Goal: Task Accomplishment & Management: Manage account settings

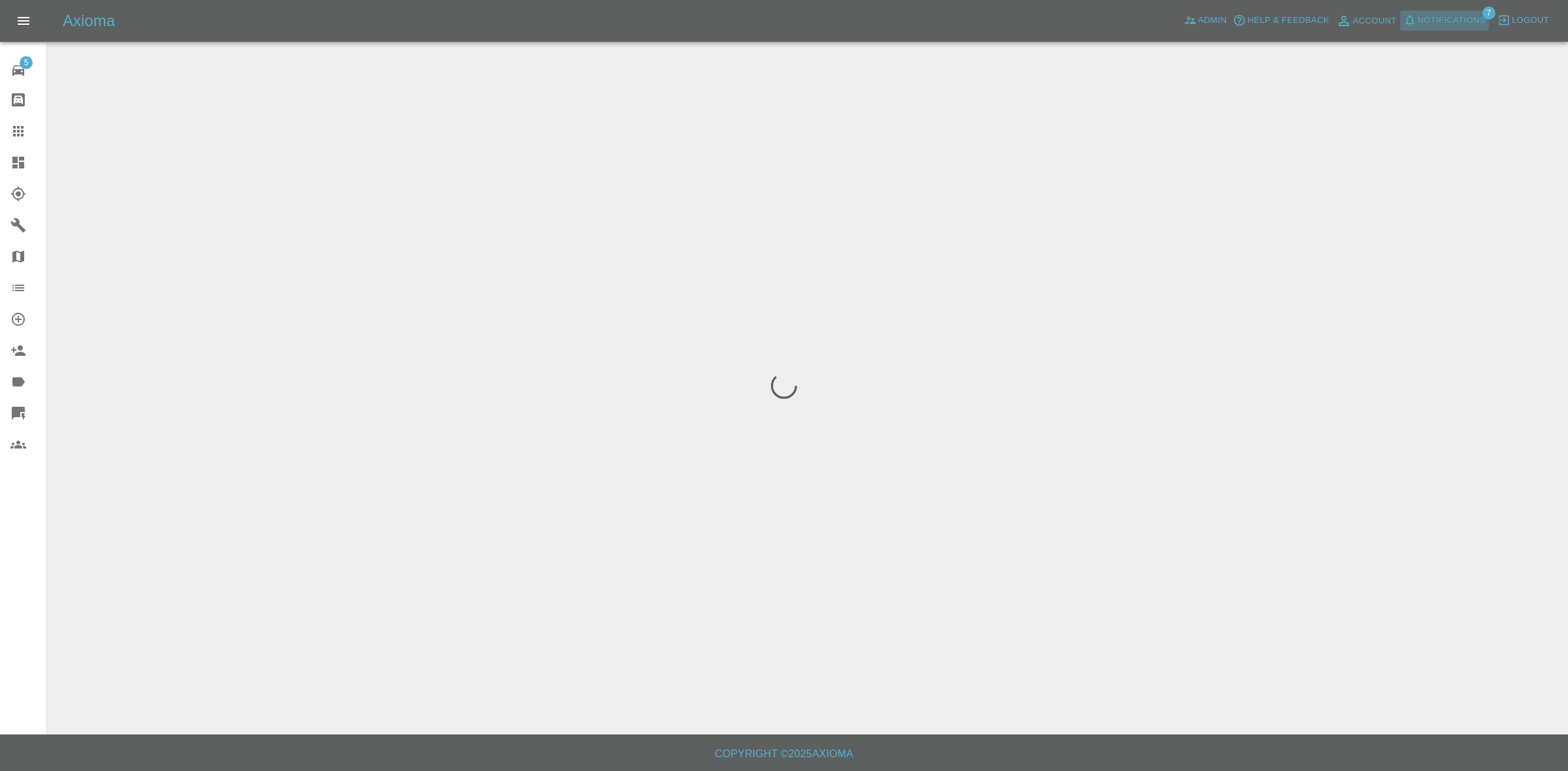
click at [1464, 17] on span "Notifications" at bounding box center [1451, 20] width 68 height 15
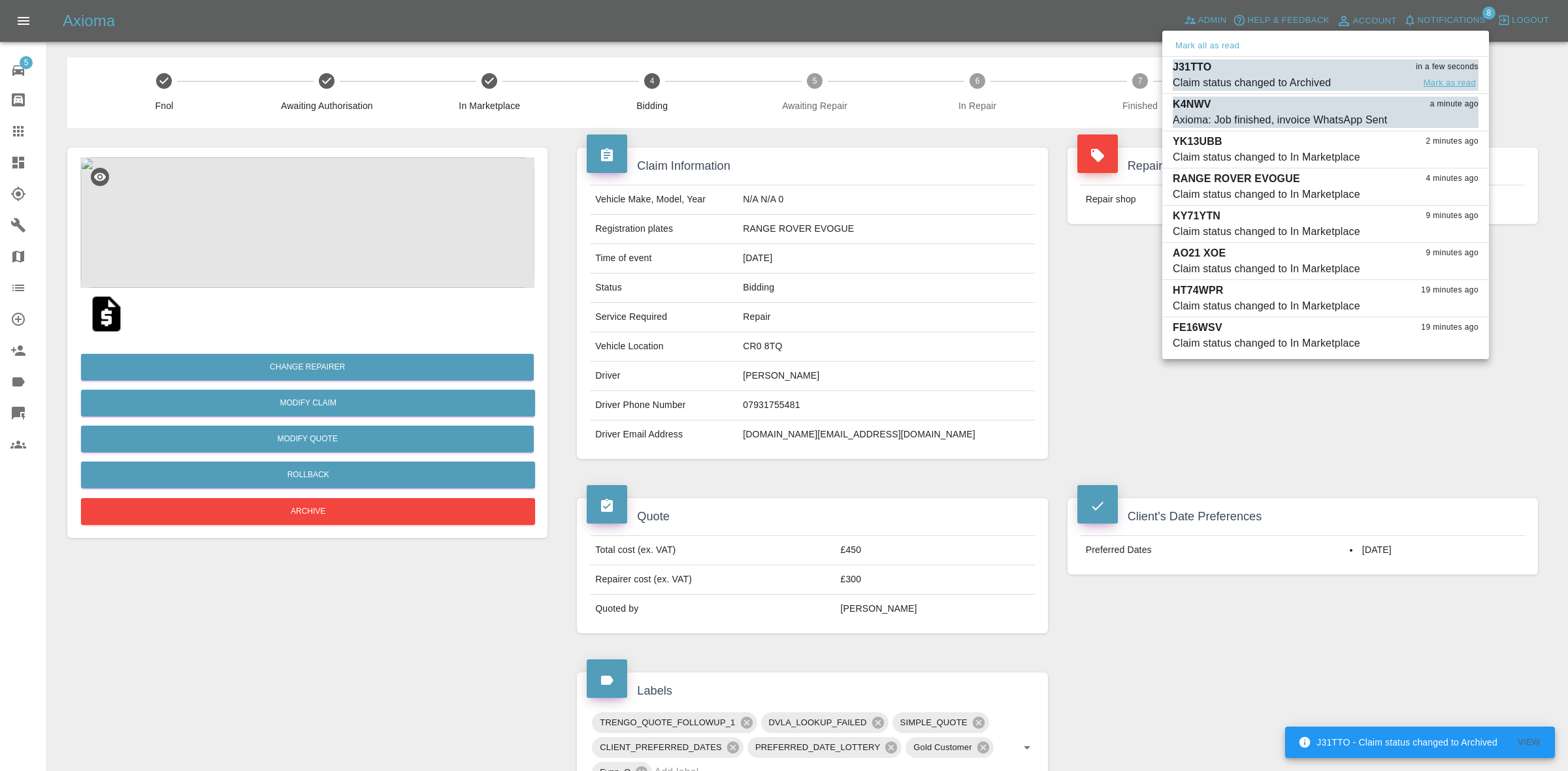
click at [1456, 82] on button "Mark as read" at bounding box center [1449, 83] width 57 height 15
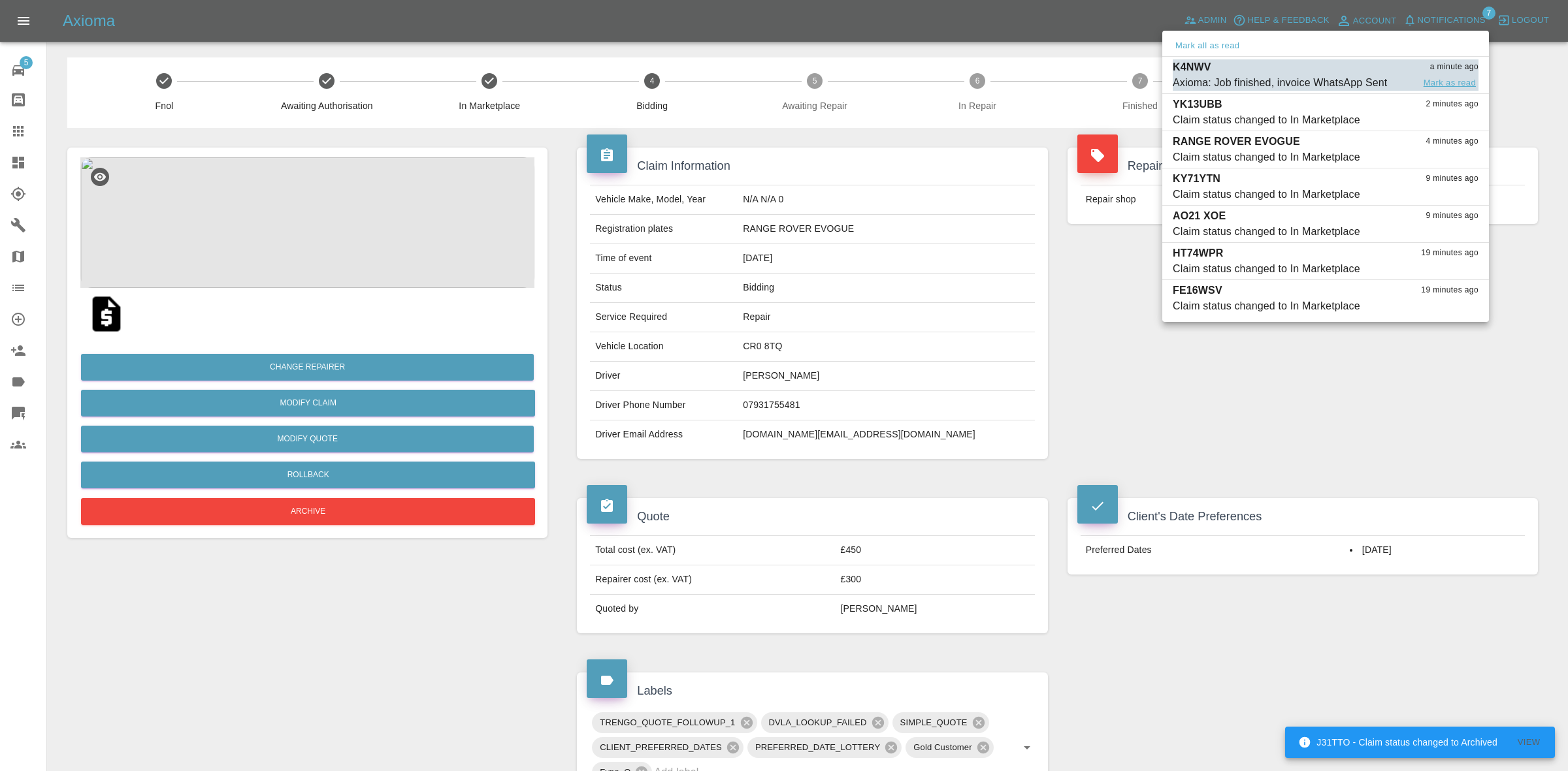
click at [1452, 81] on button "Mark as read" at bounding box center [1449, 83] width 57 height 15
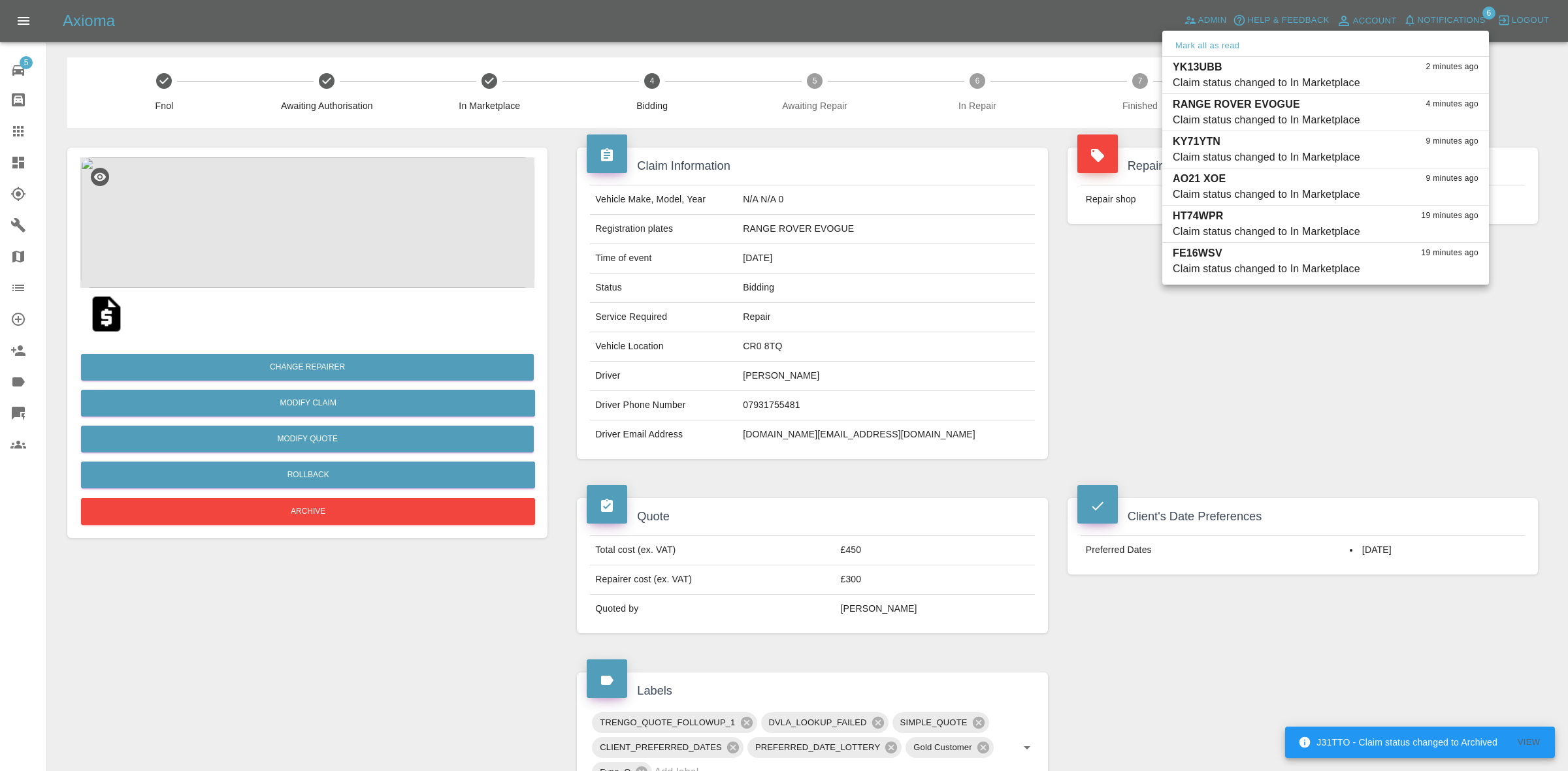
click at [1406, 373] on div at bounding box center [784, 385] width 1568 height 771
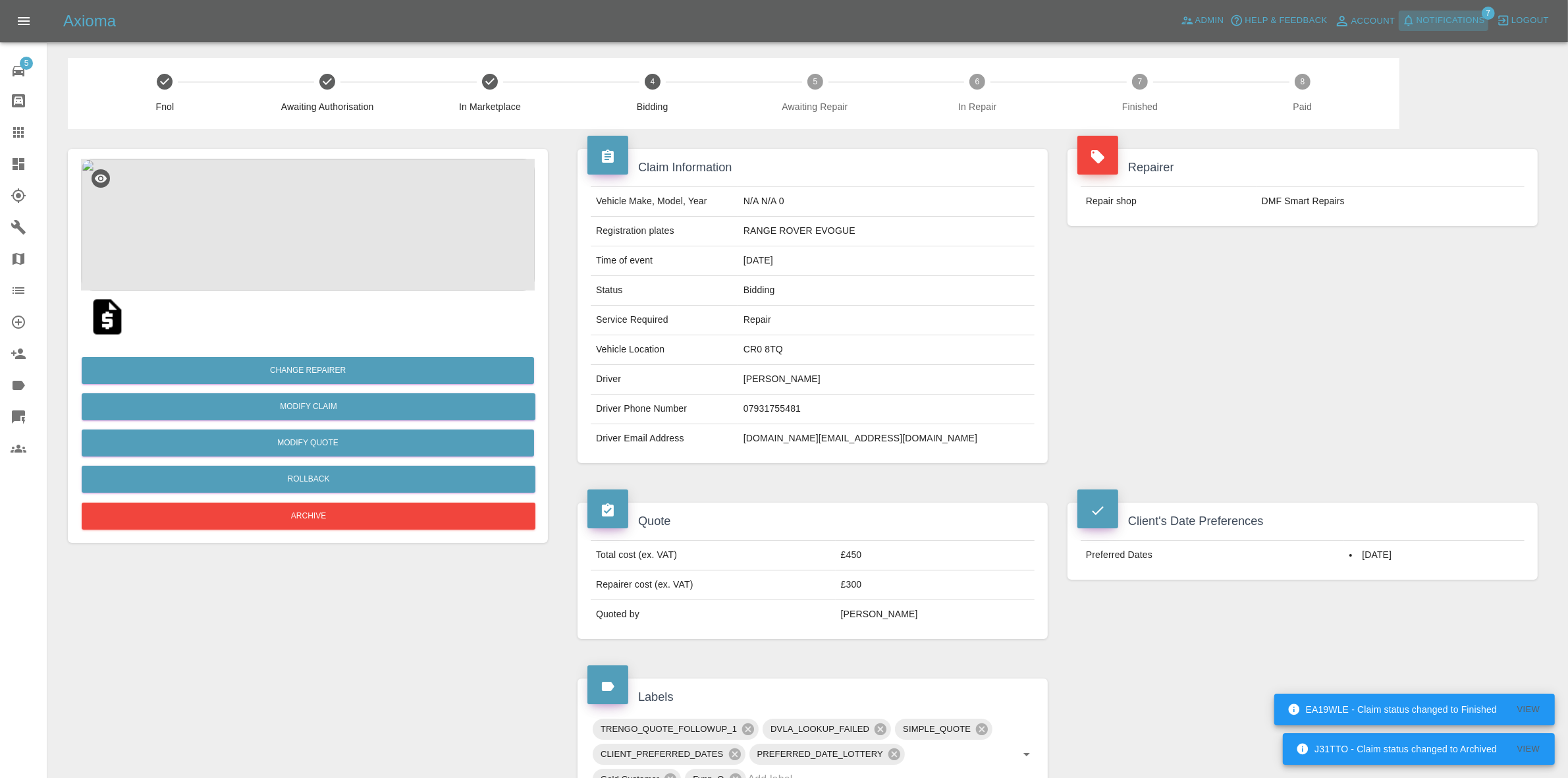
click at [1423, 18] on span "Notifications" at bounding box center [1451, 20] width 68 height 15
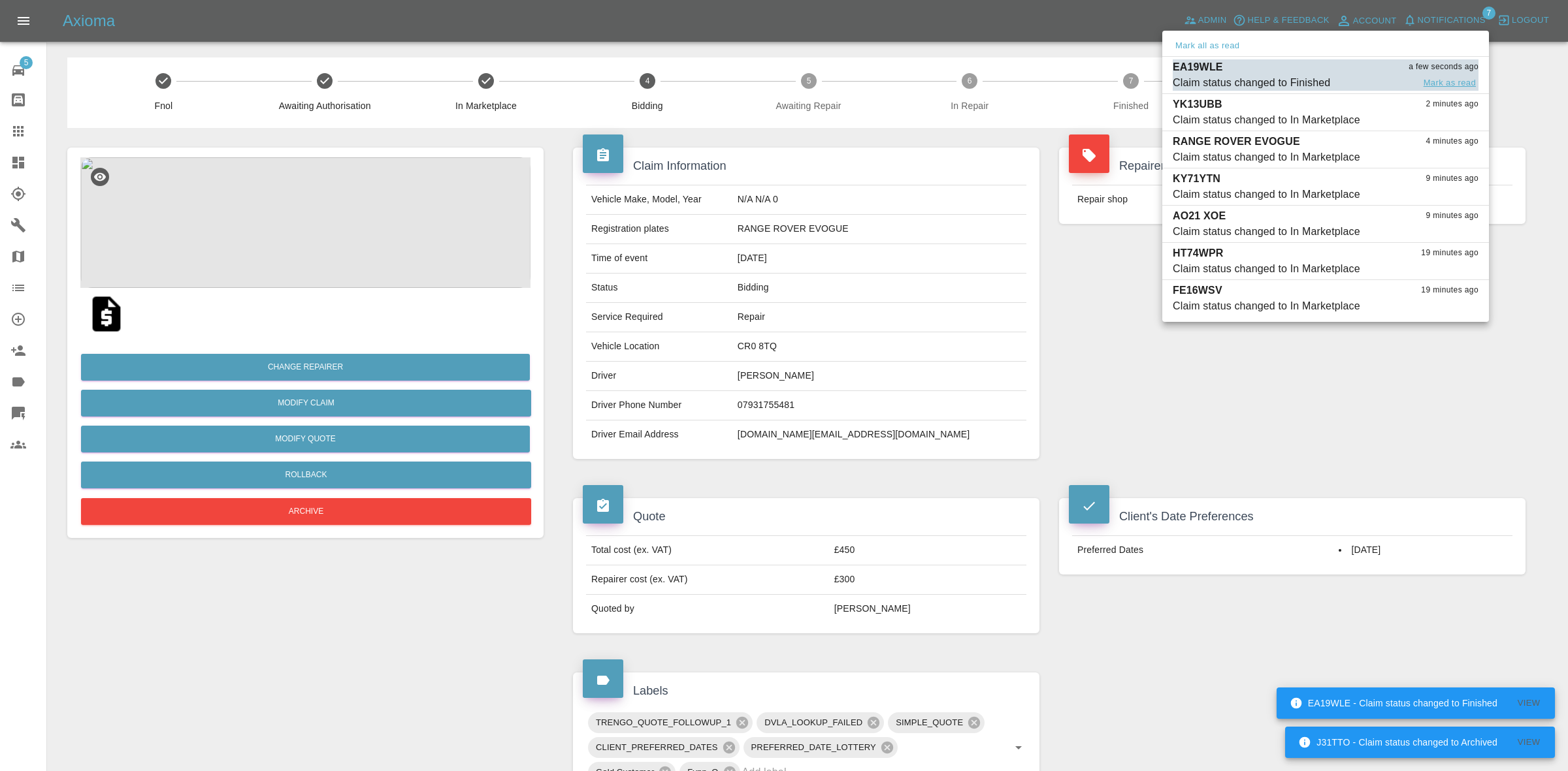
click at [1454, 86] on button "Mark as read" at bounding box center [1449, 83] width 57 height 15
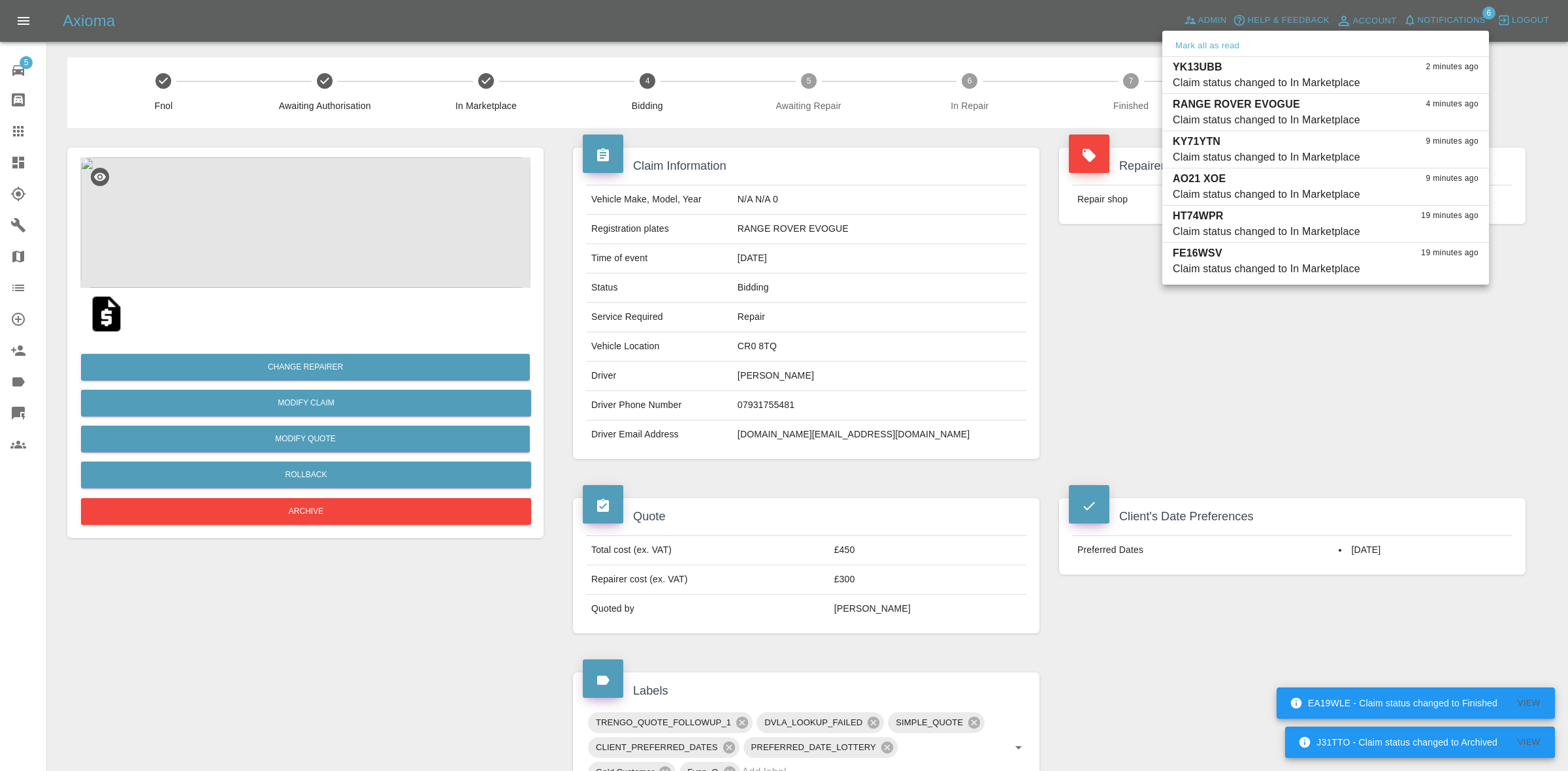
click at [1376, 474] on div at bounding box center [784, 385] width 1568 height 771
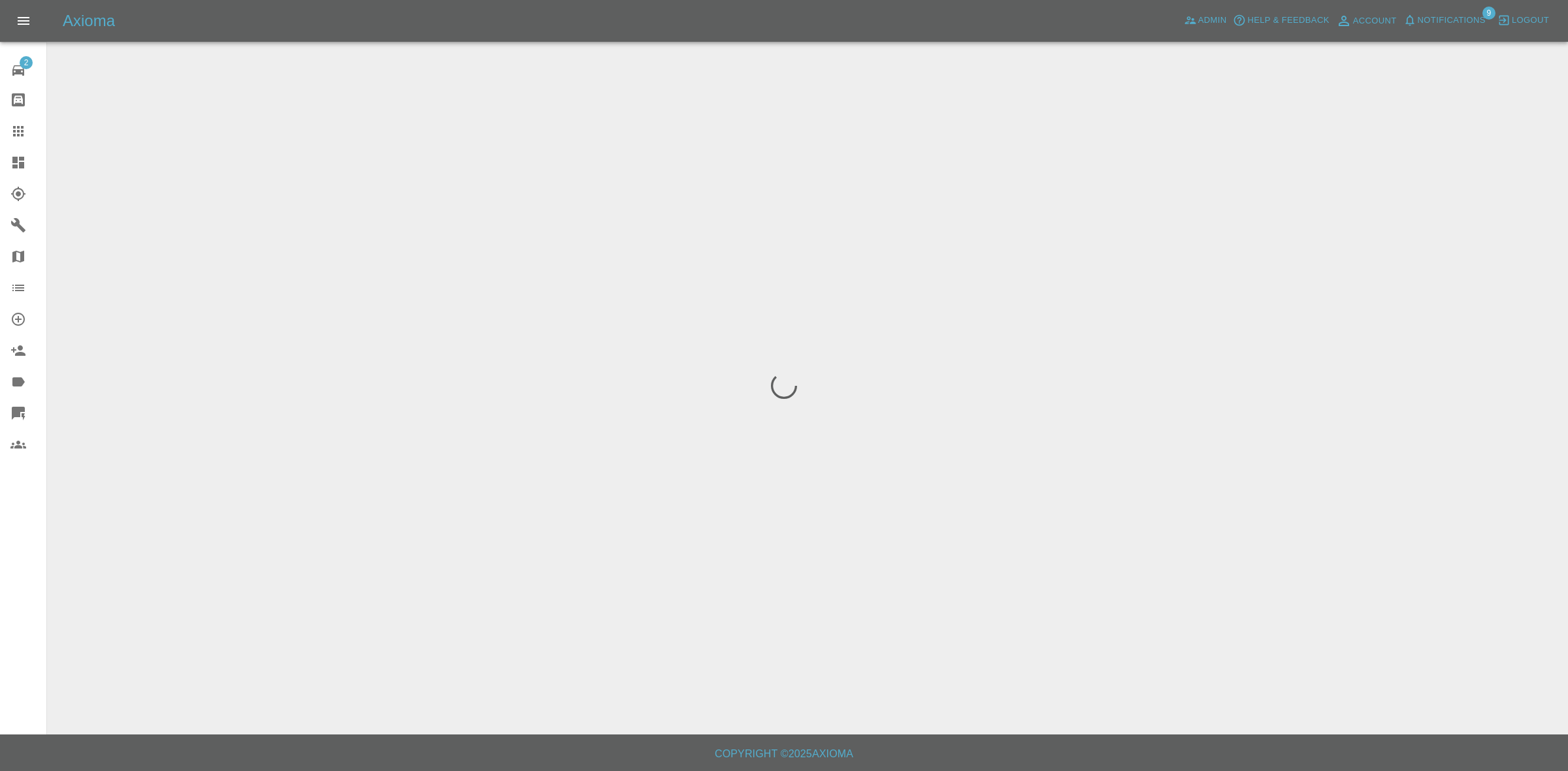
click at [1431, 19] on span "Notifications" at bounding box center [1451, 20] width 68 height 15
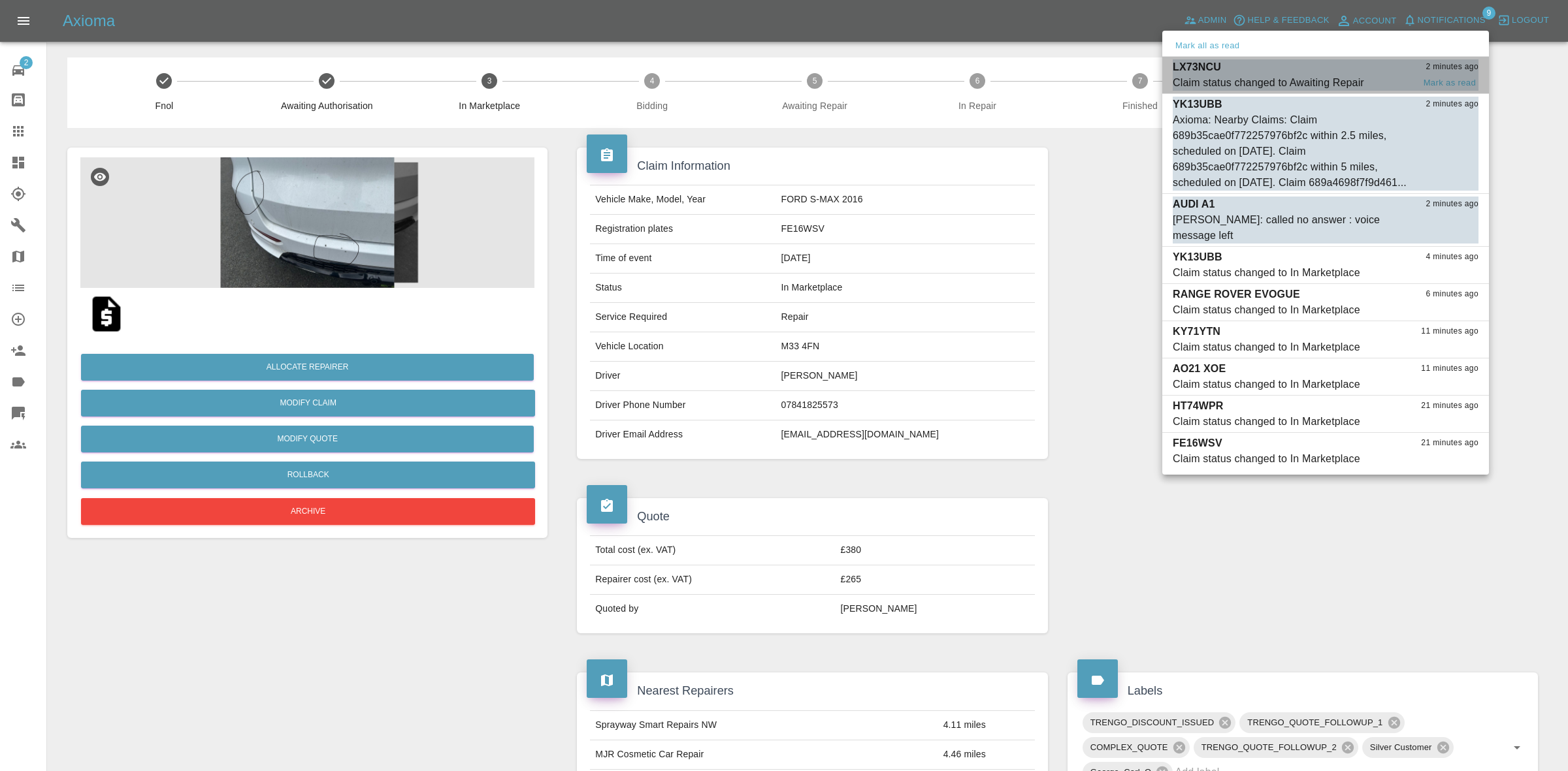
click at [1307, 72] on div "LX73NCU 2 minutes ago" at bounding box center [1325, 67] width 306 height 16
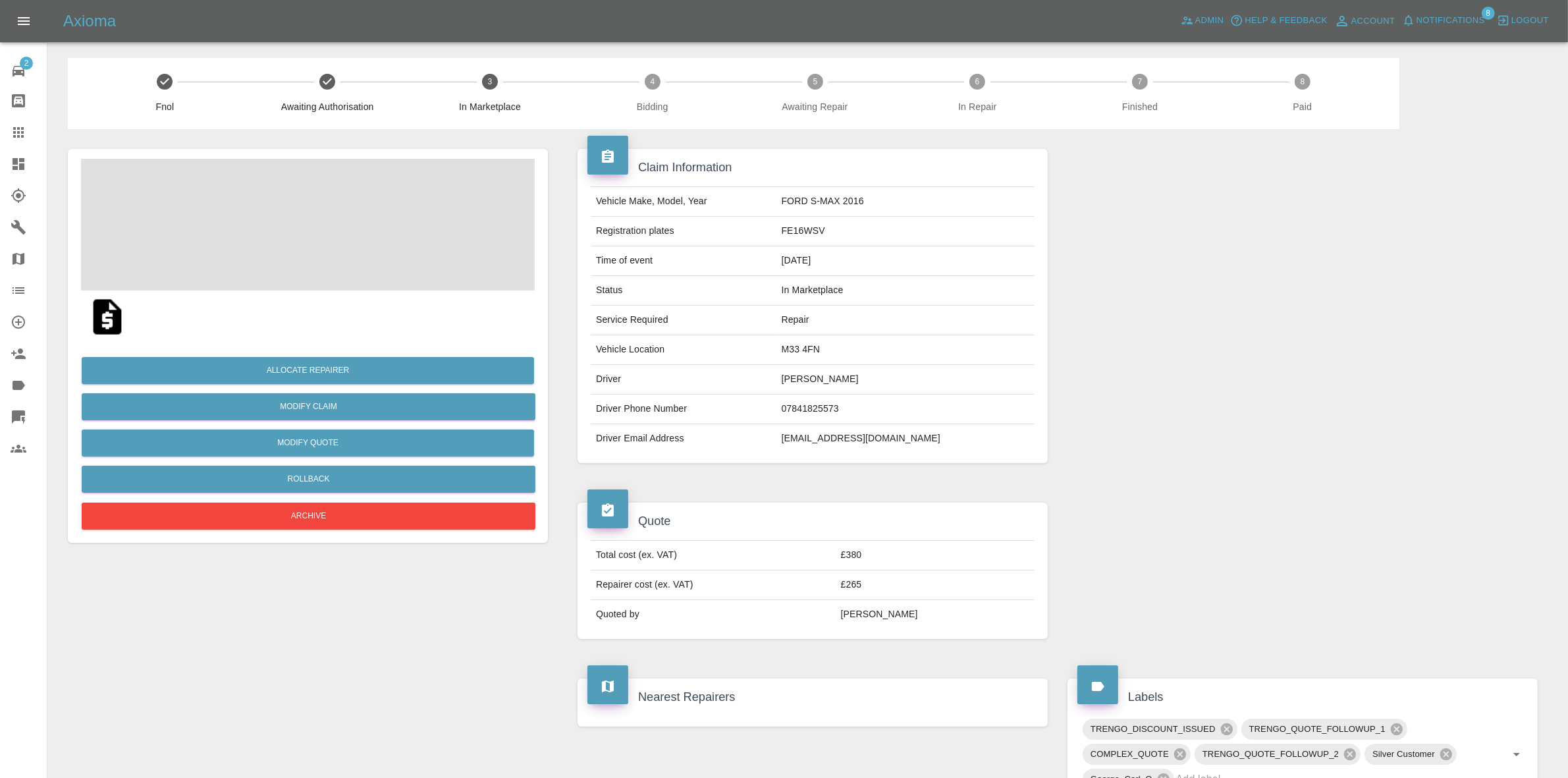
click at [1458, 22] on span "Notifications" at bounding box center [1451, 20] width 68 height 15
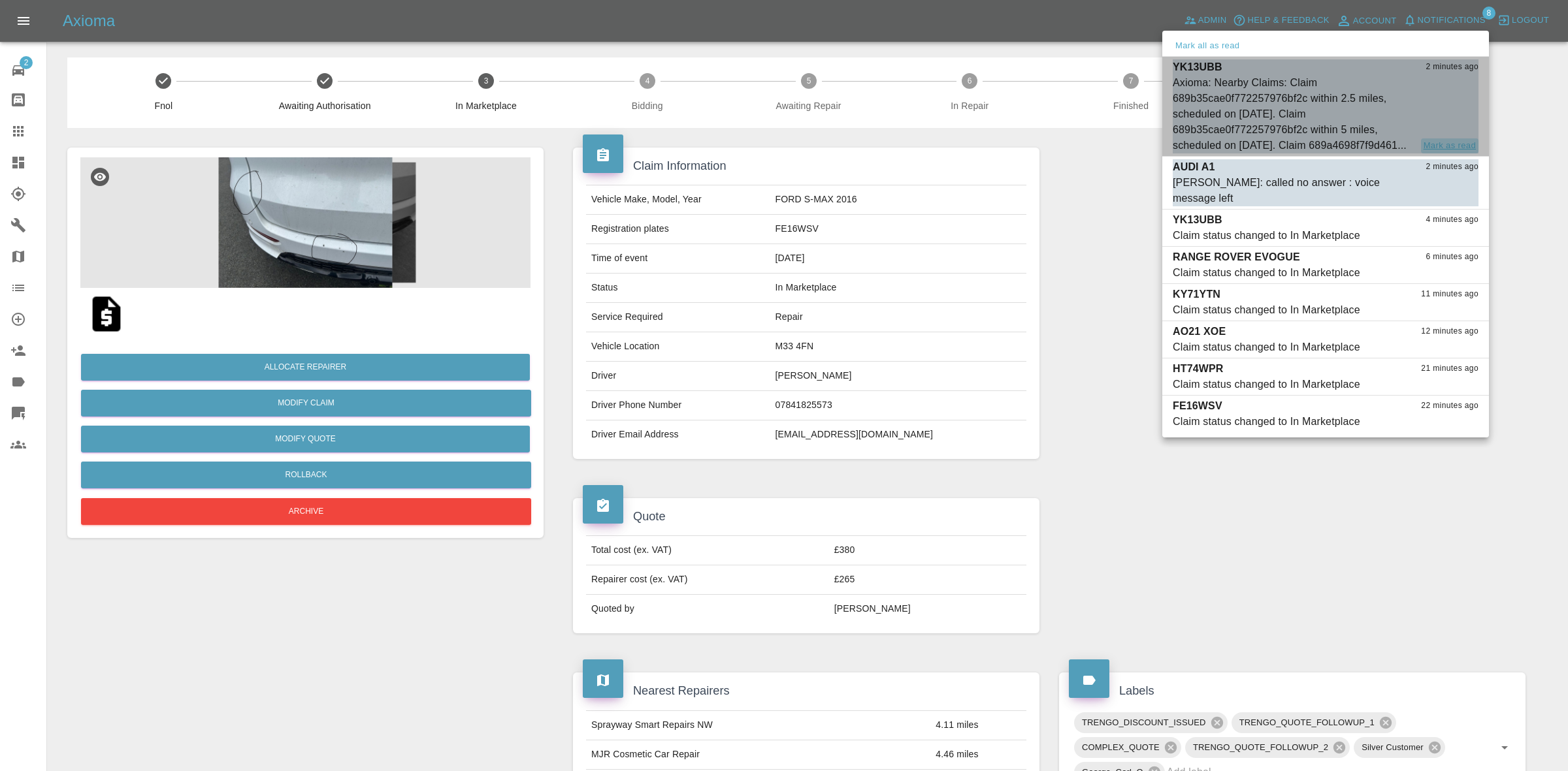
click at [1454, 153] on button "Mark as read" at bounding box center [1449, 146] width 57 height 15
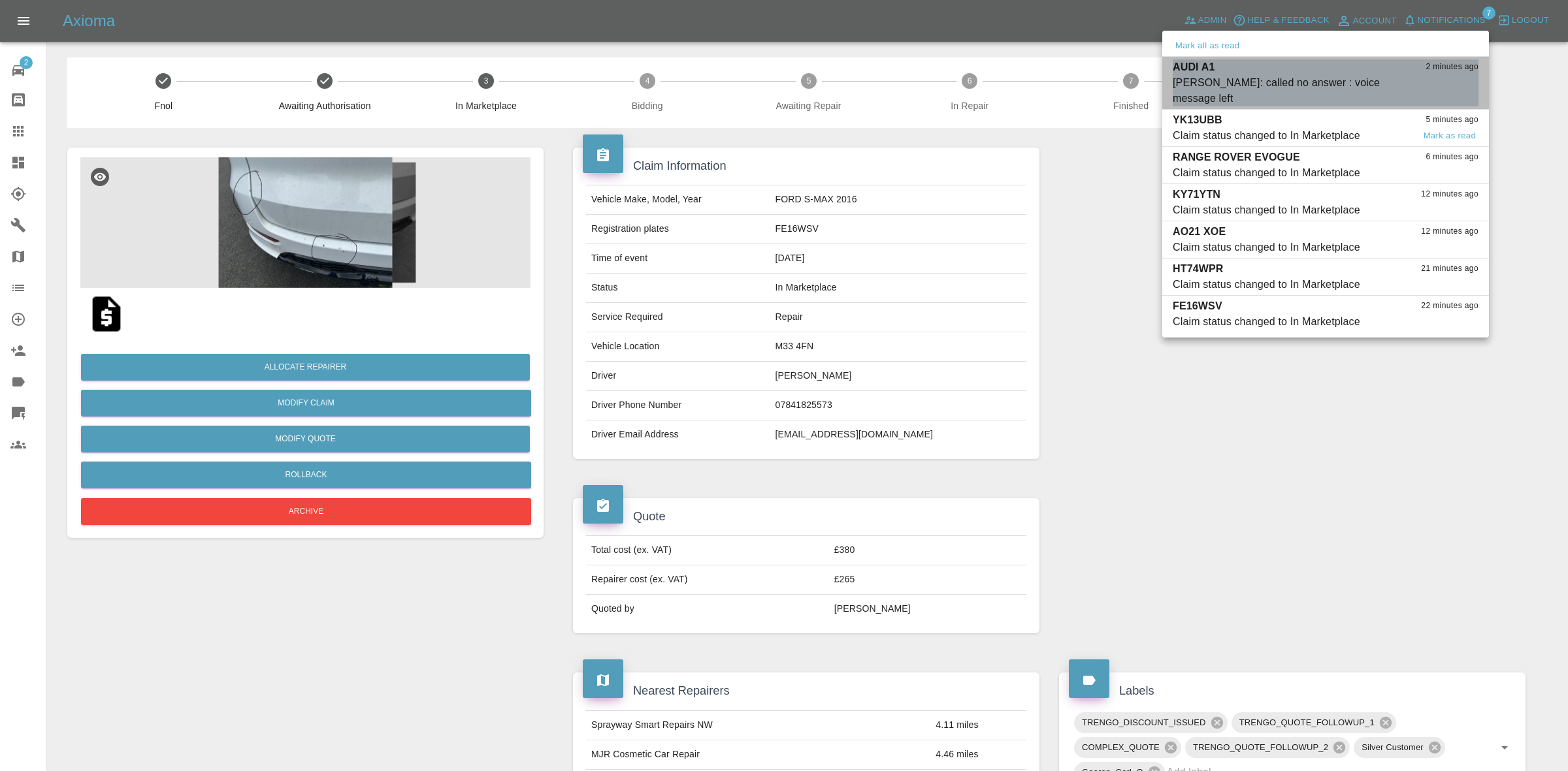
drag, startPoint x: 1452, startPoint y: 81, endPoint x: 1457, endPoint y: 96, distance: 15.8
click at [1452, 91] on button "Mark as read" at bounding box center [1449, 99] width 57 height 15
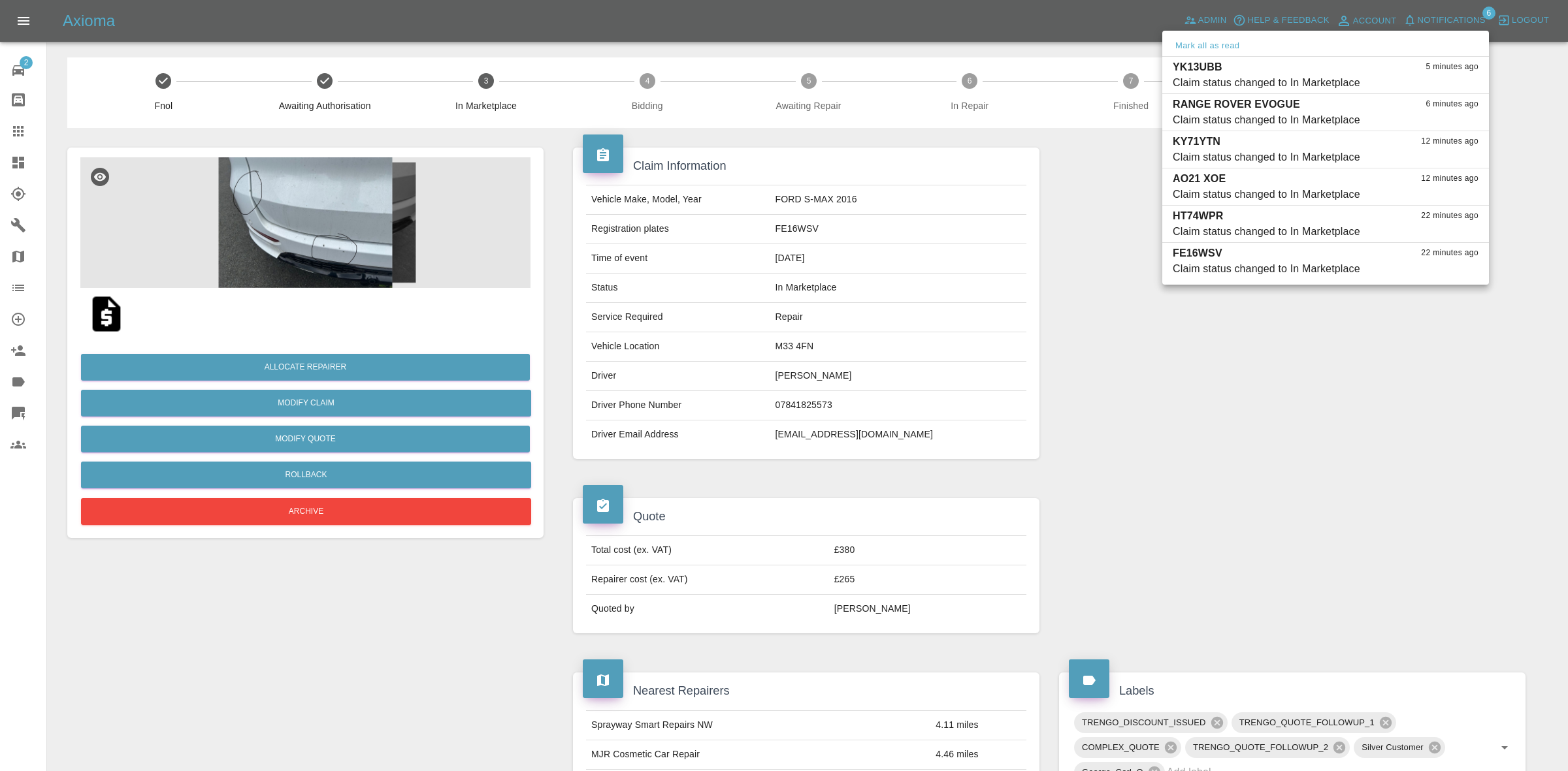
click at [1541, 477] on div at bounding box center [784, 385] width 1568 height 771
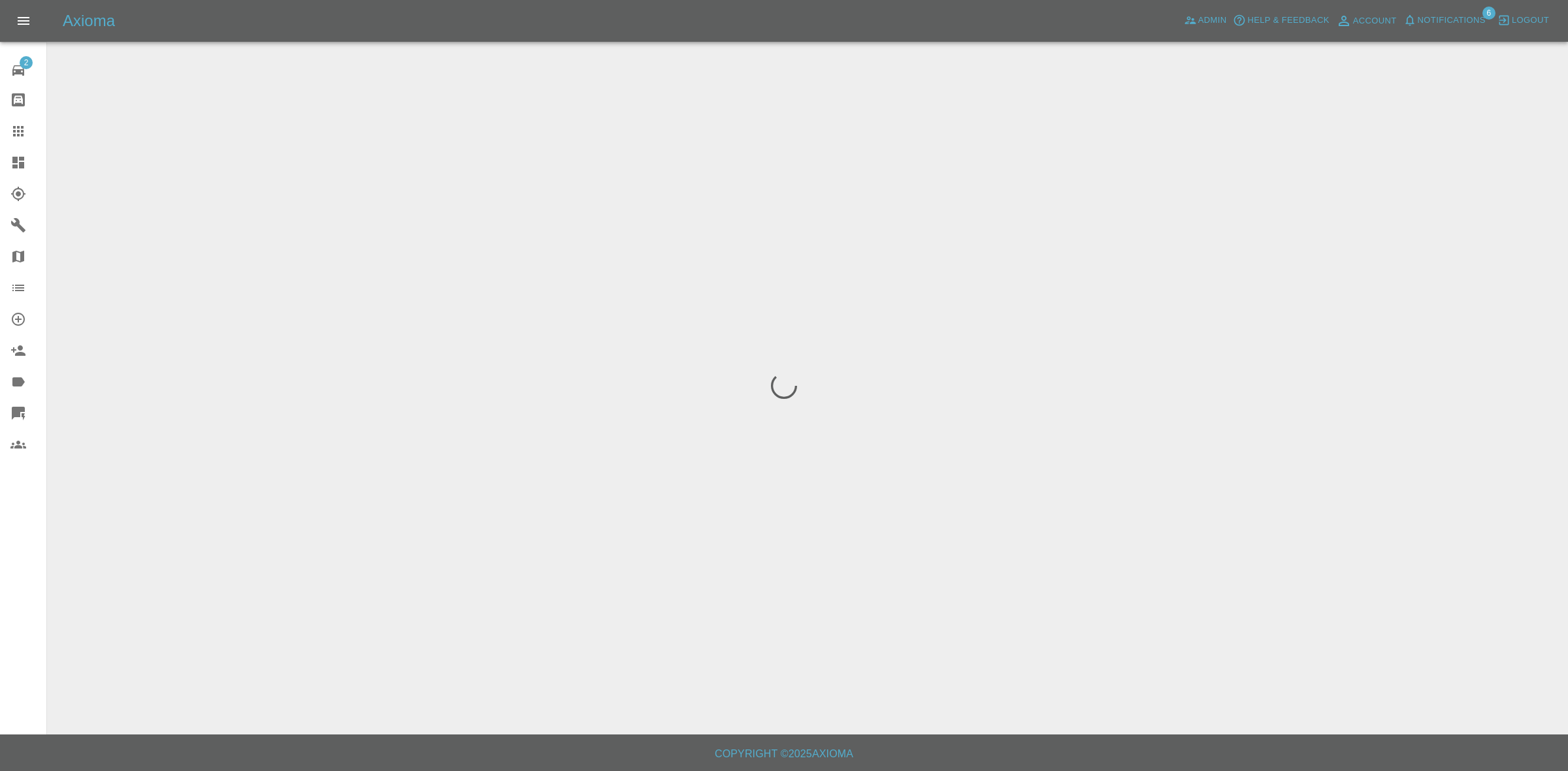
click at [1441, 20] on span "Notifications" at bounding box center [1451, 20] width 68 height 15
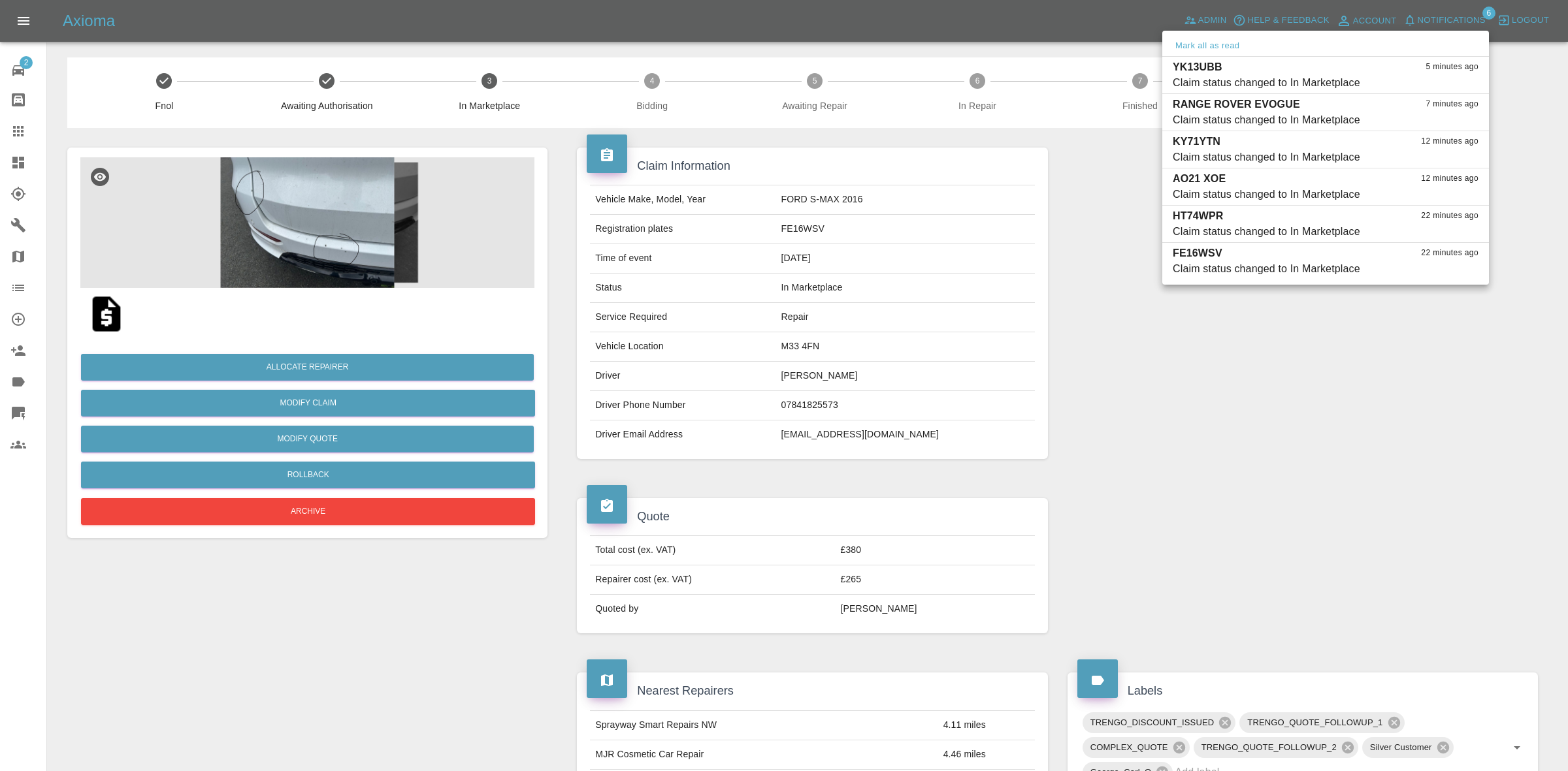
click at [1185, 422] on div at bounding box center [784, 385] width 1568 height 771
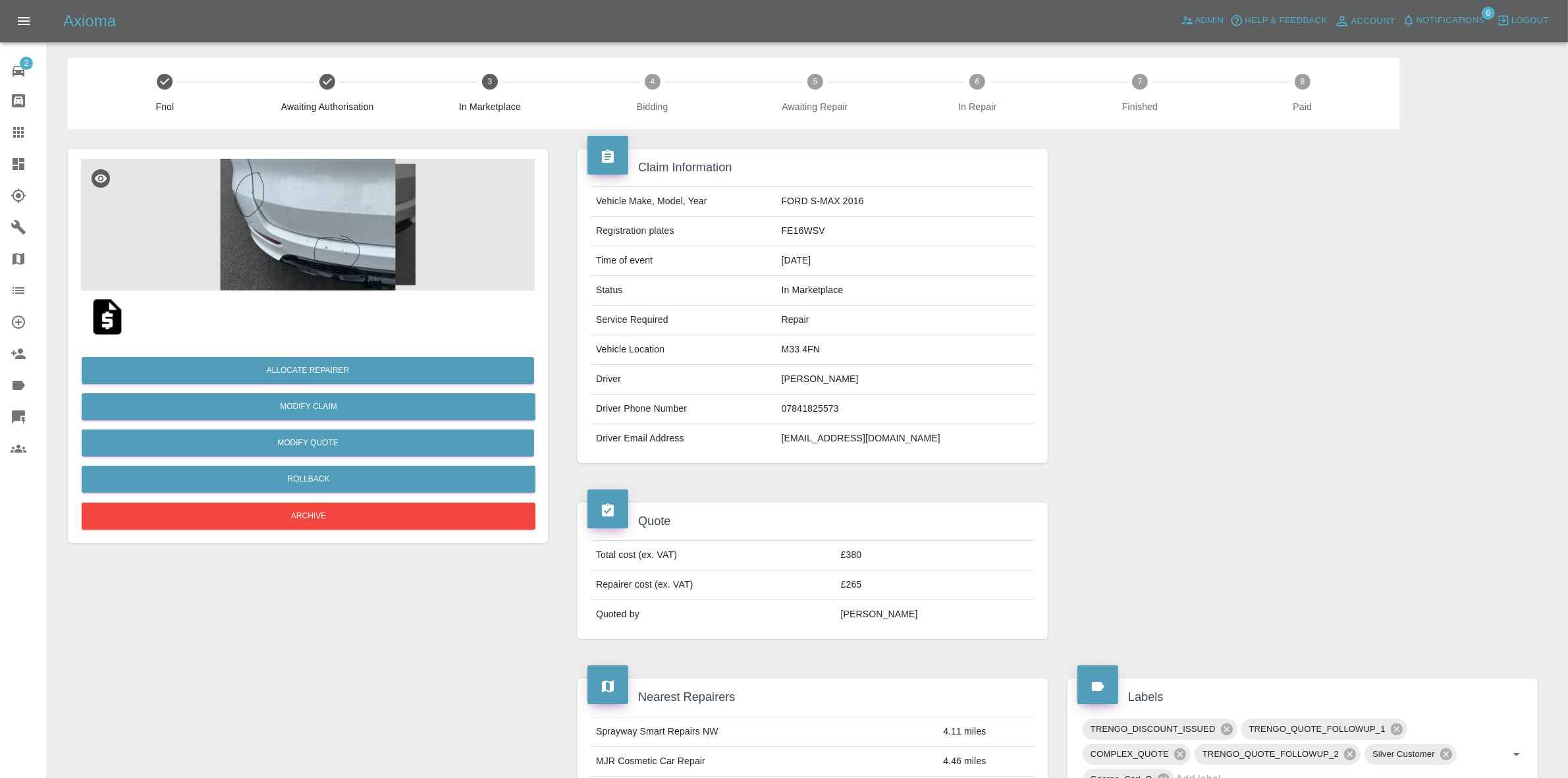
click at [315, 244] on img at bounding box center [307, 225] width 454 height 132
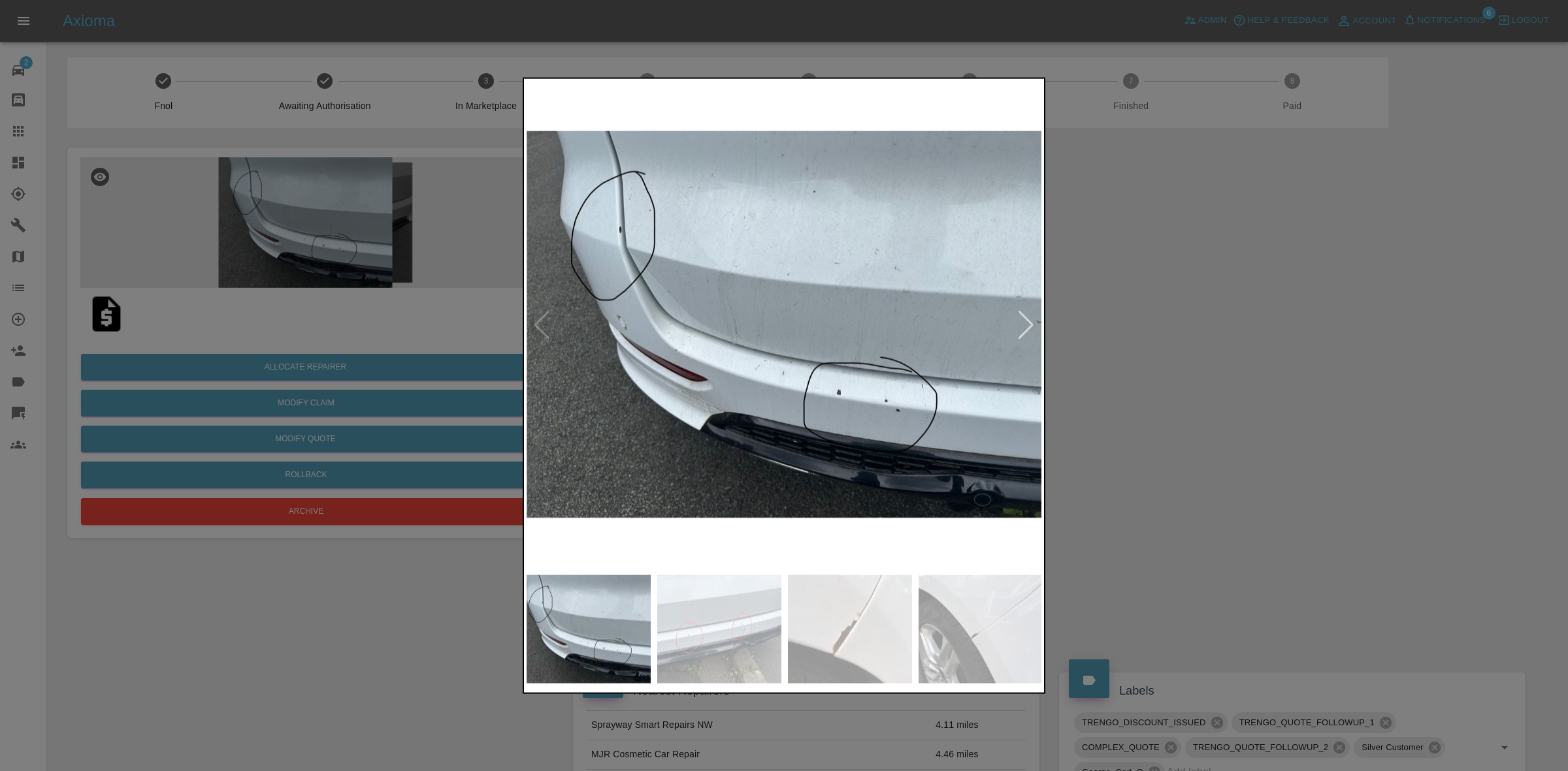
click at [1027, 316] on div at bounding box center [1026, 324] width 17 height 28
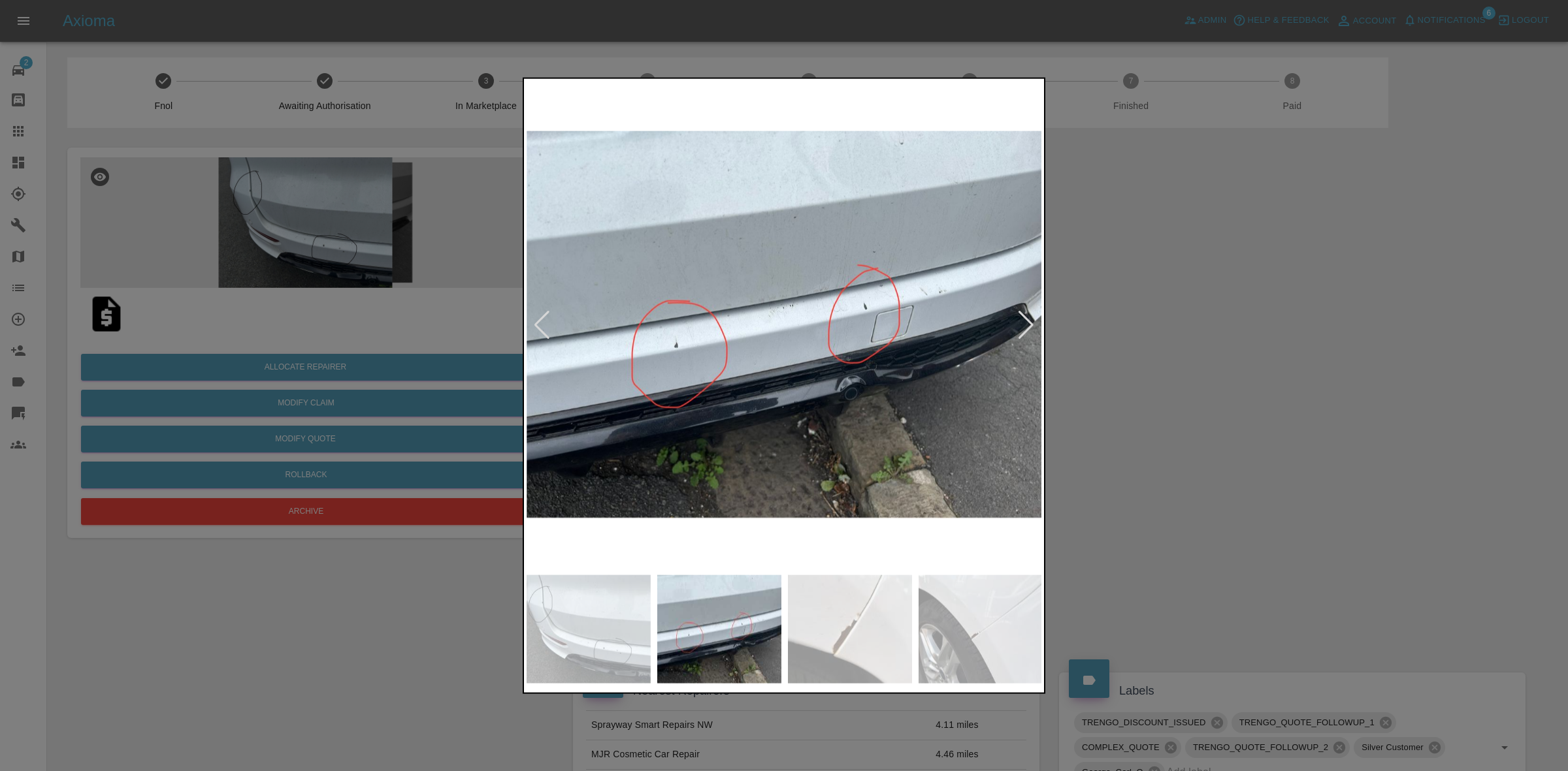
click at [1027, 316] on div at bounding box center [1026, 324] width 17 height 28
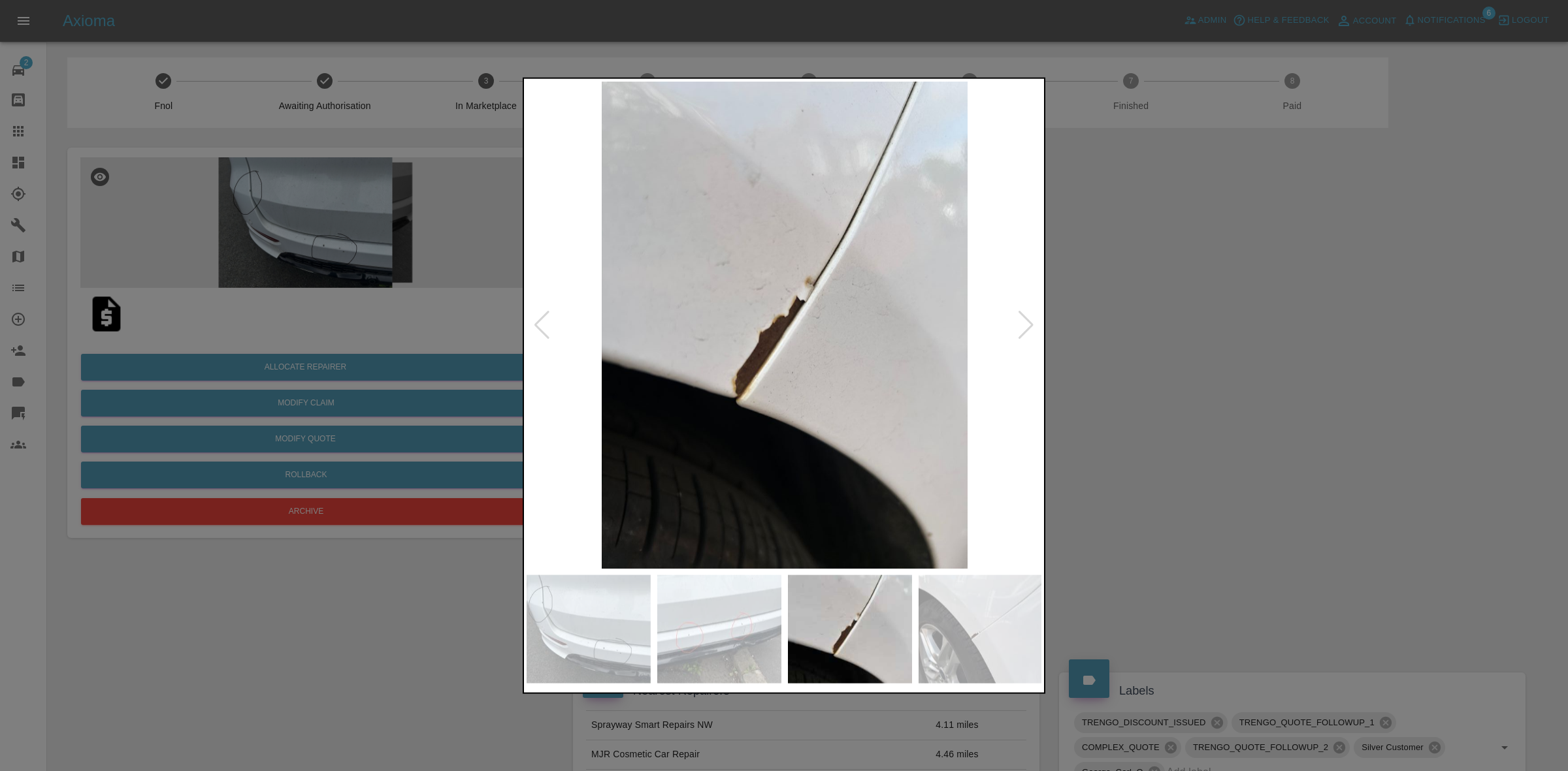
click at [1027, 316] on div at bounding box center [1026, 324] width 17 height 28
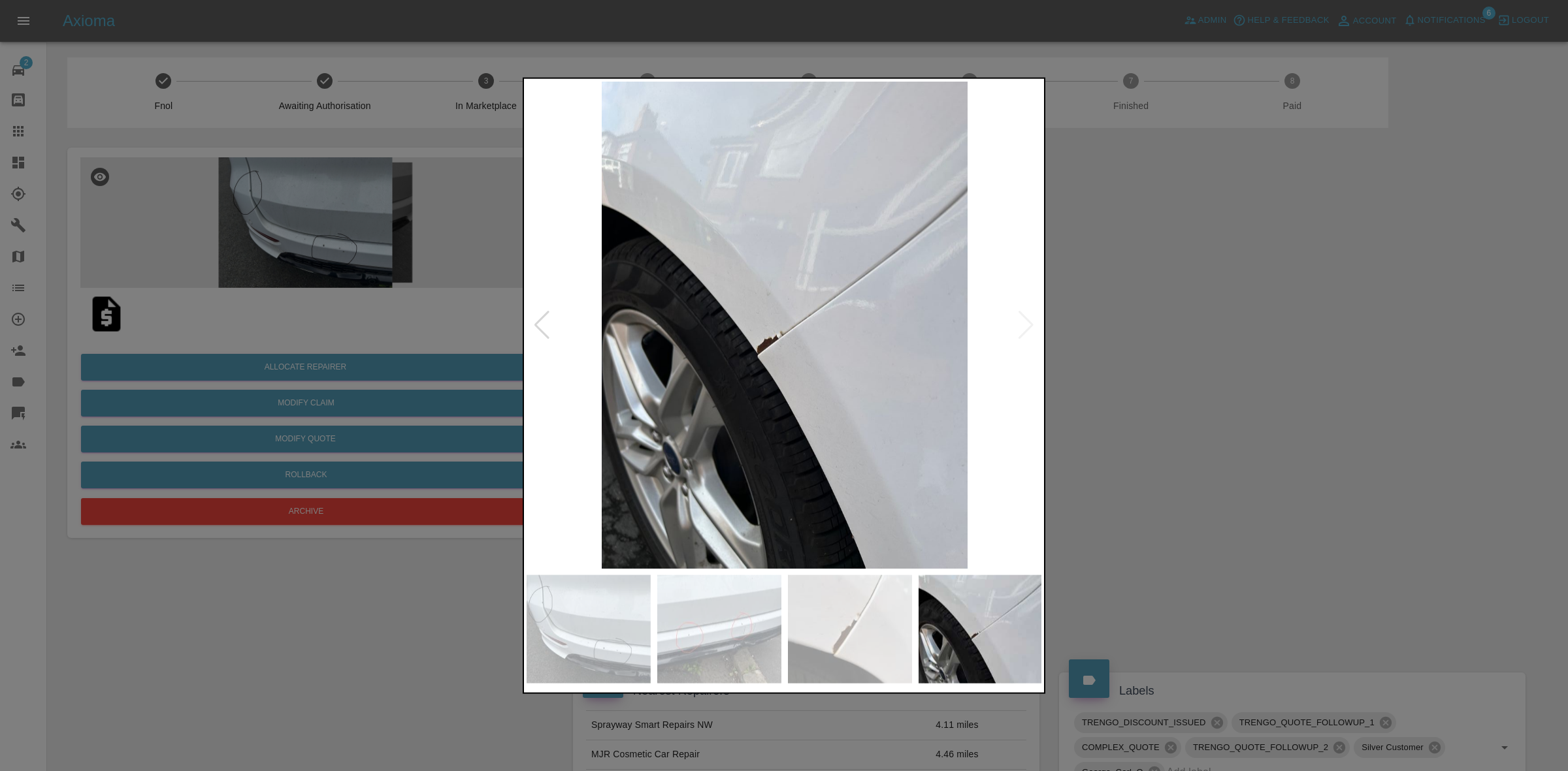
click at [1118, 335] on div at bounding box center [784, 385] width 1568 height 771
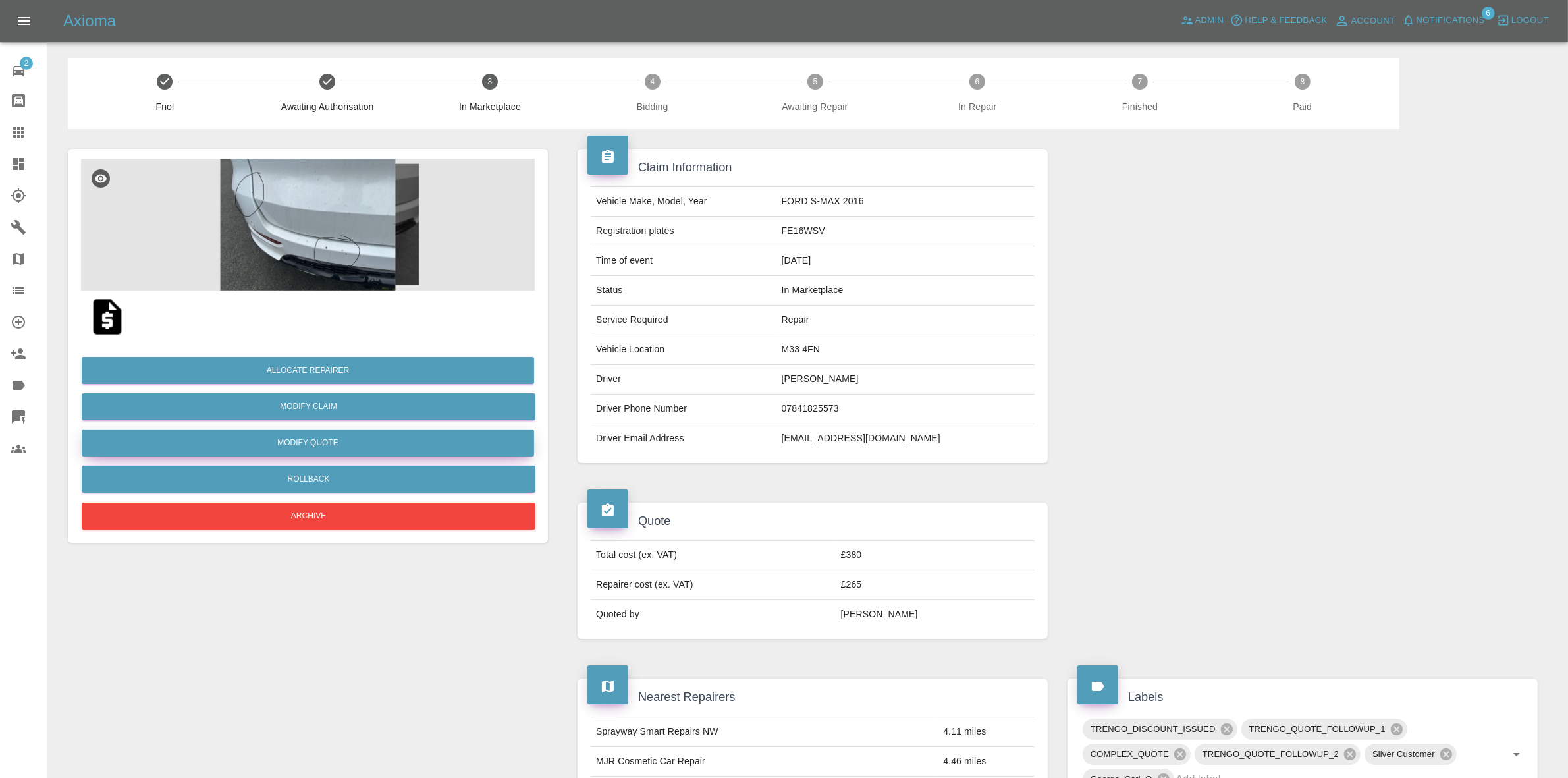
click at [294, 433] on button "Modify Quote" at bounding box center [308, 443] width 453 height 27
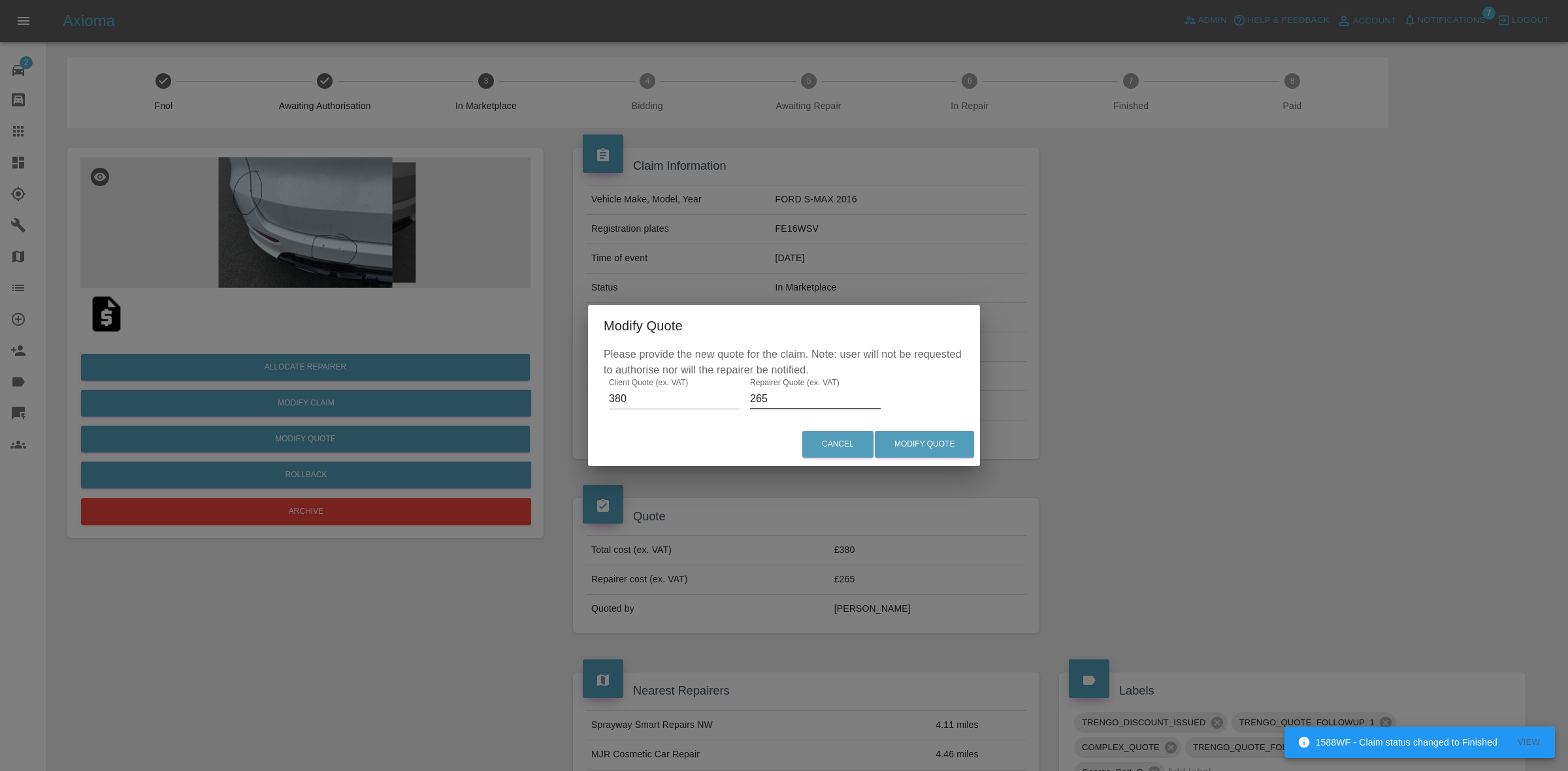
click at [785, 397] on input "265" at bounding box center [815, 399] width 131 height 21
type input "7"
type input "275"
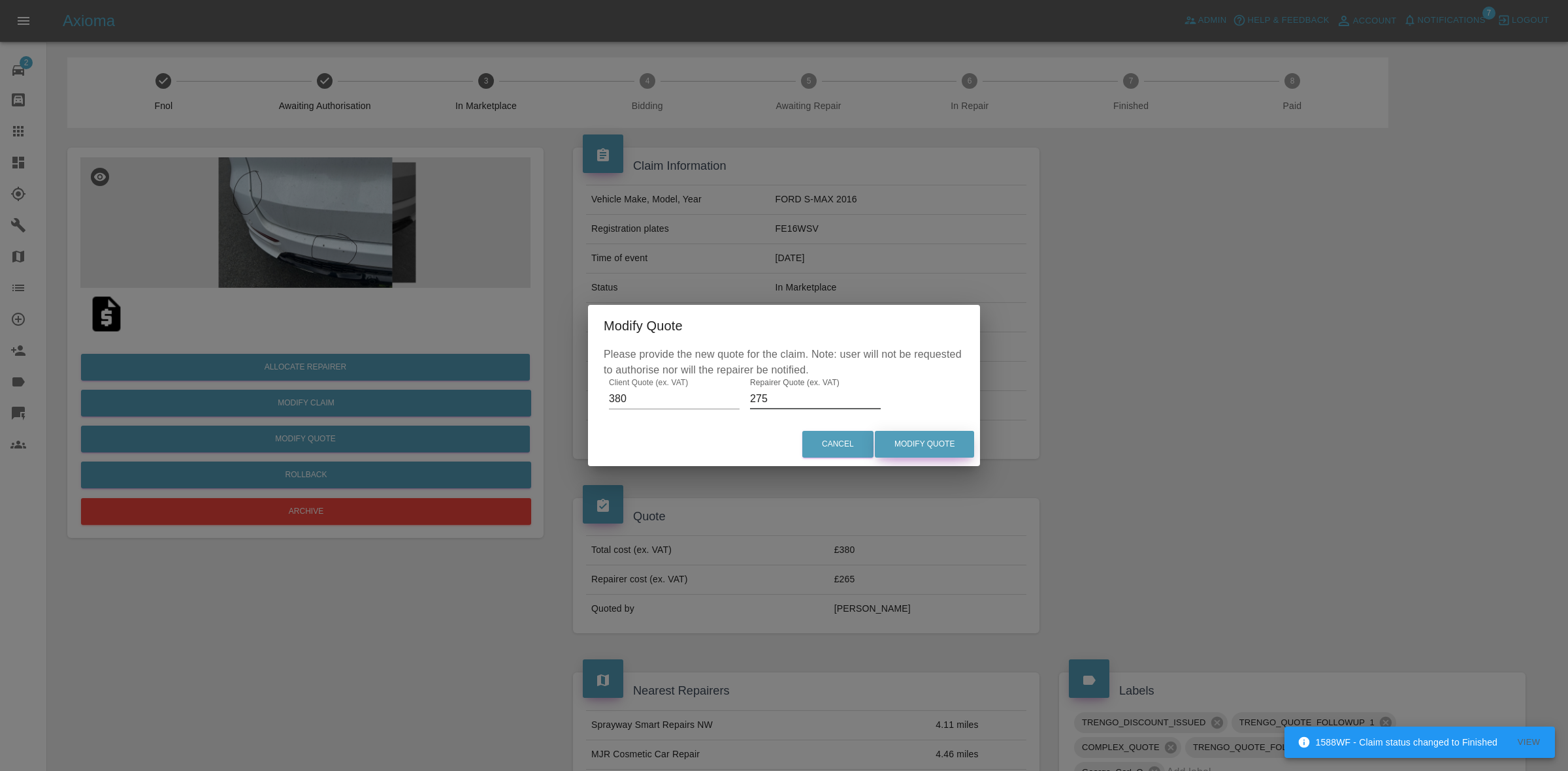
click at [929, 433] on button "Modify Quote" at bounding box center [925, 443] width 99 height 26
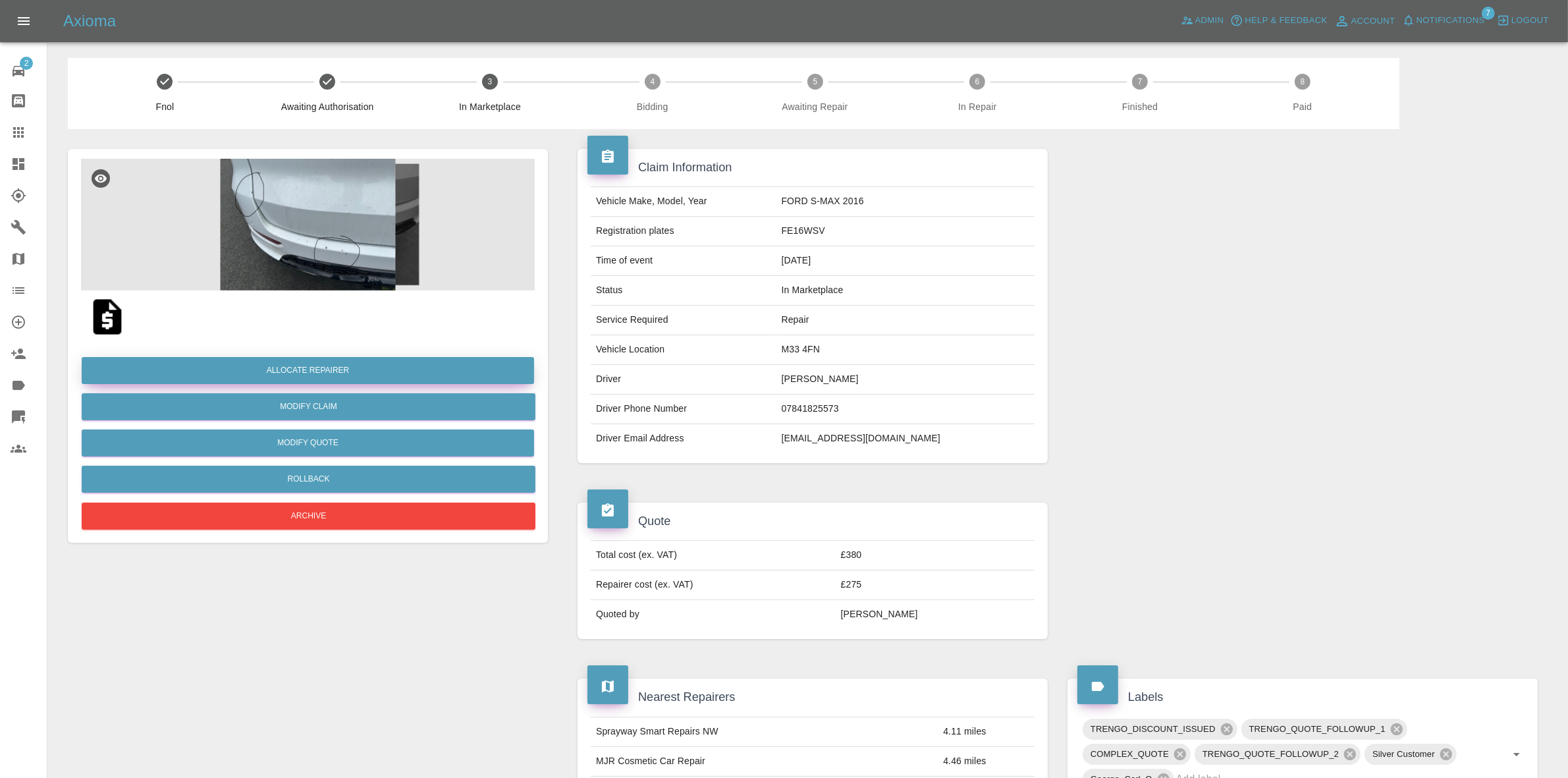
click at [338, 367] on button "Allocate Repairer" at bounding box center [308, 370] width 453 height 27
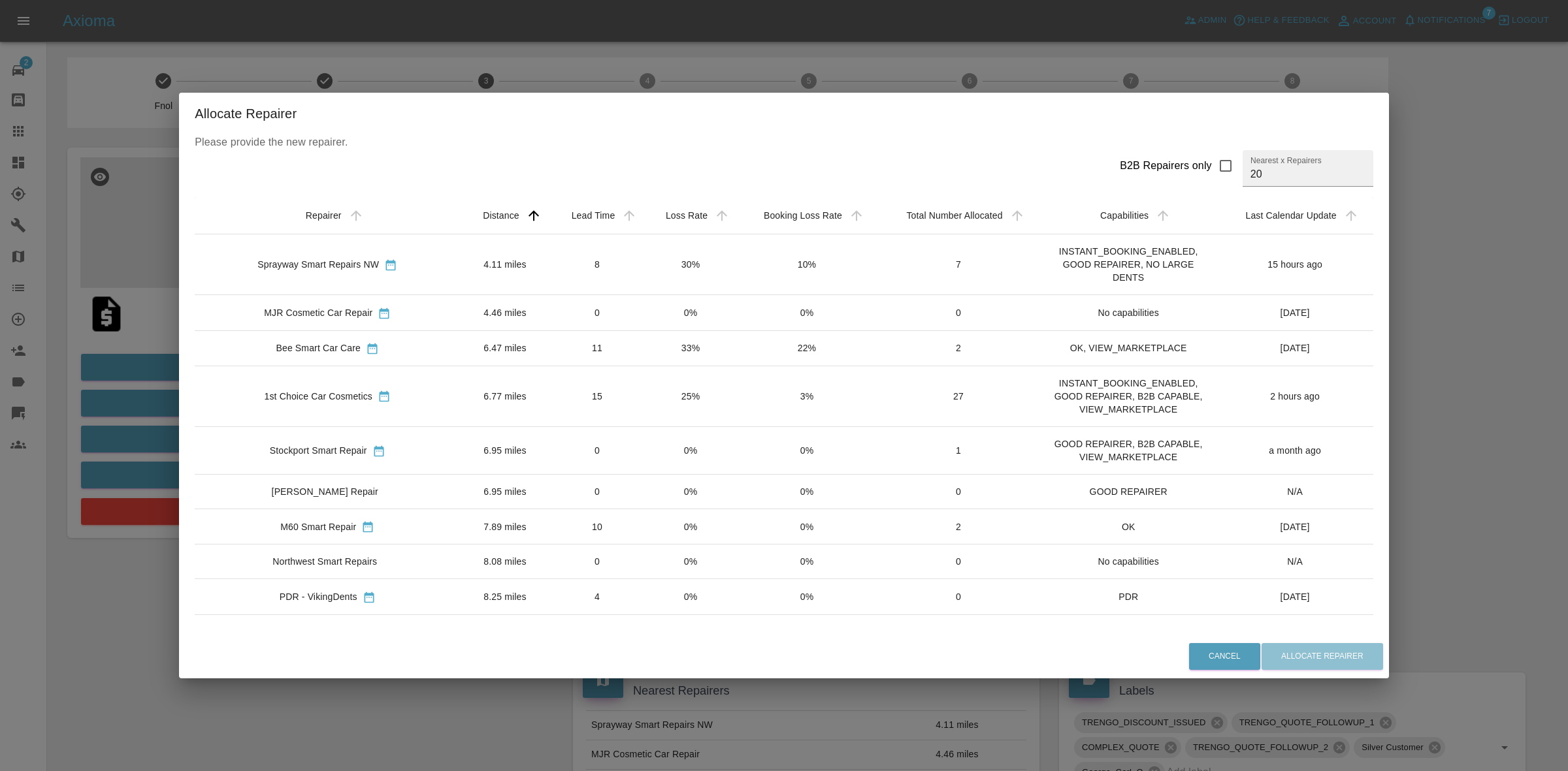
click at [637, 266] on td "8" at bounding box center [598, 265] width 95 height 61
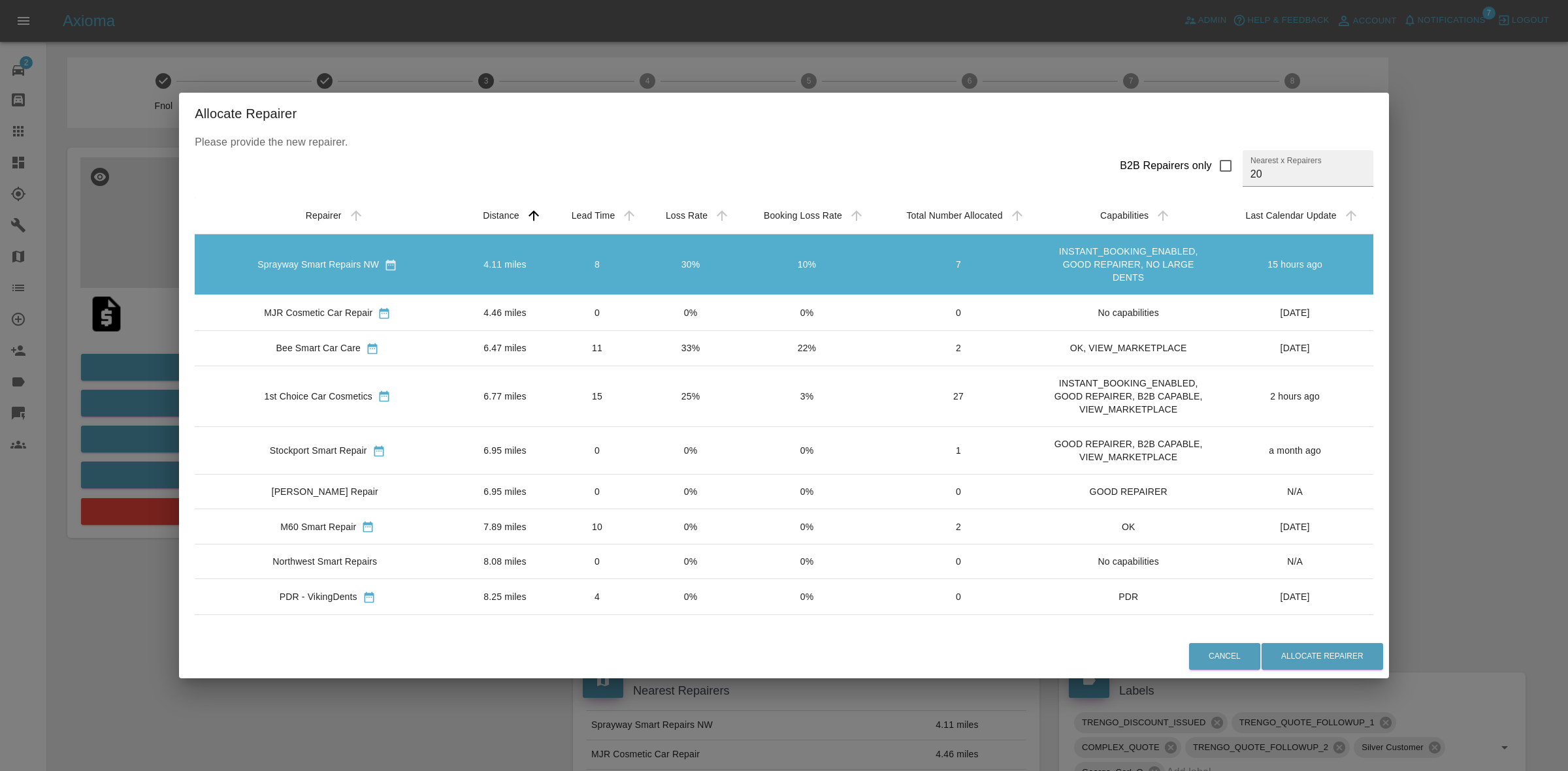
click at [1318, 641] on div "Cancel Allocate Repairer" at bounding box center [784, 657] width 1210 height 44
click at [1318, 645] on button "Allocate Repairer" at bounding box center [1322, 656] width 121 height 26
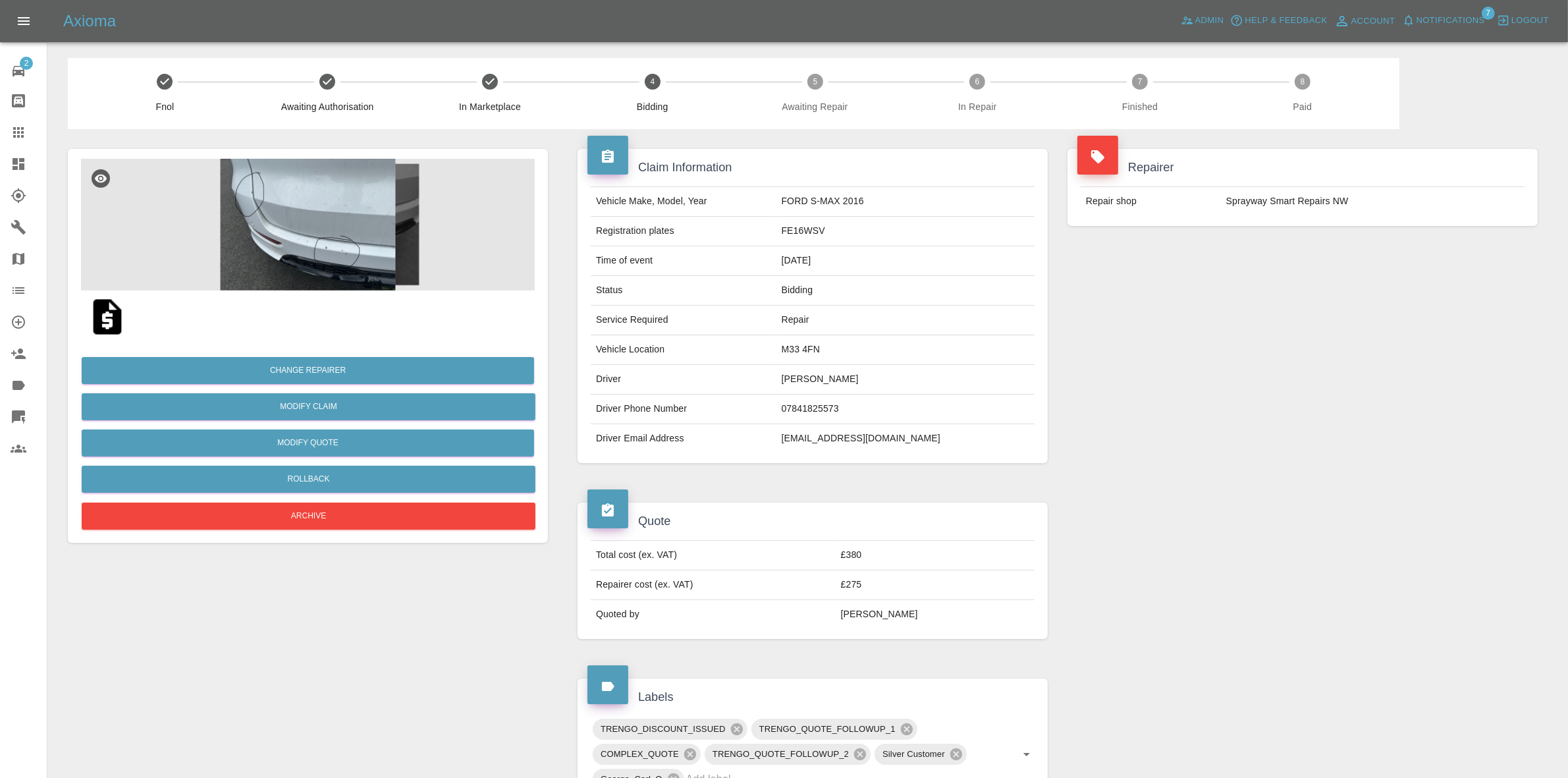
drag, startPoint x: 1262, startPoint y: 261, endPoint x: 1119, endPoint y: 228, distance: 146.8
click at [1262, 261] on div "Repairer Repair shop Sprayway Smart Repairs NW" at bounding box center [1303, 306] width 490 height 354
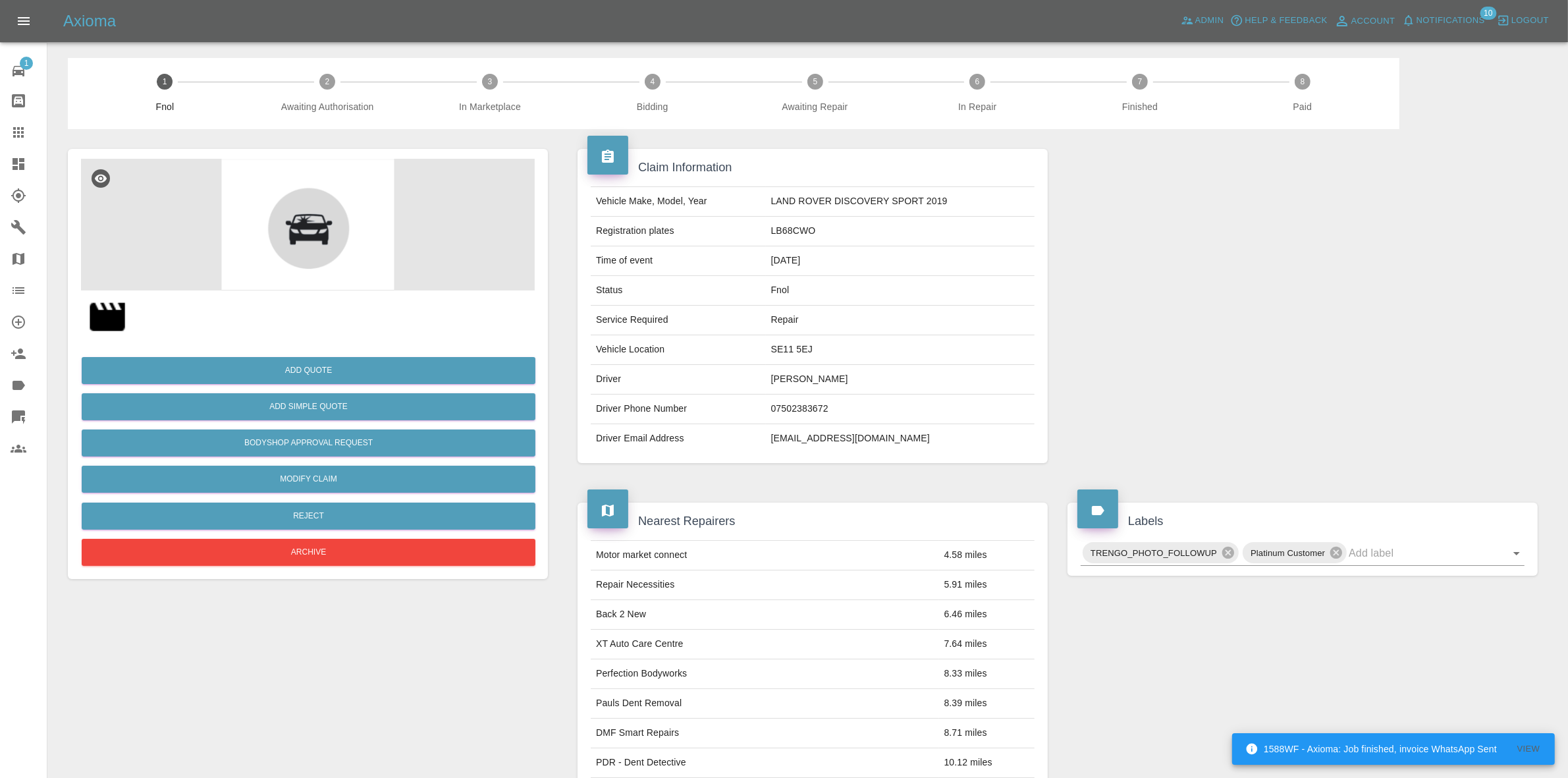
click at [99, 311] on img at bounding box center [108, 317] width 42 height 42
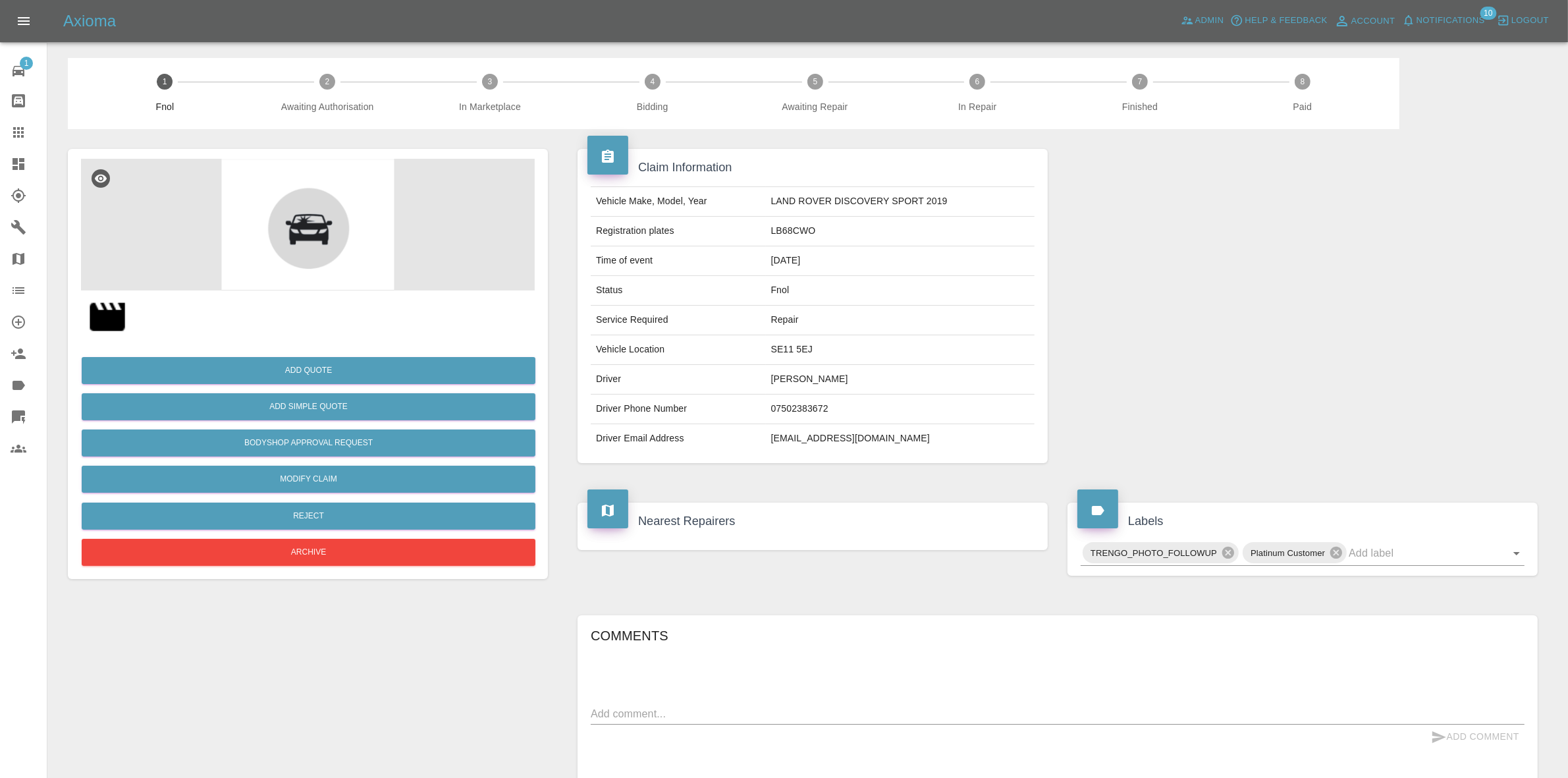
click at [1458, 20] on span "Notifications" at bounding box center [1451, 20] width 68 height 15
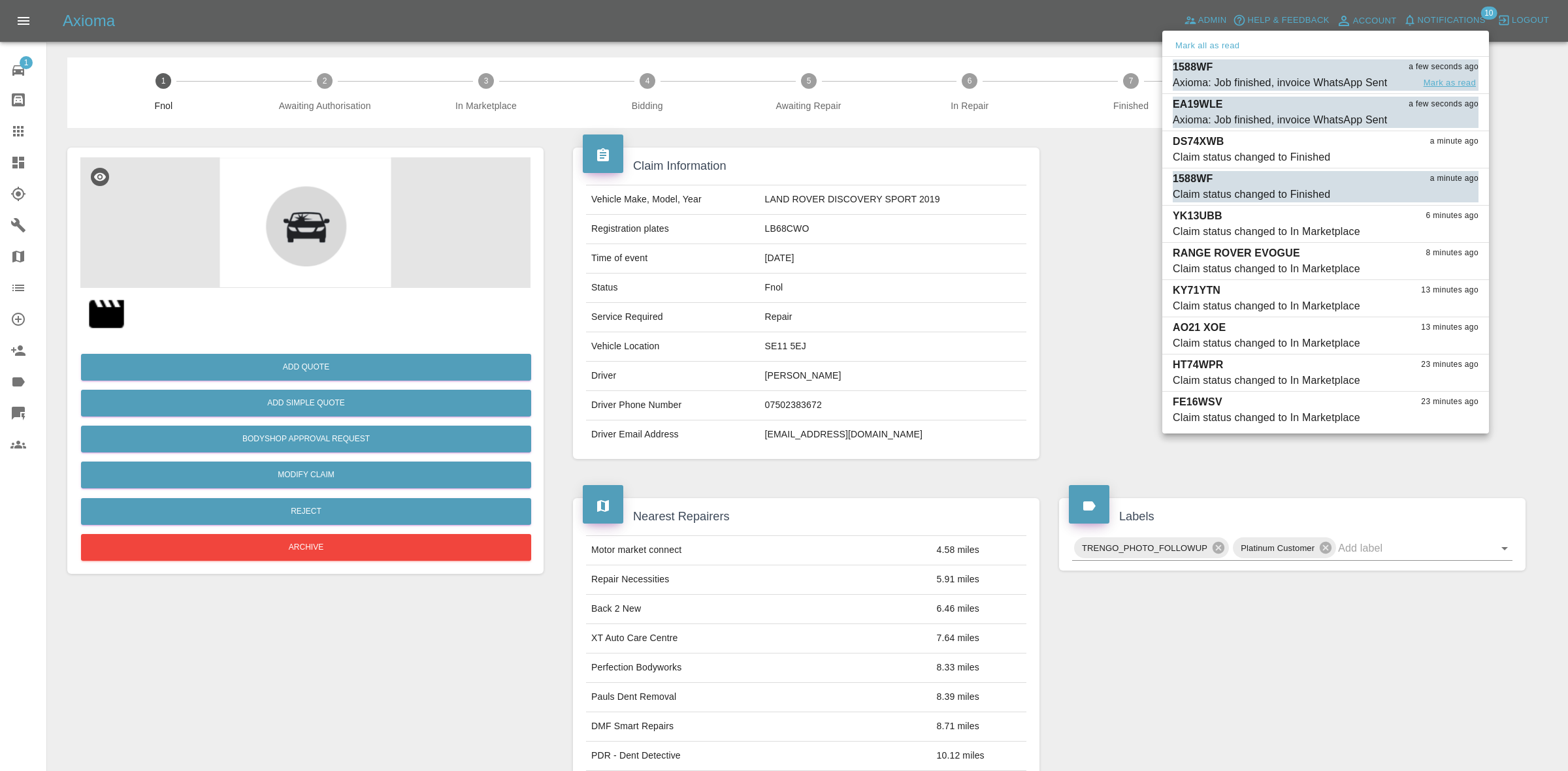
click at [1449, 80] on button "Mark as read" at bounding box center [1449, 83] width 57 height 15
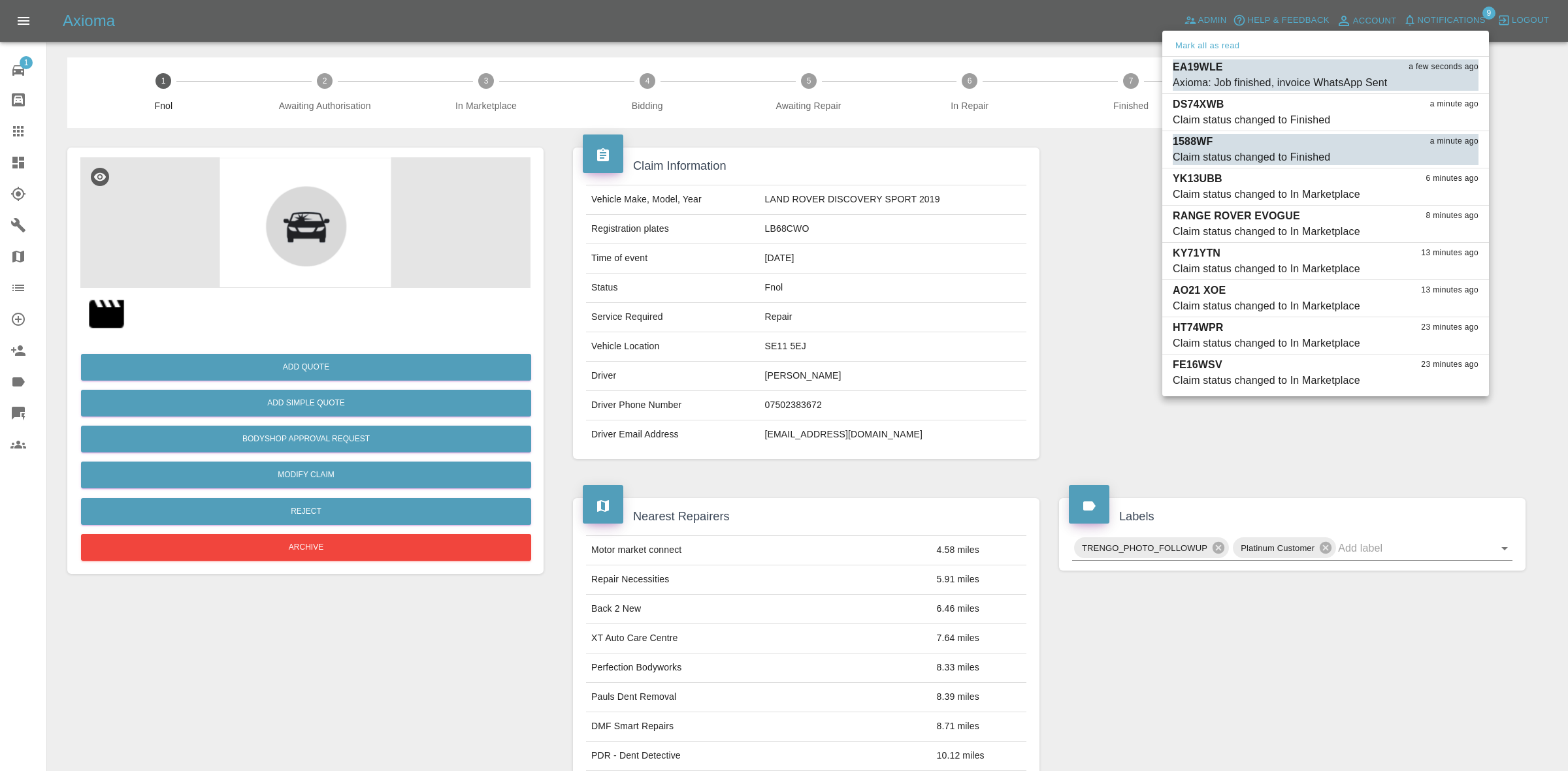
click at [1449, 80] on button "Mark as read" at bounding box center [1449, 83] width 57 height 15
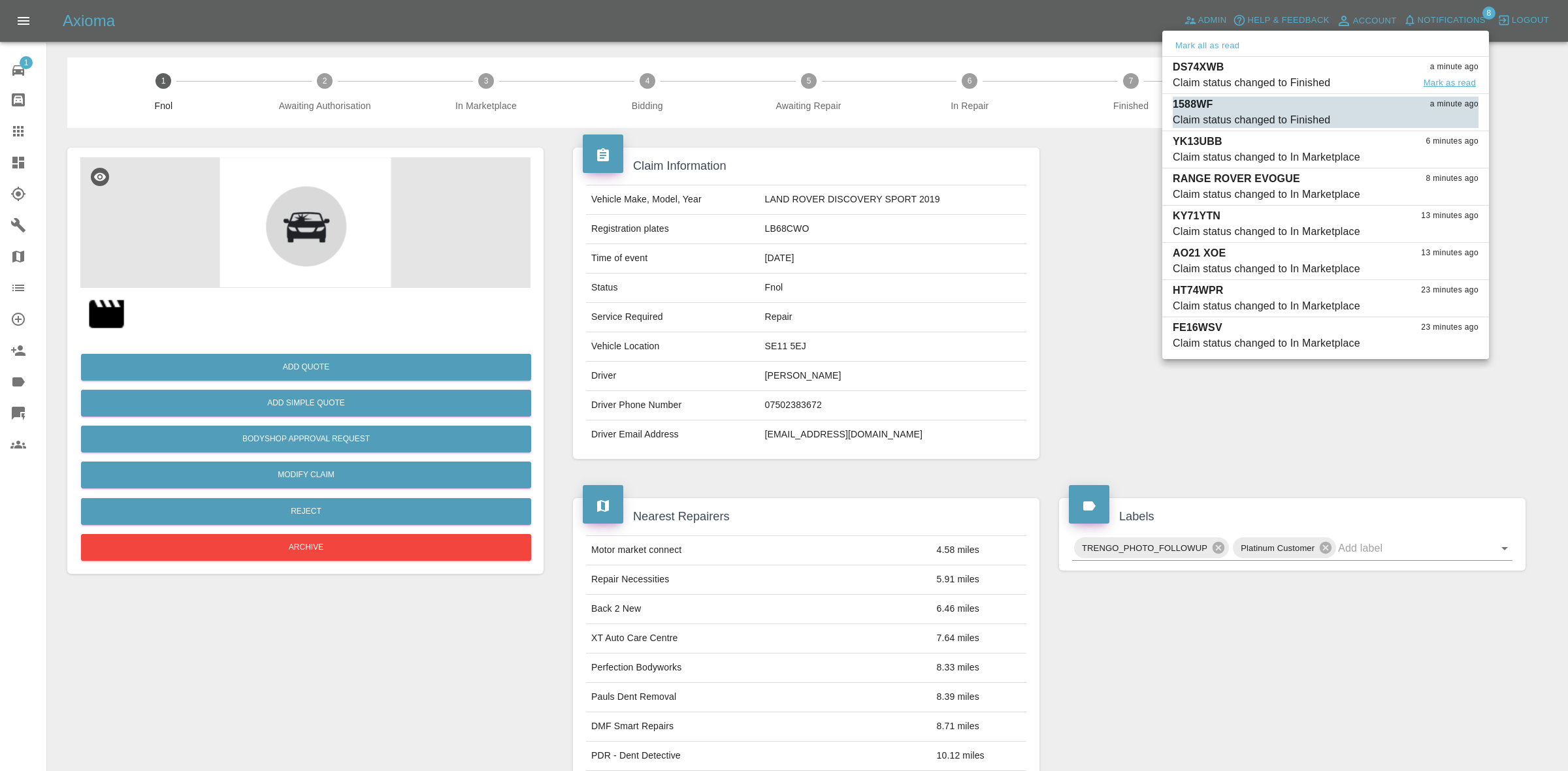
click at [1448, 85] on button "Mark as read" at bounding box center [1449, 83] width 57 height 15
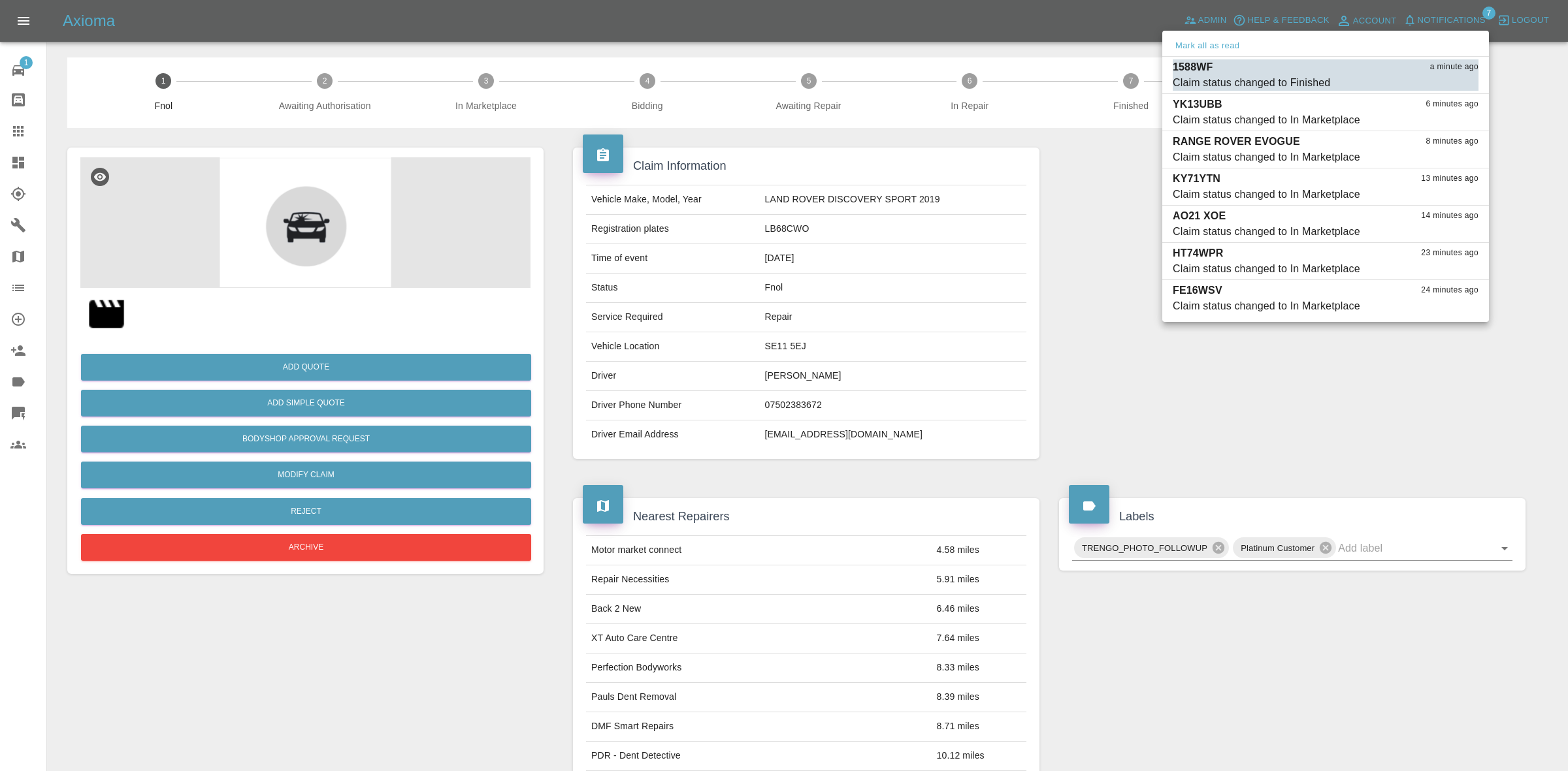
click at [1448, 85] on button "Mark as read" at bounding box center [1449, 83] width 57 height 15
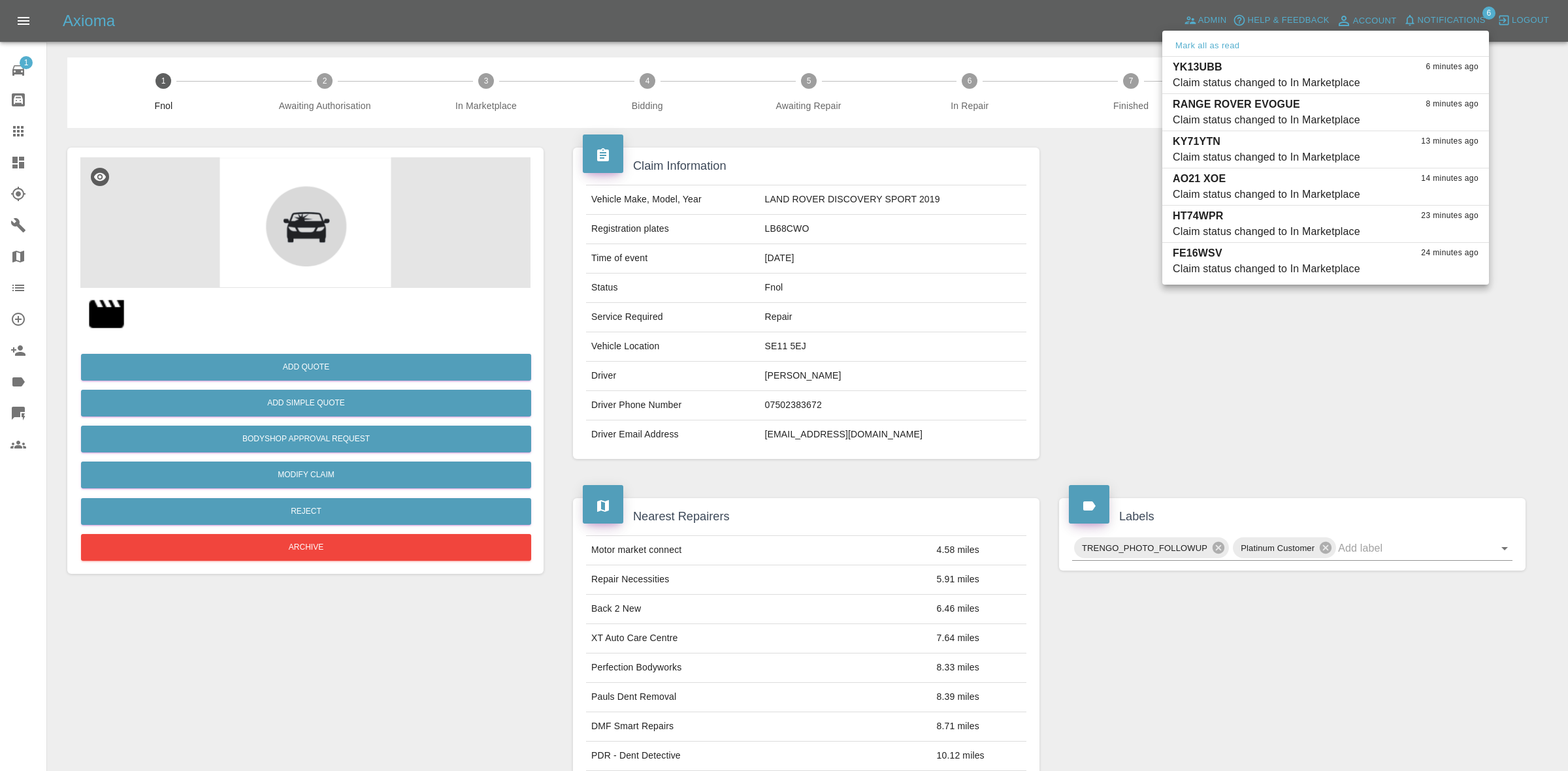
click at [1343, 527] on div at bounding box center [784, 385] width 1568 height 771
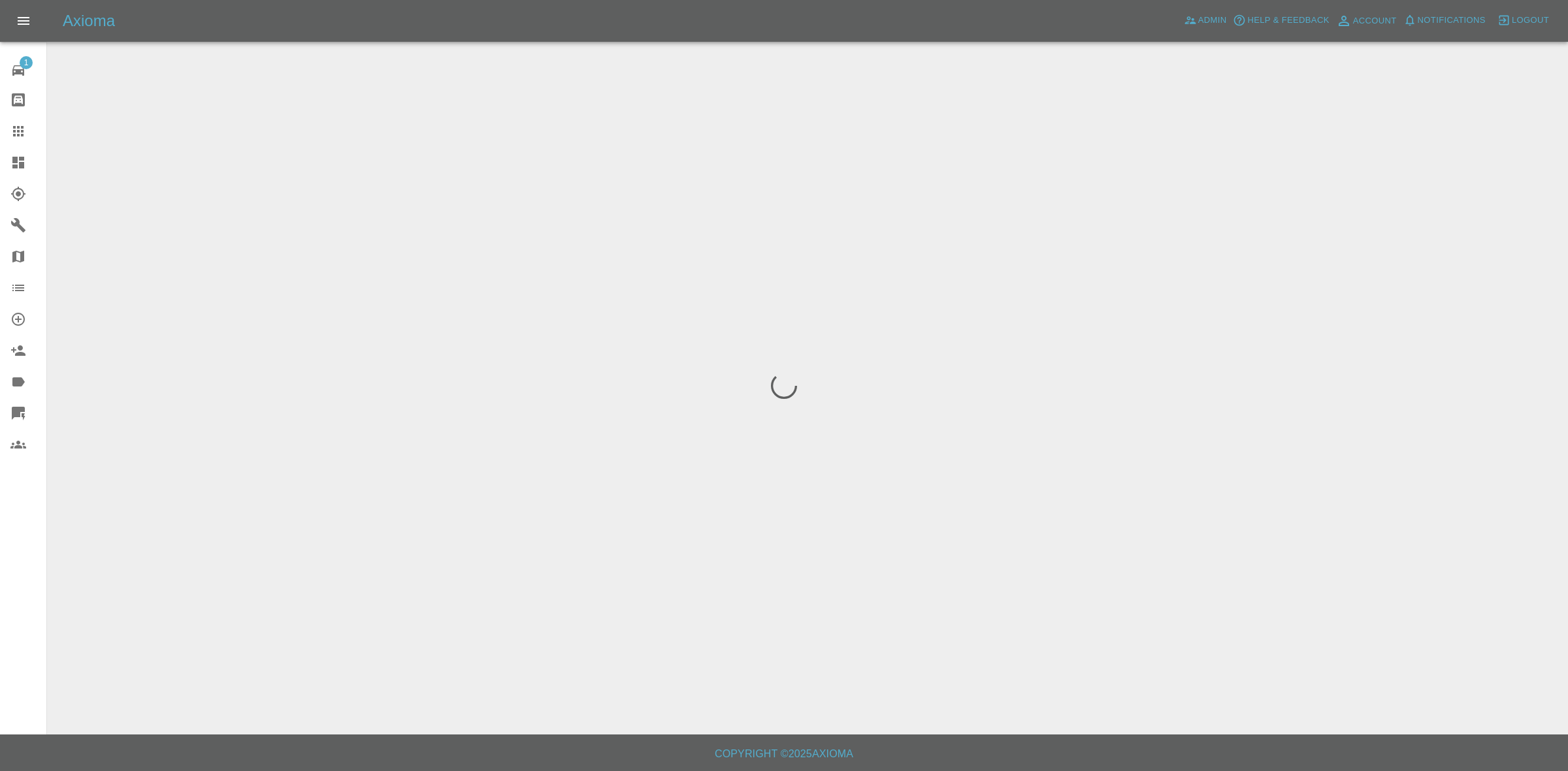
click at [1456, 20] on span "Notifications" at bounding box center [1451, 20] width 68 height 15
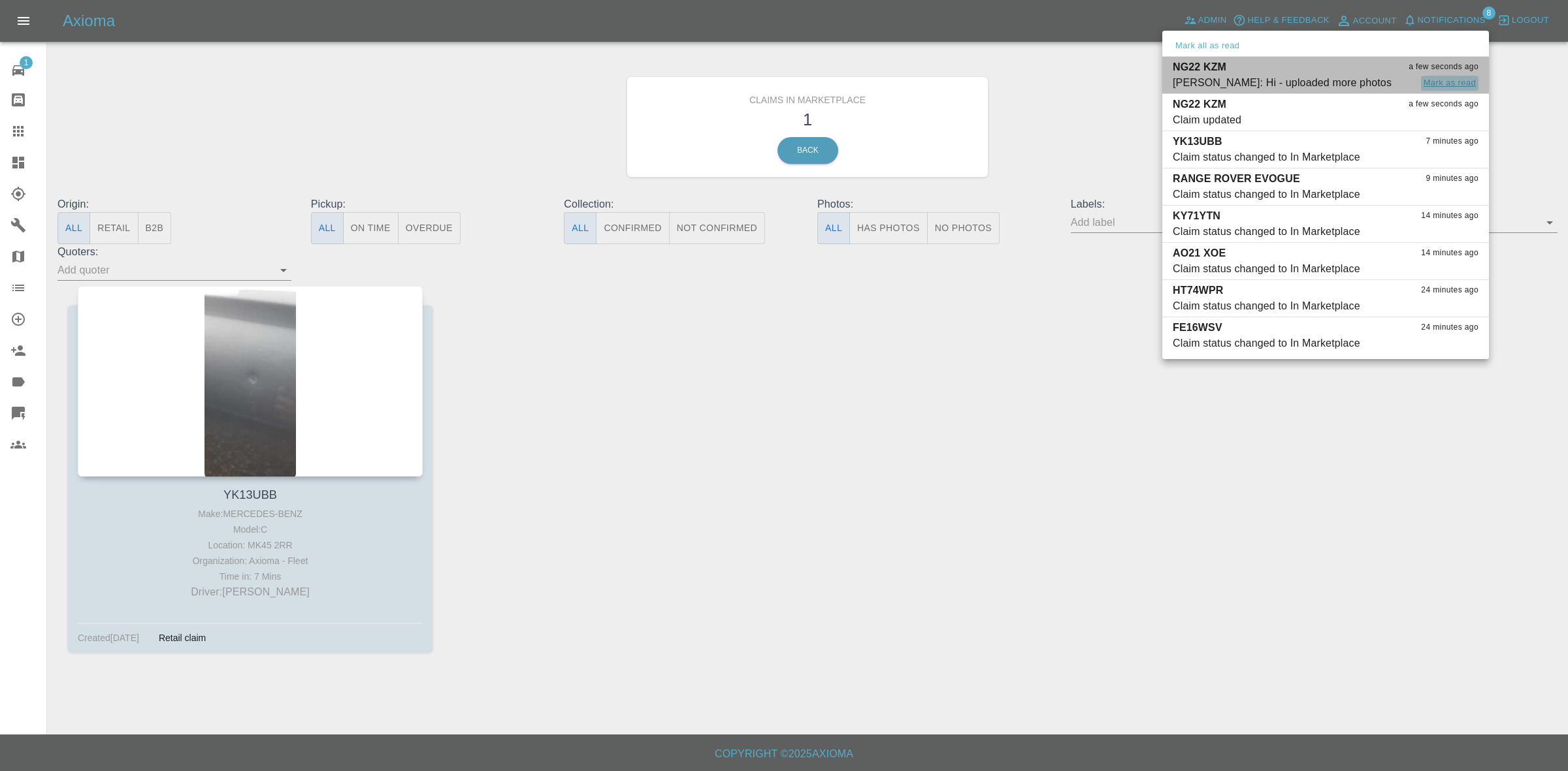
click at [1451, 81] on button "Mark as read" at bounding box center [1449, 83] width 57 height 15
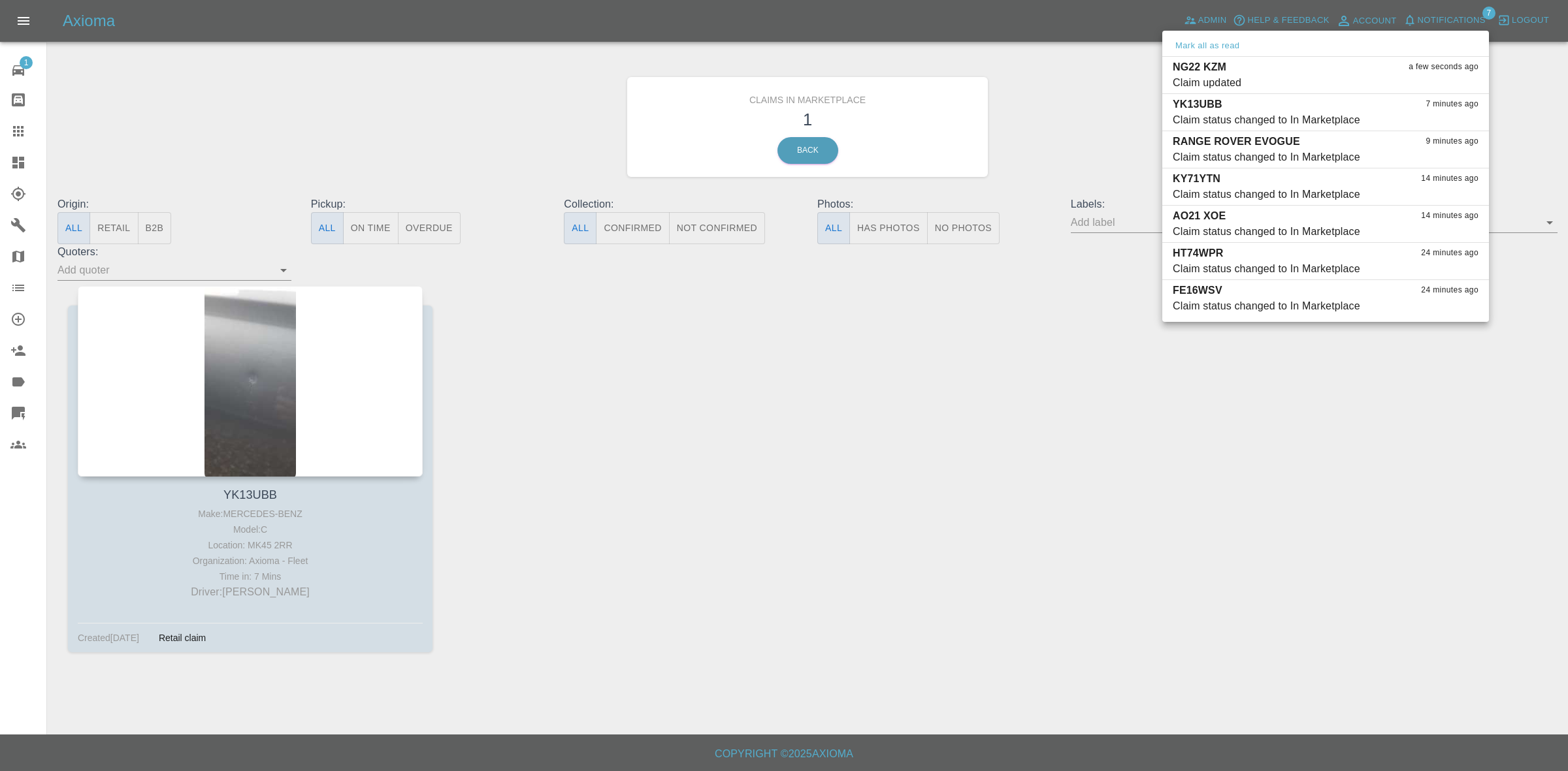
click at [1451, 81] on button "Mark as read" at bounding box center [1449, 83] width 57 height 15
click at [1096, 147] on div at bounding box center [784, 385] width 1568 height 771
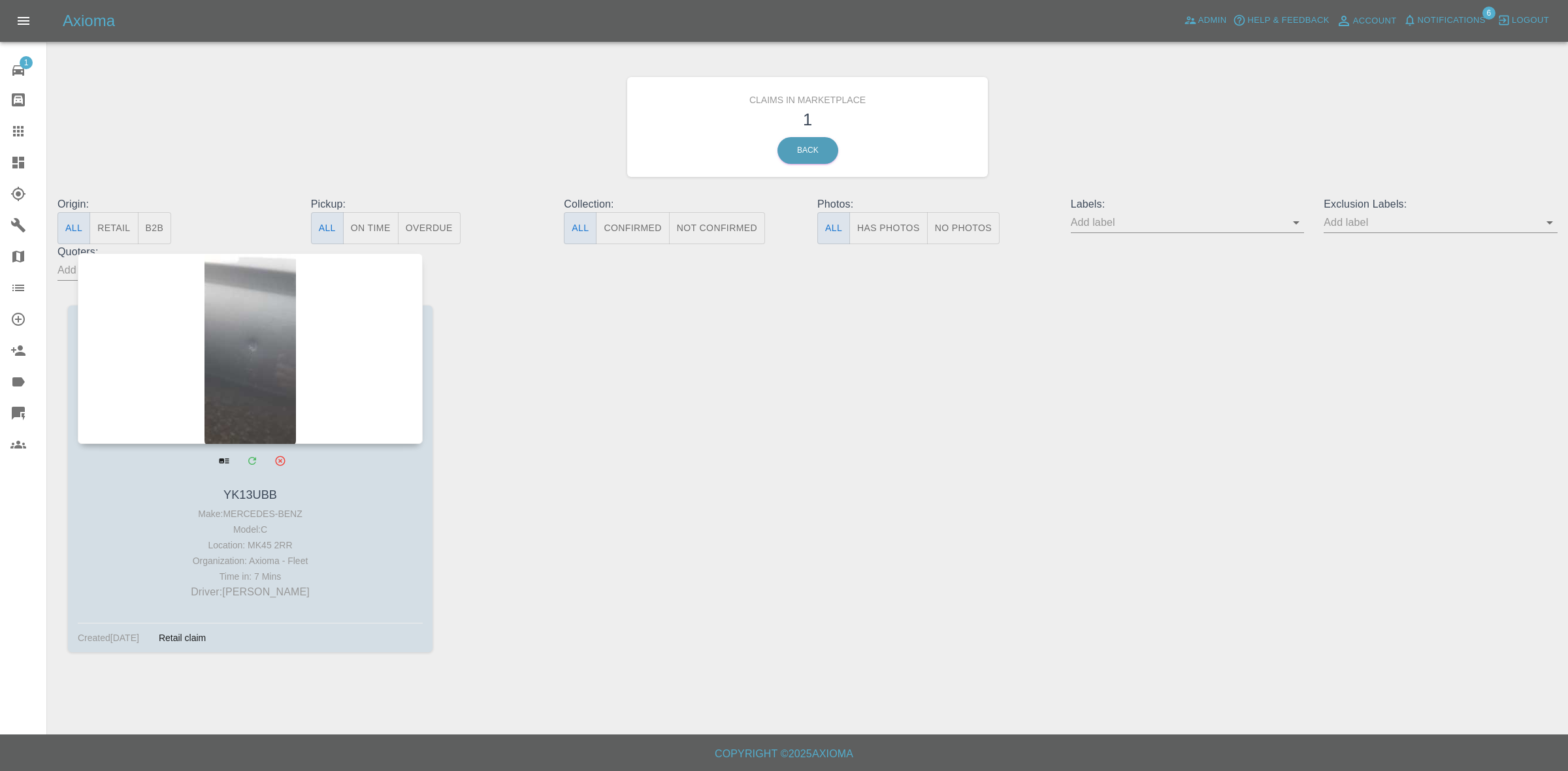
click at [397, 373] on div at bounding box center [250, 349] width 345 height 191
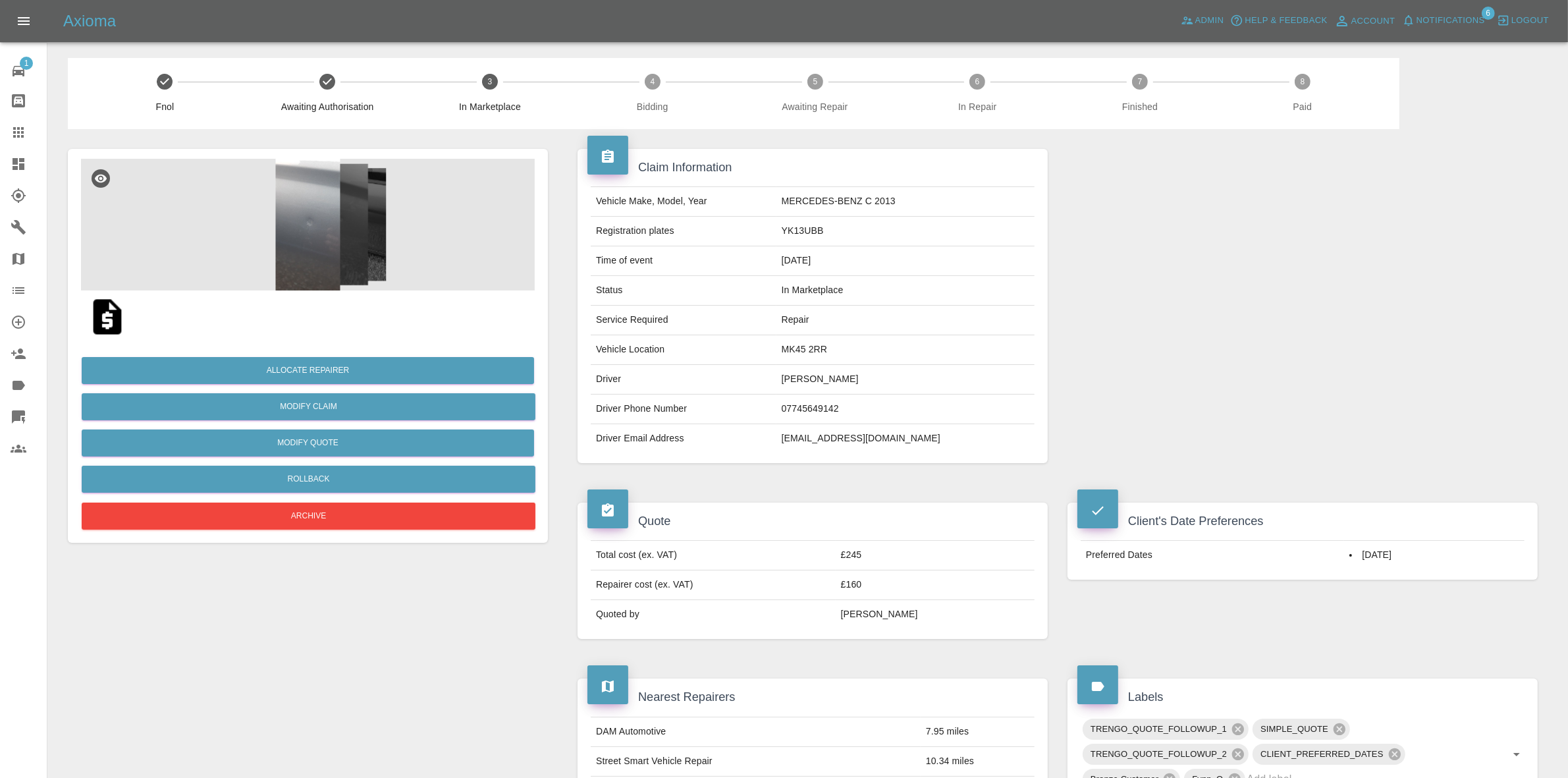
click at [379, 205] on img at bounding box center [307, 225] width 454 height 132
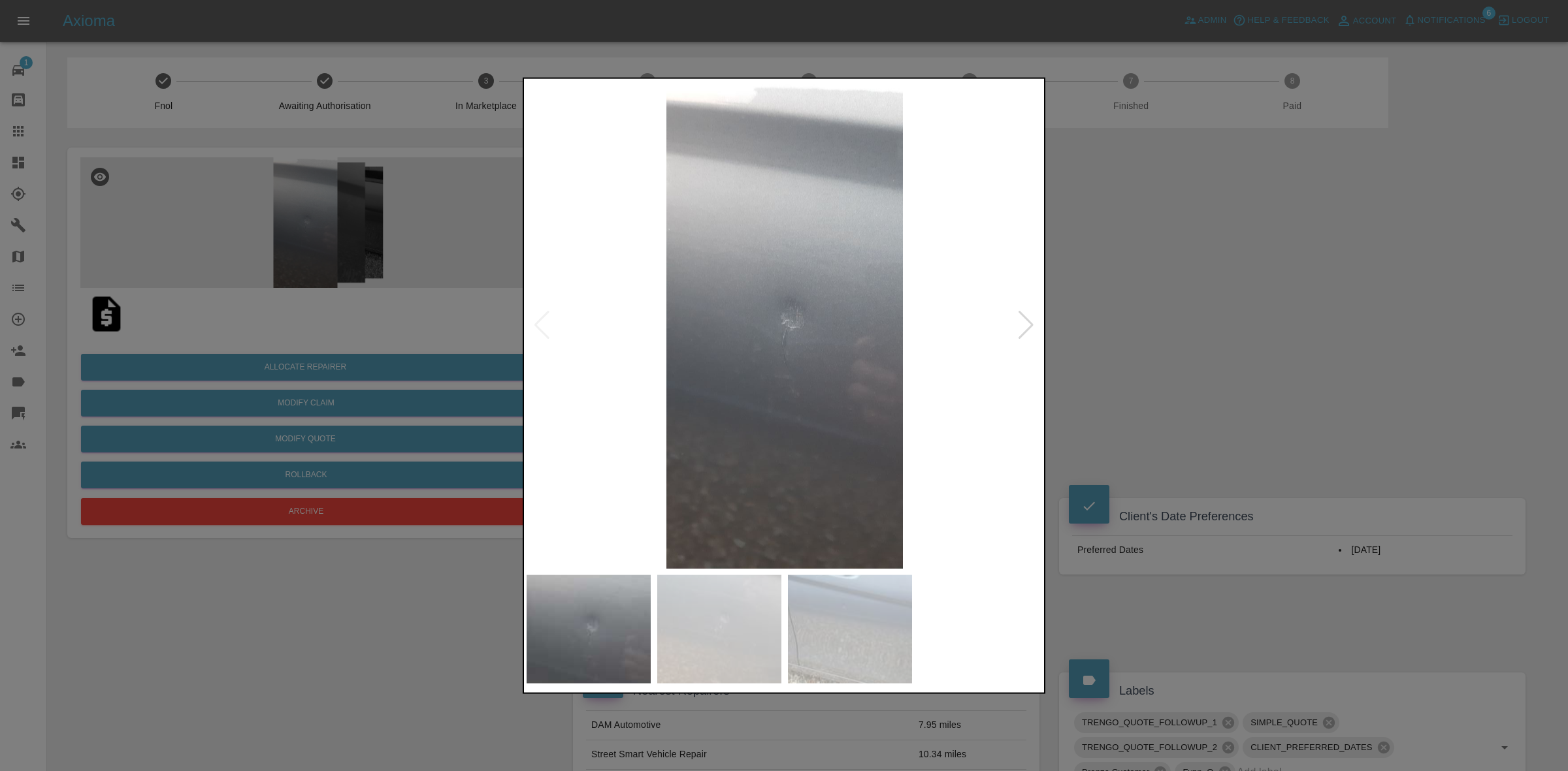
click at [1026, 320] on div at bounding box center [1026, 324] width 17 height 28
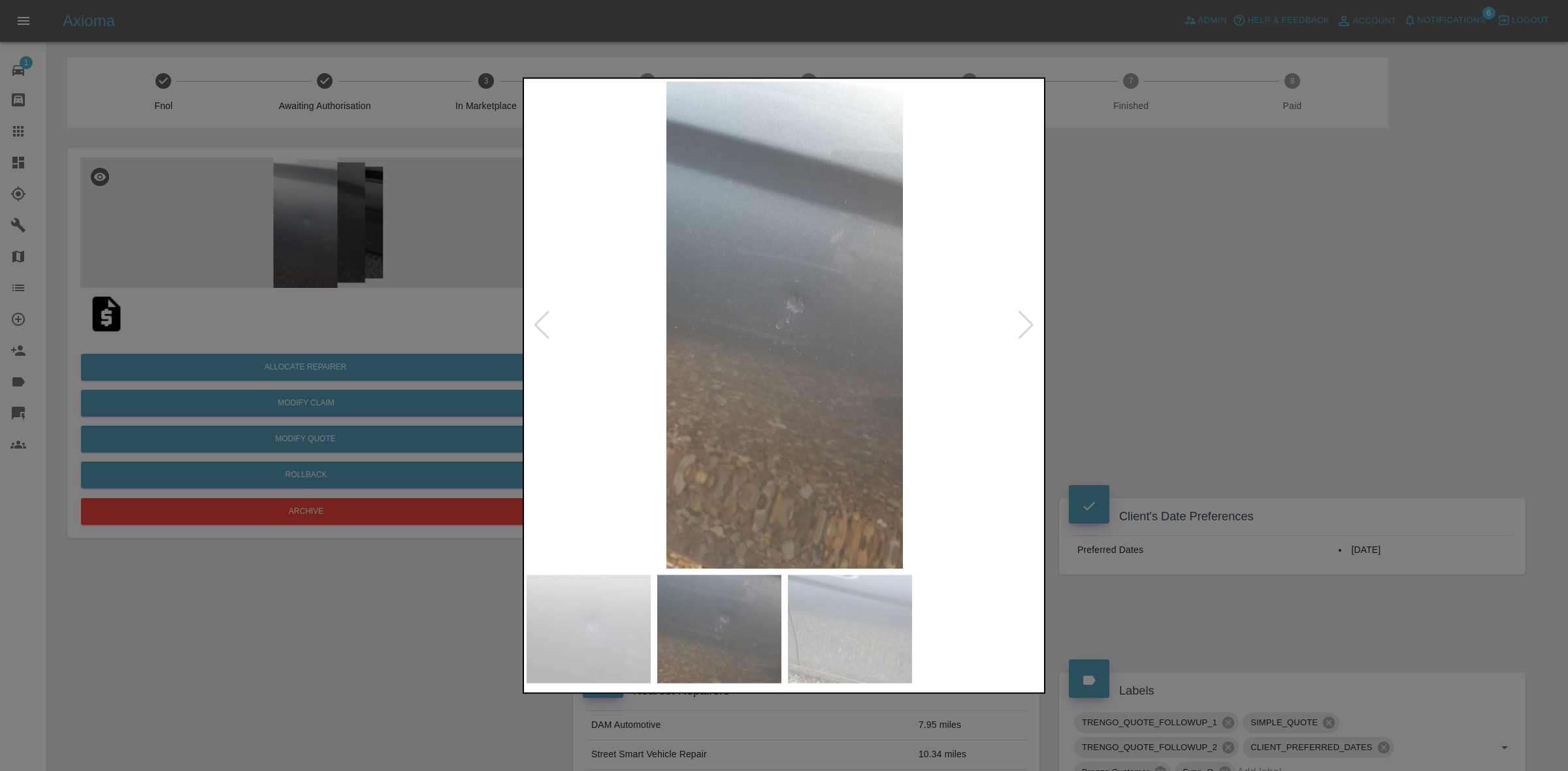
click at [1026, 320] on div at bounding box center [1026, 324] width 17 height 28
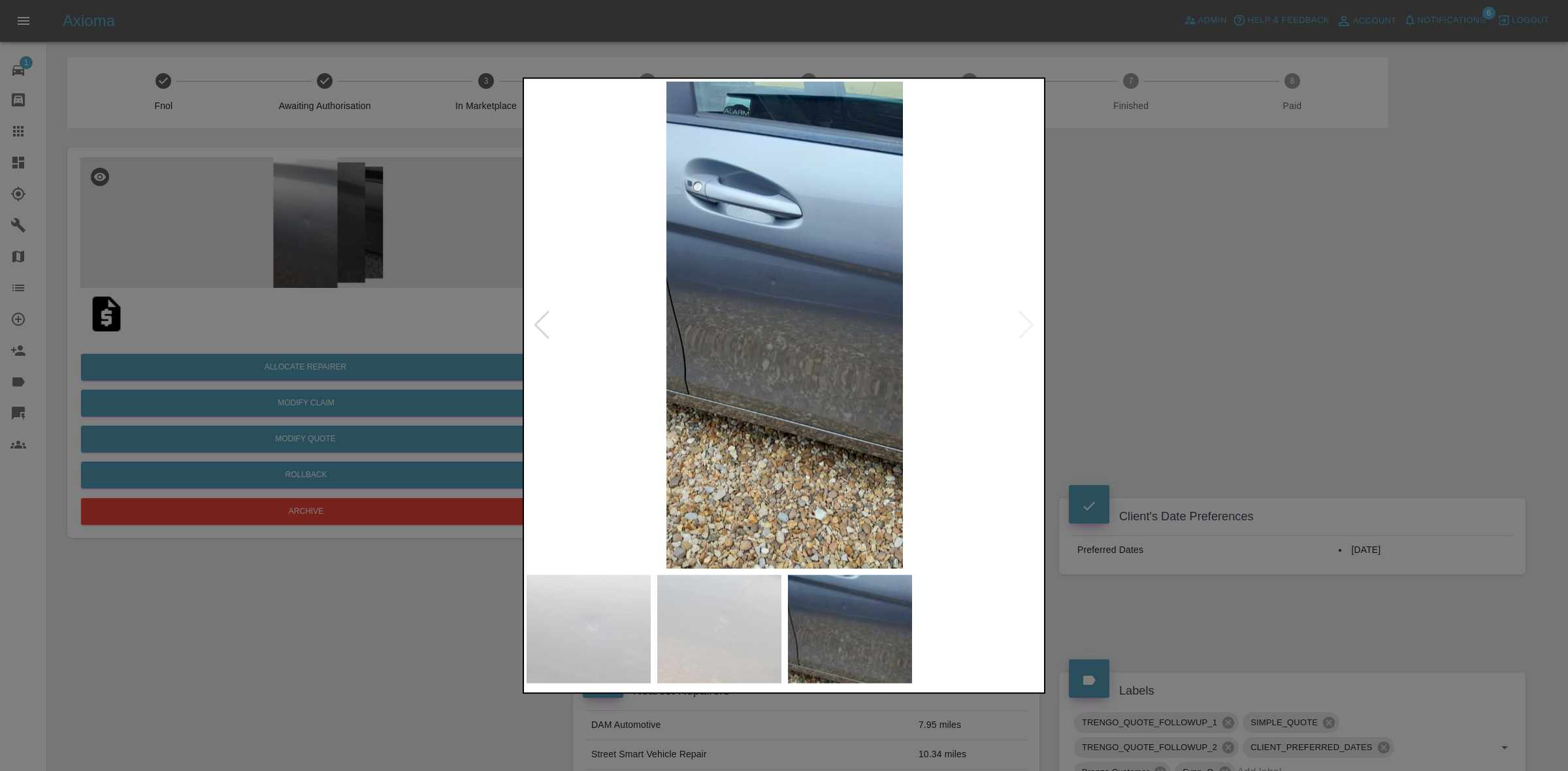
click at [1105, 327] on div at bounding box center [784, 385] width 1568 height 771
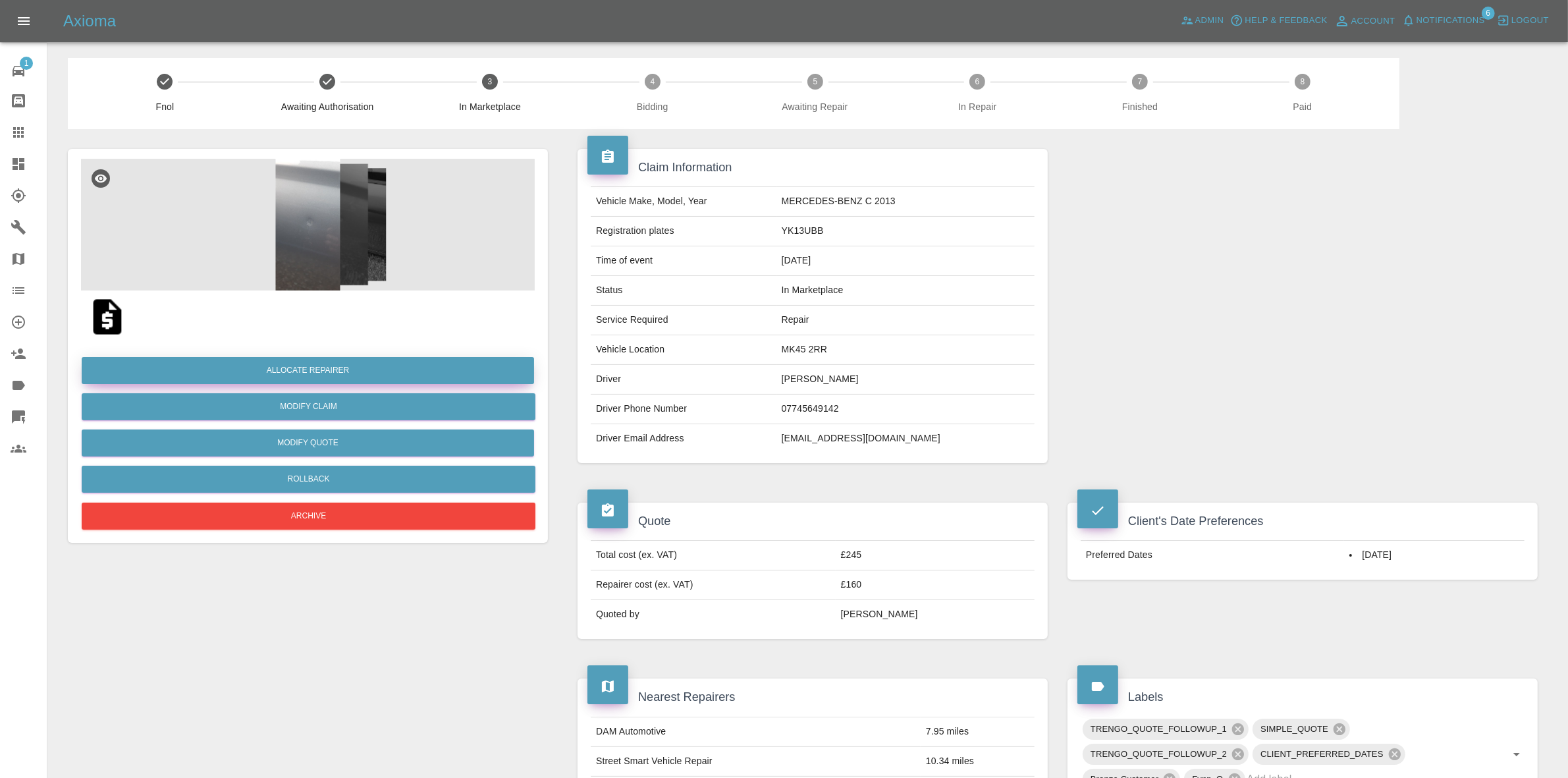
click at [288, 363] on button "Allocate Repairer" at bounding box center [308, 370] width 453 height 27
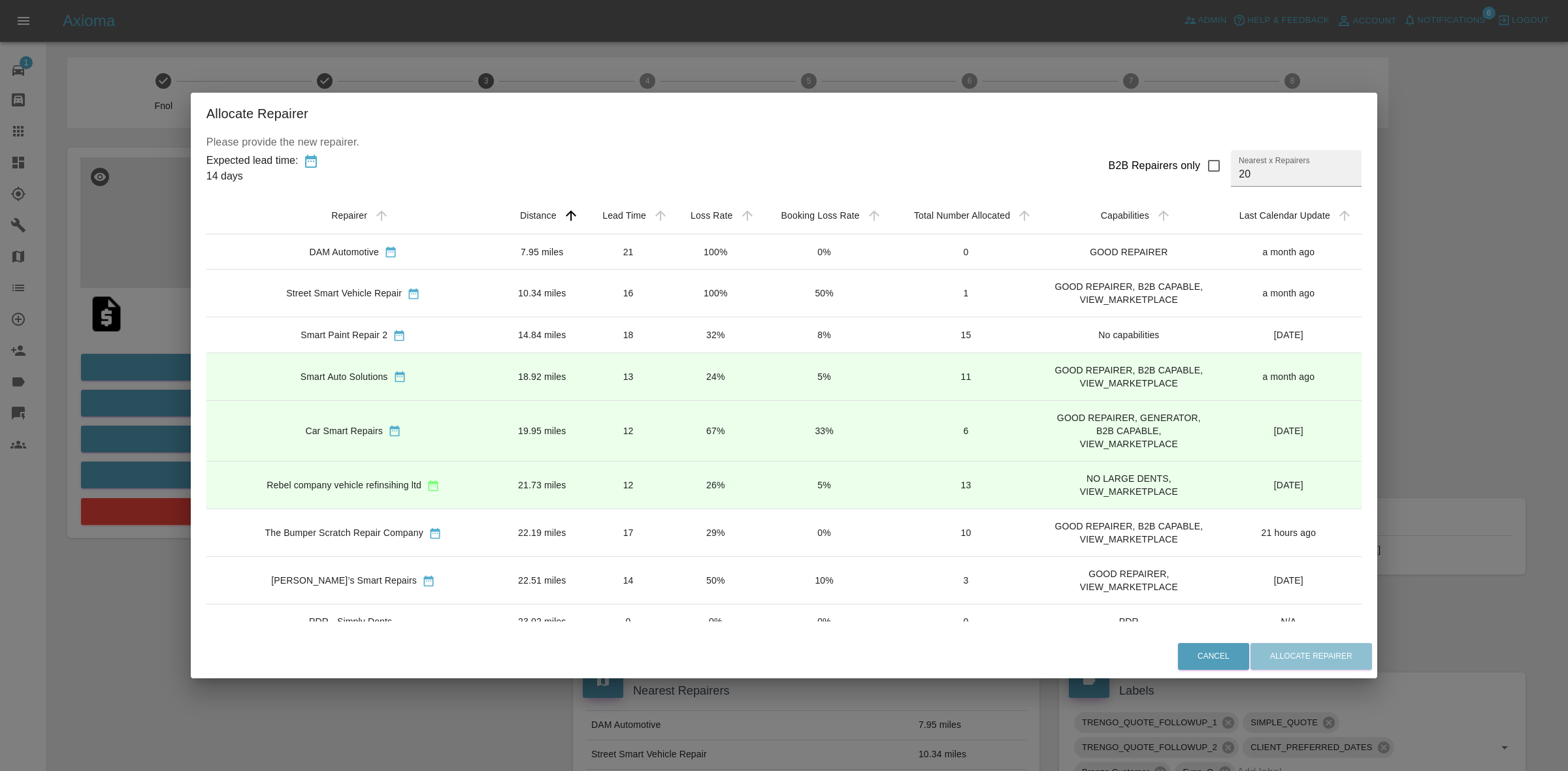
click at [673, 484] on td "26%" at bounding box center [716, 484] width 86 height 47
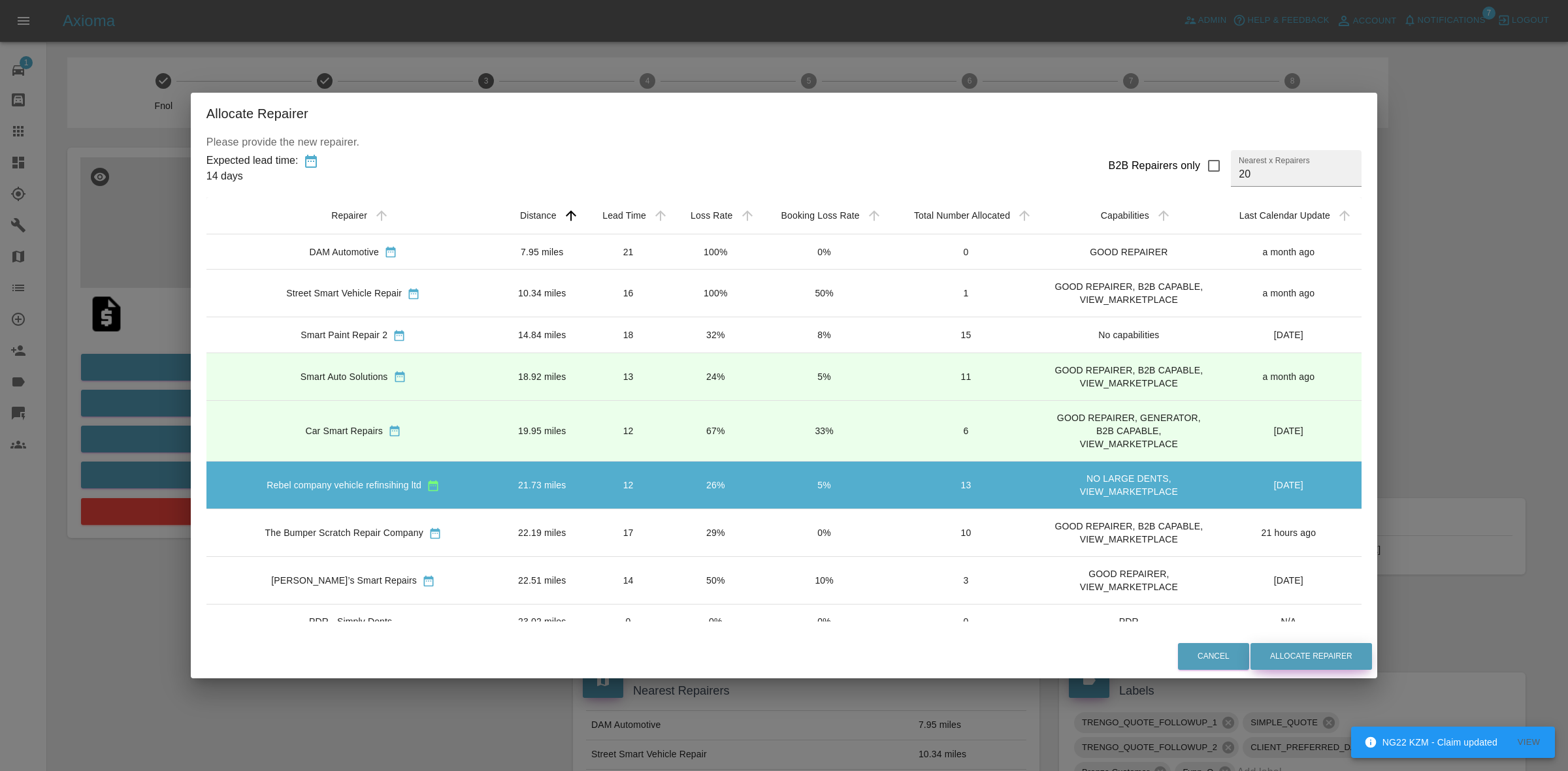
click at [1297, 651] on button "Allocate Repairer" at bounding box center [1311, 656] width 121 height 26
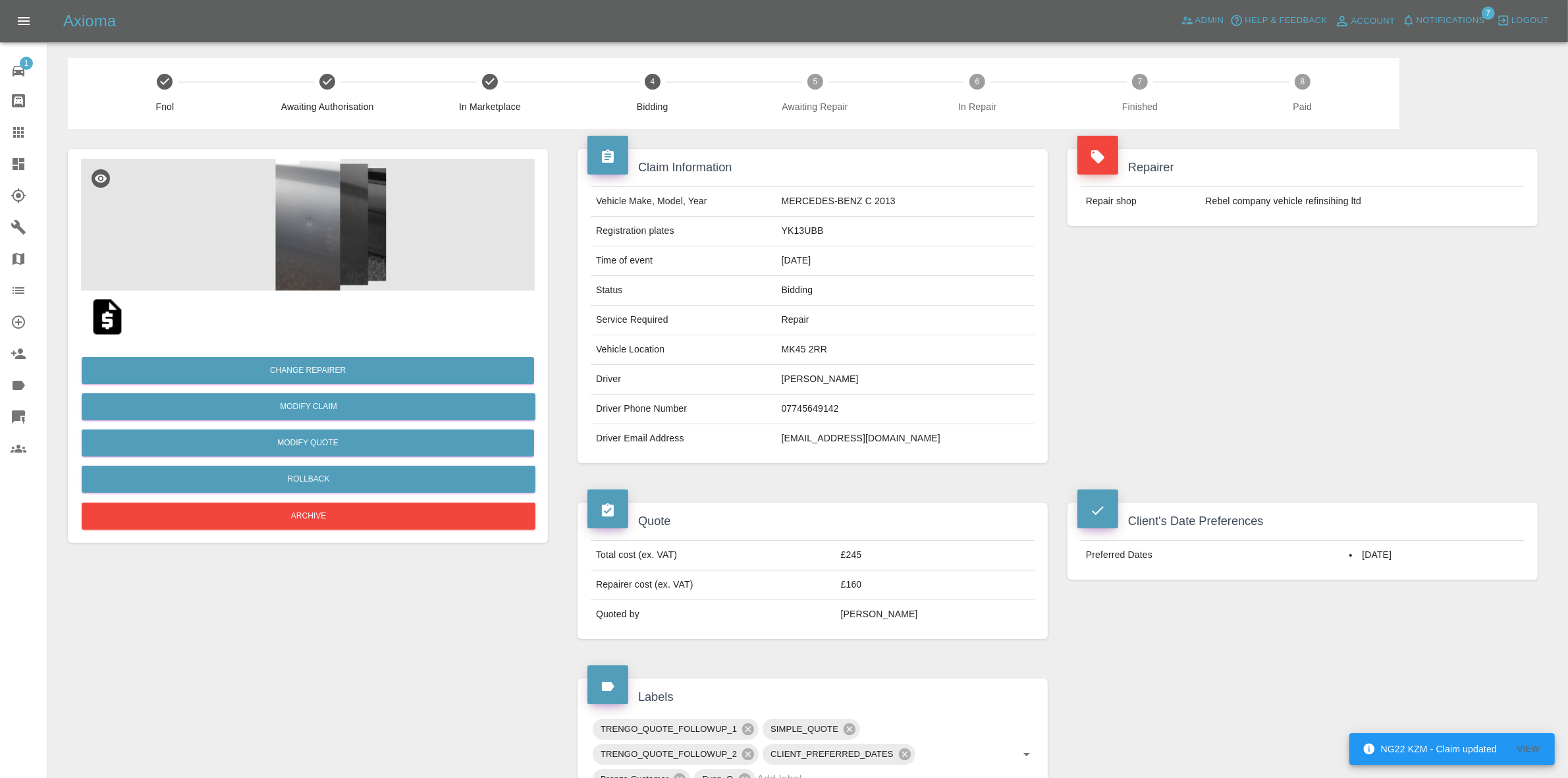
click at [1321, 223] on div "Repair shop Rebel company vehicle refinsihing ltd" at bounding box center [1302, 202] width 470 height 50
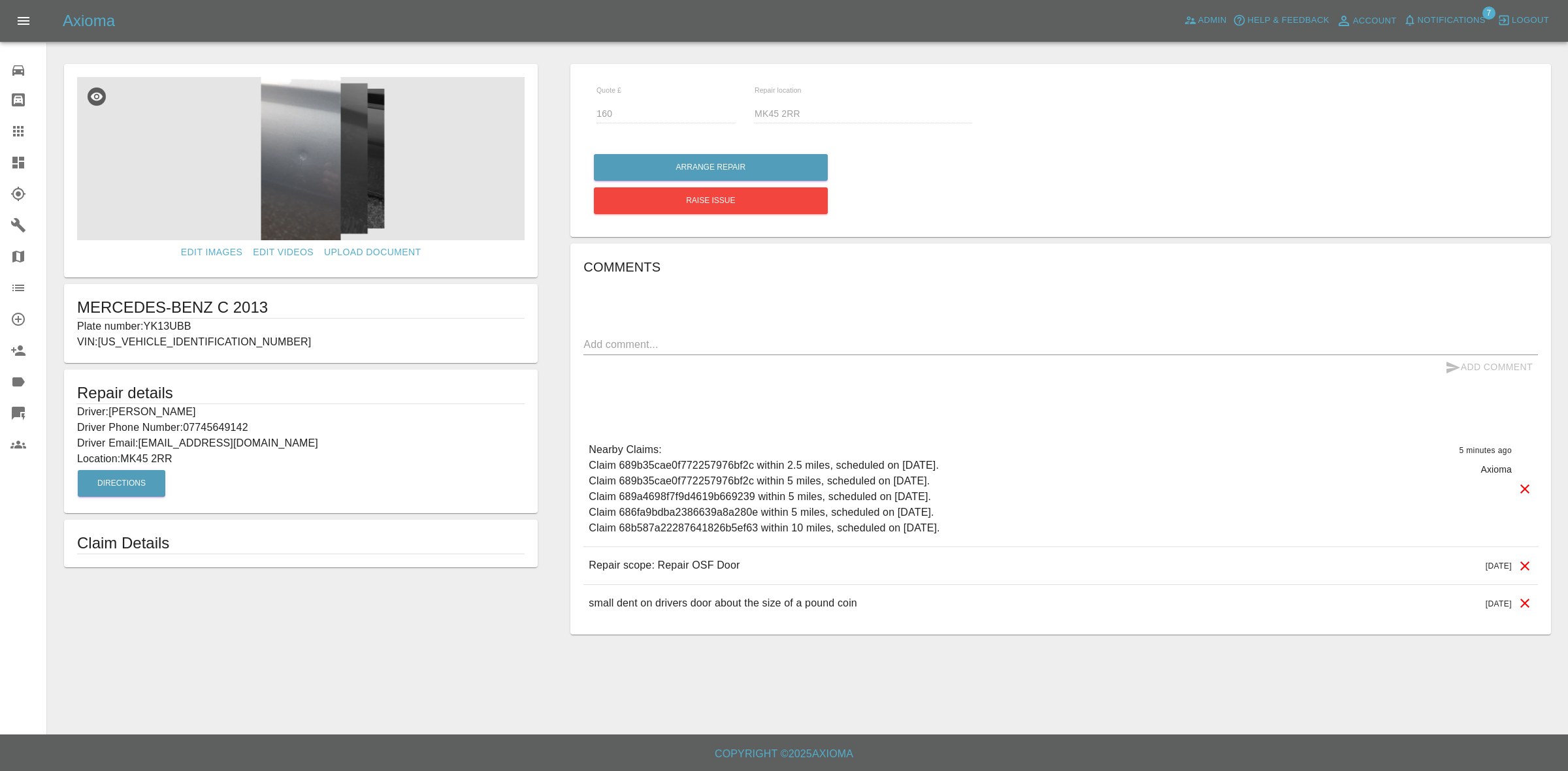
click at [27, 151] on link "Dashboard" at bounding box center [23, 162] width 47 height 31
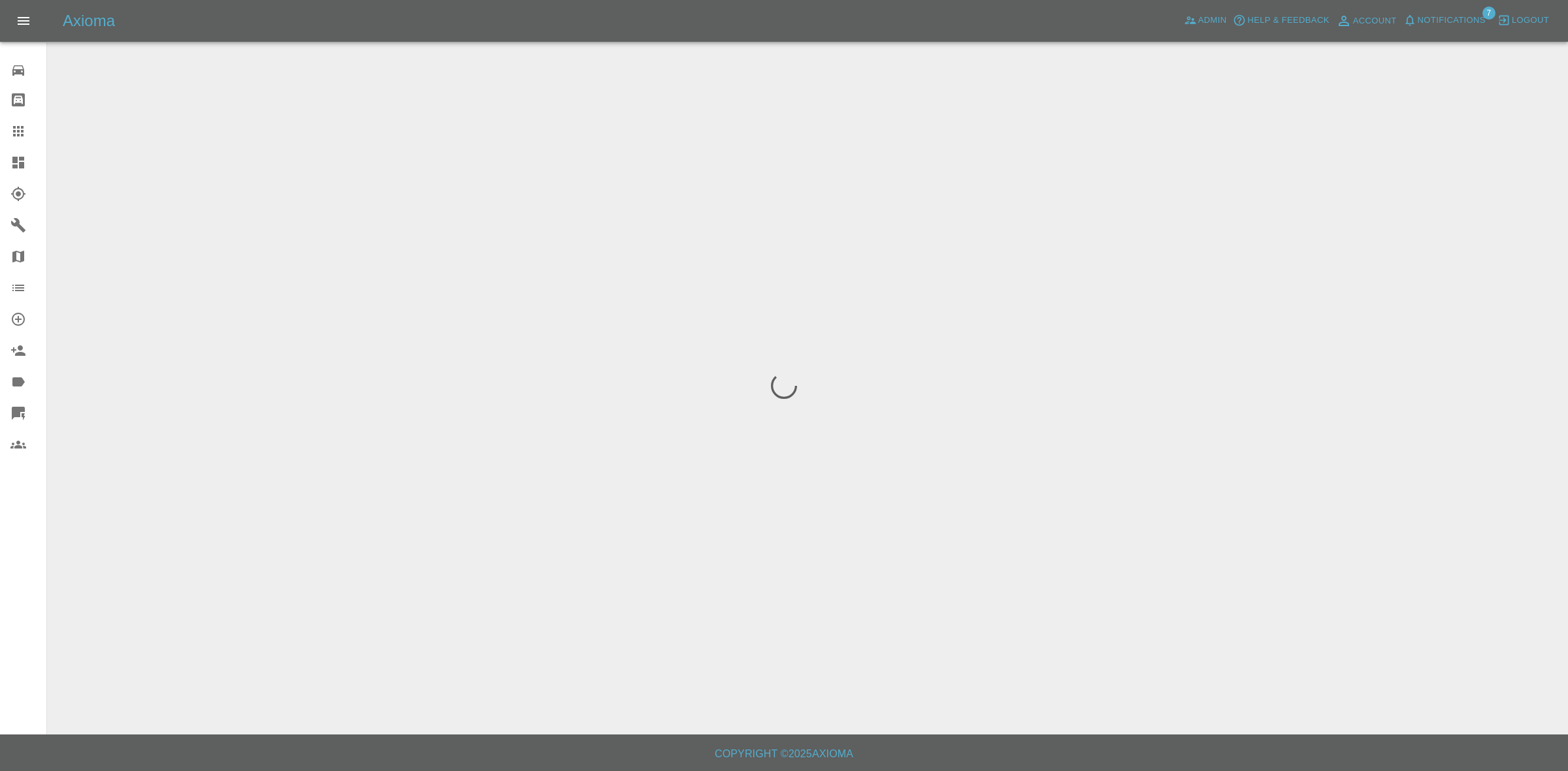
click at [1458, 18] on span "Notifications" at bounding box center [1451, 20] width 68 height 15
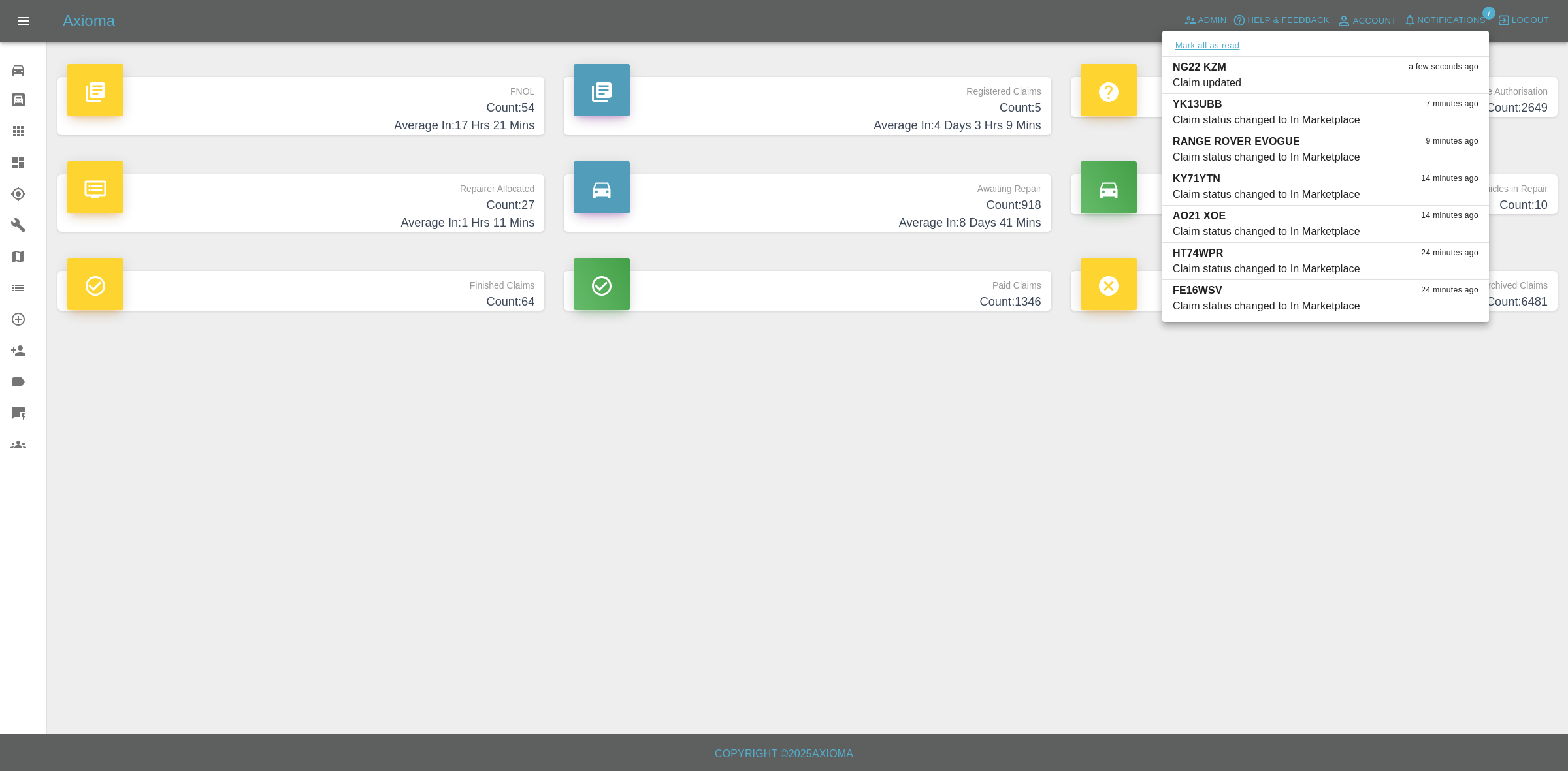
click at [1214, 43] on button "Mark all as read" at bounding box center [1207, 46] width 69 height 15
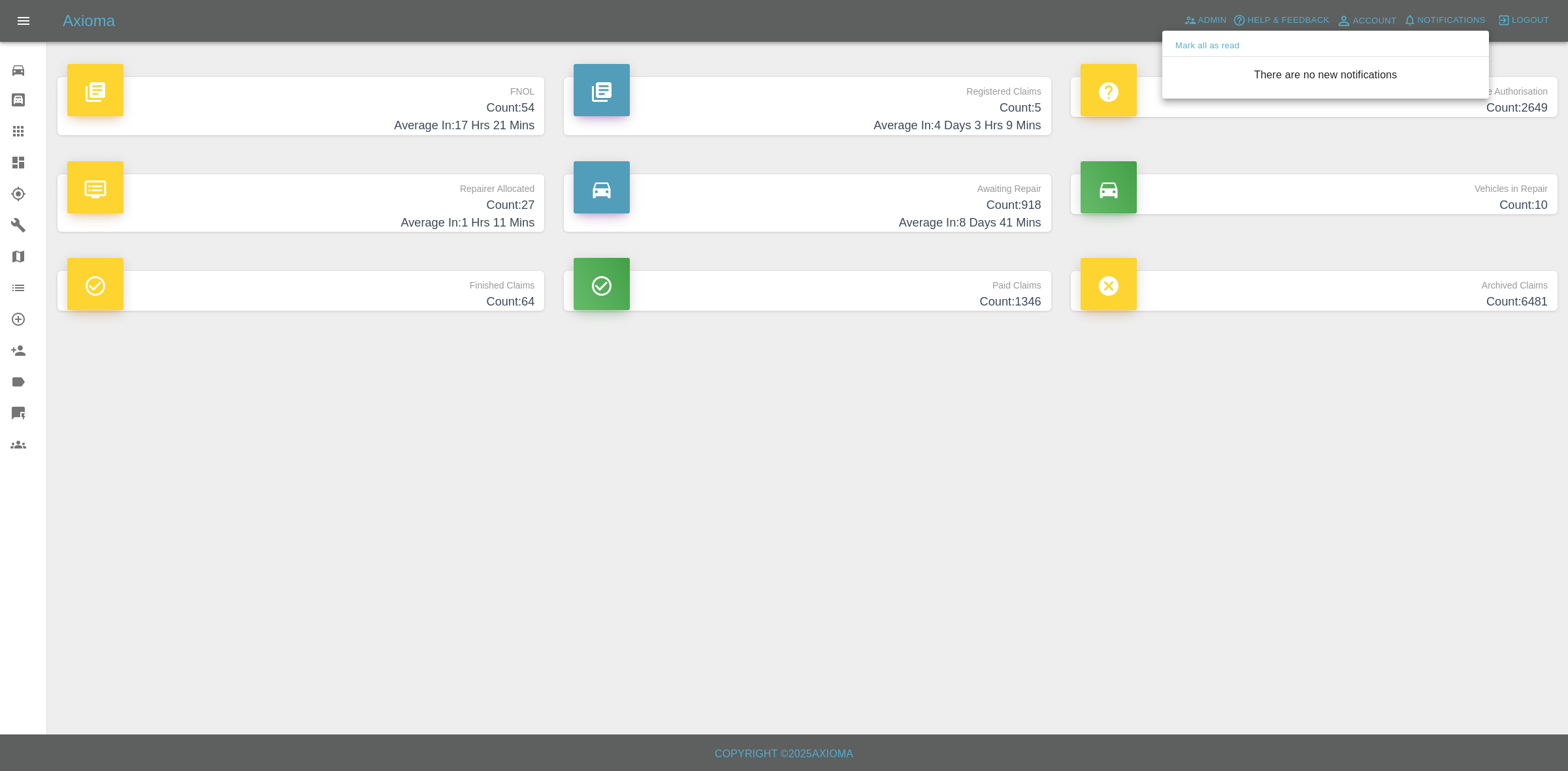
drag, startPoint x: 1196, startPoint y: 450, endPoint x: 1063, endPoint y: 382, distance: 149.4
click at [1196, 461] on div at bounding box center [784, 385] width 1568 height 771
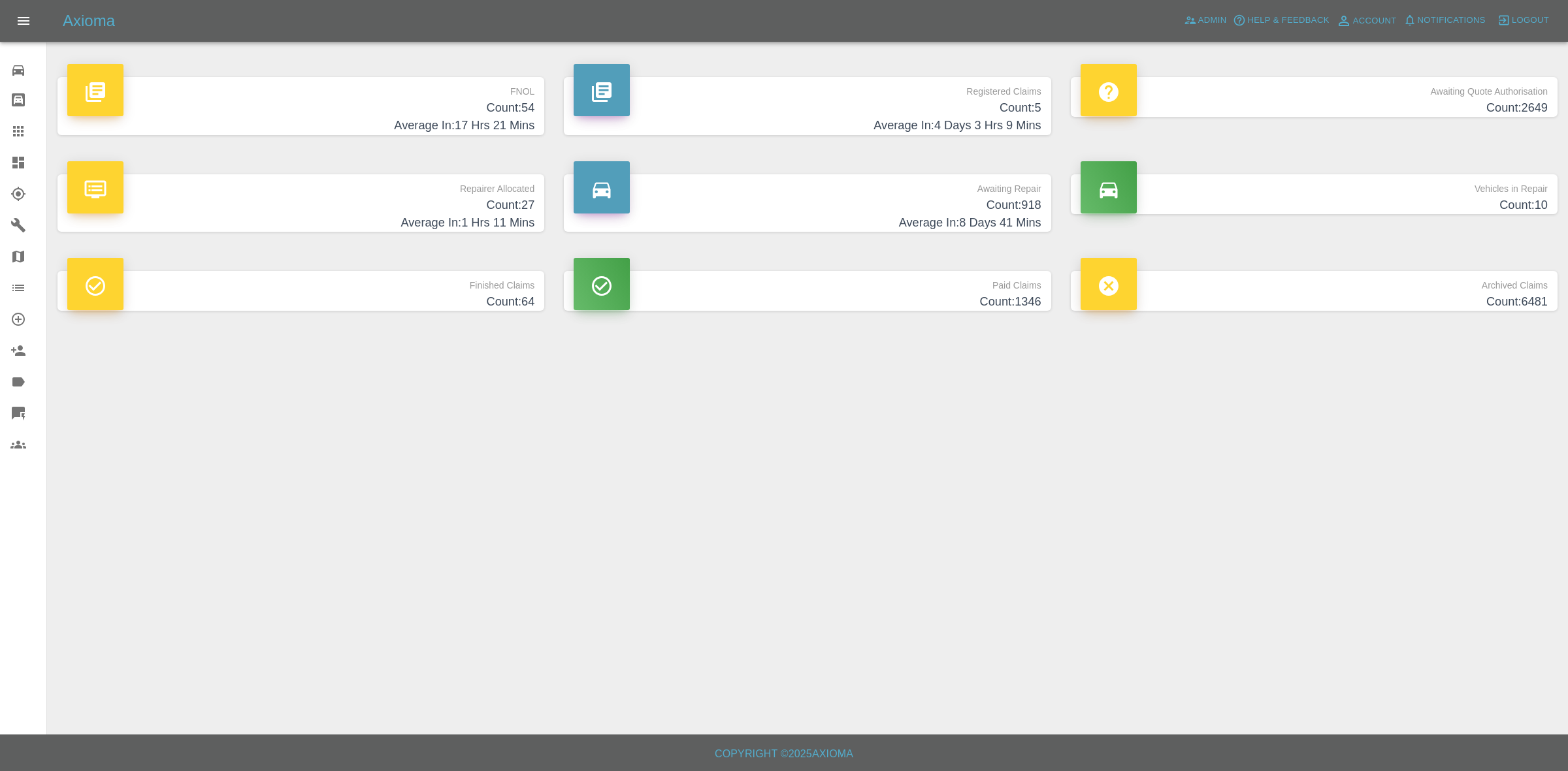
click at [435, 221] on h4 "Average In: 1 Hrs 11 Mins" at bounding box center [301, 223] width 467 height 17
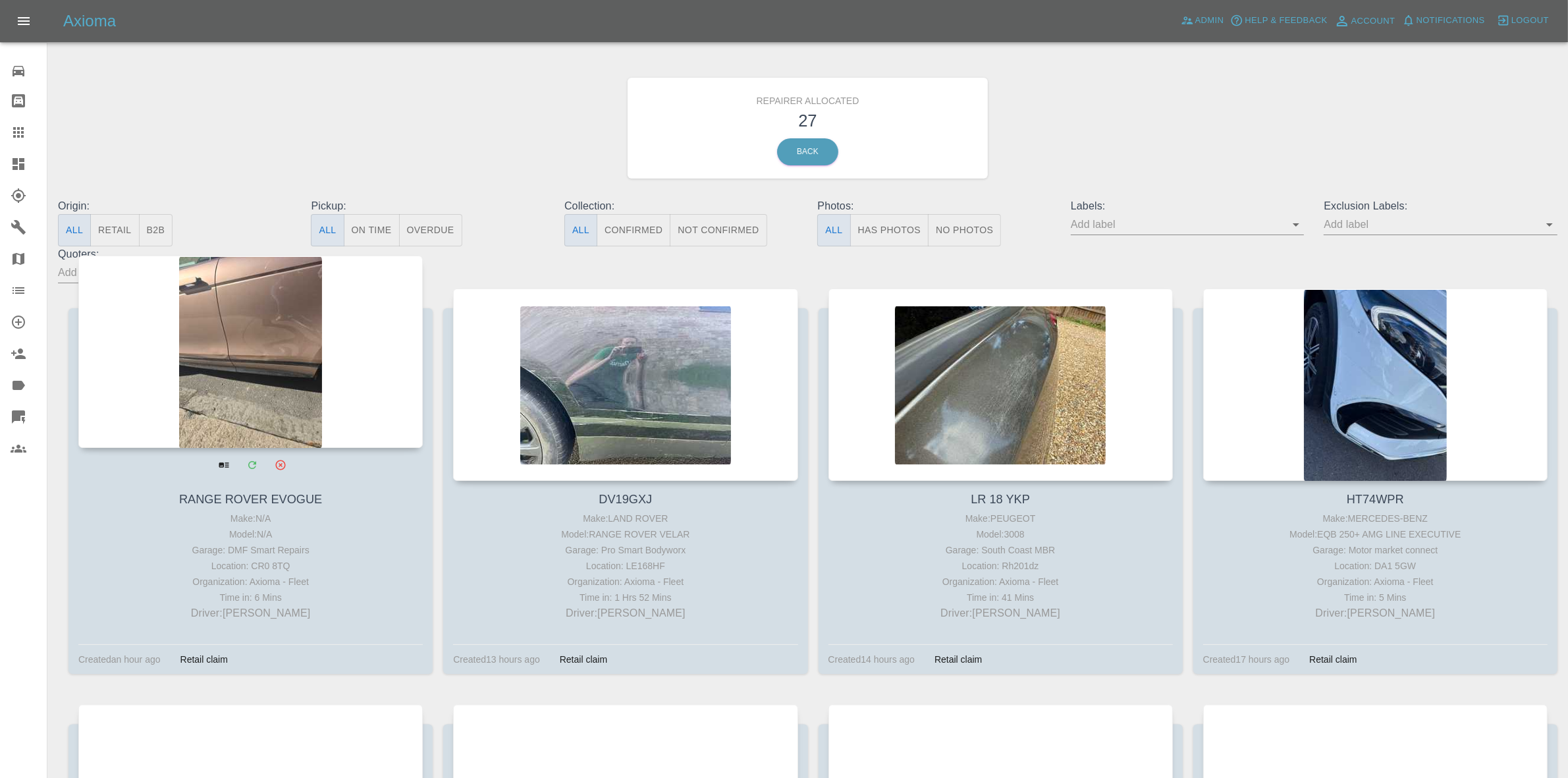
click at [121, 226] on button "Retail" at bounding box center [114, 230] width 49 height 32
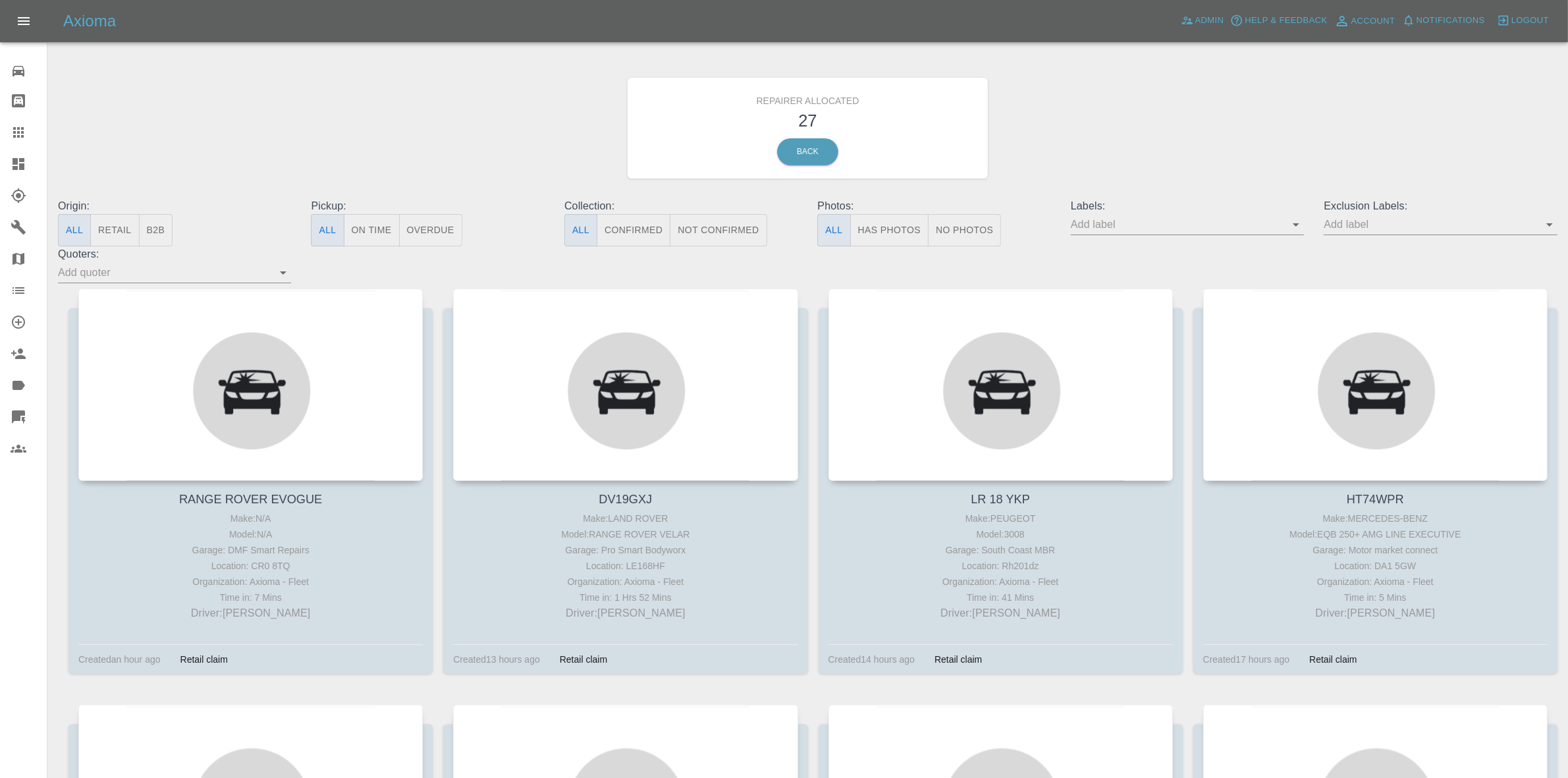
click at [101, 235] on button "Retail" at bounding box center [114, 230] width 49 height 32
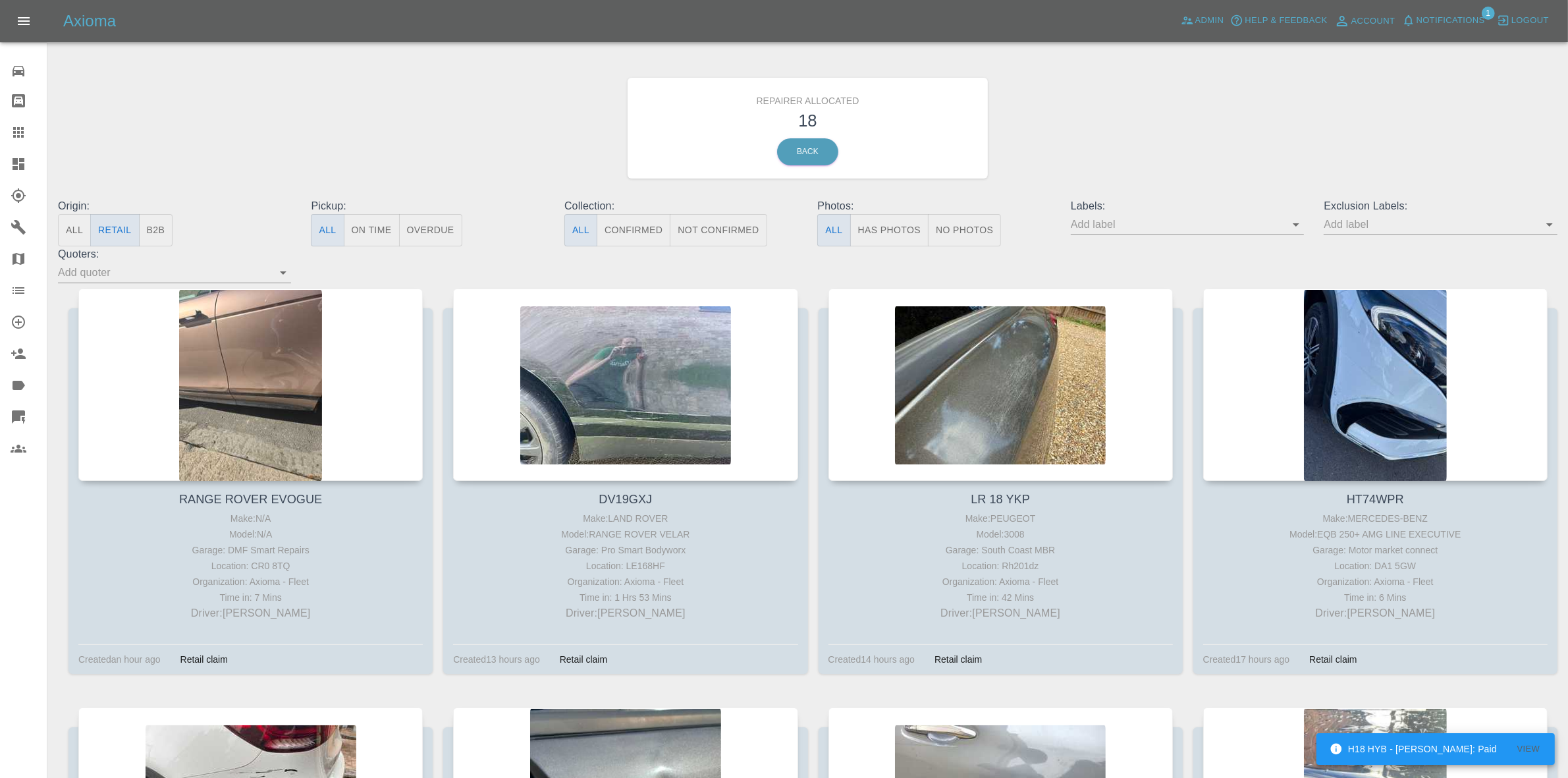
click at [80, 219] on button "All" at bounding box center [75, 230] width 33 height 32
click at [110, 223] on button "Retail" at bounding box center [114, 230] width 49 height 32
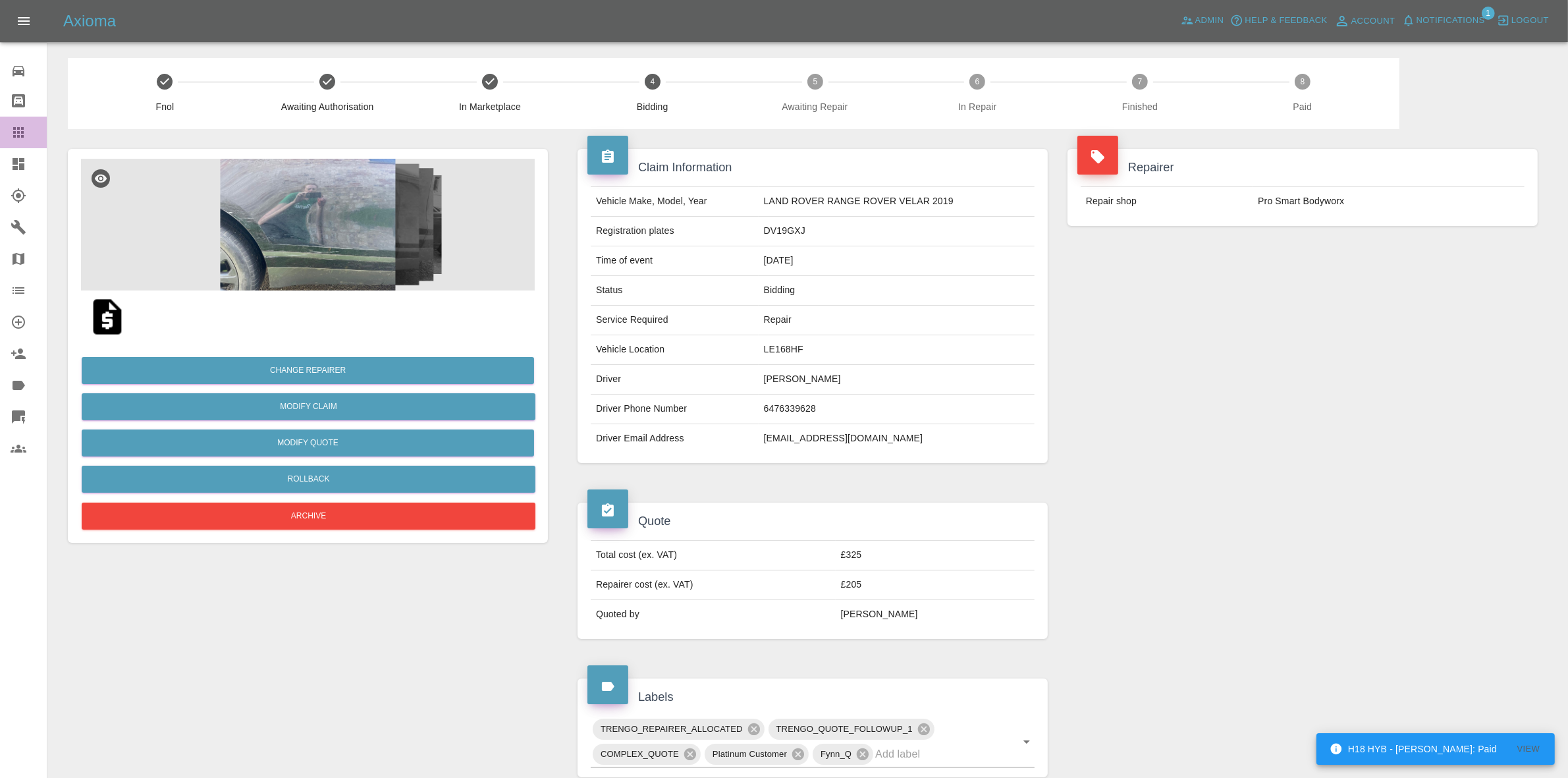
click at [0, 147] on link "Claims" at bounding box center [23, 133] width 47 height 31
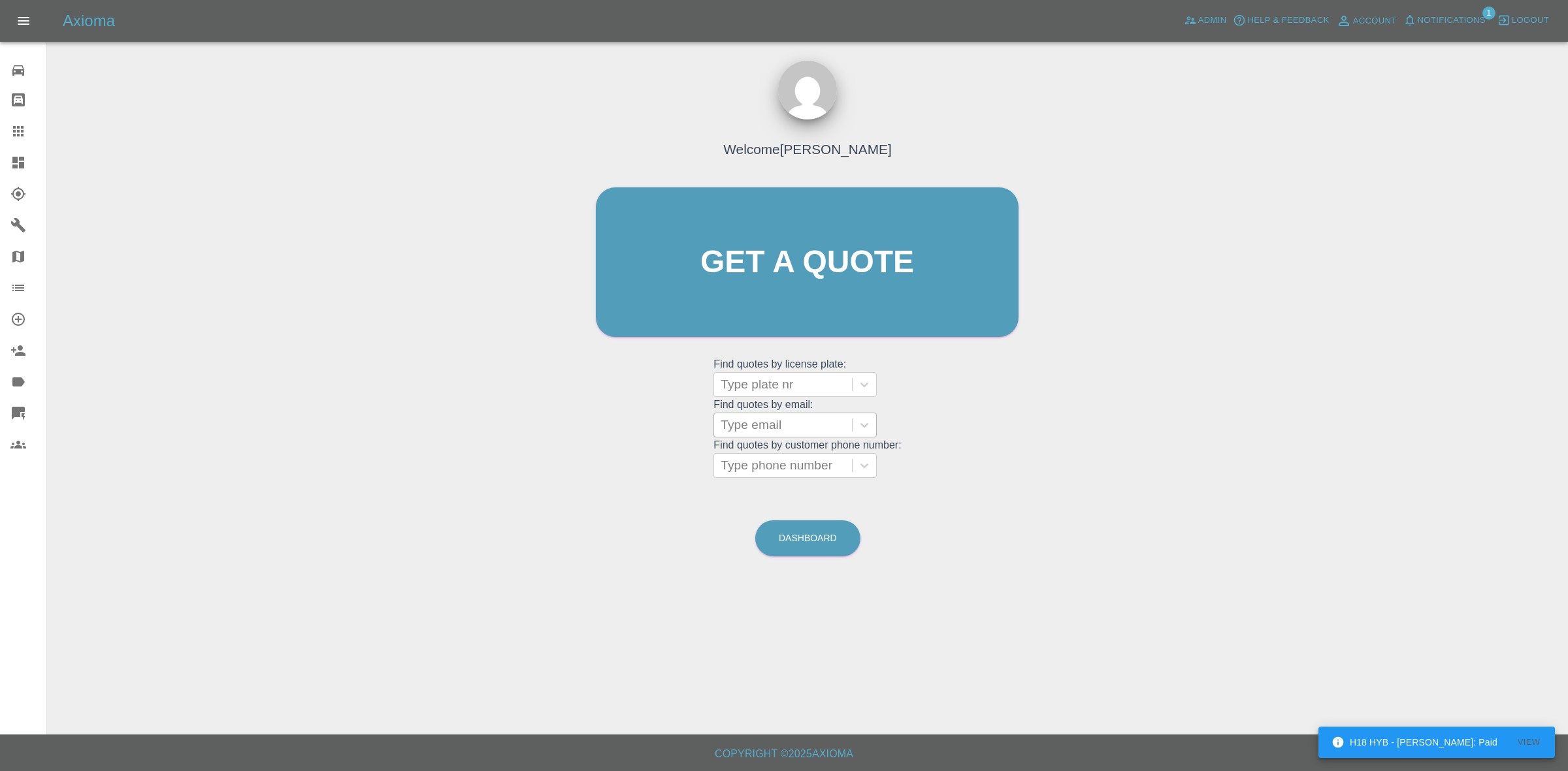
click at [811, 419] on div at bounding box center [783, 425] width 125 height 18
paste input "[EMAIL_ADDRESS][DOMAIN_NAME]"
type input "[EMAIL_ADDRESS][DOMAIN_NAME]"
click at [792, 455] on div "BL25ARZ, Awaiting Repair" at bounding box center [795, 466] width 163 height 42
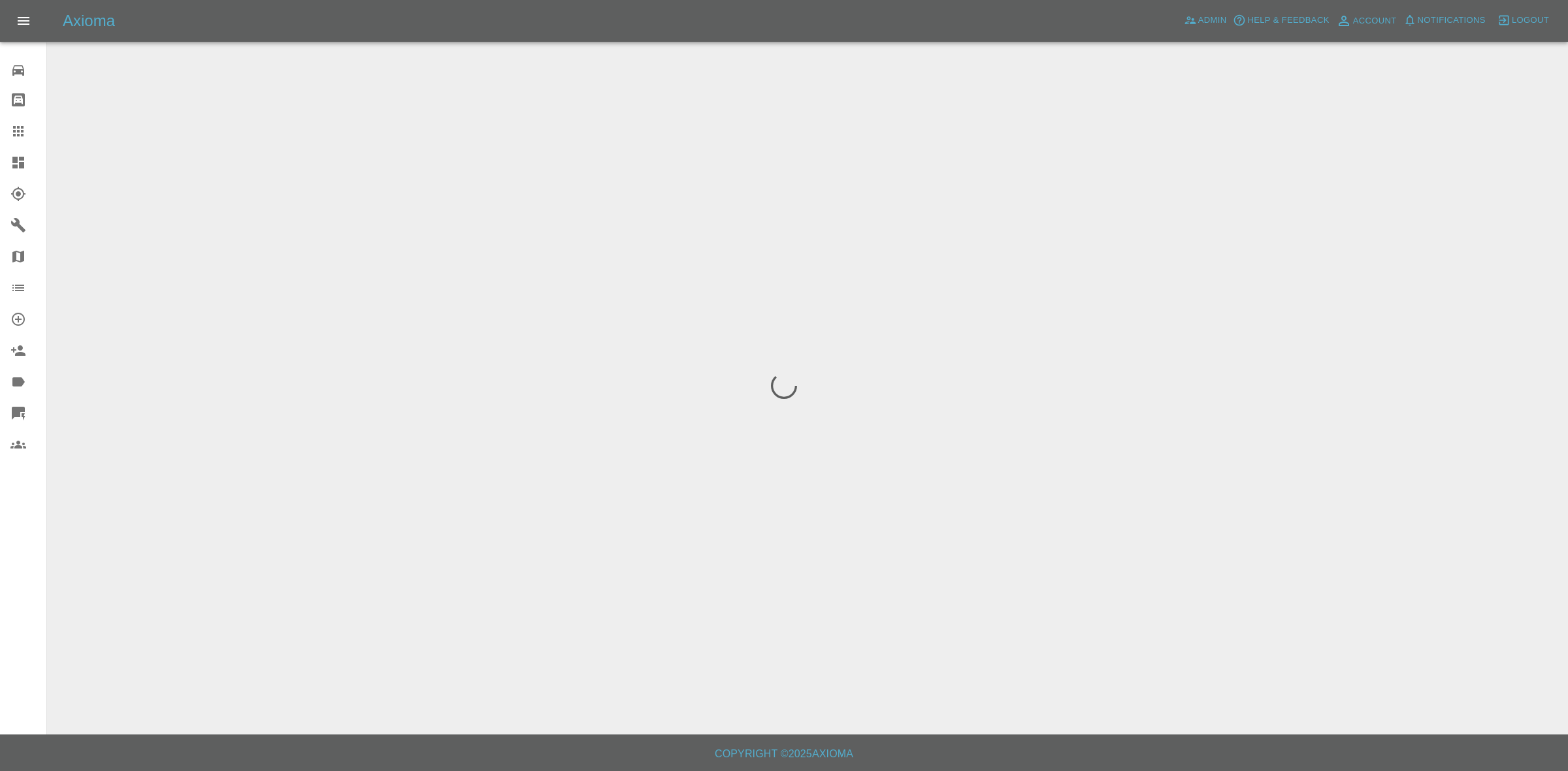
click at [1450, 34] on div "Axioma Admin Help & Feedback Account Notifications Logout" at bounding box center [784, 21] width 1568 height 42
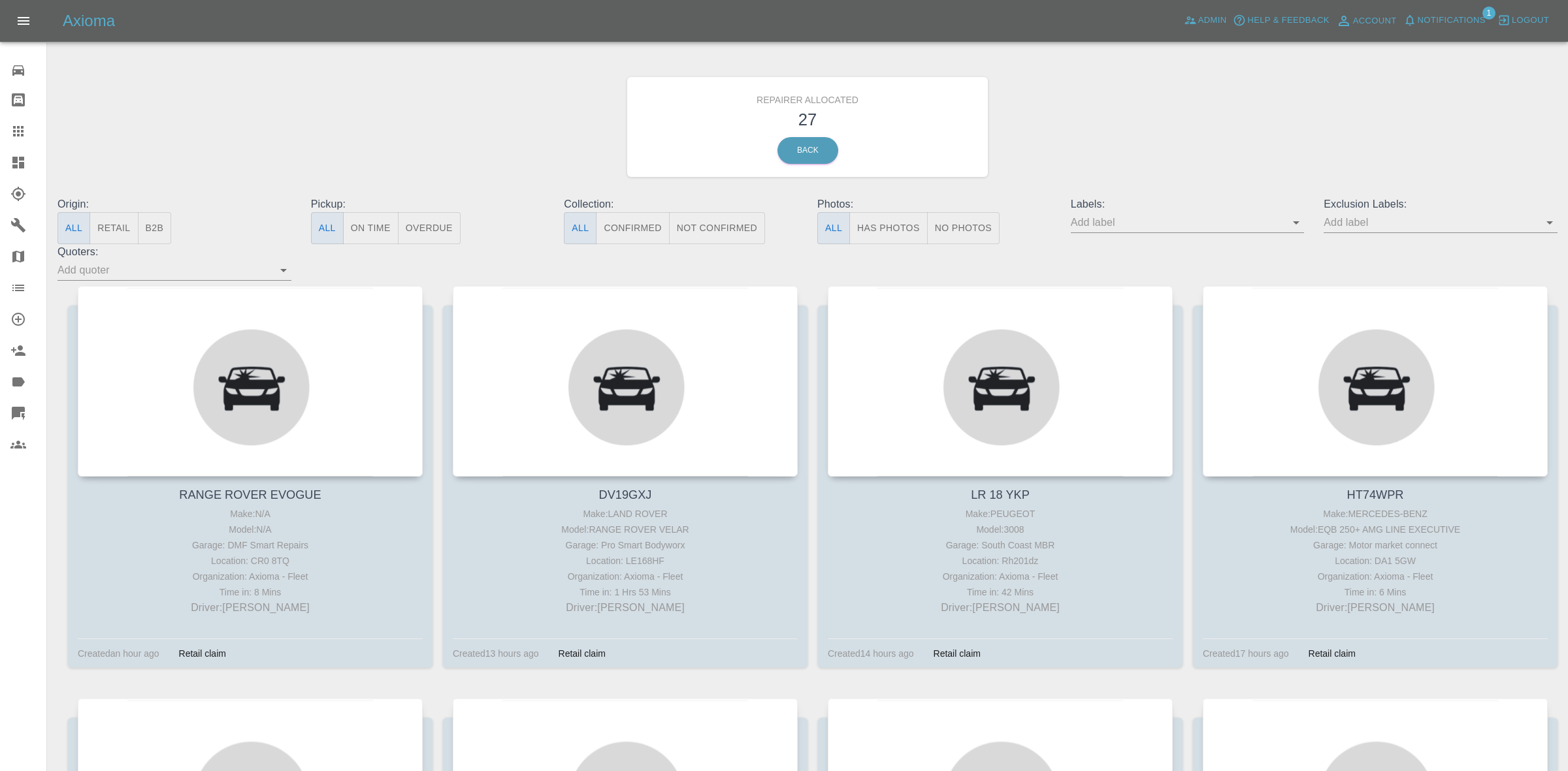
click at [1417, 26] on span "Notifications" at bounding box center [1451, 20] width 68 height 15
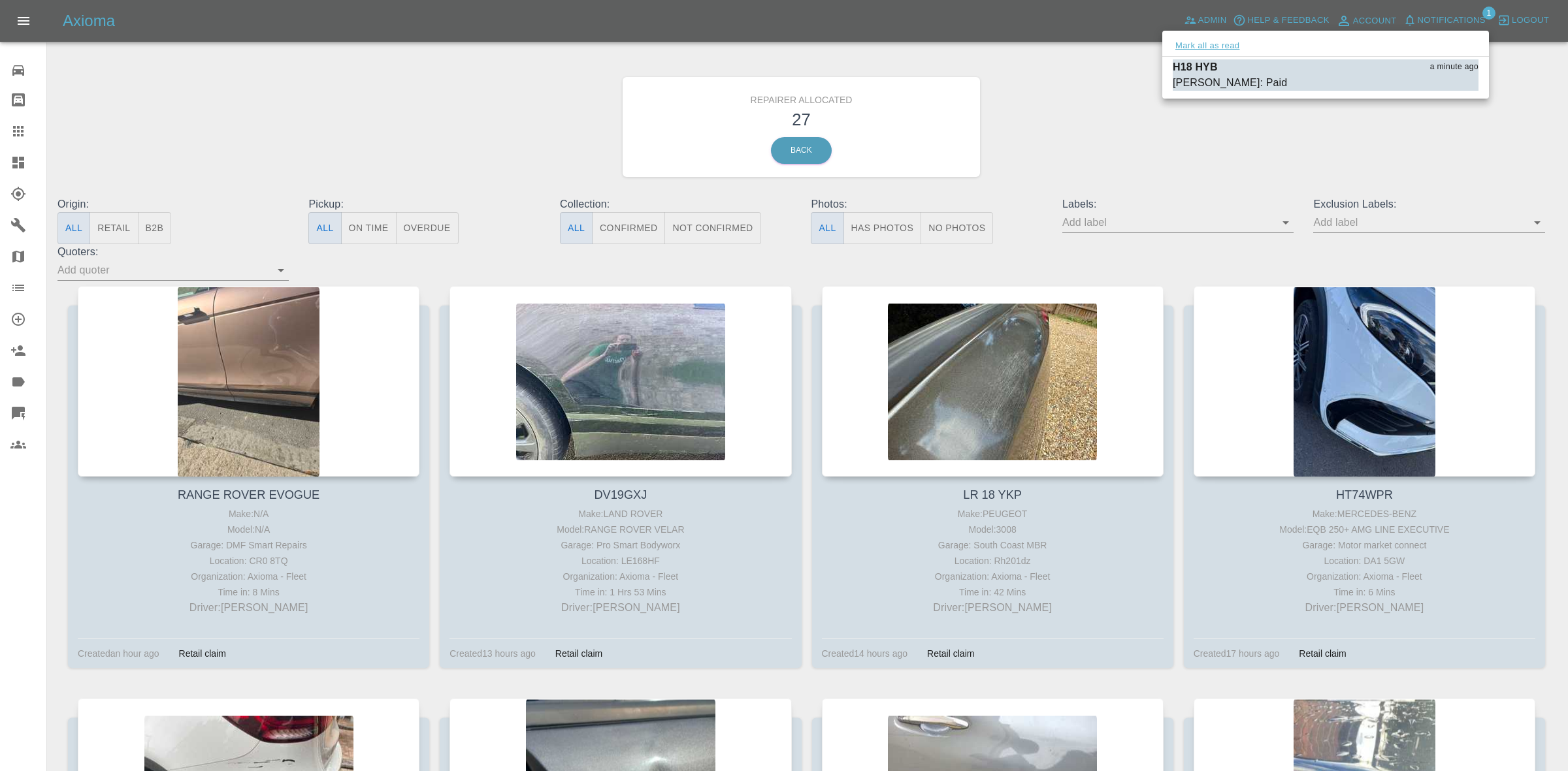
click at [1228, 47] on button "Mark all as read" at bounding box center [1207, 46] width 69 height 15
click at [1288, 158] on div at bounding box center [784, 385] width 1568 height 771
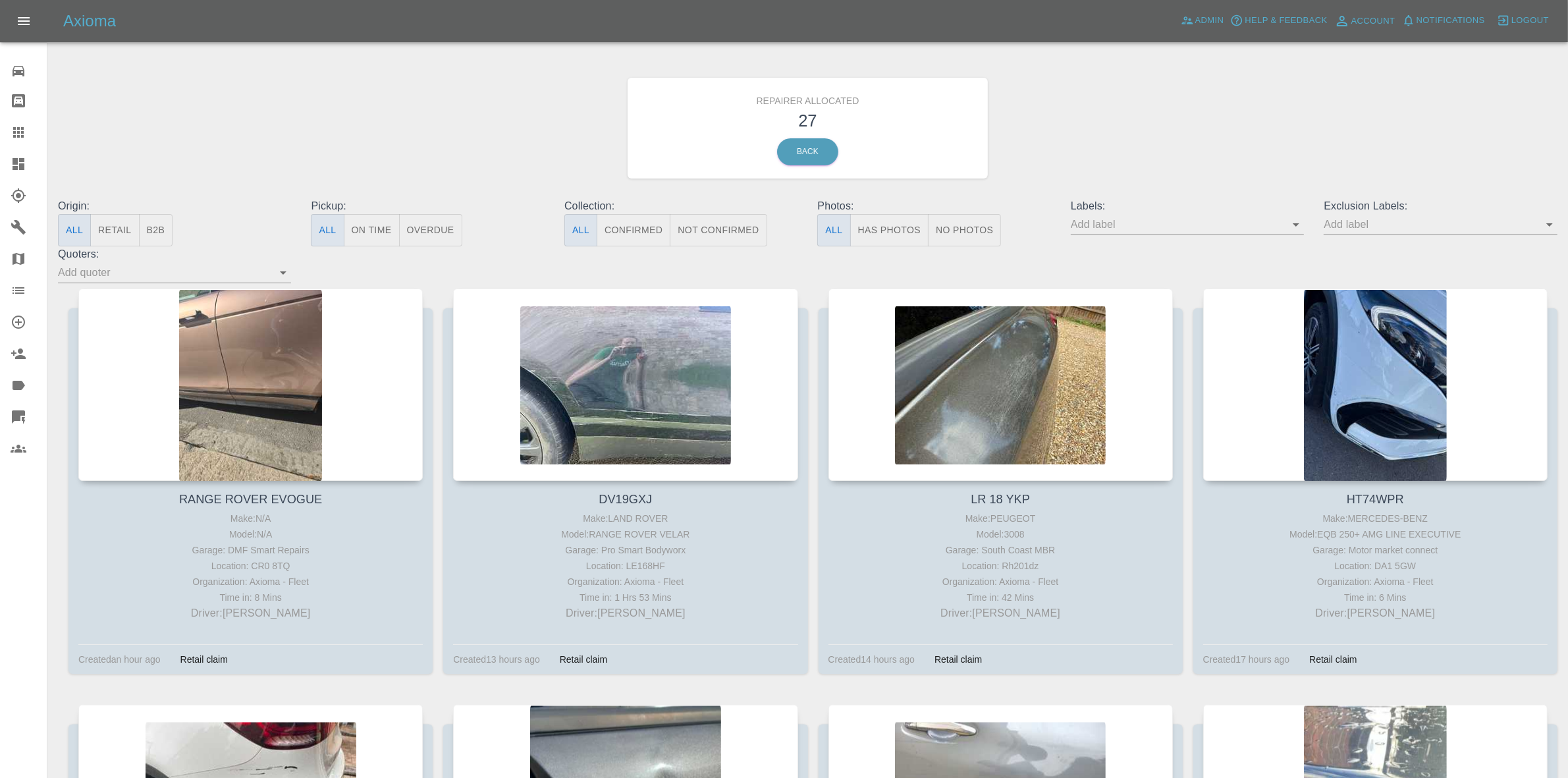
click at [121, 238] on button "Retail" at bounding box center [114, 230] width 49 height 32
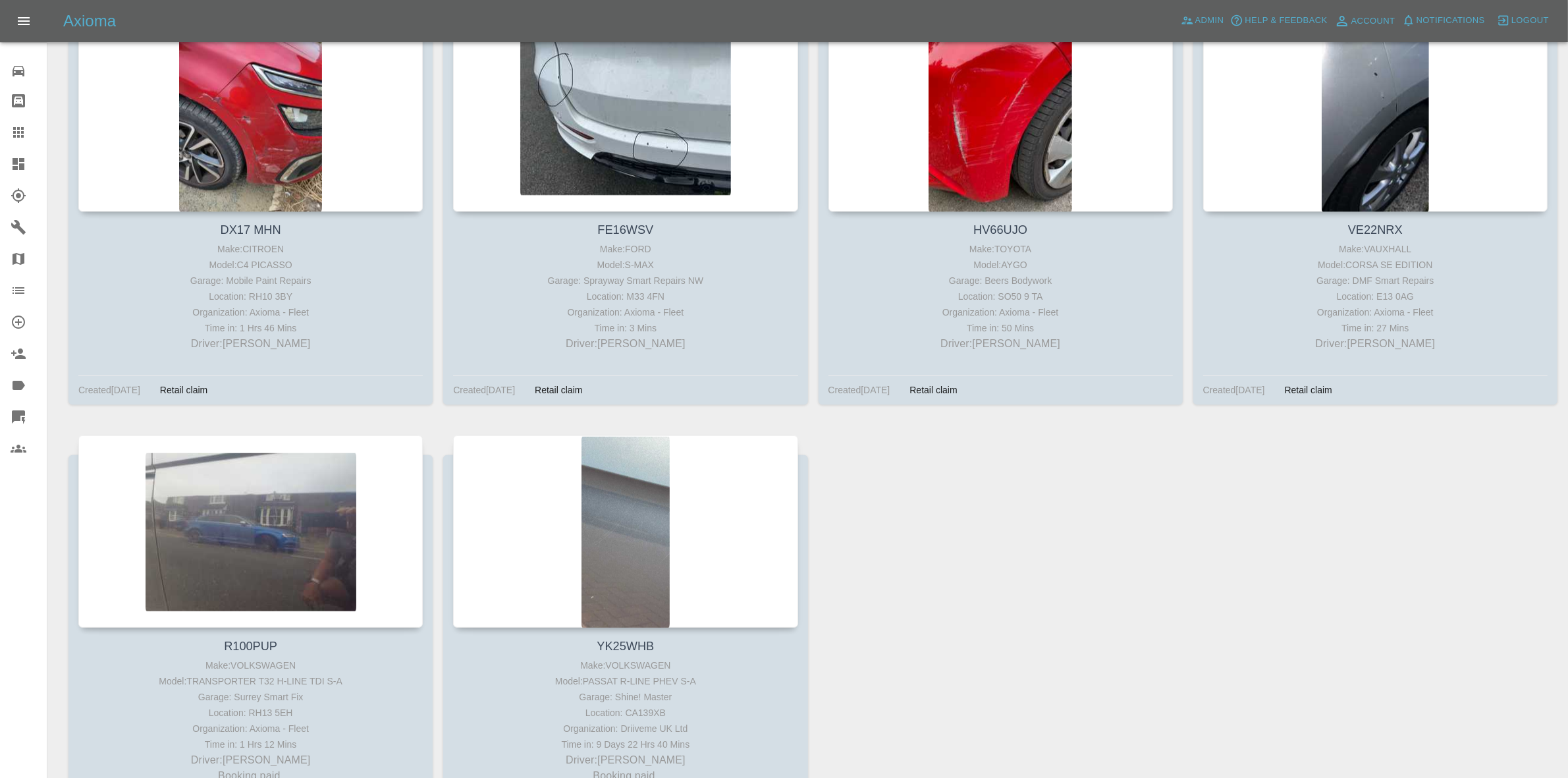
scroll to position [1661, 0]
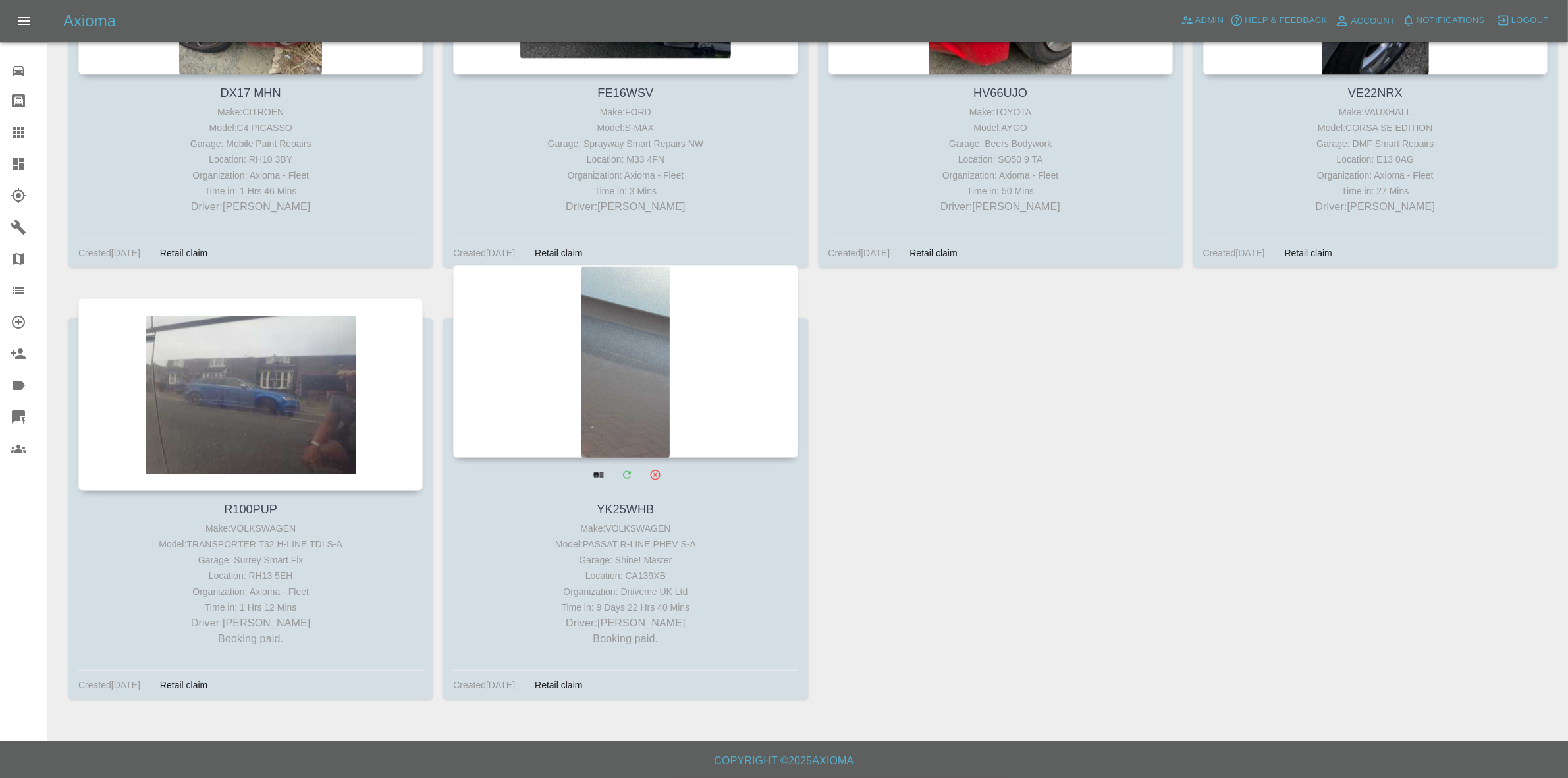
click at [609, 384] on div at bounding box center [626, 361] width 344 height 192
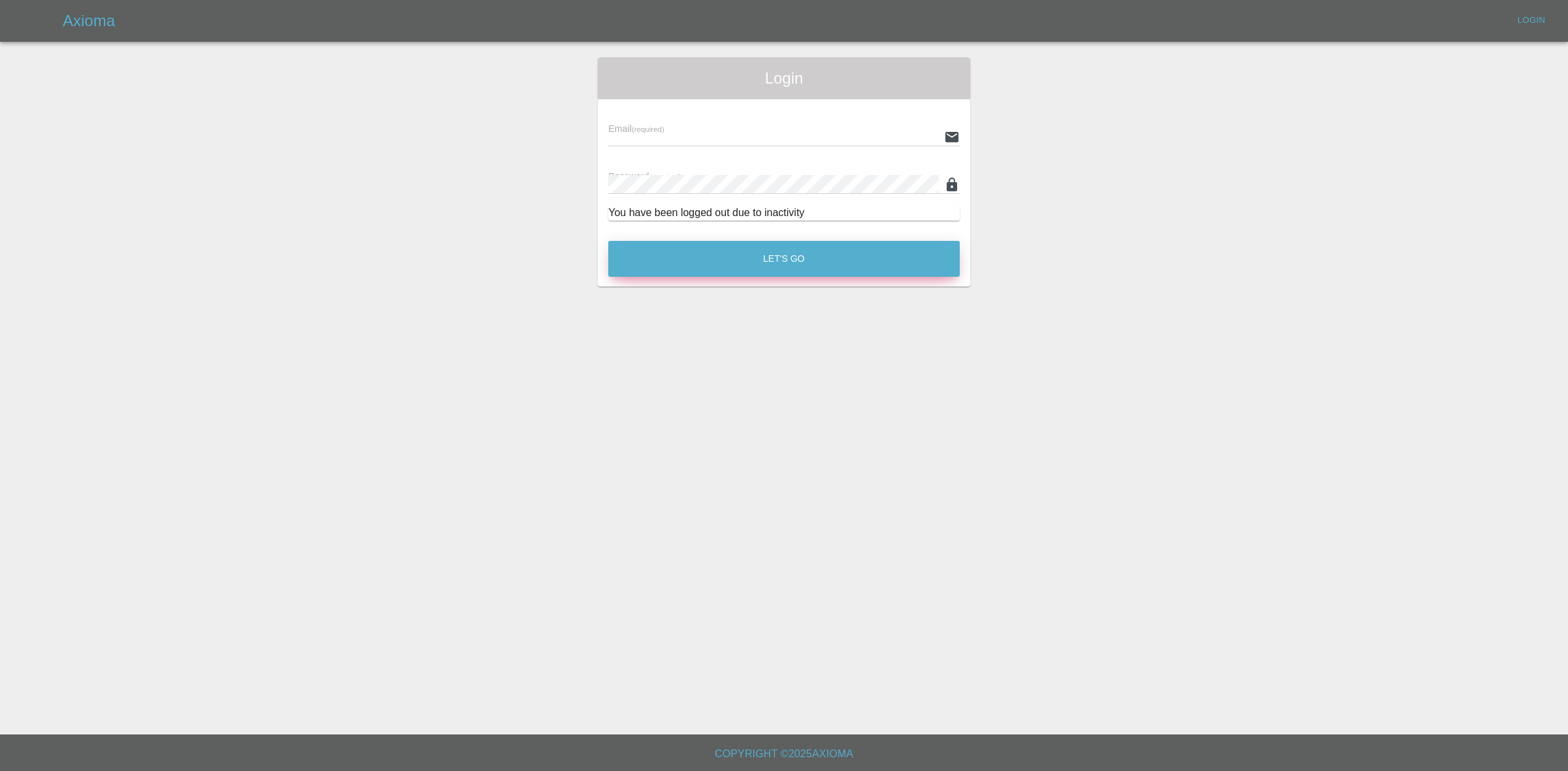
type input "[EMAIL_ADDRESS][DOMAIN_NAME]"
click at [785, 273] on button "Let's Go" at bounding box center [783, 258] width 351 height 36
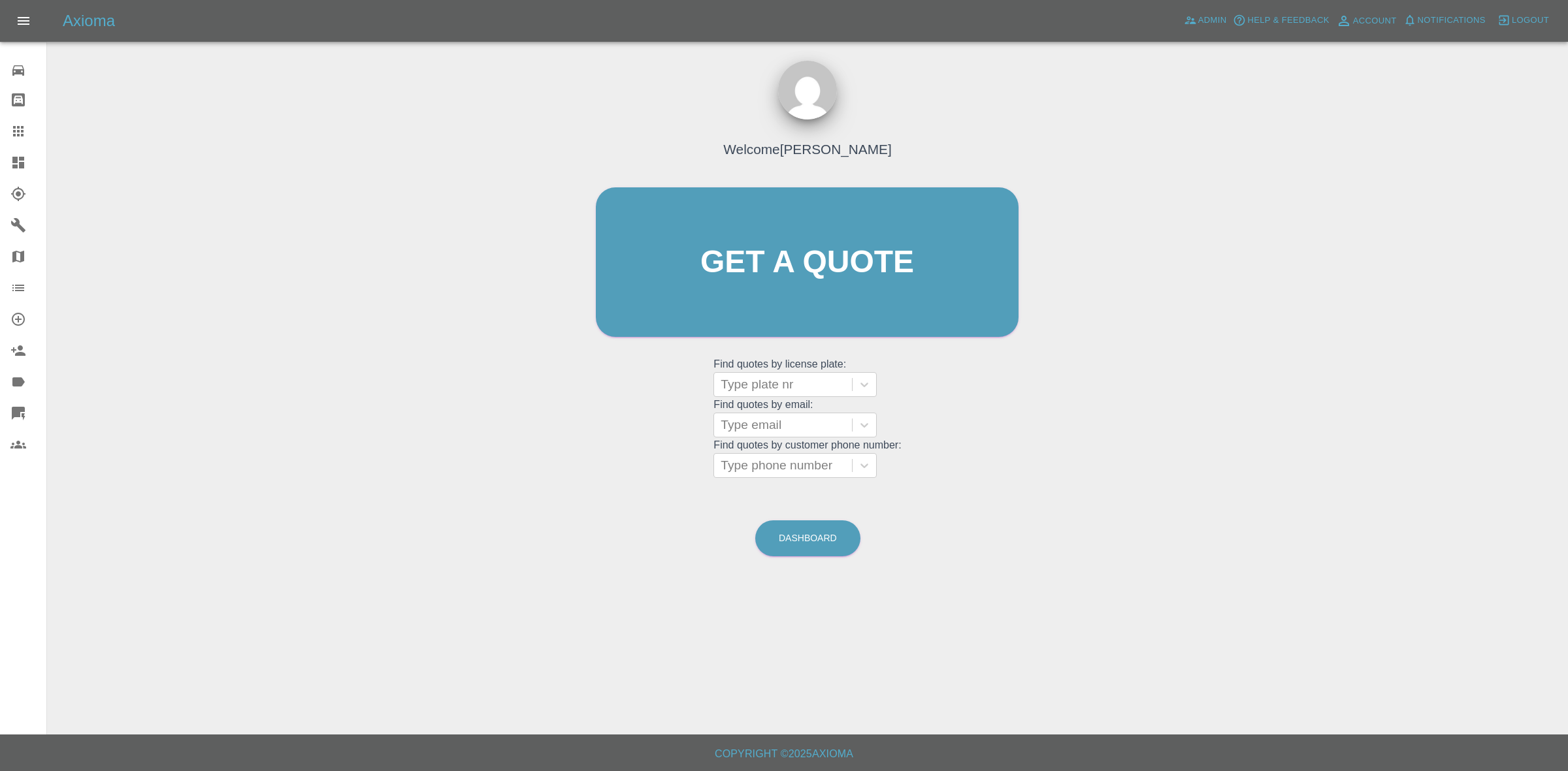
click at [0, 159] on link "Dashboard" at bounding box center [23, 162] width 47 height 31
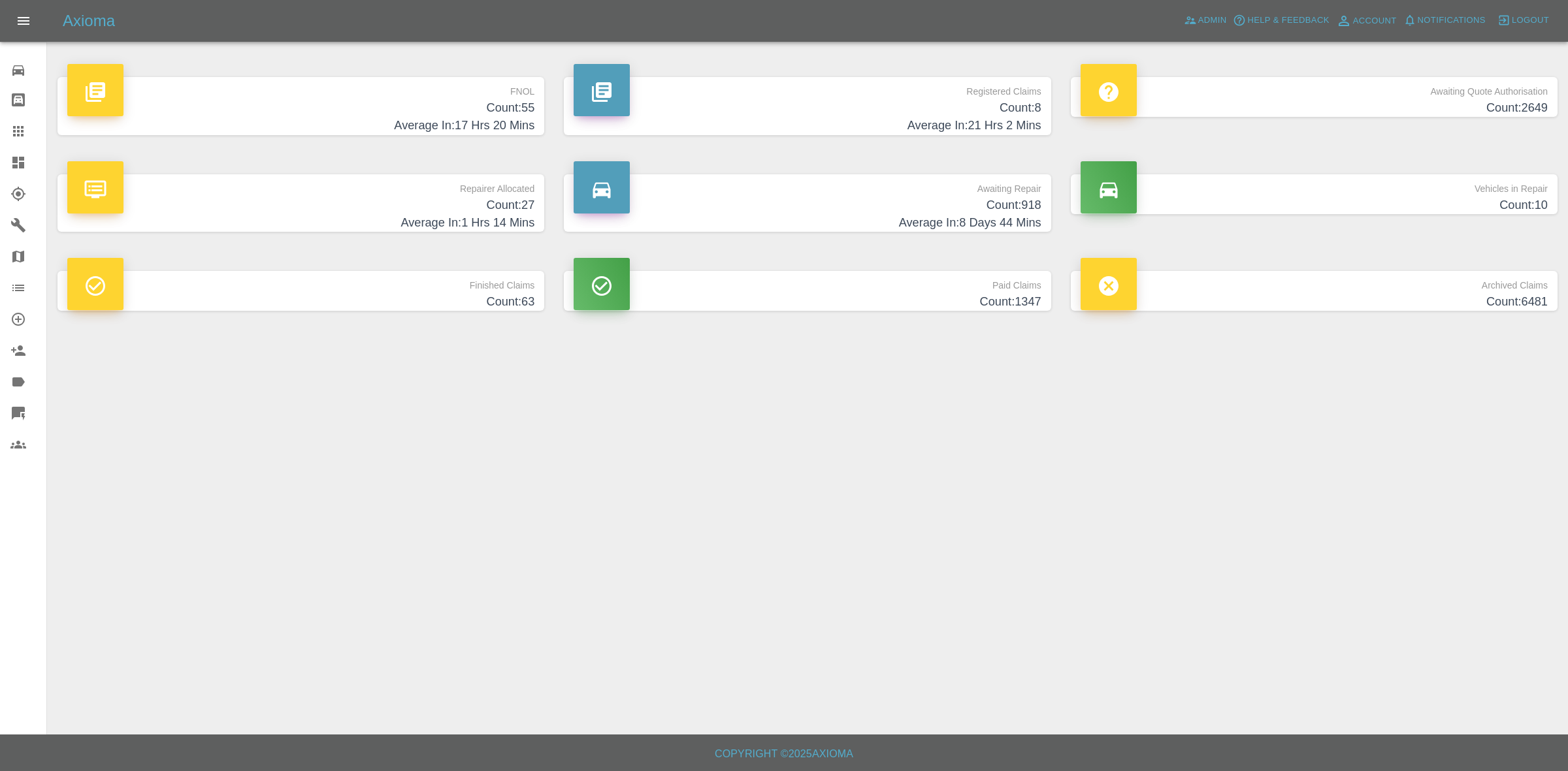
click at [382, 114] on h4 "Count: 55" at bounding box center [301, 108] width 467 height 17
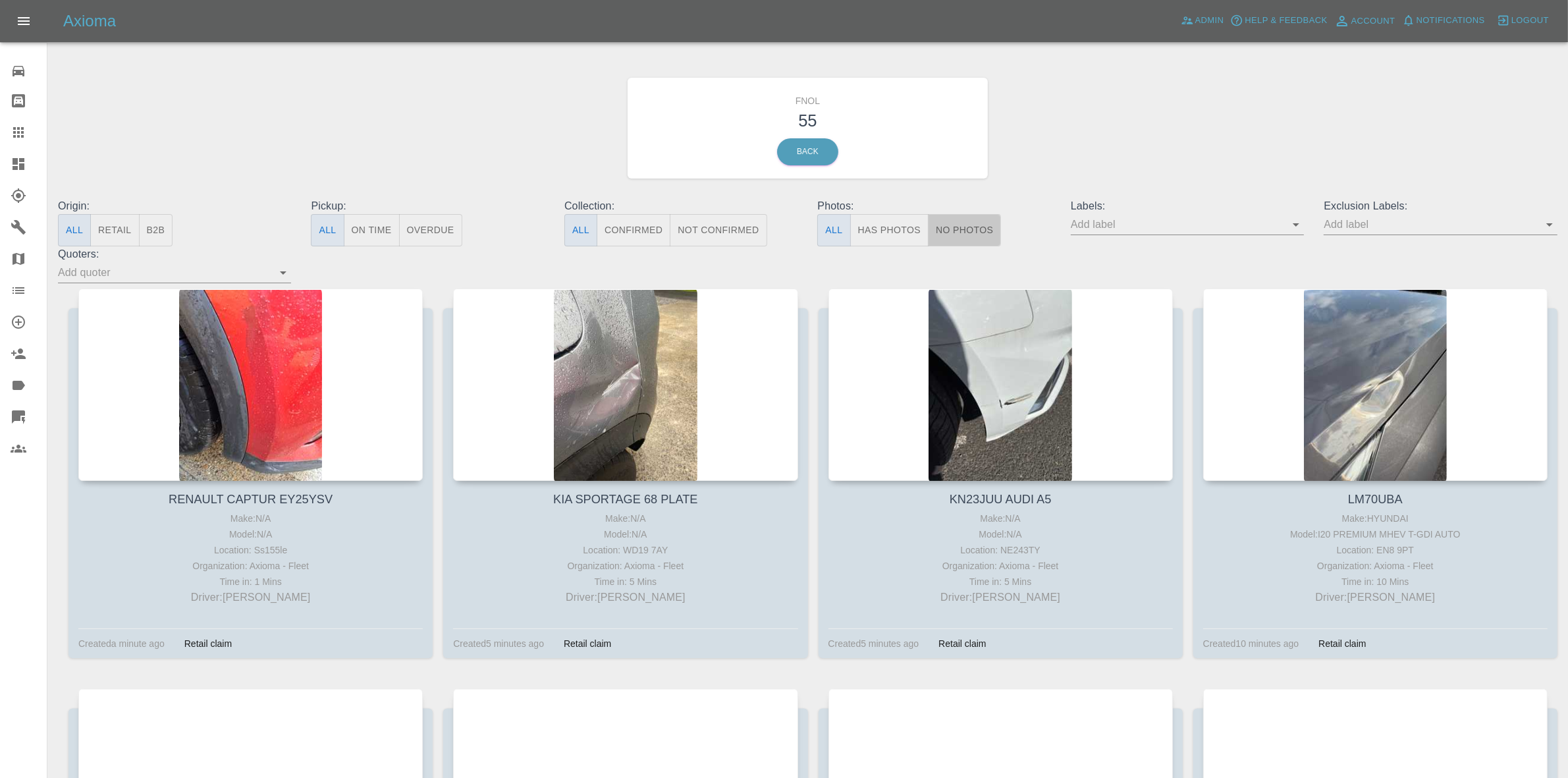
click at [945, 225] on button "No Photos" at bounding box center [964, 230] width 73 height 32
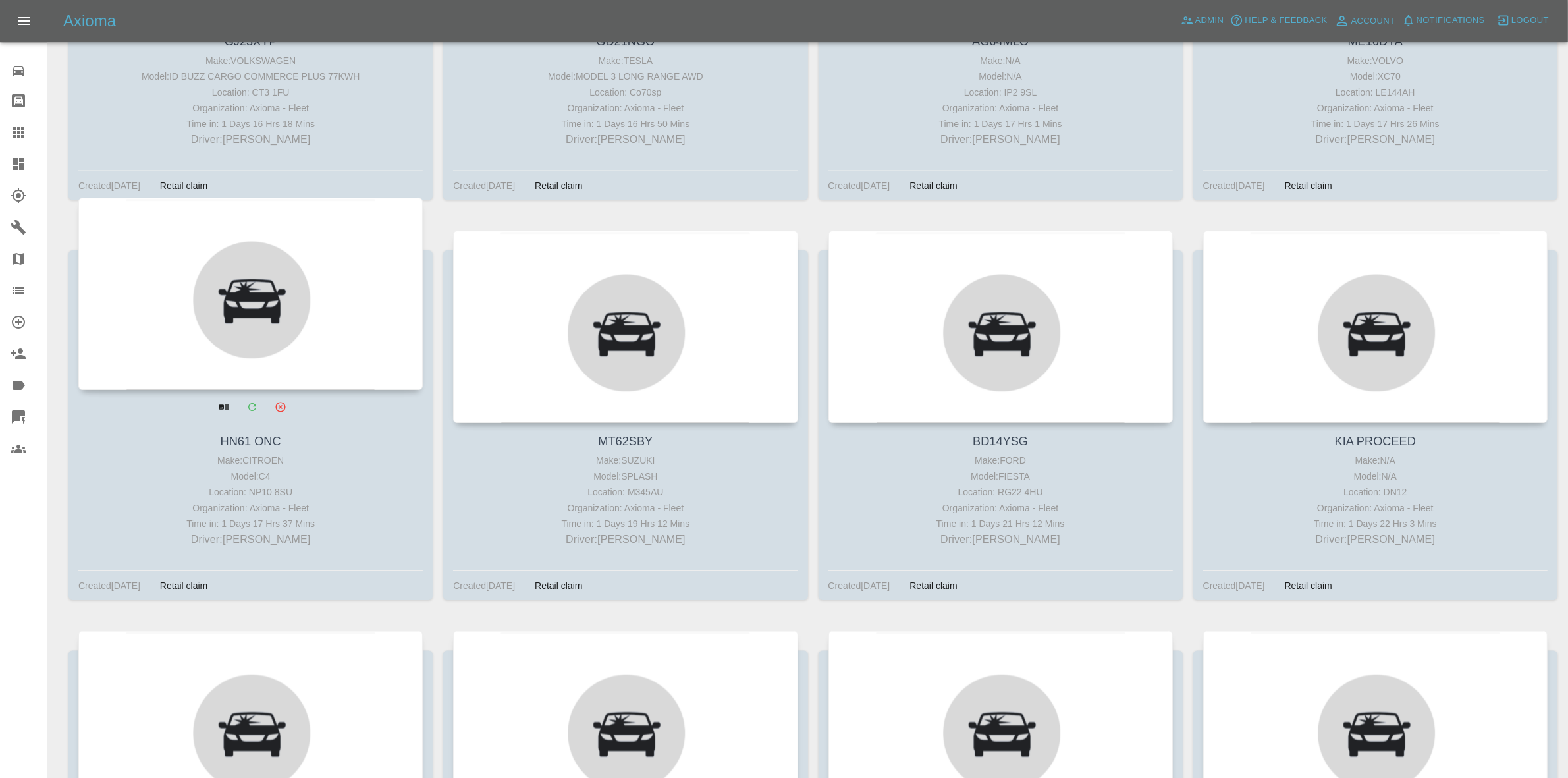
scroll to position [3211, 0]
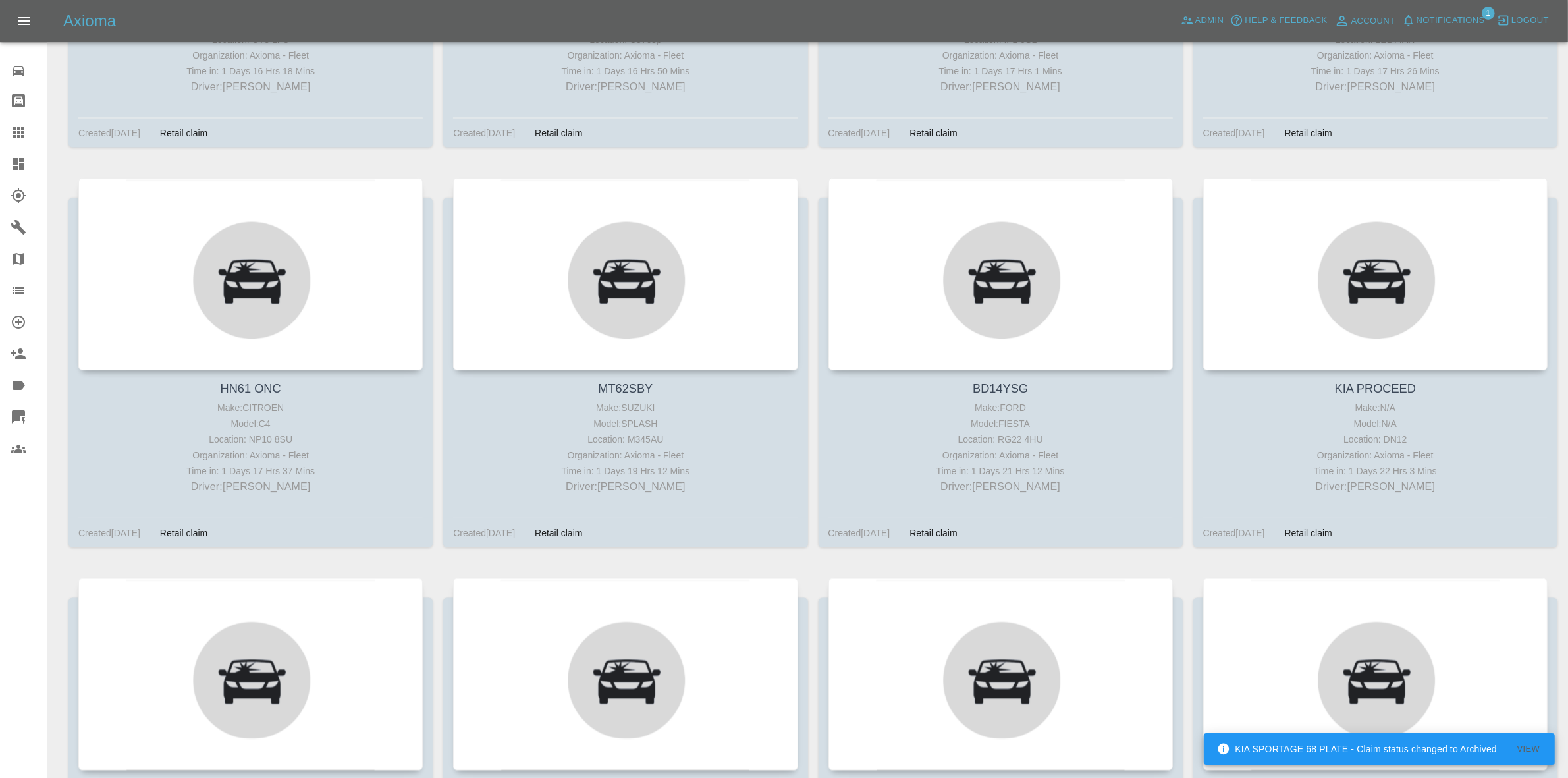
click at [0, 167] on link "Dashboard" at bounding box center [23, 164] width 47 height 31
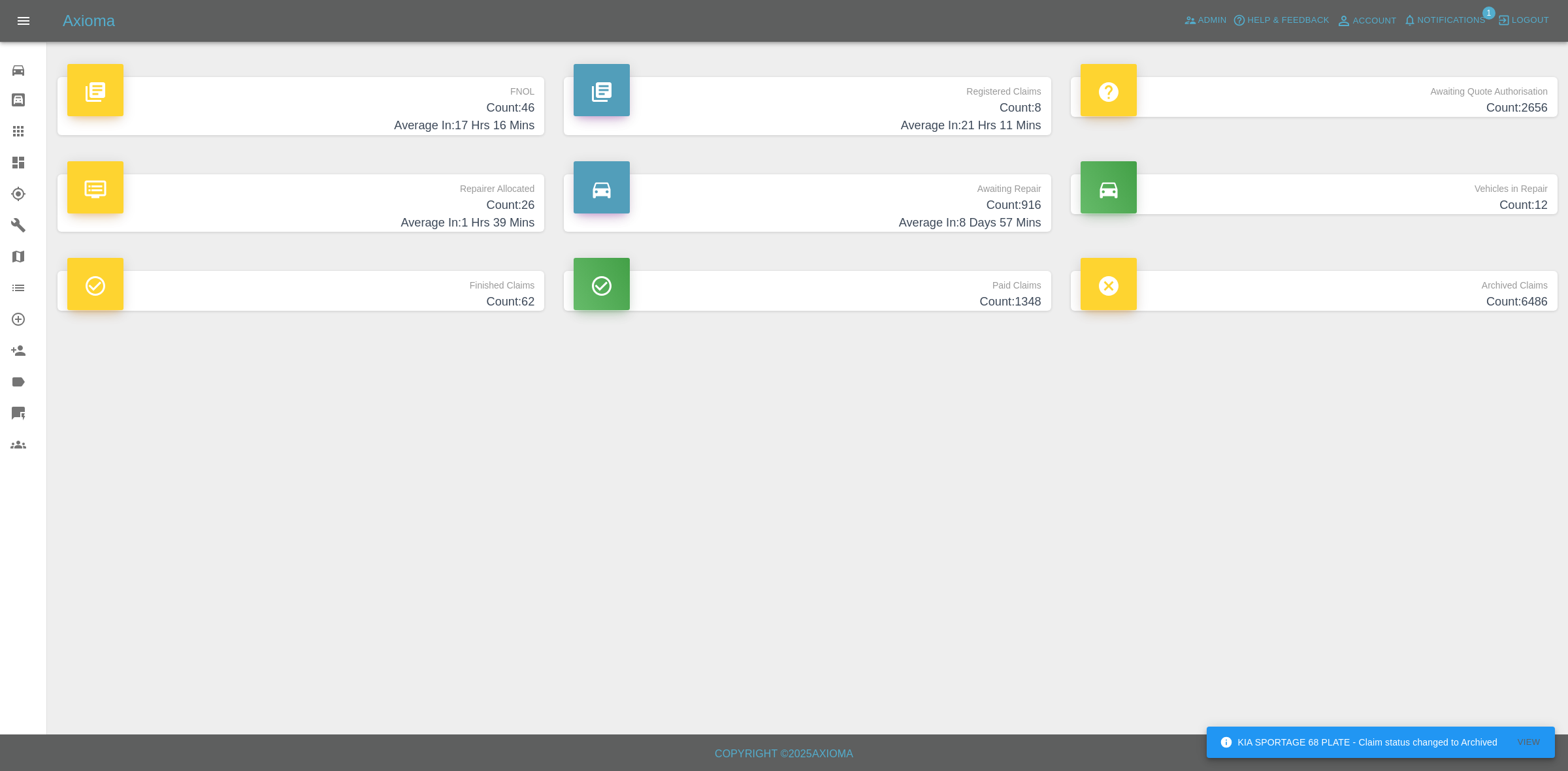
click at [1459, 23] on span "Notifications" at bounding box center [1451, 20] width 68 height 15
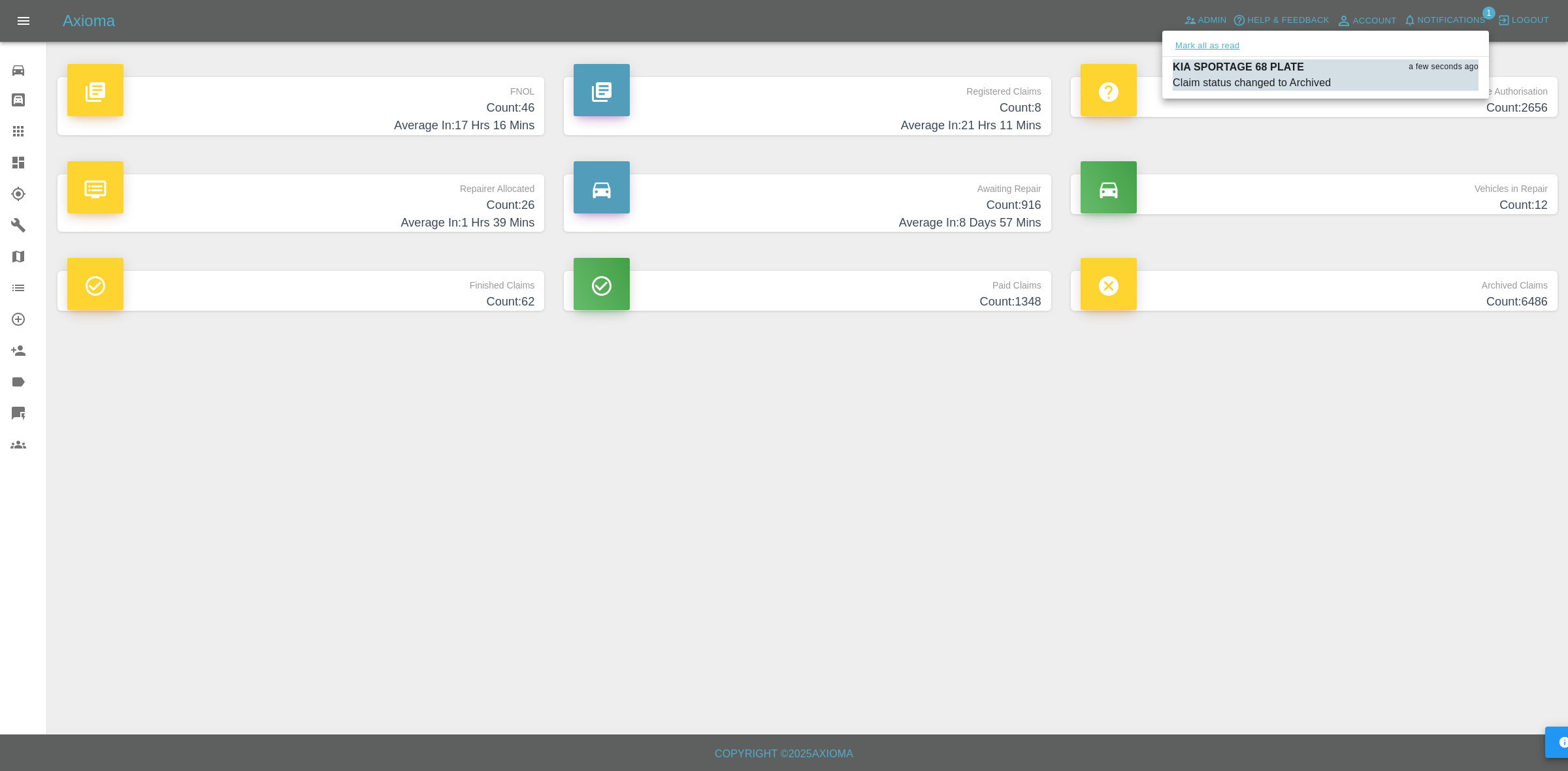
click at [1223, 47] on button "Mark all as read" at bounding box center [1207, 46] width 69 height 15
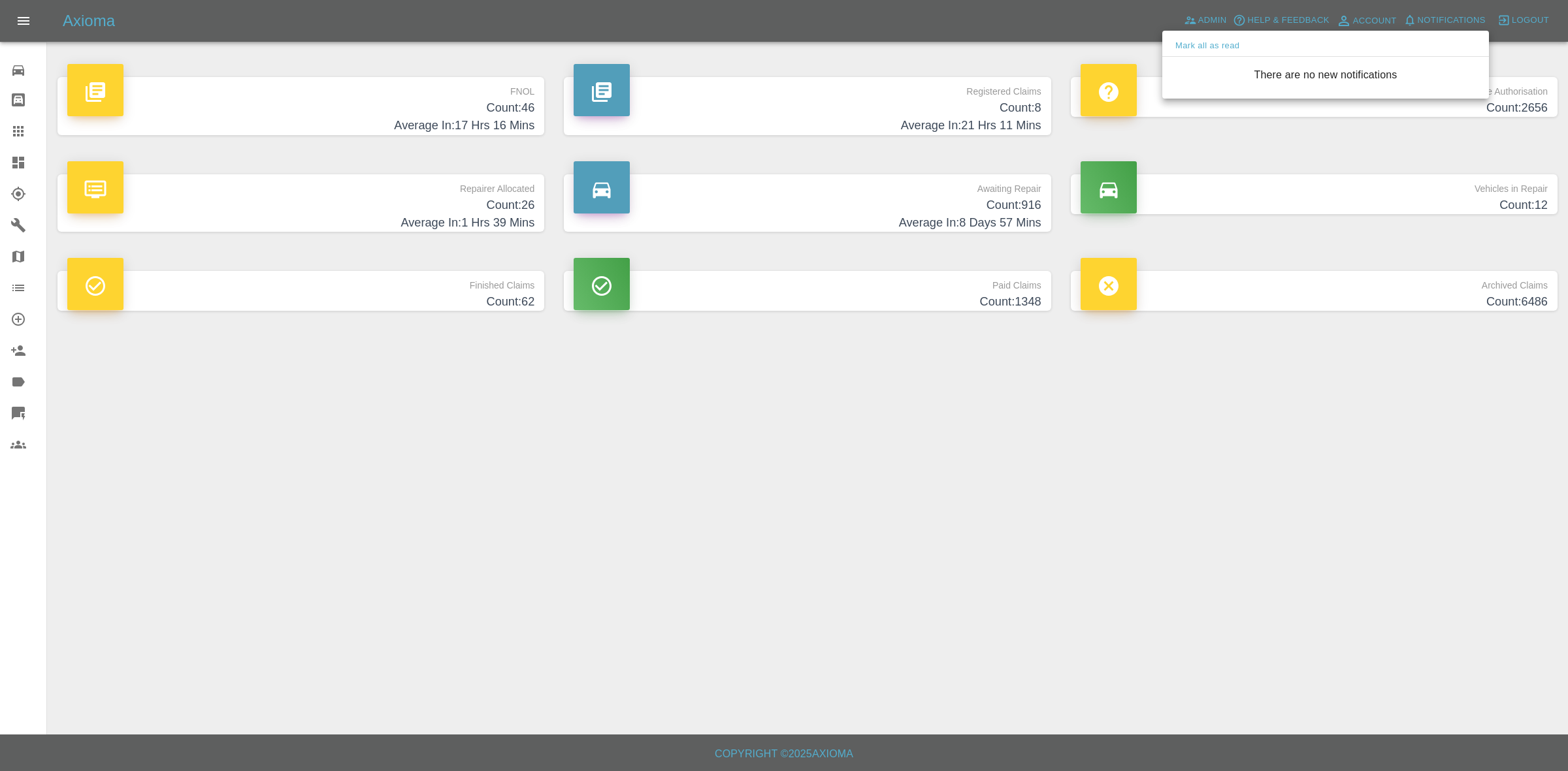
drag, startPoint x: 1396, startPoint y: 479, endPoint x: 880, endPoint y: 331, distance: 536.8
click at [1402, 490] on div at bounding box center [784, 385] width 1568 height 771
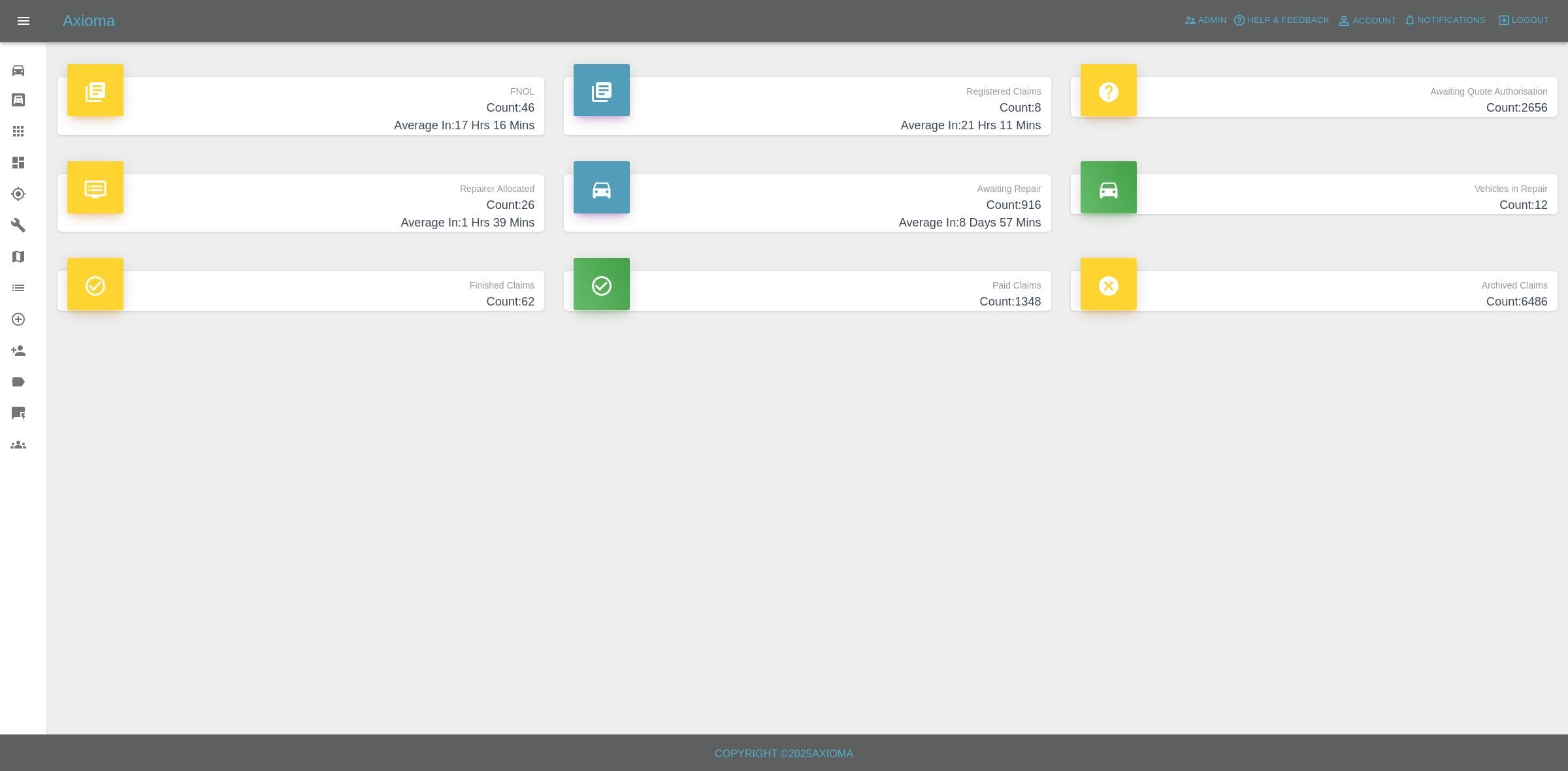
click at [403, 220] on h4 "Average In: 1 Hrs 39 Mins" at bounding box center [301, 223] width 467 height 17
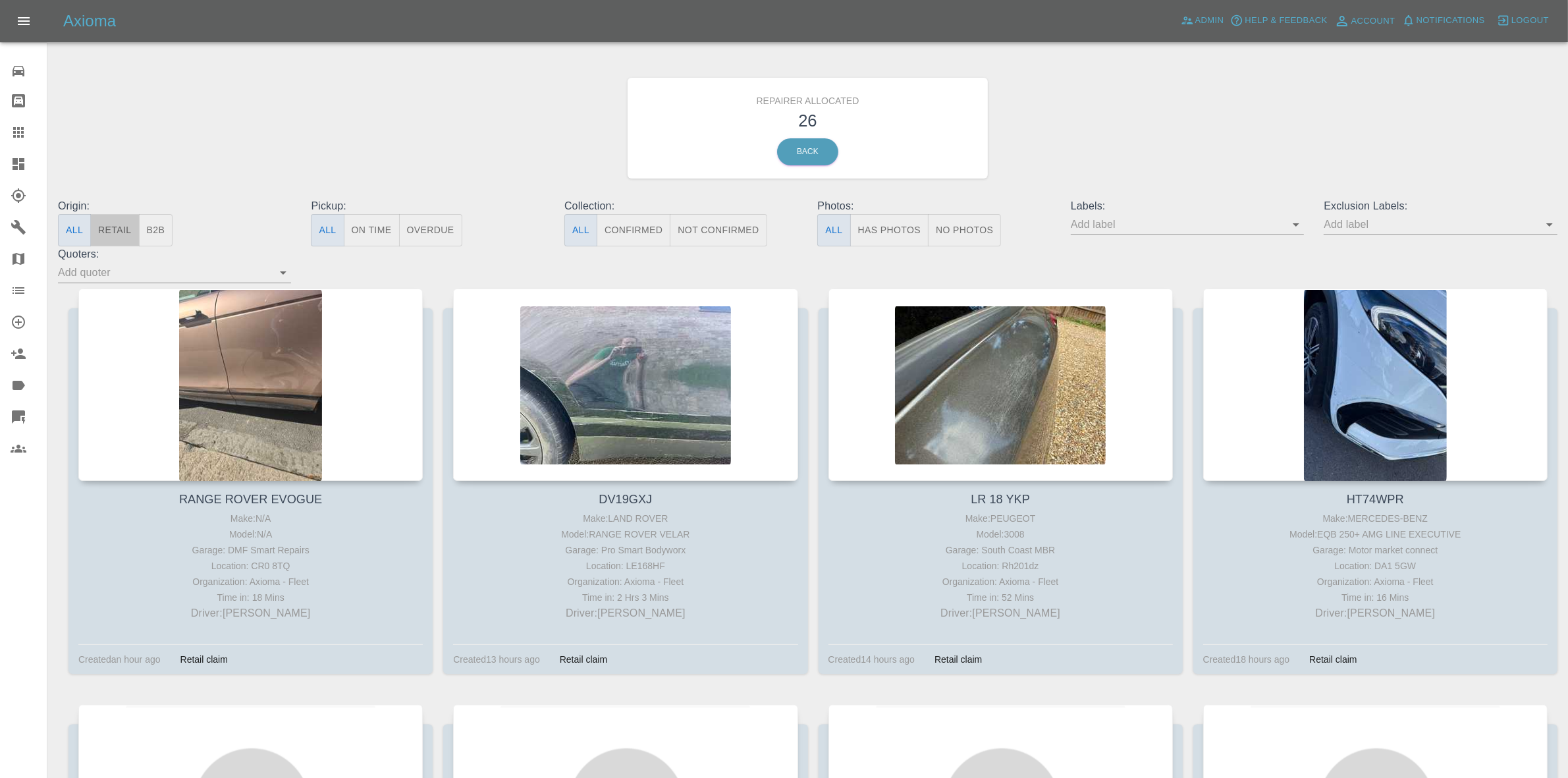
click at [124, 231] on button "Retail" at bounding box center [114, 230] width 49 height 32
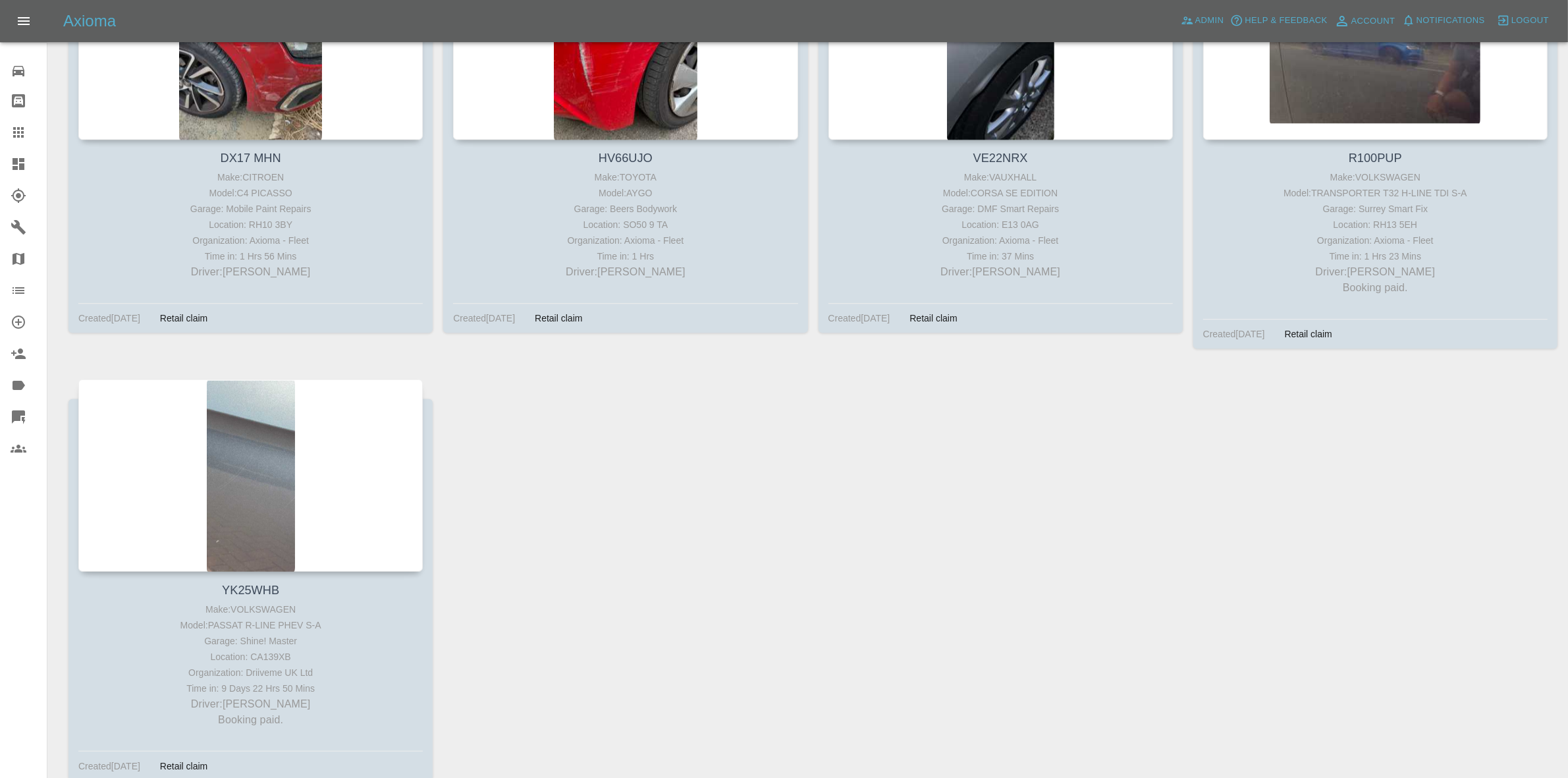
scroll to position [1676, 0]
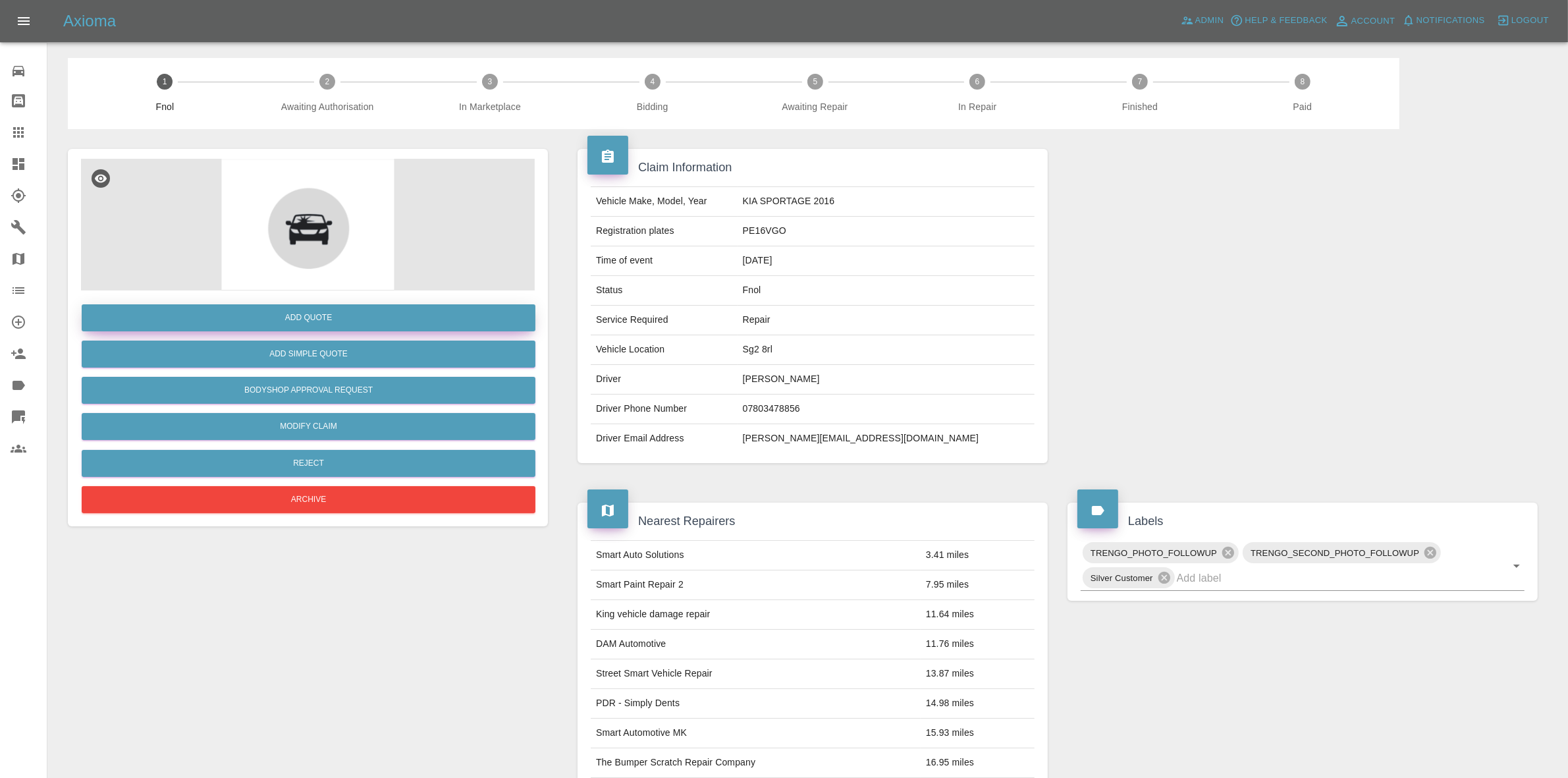
drag, startPoint x: 278, startPoint y: 307, endPoint x: 284, endPoint y: 310, distance: 6.7
click at [284, 310] on button "Add Quote" at bounding box center [308, 318] width 454 height 27
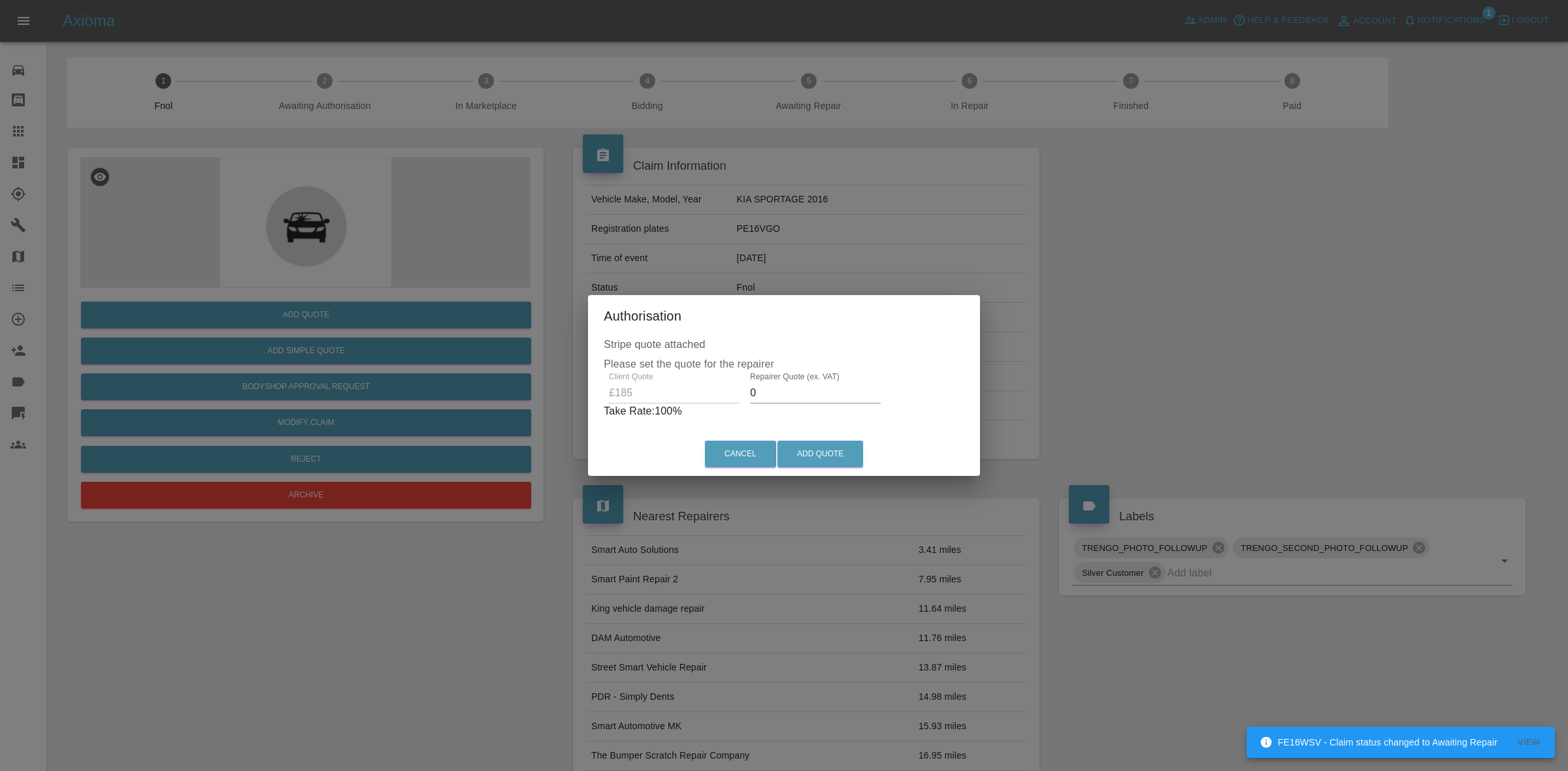
click at [807, 390] on input "0" at bounding box center [815, 393] width 131 height 21
type input "120"
click at [795, 447] on button "Add Quote" at bounding box center [821, 453] width 86 height 26
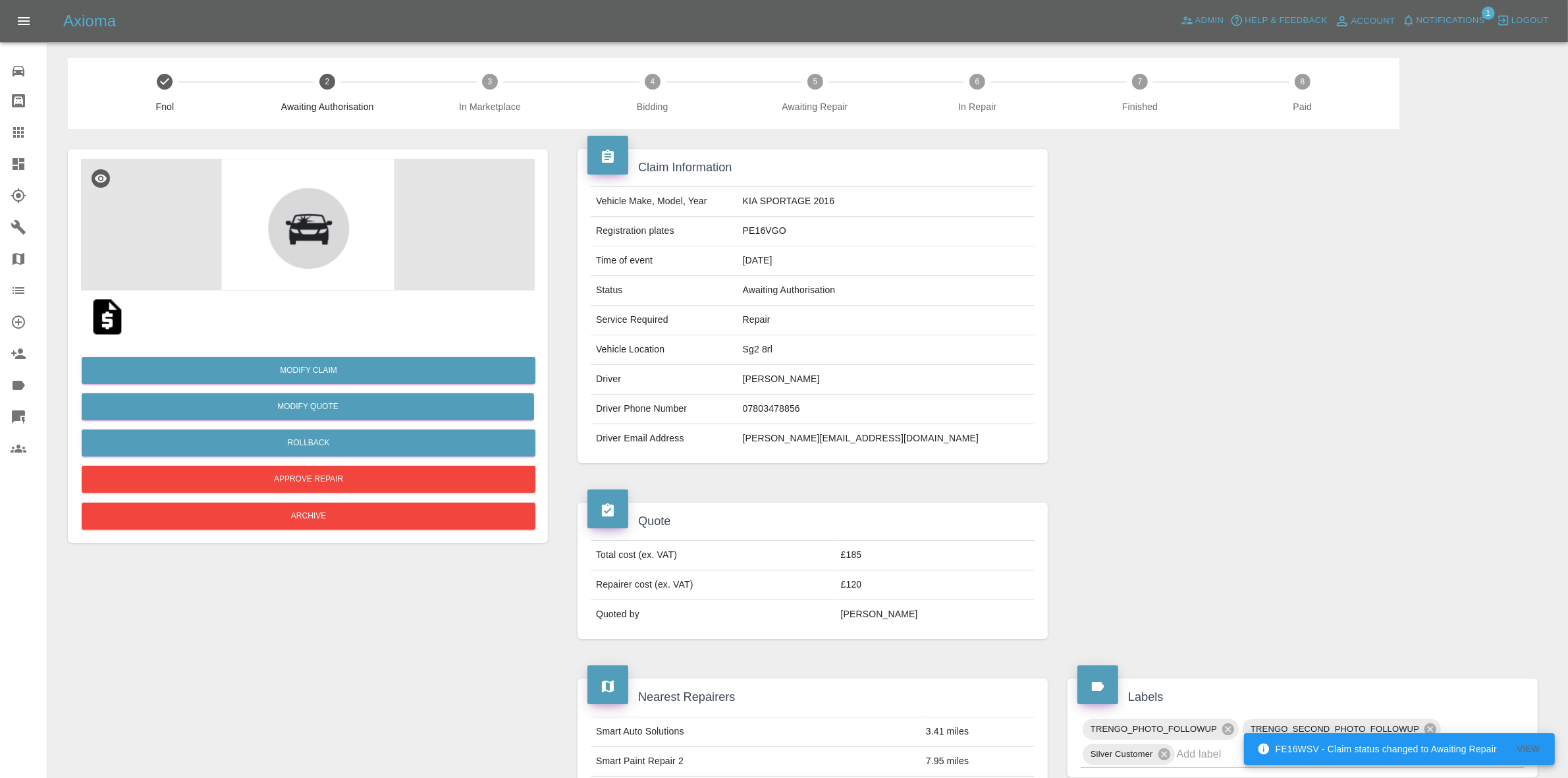
click at [1459, 20] on span "Notifications" at bounding box center [1451, 20] width 68 height 15
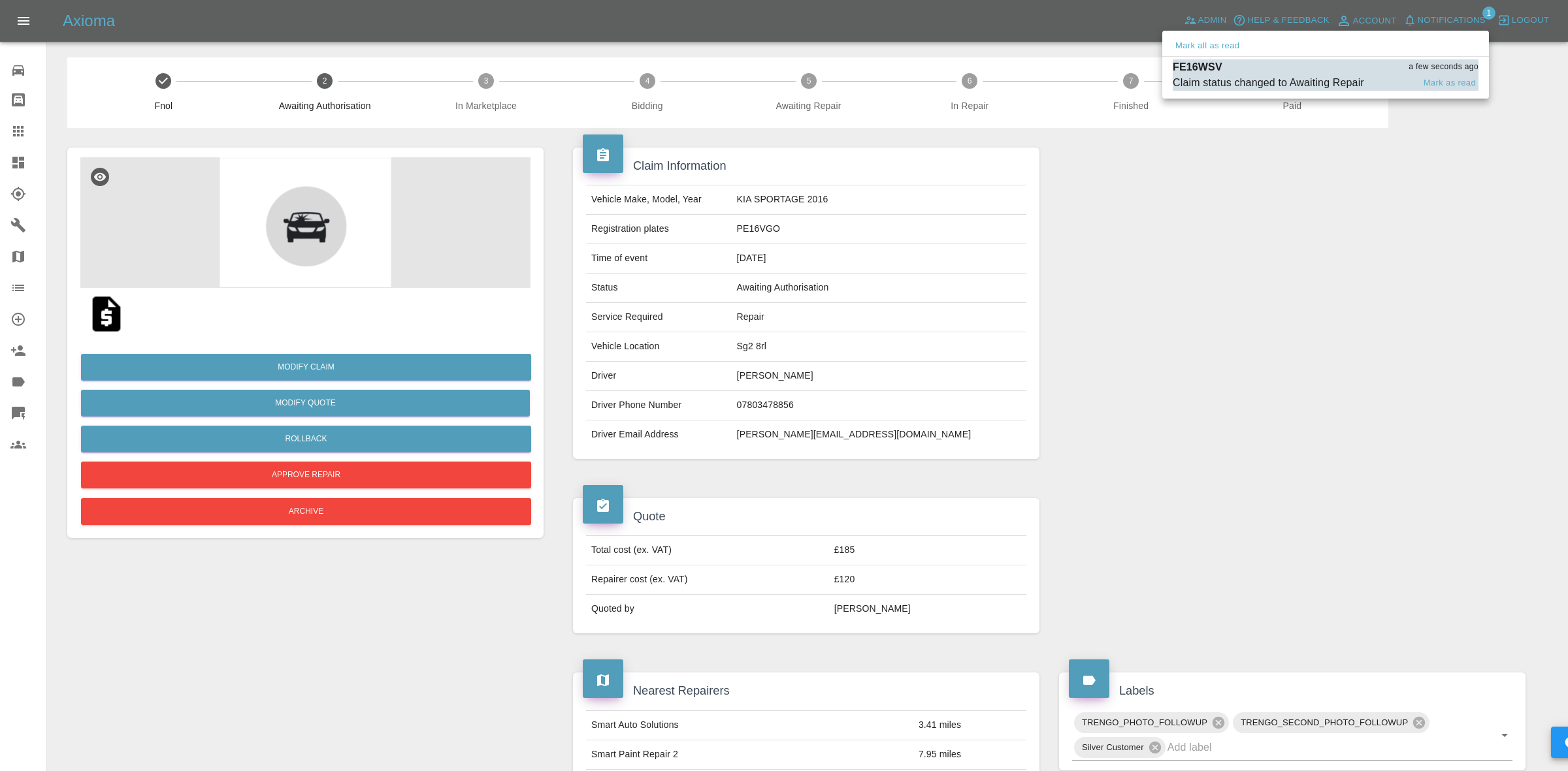
click at [1280, 89] on div "Claim status changed to Awaiting Repair" at bounding box center [1269, 82] width 192 height 16
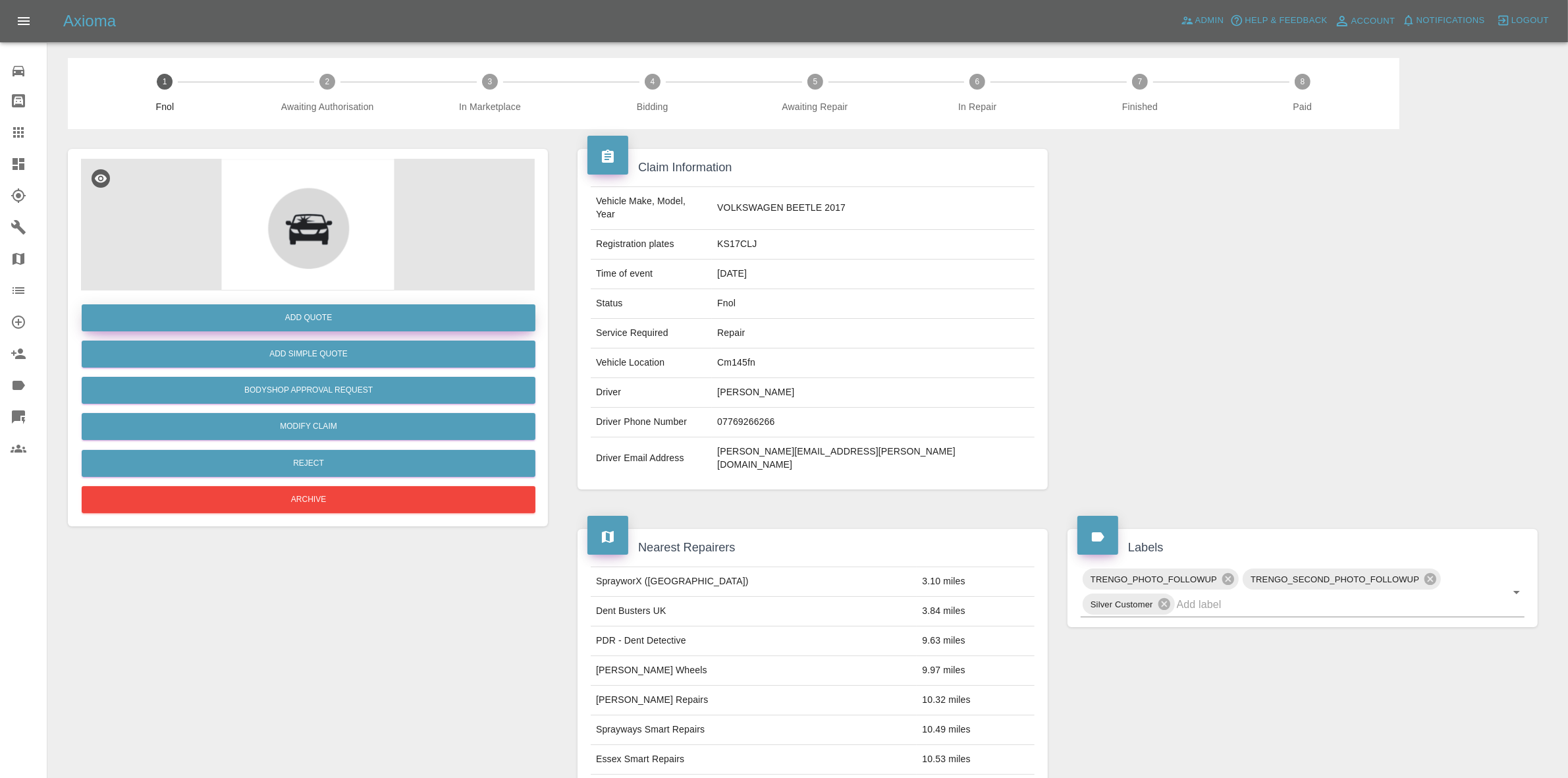
click at [294, 310] on button "Add Quote" at bounding box center [308, 318] width 454 height 27
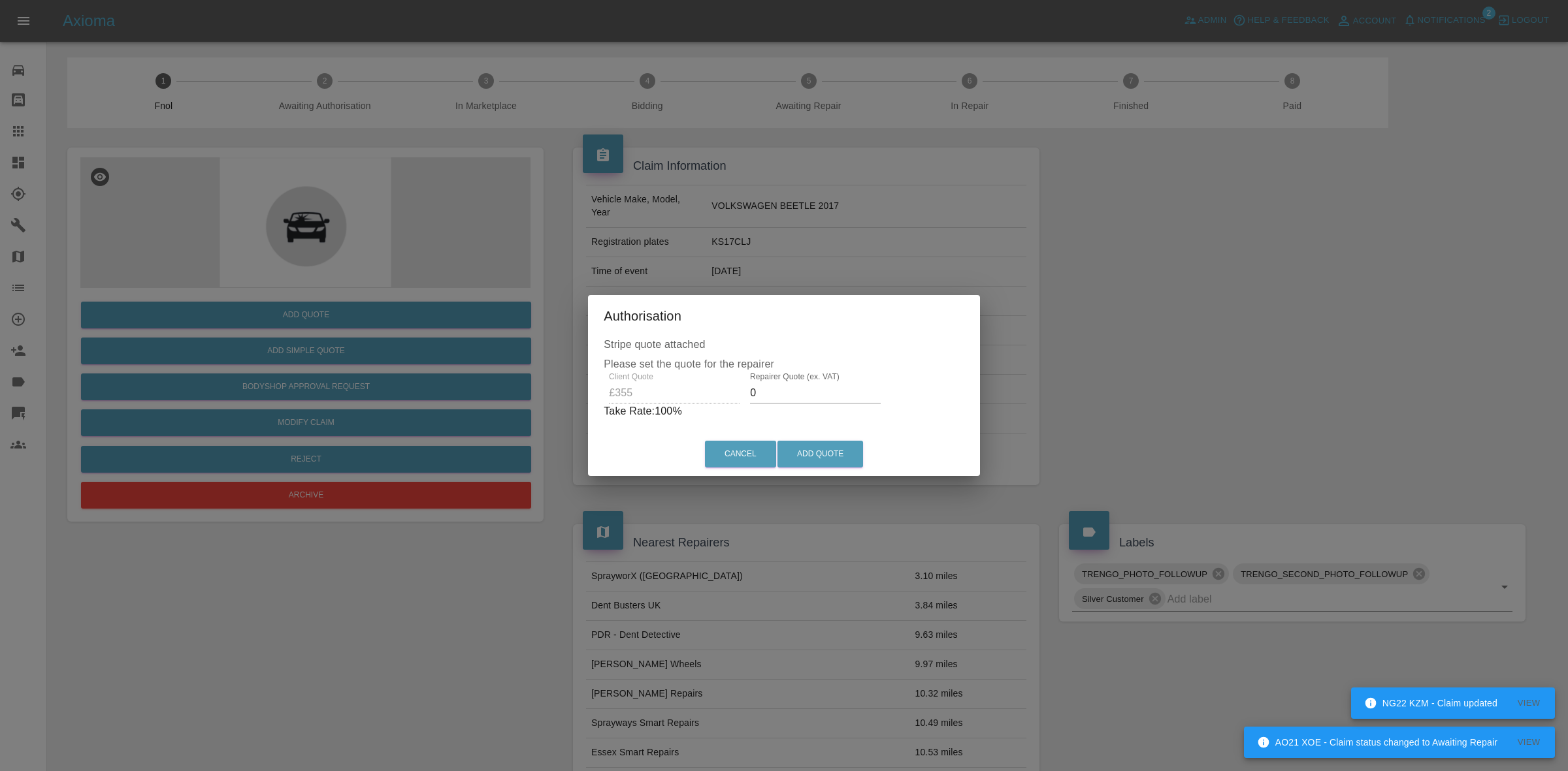
drag, startPoint x: 807, startPoint y: 390, endPoint x: 807, endPoint y: 397, distance: 7.0
click at [807, 390] on input "0" at bounding box center [815, 393] width 131 height 21
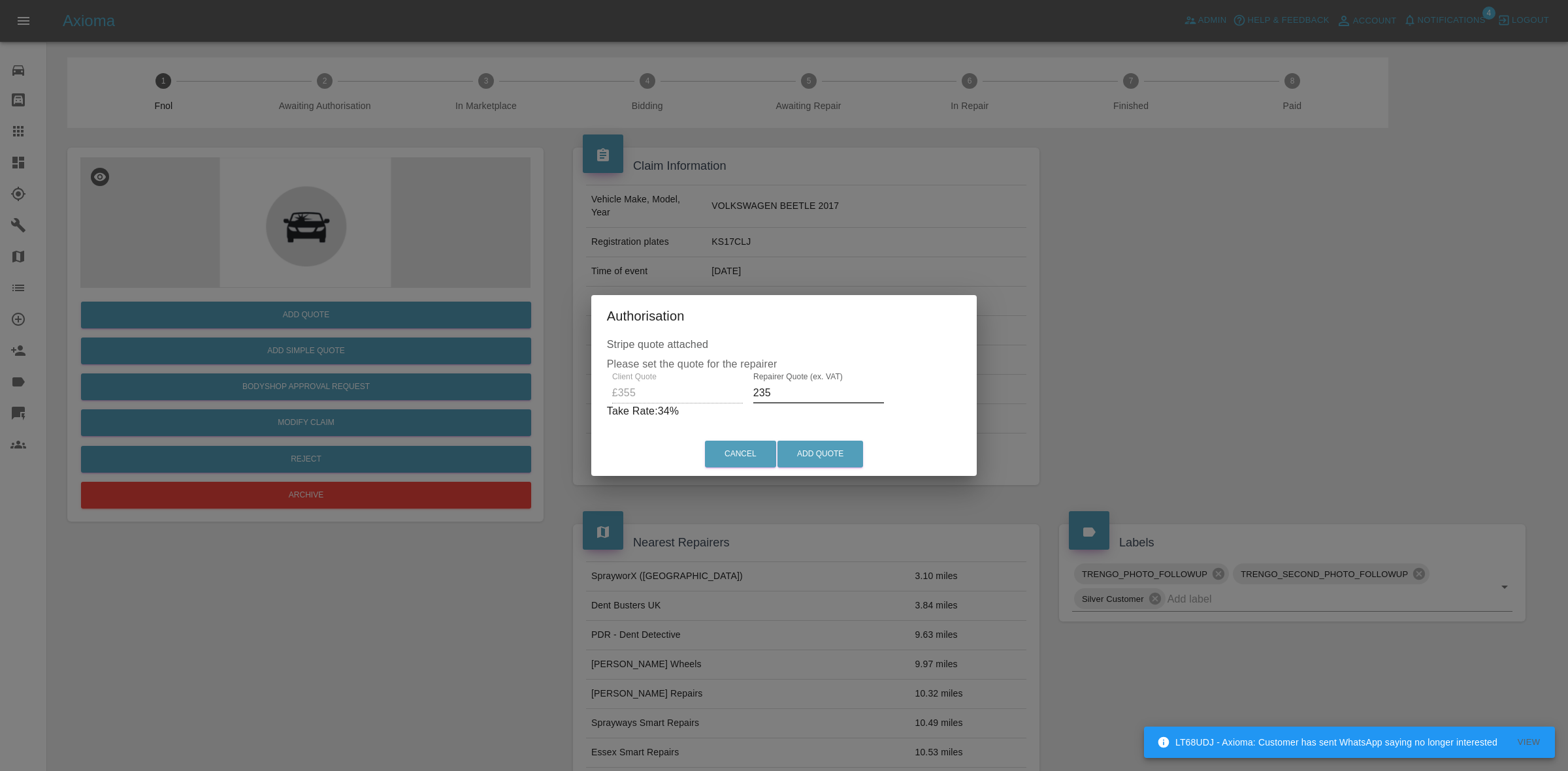
type input "235"
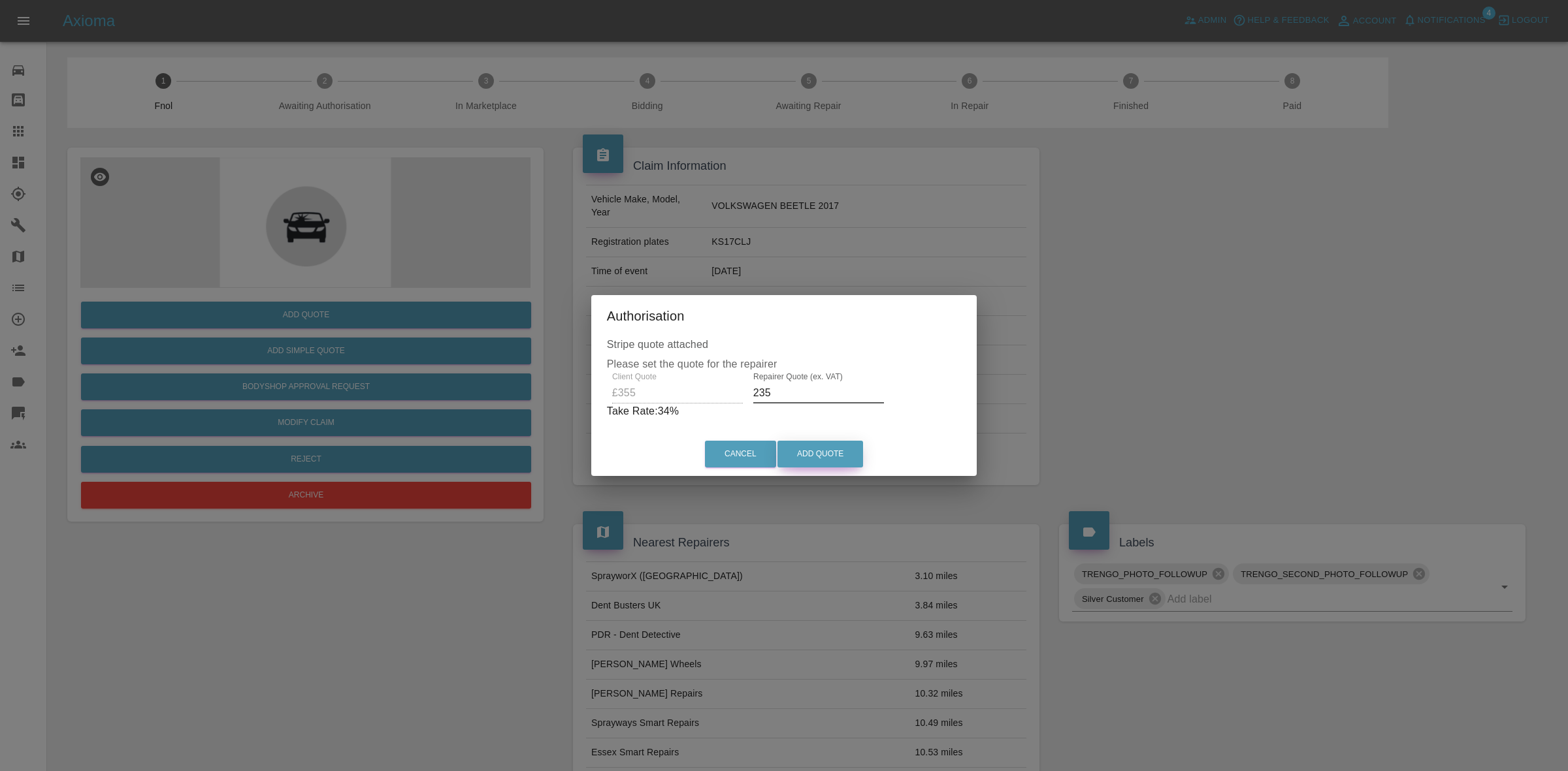
click at [819, 452] on button "Add Quote" at bounding box center [821, 453] width 86 height 26
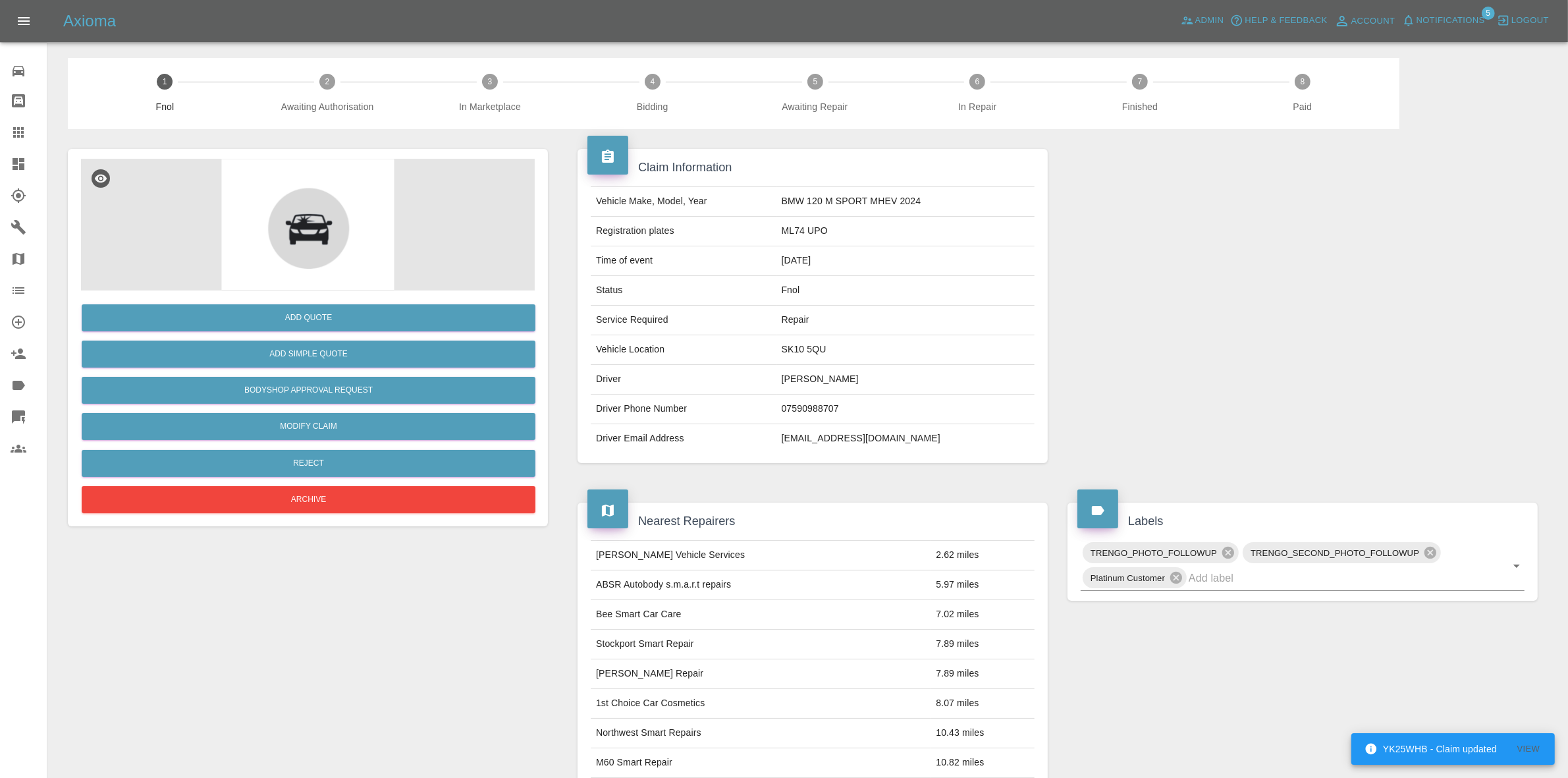
click at [1433, 13] on span "Notifications" at bounding box center [1451, 20] width 68 height 15
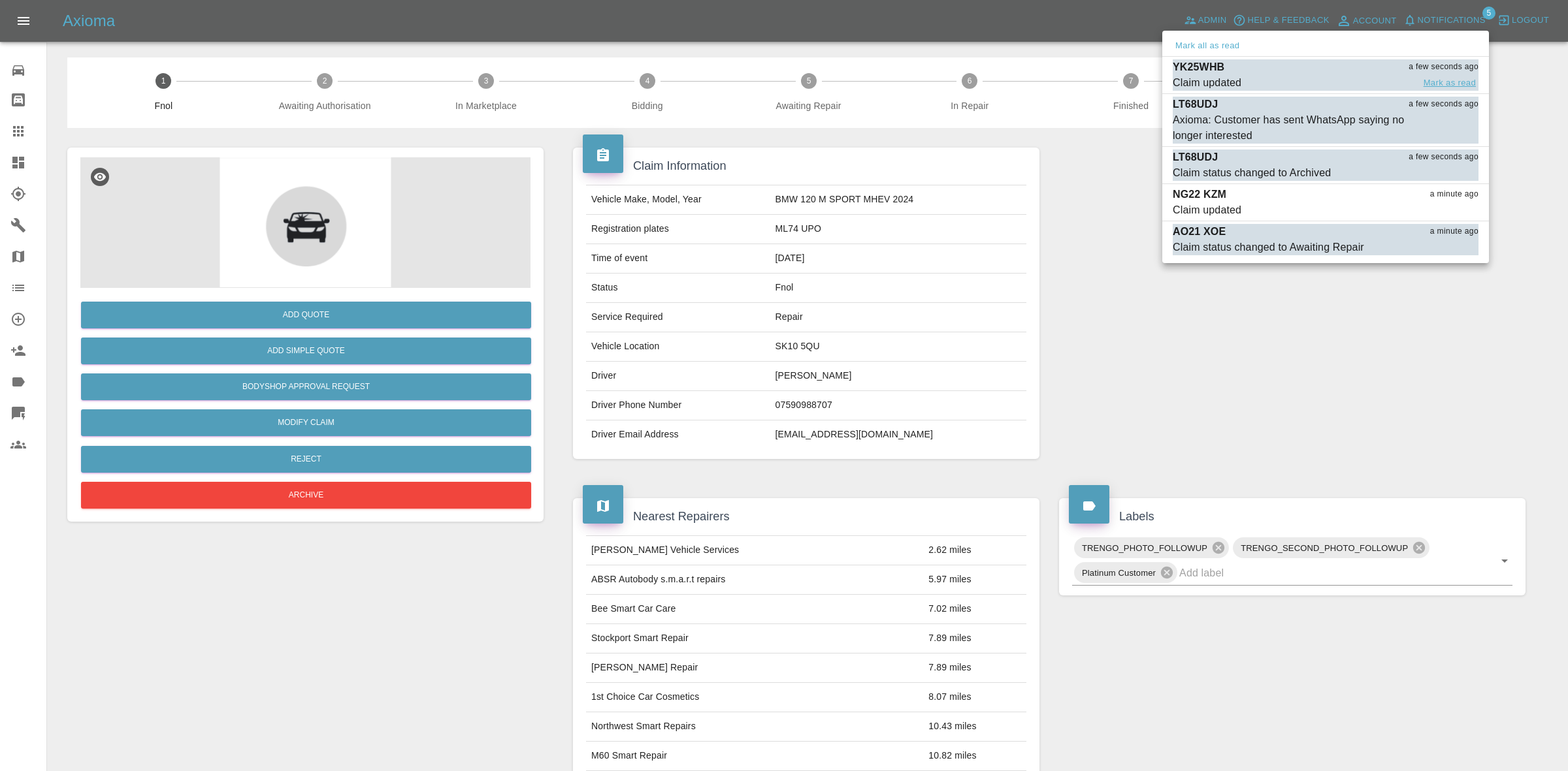
click at [1438, 84] on button "Mark as read" at bounding box center [1449, 83] width 57 height 15
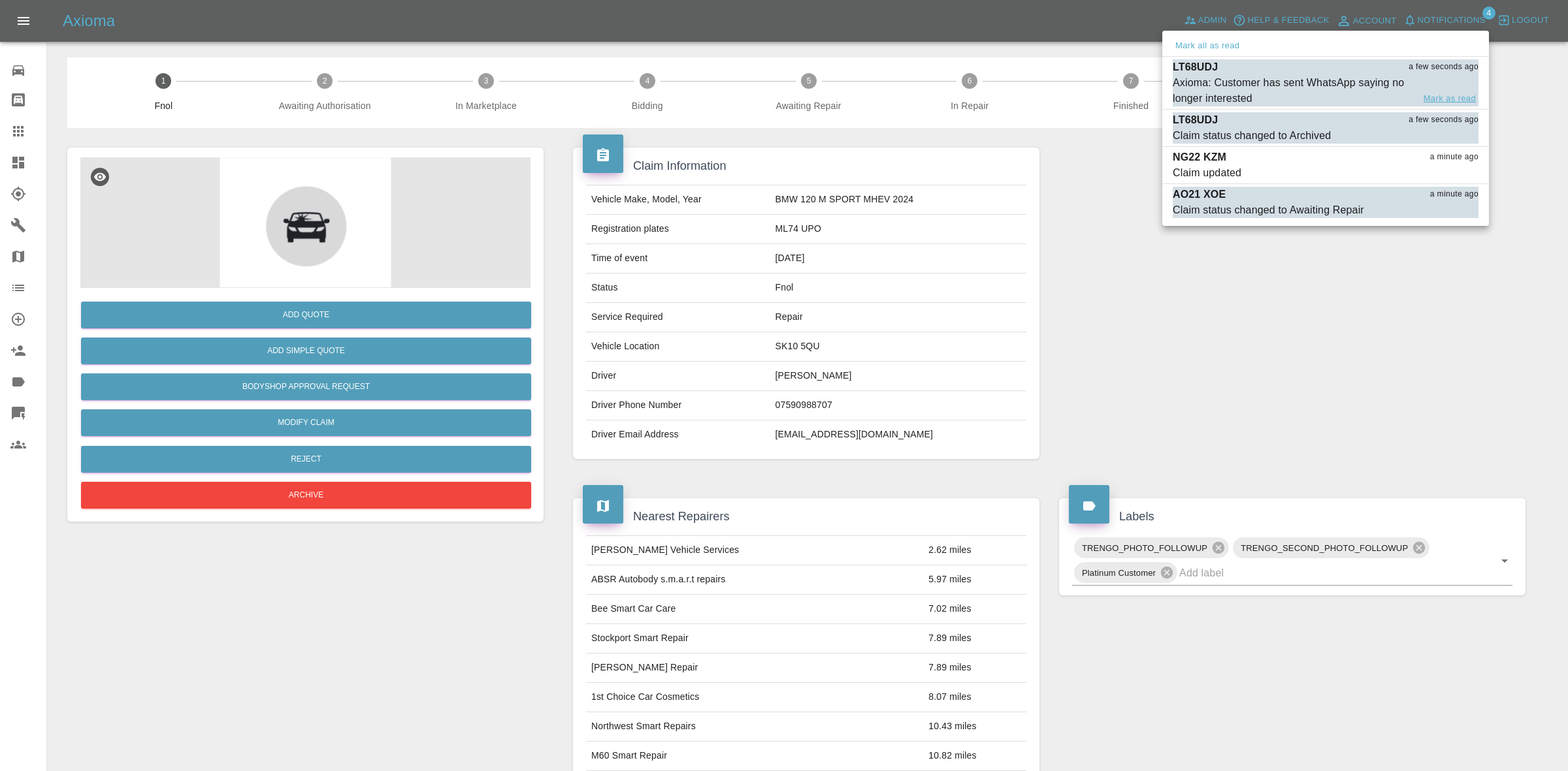
click at [1451, 99] on button "Mark as read" at bounding box center [1449, 99] width 57 height 15
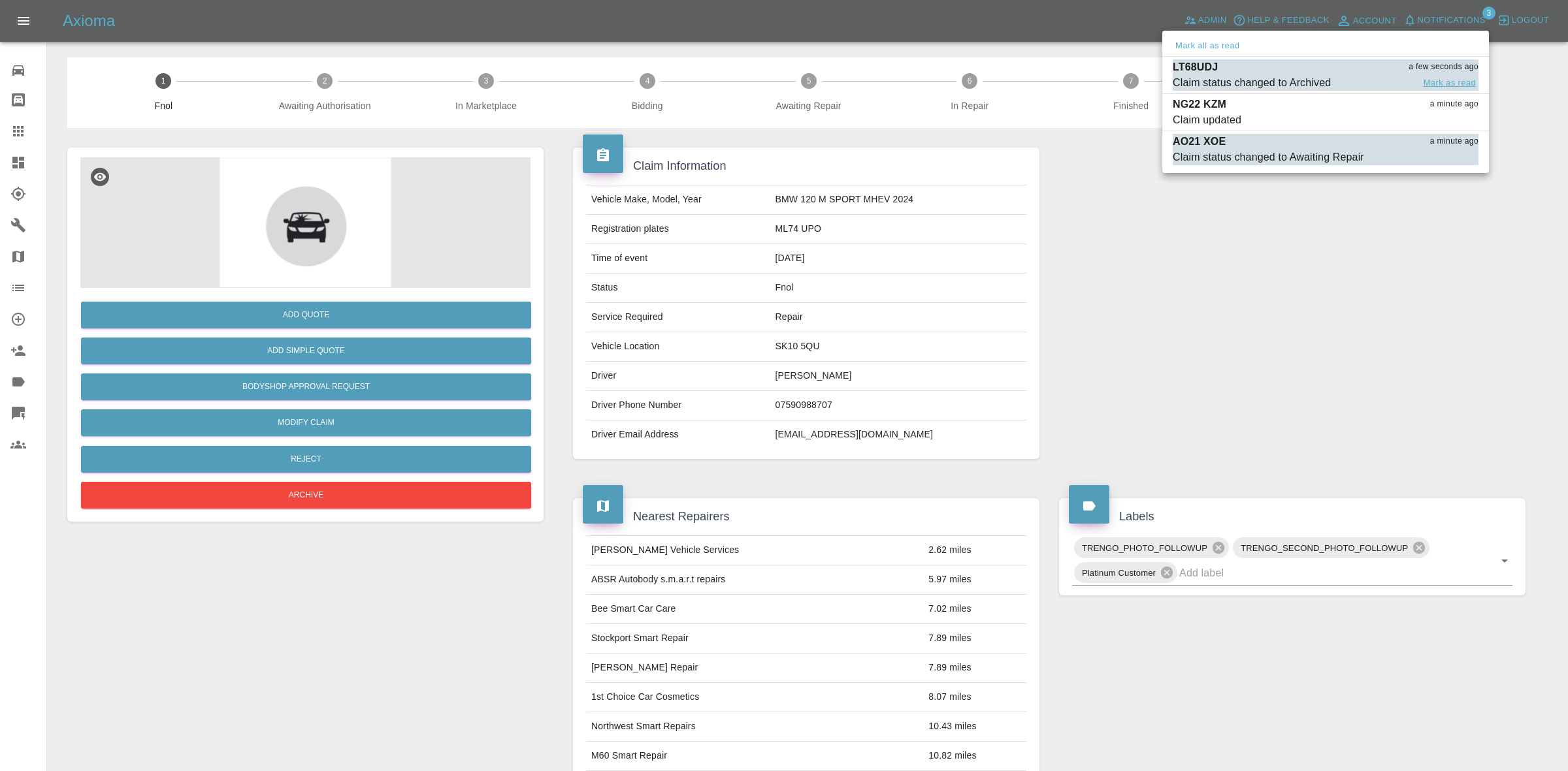
click at [1444, 76] on button "Mark as read" at bounding box center [1449, 83] width 57 height 15
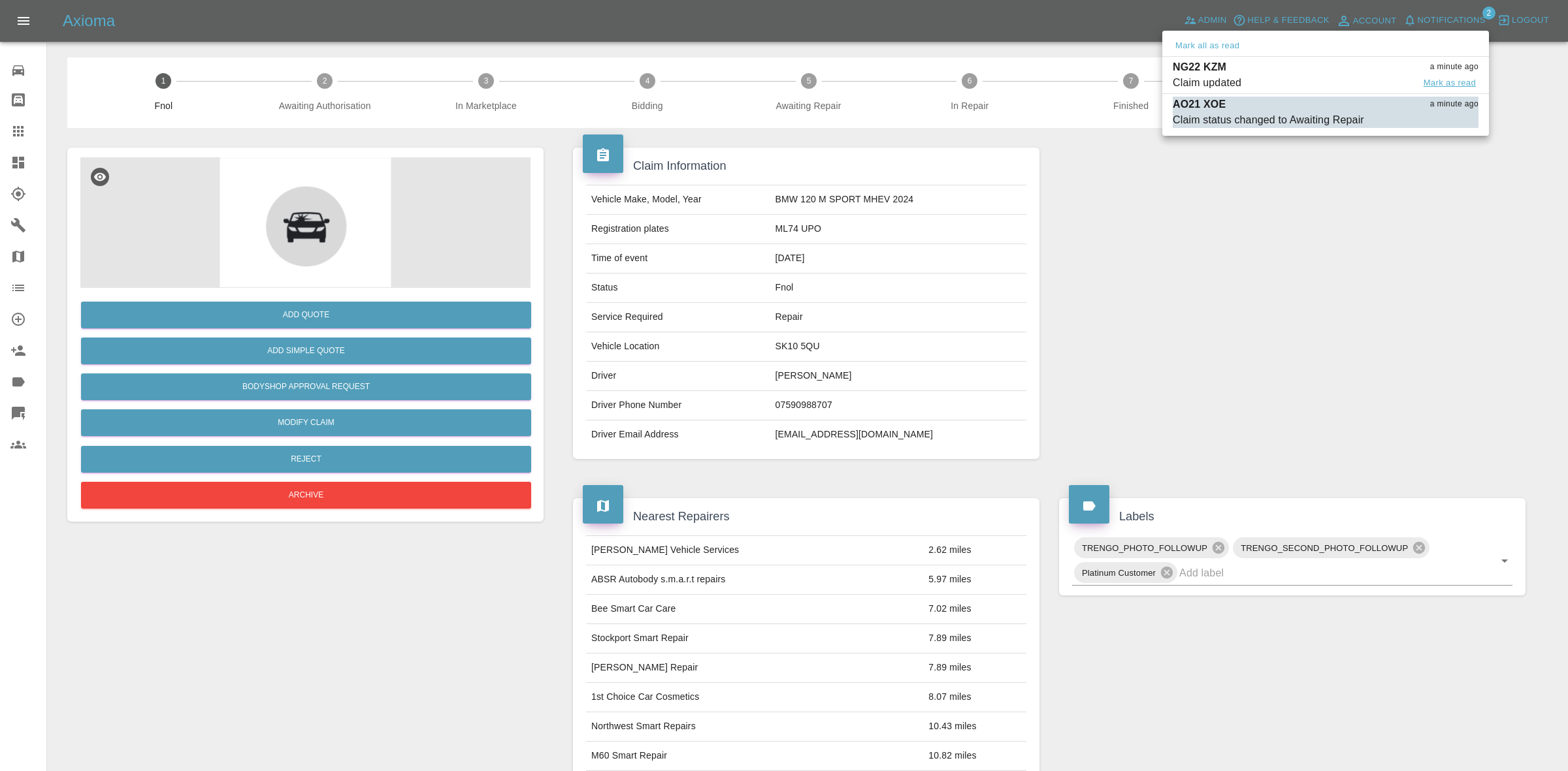
click at [1441, 81] on button "Mark as read" at bounding box center [1449, 83] width 57 height 15
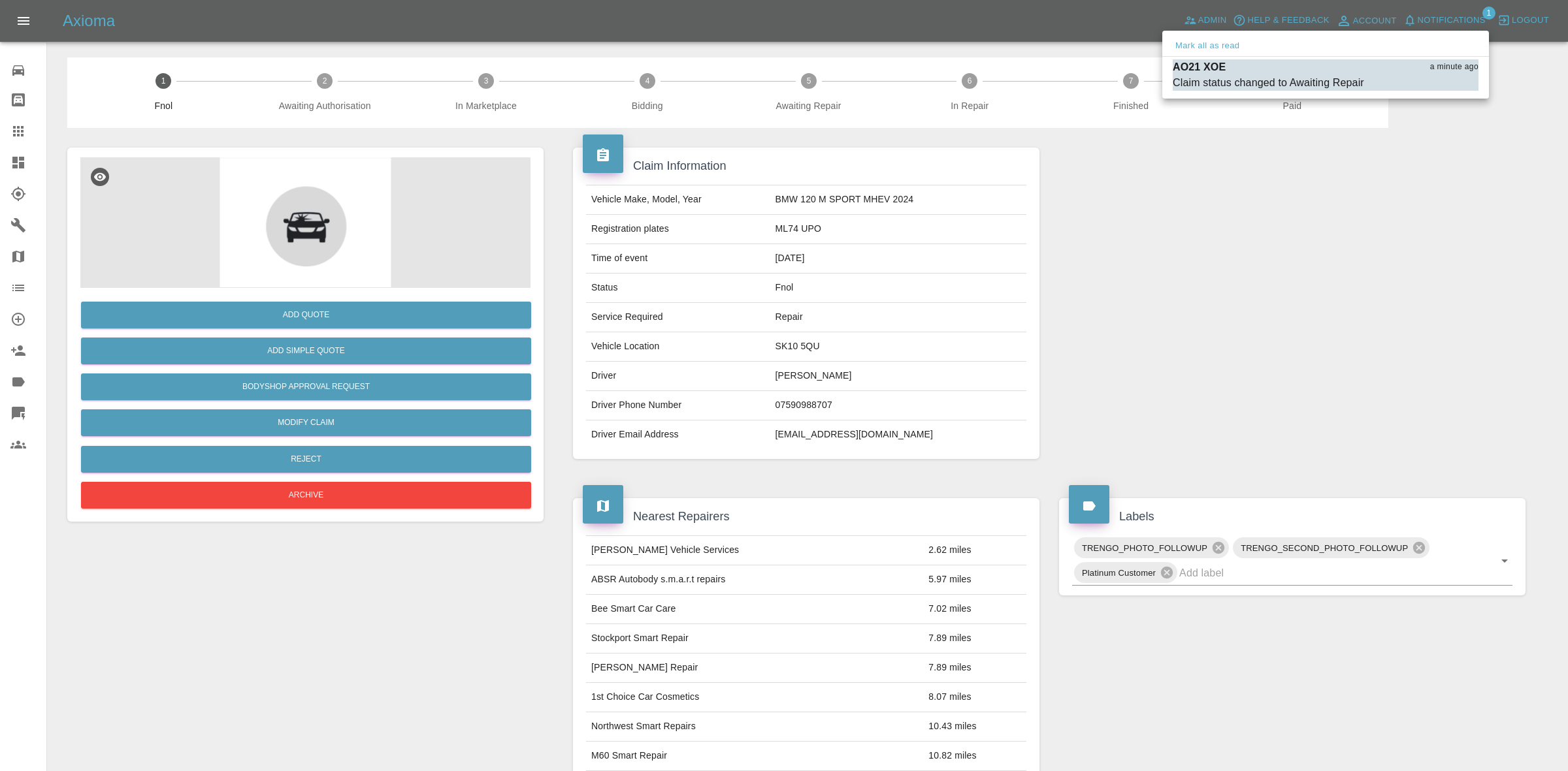
click at [1364, 301] on div at bounding box center [784, 385] width 1568 height 771
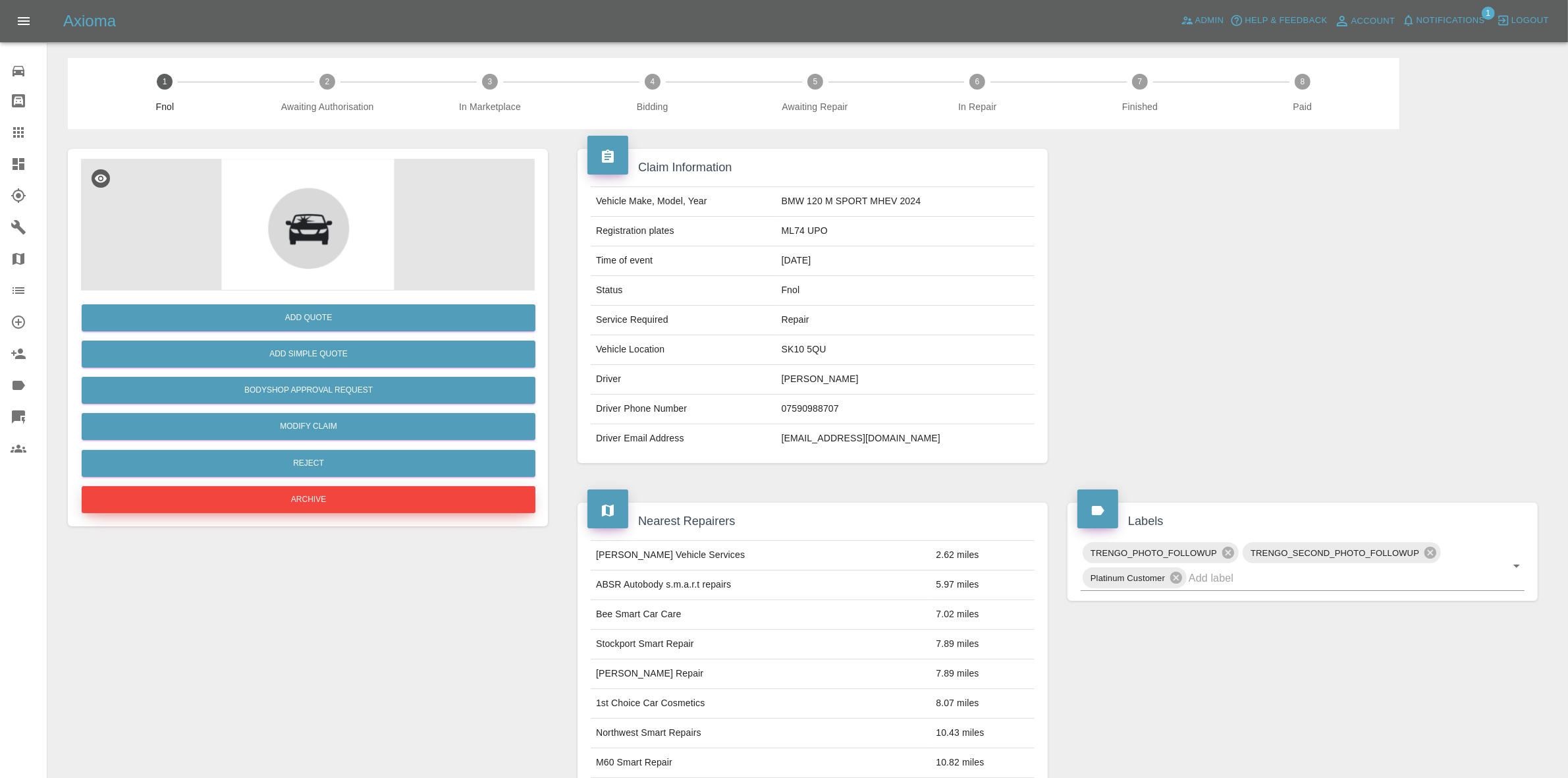
drag, startPoint x: 300, startPoint y: 497, endPoint x: 309, endPoint y: 497, distance: 9.0
click at [309, 497] on button "Archive" at bounding box center [308, 499] width 454 height 27
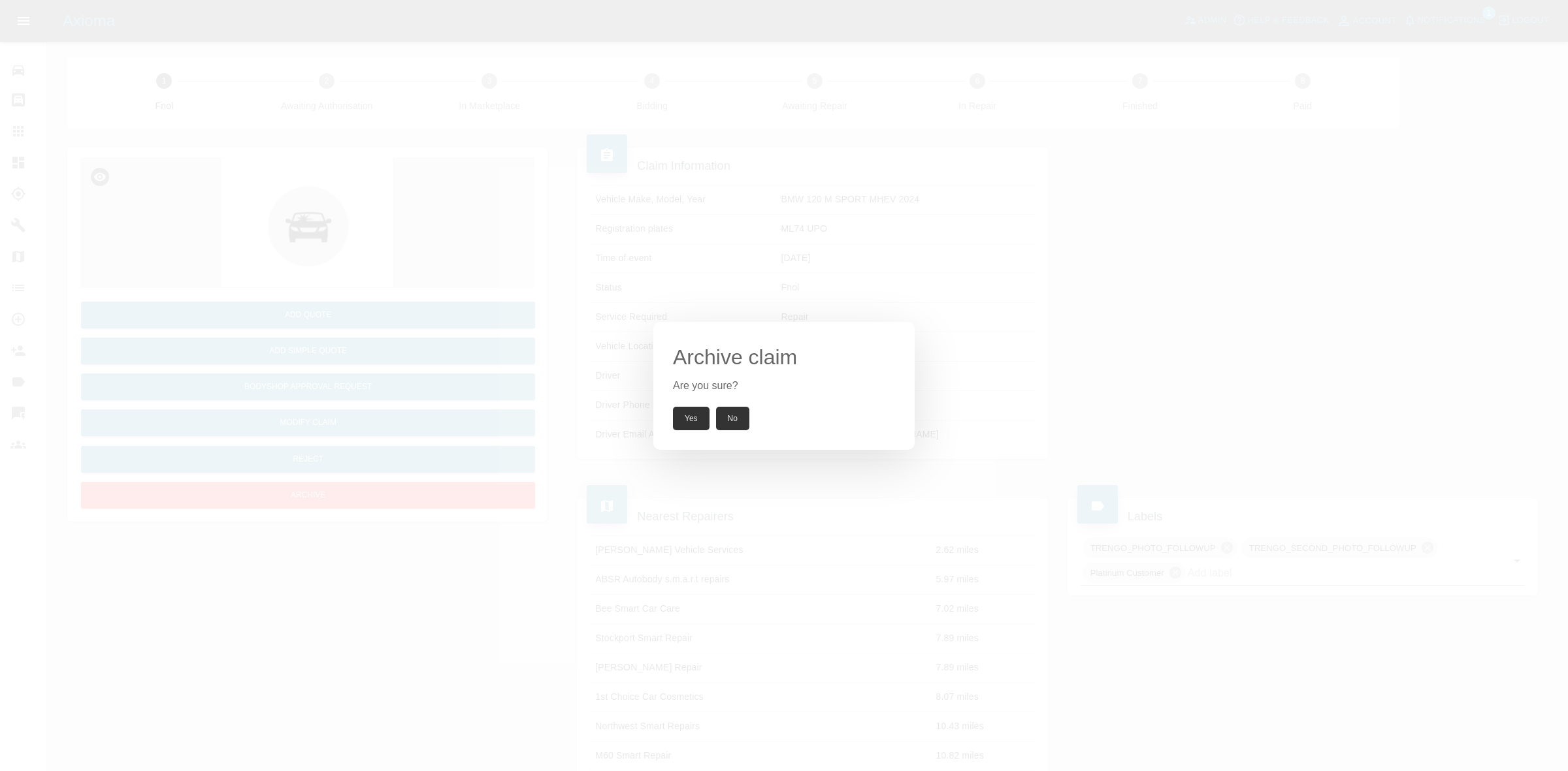
click at [694, 412] on button "Yes" at bounding box center [691, 419] width 37 height 24
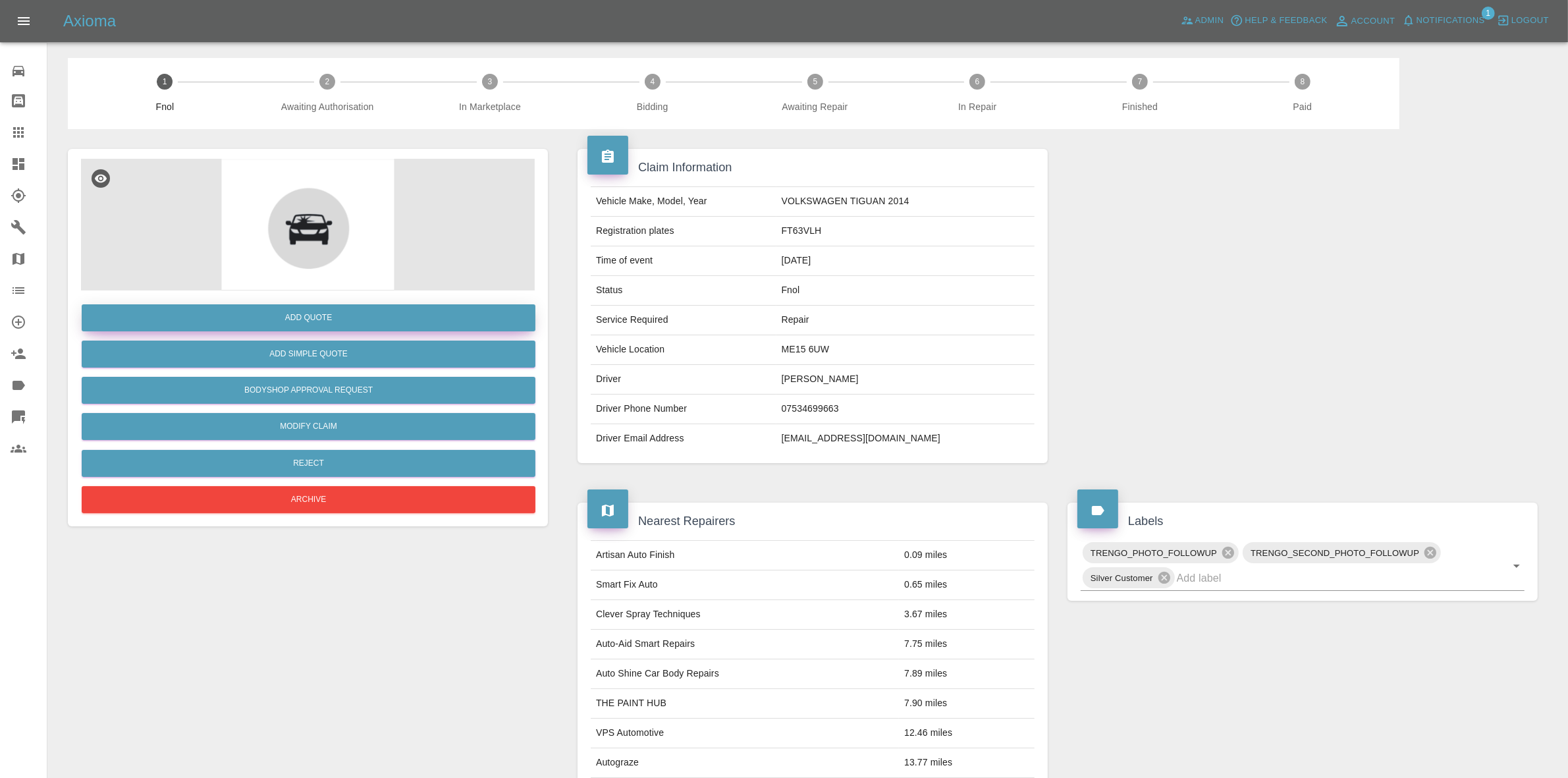
click at [307, 315] on button "Add Quote" at bounding box center [308, 318] width 454 height 27
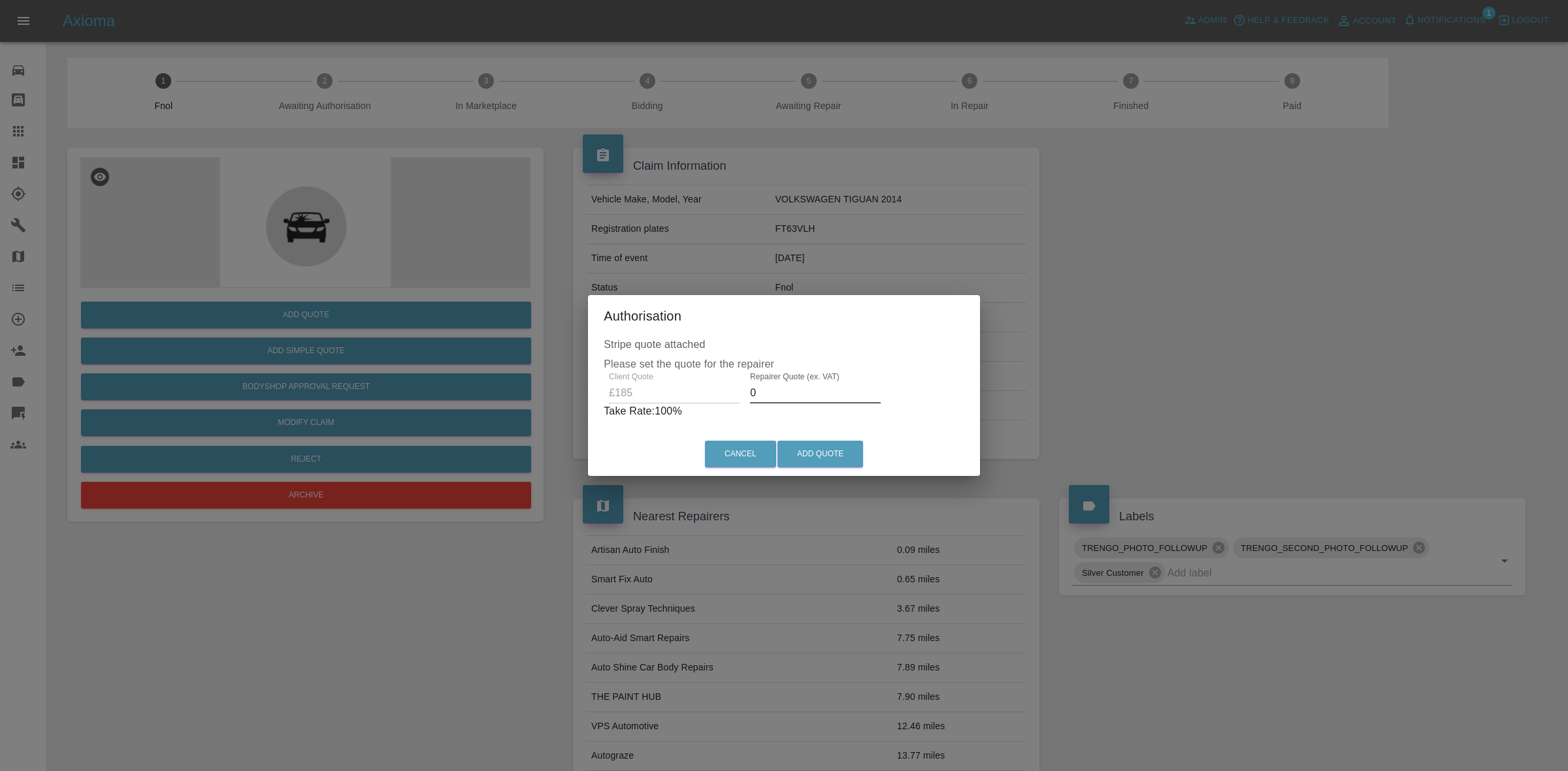
click at [786, 395] on input "0" at bounding box center [815, 393] width 131 height 21
type input "120"
click at [820, 443] on button "Add Quote" at bounding box center [821, 453] width 86 height 26
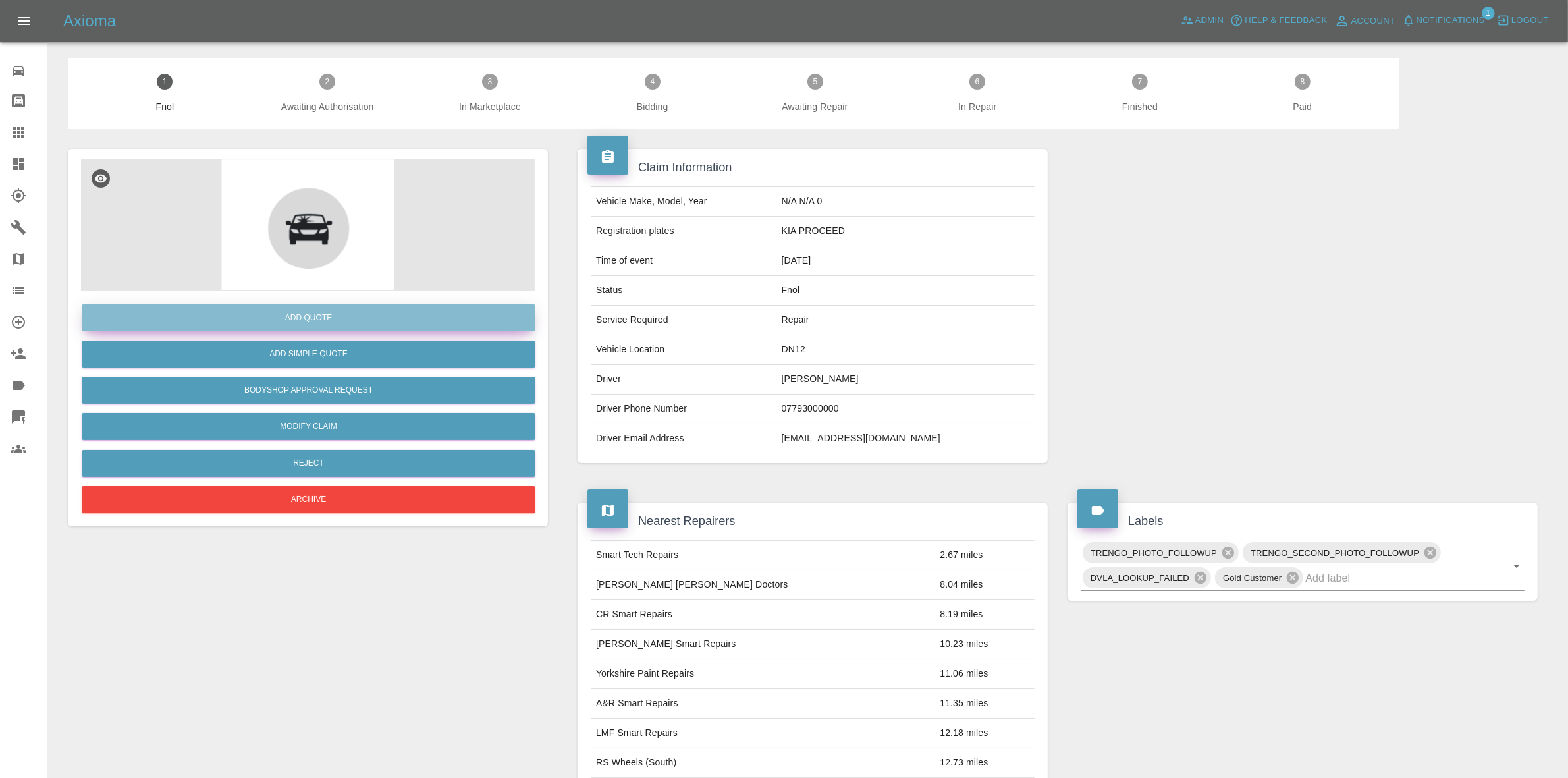
click at [298, 319] on button "Add Quote" at bounding box center [308, 318] width 454 height 27
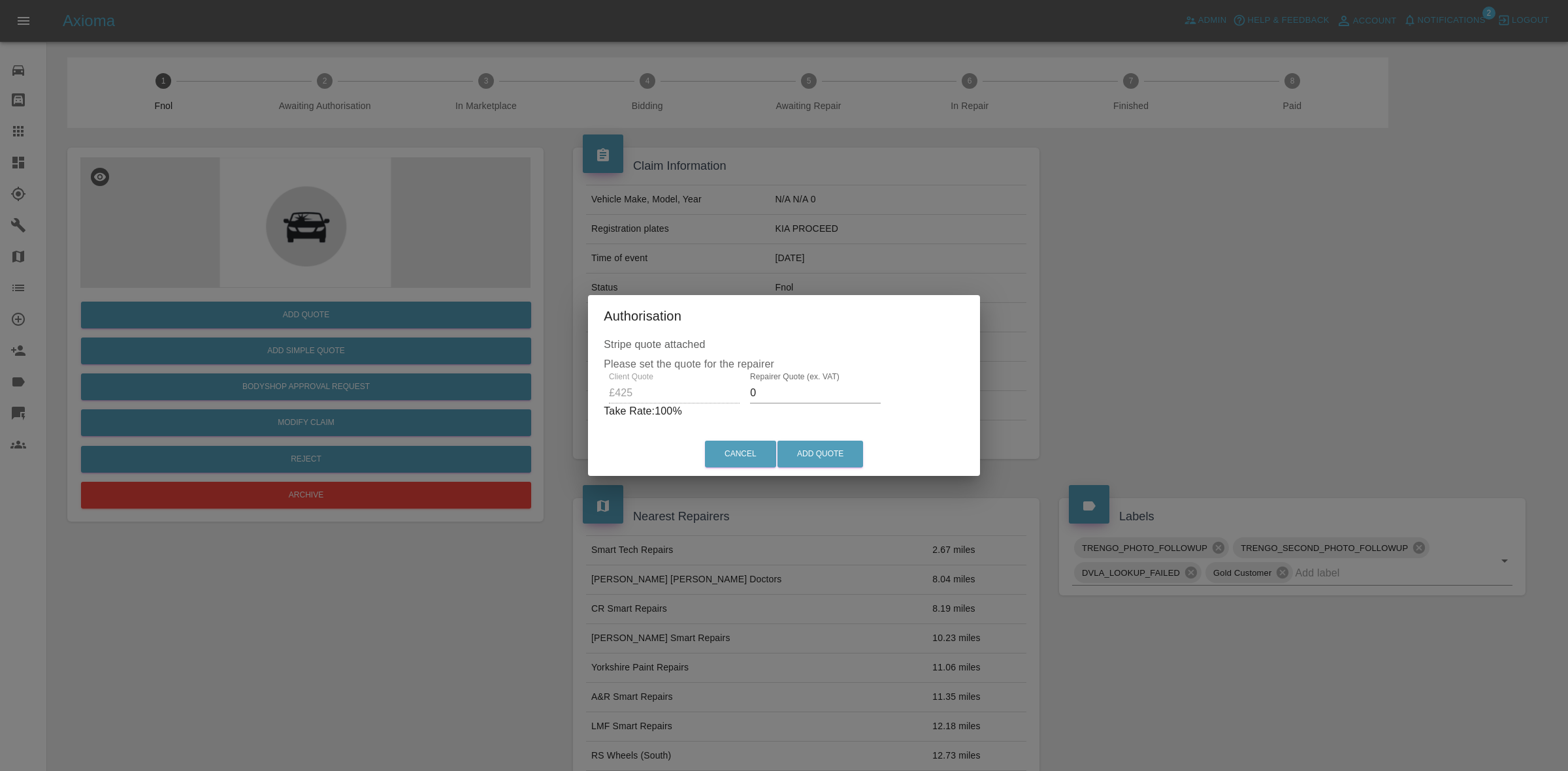
click at [782, 394] on input "0" at bounding box center [815, 393] width 131 height 21
type input "275"
click at [827, 454] on button "Add Quote" at bounding box center [821, 453] width 86 height 26
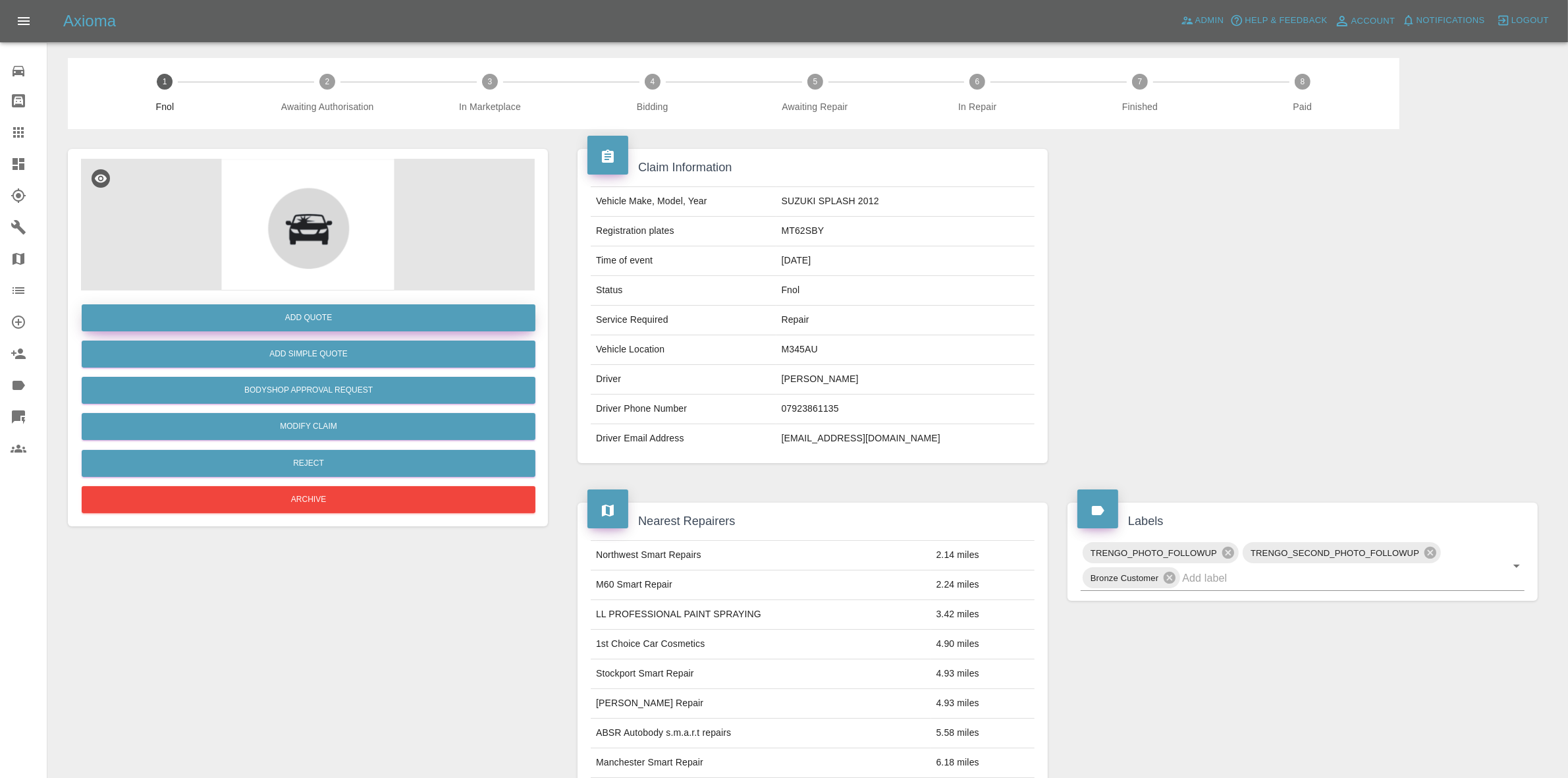
click at [324, 314] on button "Add Quote" at bounding box center [308, 318] width 454 height 27
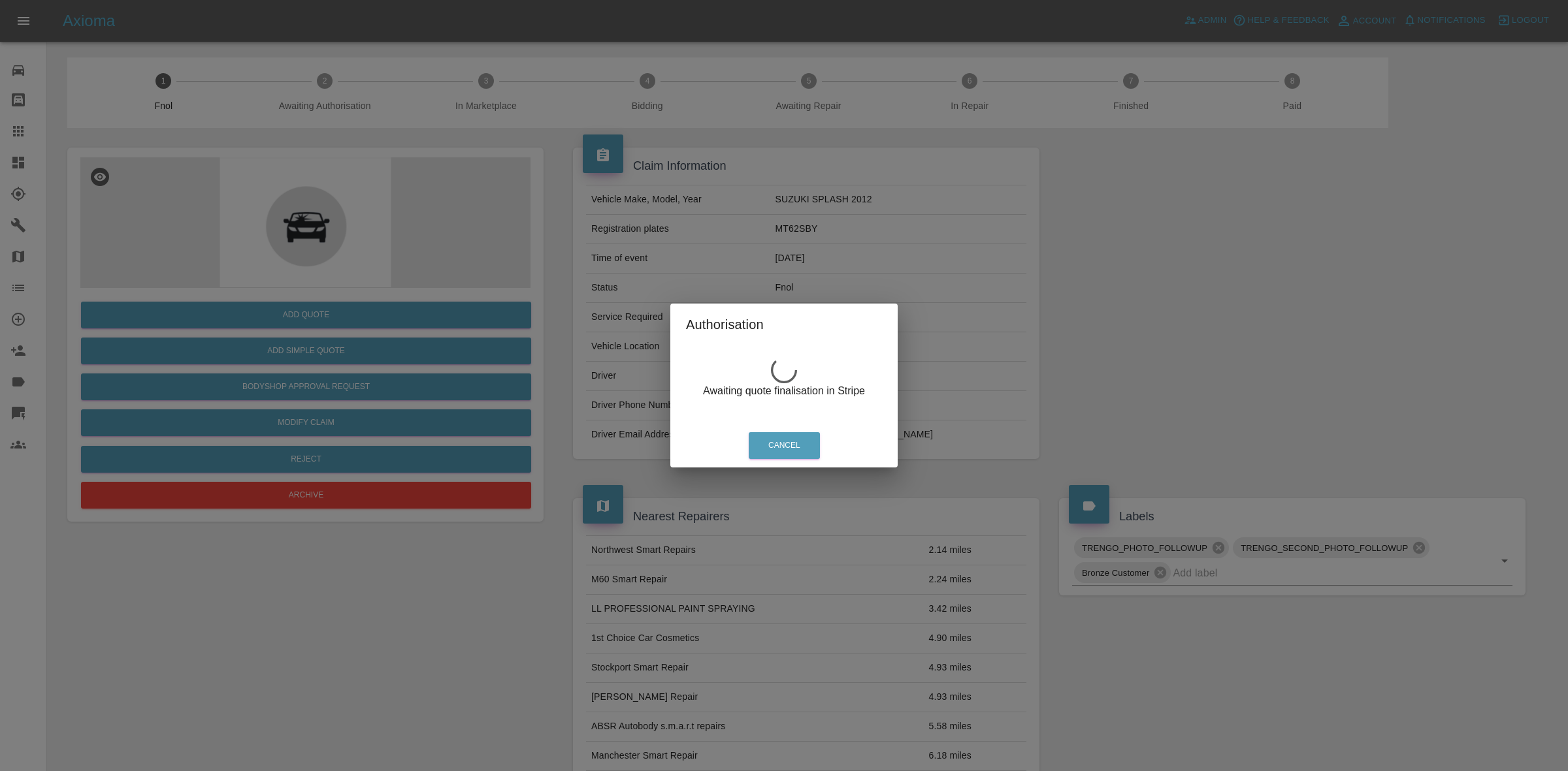
drag, startPoint x: 635, startPoint y: 259, endPoint x: 505, endPoint y: 377, distance: 175.6
click at [638, 262] on div "Authorisation Awaiting quote finalisation in Stripe Cancel" at bounding box center [784, 385] width 1568 height 771
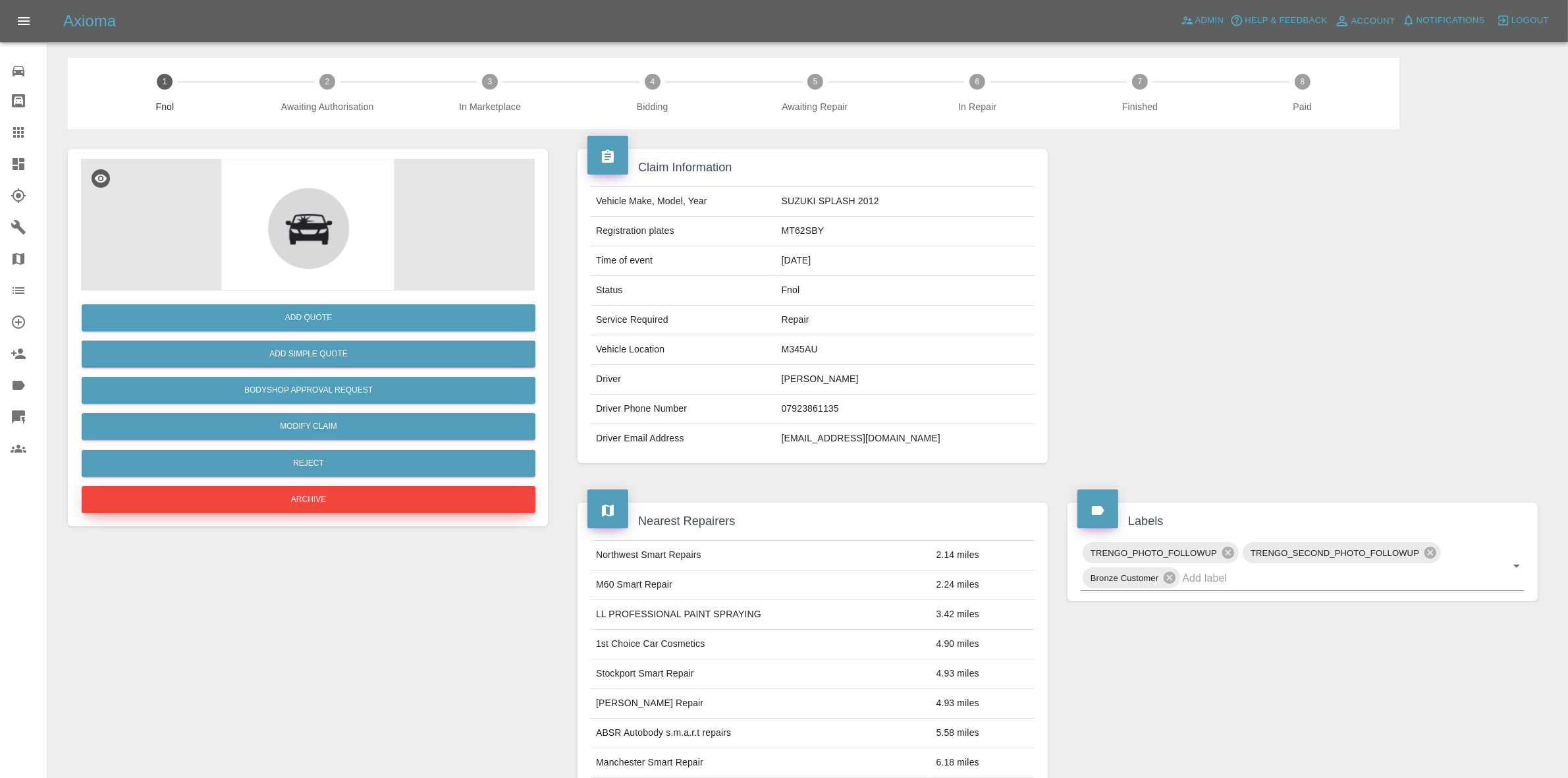
click at [297, 503] on button "Archive" at bounding box center [308, 499] width 454 height 27
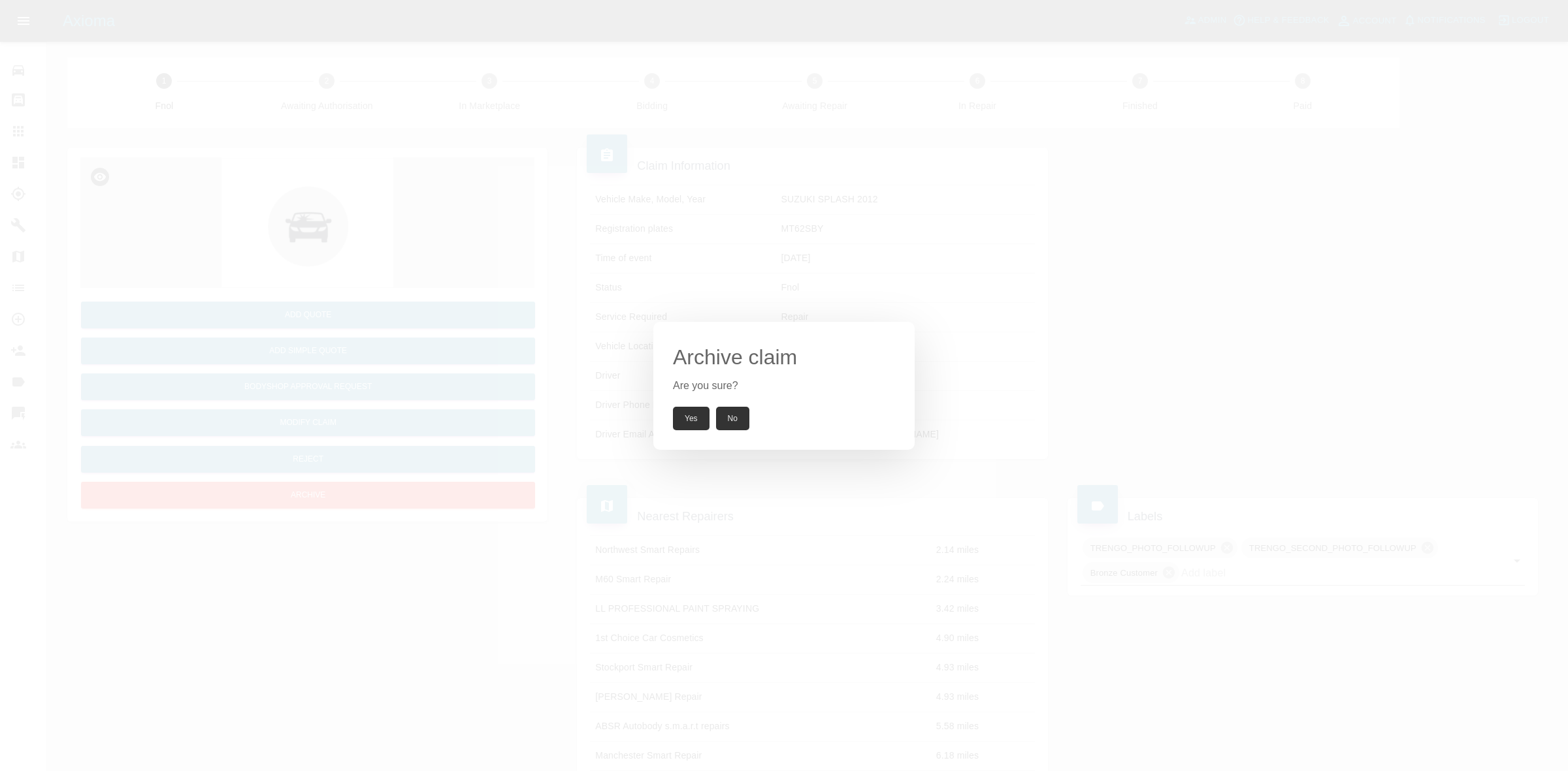
click at [695, 411] on button "Yes" at bounding box center [691, 419] width 37 height 24
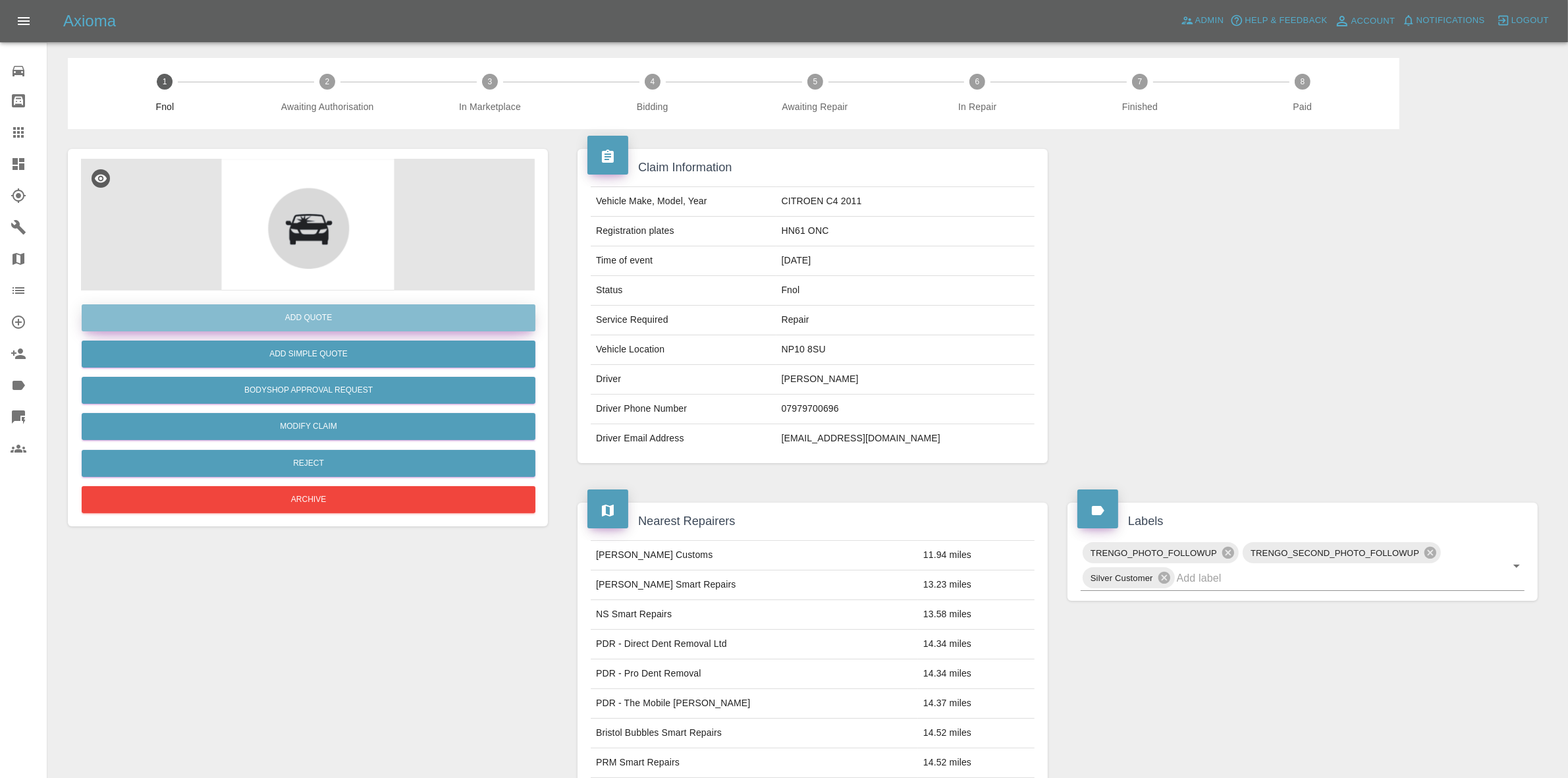
click at [300, 319] on button "Add Quote" at bounding box center [308, 318] width 454 height 27
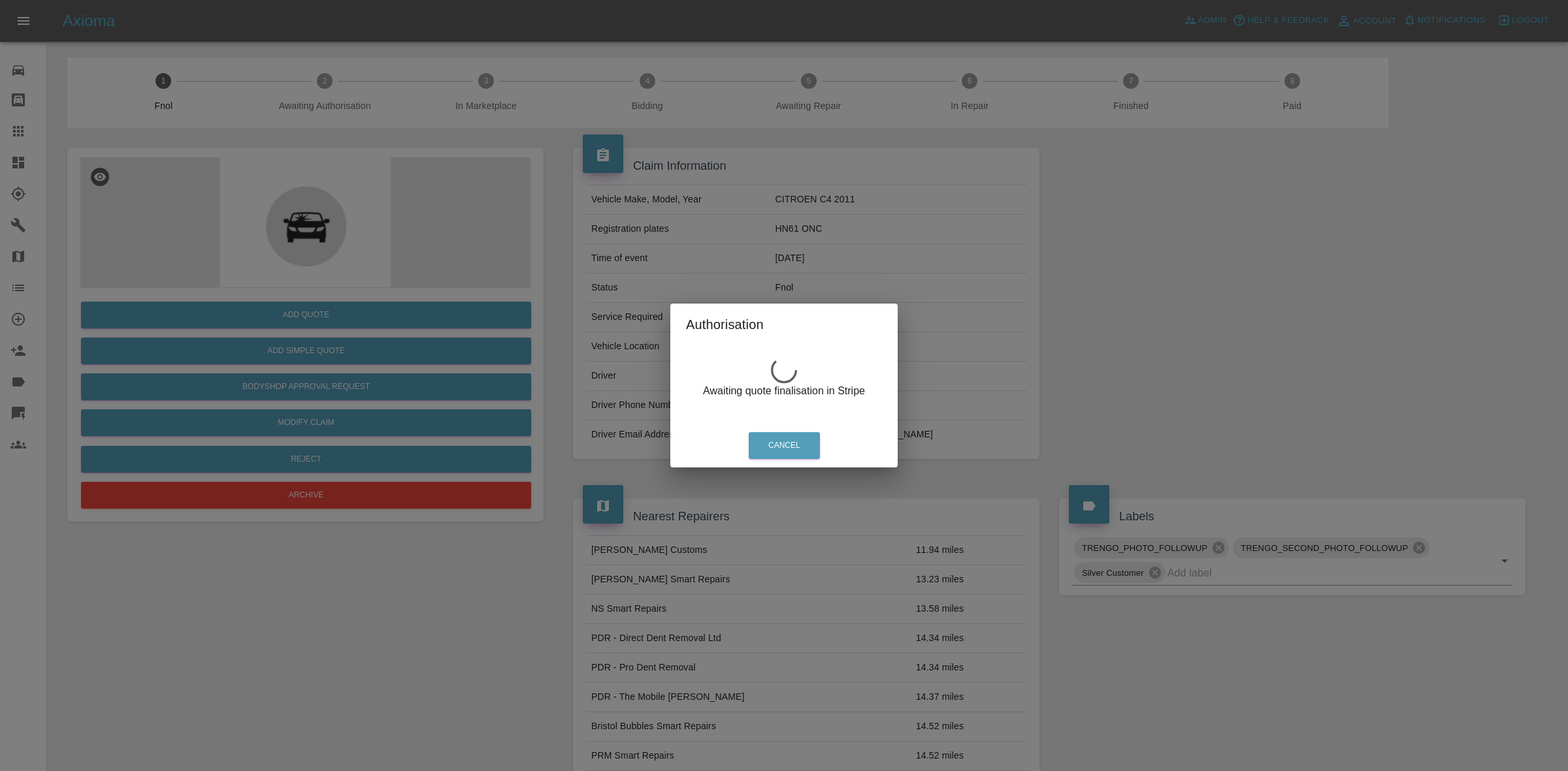
click at [563, 193] on div "Authorisation Awaiting quote finalisation in Stripe Cancel" at bounding box center [784, 385] width 1568 height 771
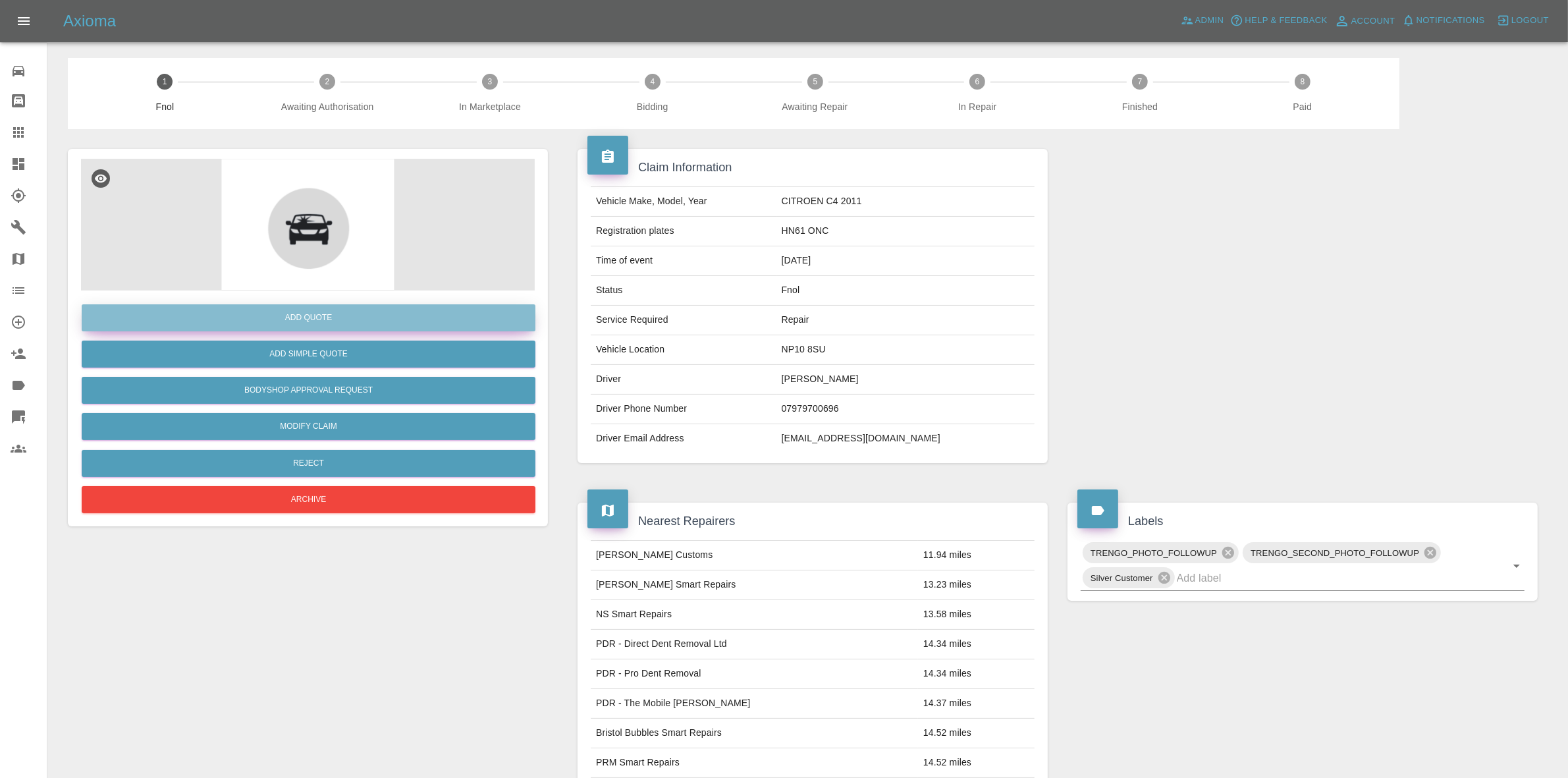
click at [294, 323] on button "Add Quote" at bounding box center [308, 318] width 454 height 27
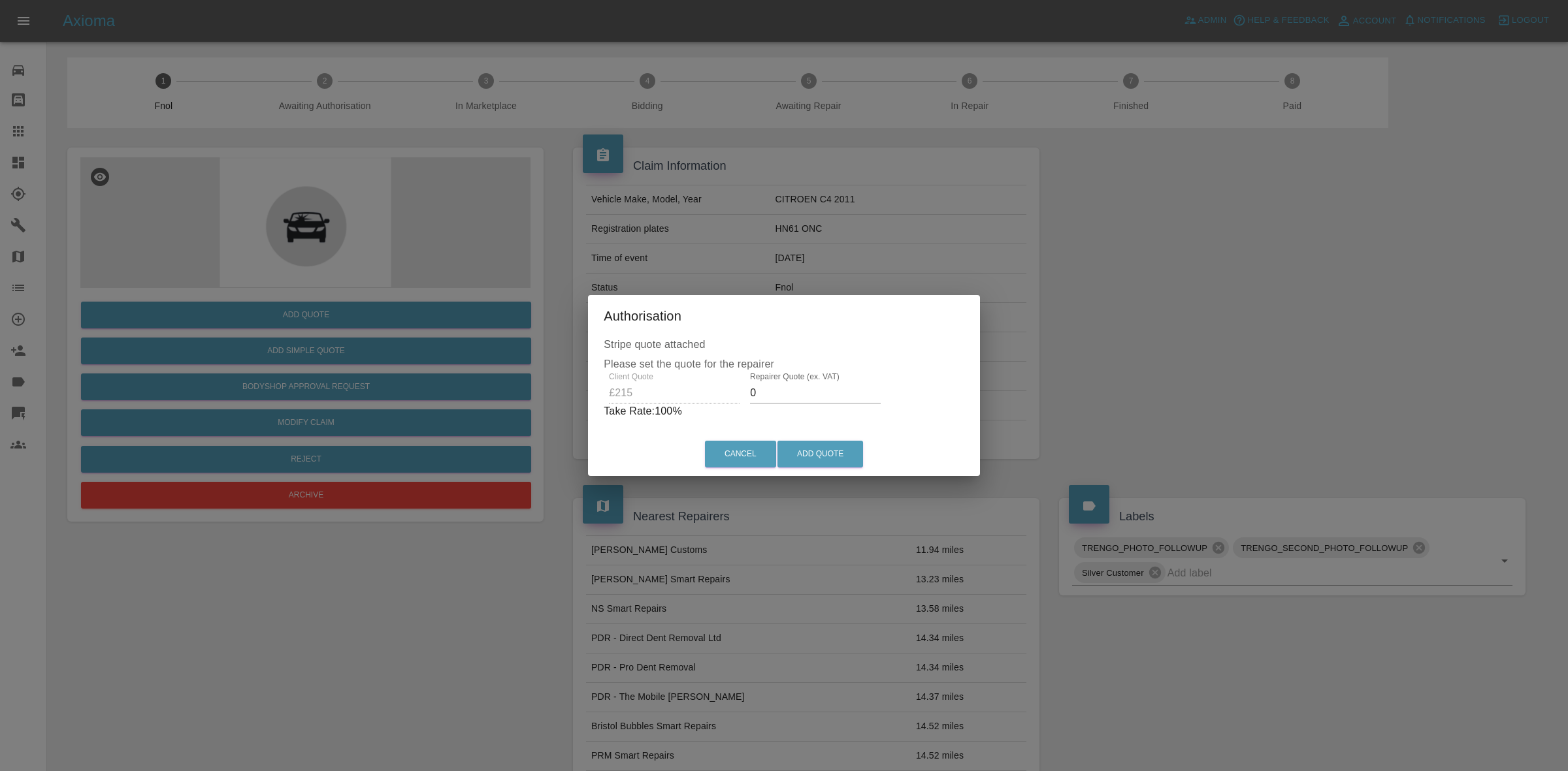
click at [791, 393] on input "0" at bounding box center [815, 393] width 131 height 21
type input "140"
click at [827, 458] on button "Add Quote" at bounding box center [821, 453] width 86 height 26
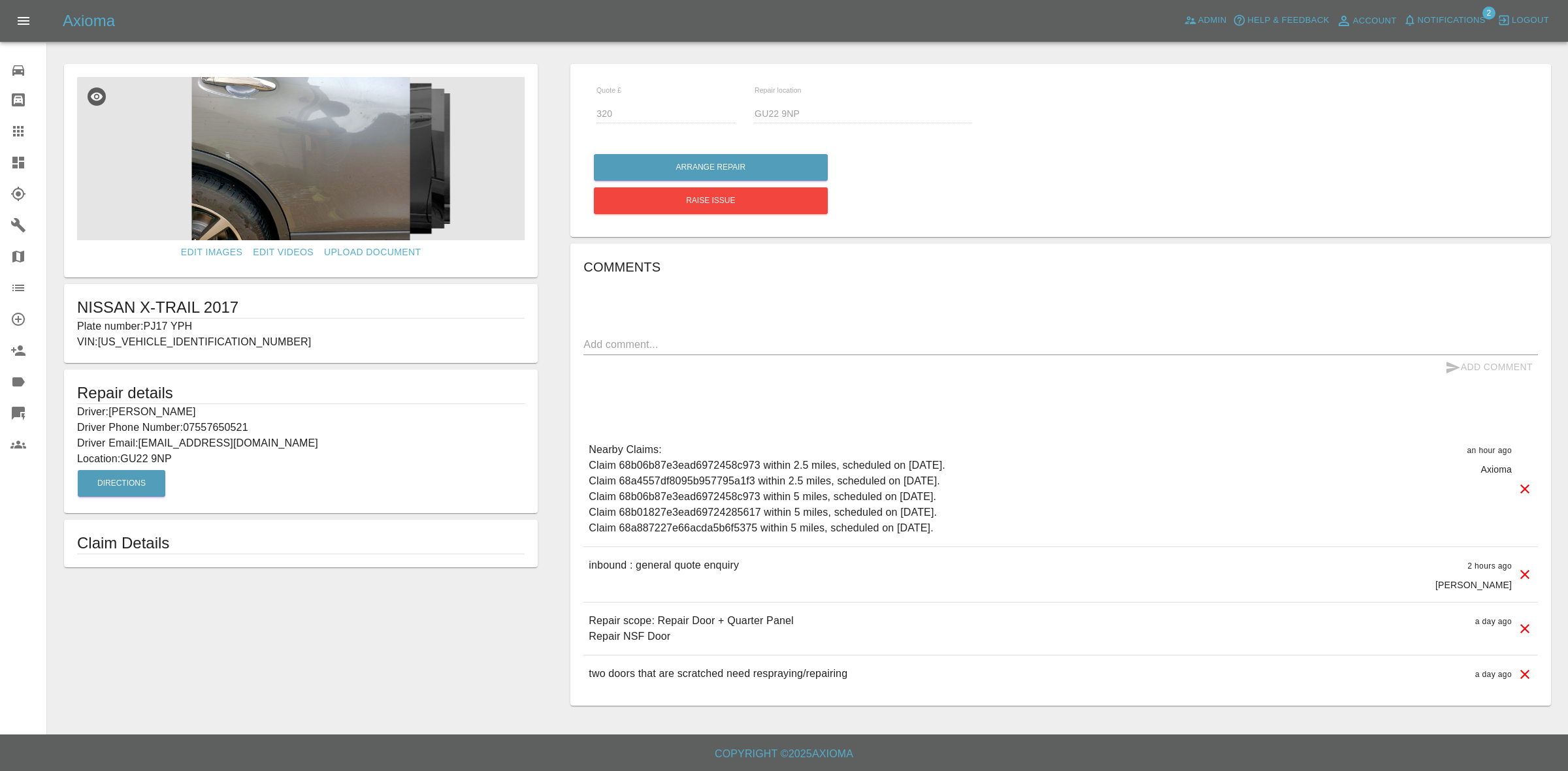
click at [345, 203] on img at bounding box center [300, 158] width 447 height 163
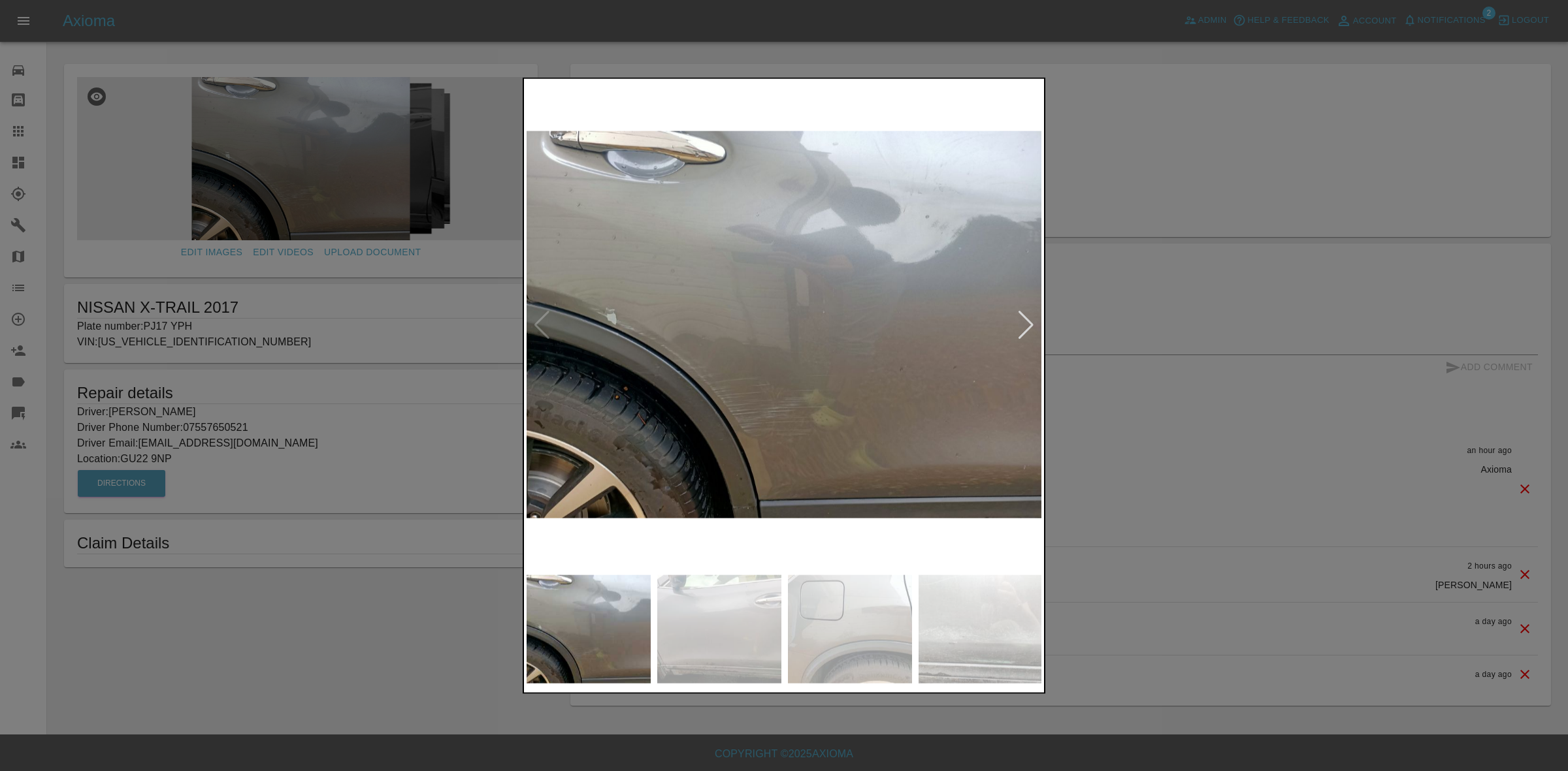
click at [1036, 318] on img at bounding box center [785, 325] width 517 height 487
click at [1027, 318] on div at bounding box center [1026, 324] width 17 height 28
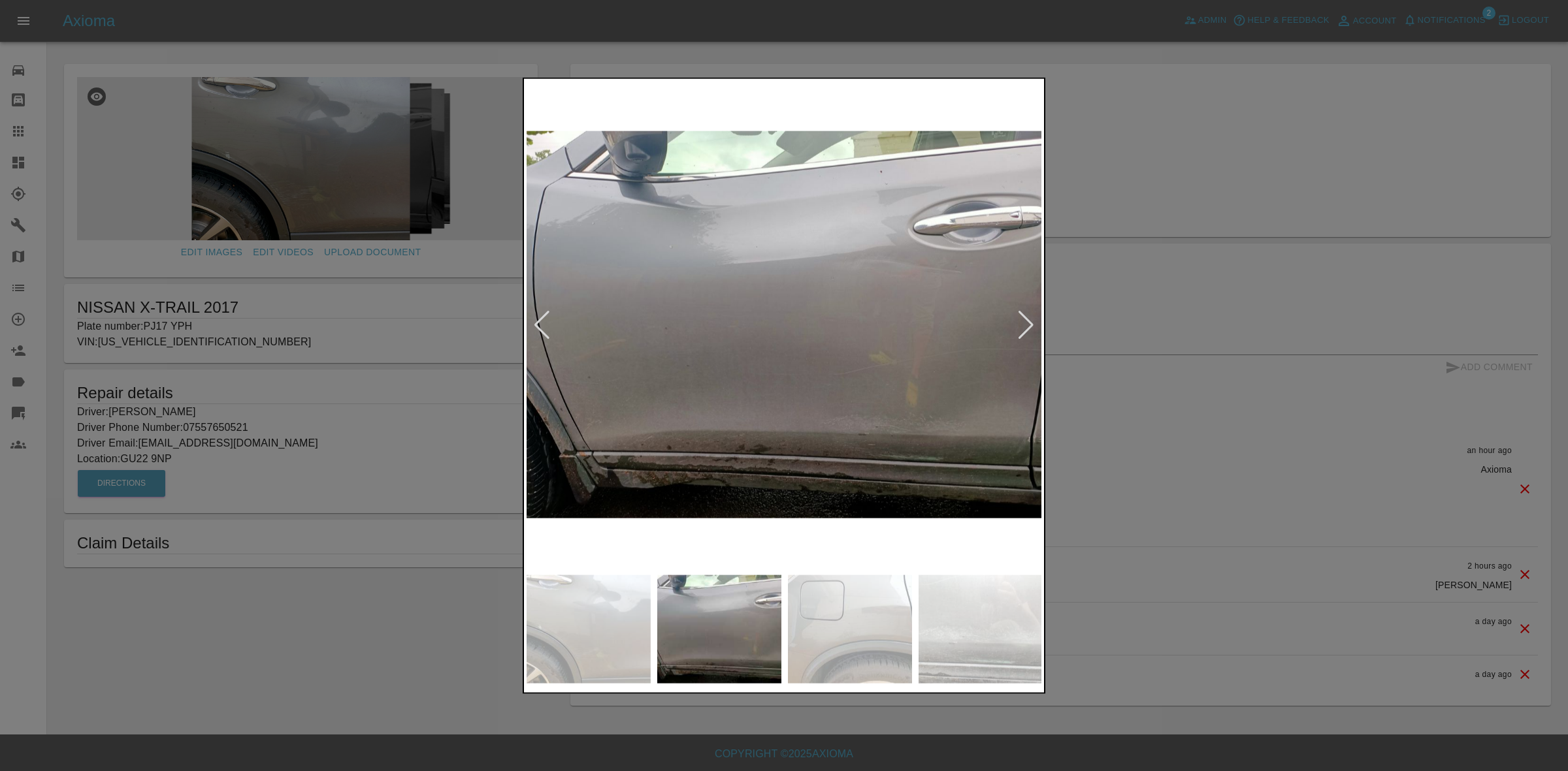
click at [1027, 318] on div at bounding box center [1026, 324] width 17 height 28
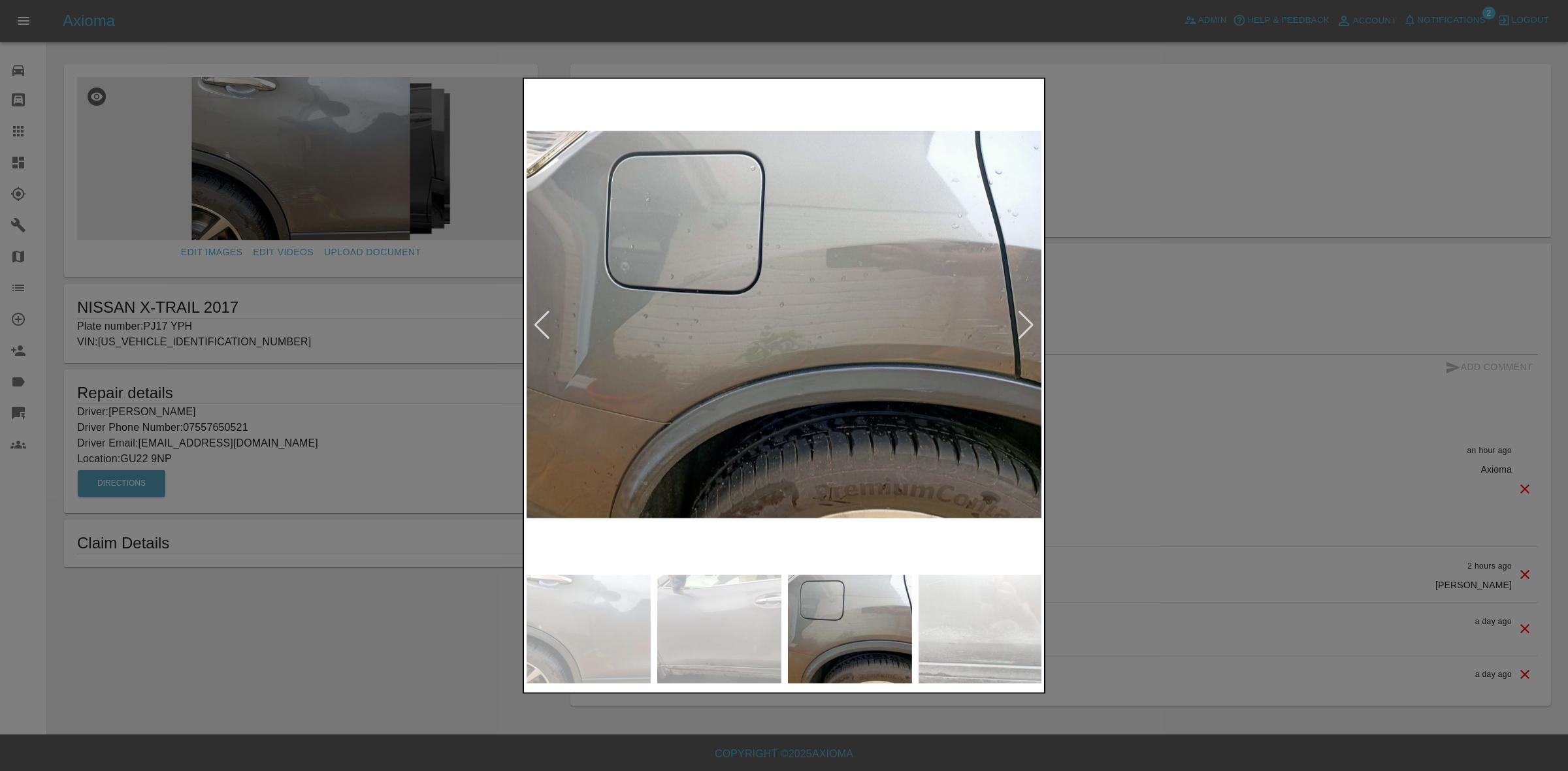
click at [792, 353] on img at bounding box center [785, 325] width 517 height 487
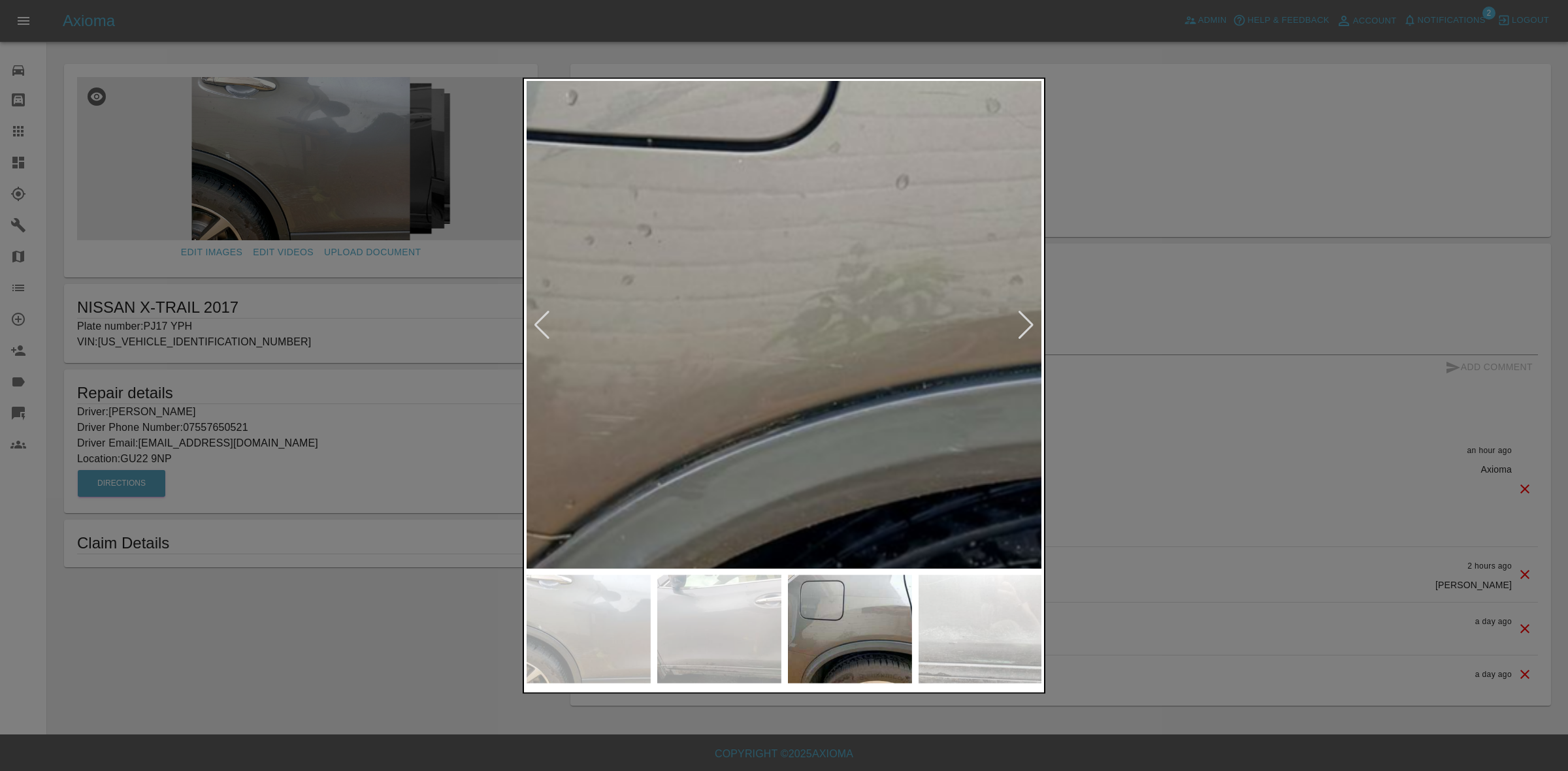
click at [1004, 380] on img at bounding box center [911, 241] width 1549 height 1463
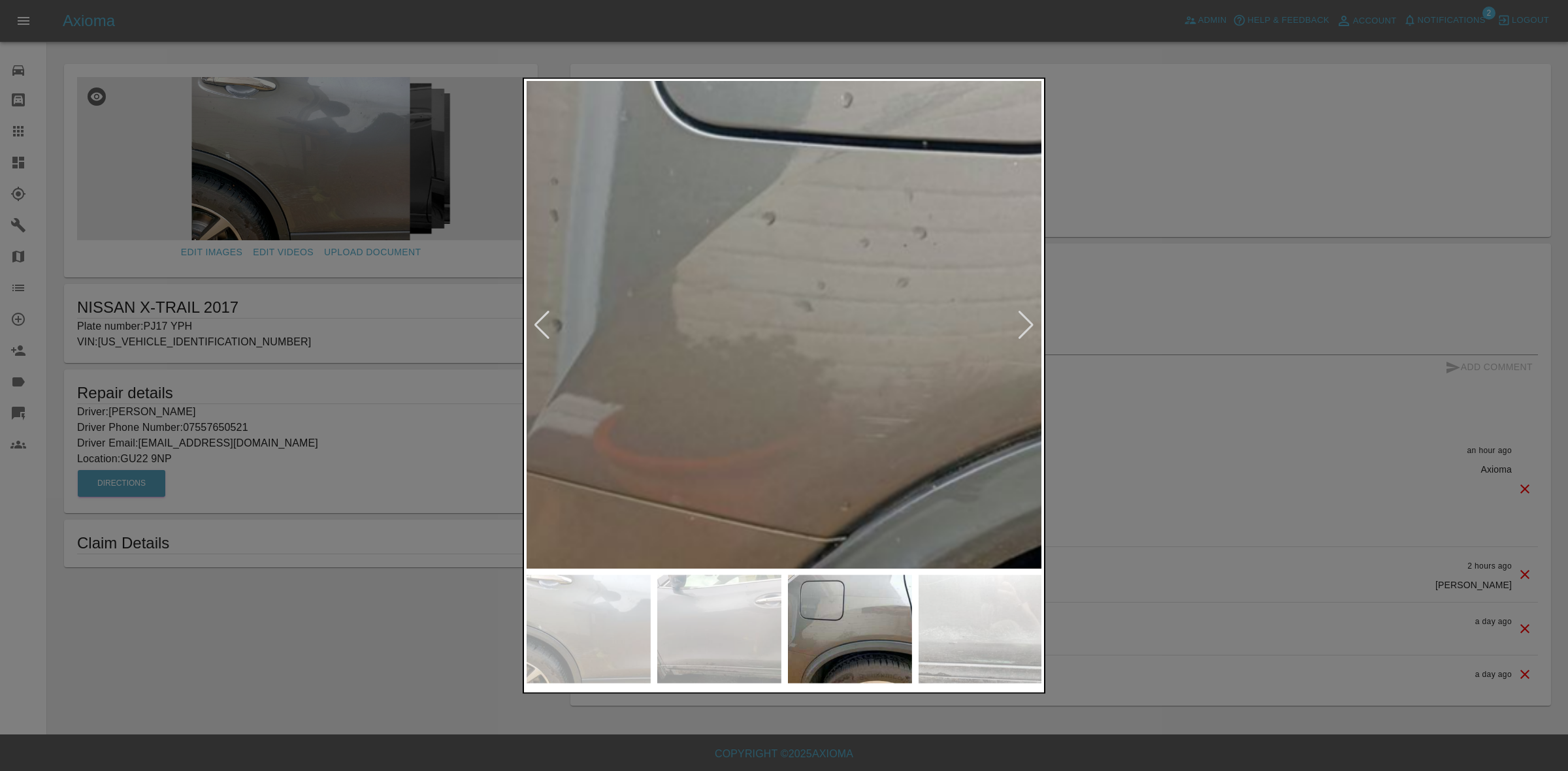
click at [974, 367] on img at bounding box center [1186, 244] width 1549 height 1463
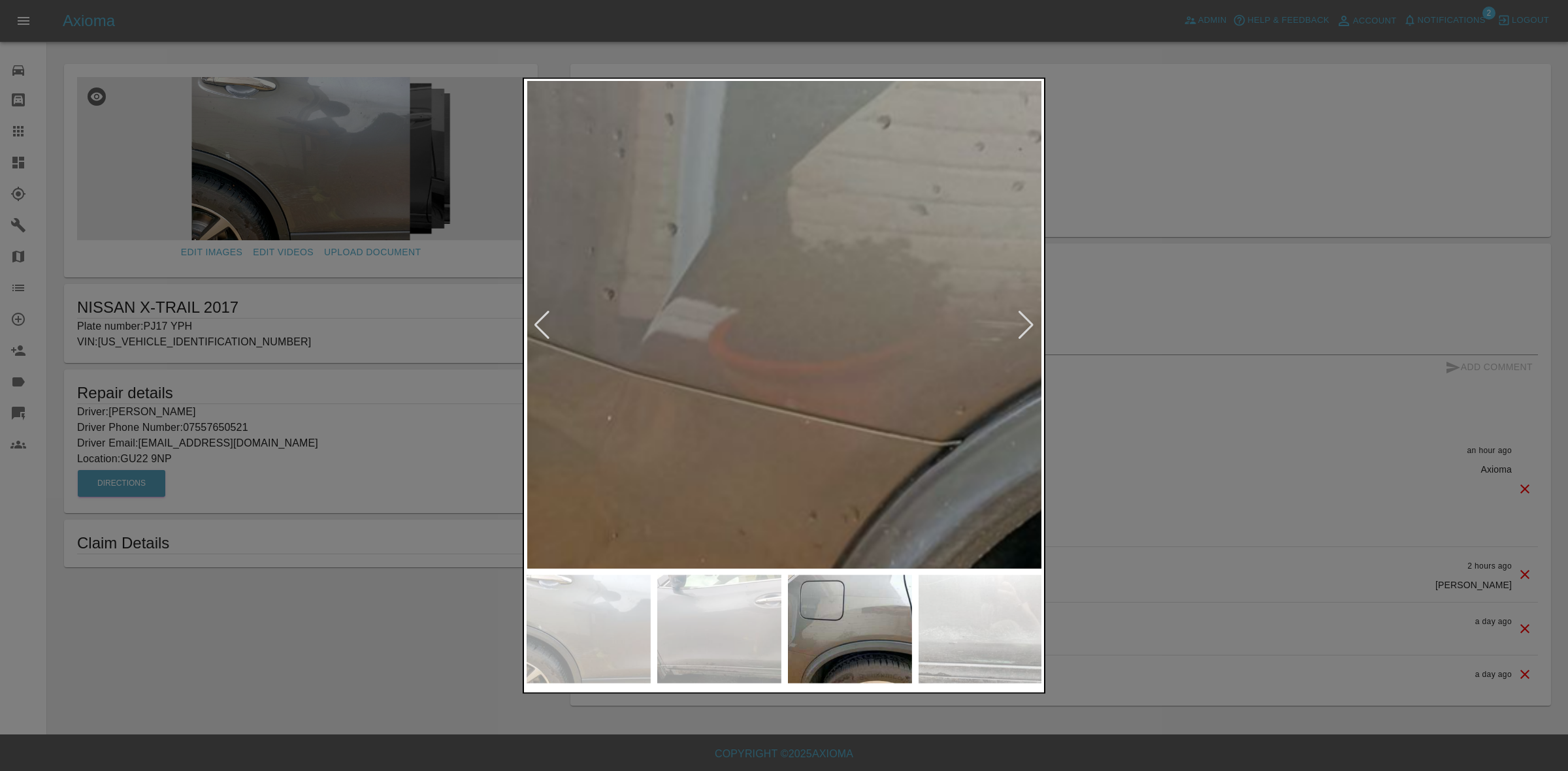
click at [856, 287] on img at bounding box center [1301, 147] width 1549 height 1463
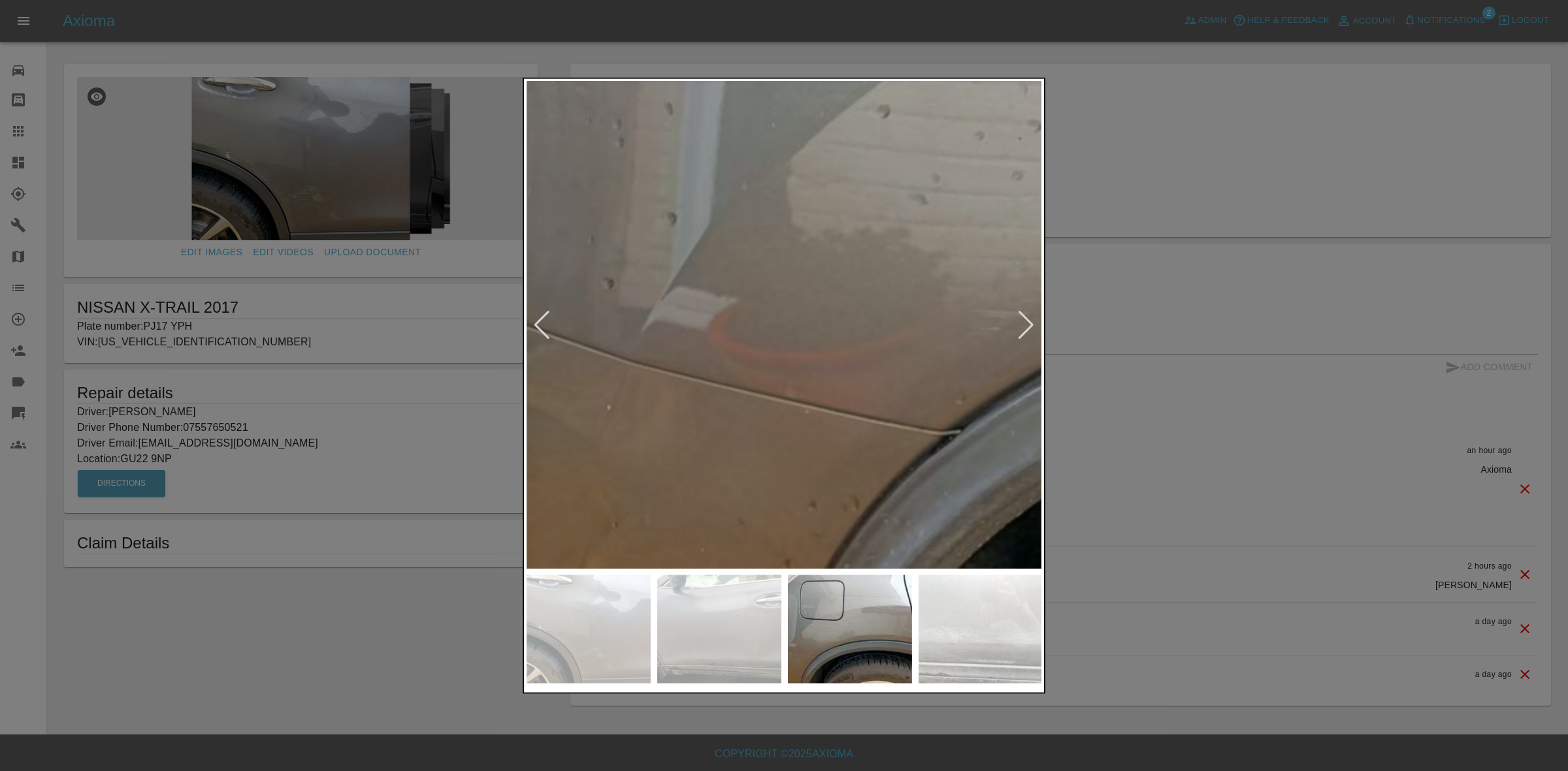
click at [836, 470] on img at bounding box center [1301, 137] width 1549 height 1463
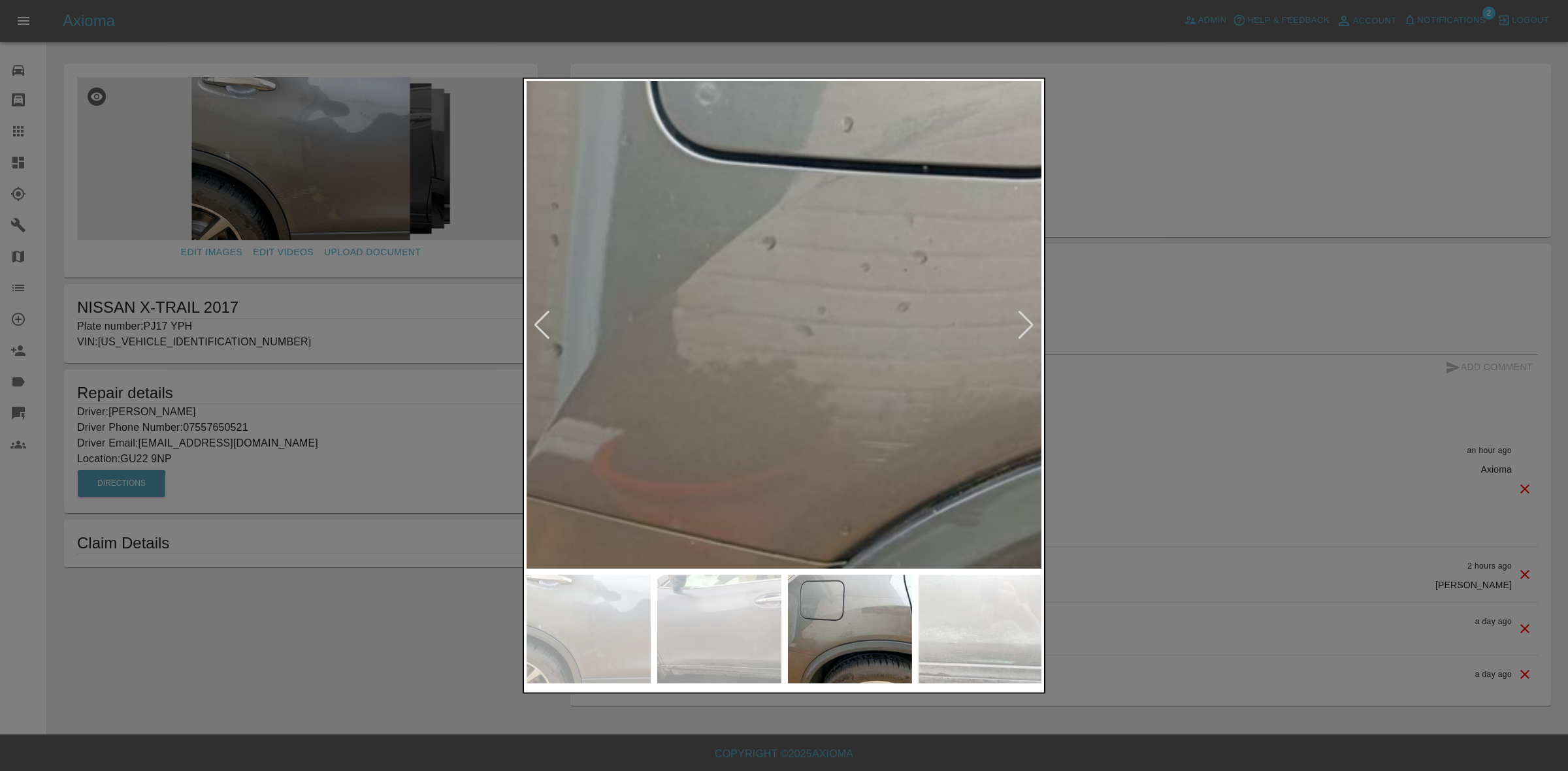
click at [645, 443] on img at bounding box center [1186, 267] width 1549 height 1463
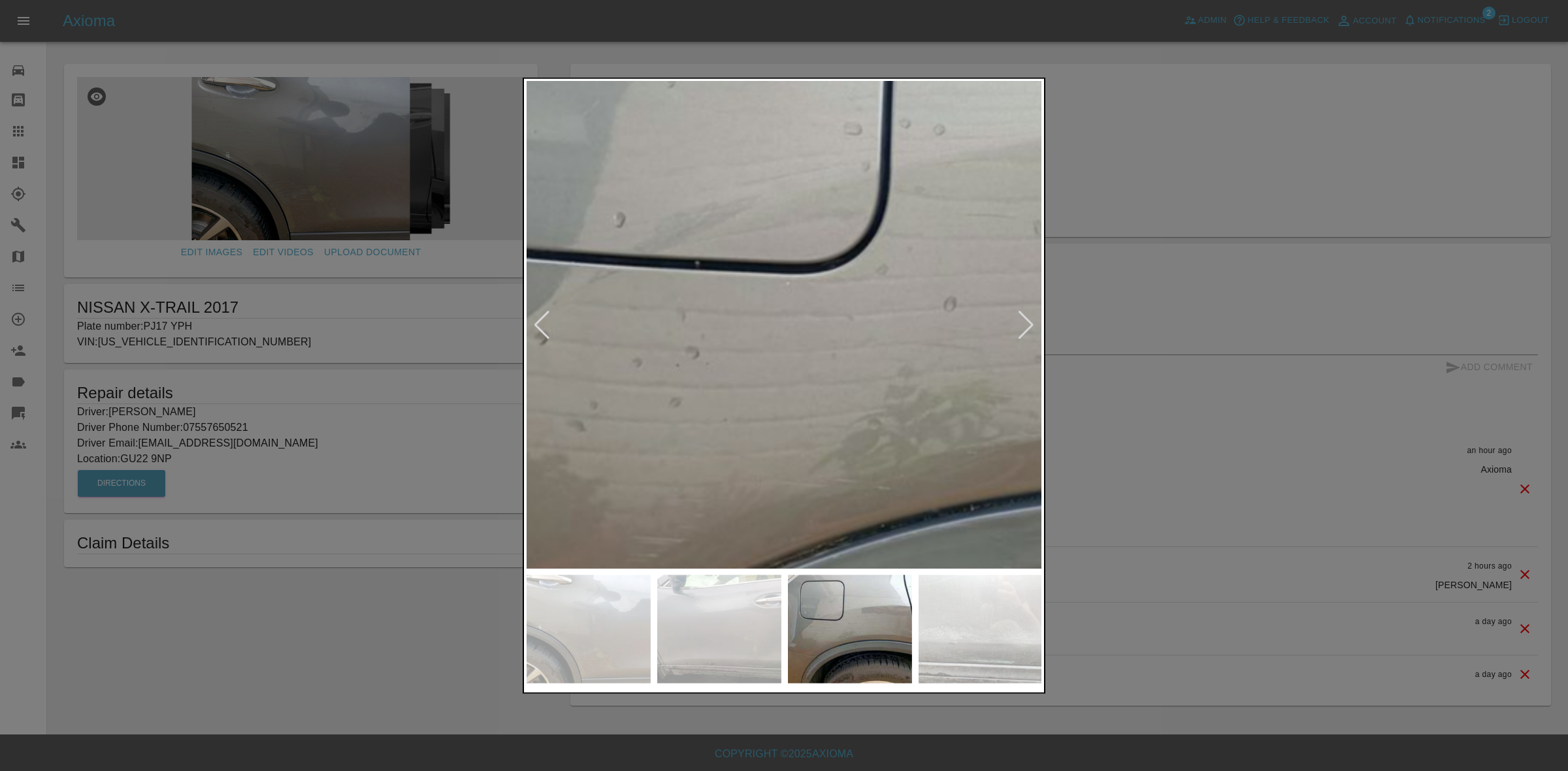
click at [618, 385] on img at bounding box center [958, 363] width 1549 height 1463
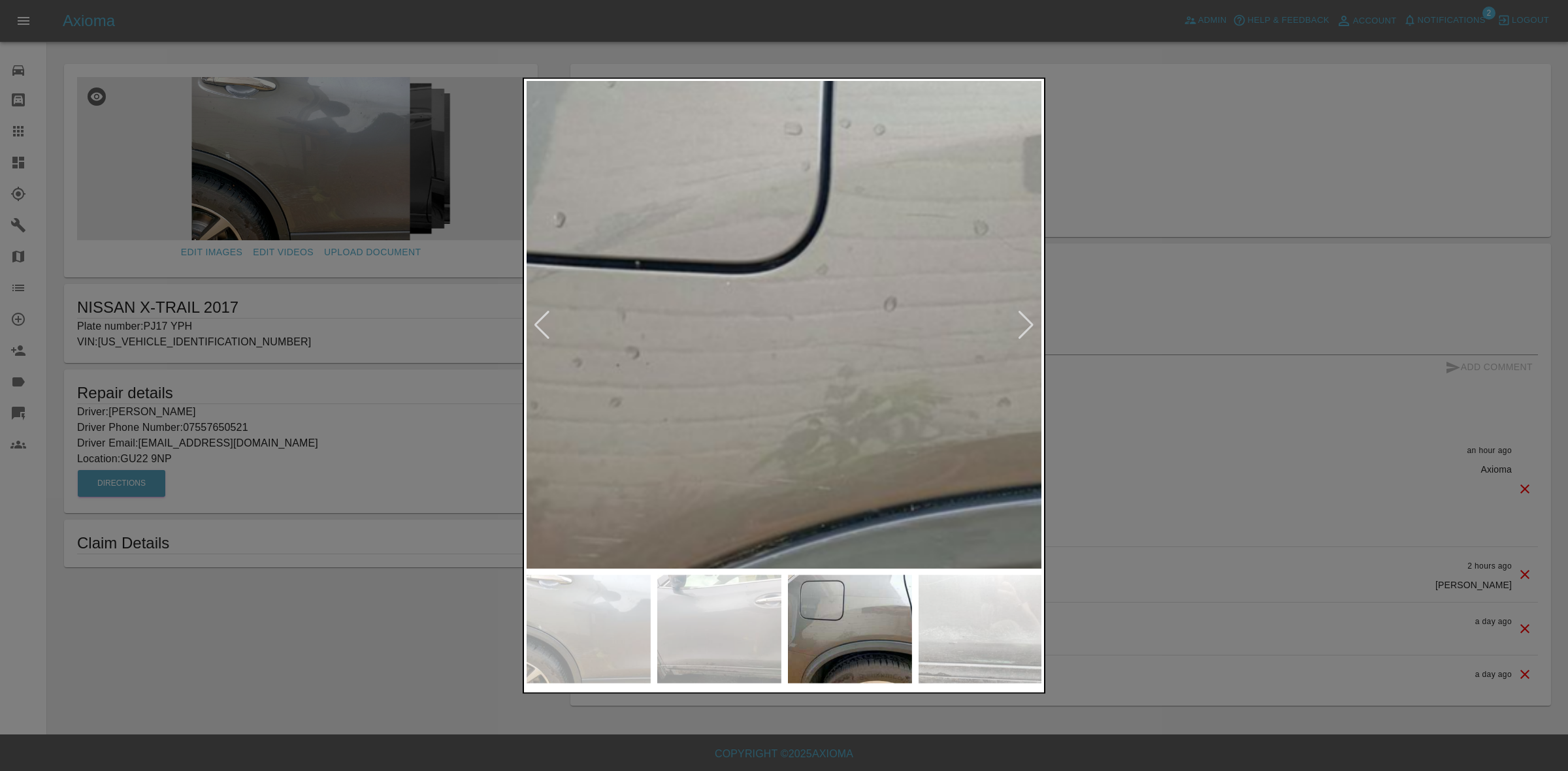
click at [631, 406] on img at bounding box center [899, 363] width 1549 height 1463
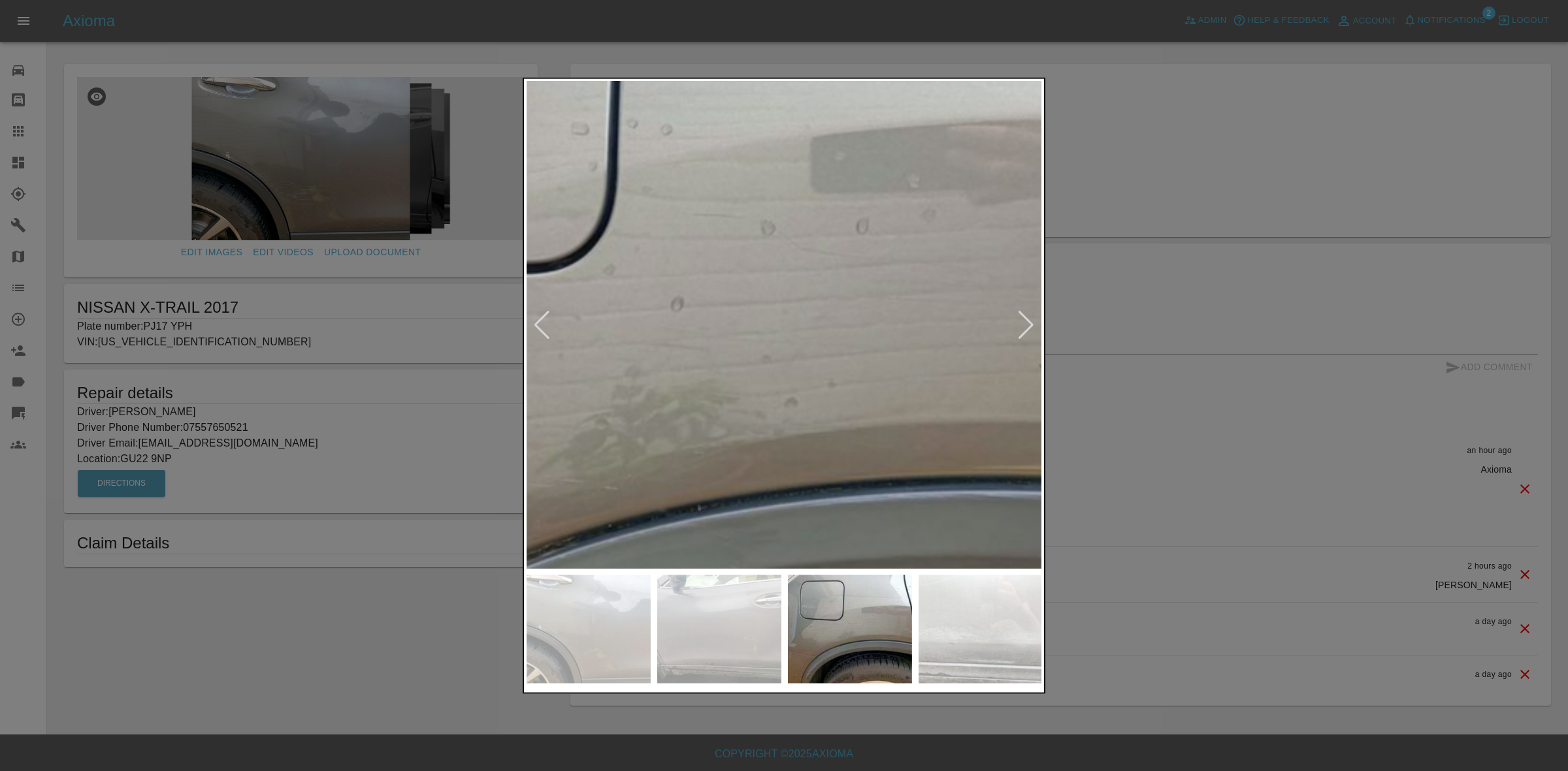
click at [638, 378] on img at bounding box center [685, 363] width 1549 height 1463
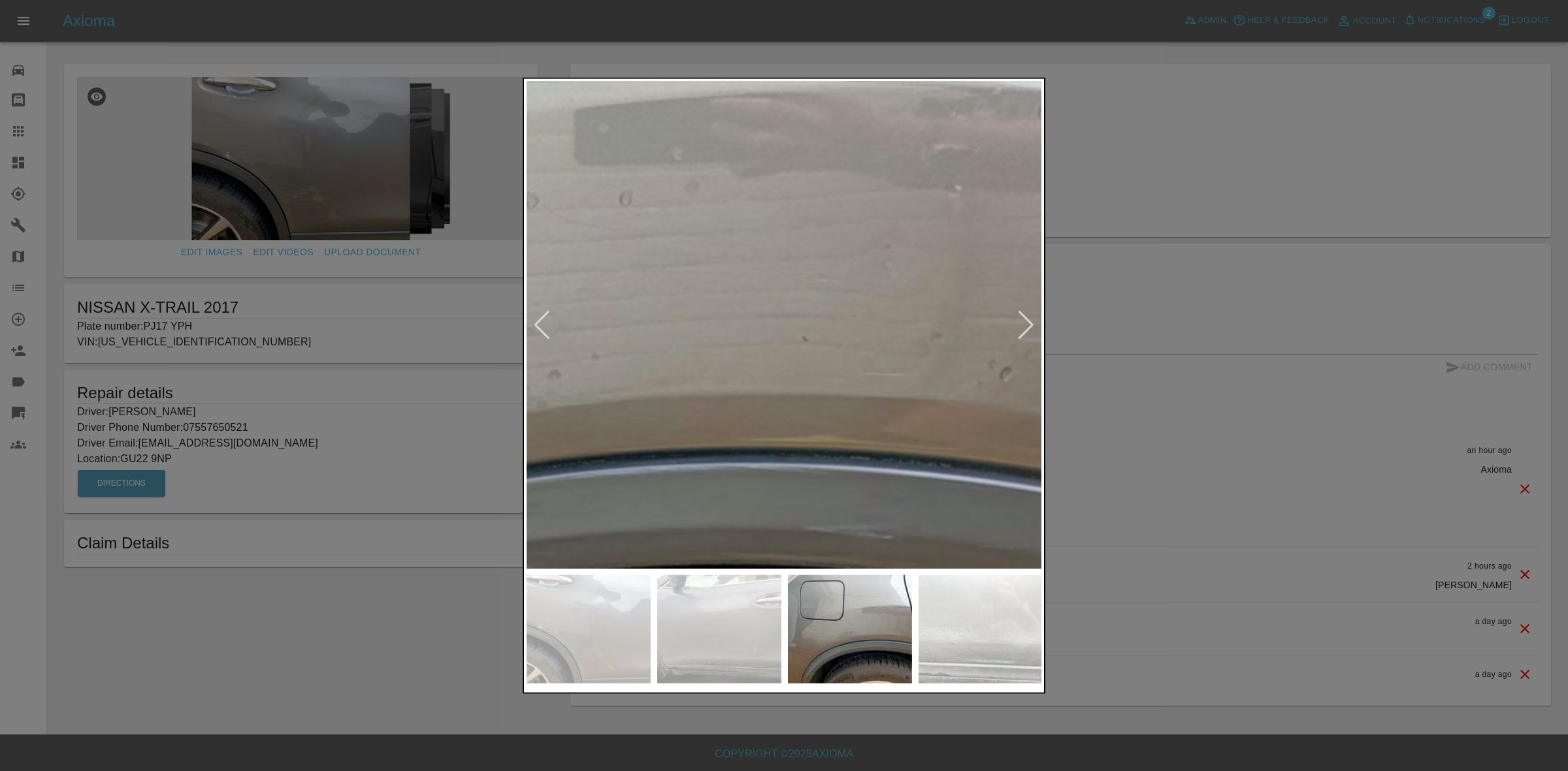
click at [749, 380] on img at bounding box center [449, 336] width 1549 height 1463
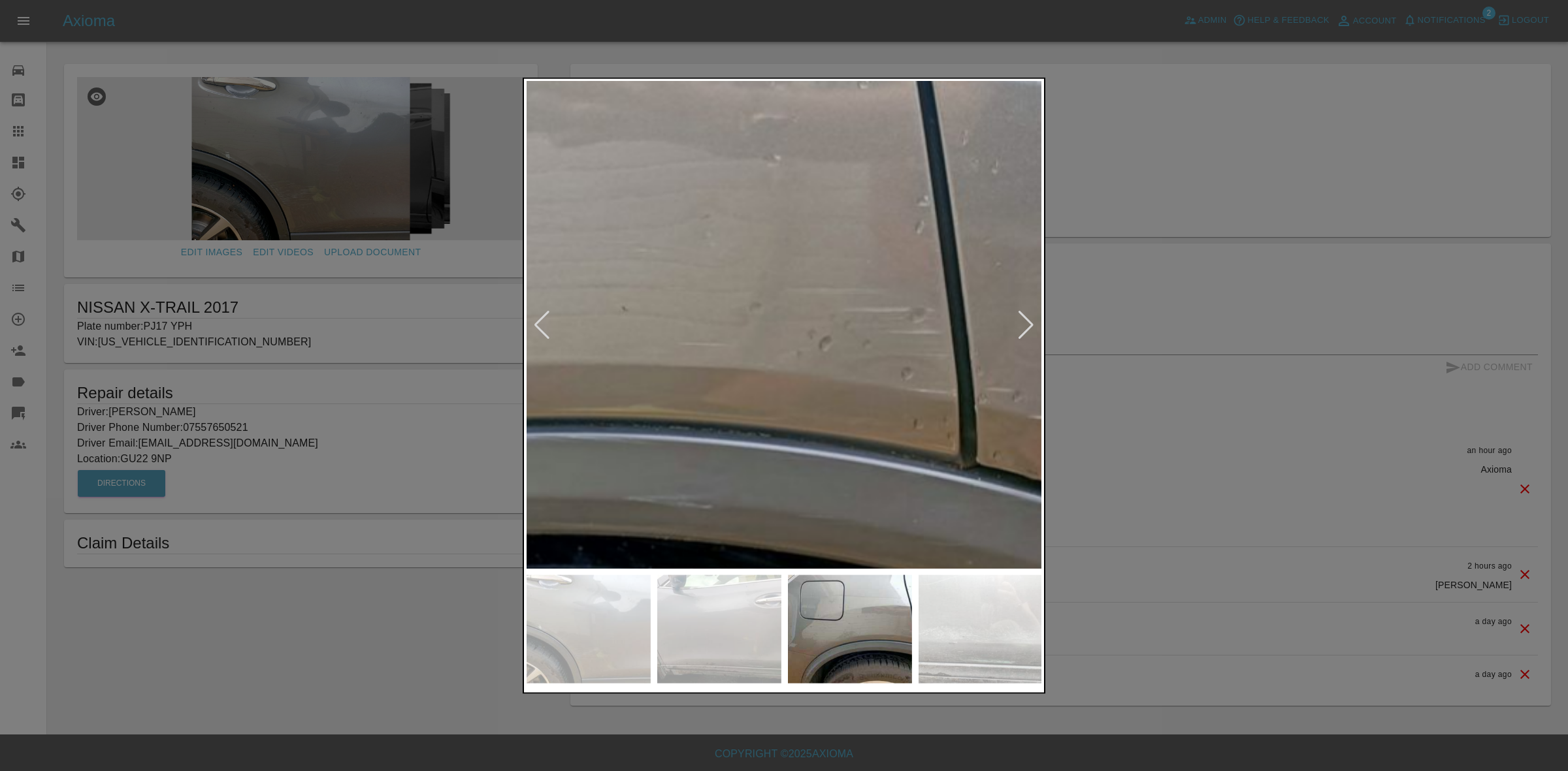
click at [807, 367] on img at bounding box center [268, 305] width 1549 height 1463
click at [806, 367] on img at bounding box center [268, 305] width 1549 height 1463
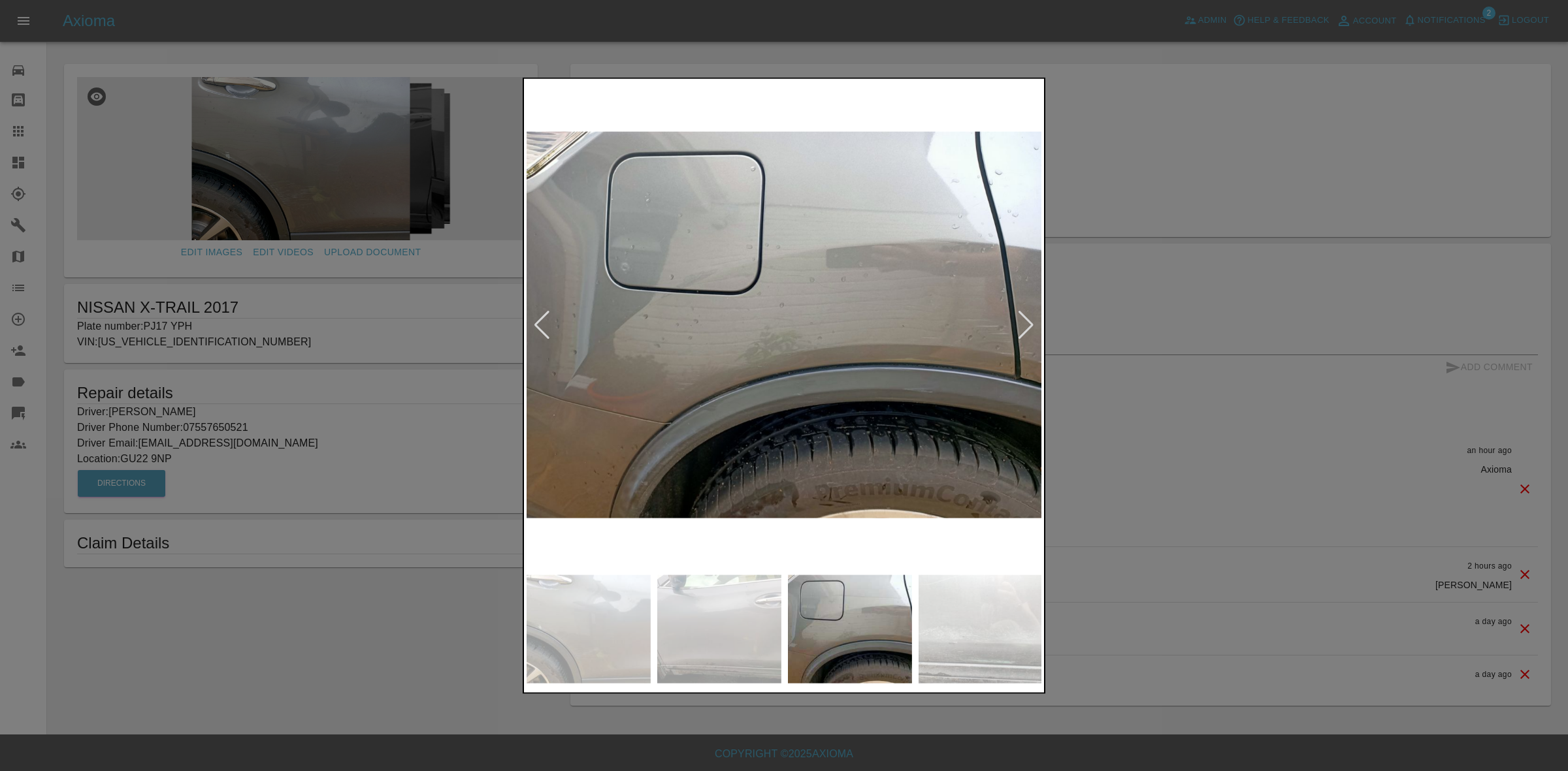
click at [1189, 399] on div at bounding box center [784, 385] width 1568 height 771
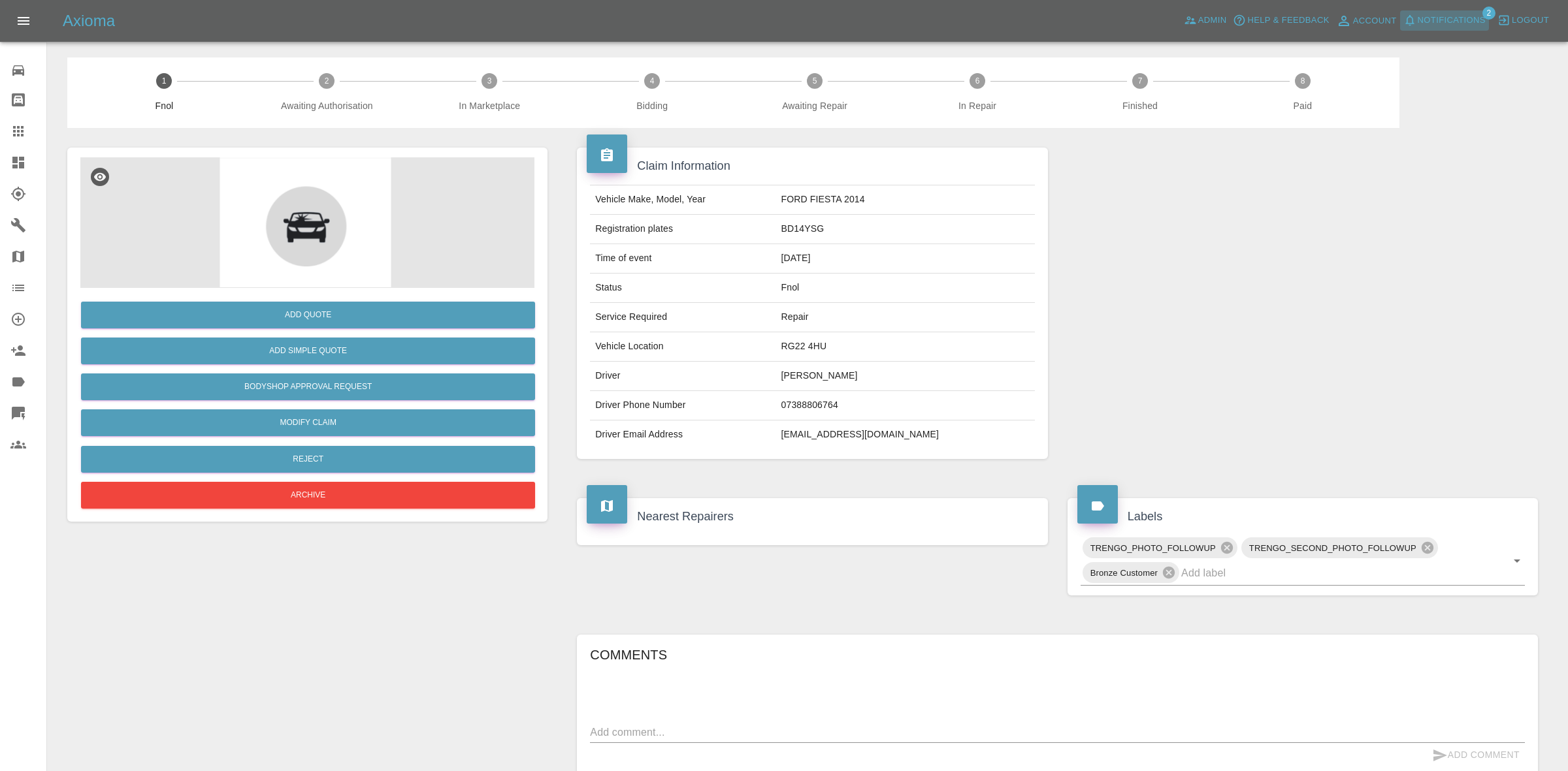
click at [1448, 16] on span "Notifications" at bounding box center [1451, 20] width 68 height 15
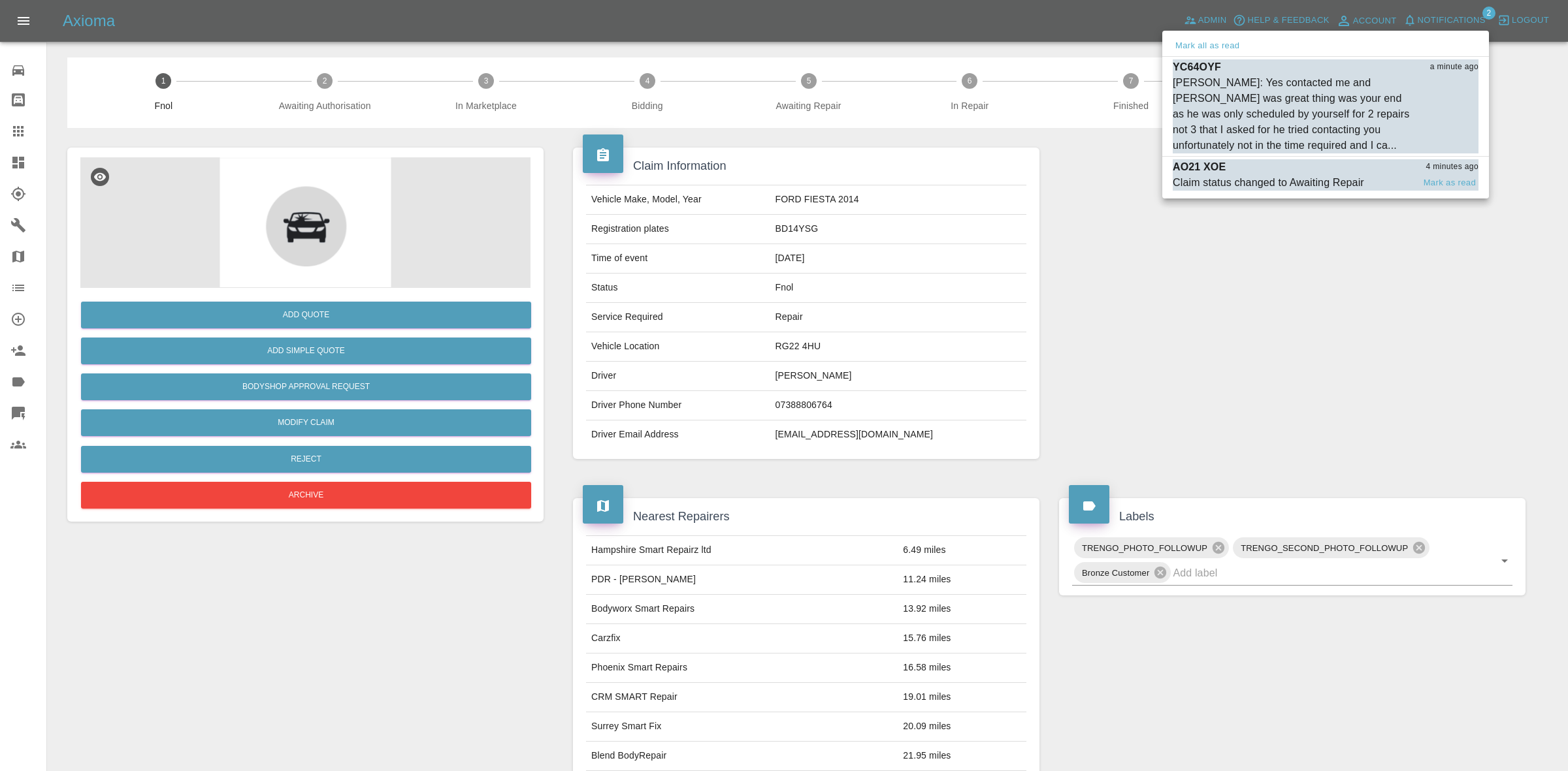
click at [1270, 170] on div "AO21 XOE 4 minutes ago" at bounding box center [1325, 167] width 306 height 16
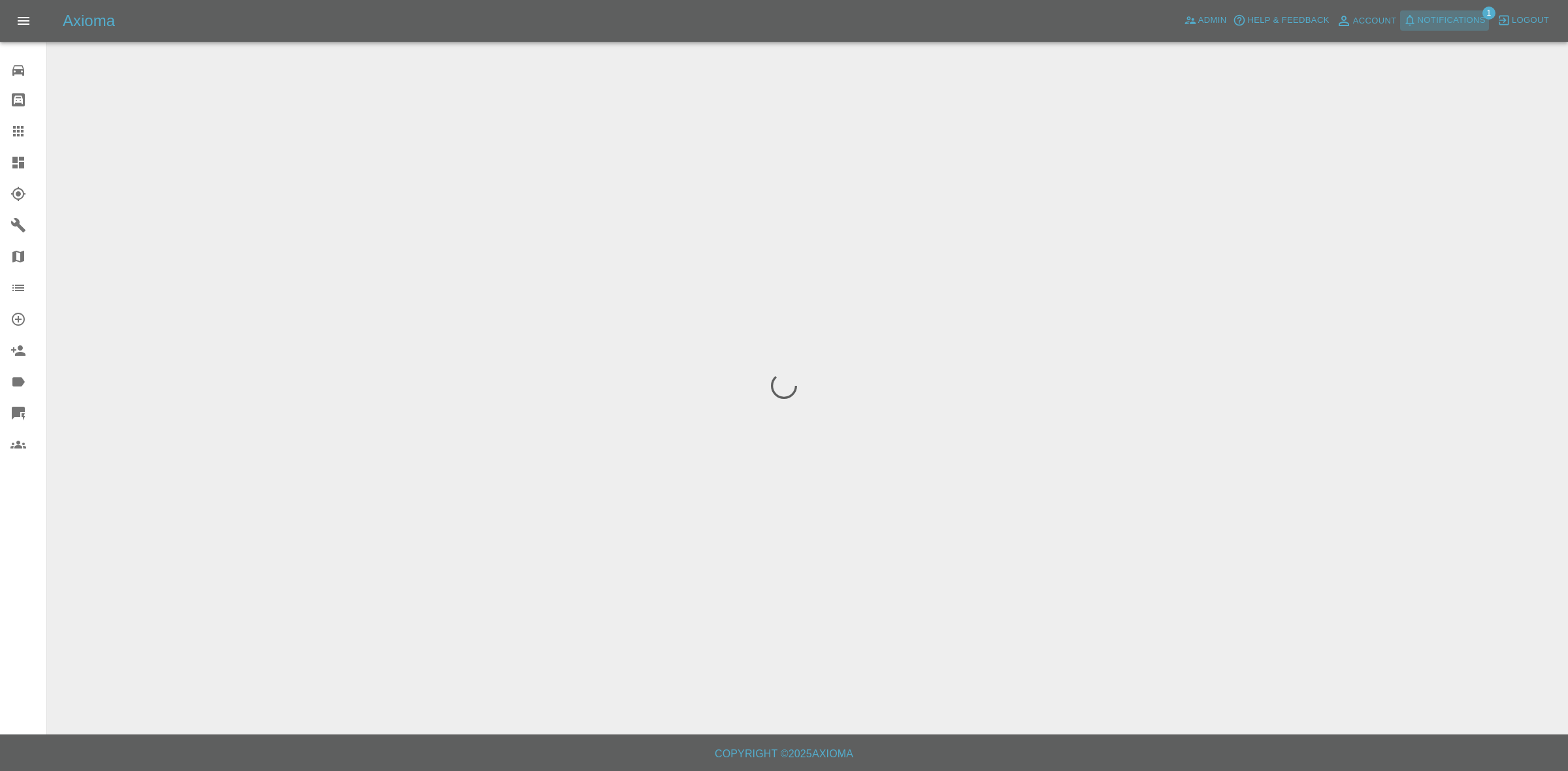
click at [1426, 19] on span "Notifications" at bounding box center [1451, 20] width 68 height 15
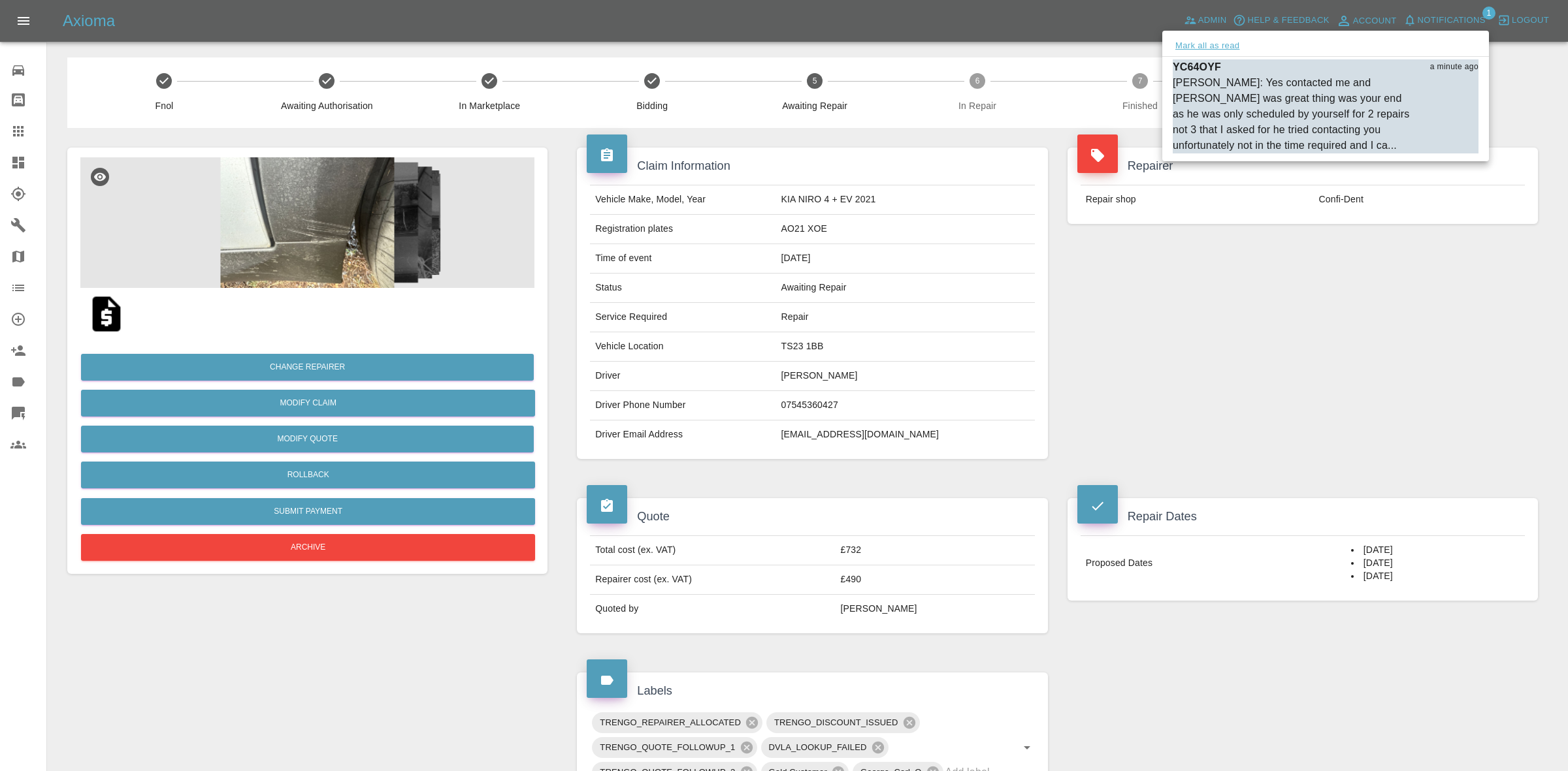
click at [1206, 47] on button "Mark all as read" at bounding box center [1207, 46] width 69 height 15
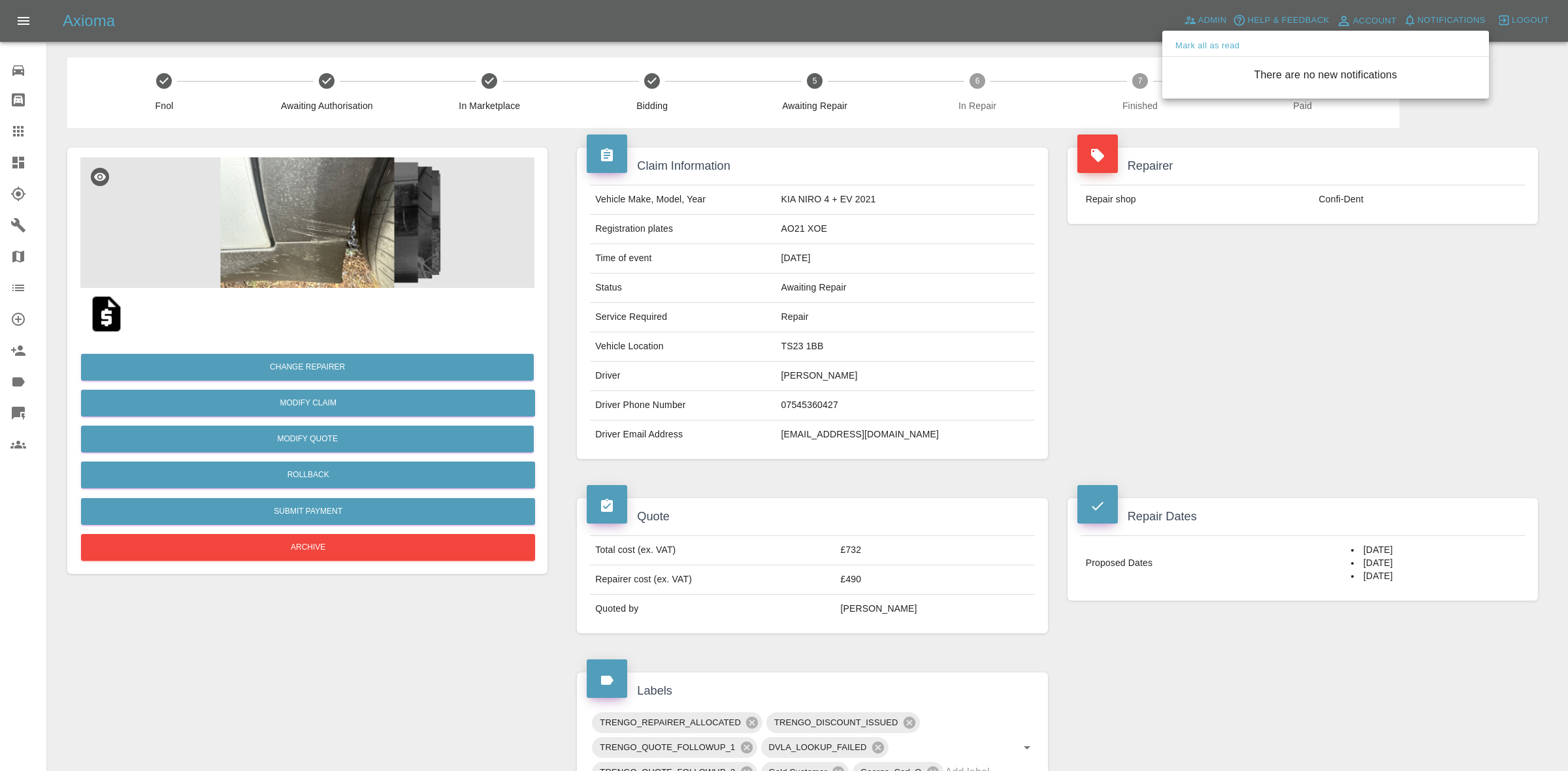
drag, startPoint x: 1213, startPoint y: 305, endPoint x: 1209, endPoint y: 311, distance: 7.2
click at [1213, 307] on div at bounding box center [784, 385] width 1568 height 771
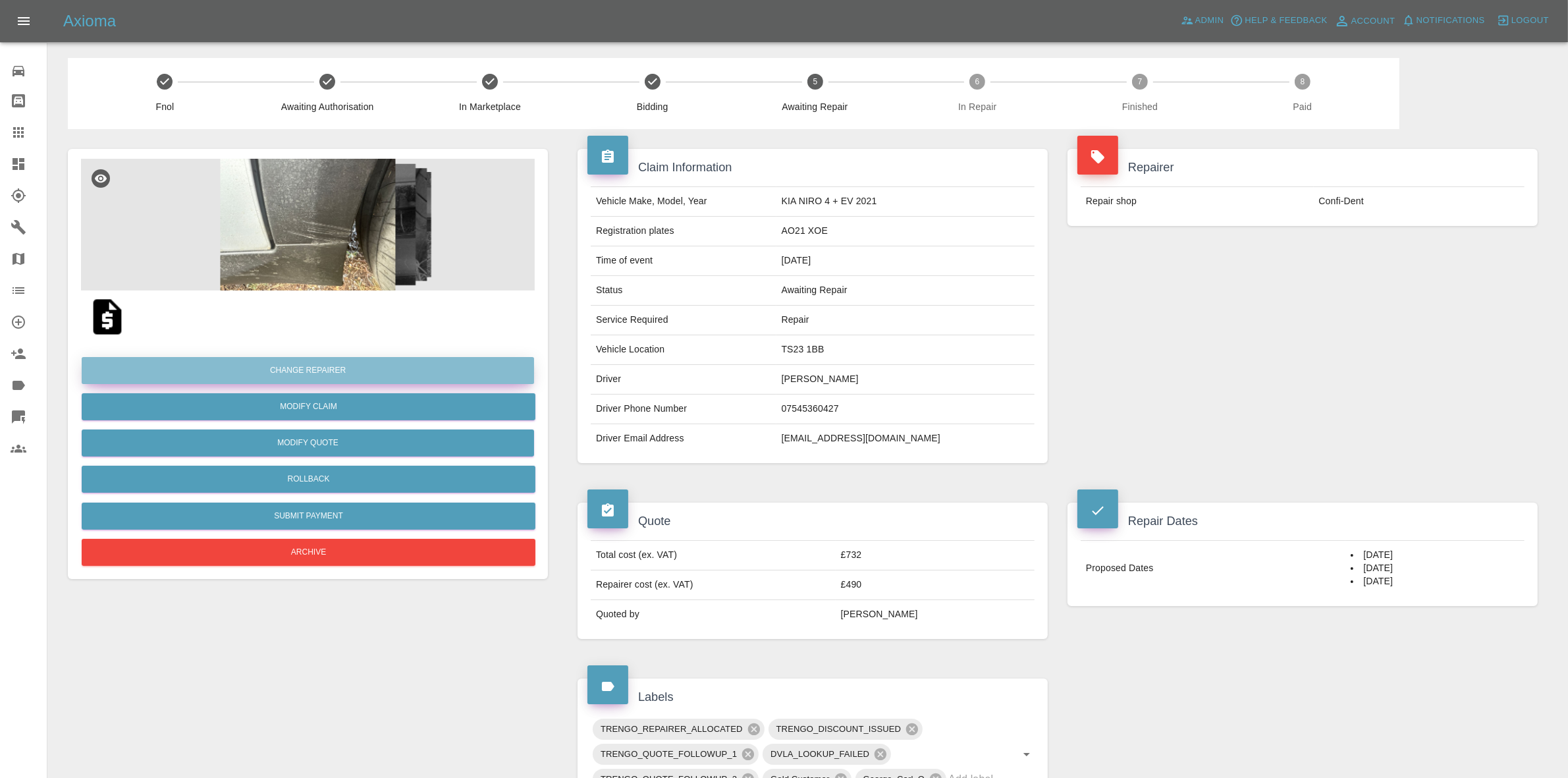
click at [308, 367] on button "Change Repairer" at bounding box center [308, 370] width 453 height 27
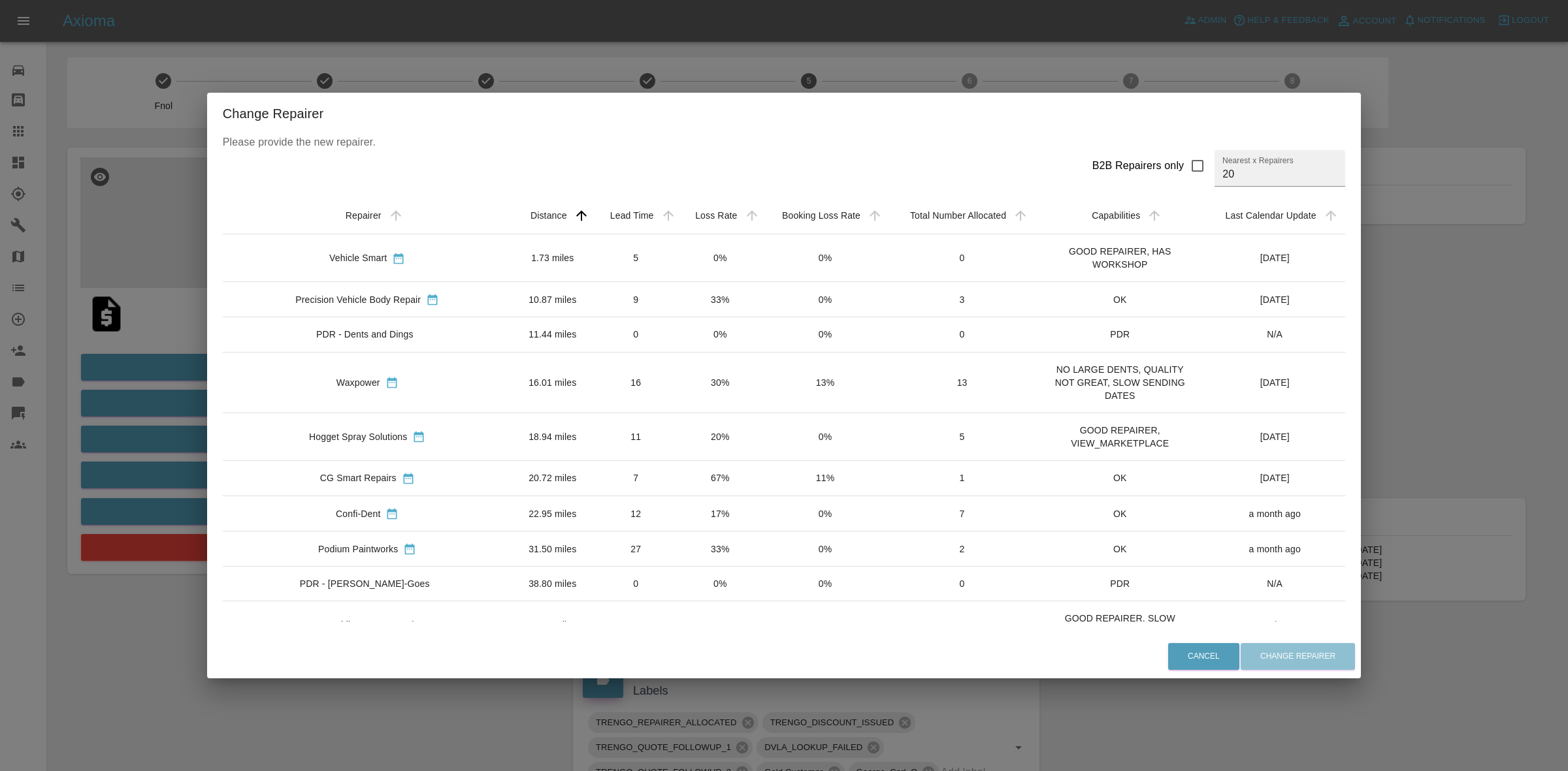
click at [709, 250] on td "0%" at bounding box center [720, 258] width 84 height 47
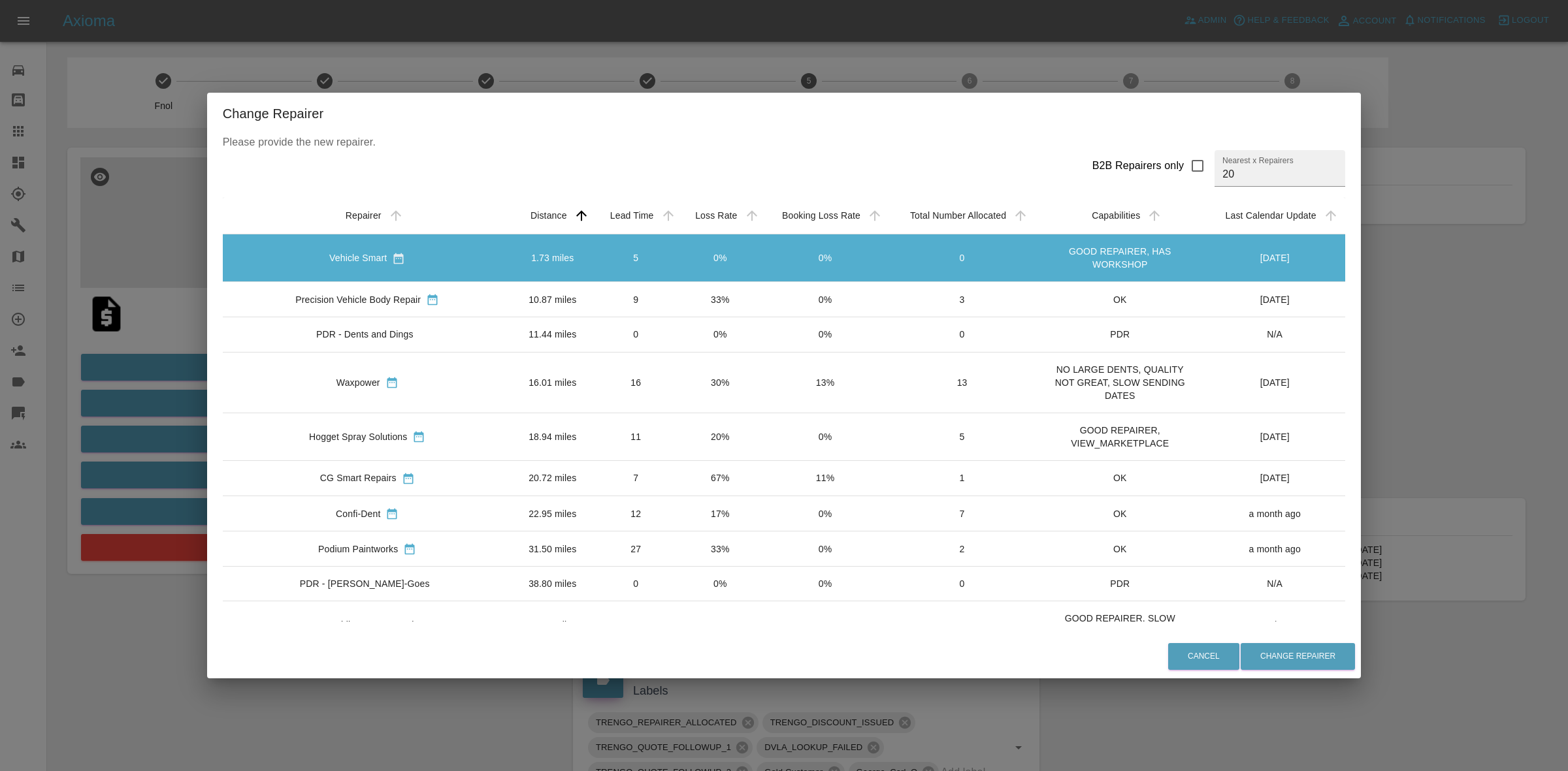
click at [685, 293] on td "33%" at bounding box center [720, 299] width 84 height 36
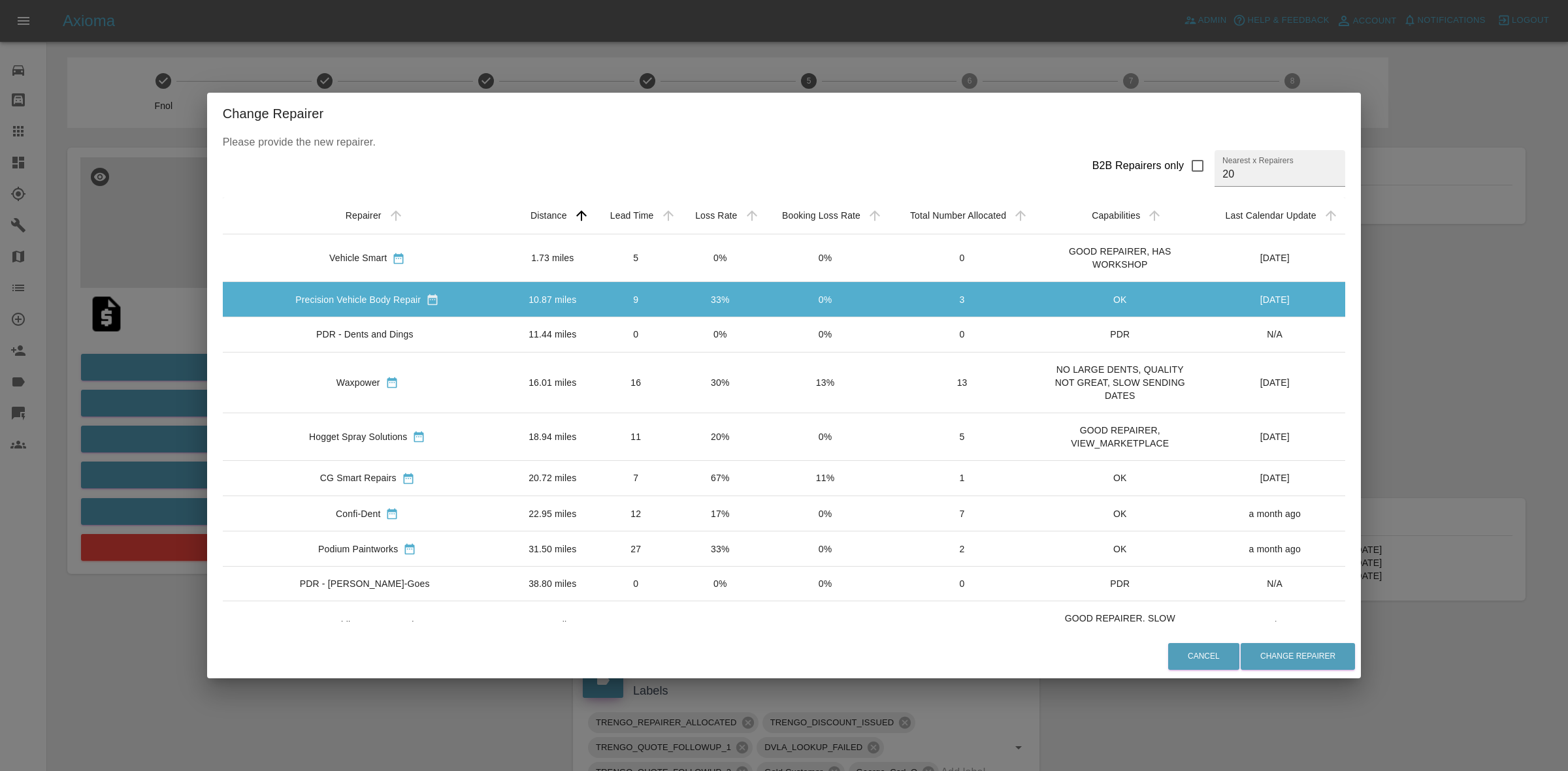
click at [678, 330] on td "0%" at bounding box center [720, 335] width 84 height 35
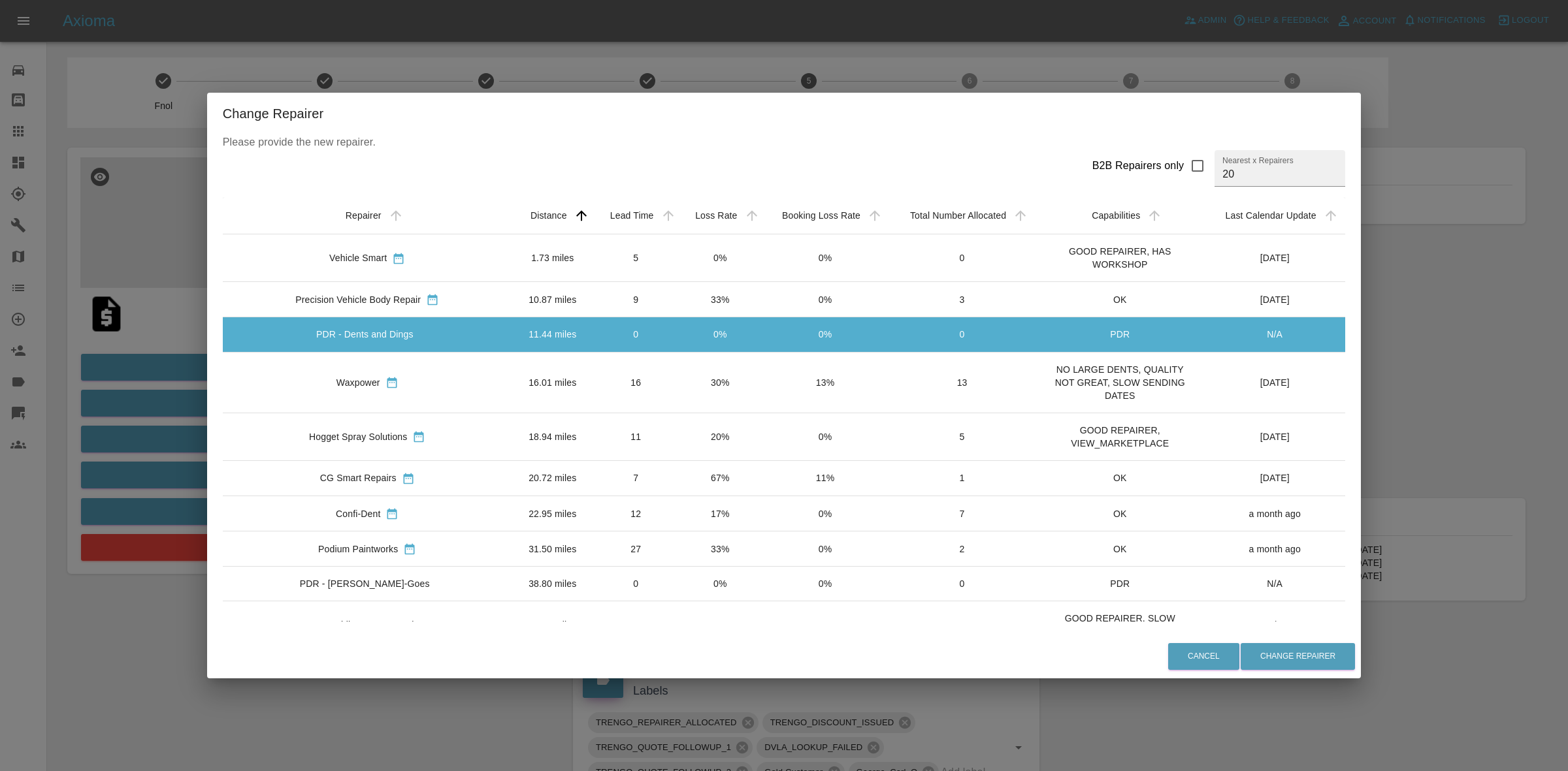
click at [678, 368] on td "30%" at bounding box center [720, 382] width 84 height 61
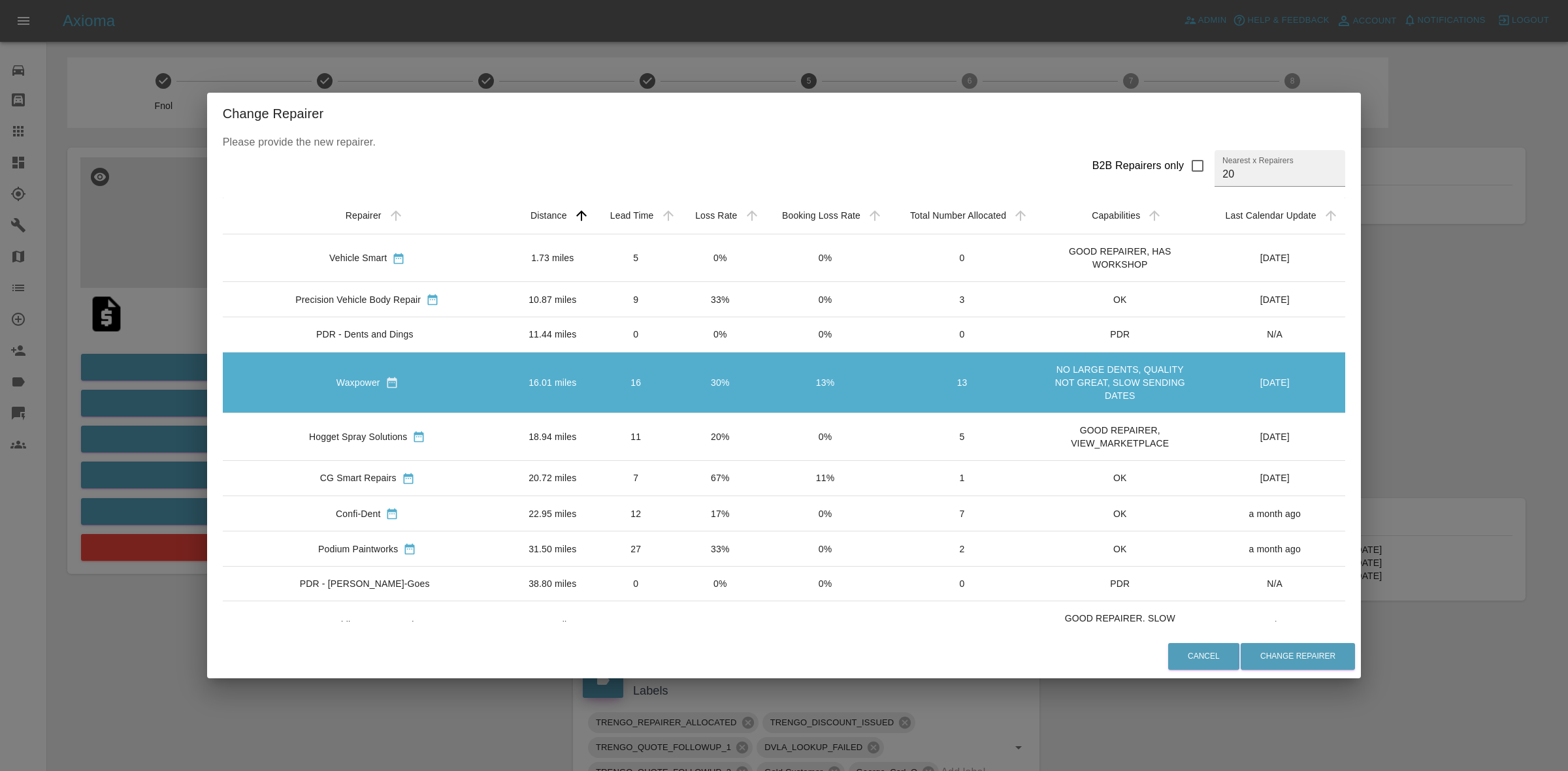
click at [678, 450] on td "20%" at bounding box center [720, 436] width 84 height 47
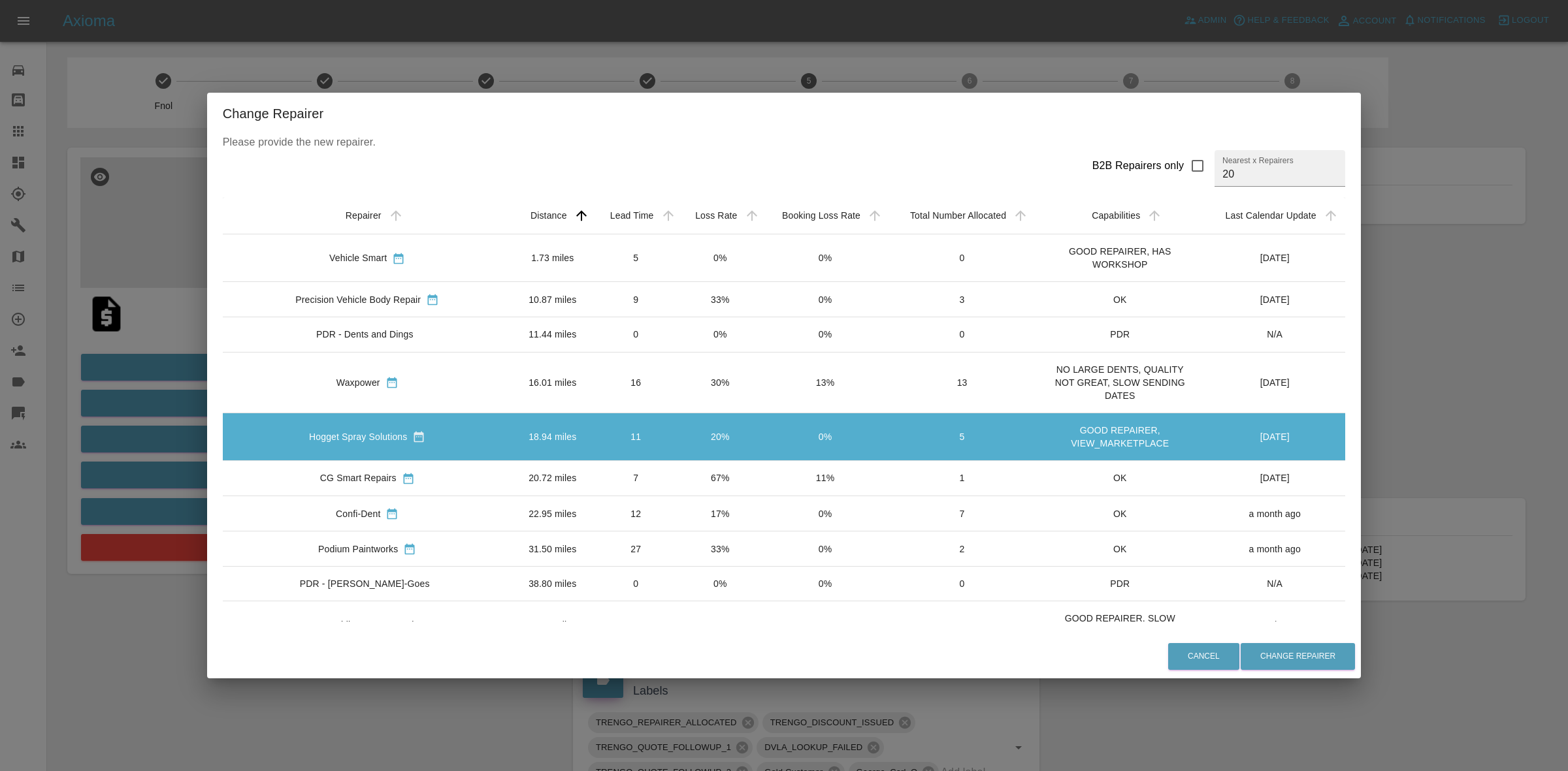
click at [633, 474] on td "7" at bounding box center [636, 478] width 86 height 36
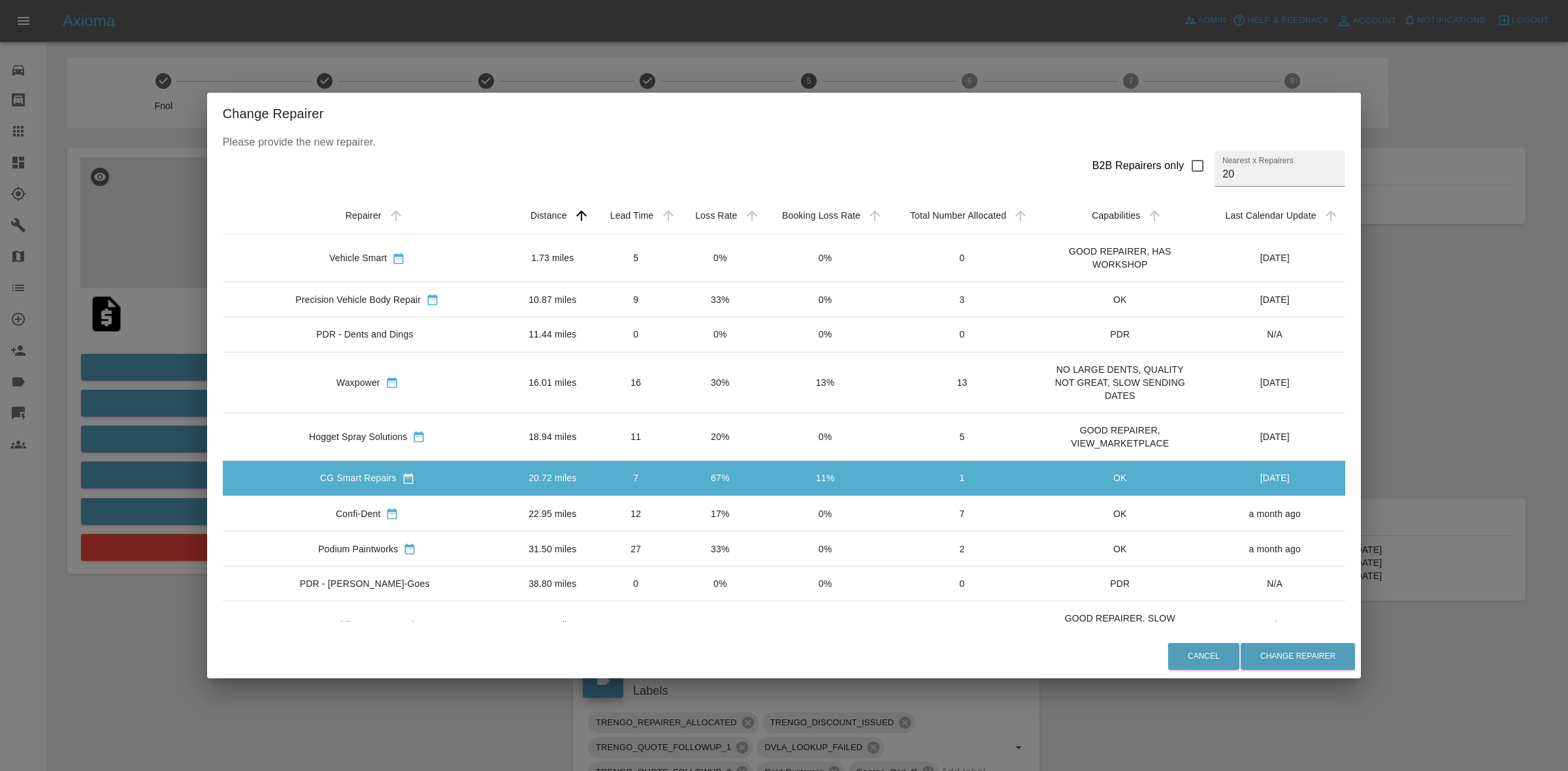
click at [632, 402] on td "16" at bounding box center [636, 382] width 86 height 61
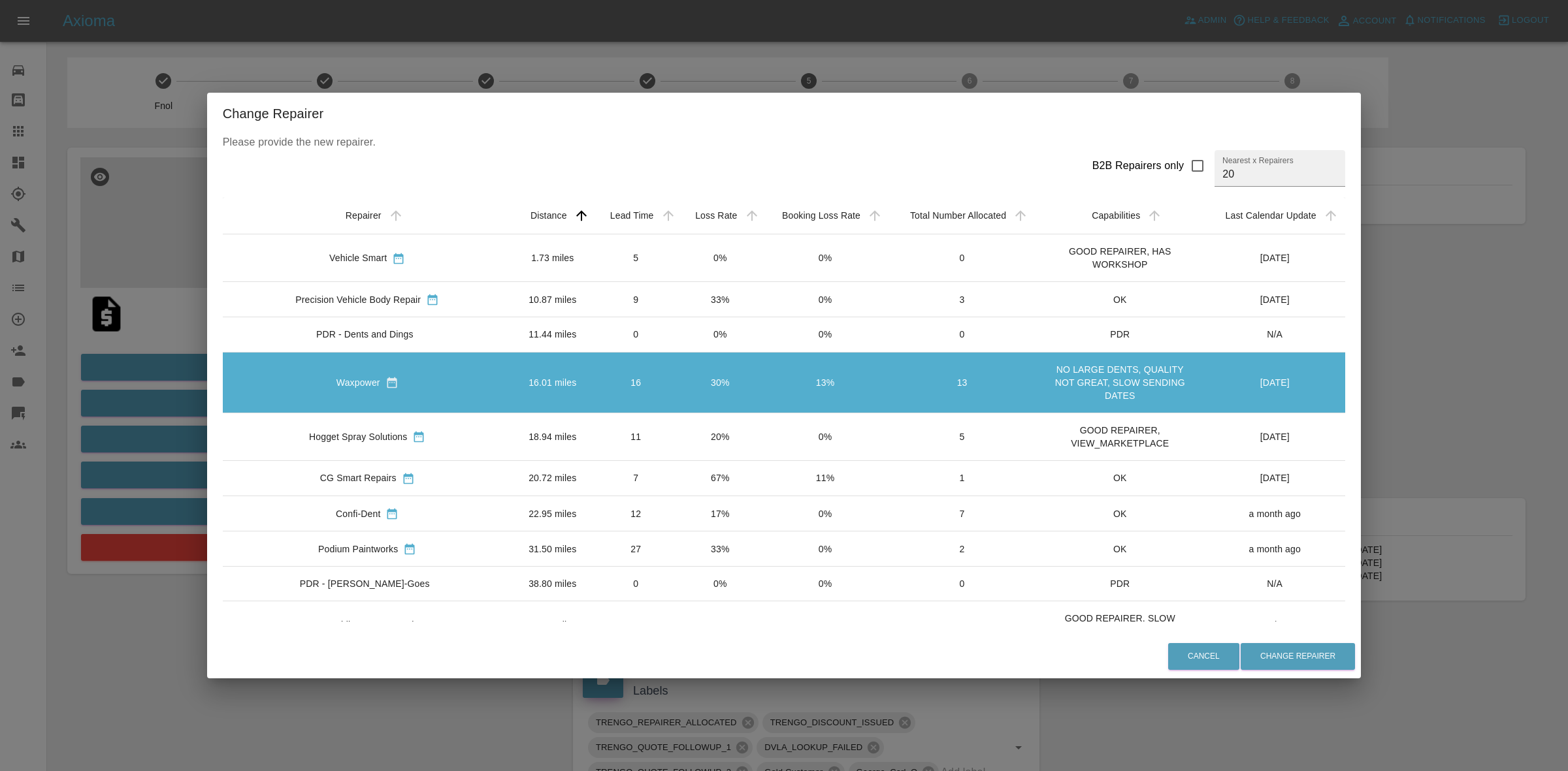
click at [1475, 477] on div "Change Repairer Please provide the new repairer. B2B Repairers only Nearest x R…" at bounding box center [784, 385] width 1568 height 771
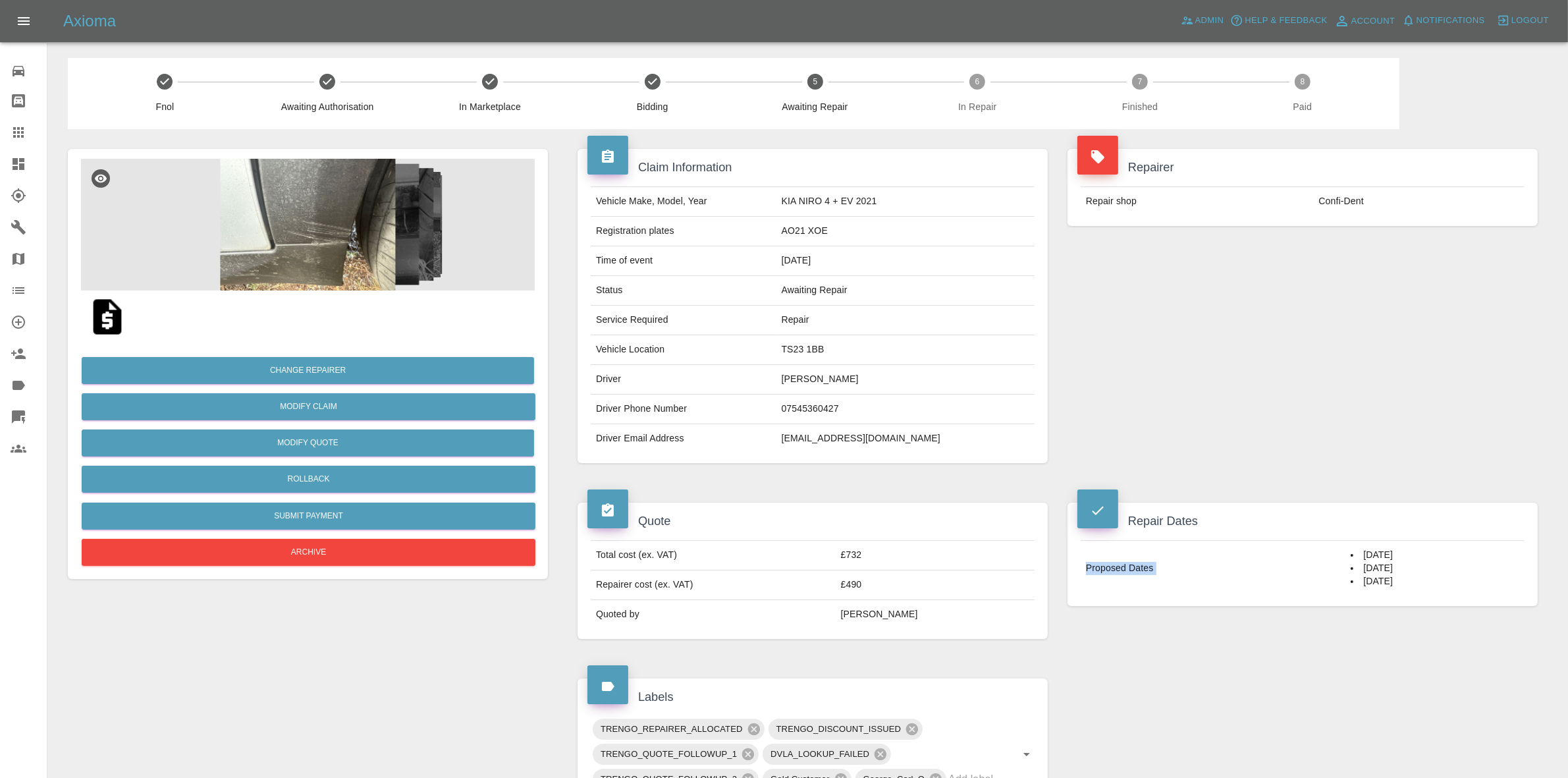
drag, startPoint x: 1339, startPoint y: 554, endPoint x: 1398, endPoint y: 621, distance: 89.3
click at [1398, 621] on div "Repair Dates Proposed Dates 29/09/2025 30/09/2025 01/10/2025" at bounding box center [1303, 554] width 490 height 143
copy tbody "Proposed Dates"
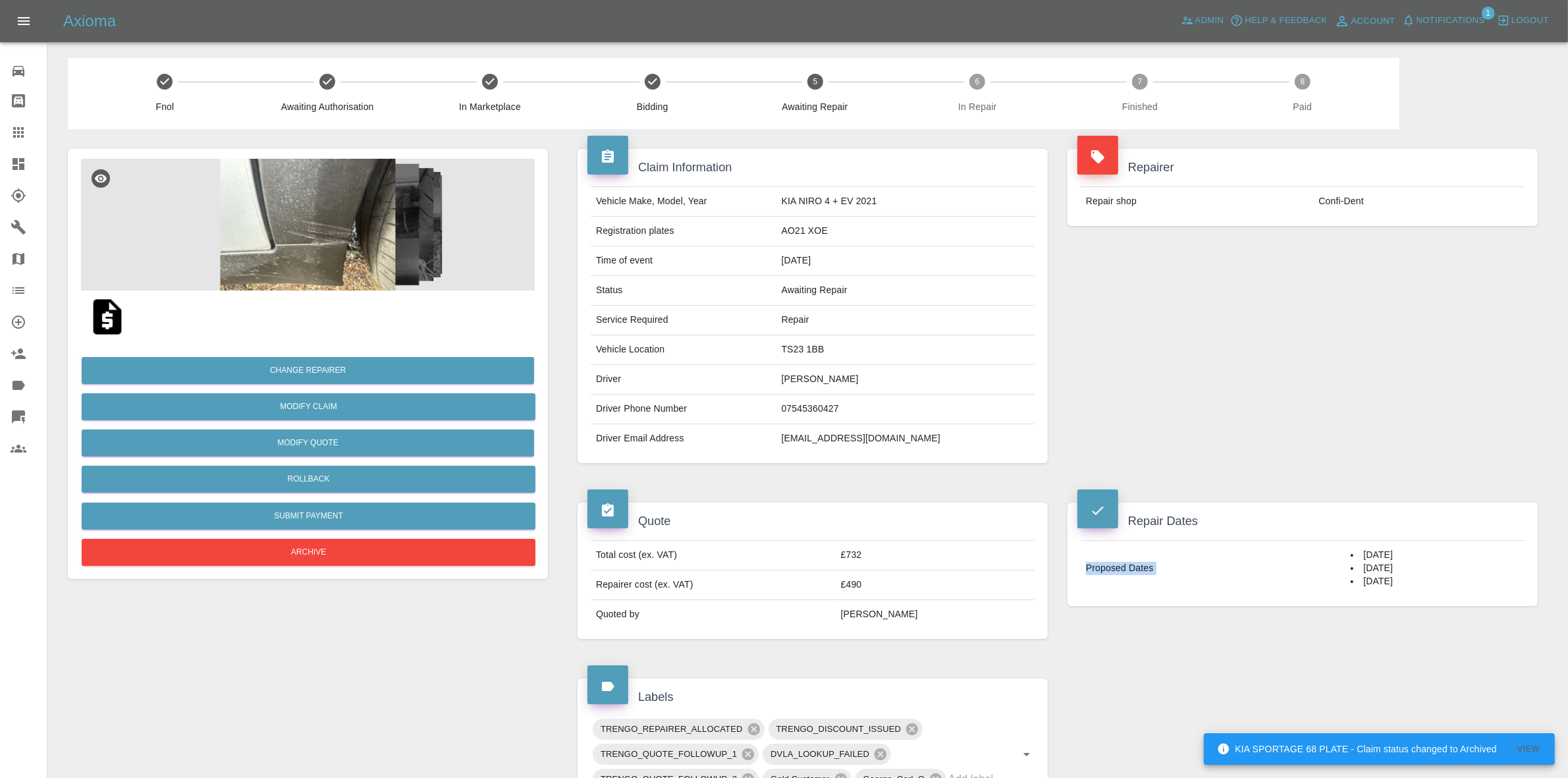
drag, startPoint x: 1332, startPoint y: 284, endPoint x: 955, endPoint y: 161, distance: 396.6
click at [1332, 284] on div "Repairer Repair shop Confi-Dent" at bounding box center [1303, 306] width 490 height 354
click at [1380, 354] on div "Repairer Repair shop Confi-Dent" at bounding box center [1303, 306] width 490 height 354
click at [304, 369] on button "Change Repairer" at bounding box center [308, 370] width 453 height 27
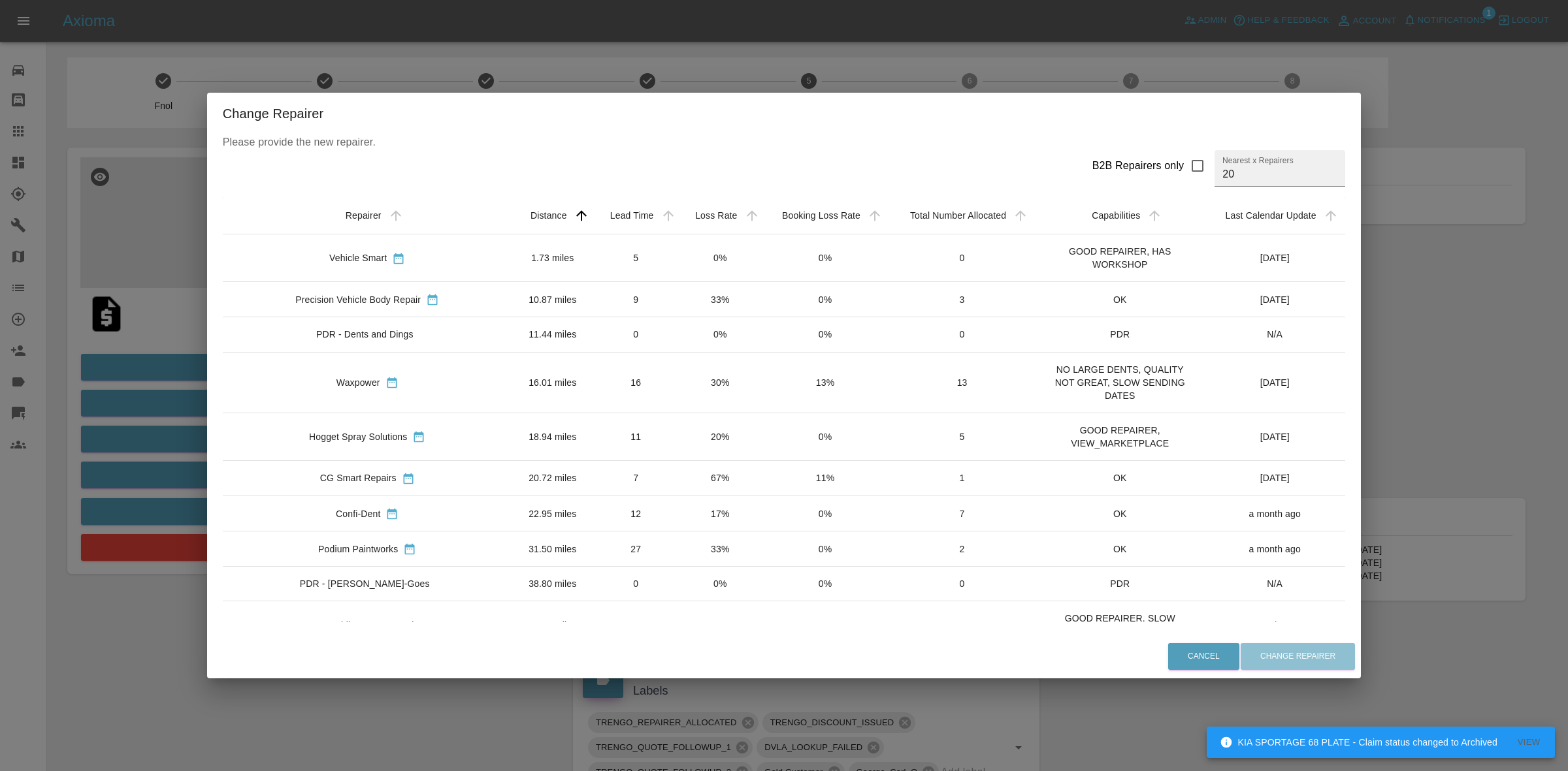
click at [593, 373] on td "16" at bounding box center [636, 382] width 86 height 61
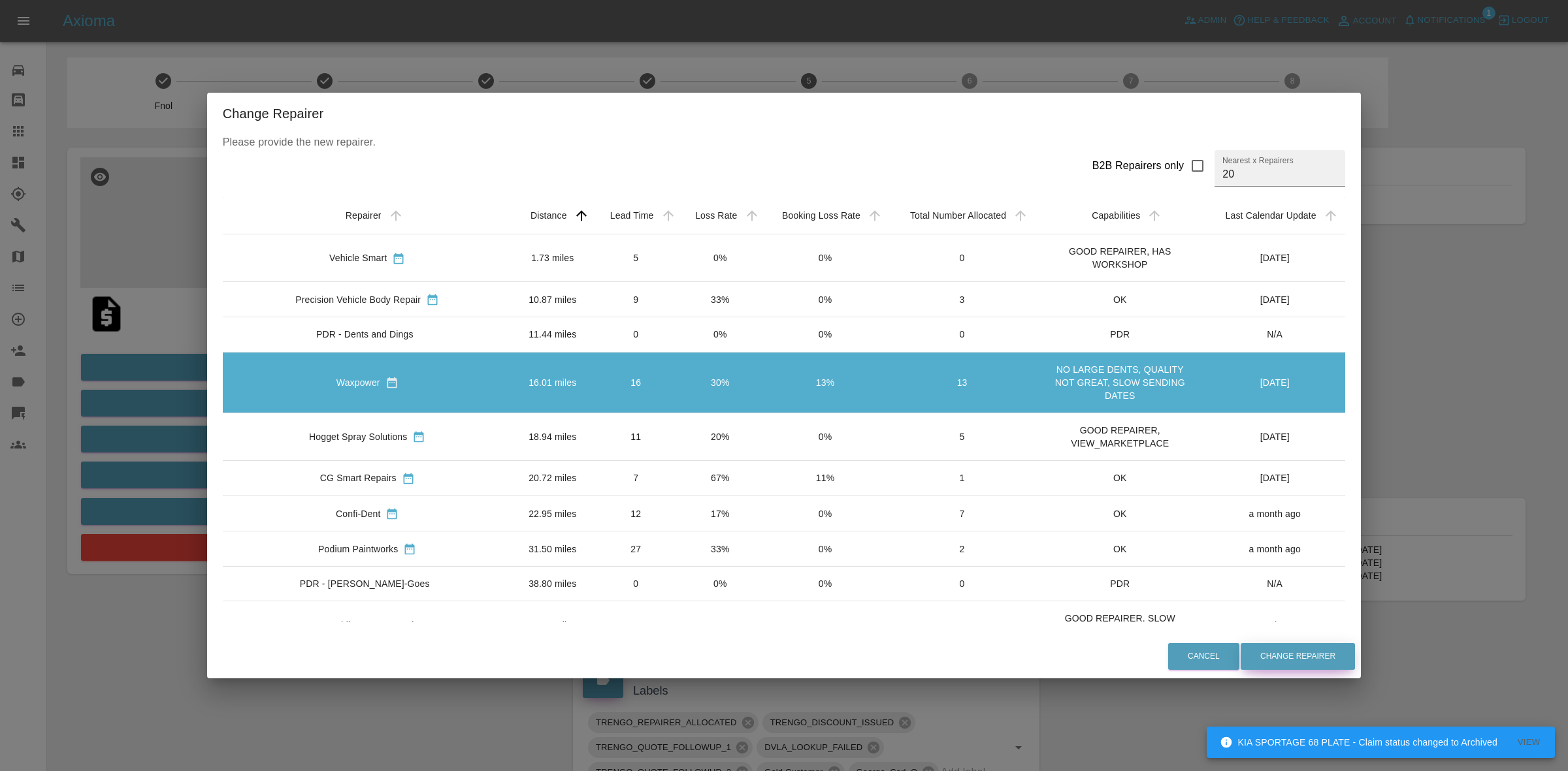
click at [1245, 648] on button "Change Repairer" at bounding box center [1297, 656] width 114 height 26
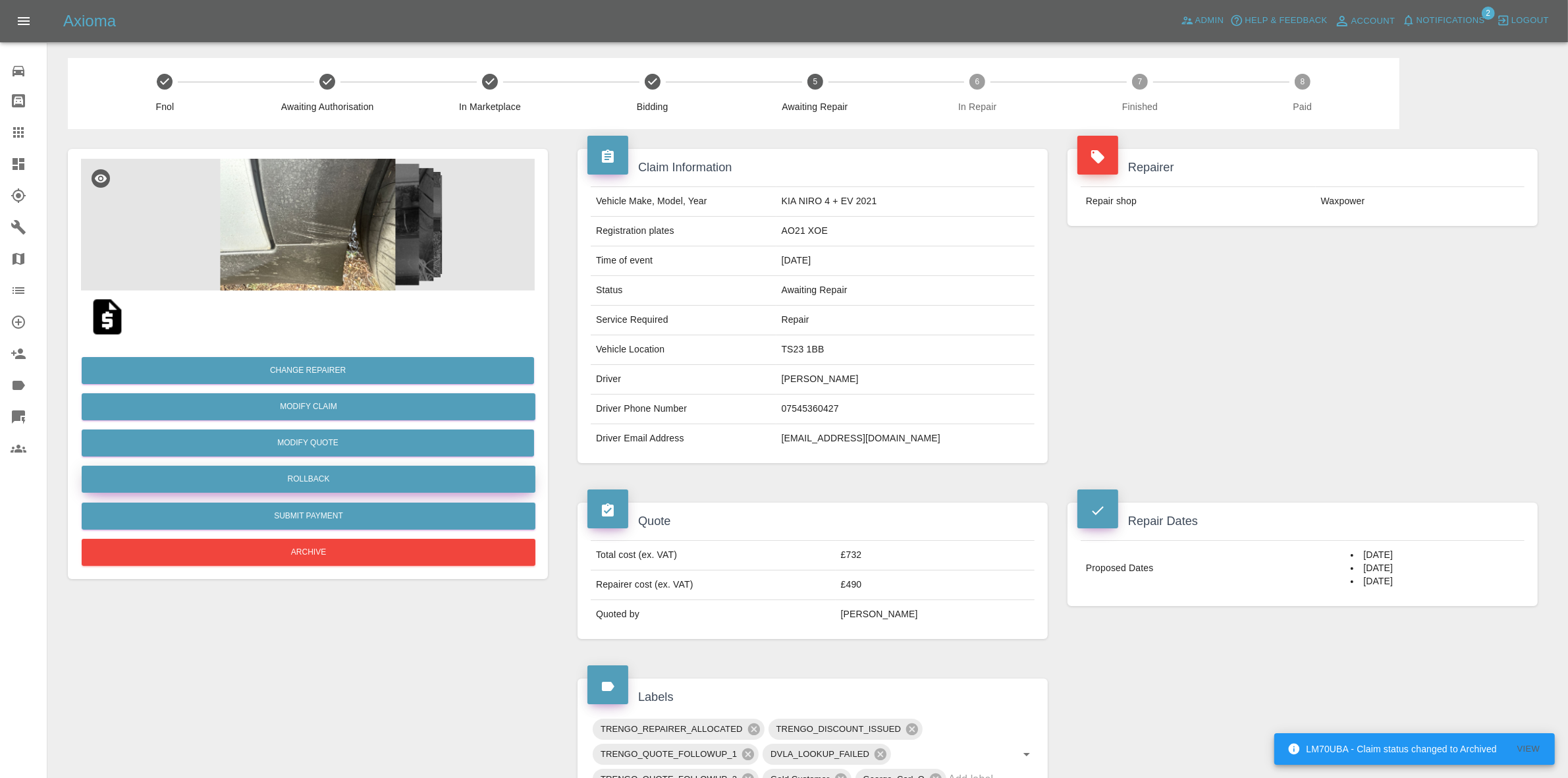
click at [286, 479] on button "Rollback" at bounding box center [308, 479] width 454 height 27
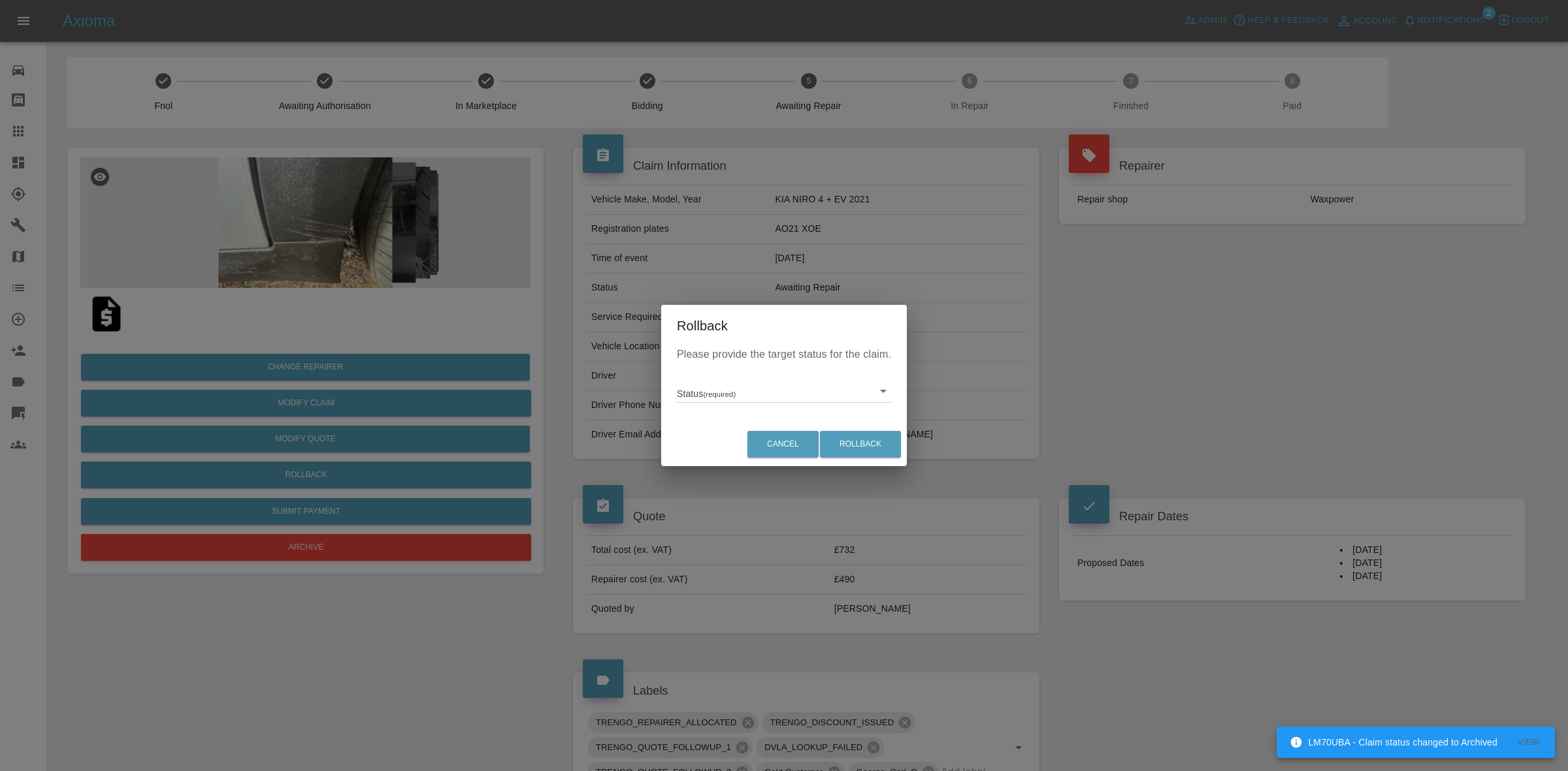
click at [714, 396] on body "LM70UBA - Claim status changed to Archived View Axioma Admin Help & Feedback Ac…" at bounding box center [784, 670] width 1568 height 1340
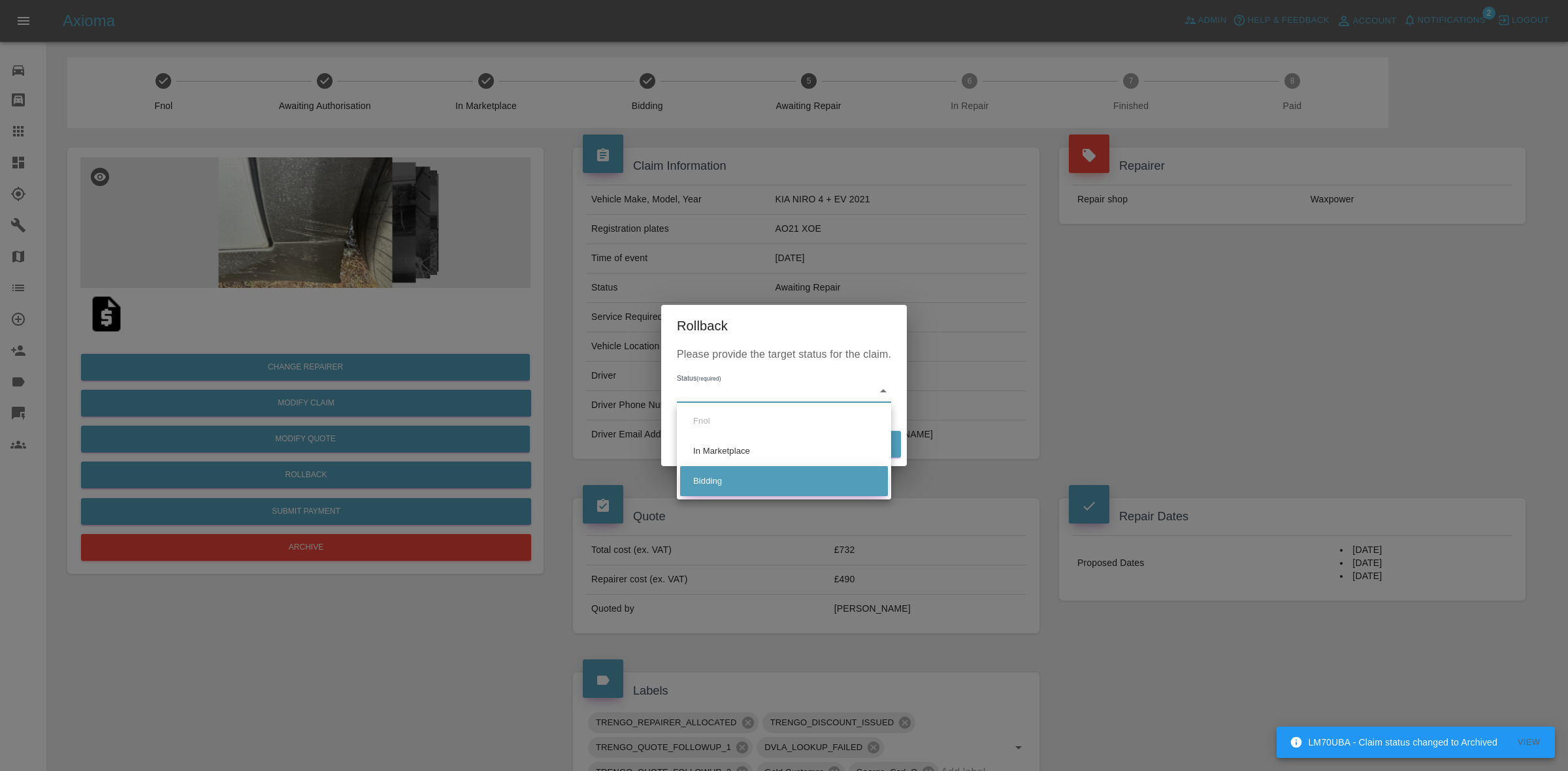
click at [753, 473] on li "Bidding" at bounding box center [784, 481] width 208 height 30
type input "bidding"
click at [857, 449] on button "Rollback" at bounding box center [860, 443] width 81 height 26
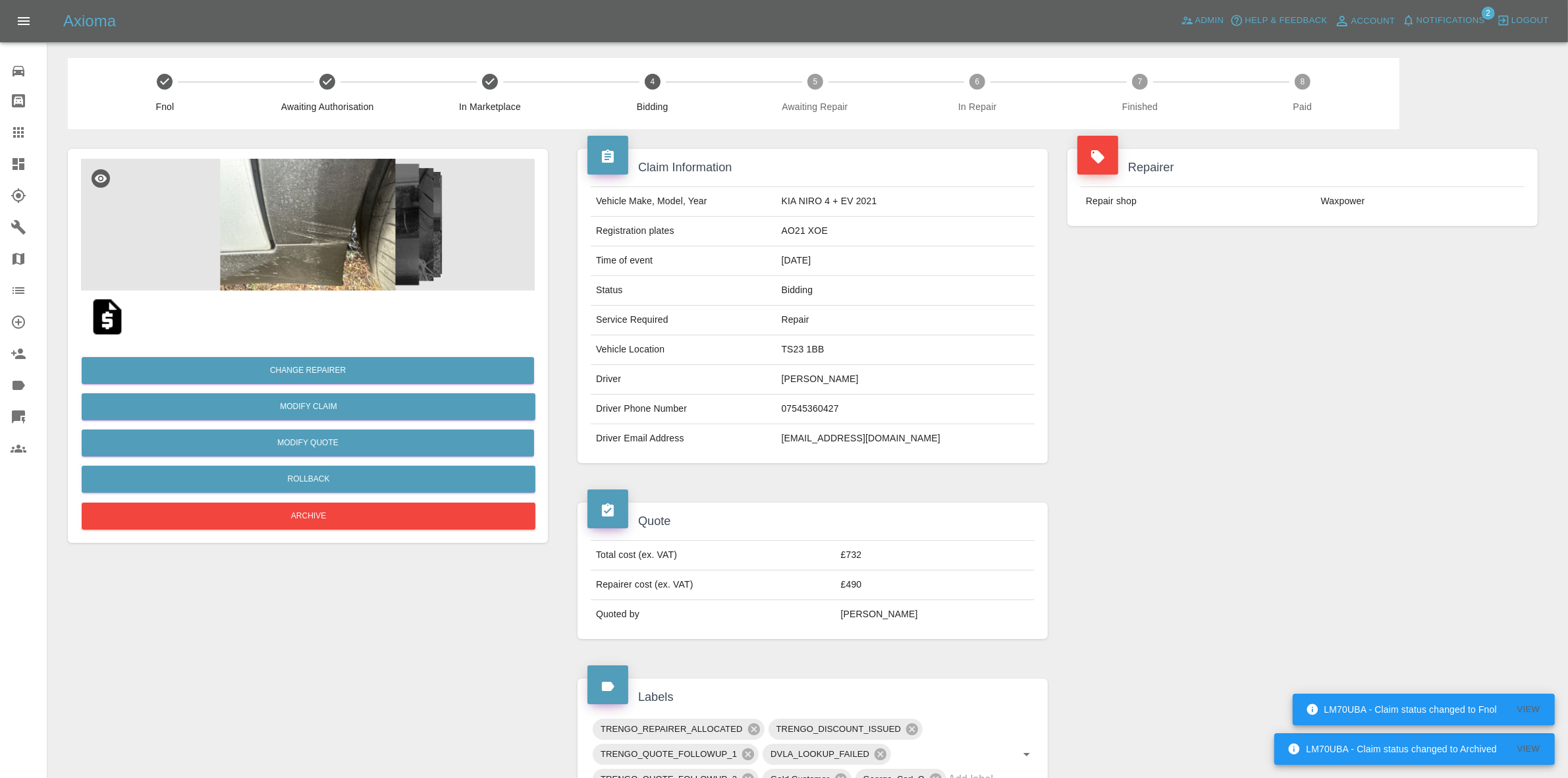
drag, startPoint x: 1279, startPoint y: 303, endPoint x: 501, endPoint y: 82, distance: 808.8
click at [1279, 303] on div "Repairer Repair shop Waxpower" at bounding box center [1303, 306] width 490 height 354
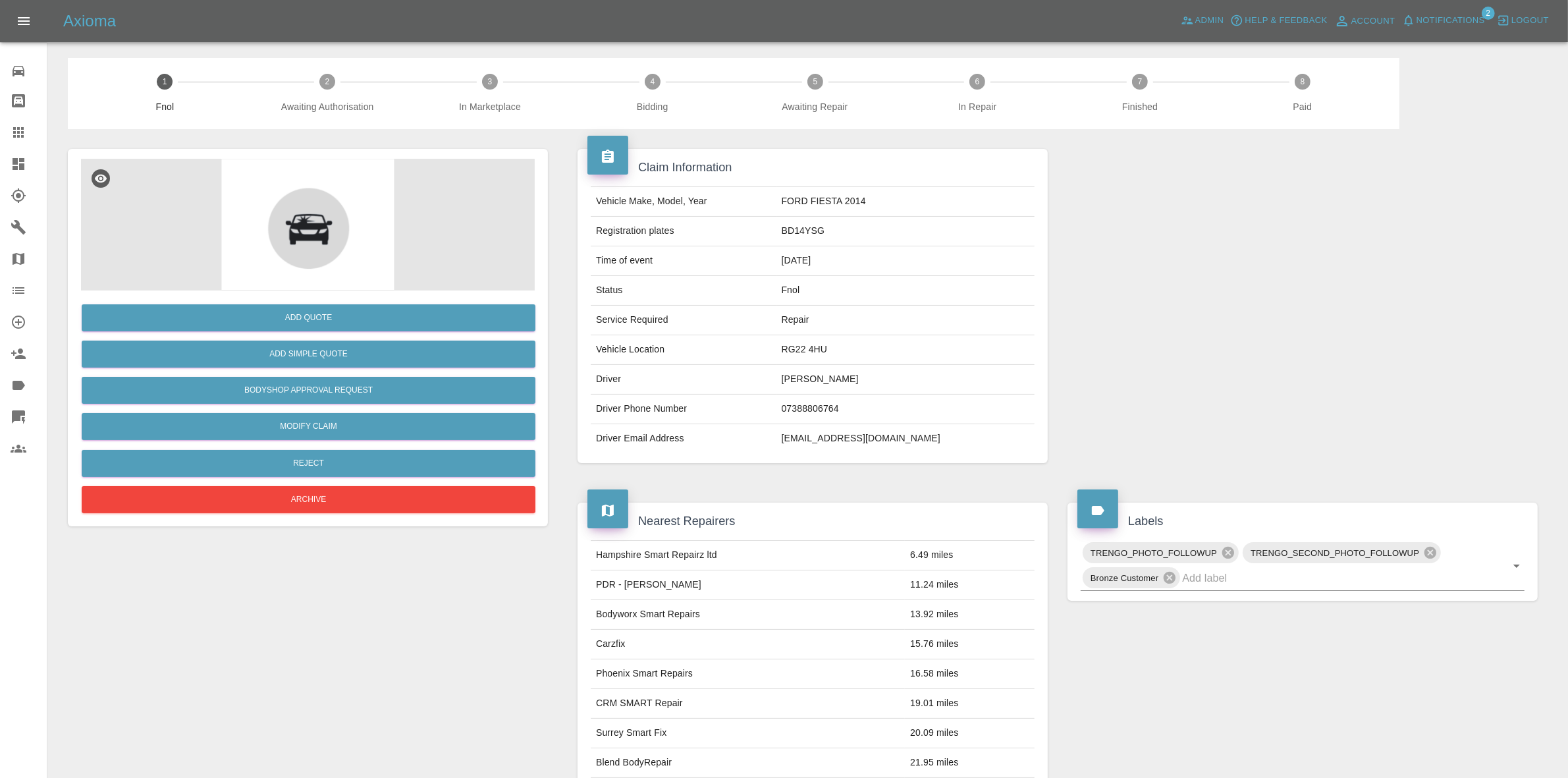
click at [1450, 18] on span "Notifications" at bounding box center [1451, 20] width 68 height 15
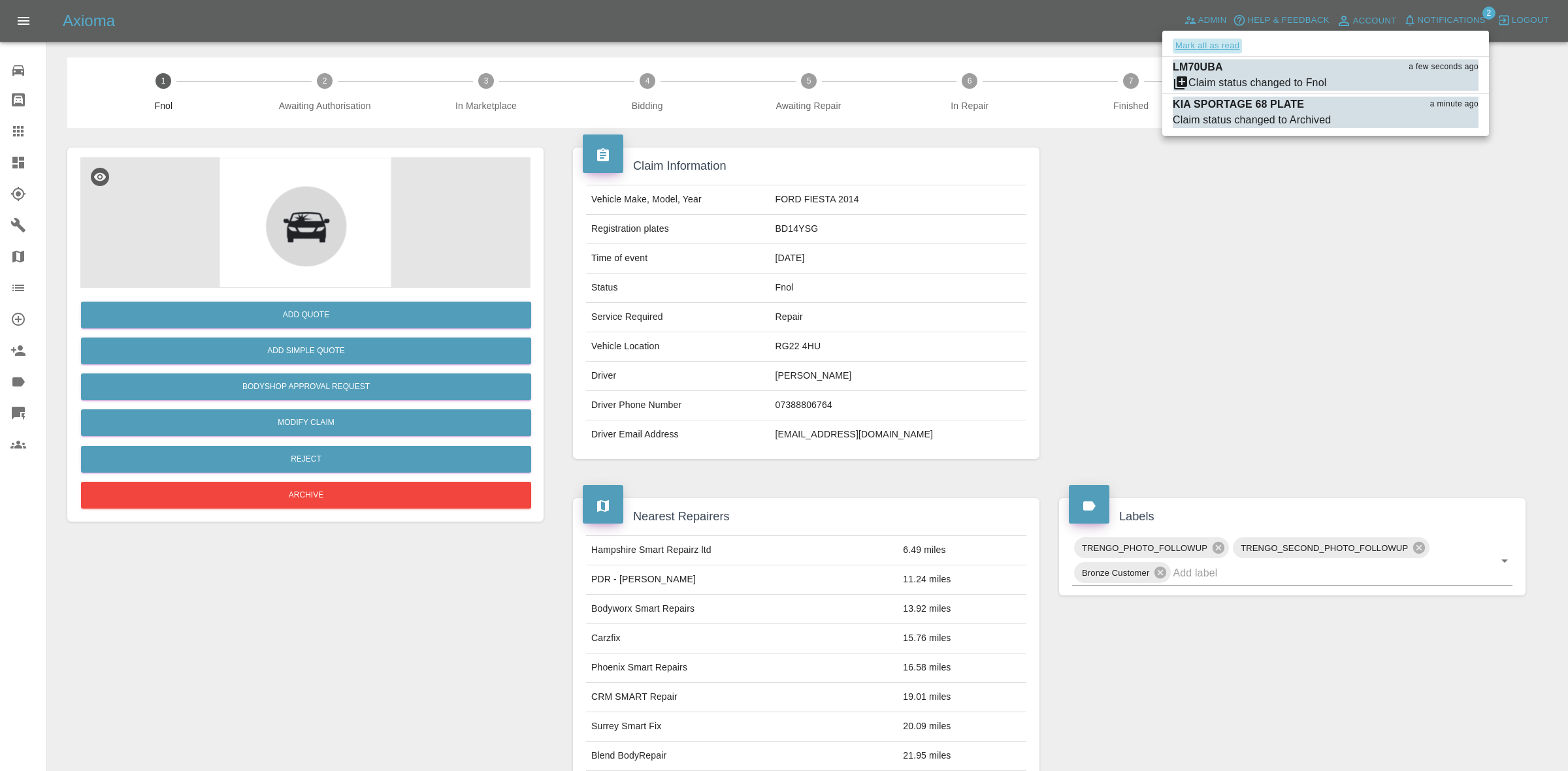
click at [1197, 45] on button "Mark all as read" at bounding box center [1207, 46] width 69 height 15
click at [1309, 328] on div at bounding box center [784, 385] width 1568 height 771
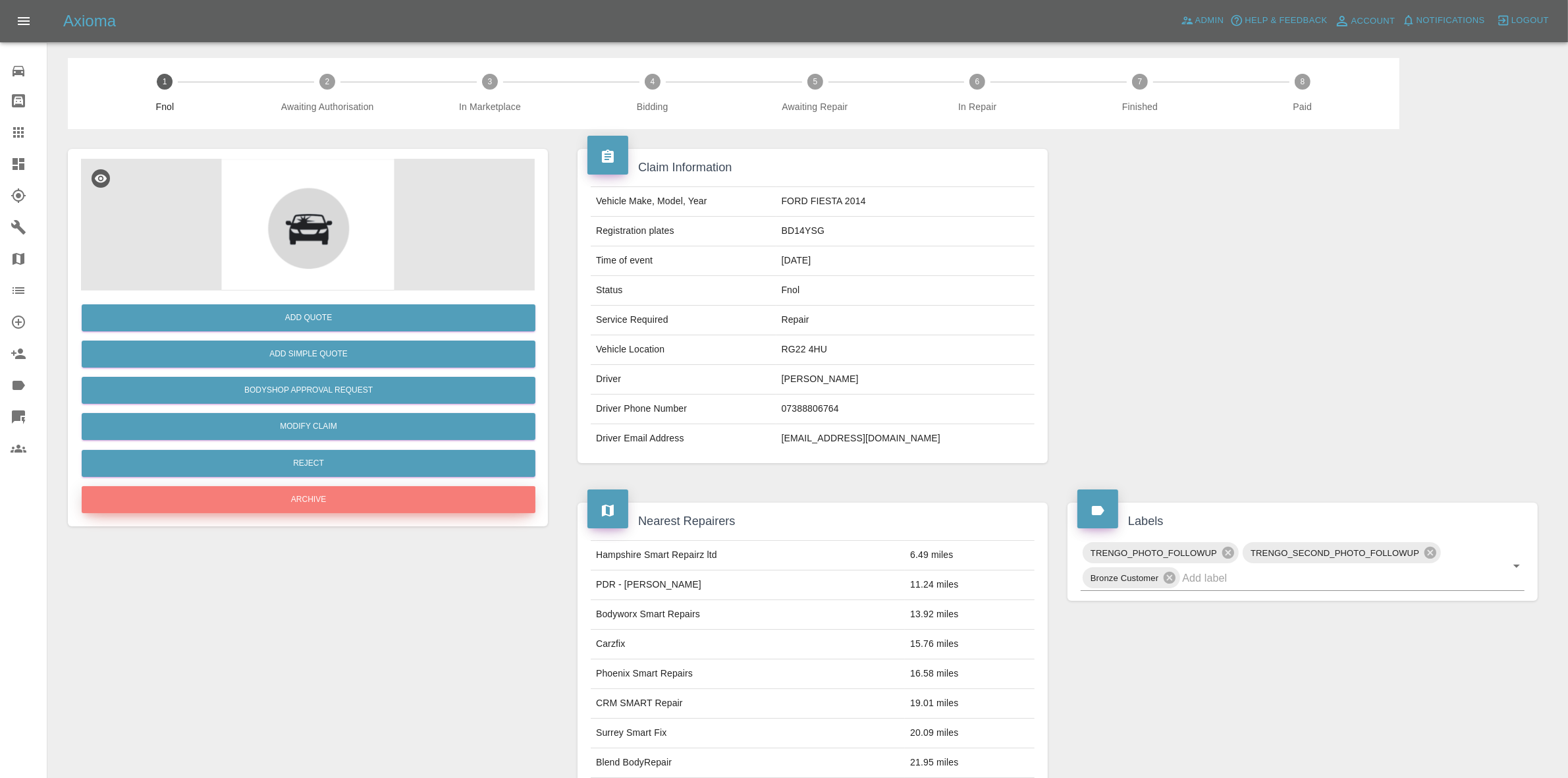
click at [286, 509] on button "Archive" at bounding box center [308, 499] width 454 height 27
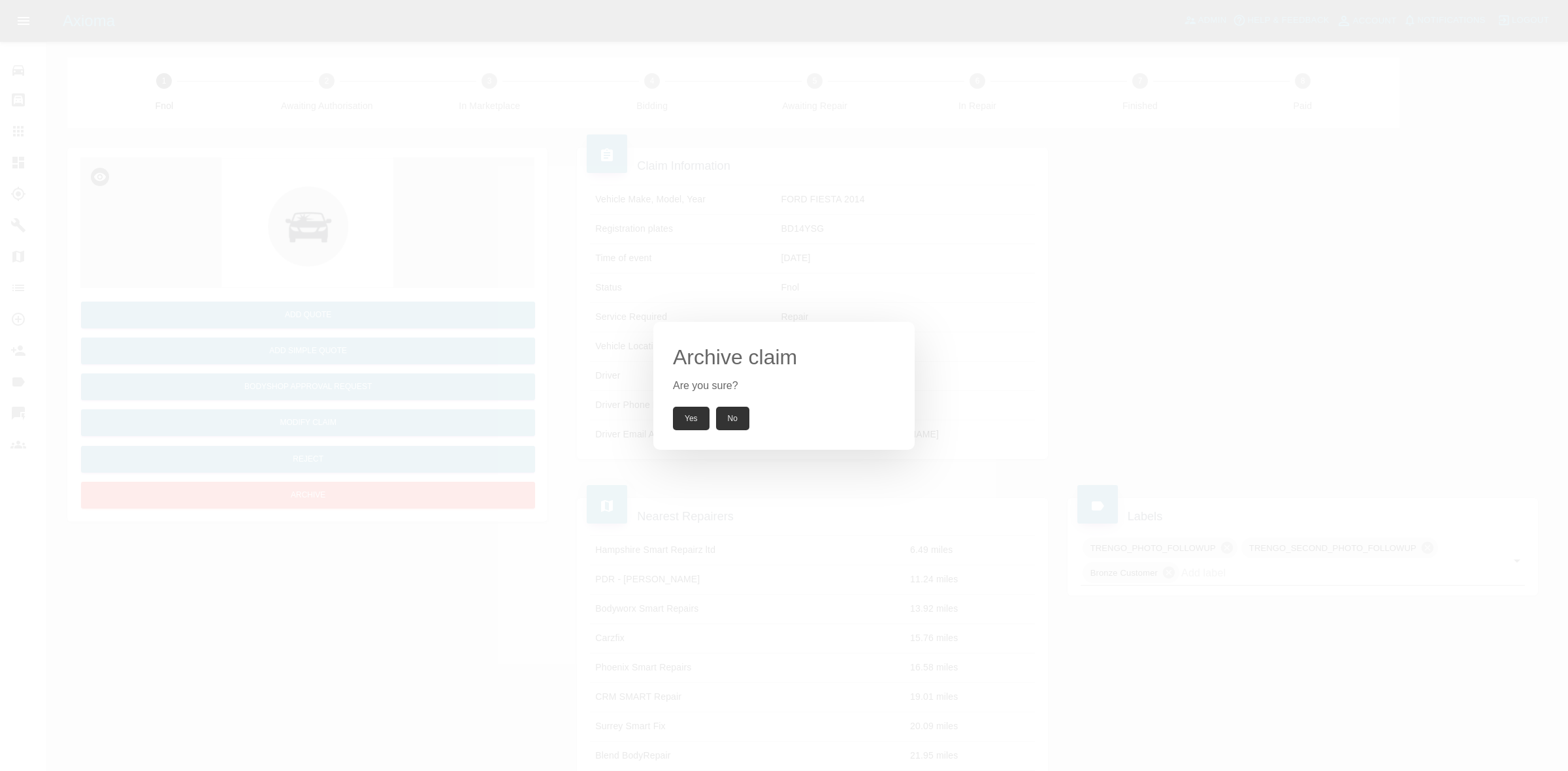
click at [691, 410] on button "Yes" at bounding box center [691, 419] width 37 height 24
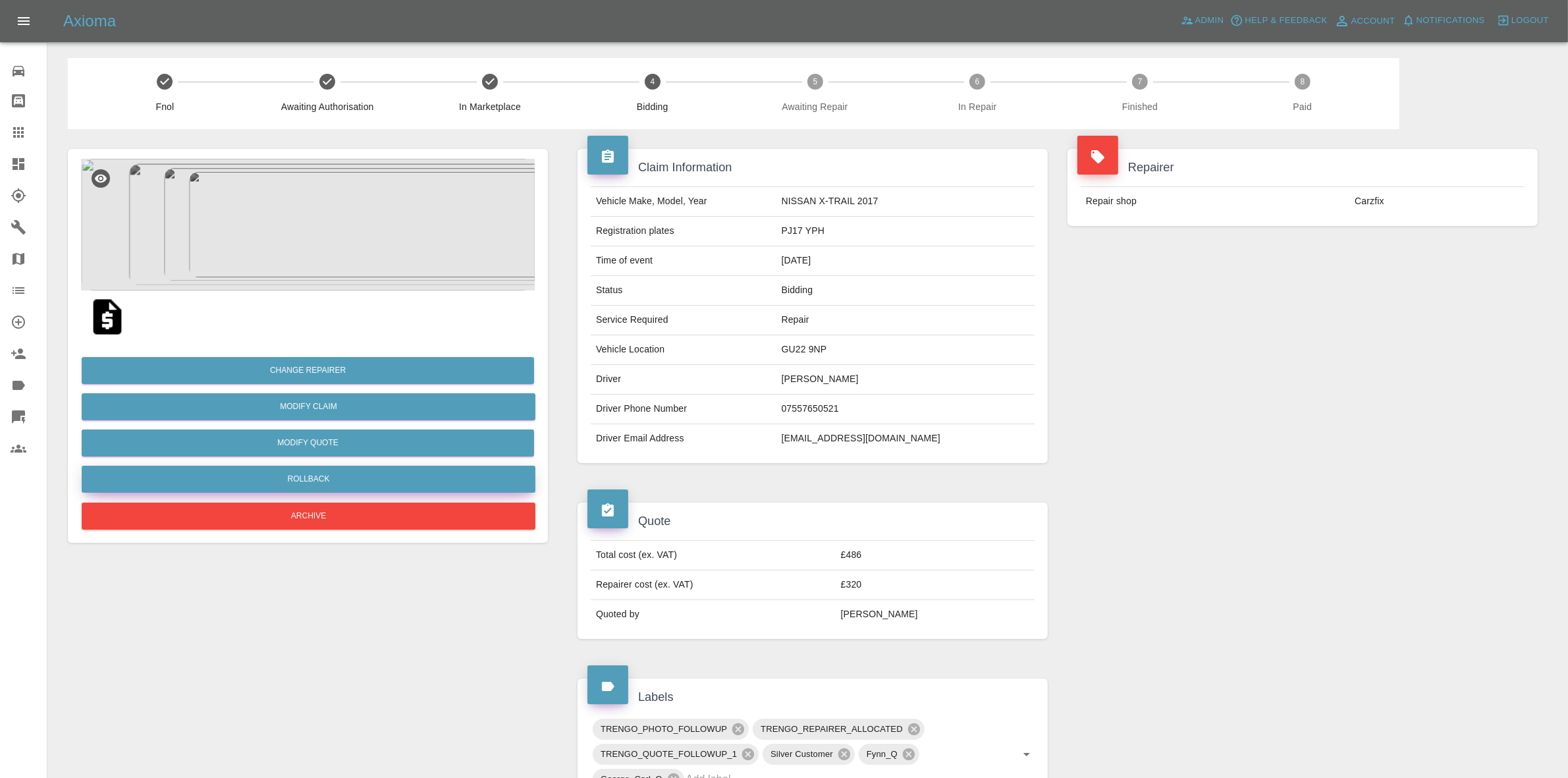
click at [323, 466] on button "Rollback" at bounding box center [308, 479] width 454 height 27
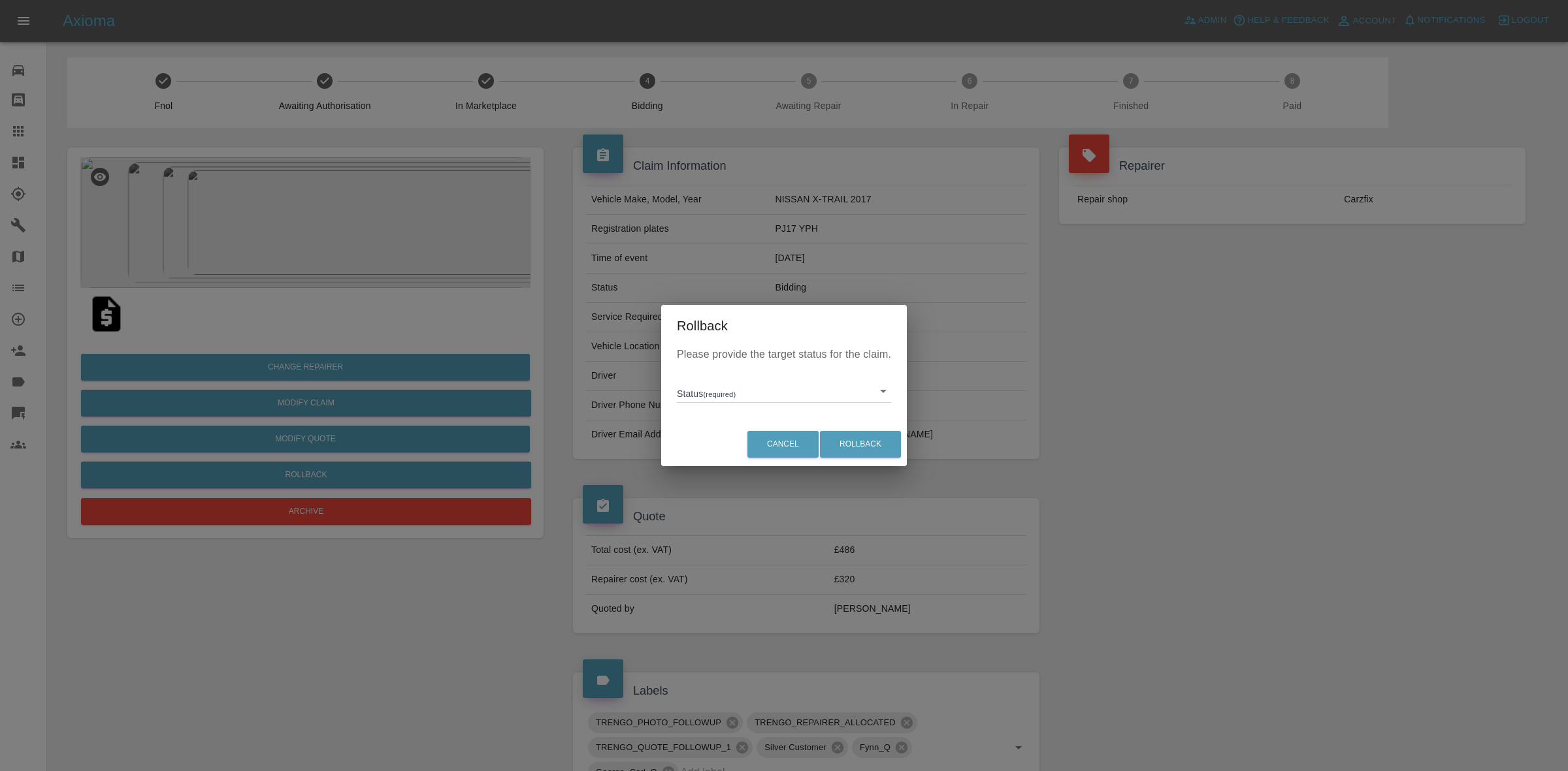
click at [785, 390] on body "Axioma Admin Help & Feedback Account Notifications 0 Logout Repair home Bodysho…" at bounding box center [784, 698] width 1568 height 1396
click at [773, 450] on li "In Marketplace" at bounding box center [784, 451] width 208 height 30
type input "in-marketplace"
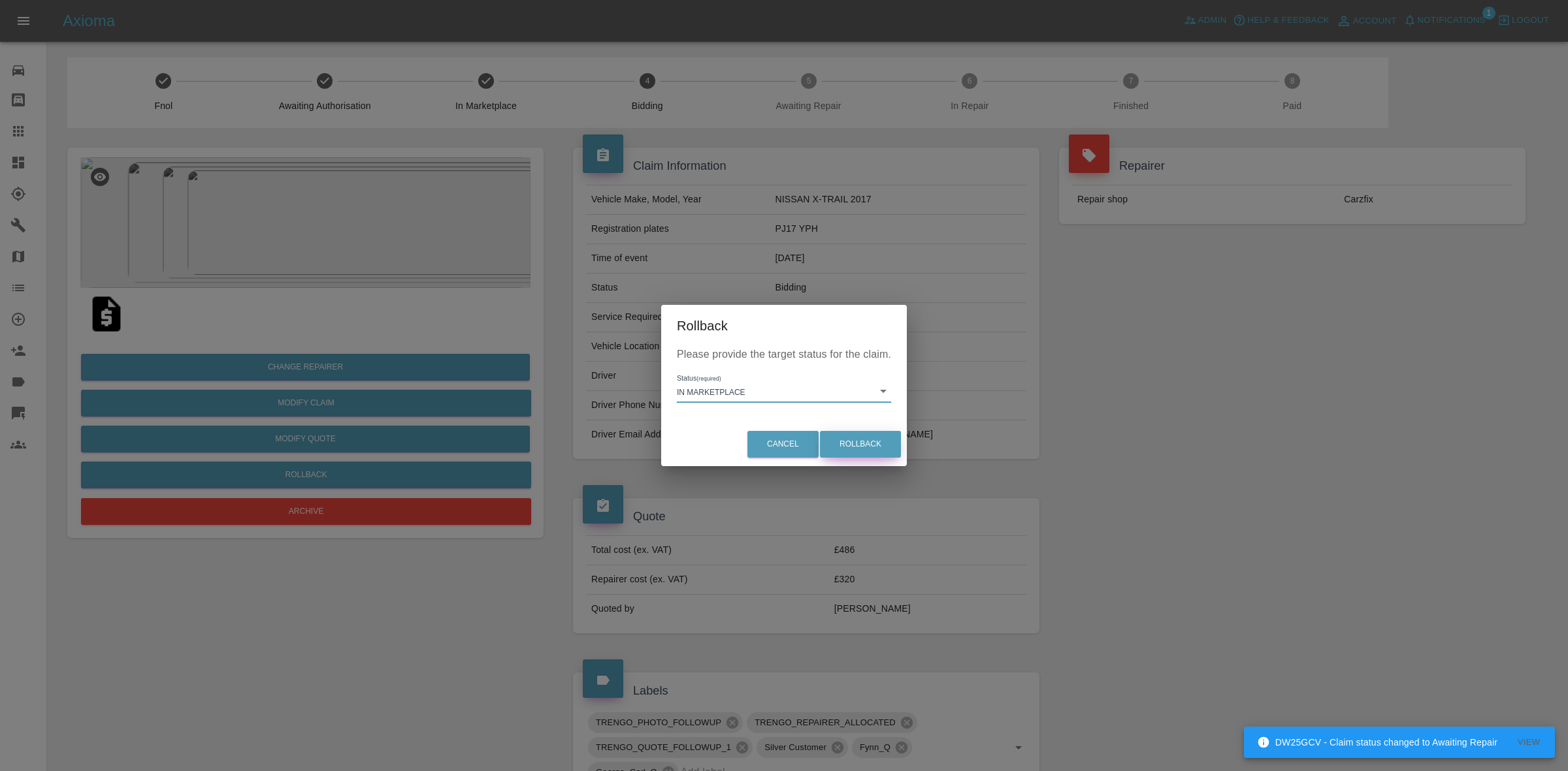
click at [860, 435] on button "Rollback" at bounding box center [860, 443] width 81 height 26
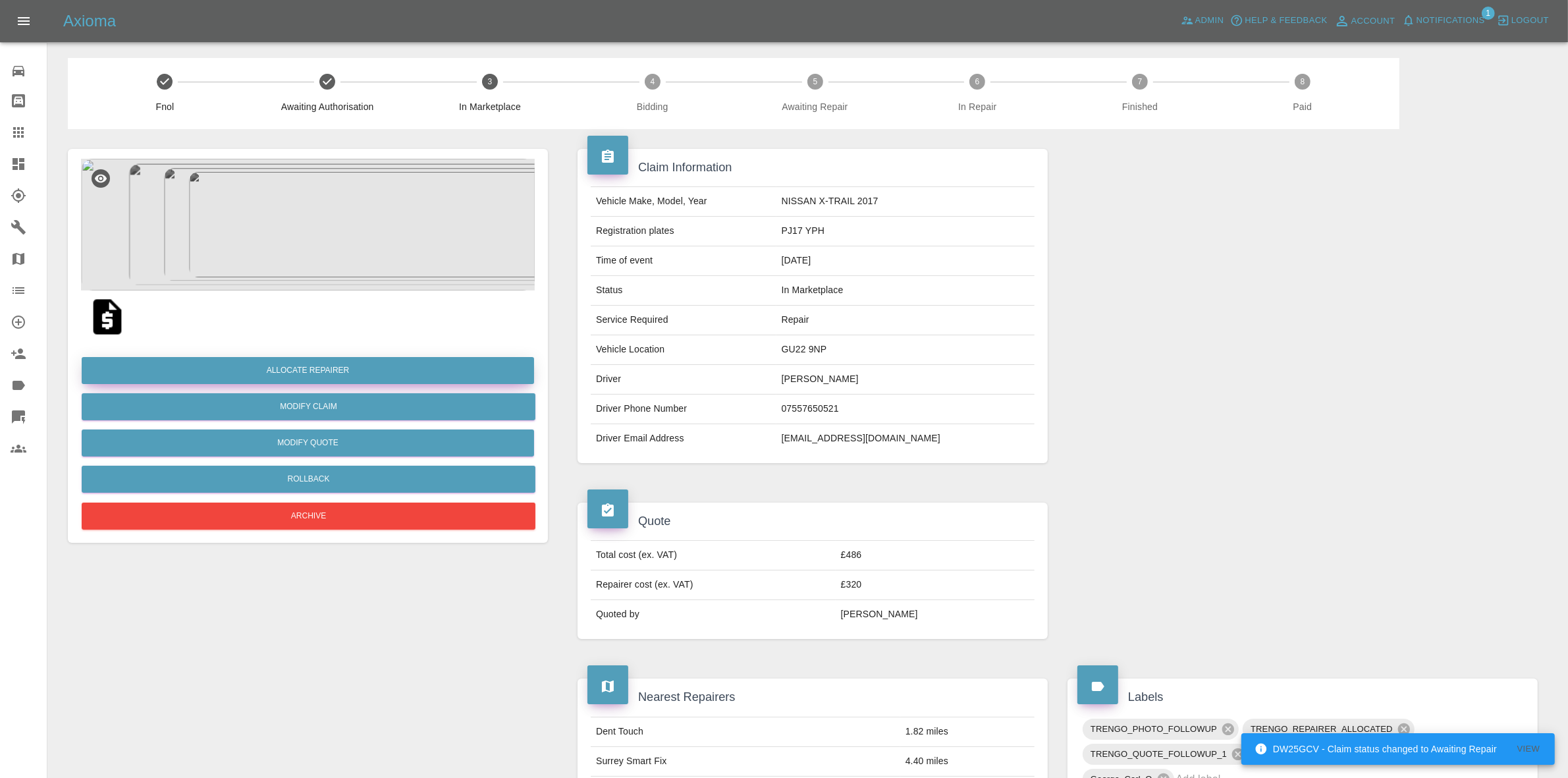
click at [300, 370] on button "Allocate Repairer" at bounding box center [308, 370] width 453 height 27
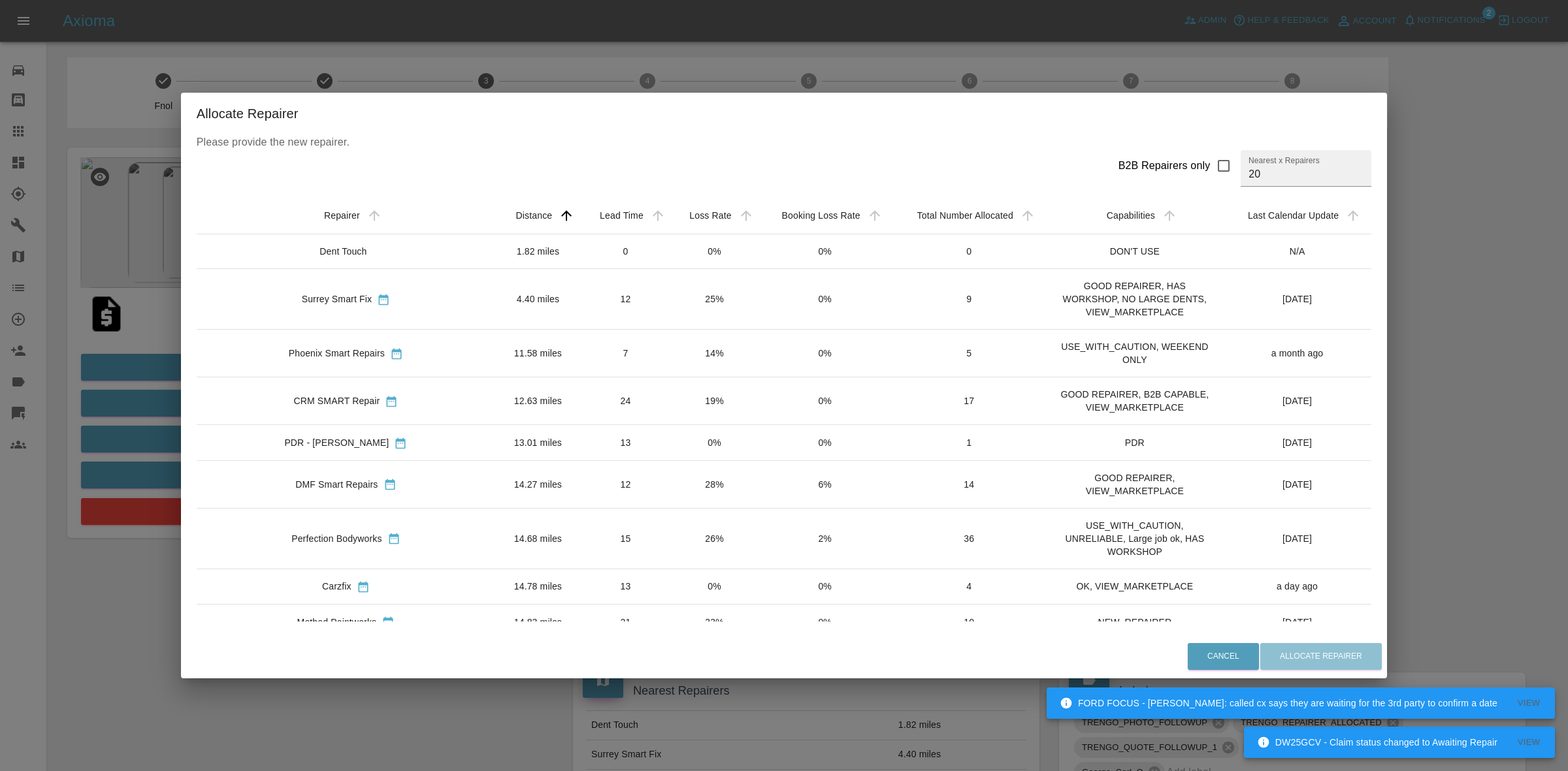
click at [670, 244] on td "0%" at bounding box center [714, 252] width 89 height 35
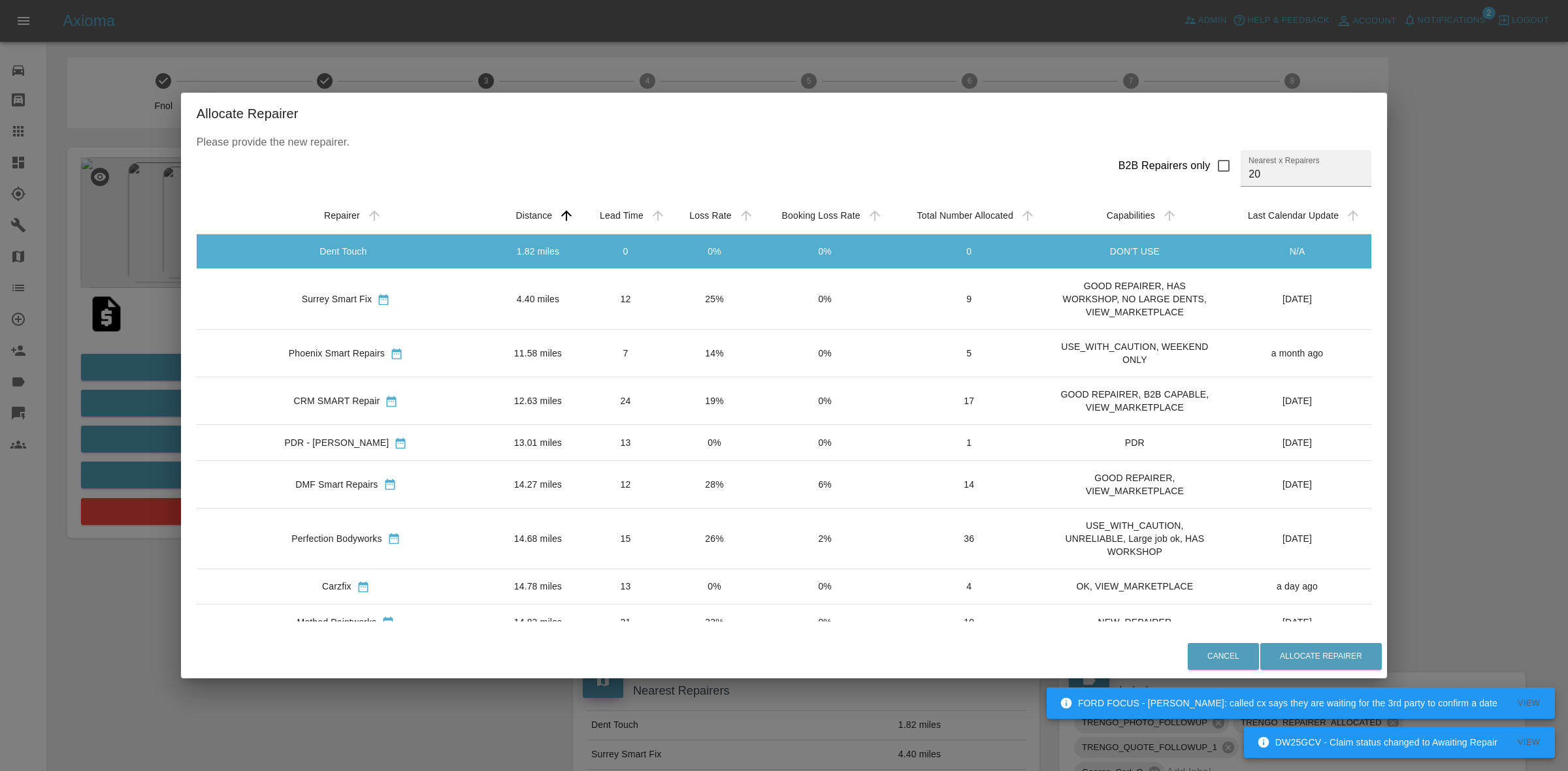
click at [670, 291] on td "25%" at bounding box center [714, 299] width 89 height 61
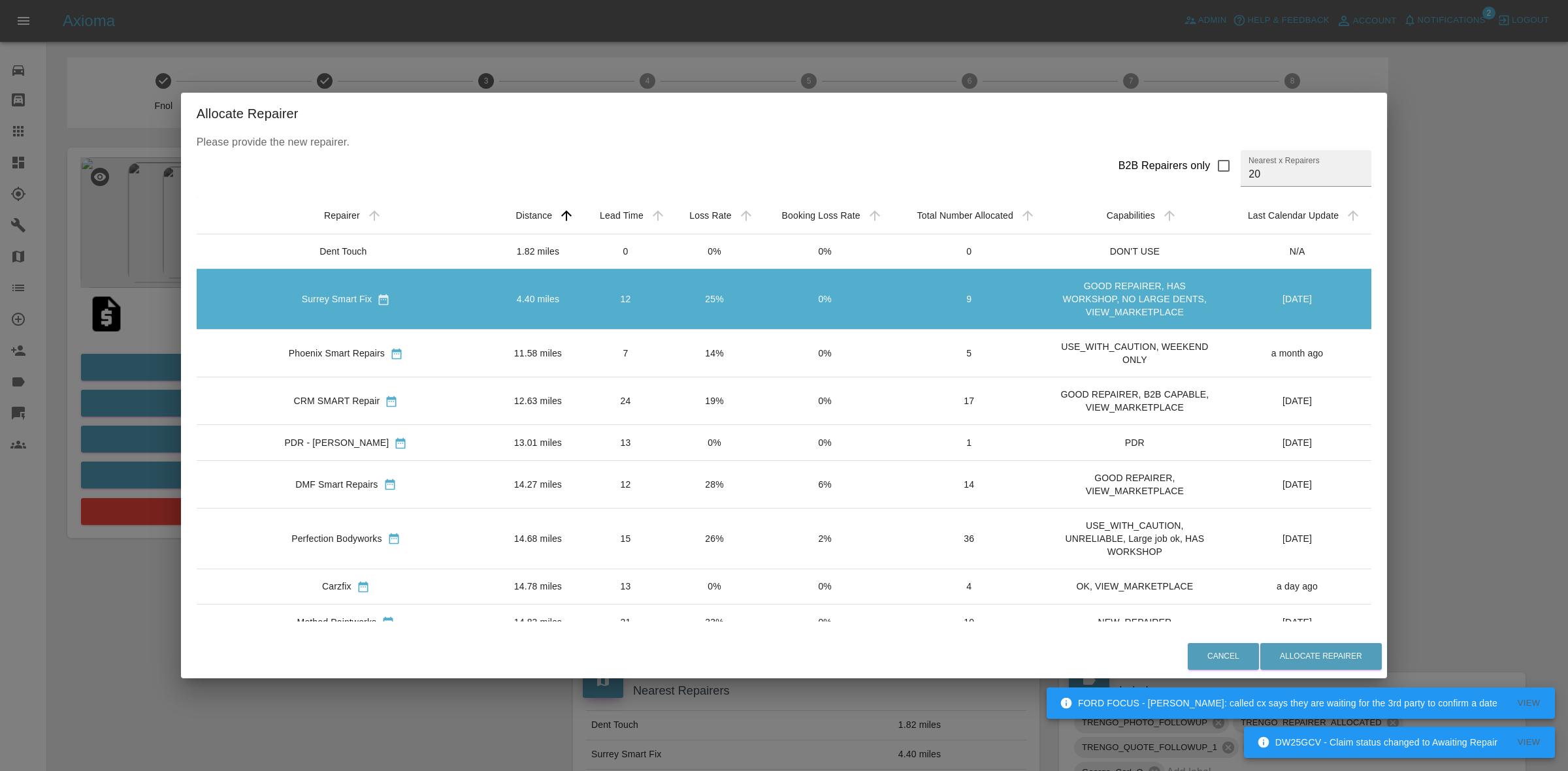
click at [670, 351] on td "14%" at bounding box center [714, 354] width 89 height 47
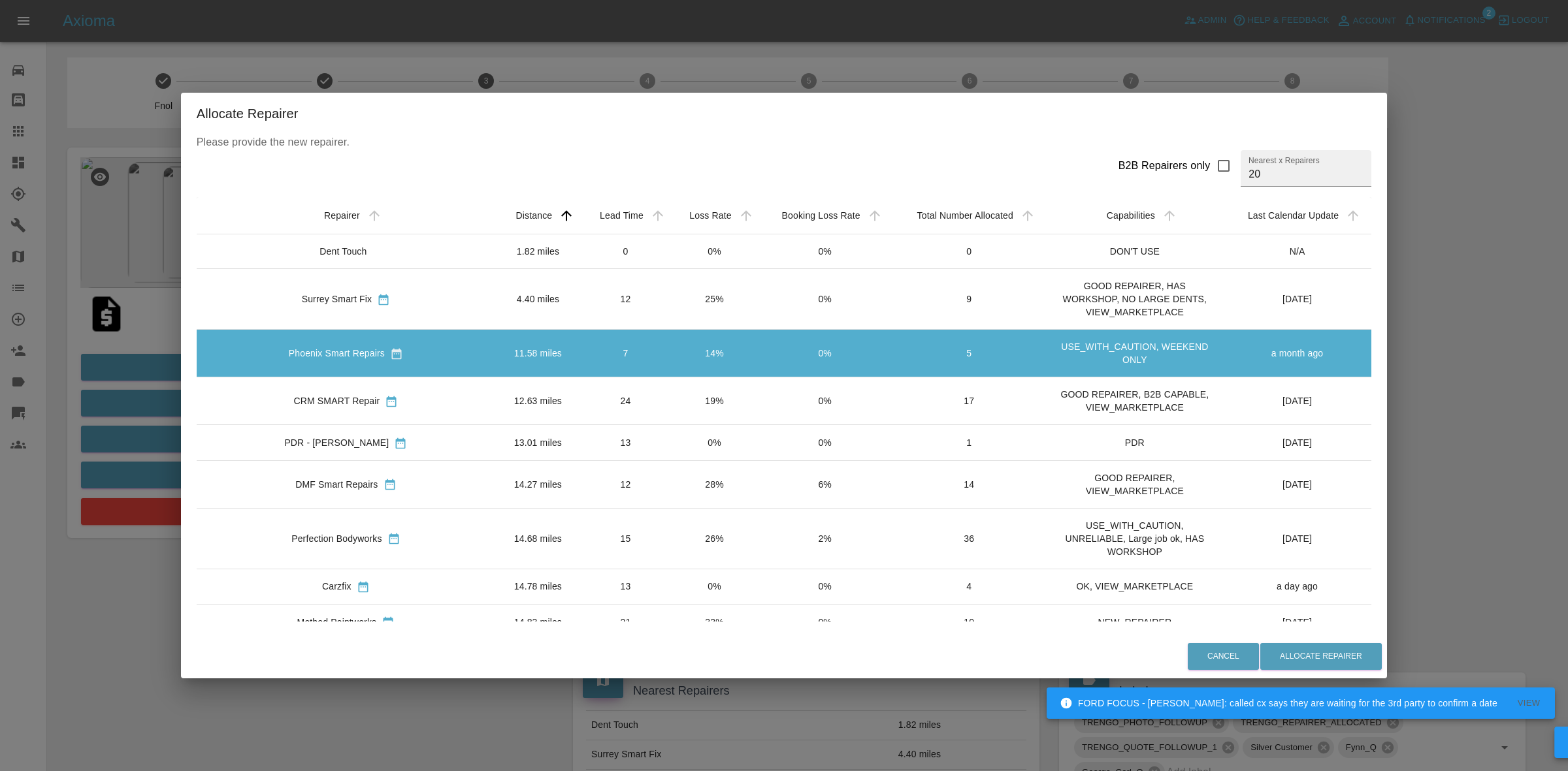
click at [680, 396] on td "19%" at bounding box center [714, 401] width 89 height 47
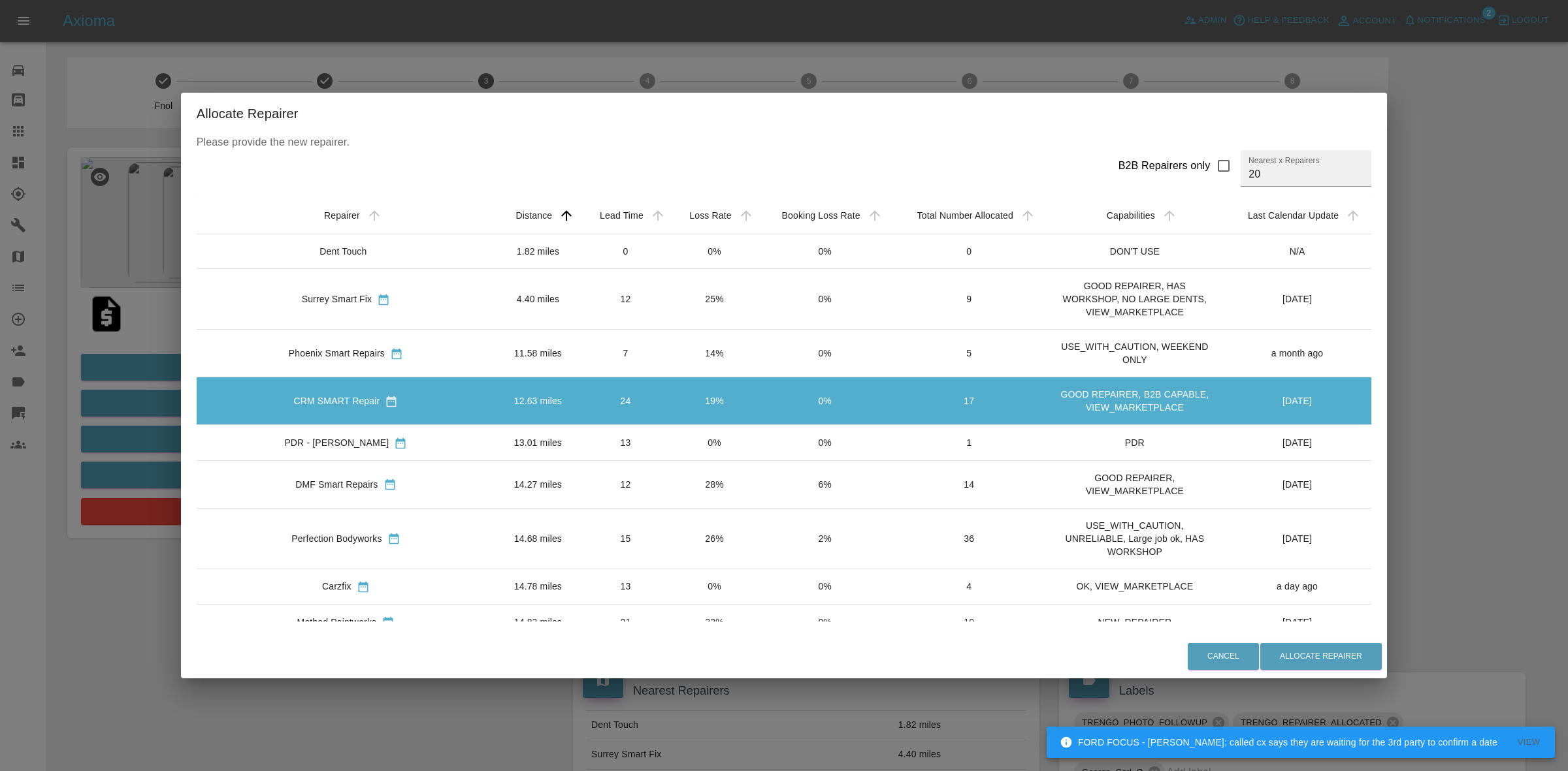
click at [677, 439] on td "0%" at bounding box center [714, 443] width 89 height 36
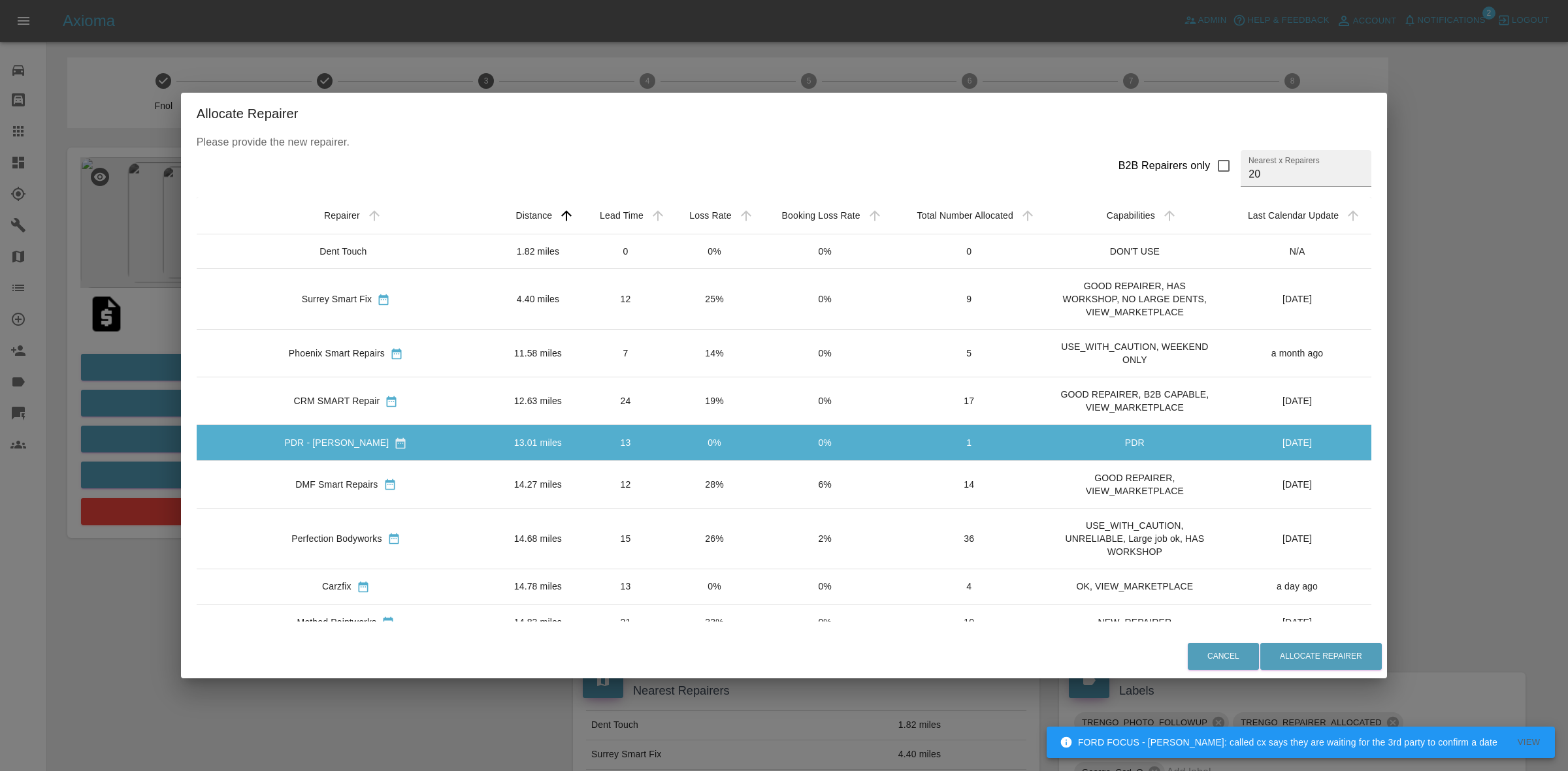
drag, startPoint x: 671, startPoint y: 493, endPoint x: 671, endPoint y: 481, distance: 12.0
click at [671, 495] on td "28%" at bounding box center [714, 484] width 89 height 47
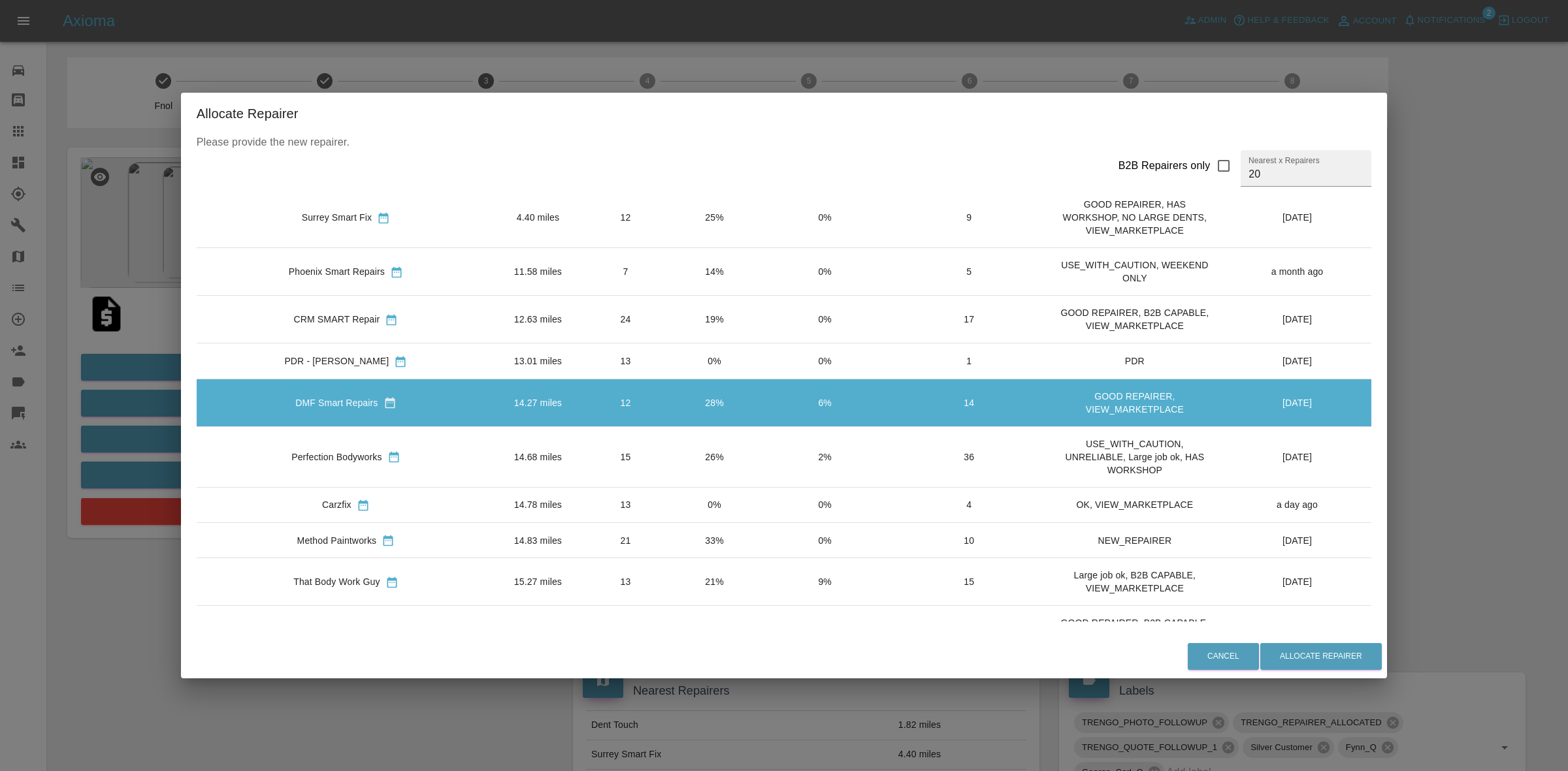
scroll to position [163, 0]
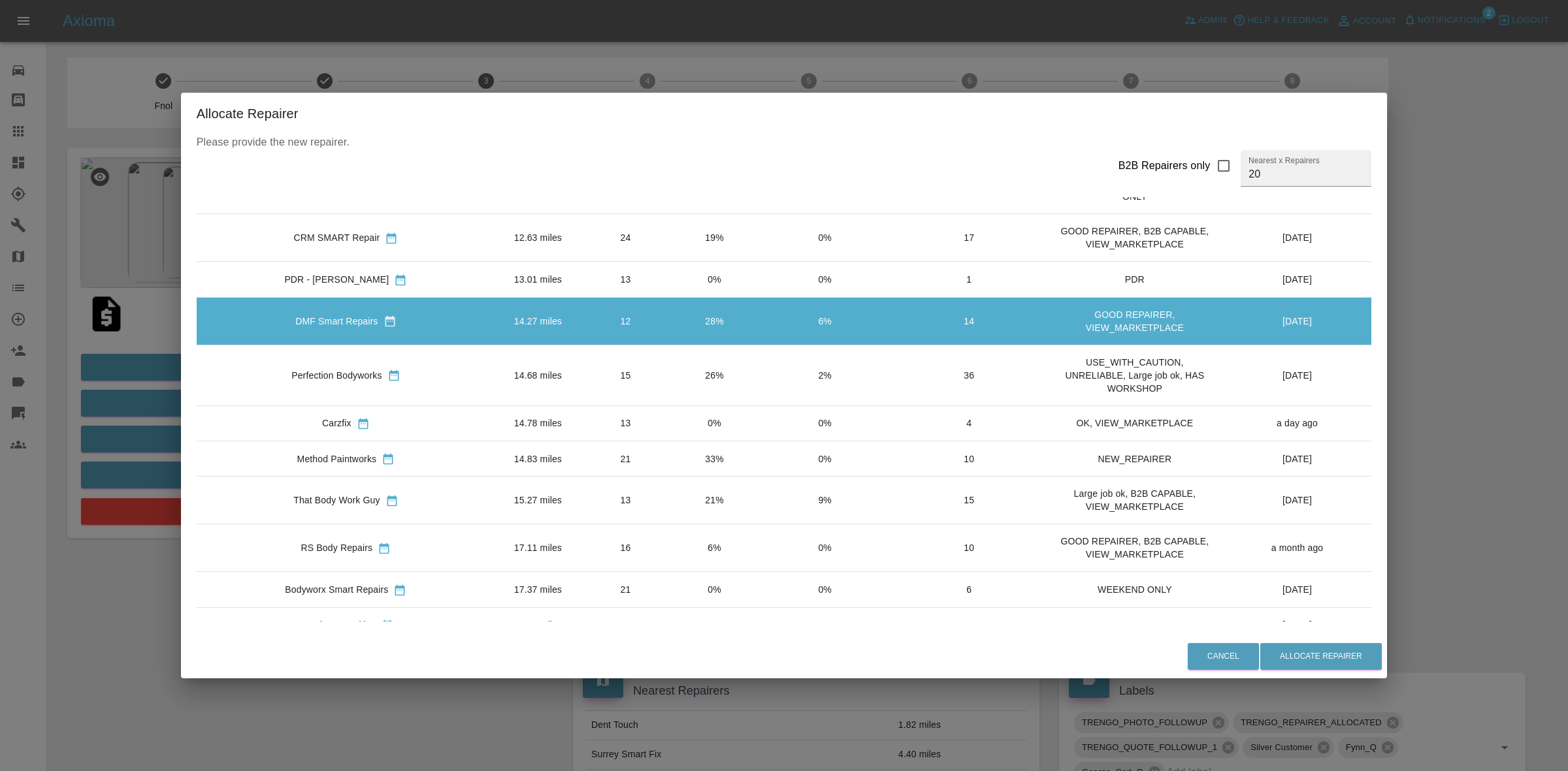
click at [670, 514] on td "21%" at bounding box center [714, 501] width 89 height 47
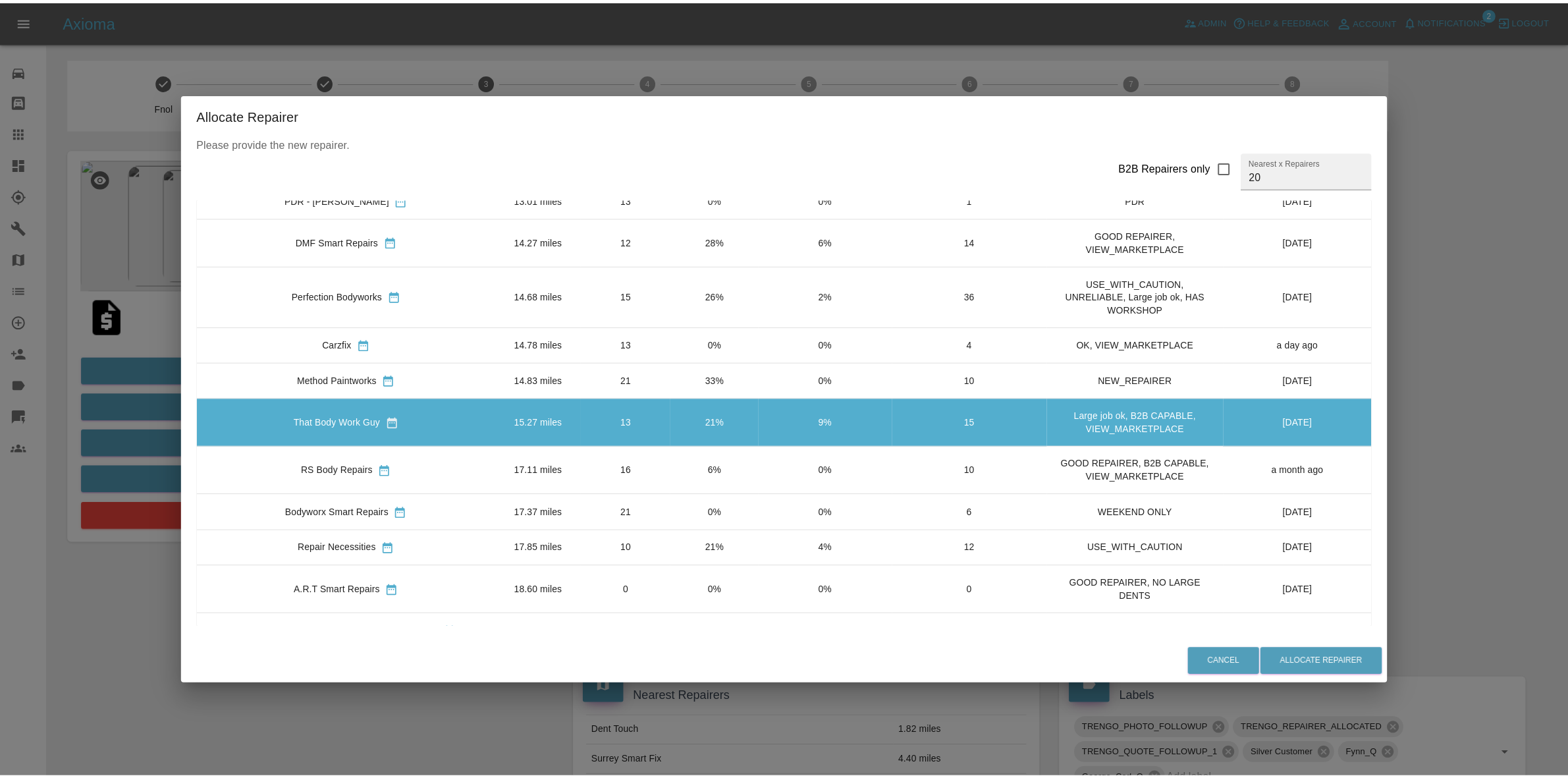
scroll to position [330, 0]
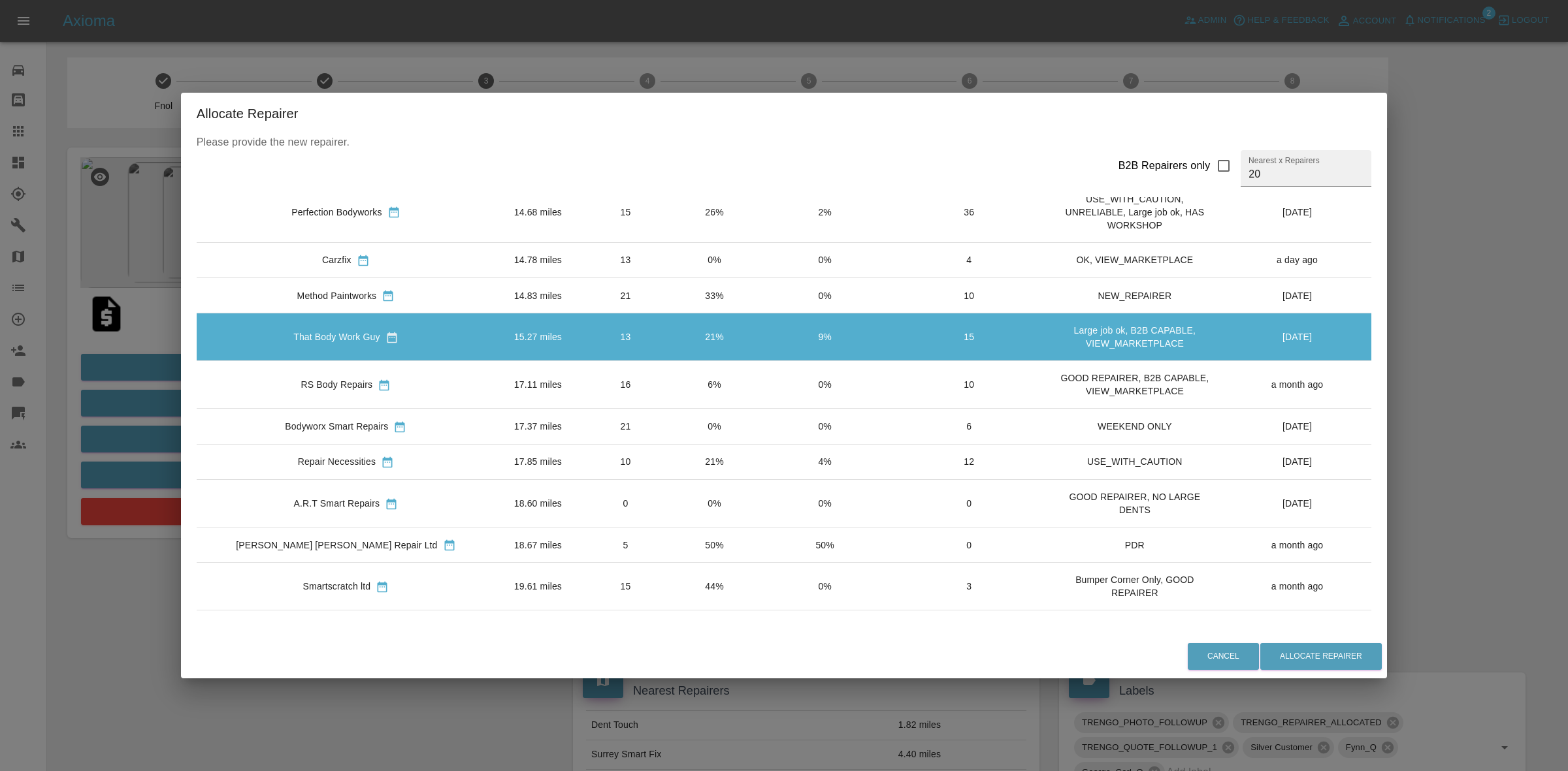
click at [670, 444] on td "0%" at bounding box center [714, 426] width 89 height 36
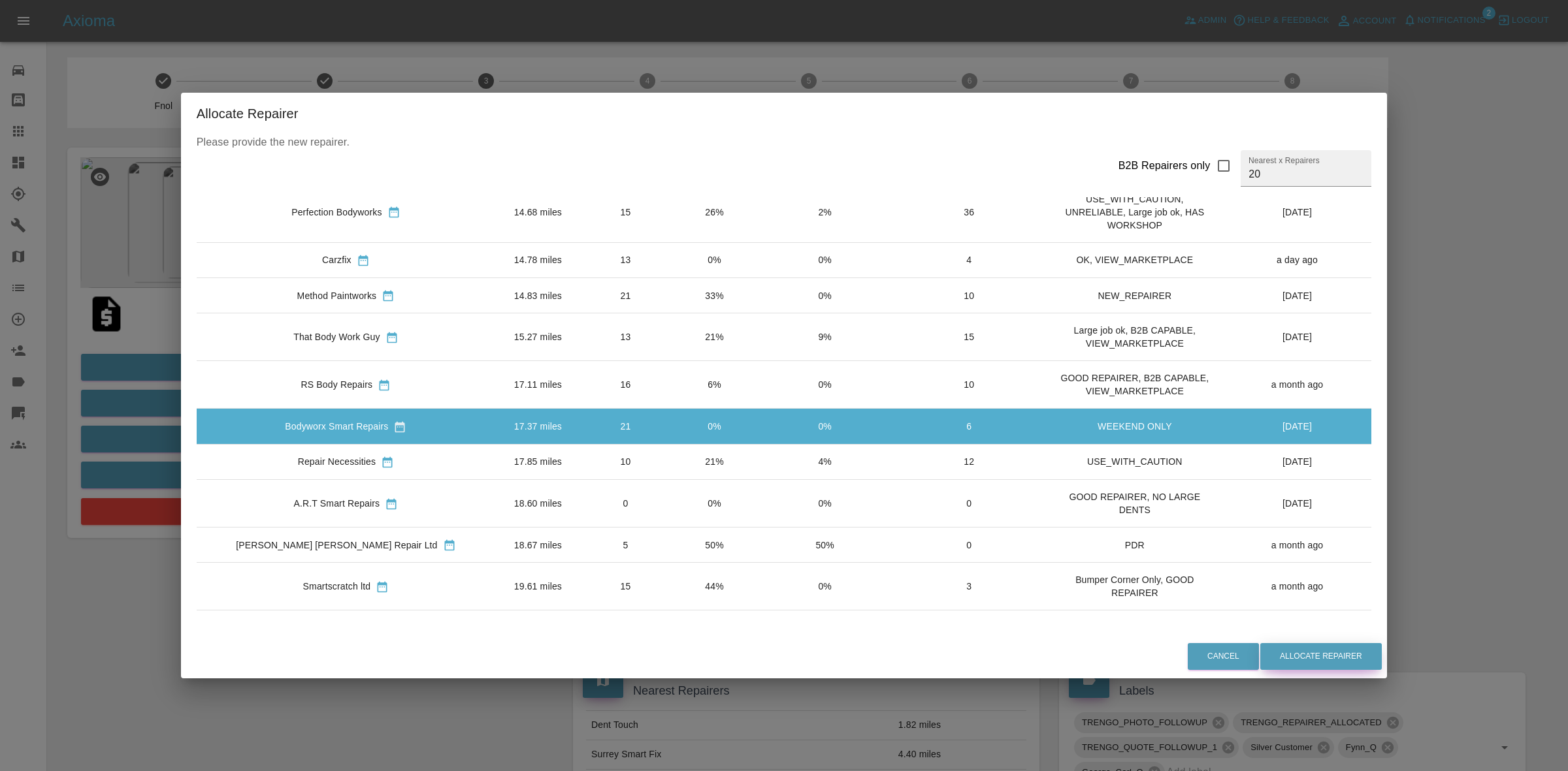
click at [1261, 657] on button "Allocate Repairer" at bounding box center [1321, 656] width 121 height 26
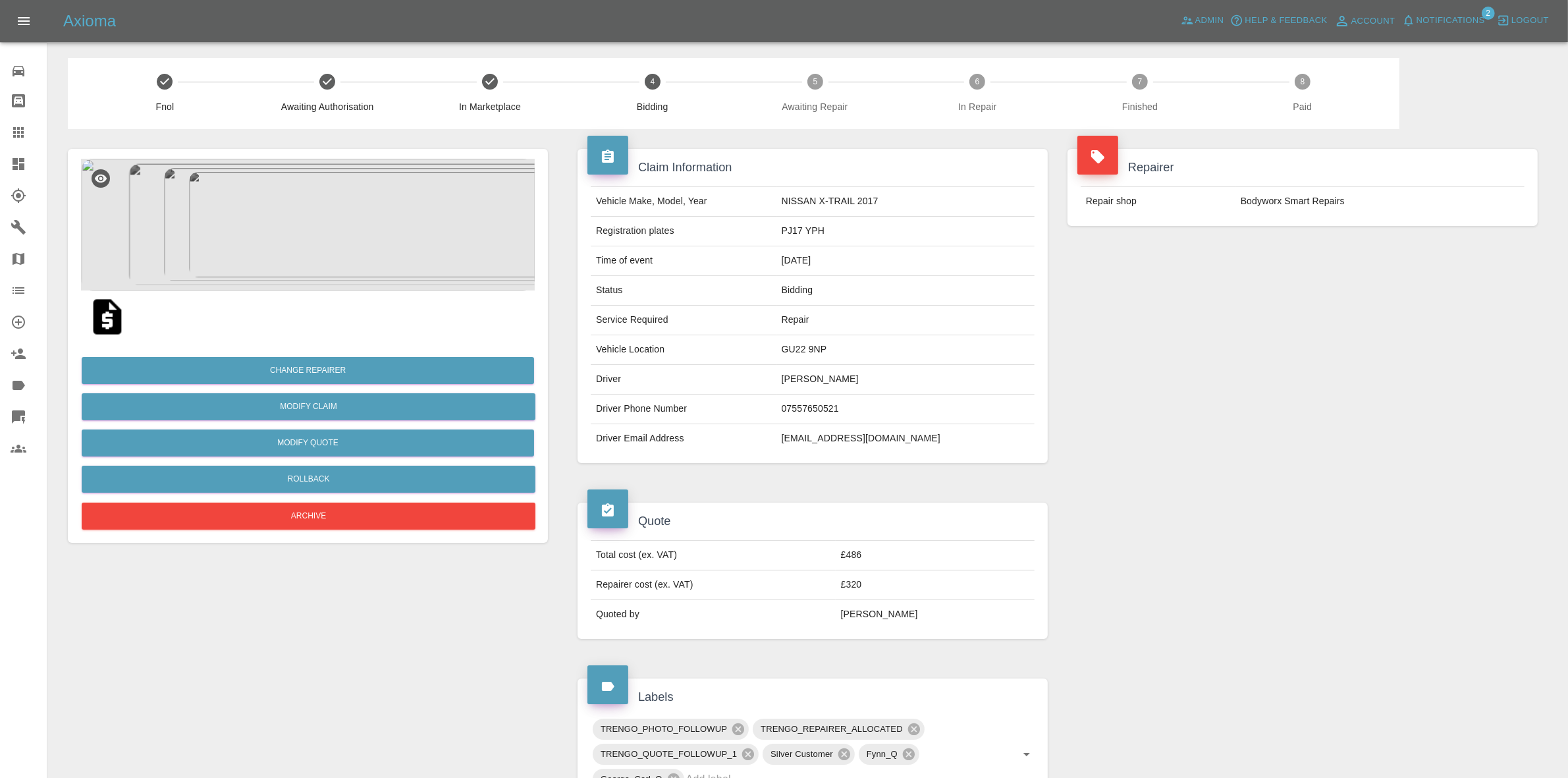
drag, startPoint x: 1325, startPoint y: 177, endPoint x: 672, endPoint y: 46, distance: 666.0
click at [1327, 177] on div "Repair shop Bodyworx Smart Repairs" at bounding box center [1302, 202] width 470 height 50
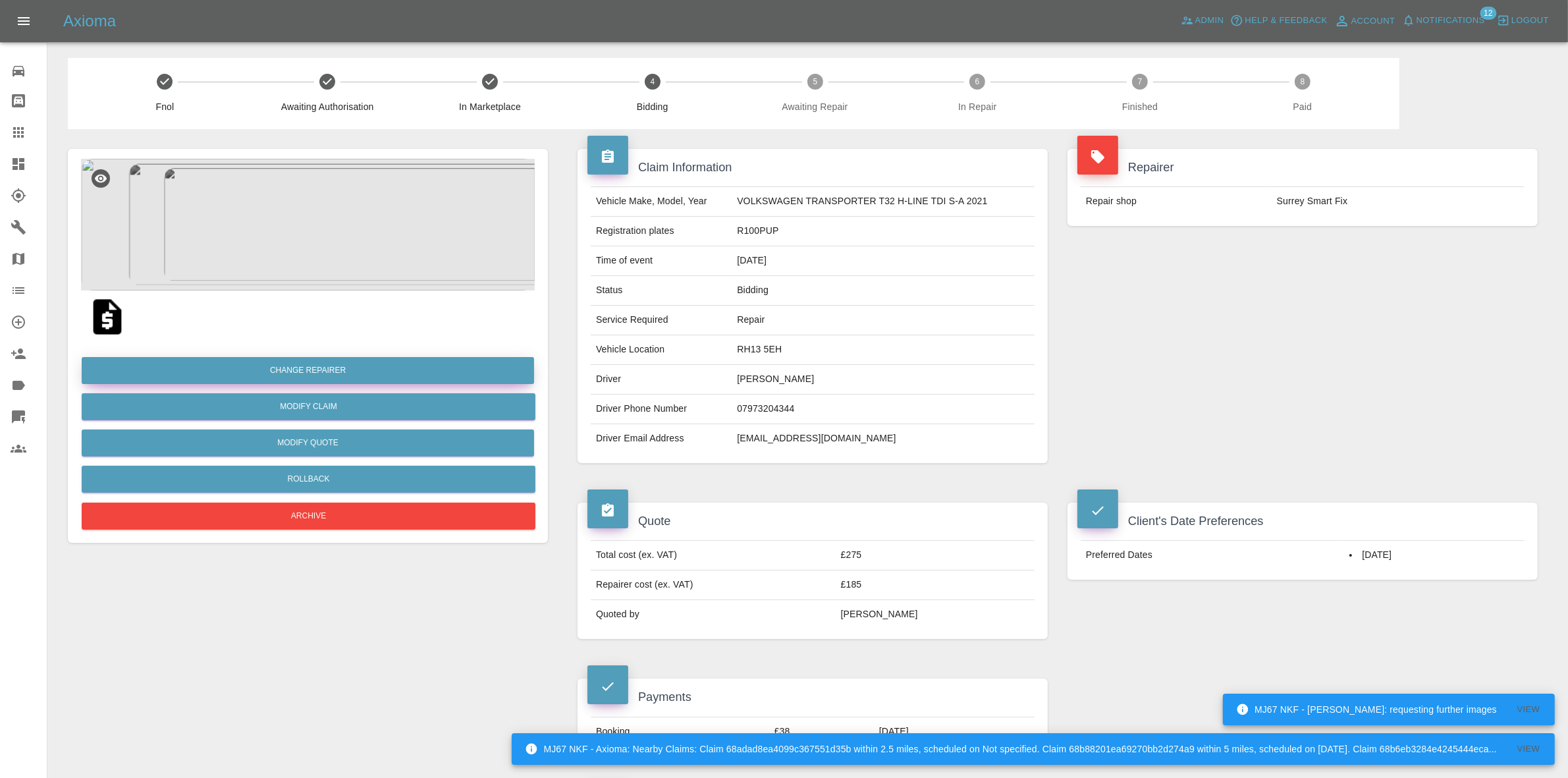
click at [305, 366] on button "Change Repairer" at bounding box center [308, 370] width 453 height 27
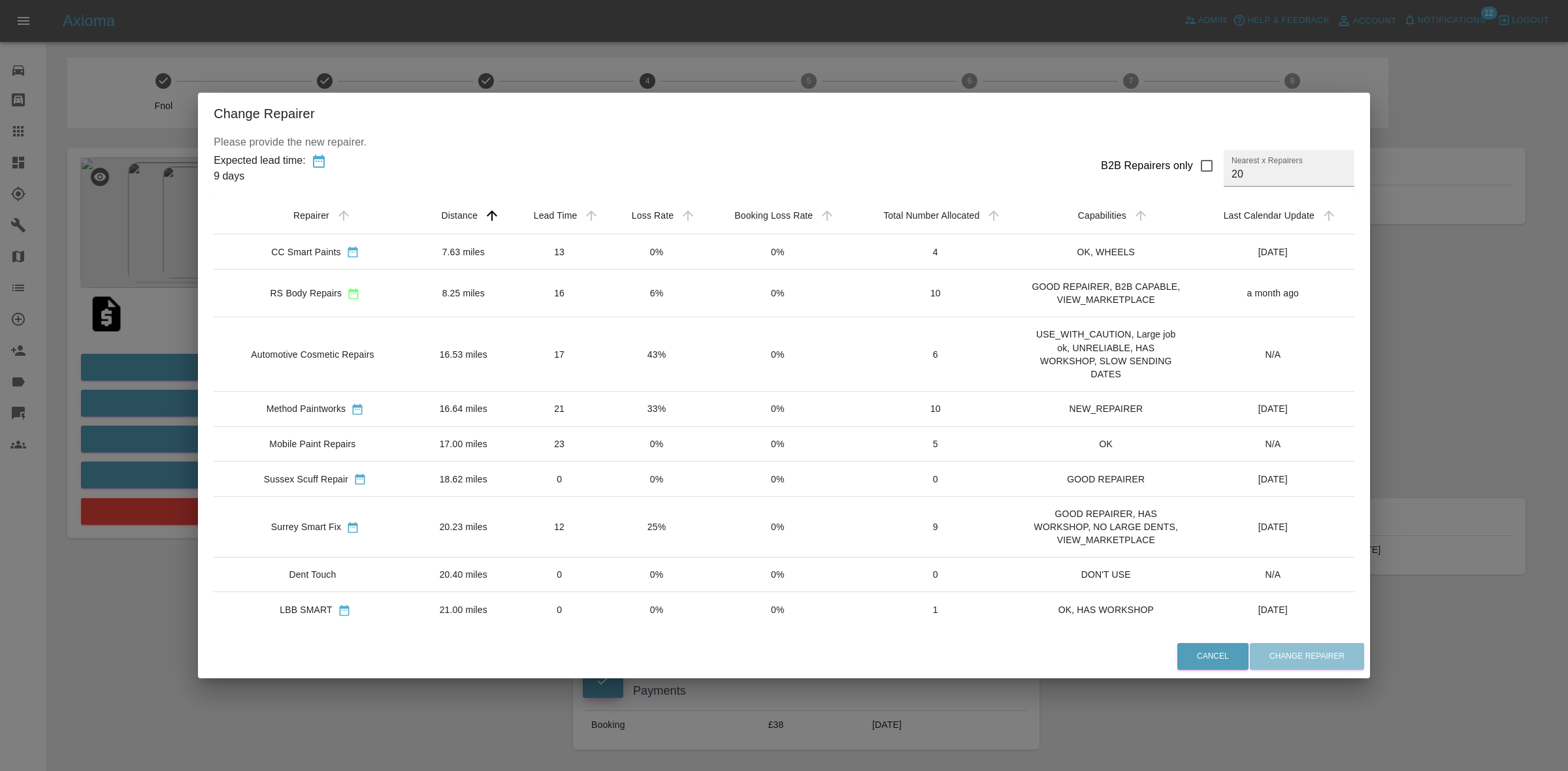
click at [705, 258] on td "0%" at bounding box center [778, 252] width 146 height 36
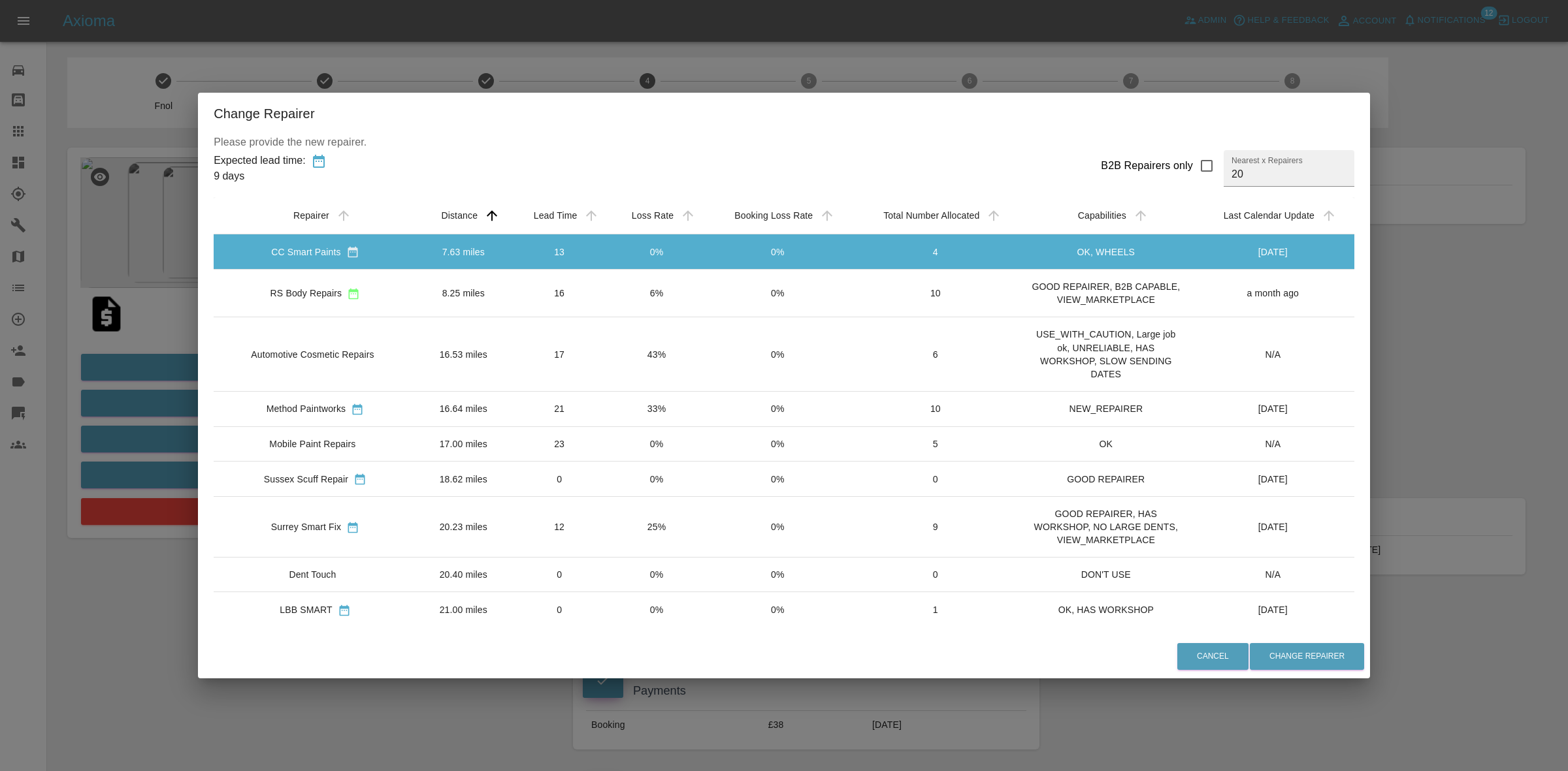
click at [681, 297] on td "6%" at bounding box center [655, 294] width 96 height 47
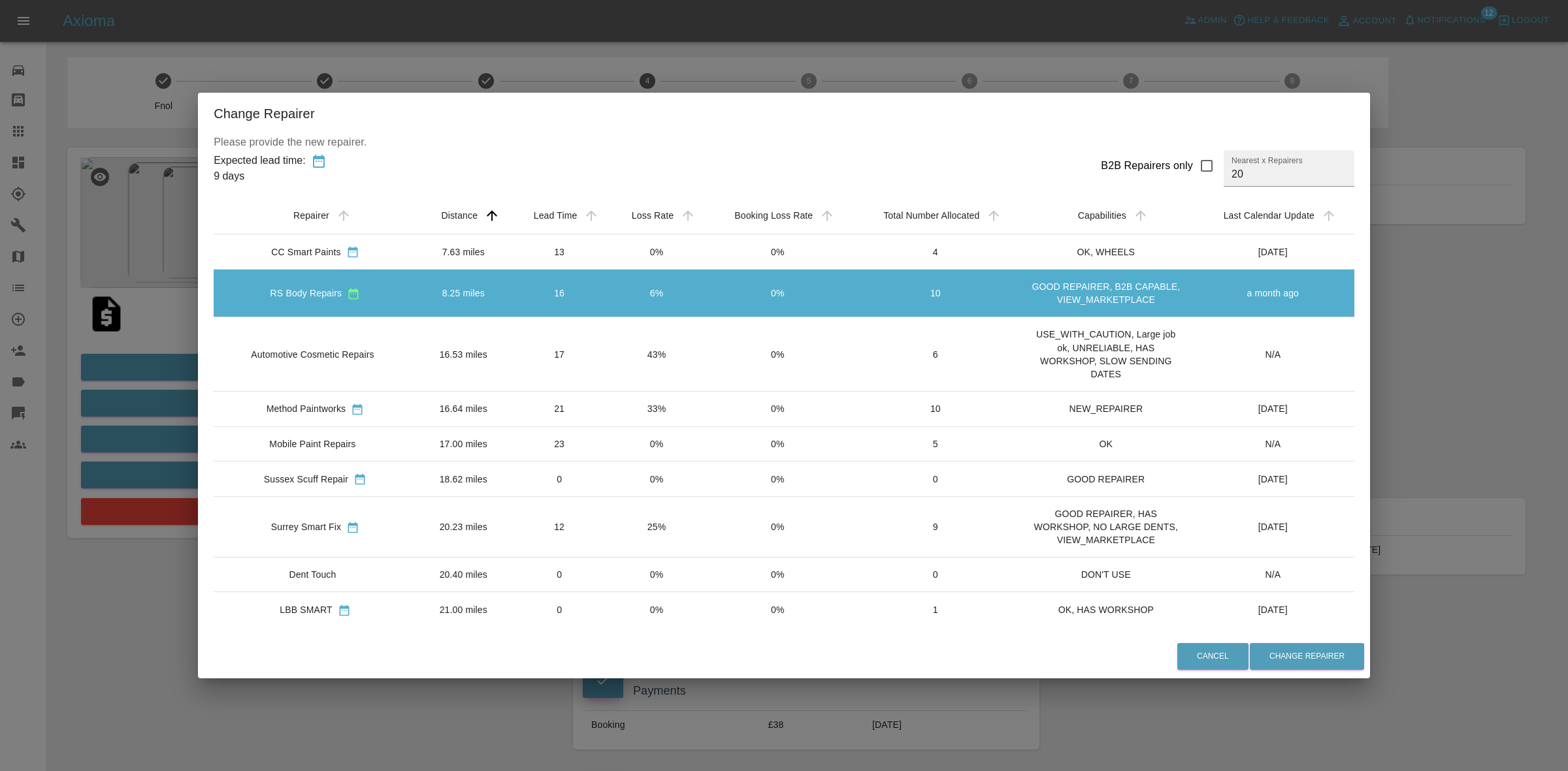
click at [667, 354] on td "43%" at bounding box center [655, 354] width 96 height 74
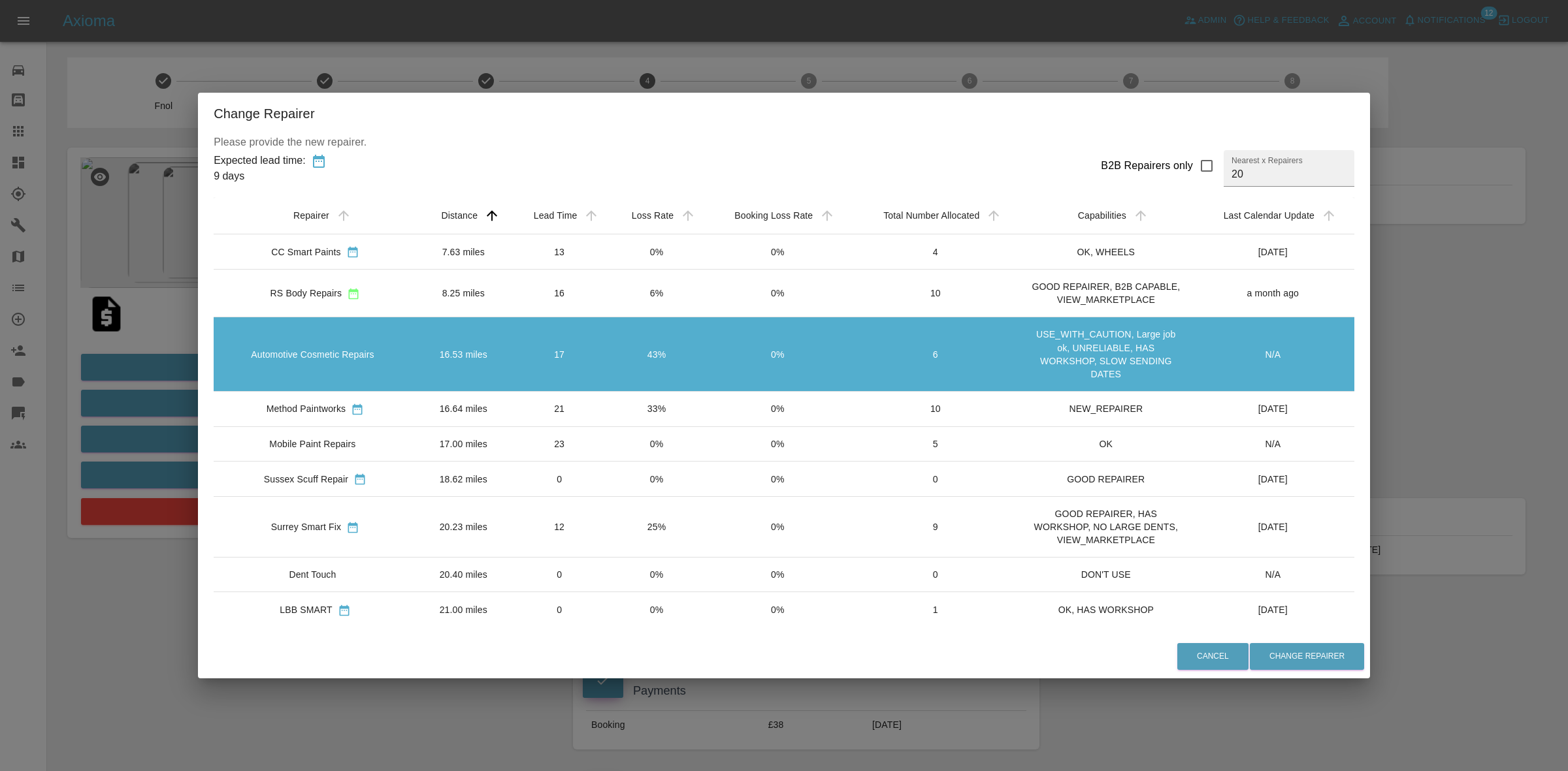
click at [668, 410] on td "33%" at bounding box center [655, 409] width 96 height 36
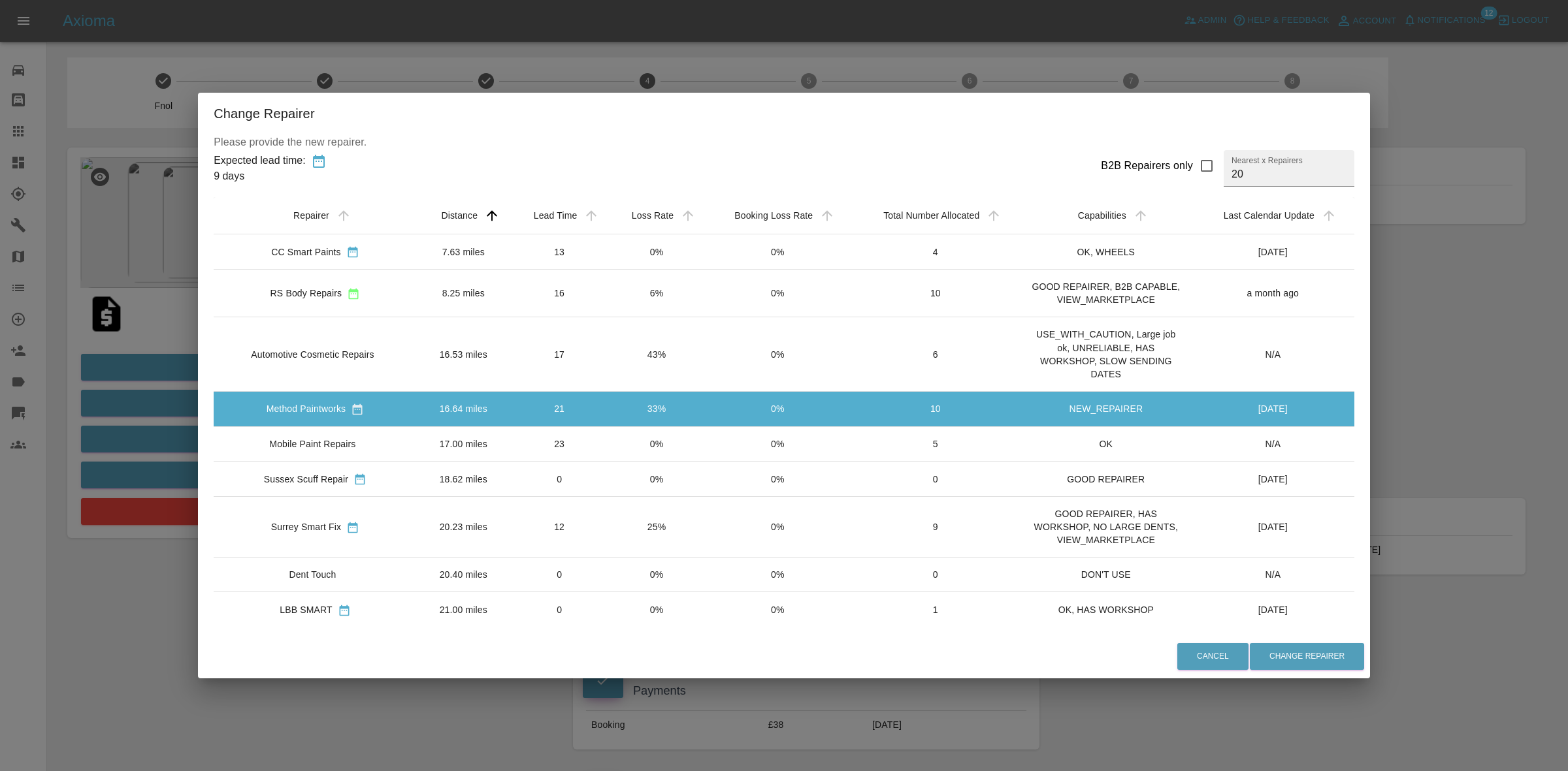
click at [685, 344] on td "43%" at bounding box center [655, 354] width 96 height 74
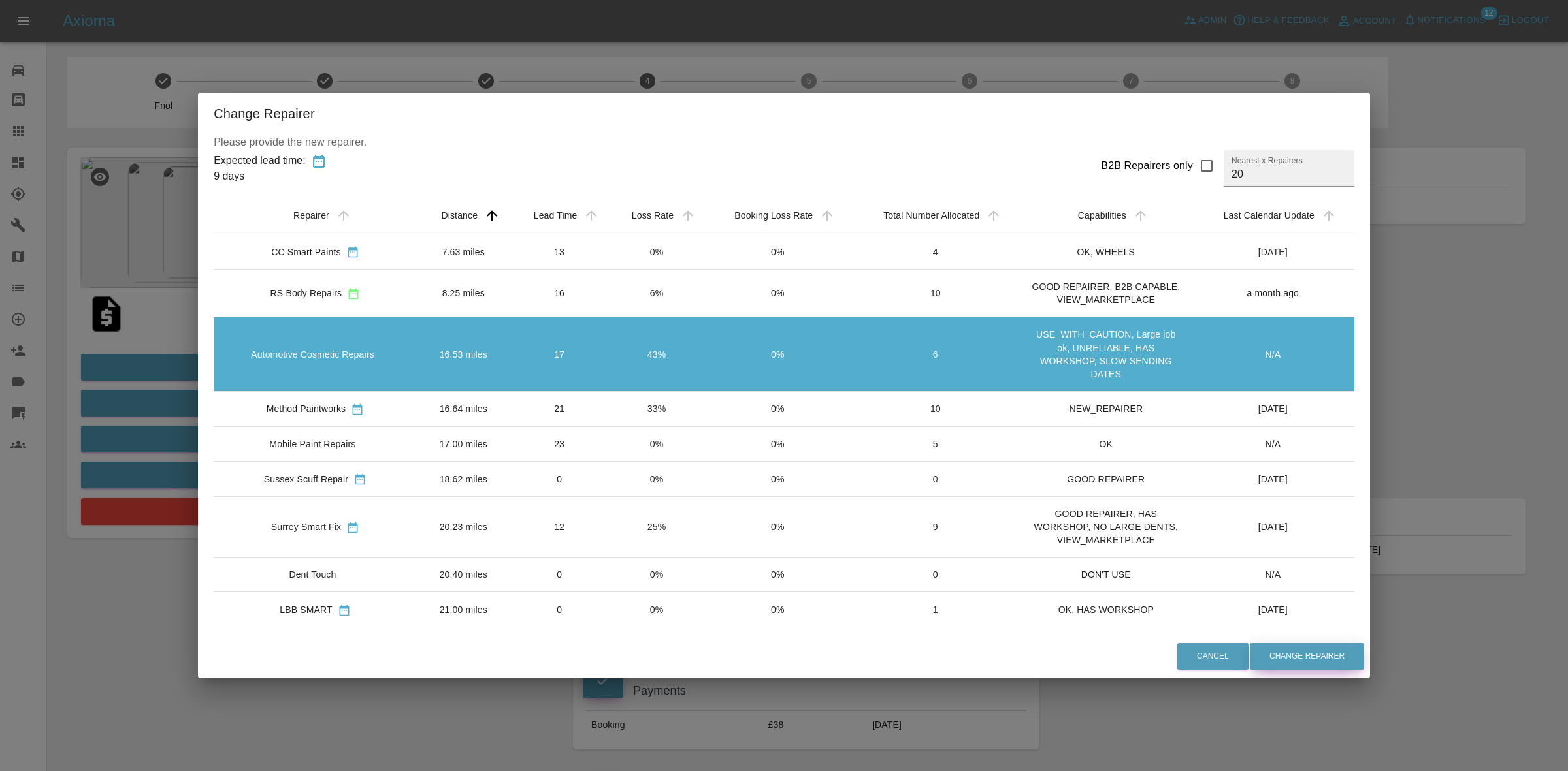
click at [1337, 659] on button "Change Repairer" at bounding box center [1306, 656] width 114 height 26
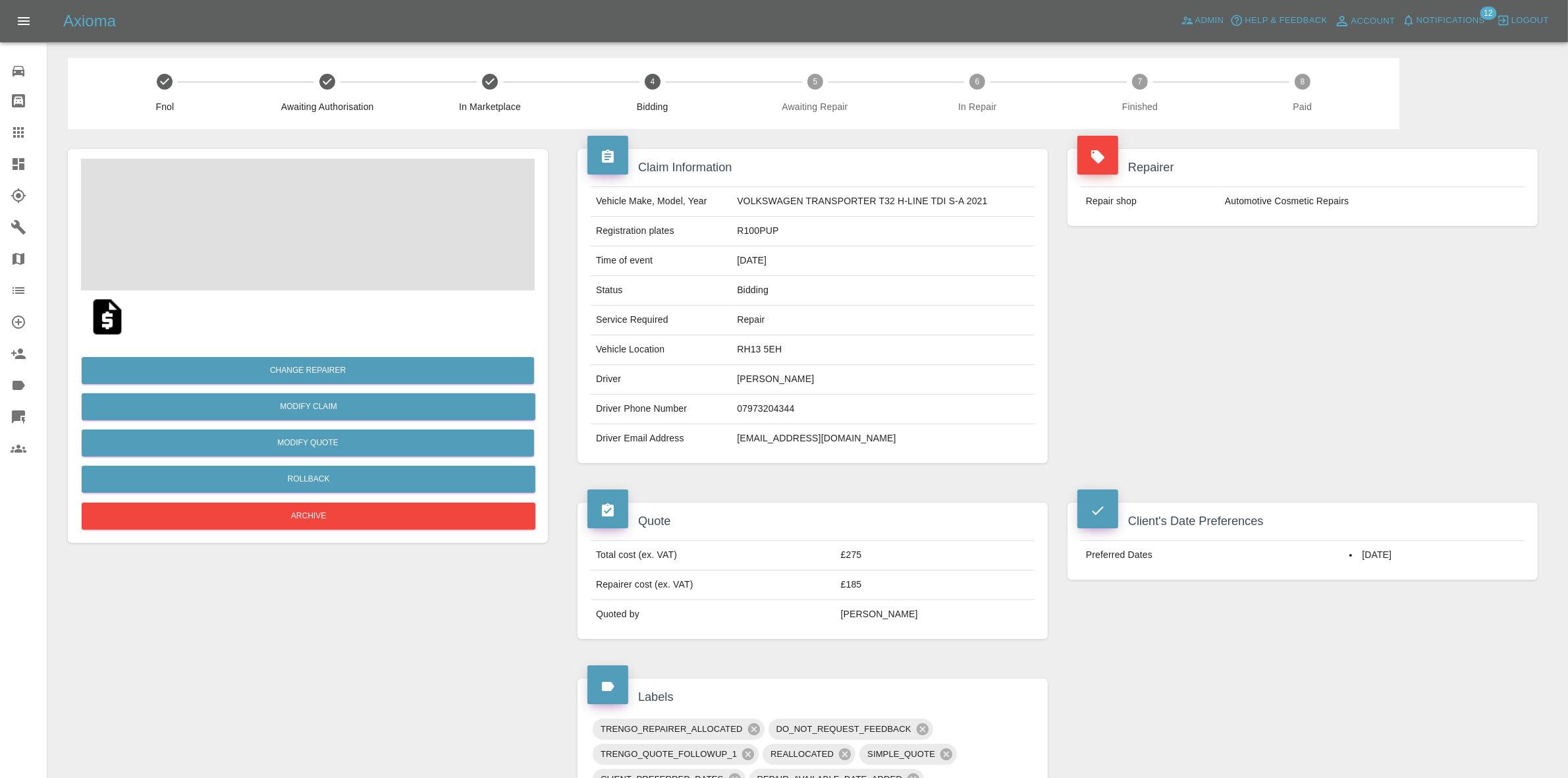
click at [1381, 238] on div "Repairer Repair shop Automotive Cosmetic Repairs" at bounding box center [1303, 187] width 490 height 117
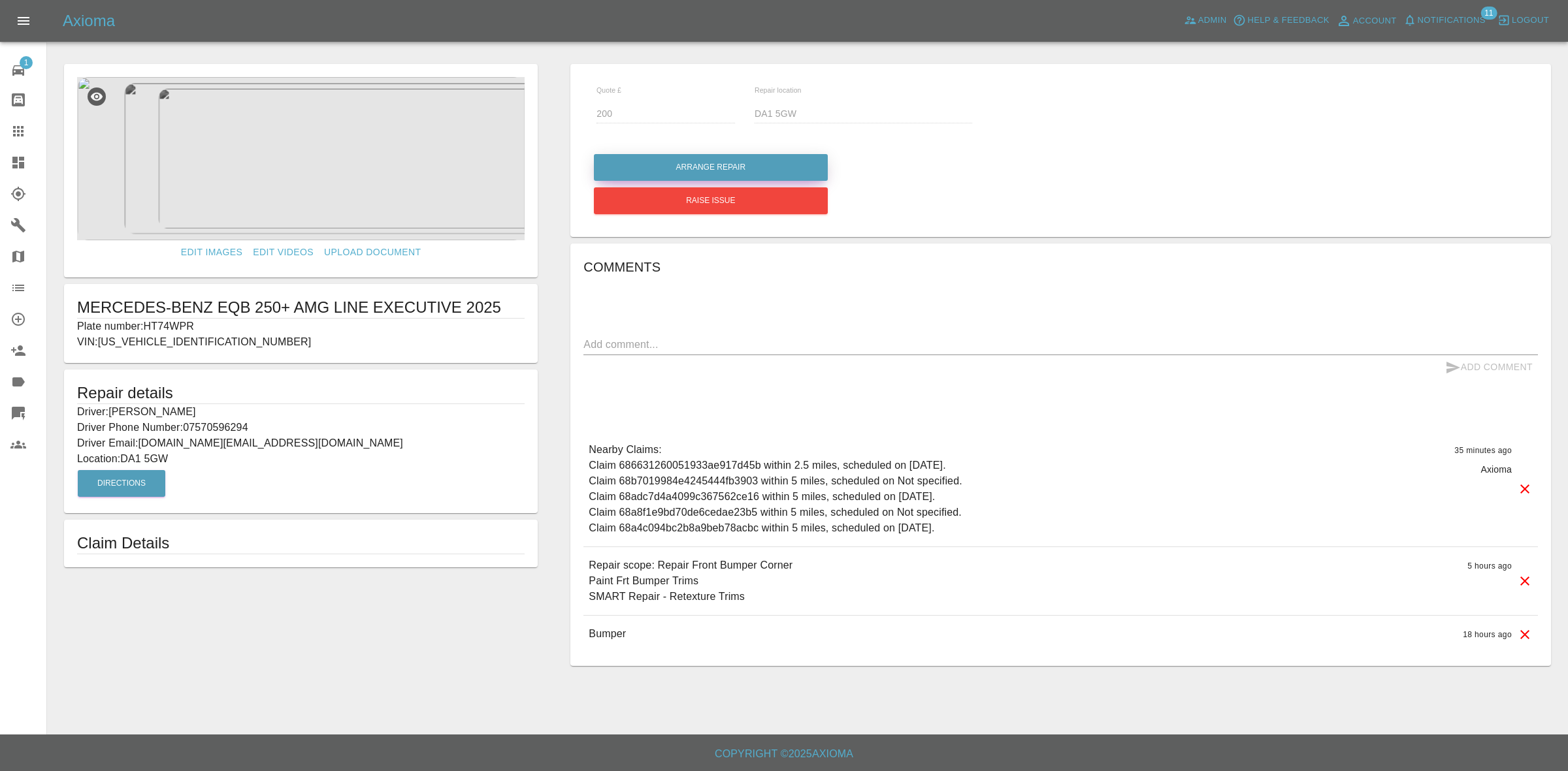
click at [723, 167] on button "Arrange Repair" at bounding box center [711, 167] width 234 height 26
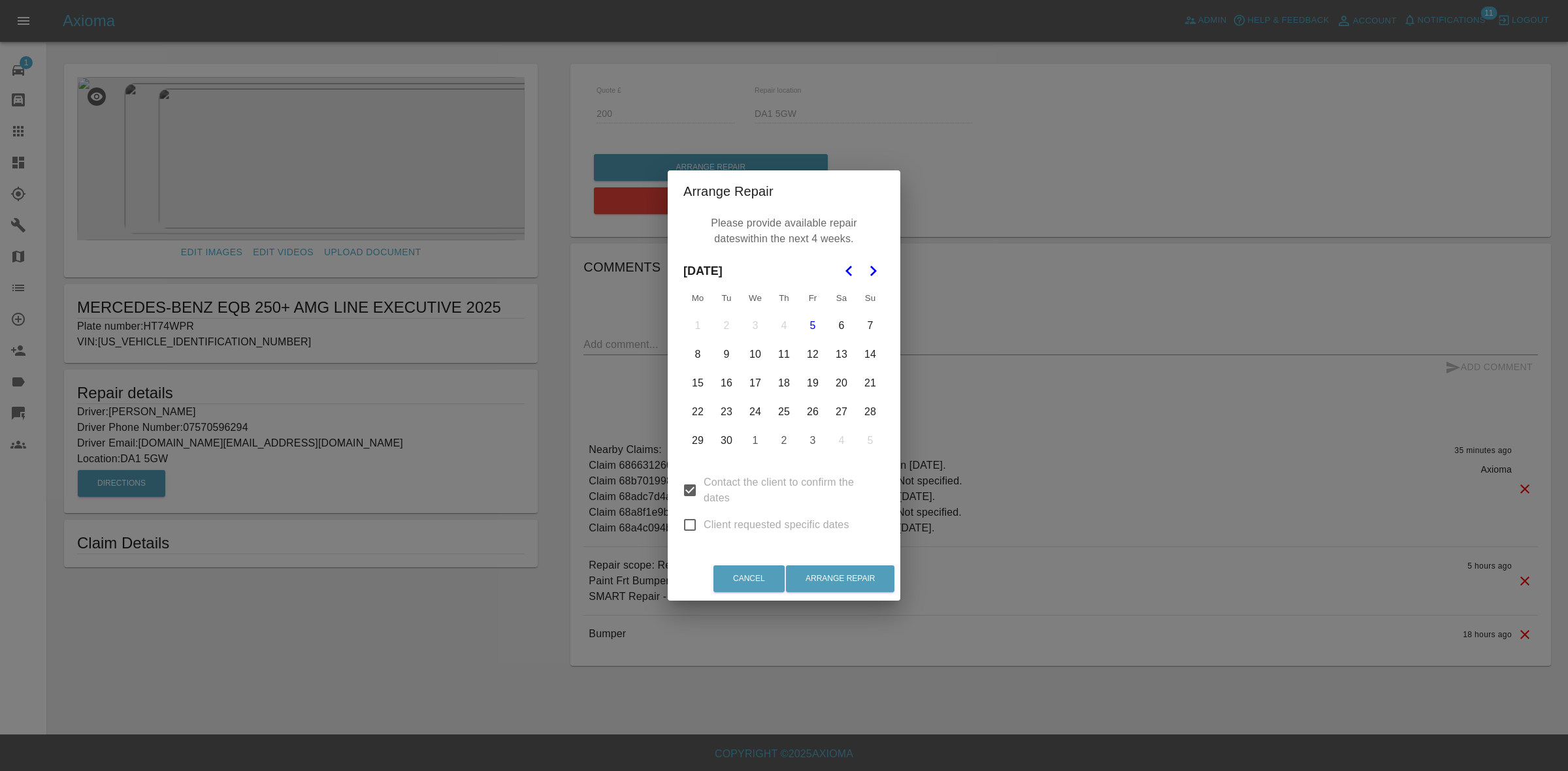
click at [699, 512] on input "Client requested specific dates" at bounding box center [690, 526] width 27 height 27
checkbox input "true"
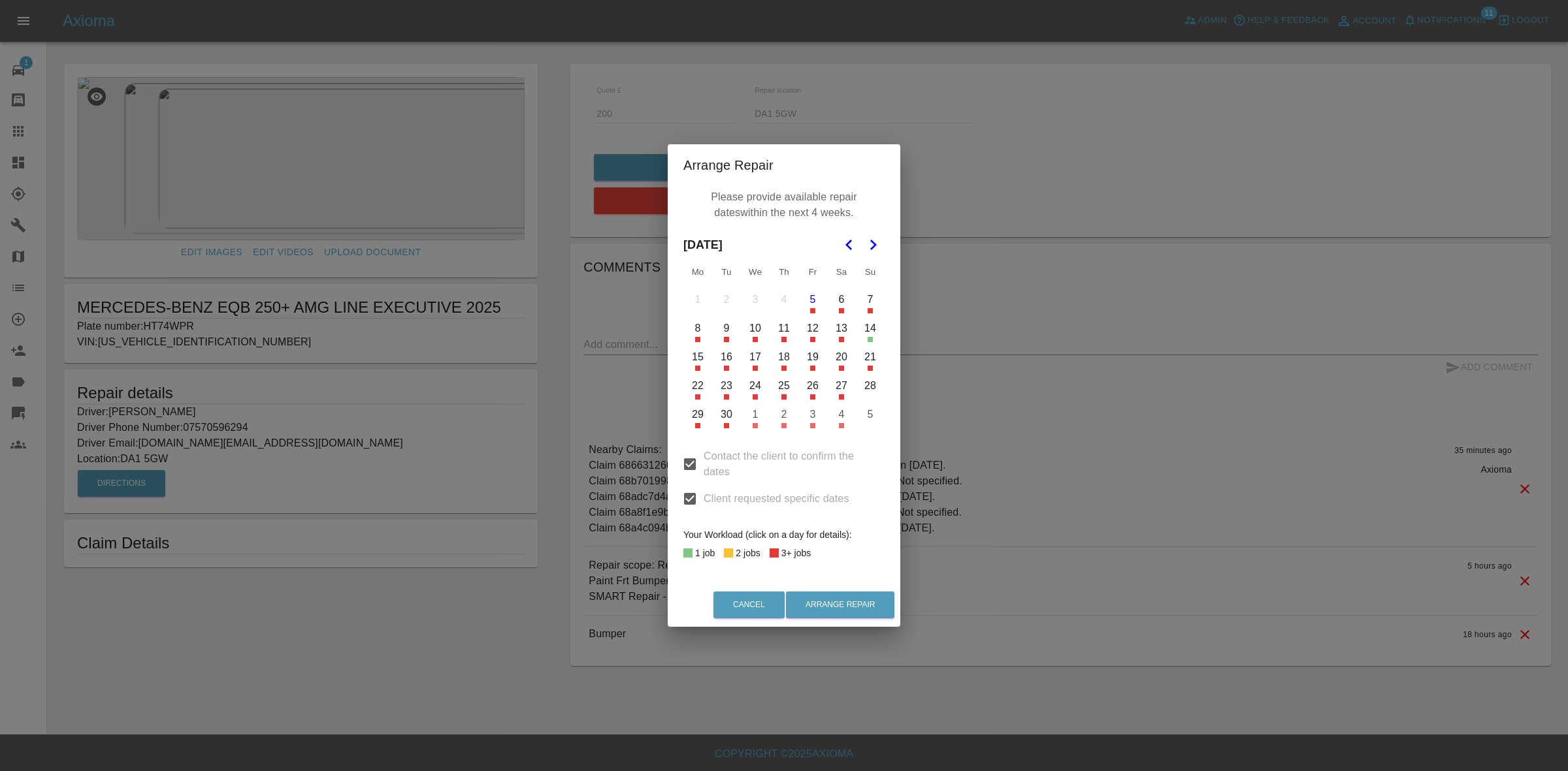
click at [784, 349] on button "18" at bounding box center [784, 358] width 27 height 27
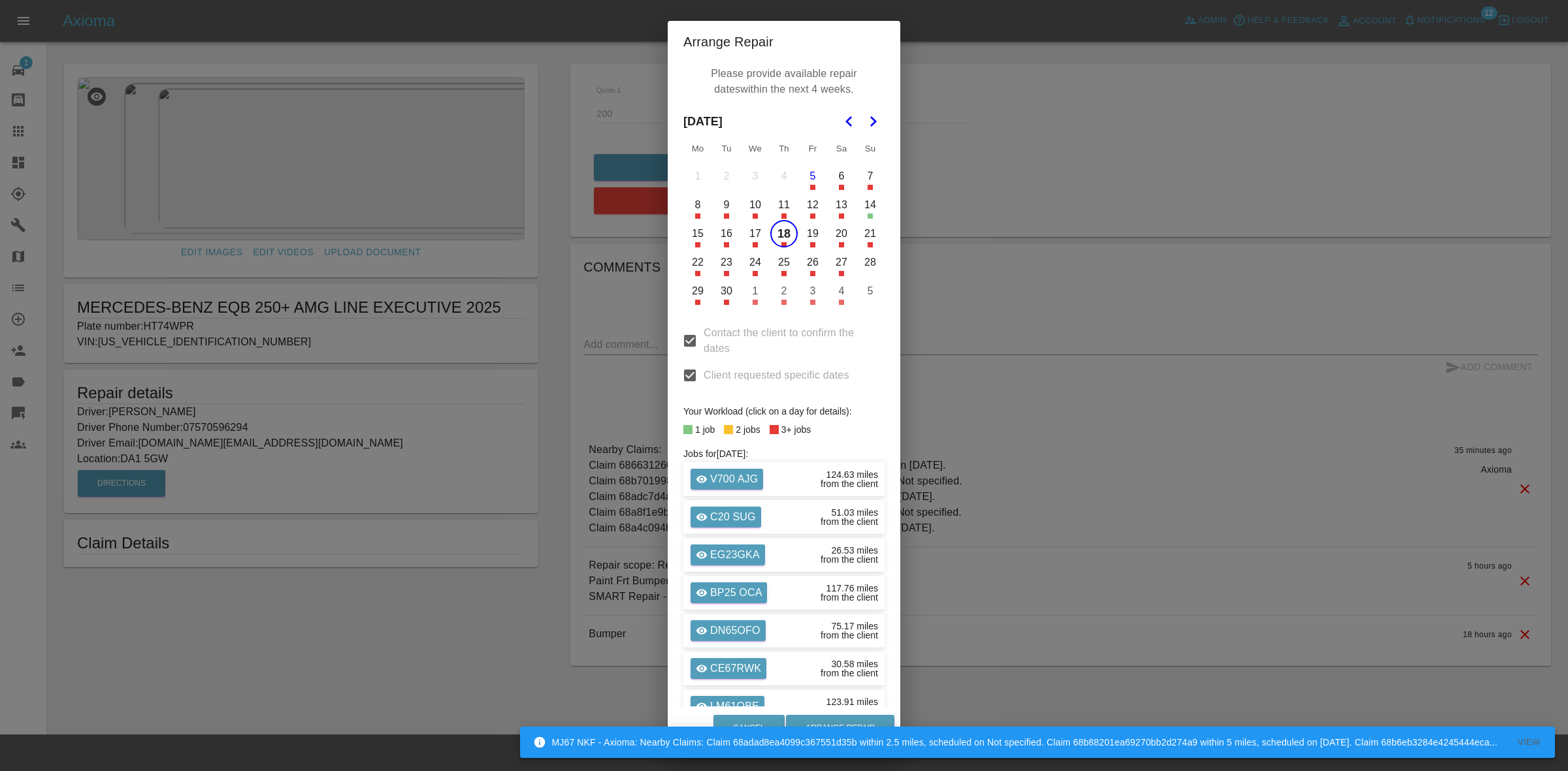
click at [804, 226] on button "19" at bounding box center [813, 234] width 27 height 27
click at [828, 238] on button "20" at bounding box center [841, 234] width 27 height 27
click at [835, 716] on button "Arrange Repair" at bounding box center [840, 728] width 109 height 26
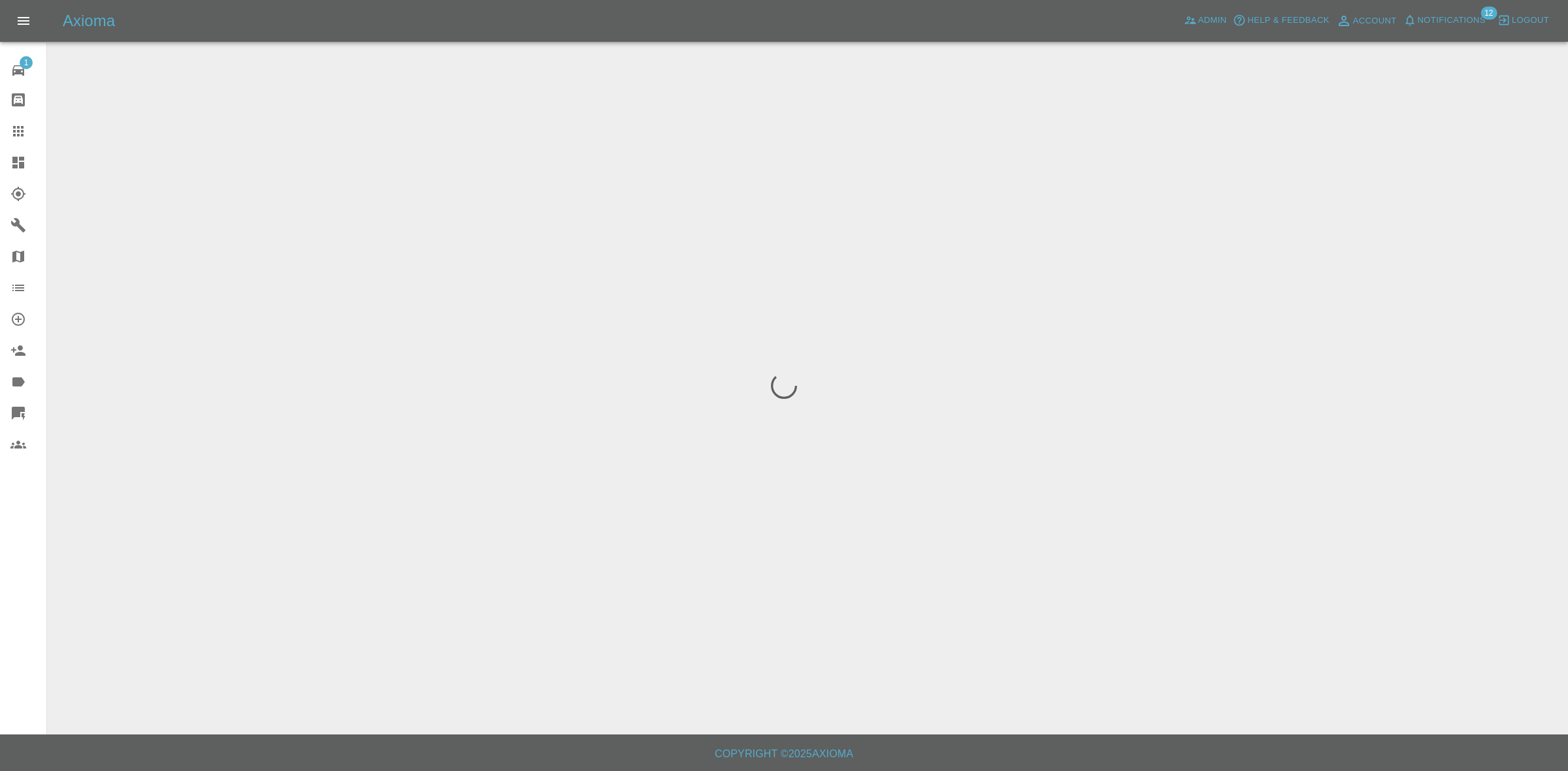
click at [1461, 20] on span "Notifications" at bounding box center [1451, 20] width 68 height 15
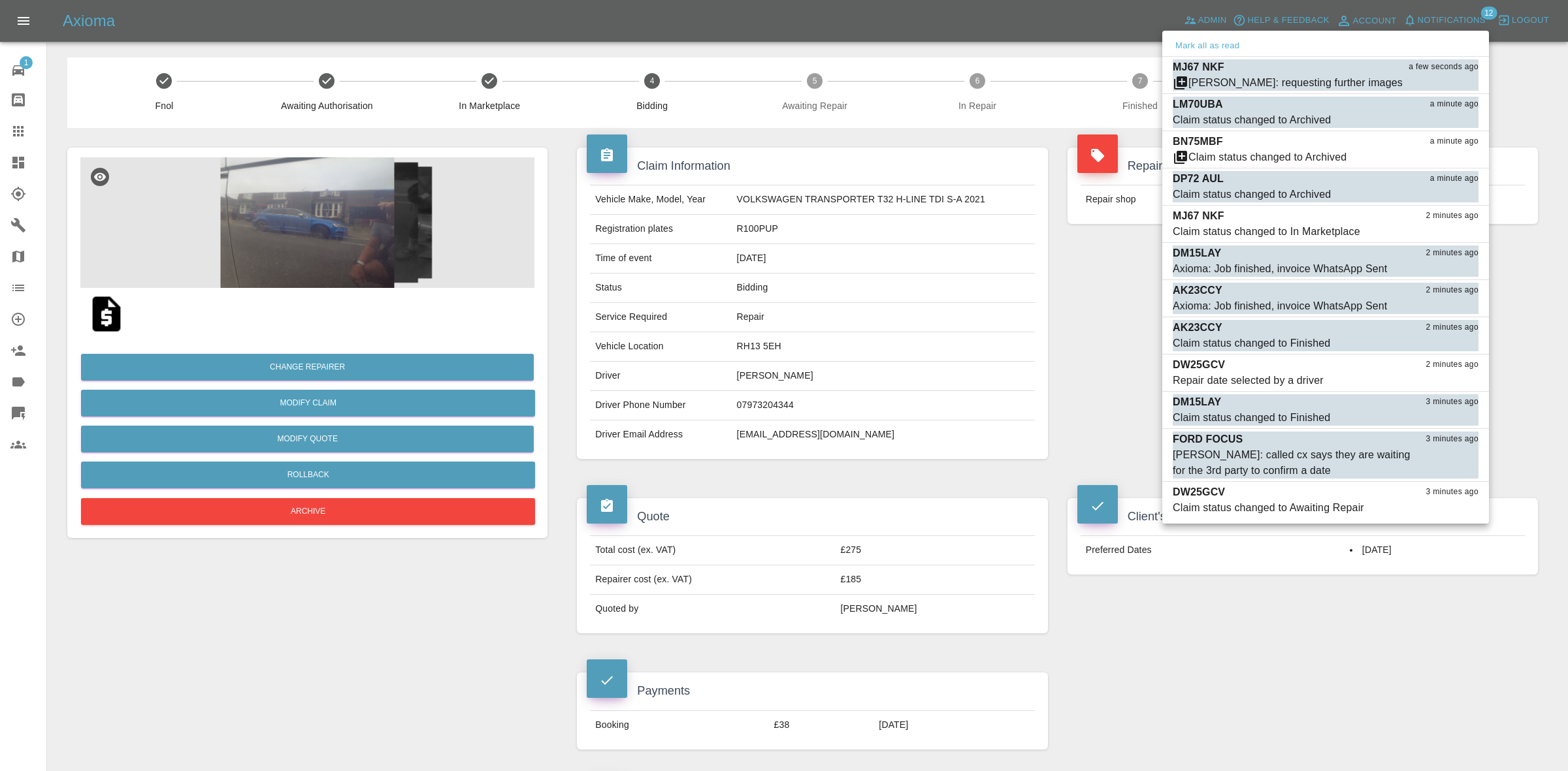
click at [969, 285] on div at bounding box center [784, 385] width 1568 height 771
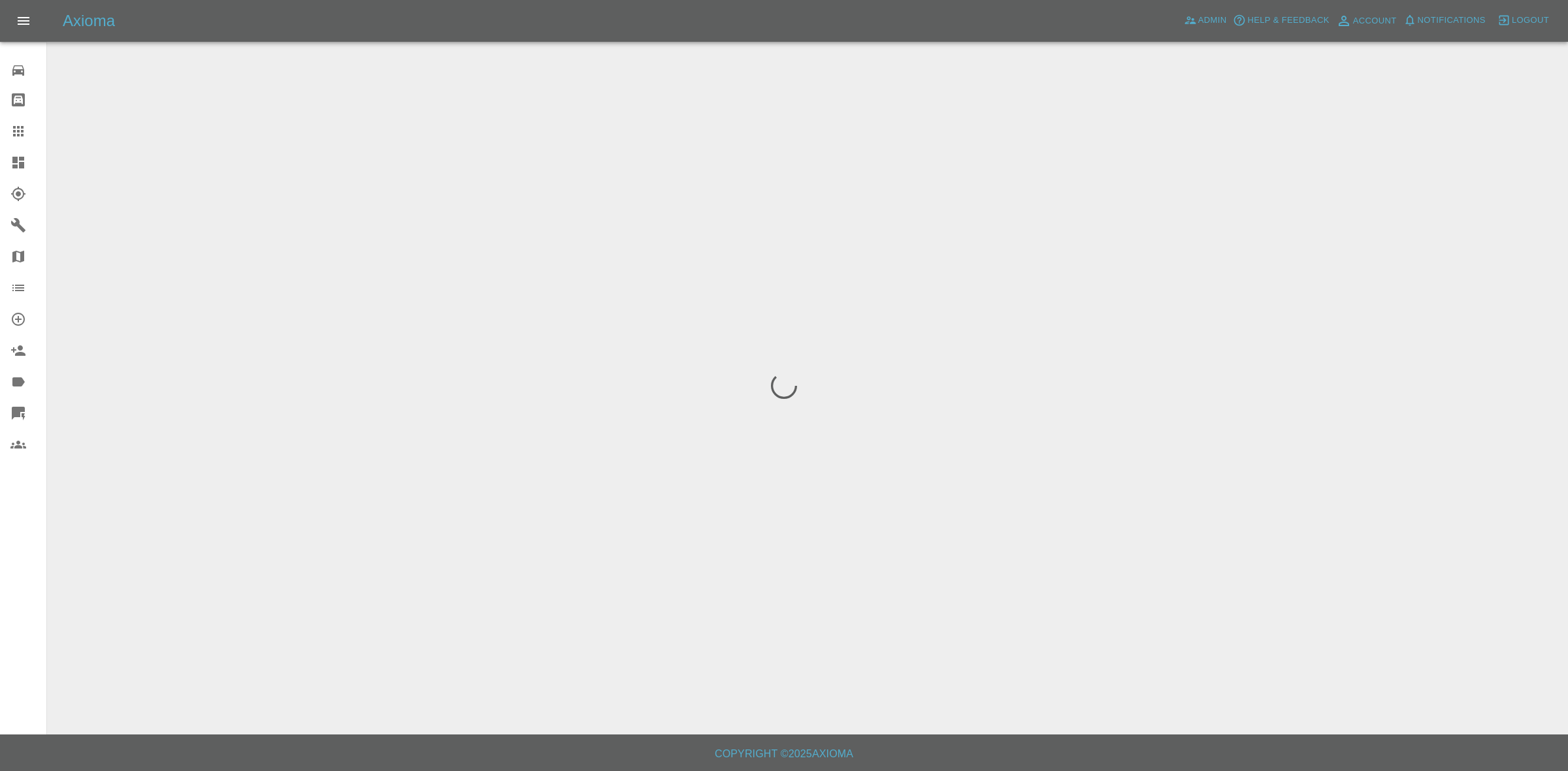
click at [1458, 13] on span "Notifications" at bounding box center [1451, 20] width 68 height 15
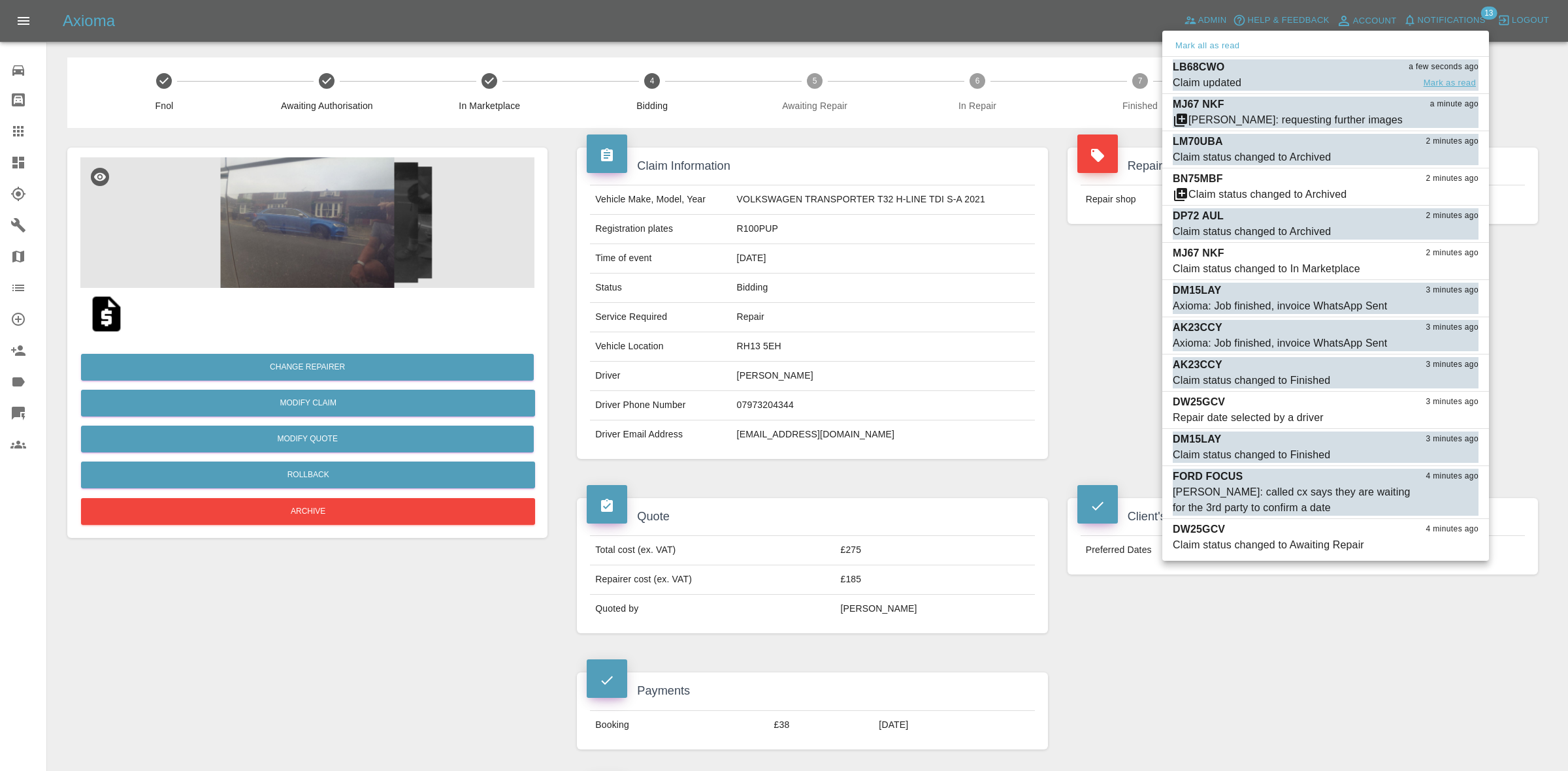
click at [1446, 84] on button "Mark as read" at bounding box center [1449, 83] width 57 height 15
click at [1446, 113] on button "Mark as read" at bounding box center [1449, 120] width 57 height 15
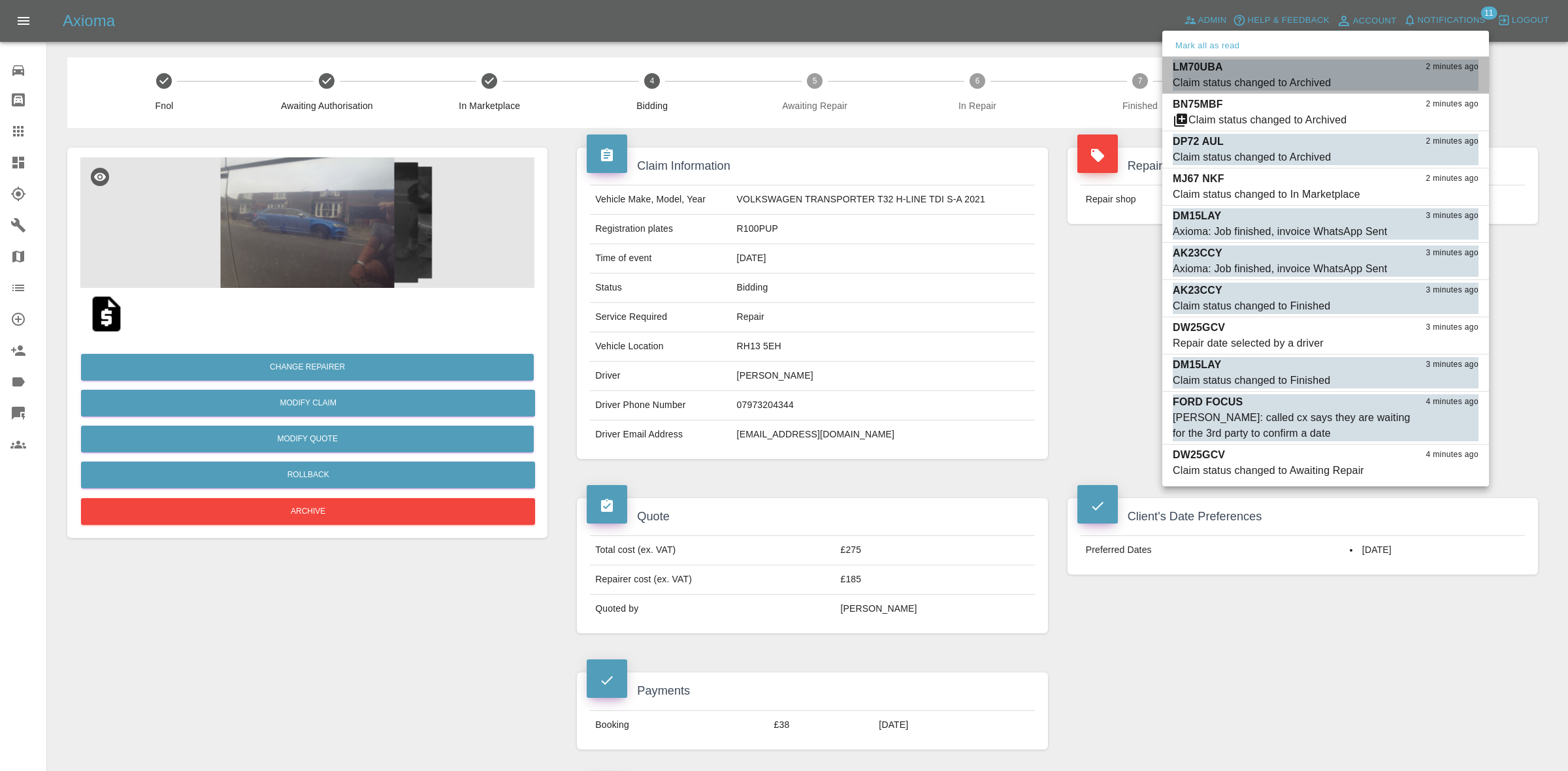
click at [1446, 84] on button "Mark as read" at bounding box center [1449, 83] width 57 height 15
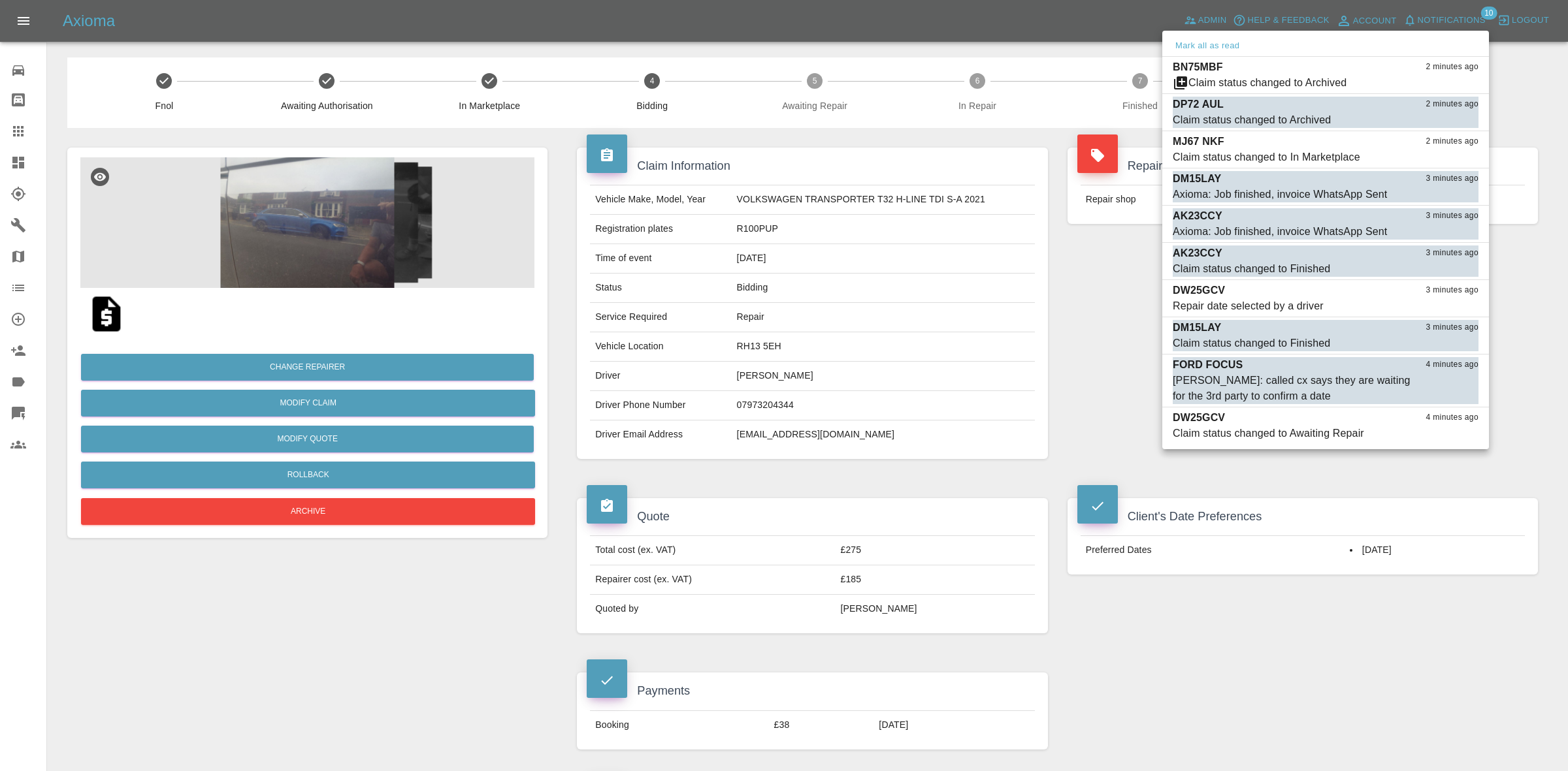
click at [1446, 84] on button "Mark as read" at bounding box center [1449, 83] width 57 height 15
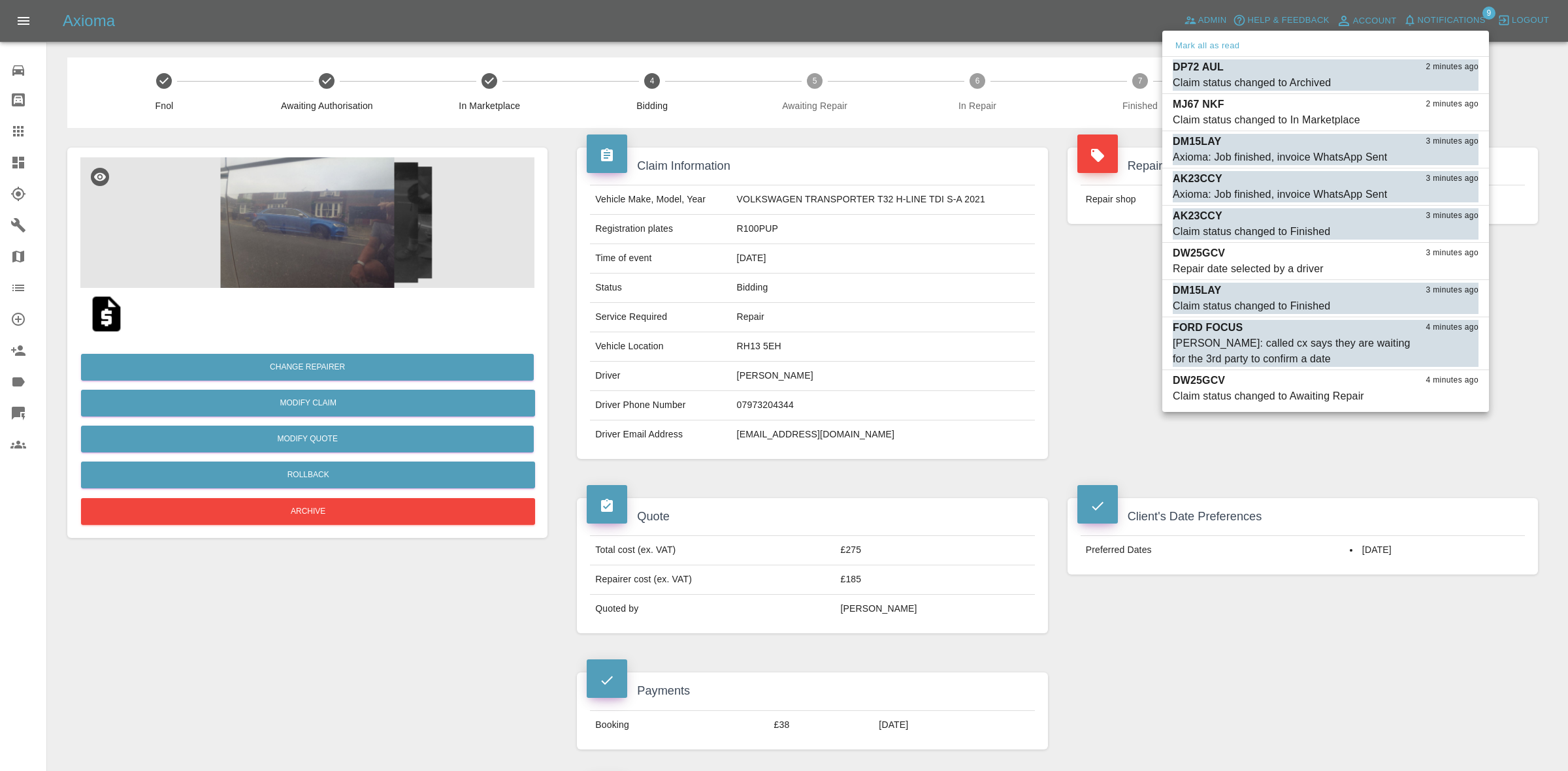
click at [1446, 84] on button "Mark as read" at bounding box center [1449, 83] width 57 height 15
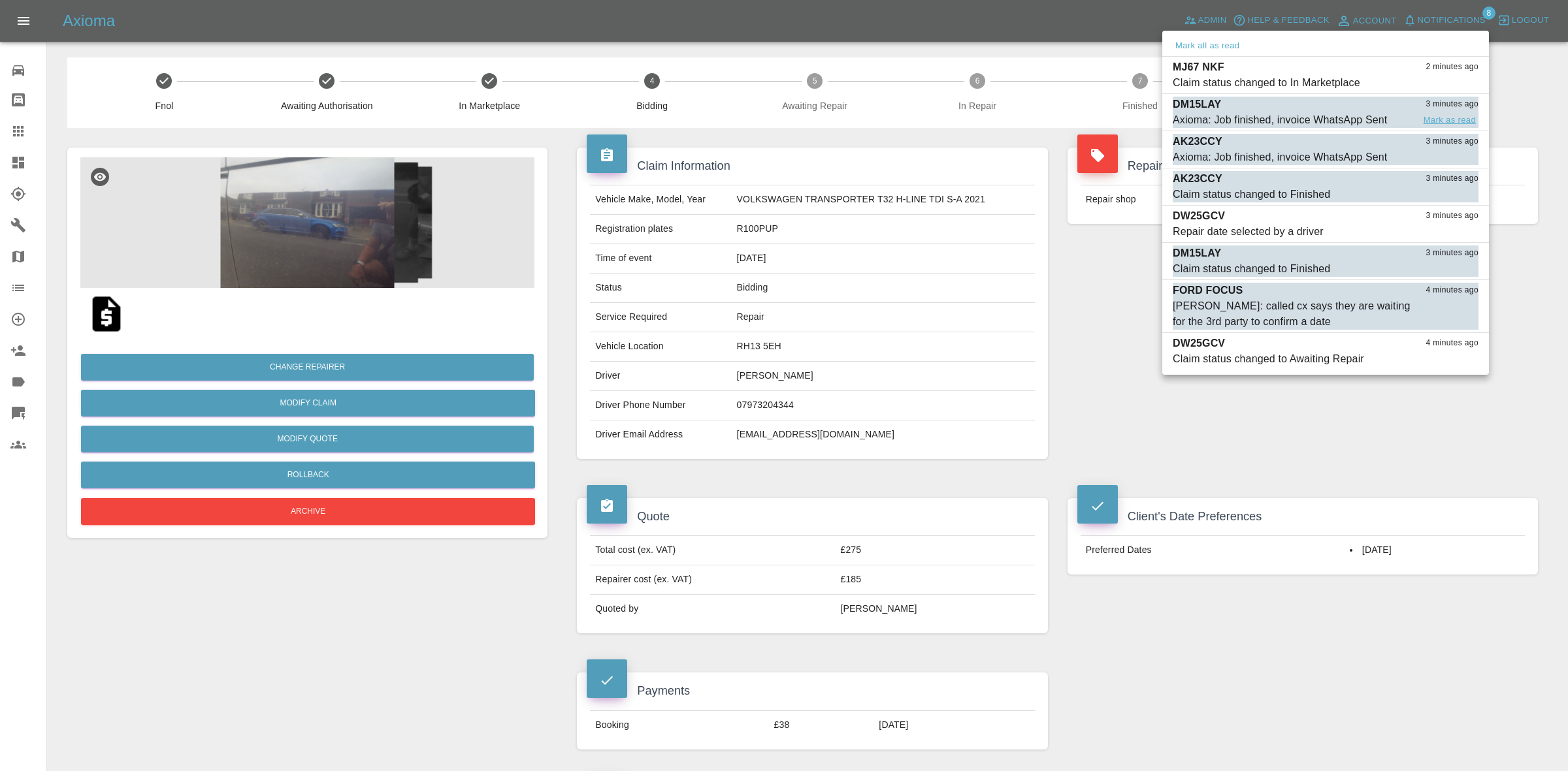
click at [1446, 119] on button "Mark as read" at bounding box center [1449, 120] width 57 height 15
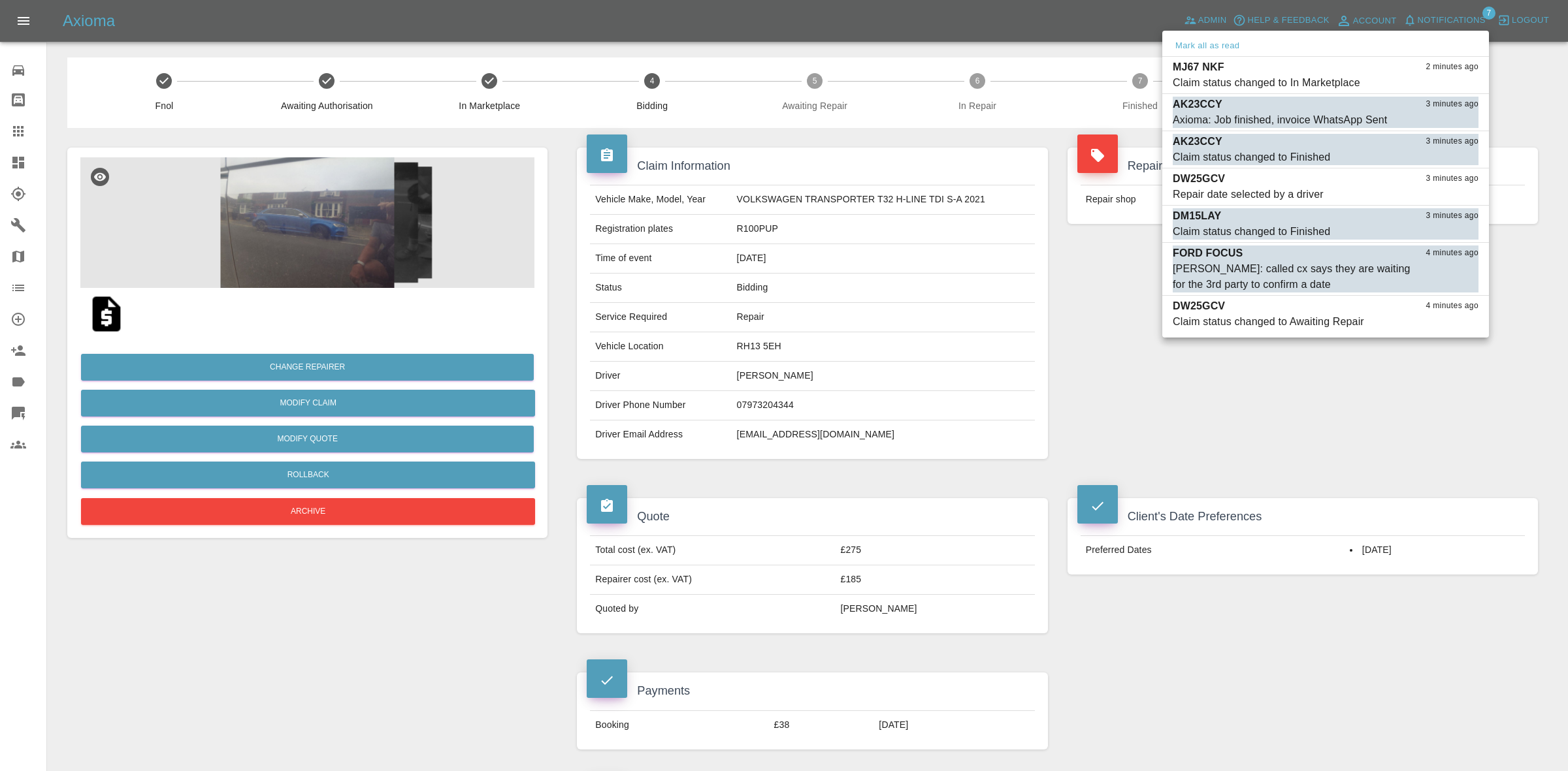
click at [1446, 119] on button "Mark as read" at bounding box center [1449, 120] width 57 height 15
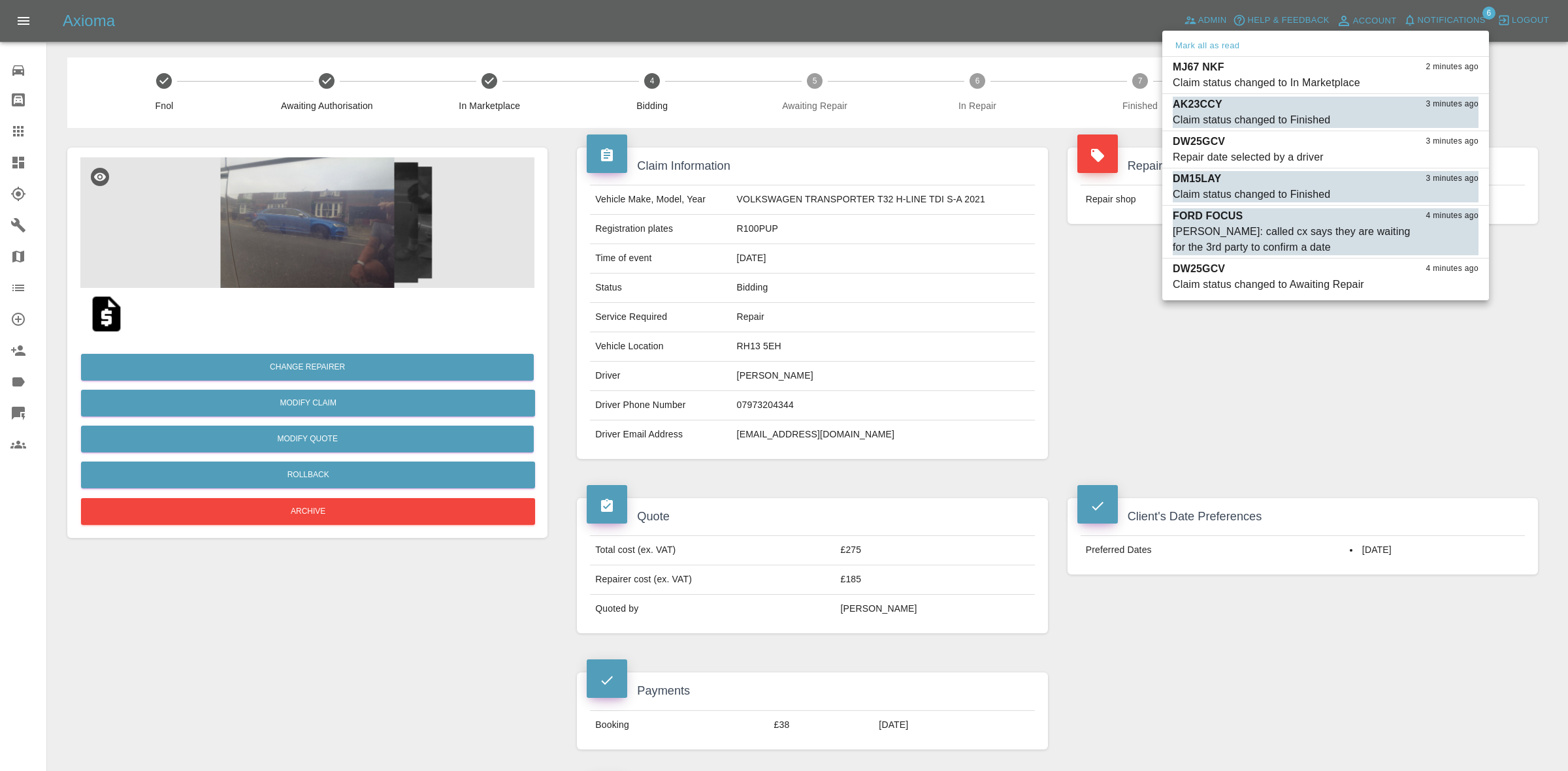
click at [1446, 119] on button "Mark as read" at bounding box center [1449, 120] width 57 height 15
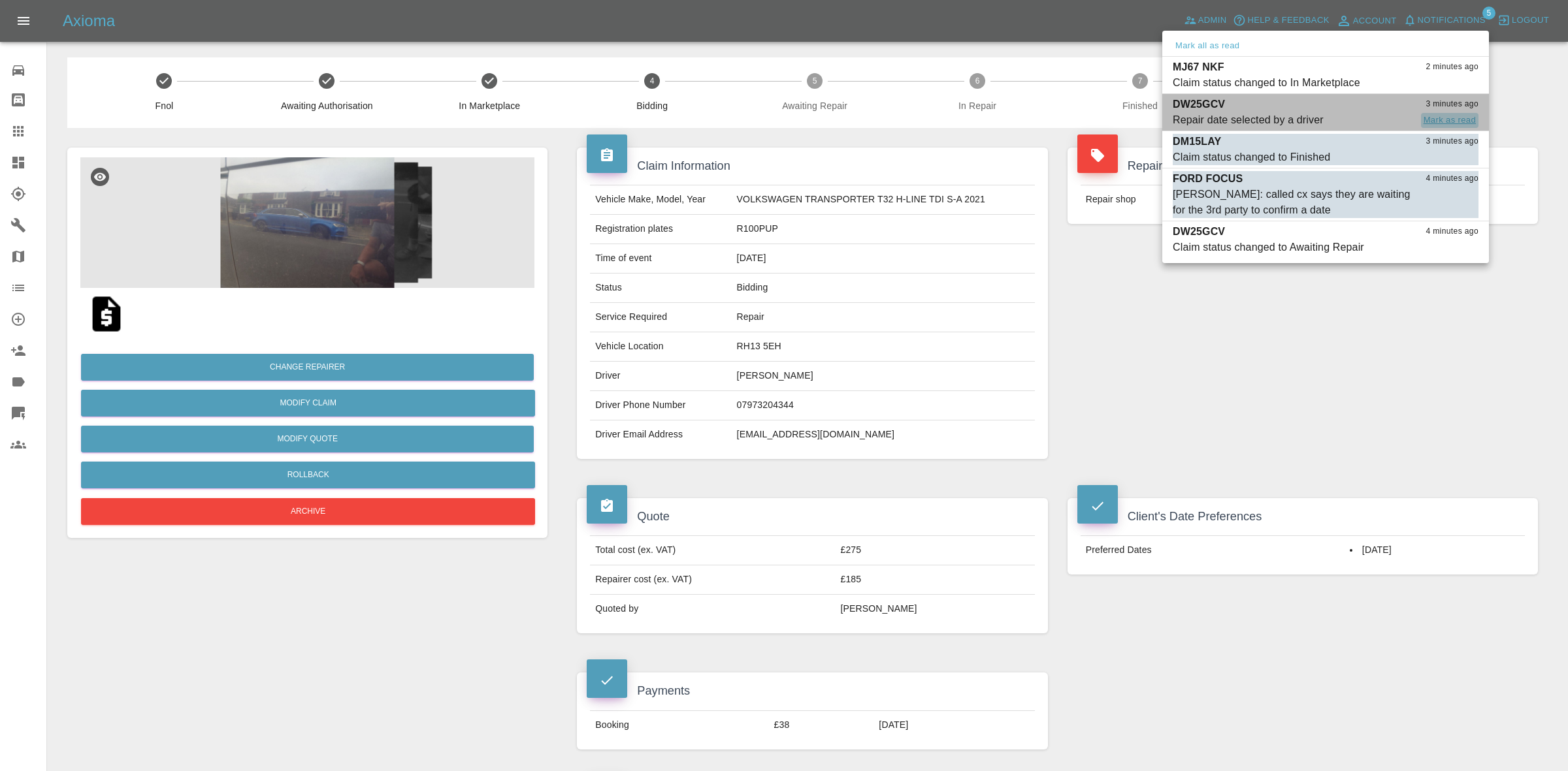
click at [1446, 124] on button "Mark as read" at bounding box center [1449, 120] width 57 height 15
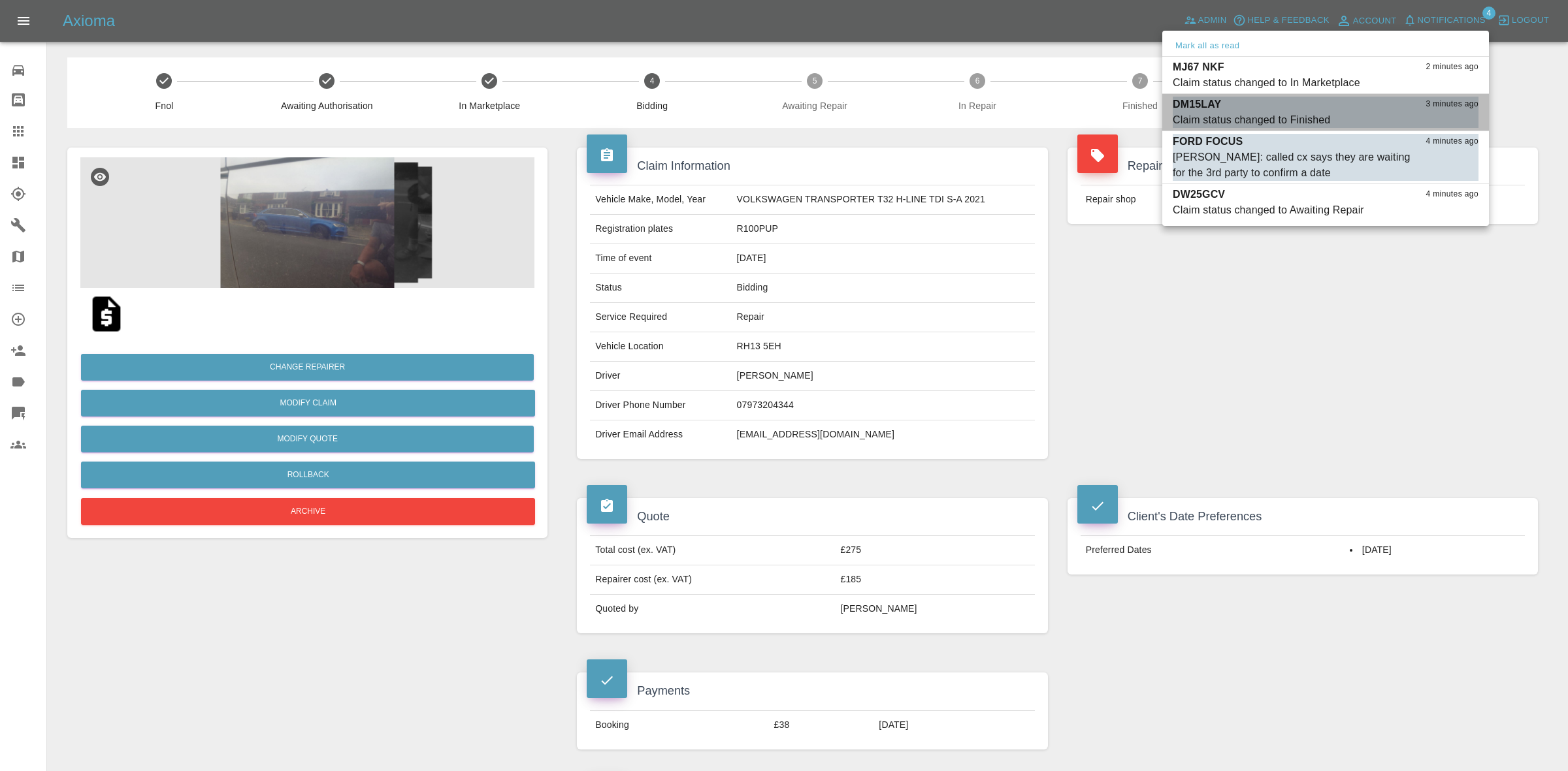
click at [1446, 124] on button "Mark as read" at bounding box center [1449, 120] width 57 height 15
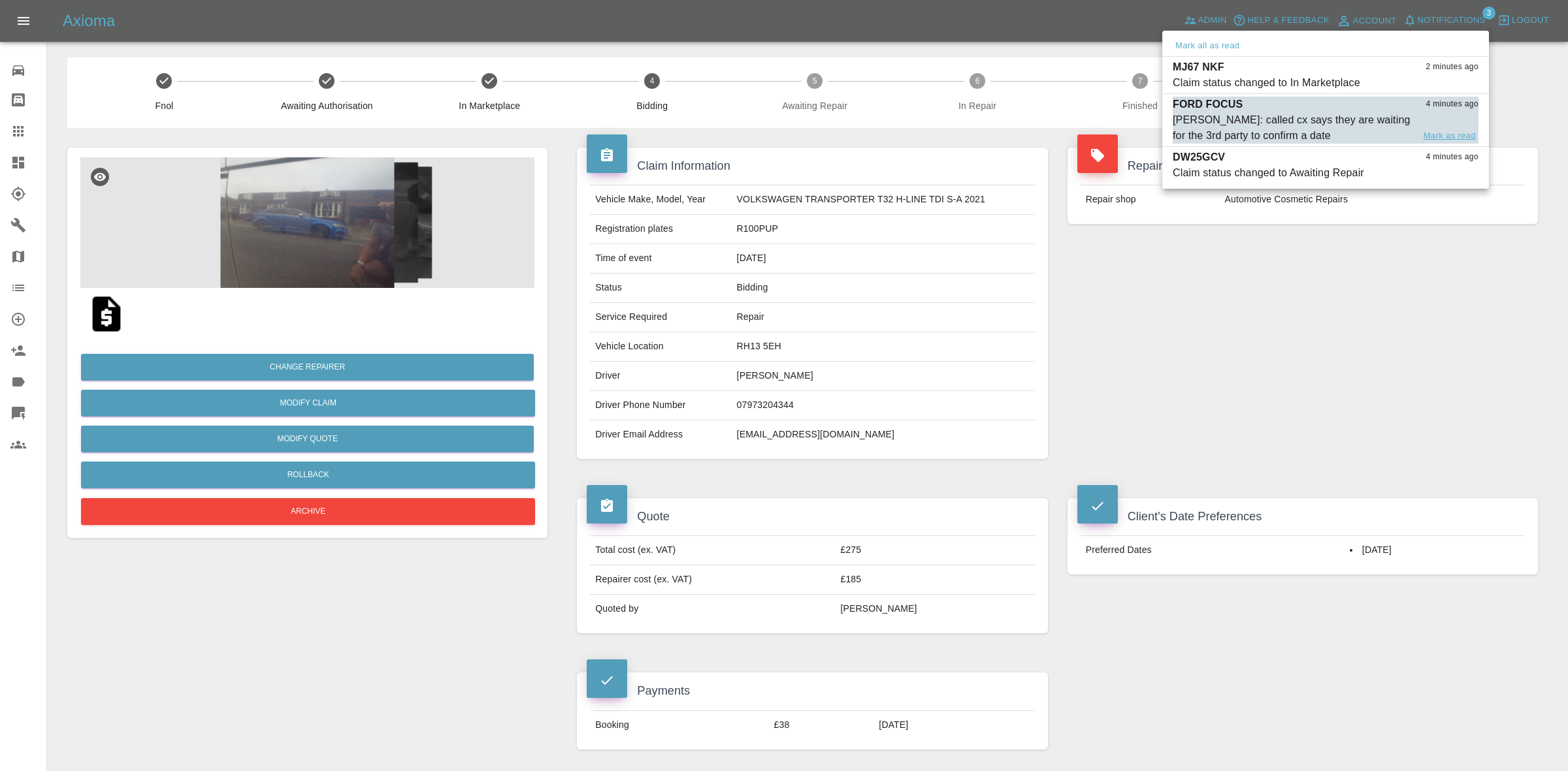
click at [1445, 132] on button "Mark as read" at bounding box center [1449, 136] width 57 height 15
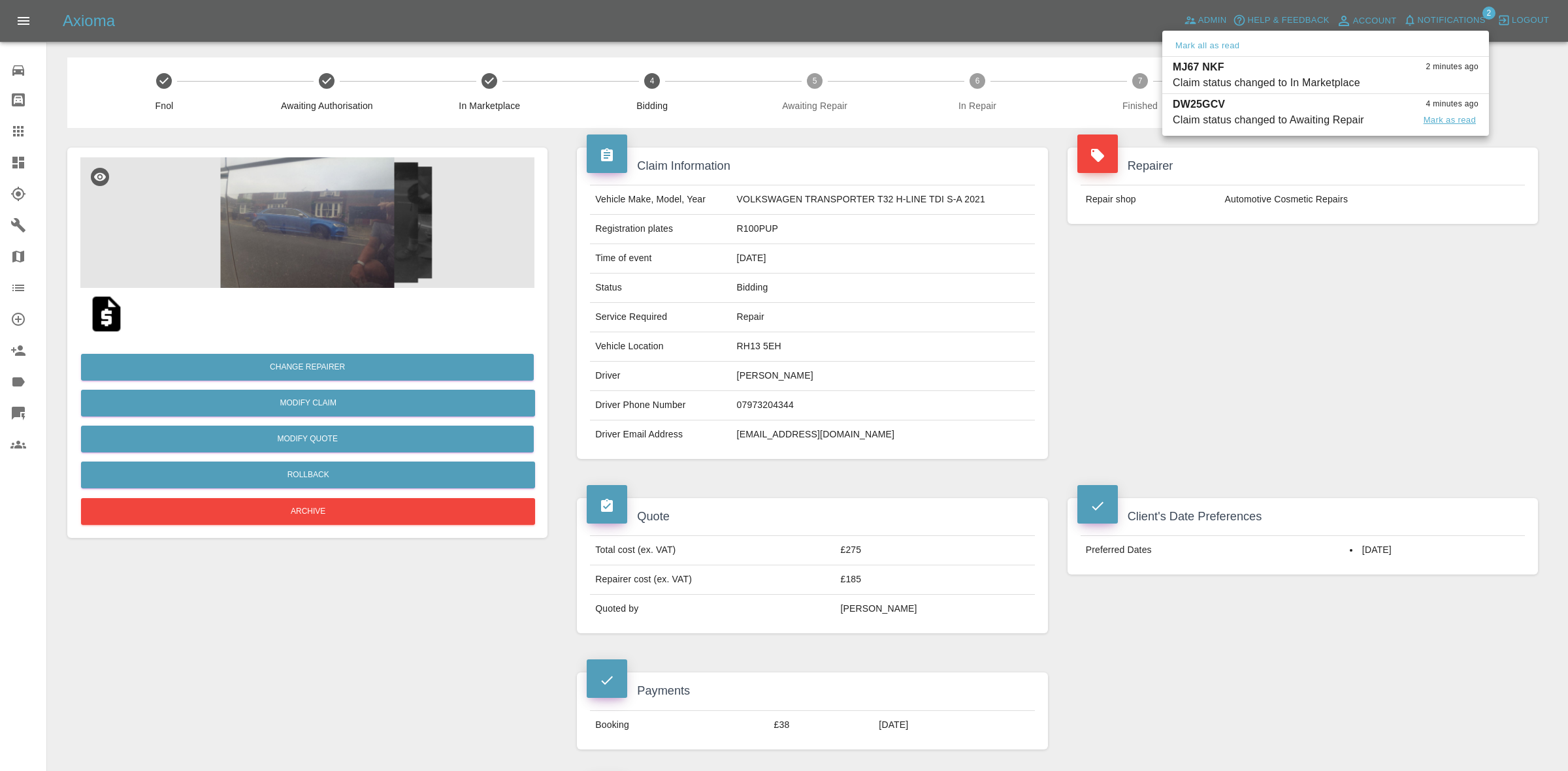
click at [1445, 120] on button "Mark as read" at bounding box center [1449, 120] width 57 height 15
click at [1367, 242] on div at bounding box center [784, 385] width 1568 height 771
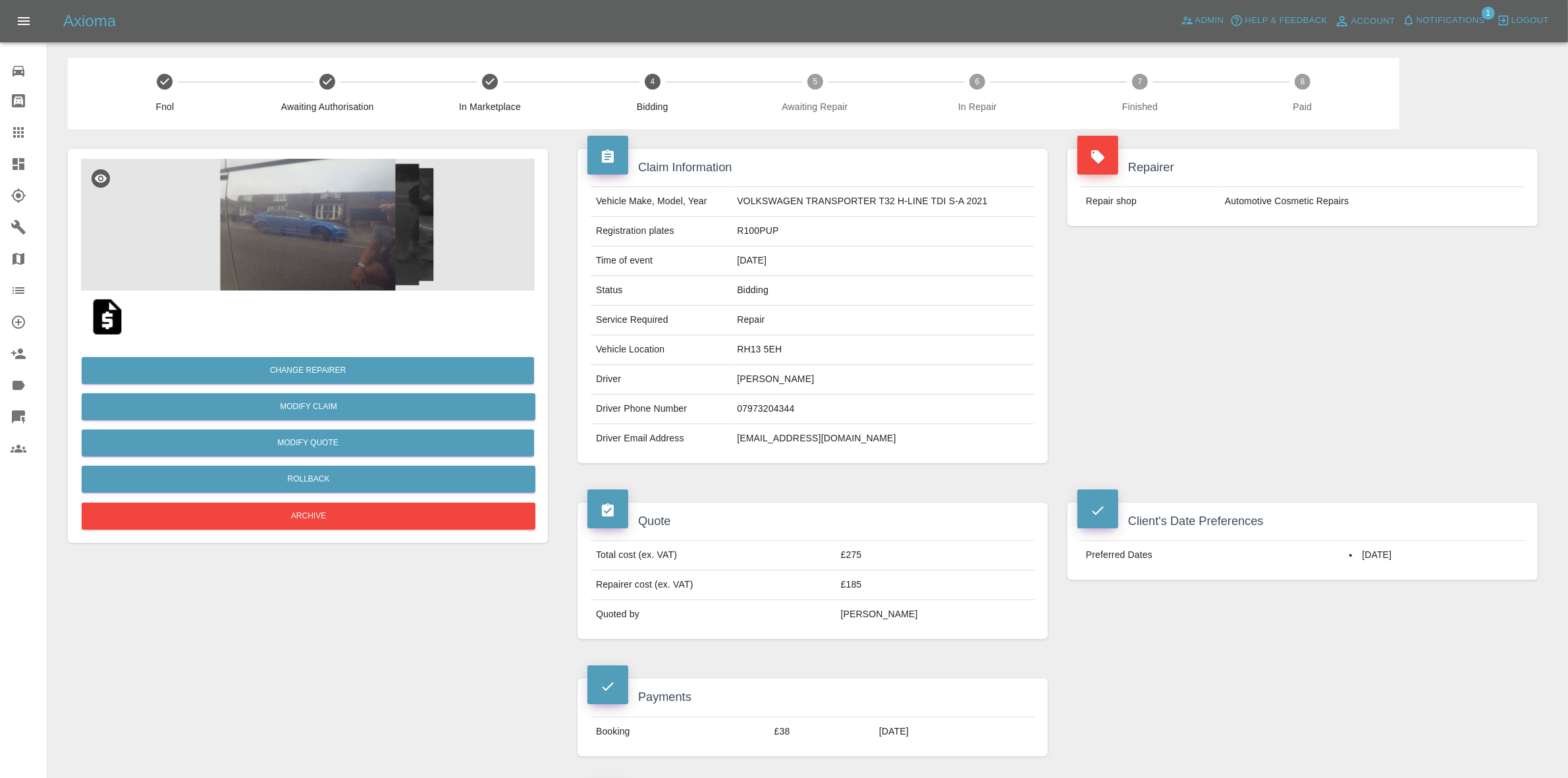
click at [1432, 28] on span "Notifications" at bounding box center [1451, 20] width 68 height 15
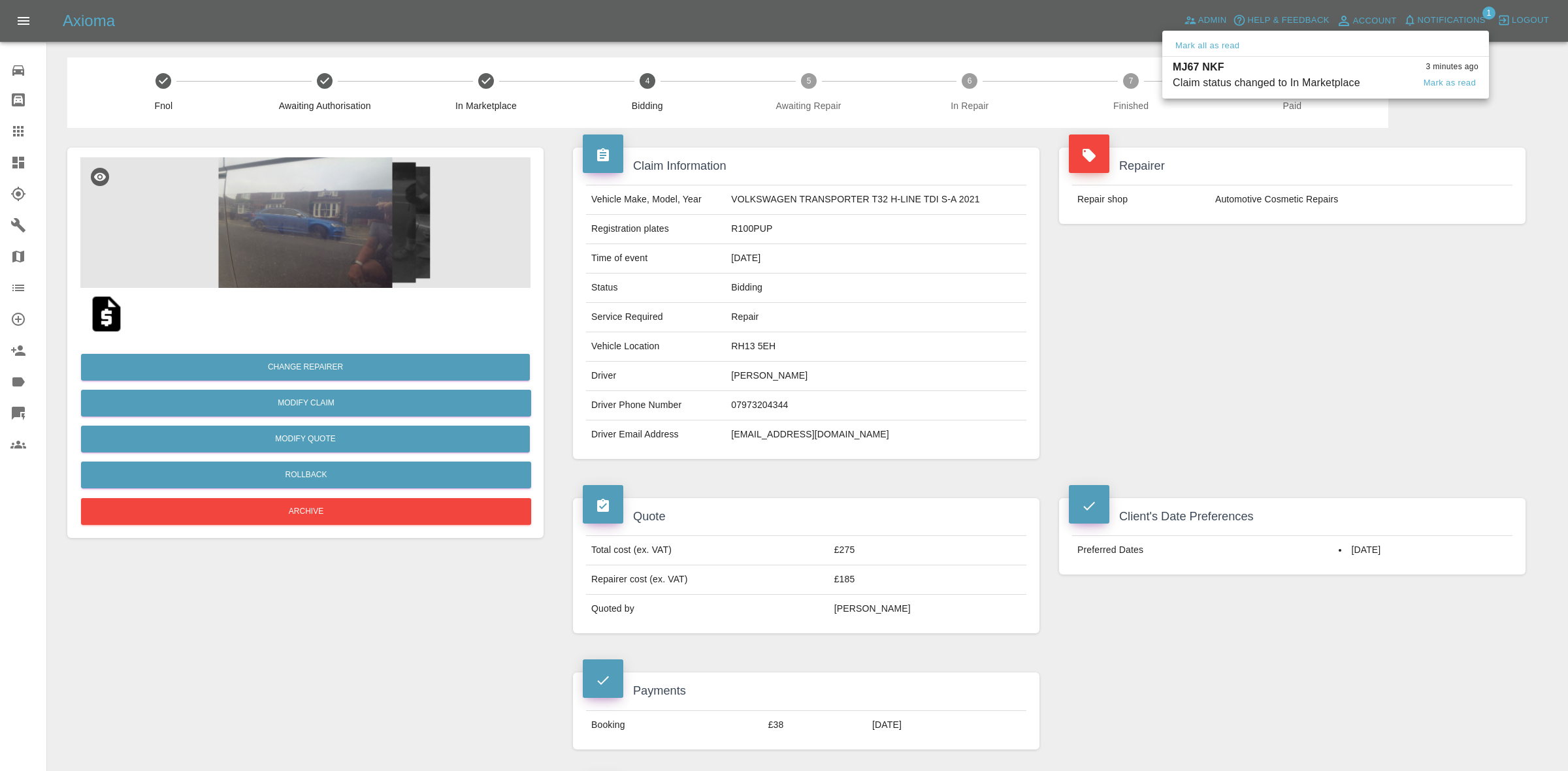
click at [1337, 76] on div "Claim status changed to In Marketplace" at bounding box center [1266, 82] width 187 height 16
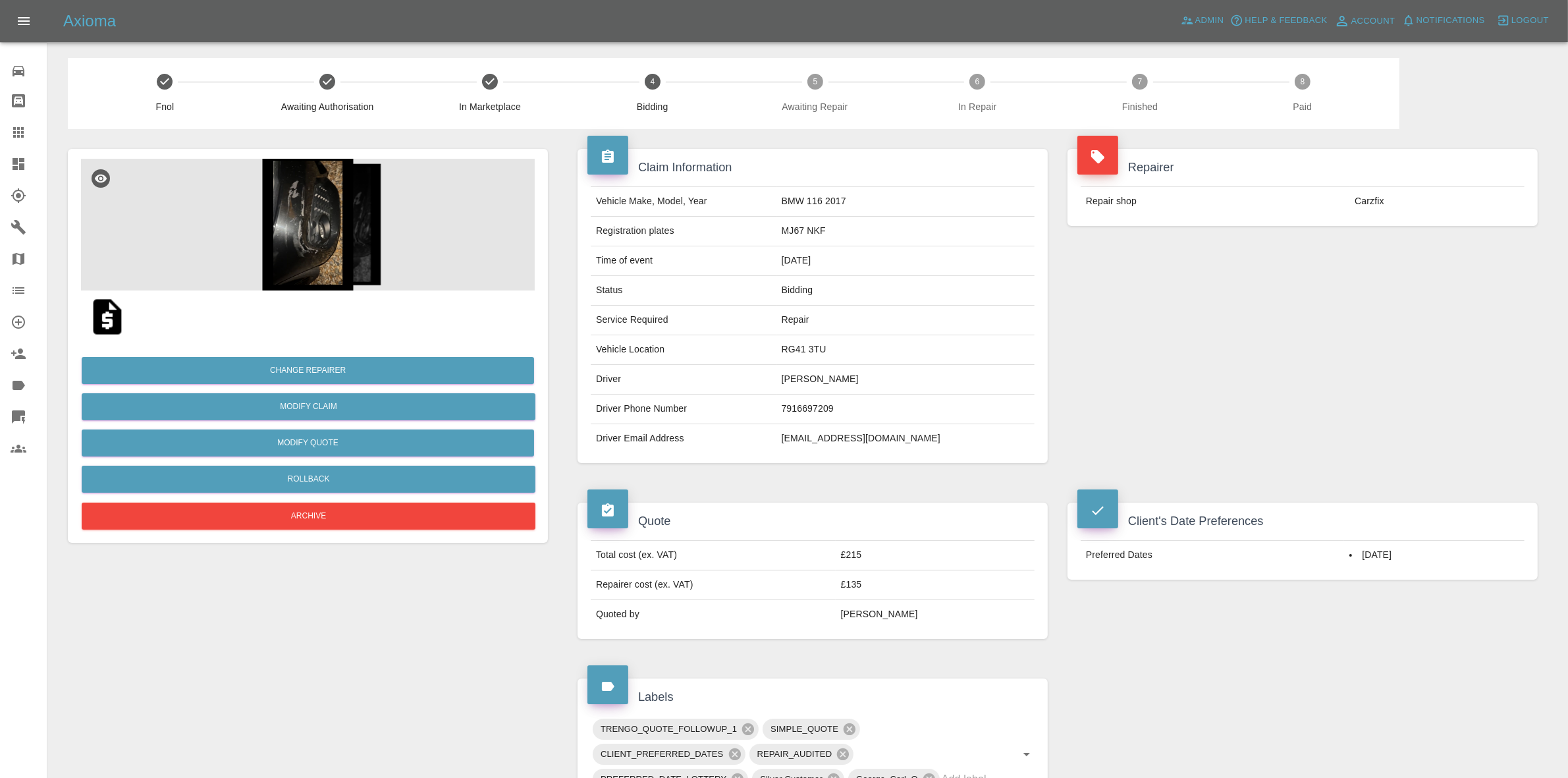
drag, startPoint x: 1322, startPoint y: 314, endPoint x: 1293, endPoint y: 303, distance: 31.0
click at [1324, 314] on div "Repairer Repair shop Carzfix" at bounding box center [1303, 306] width 490 height 354
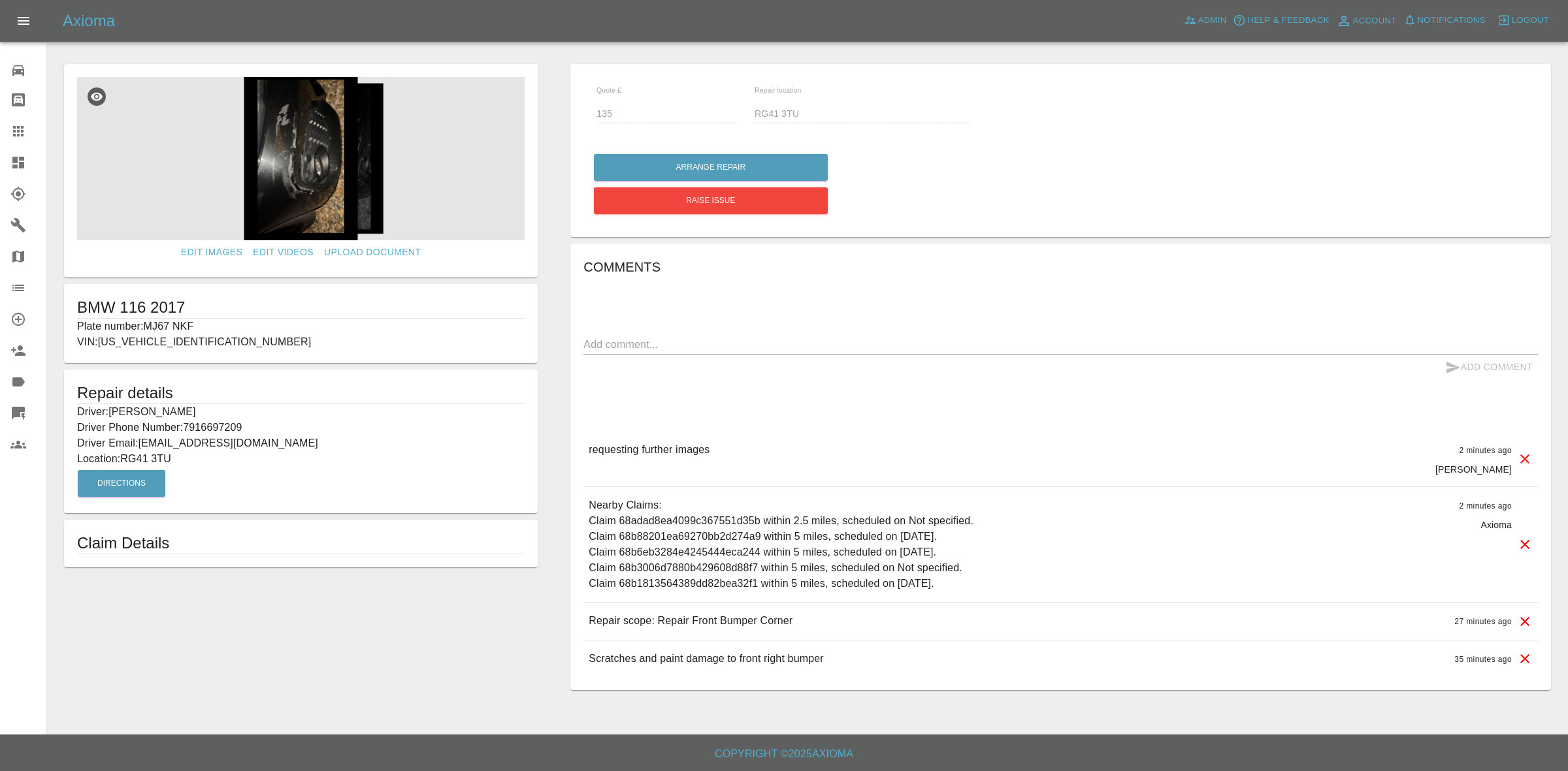
drag, startPoint x: 821, startPoint y: 690, endPoint x: 810, endPoint y: 687, distance: 11.4
click at [810, 687] on div "Comments x Add Comment requesting further images 2 minutes ago Carl Ainsworth r…" at bounding box center [1061, 467] width 981 height 447
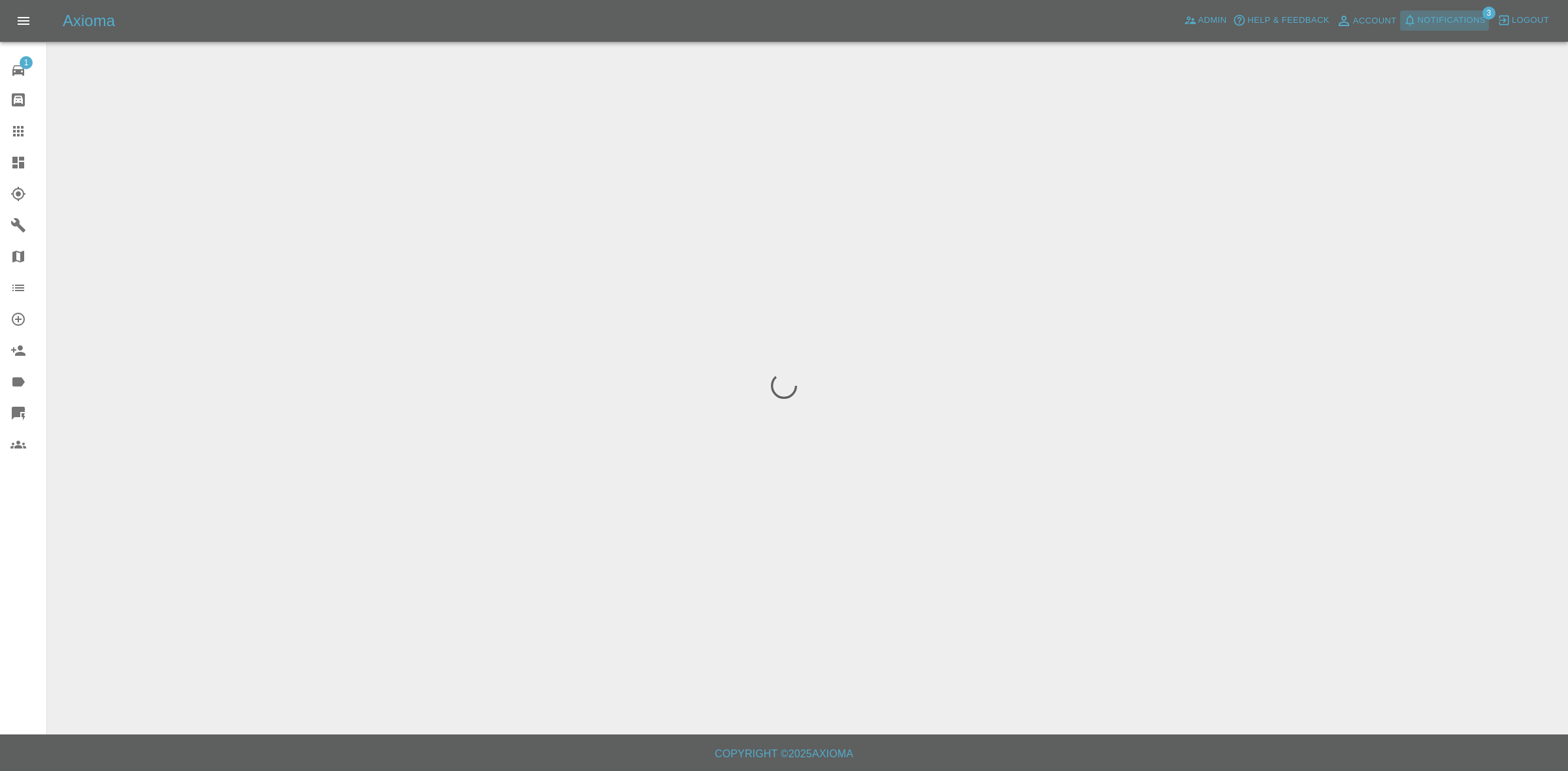
click at [1434, 27] on span "Notifications" at bounding box center [1451, 20] width 68 height 15
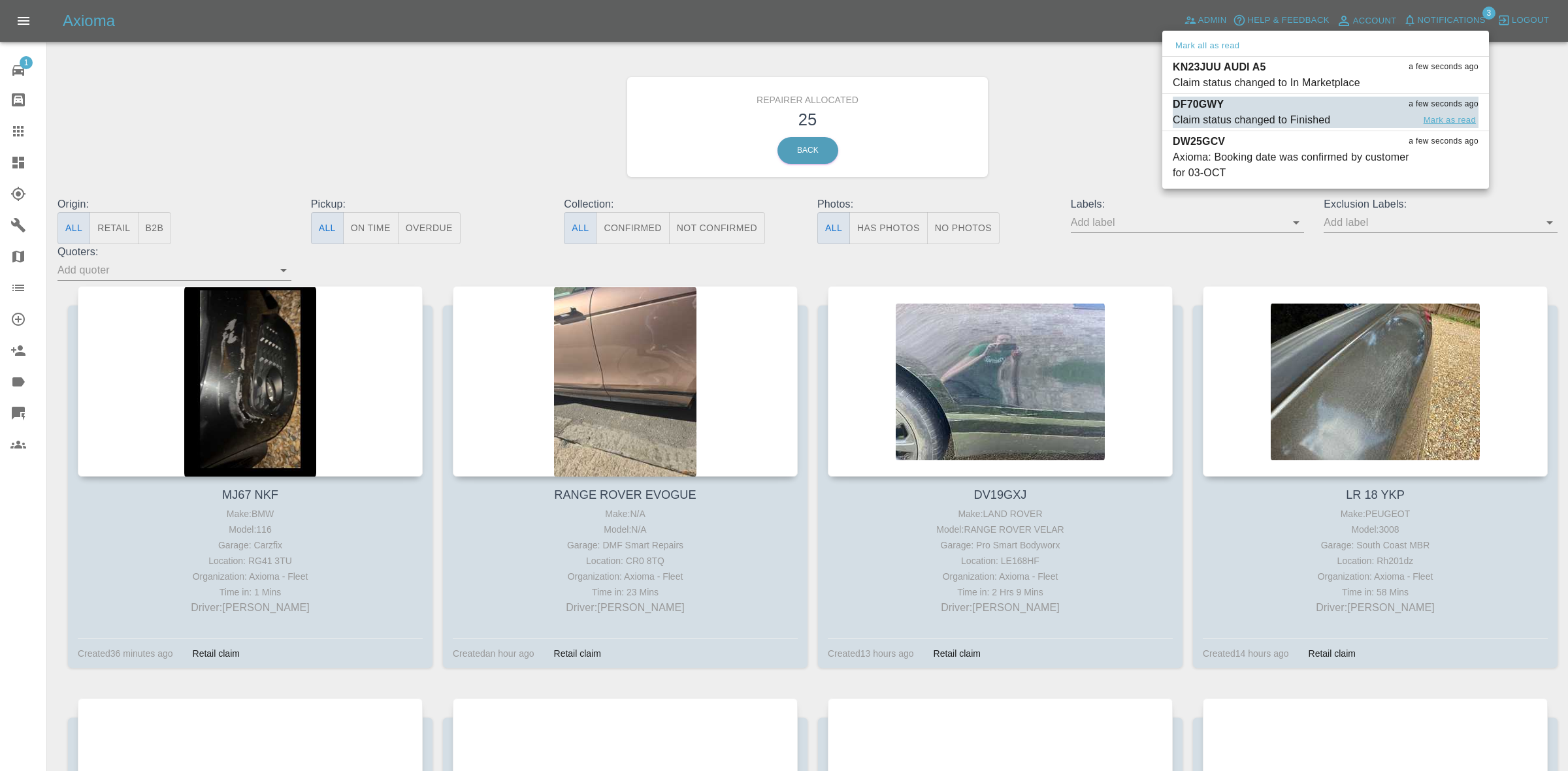
click at [1448, 119] on button "Mark as read" at bounding box center [1449, 120] width 57 height 15
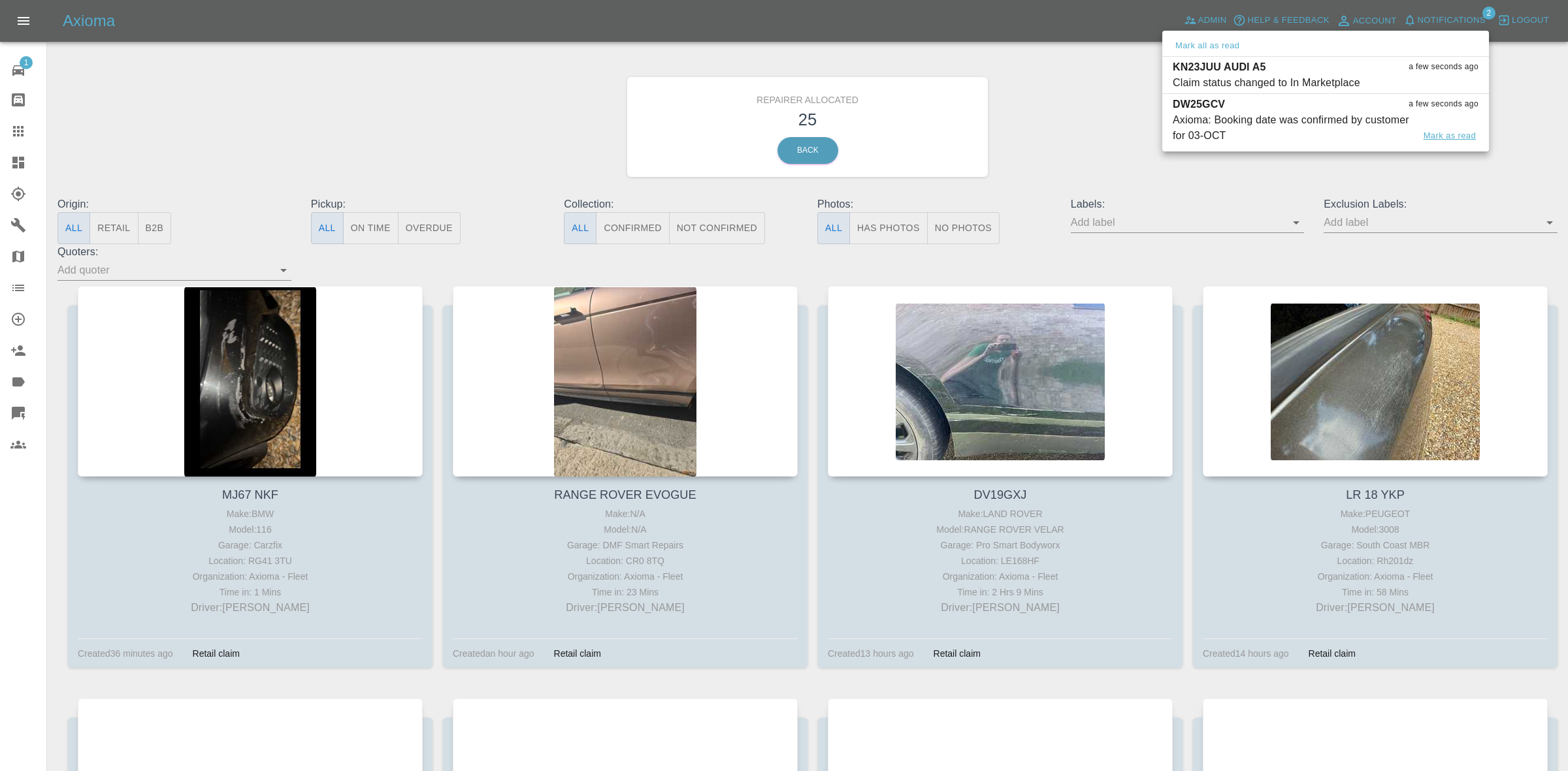
click at [1445, 141] on button "Mark as read" at bounding box center [1449, 136] width 57 height 15
drag, startPoint x: 1416, startPoint y: 174, endPoint x: 1399, endPoint y: 181, distance: 18.4
click at [1413, 175] on div at bounding box center [784, 385] width 1568 height 771
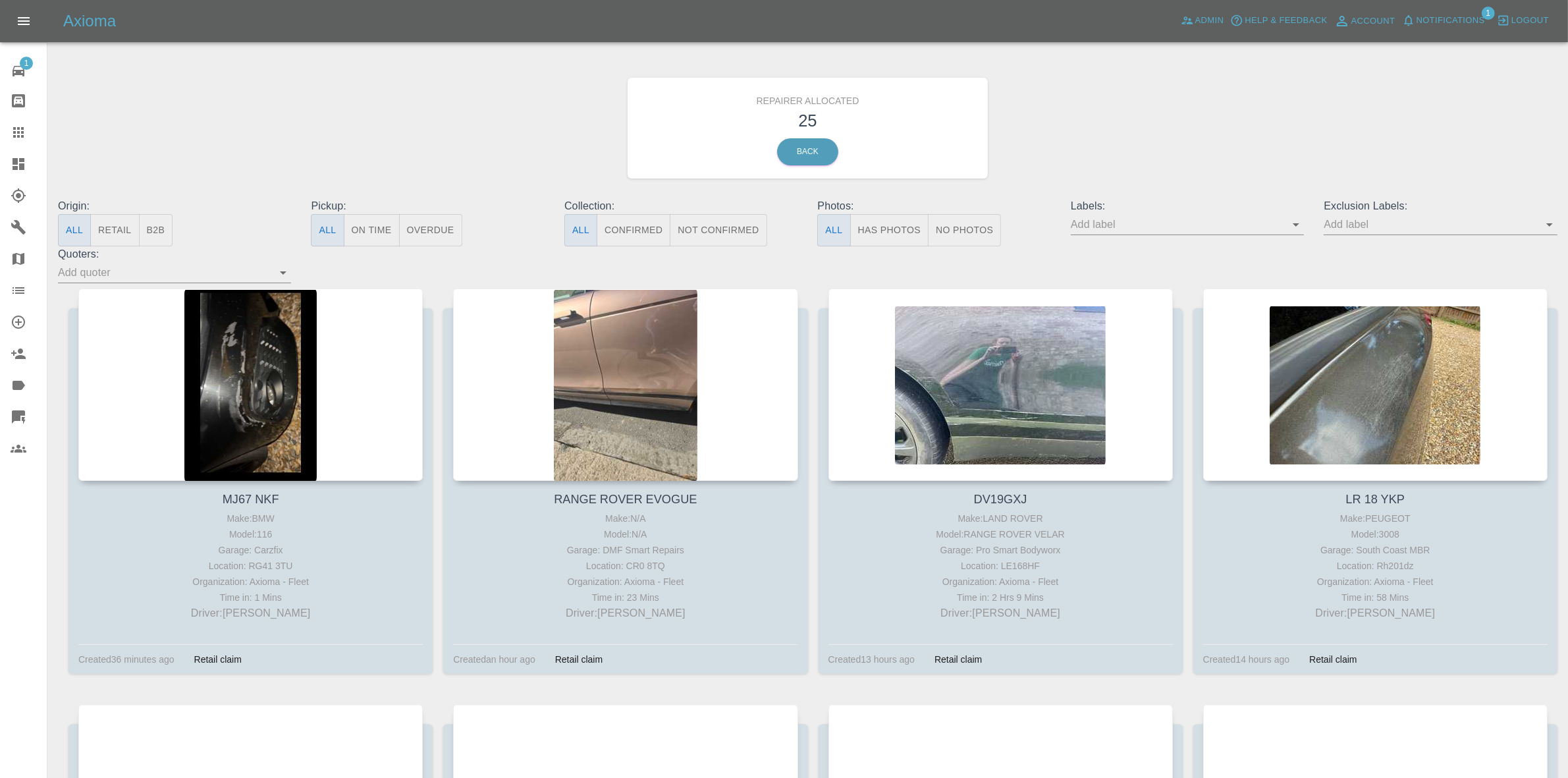
click at [109, 234] on button "Retail" at bounding box center [114, 230] width 49 height 32
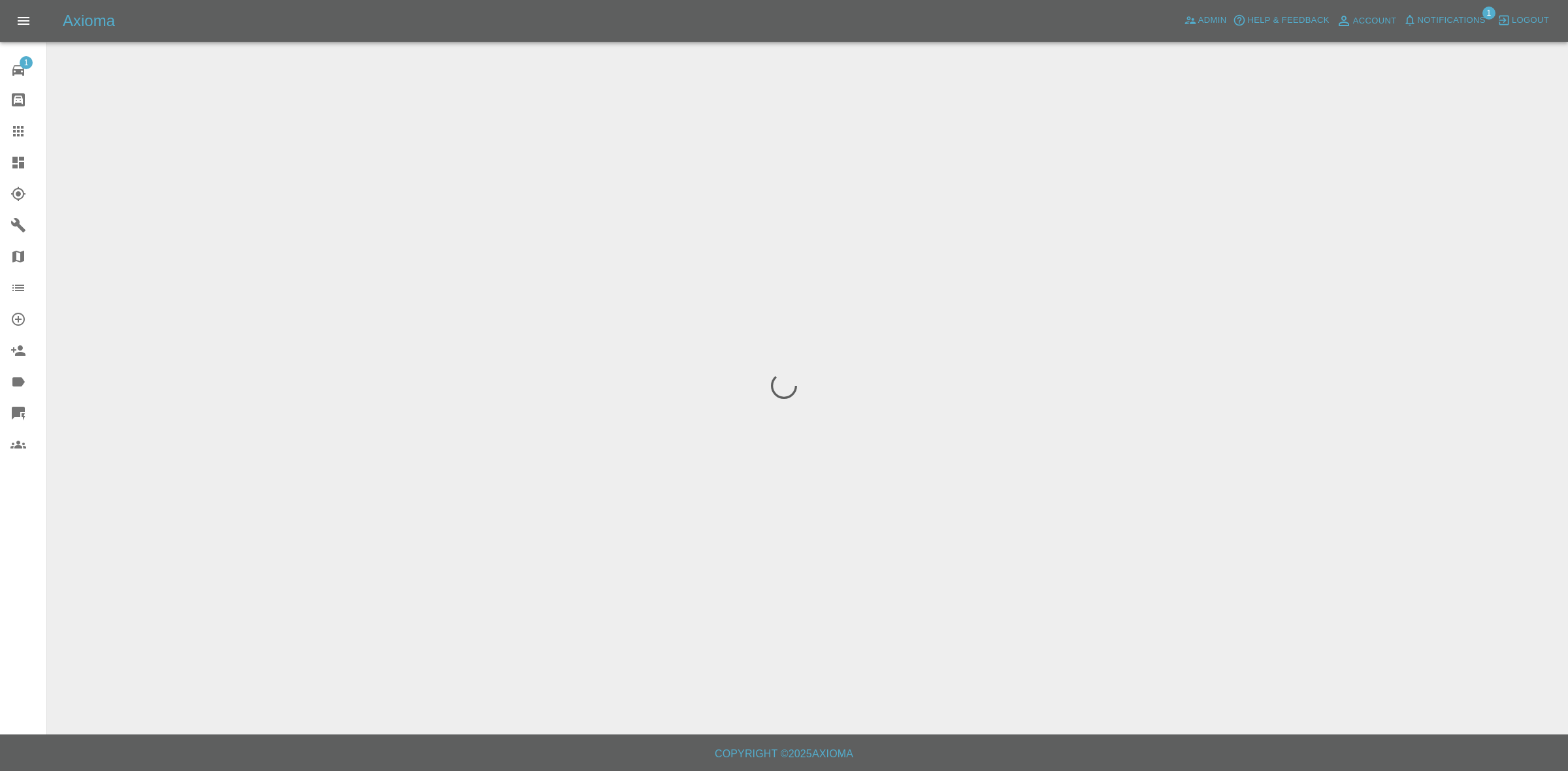
click at [1427, 7] on div "Axioma Admin Help & Feedback Account Notifications 1 Logout" at bounding box center [784, 21] width 1568 height 42
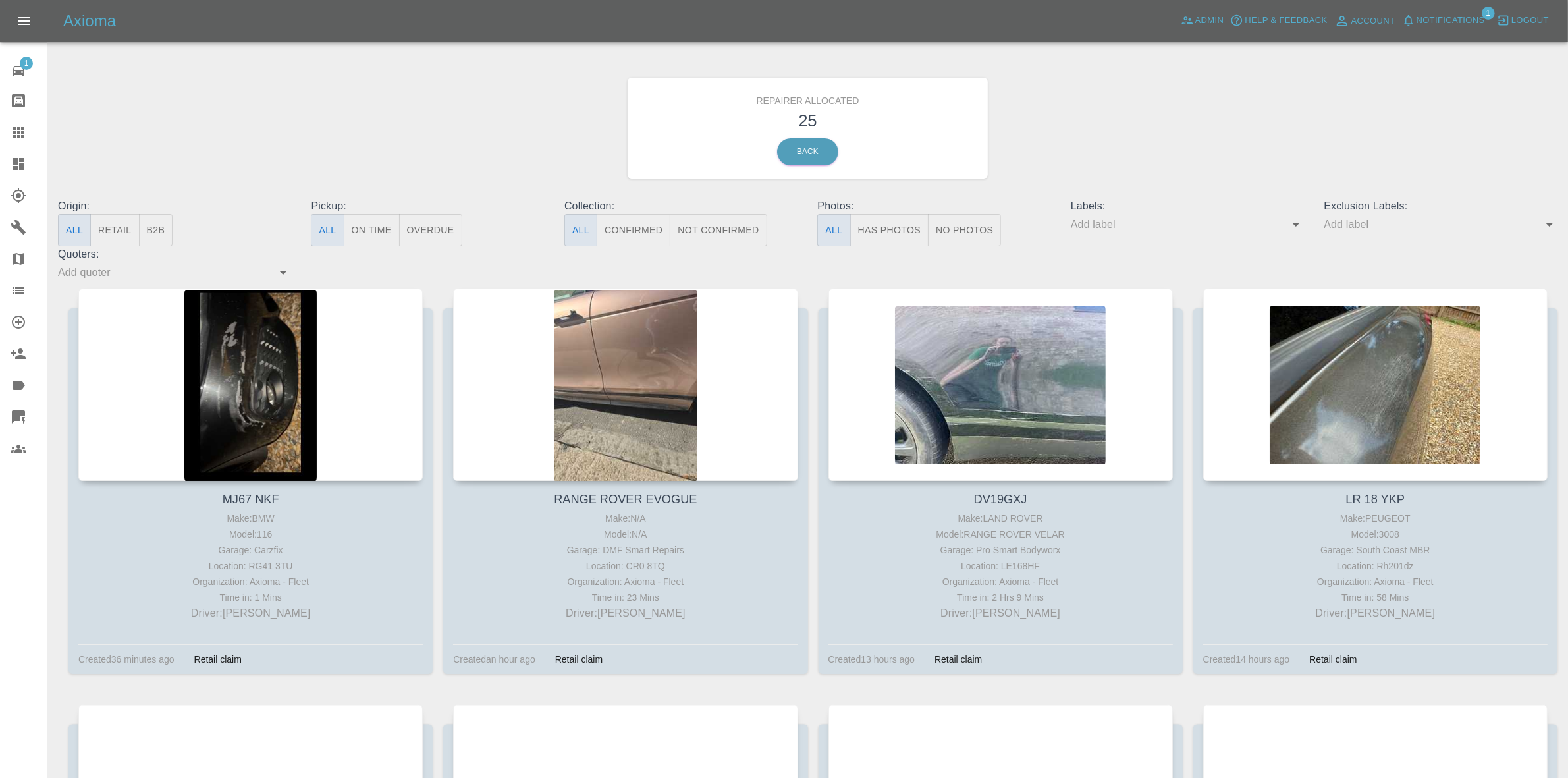
click at [1436, 17] on span "Notifications" at bounding box center [1451, 20] width 68 height 15
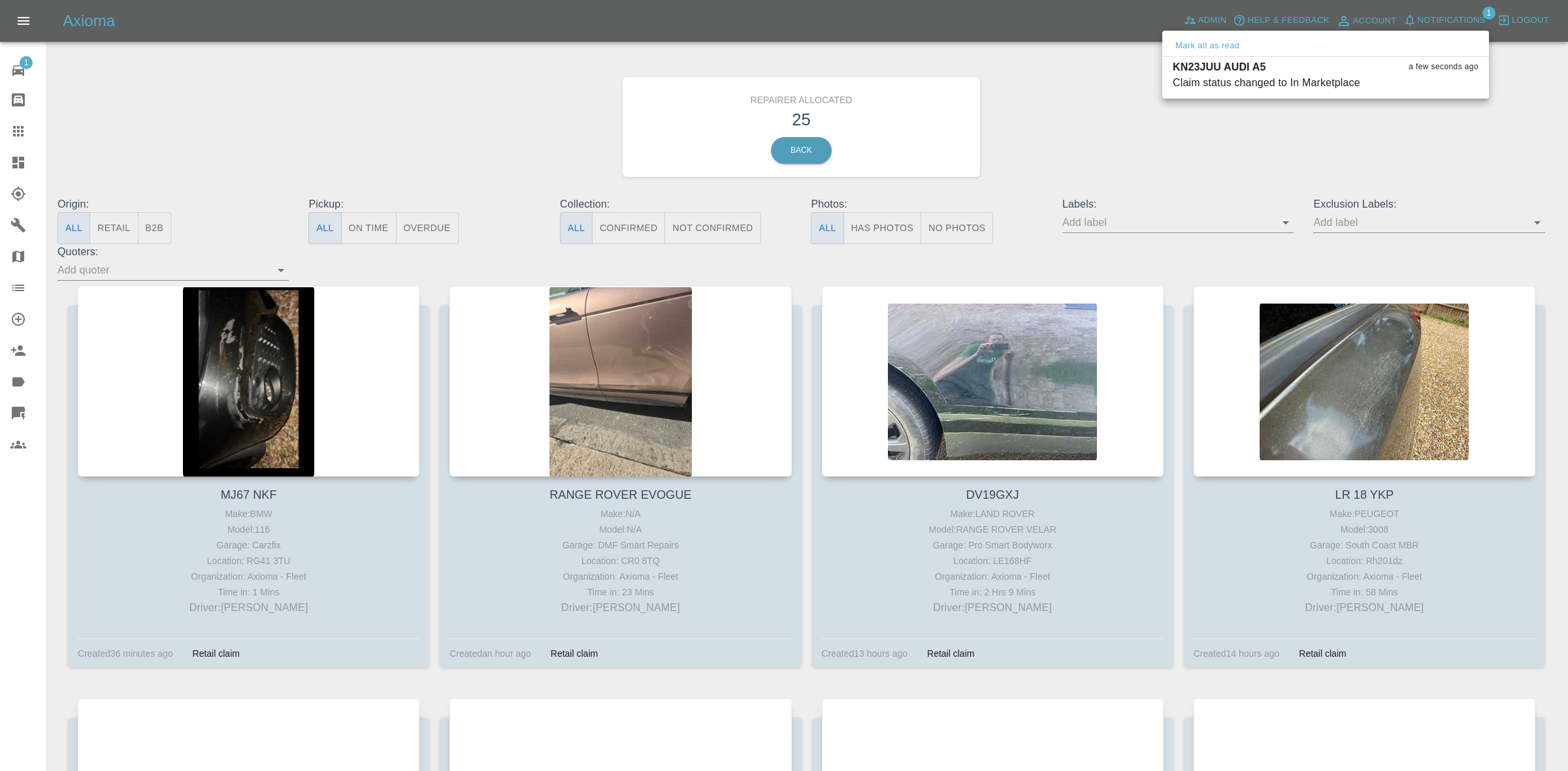
click at [1328, 165] on div at bounding box center [784, 385] width 1568 height 771
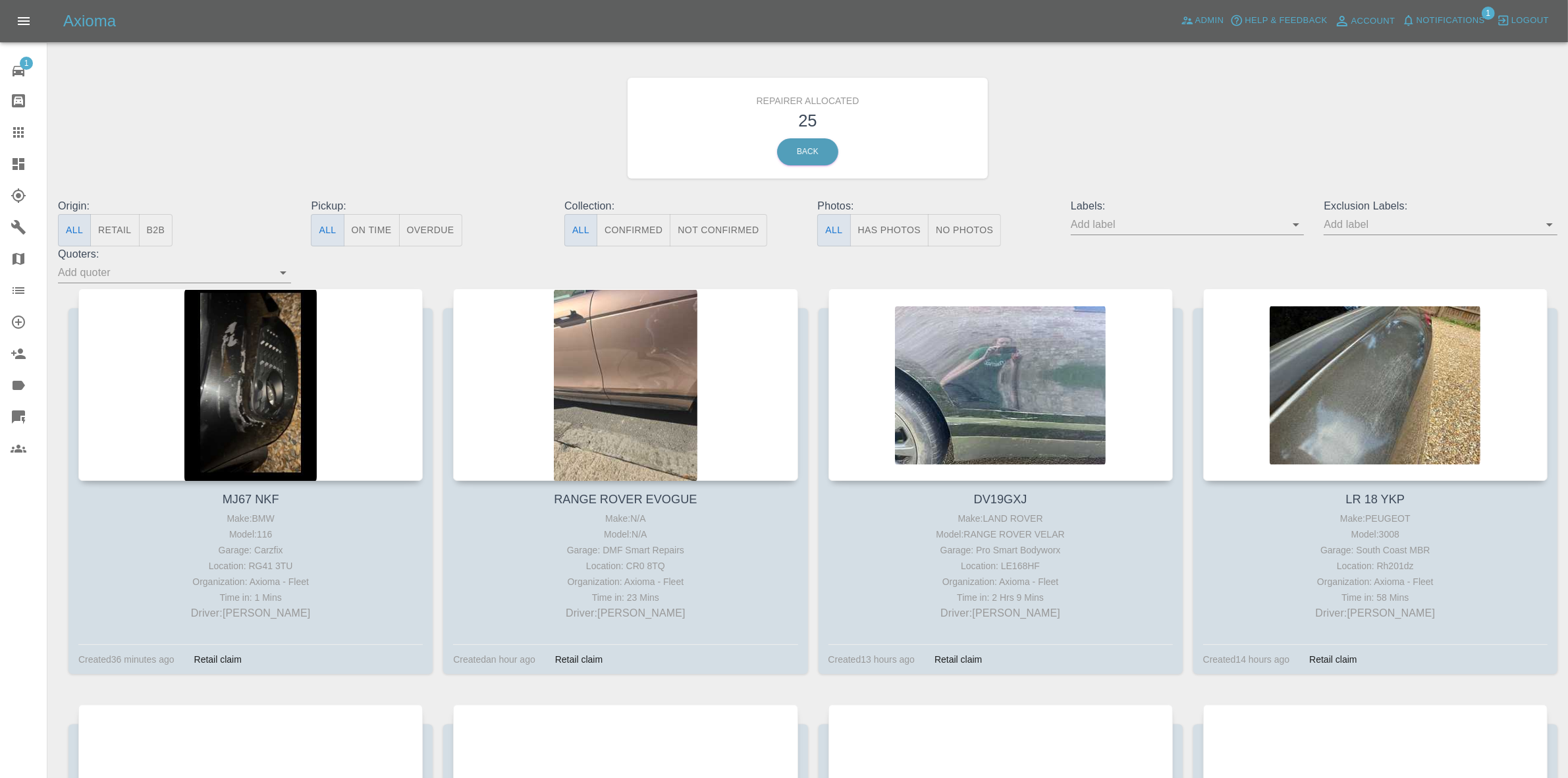
click at [112, 221] on button "Retail" at bounding box center [114, 230] width 49 height 32
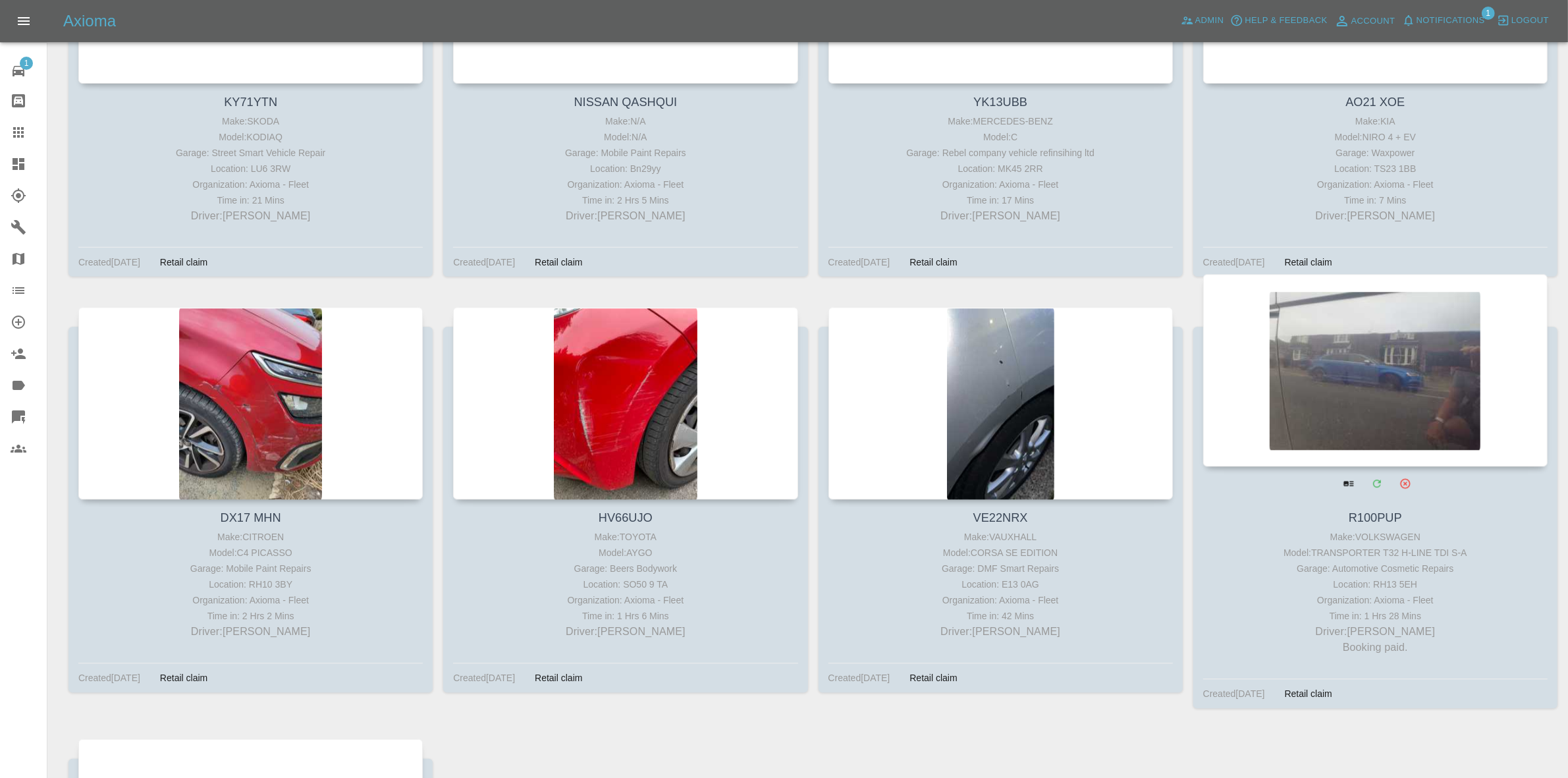
scroll to position [1676, 0]
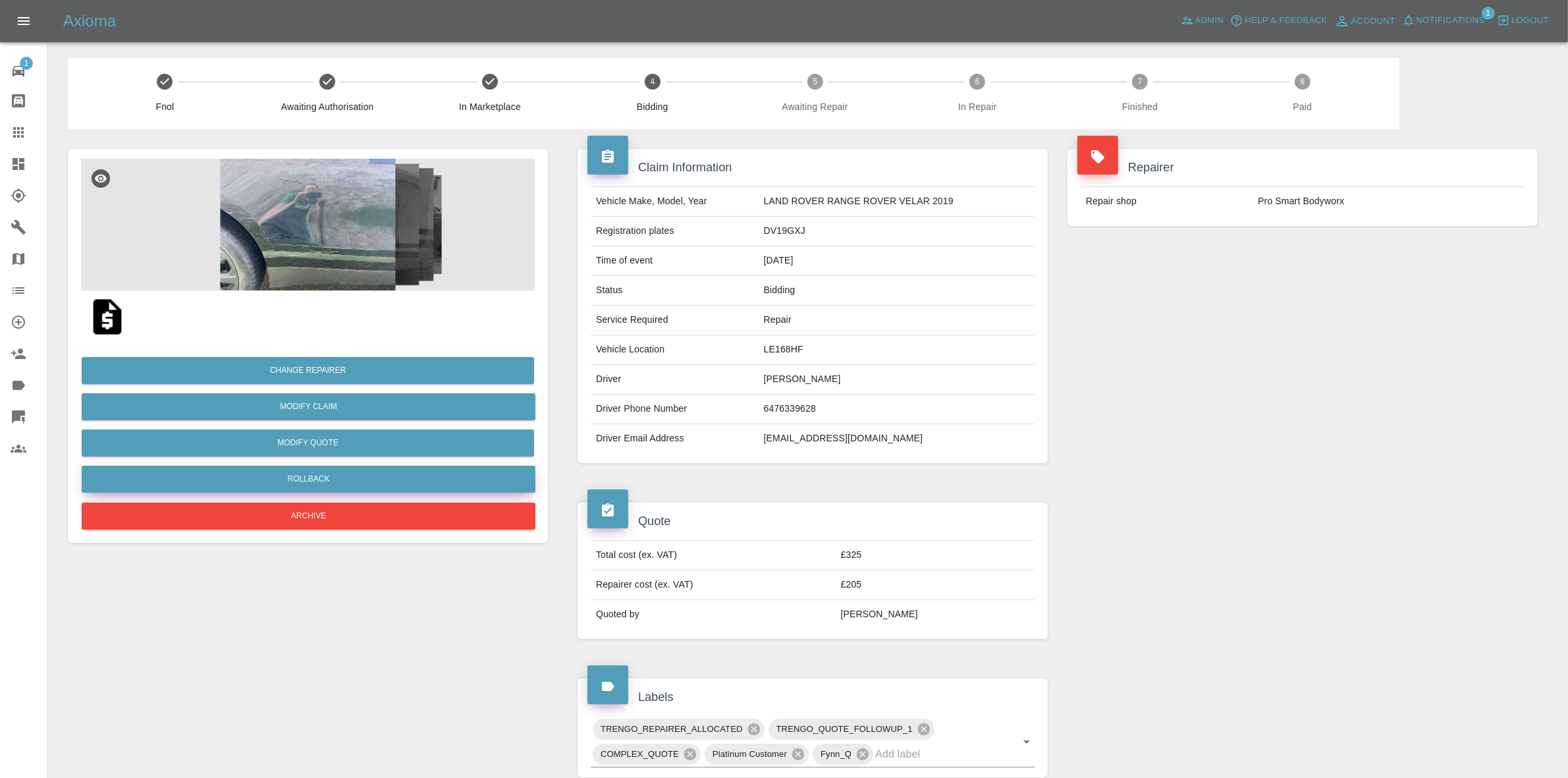
click at [285, 478] on button "Rollback" at bounding box center [308, 479] width 454 height 27
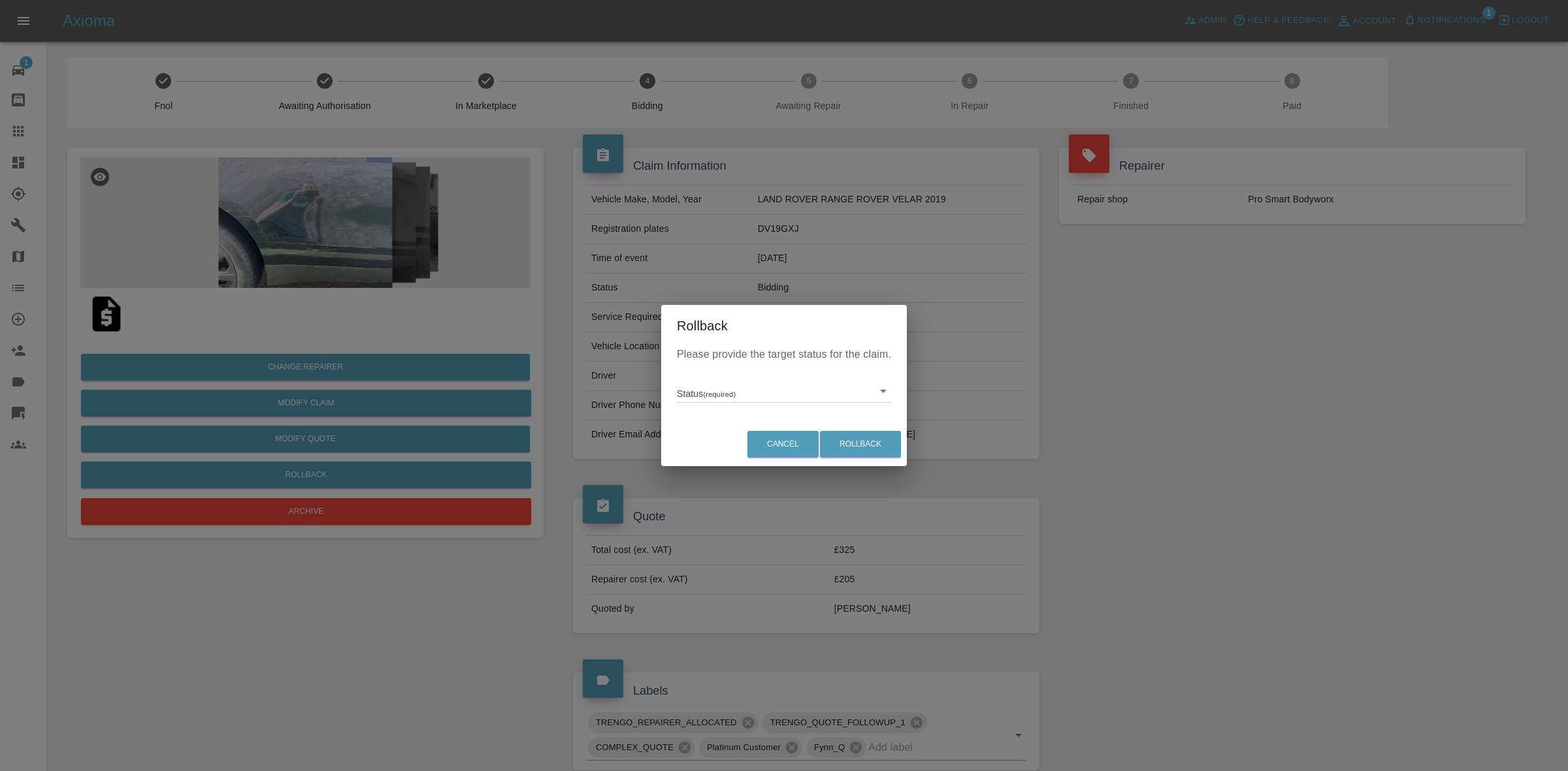
click at [720, 400] on body "Axioma Admin Help & Feedback Account Notifications 1 Logout 1 Repair home Bodys…" at bounding box center [784, 650] width 1568 height 1300
drag, startPoint x: 737, startPoint y: 440, endPoint x: 807, endPoint y: 446, distance: 70.3
click at [739, 443] on li "In Marketplace" at bounding box center [784, 451] width 208 height 30
type input "in-marketplace"
click at [861, 446] on button "Rollback" at bounding box center [860, 443] width 81 height 26
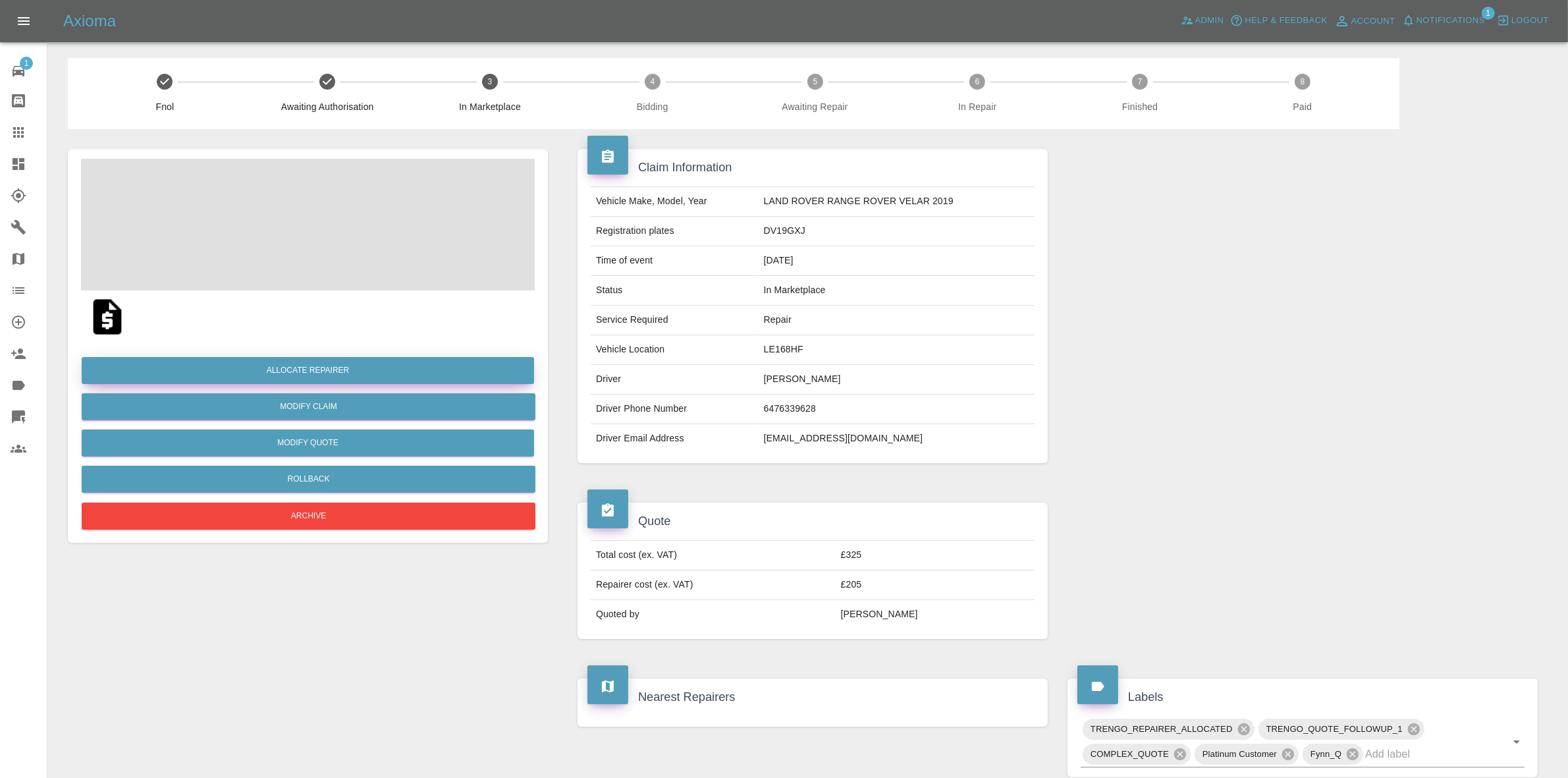
click at [285, 369] on button "Allocate Repairer" at bounding box center [308, 370] width 453 height 27
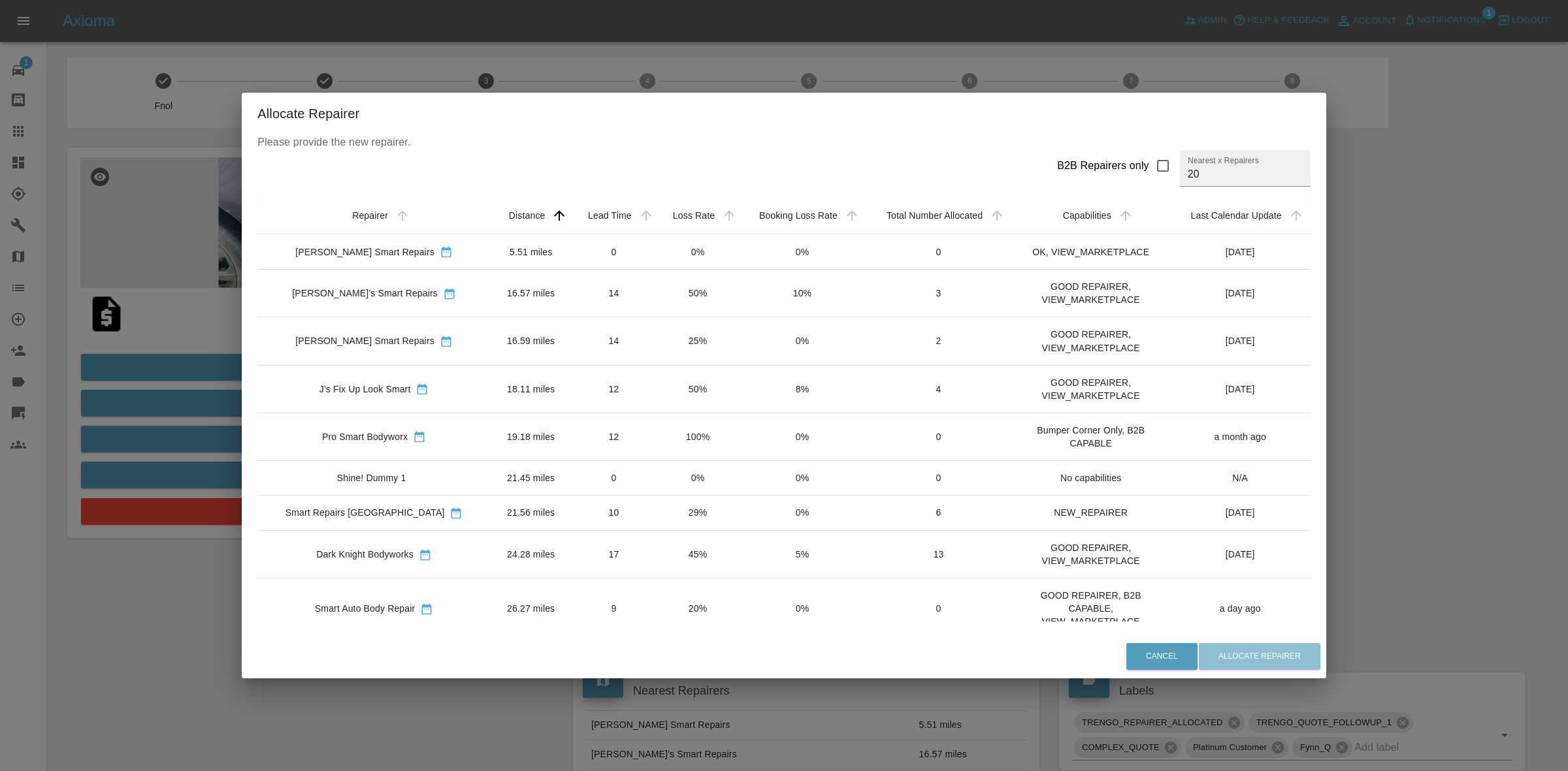
click at [686, 258] on td "0%" at bounding box center [697, 252] width 83 height 36
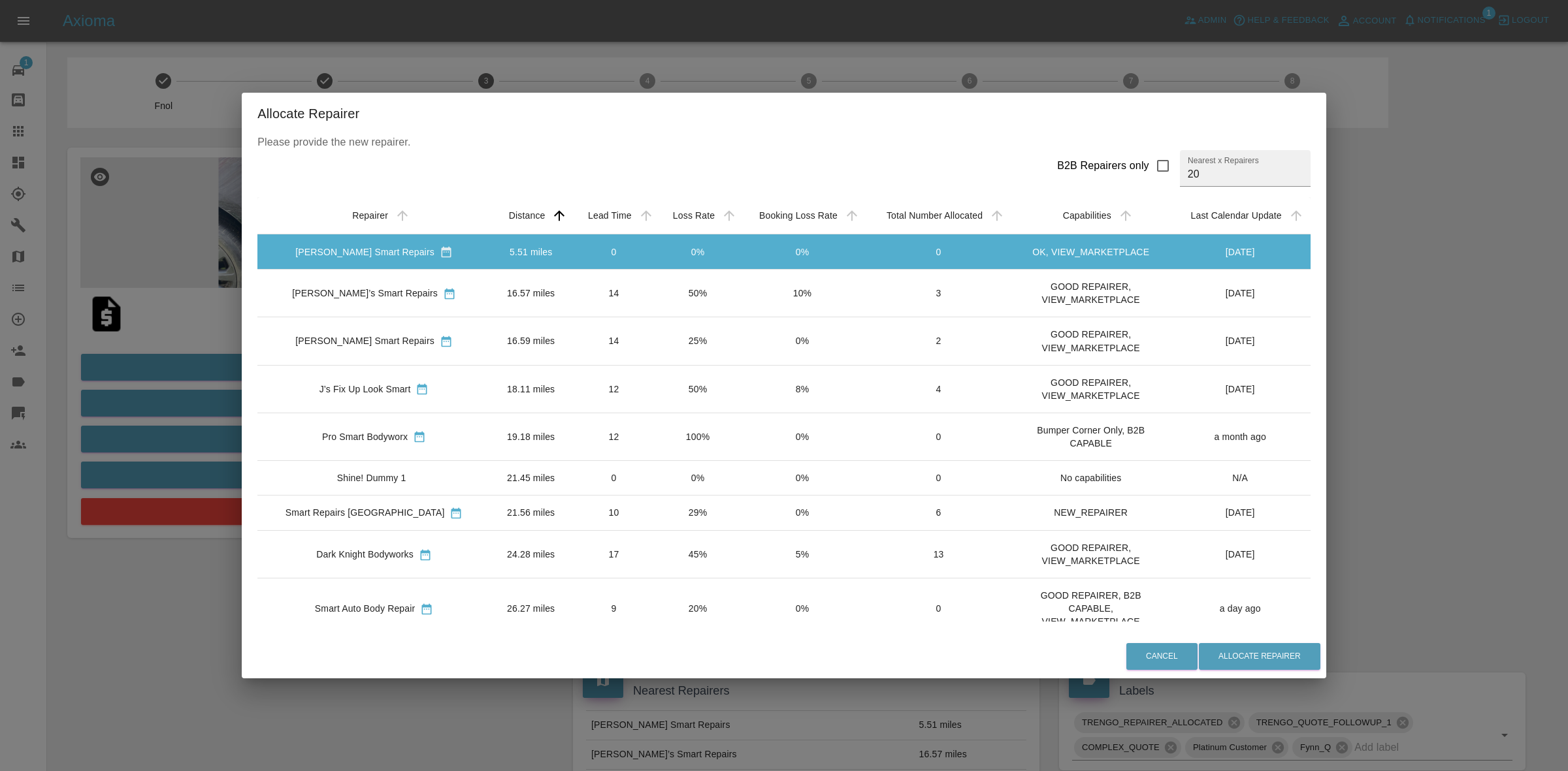
click at [671, 287] on td "50%" at bounding box center [697, 294] width 83 height 47
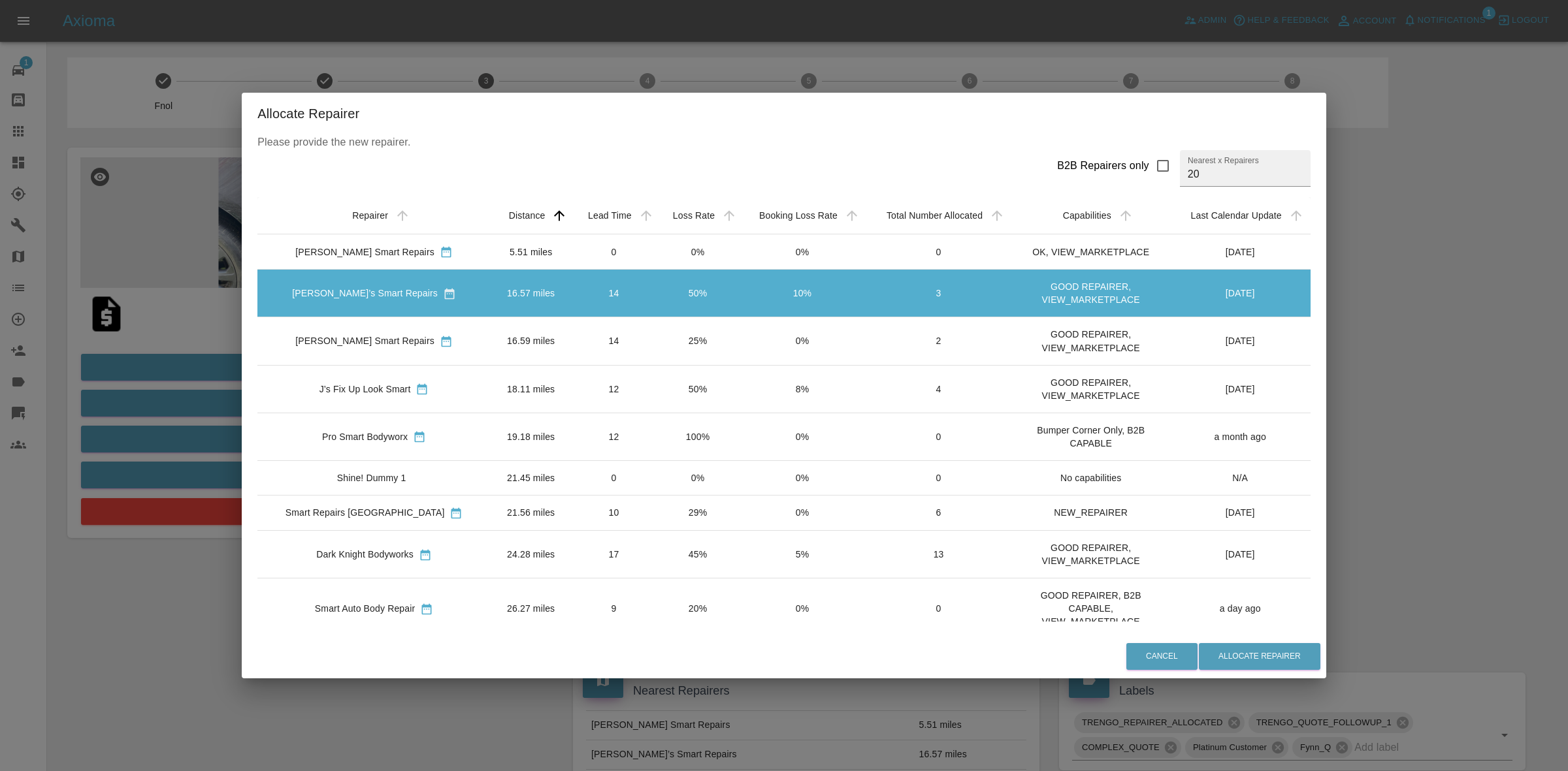
click at [670, 344] on td "25%" at bounding box center [697, 341] width 83 height 47
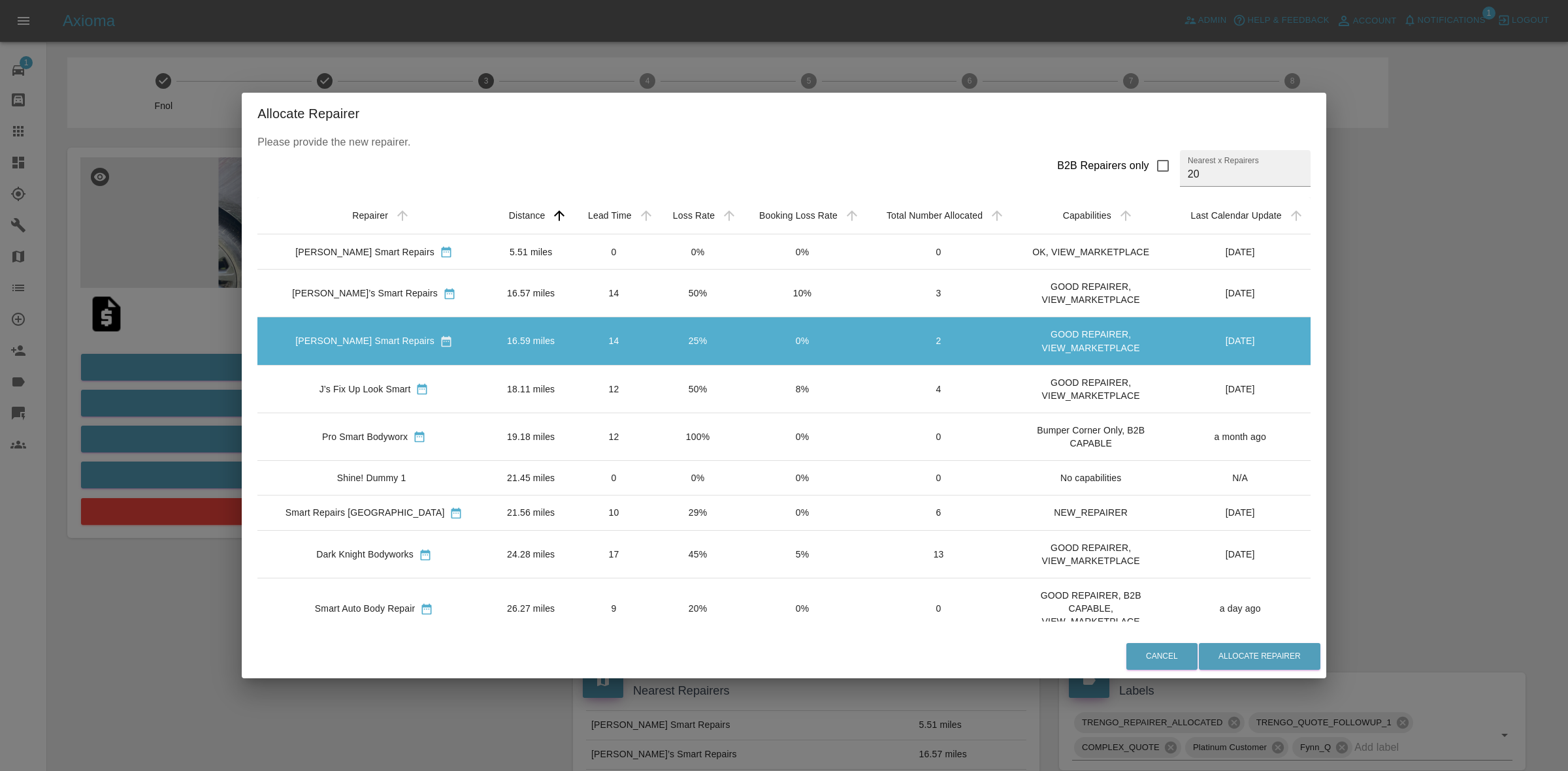
click at [686, 387] on td "50%" at bounding box center [697, 389] width 83 height 47
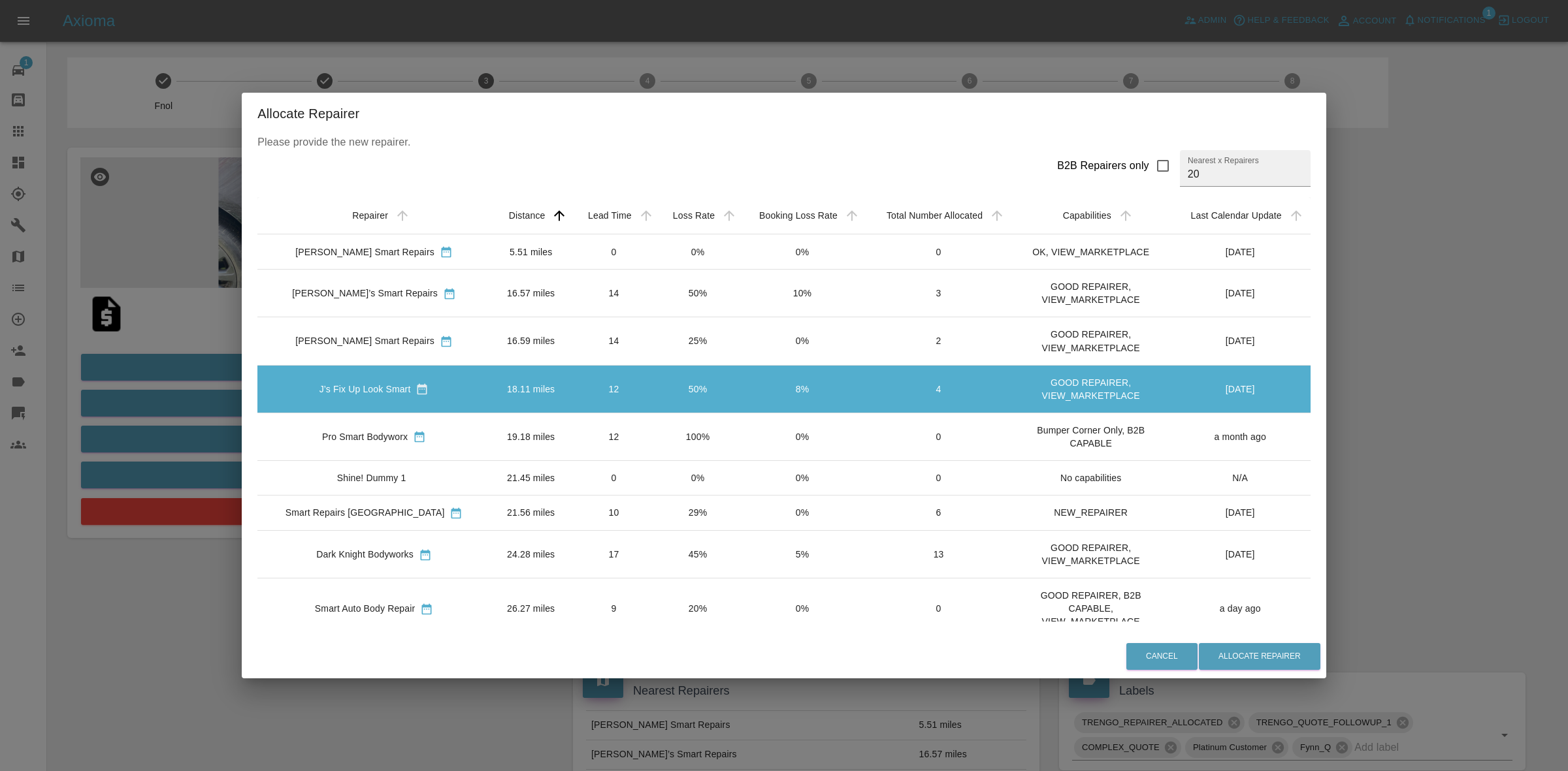
click at [685, 432] on td "100%" at bounding box center [697, 436] width 83 height 47
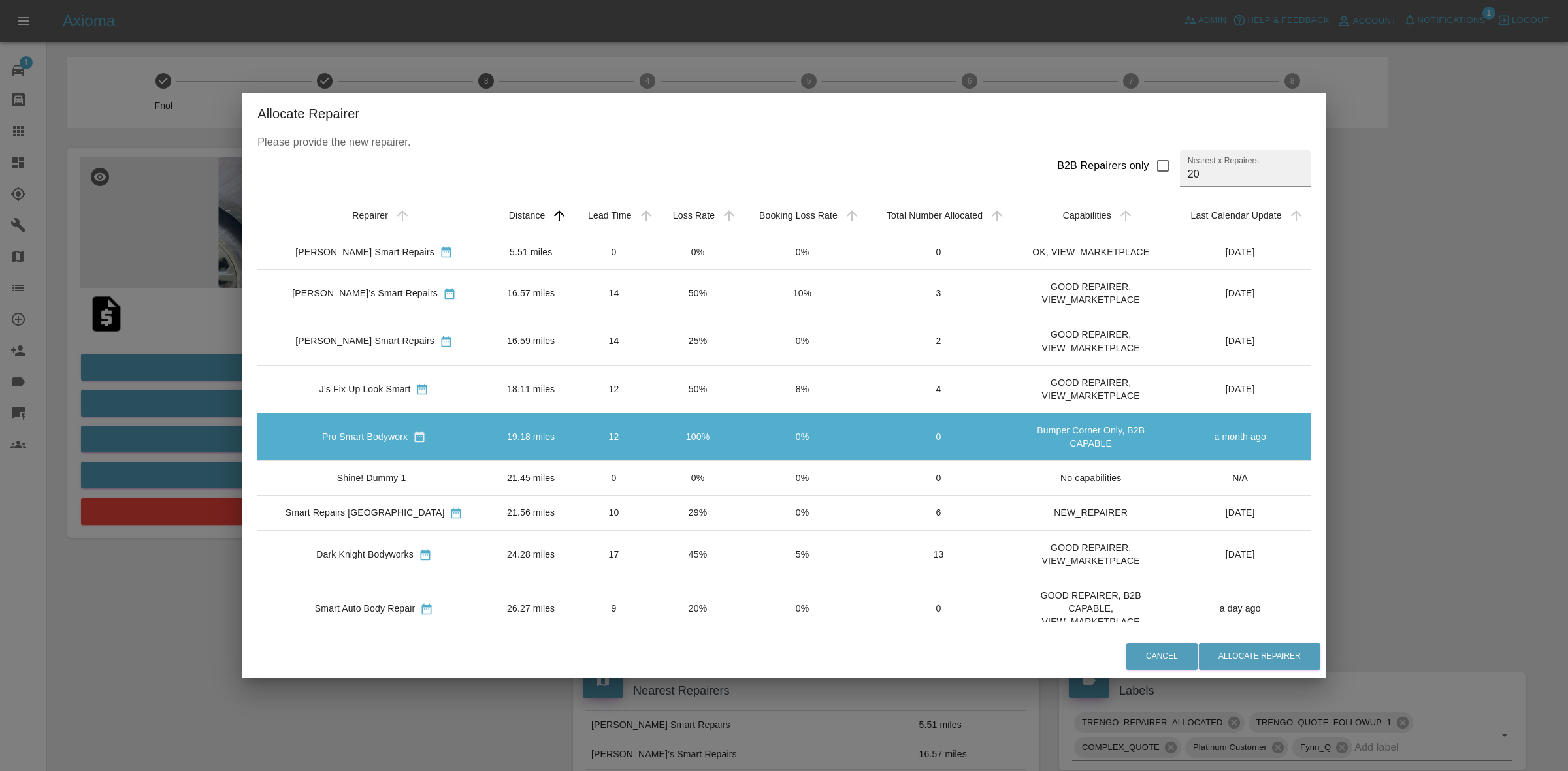
click at [678, 469] on td "0%" at bounding box center [697, 478] width 83 height 35
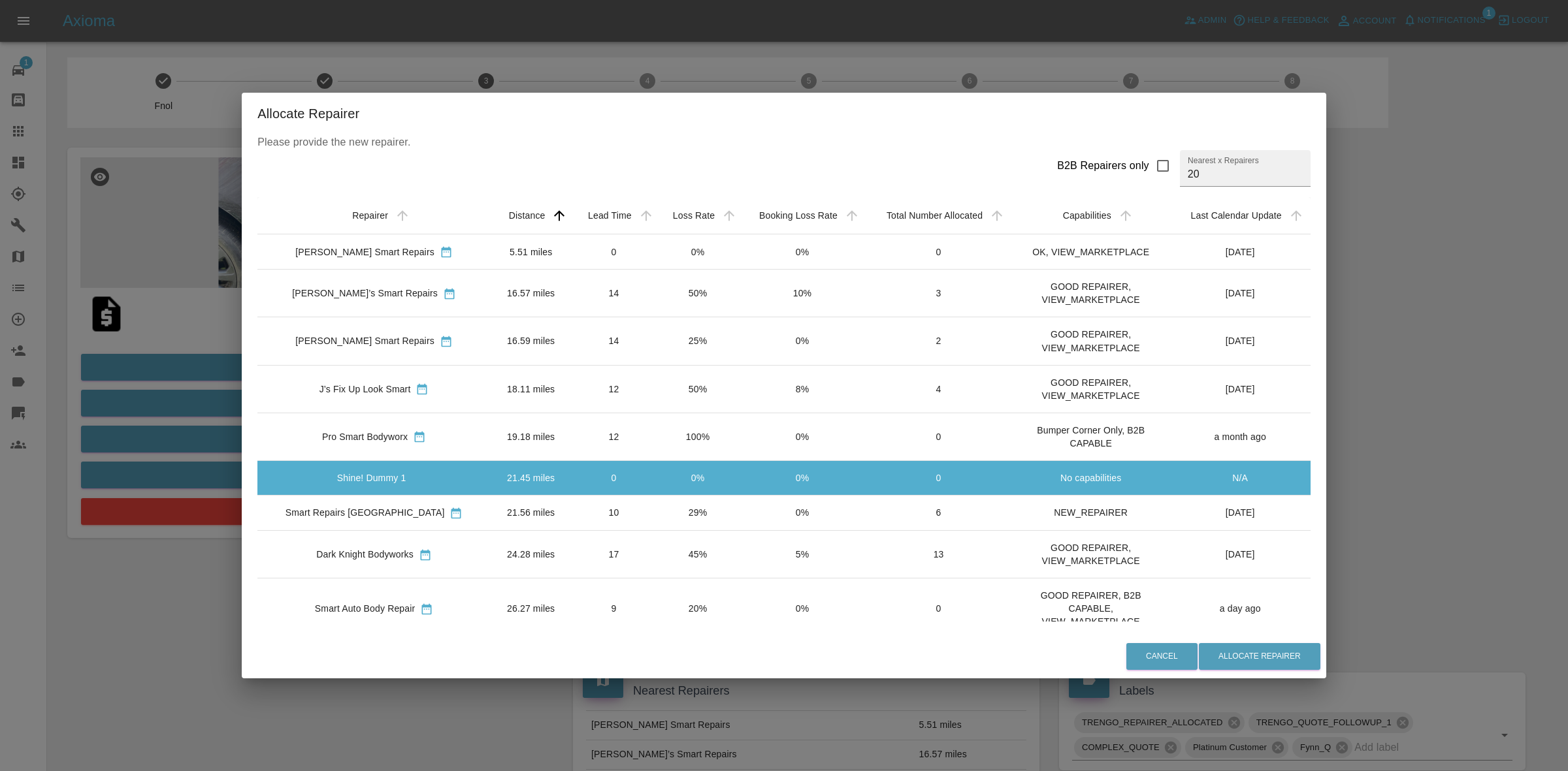
click at [664, 508] on td "29%" at bounding box center [697, 513] width 83 height 36
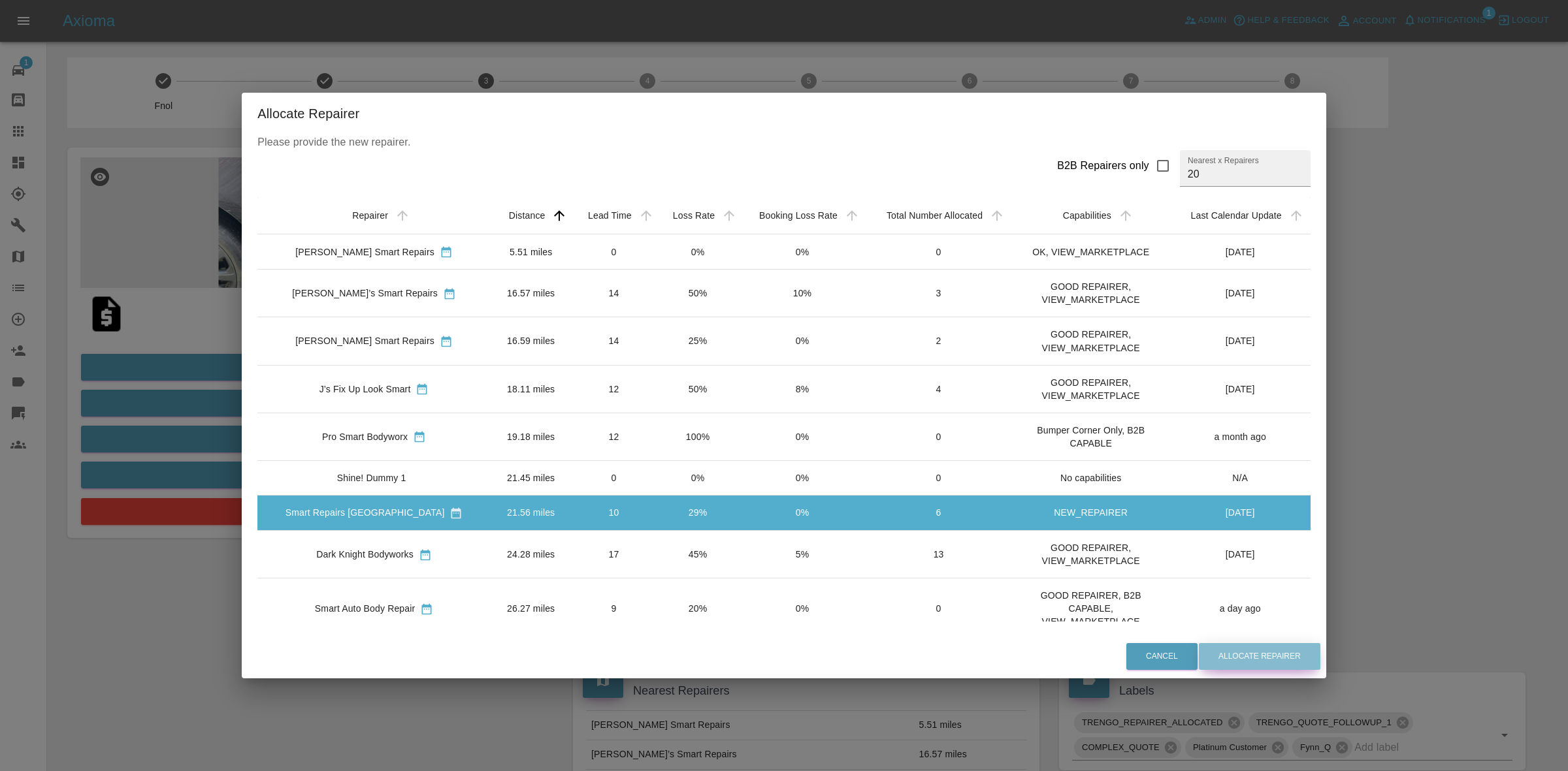
click at [1227, 647] on button "Allocate Repairer" at bounding box center [1260, 656] width 121 height 26
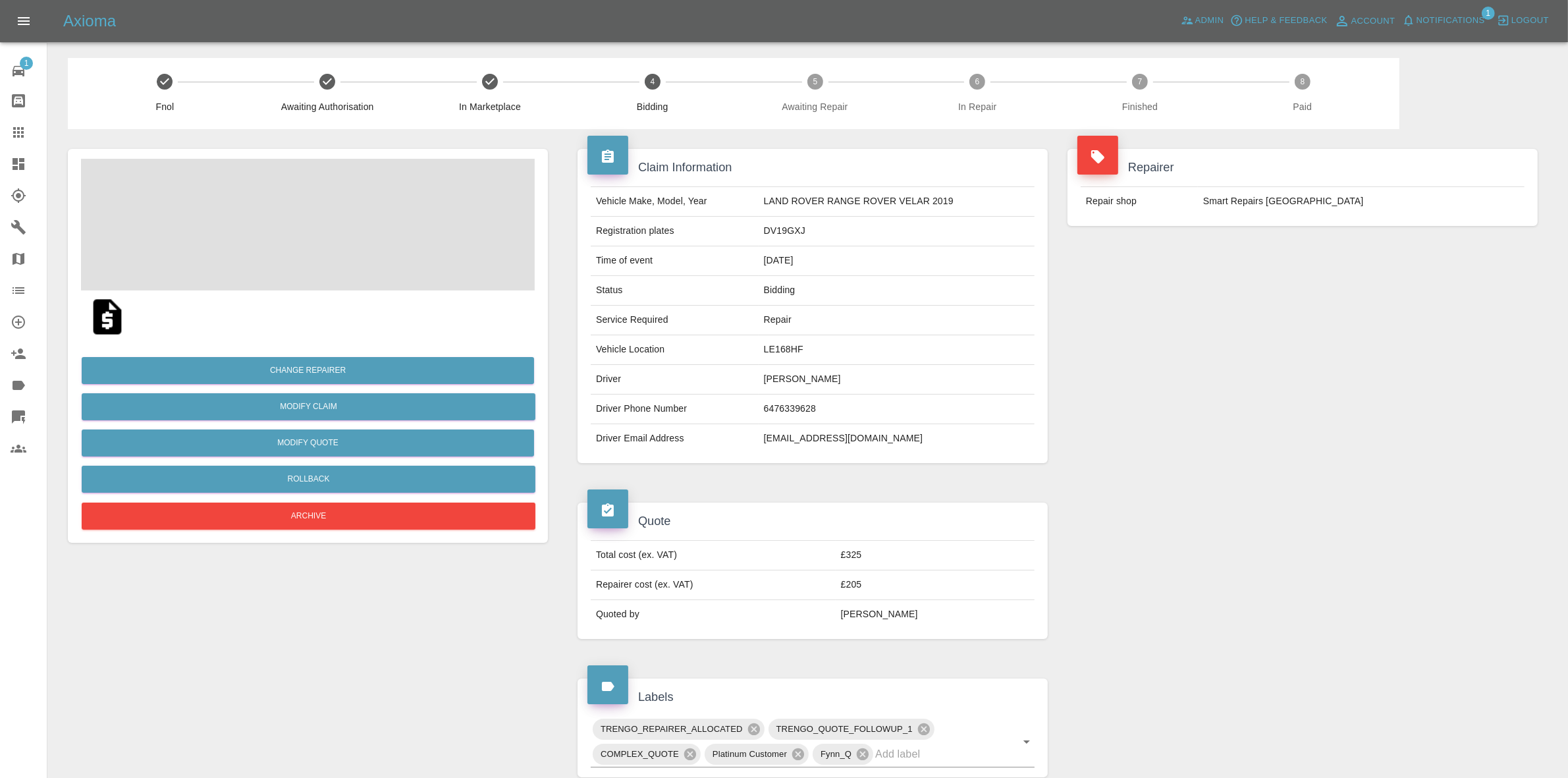
click at [1298, 182] on div "Repair shop Smart Repairs Midlands" at bounding box center [1302, 202] width 470 height 50
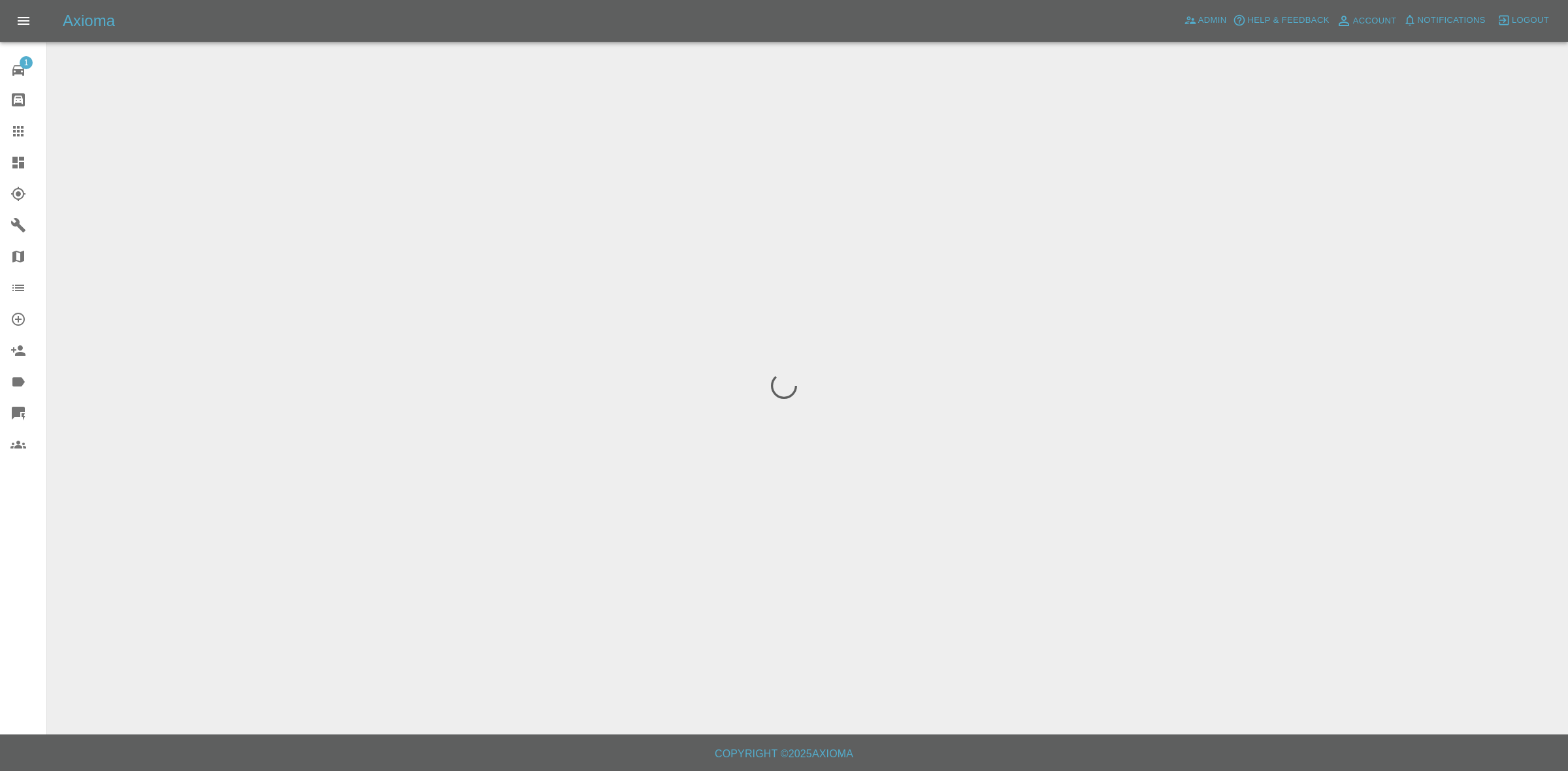
click at [1441, 23] on span "Notifications" at bounding box center [1451, 20] width 68 height 15
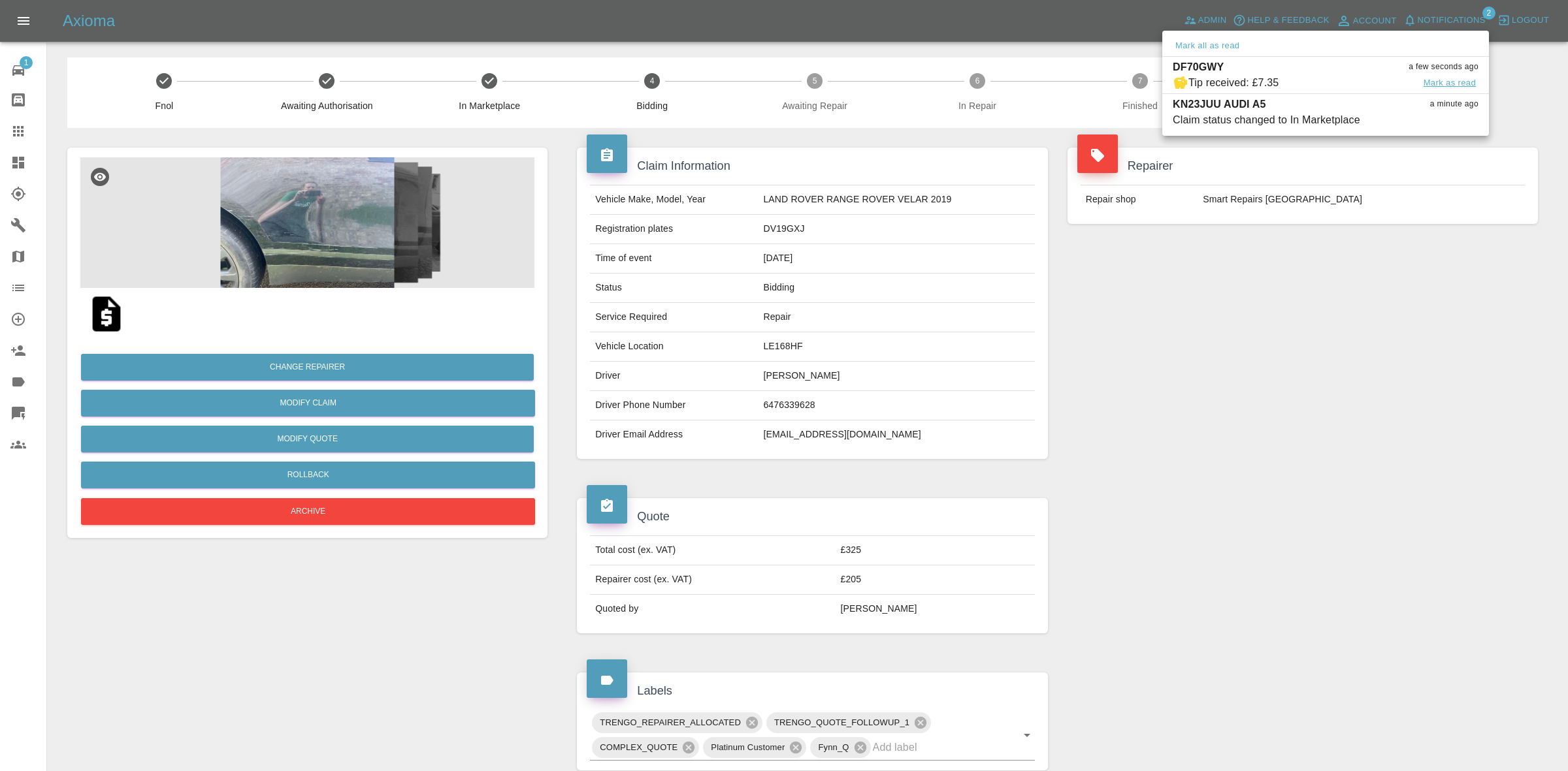
click at [1432, 77] on button "Mark as read" at bounding box center [1449, 83] width 57 height 15
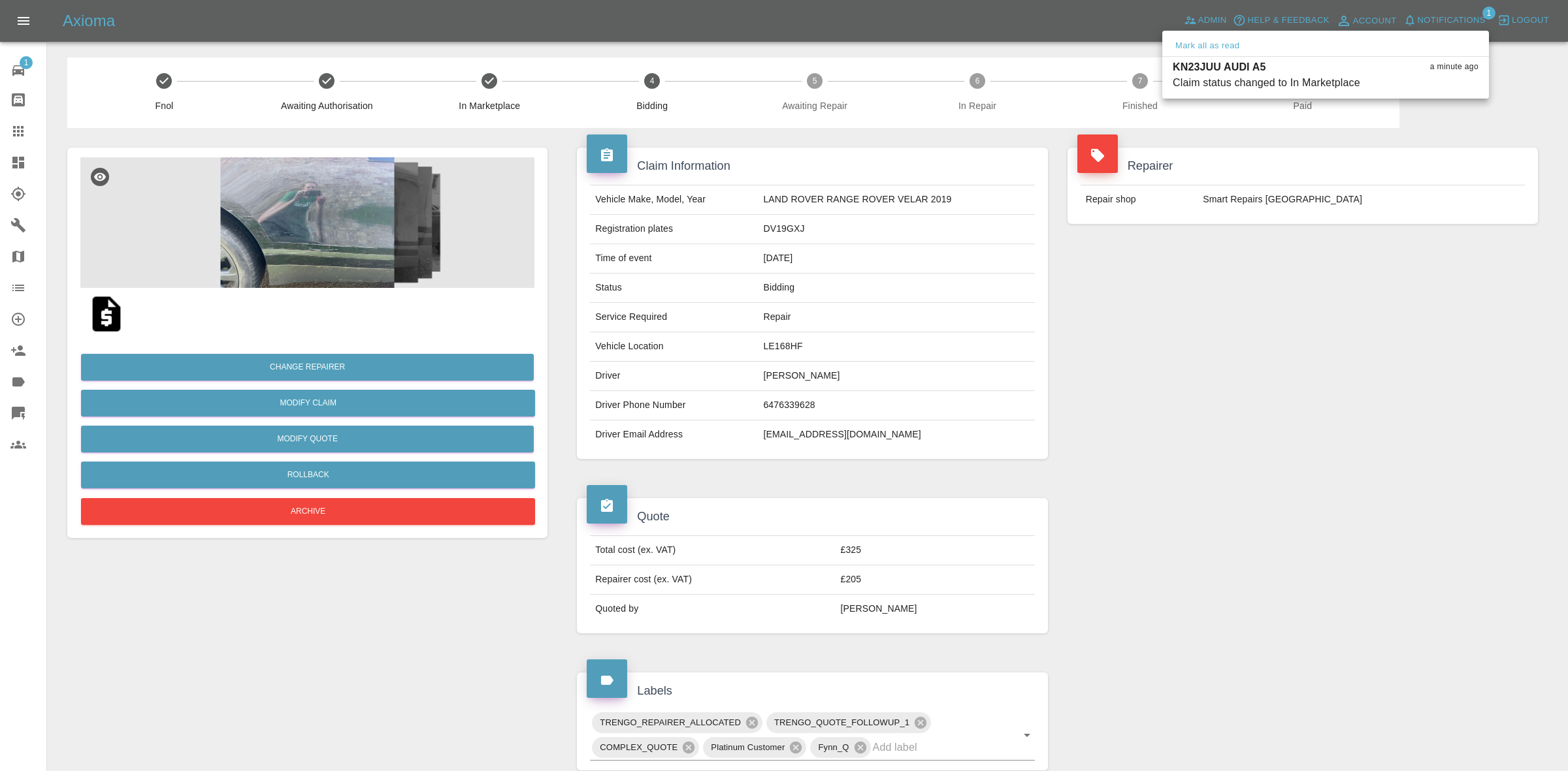
click at [1285, 408] on div at bounding box center [784, 385] width 1568 height 771
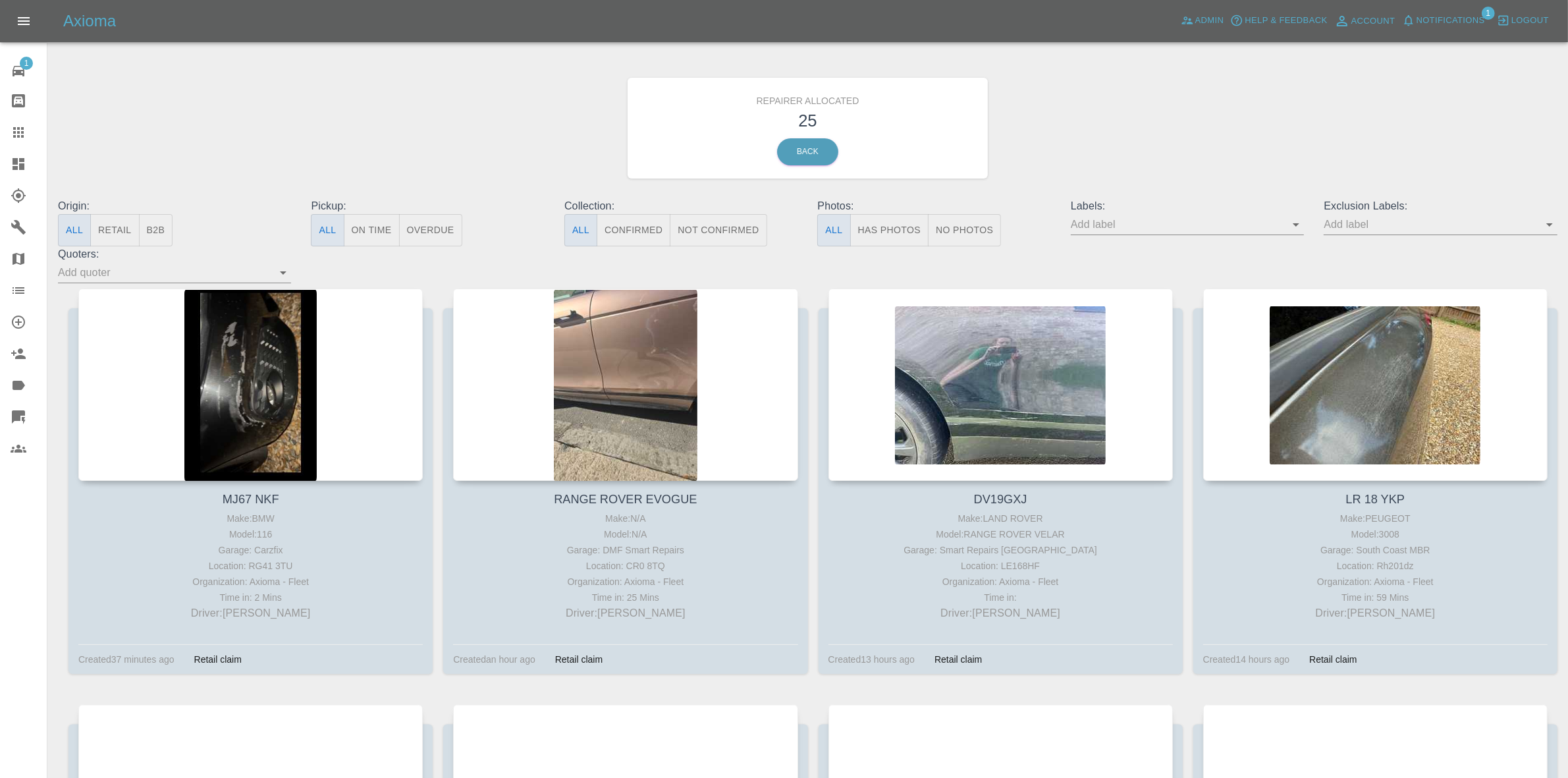
click at [126, 225] on button "Retail" at bounding box center [114, 230] width 49 height 32
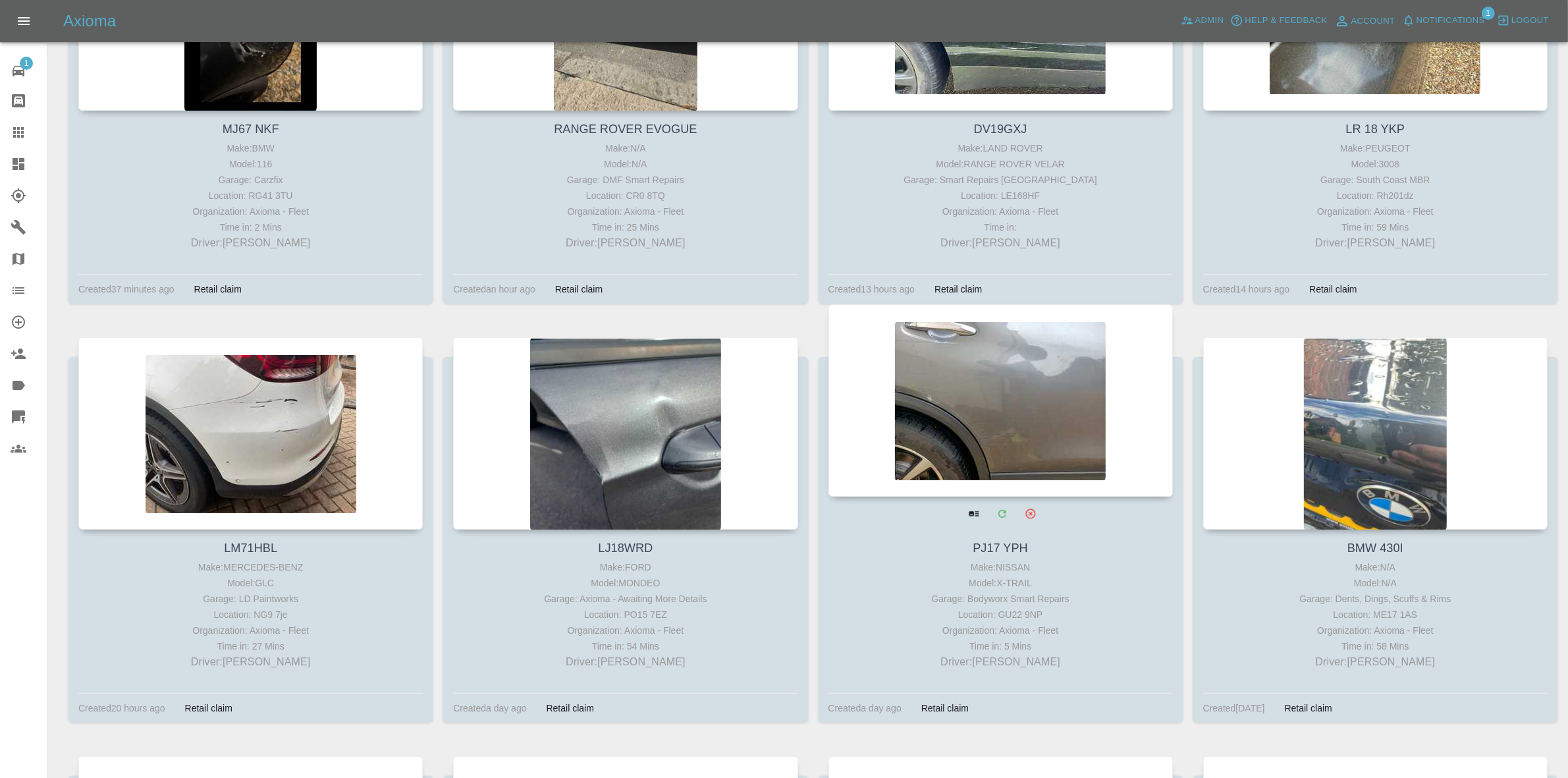
scroll to position [412, 0]
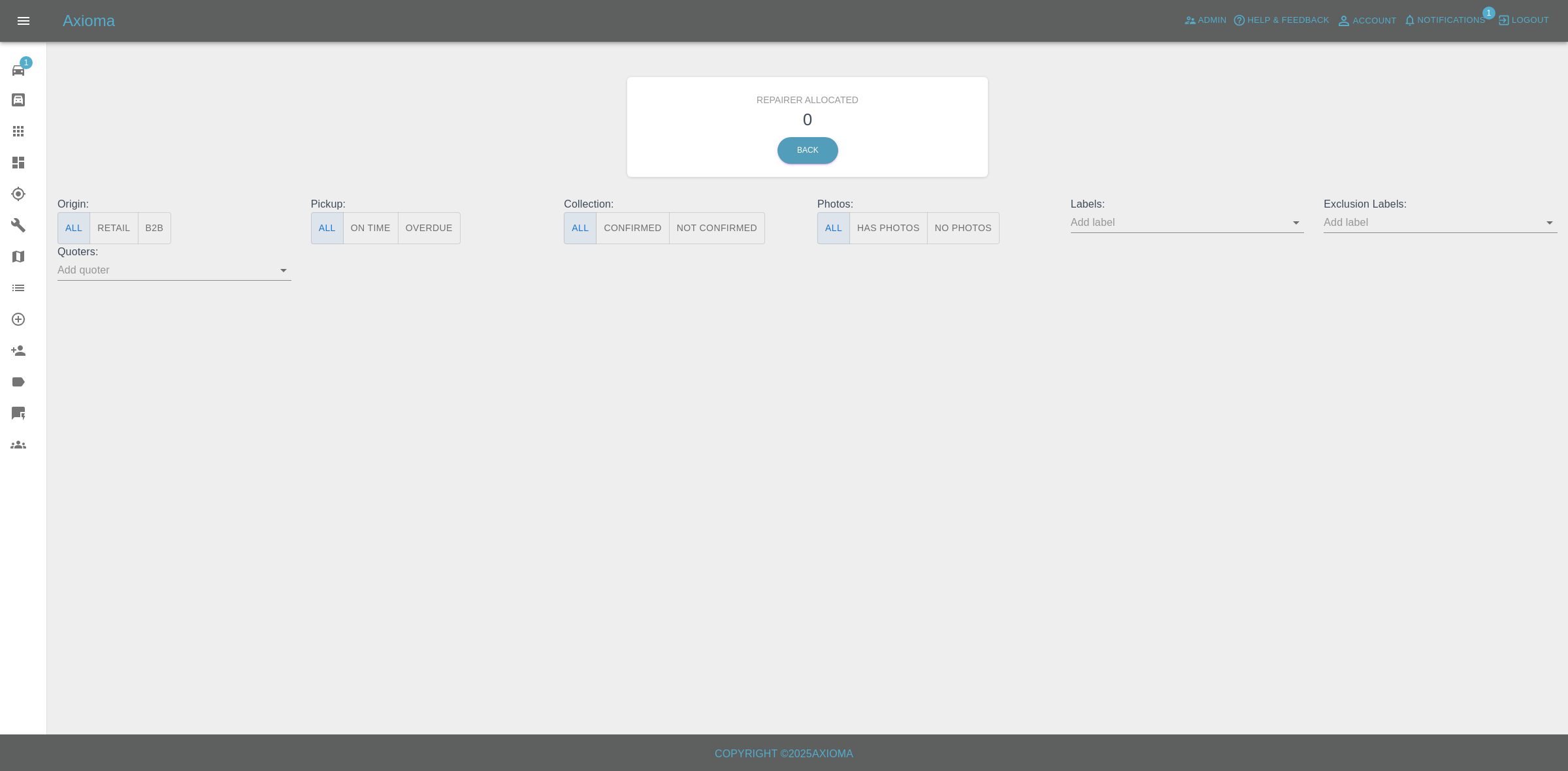
click at [1448, 22] on span "Notifications" at bounding box center [1451, 20] width 68 height 15
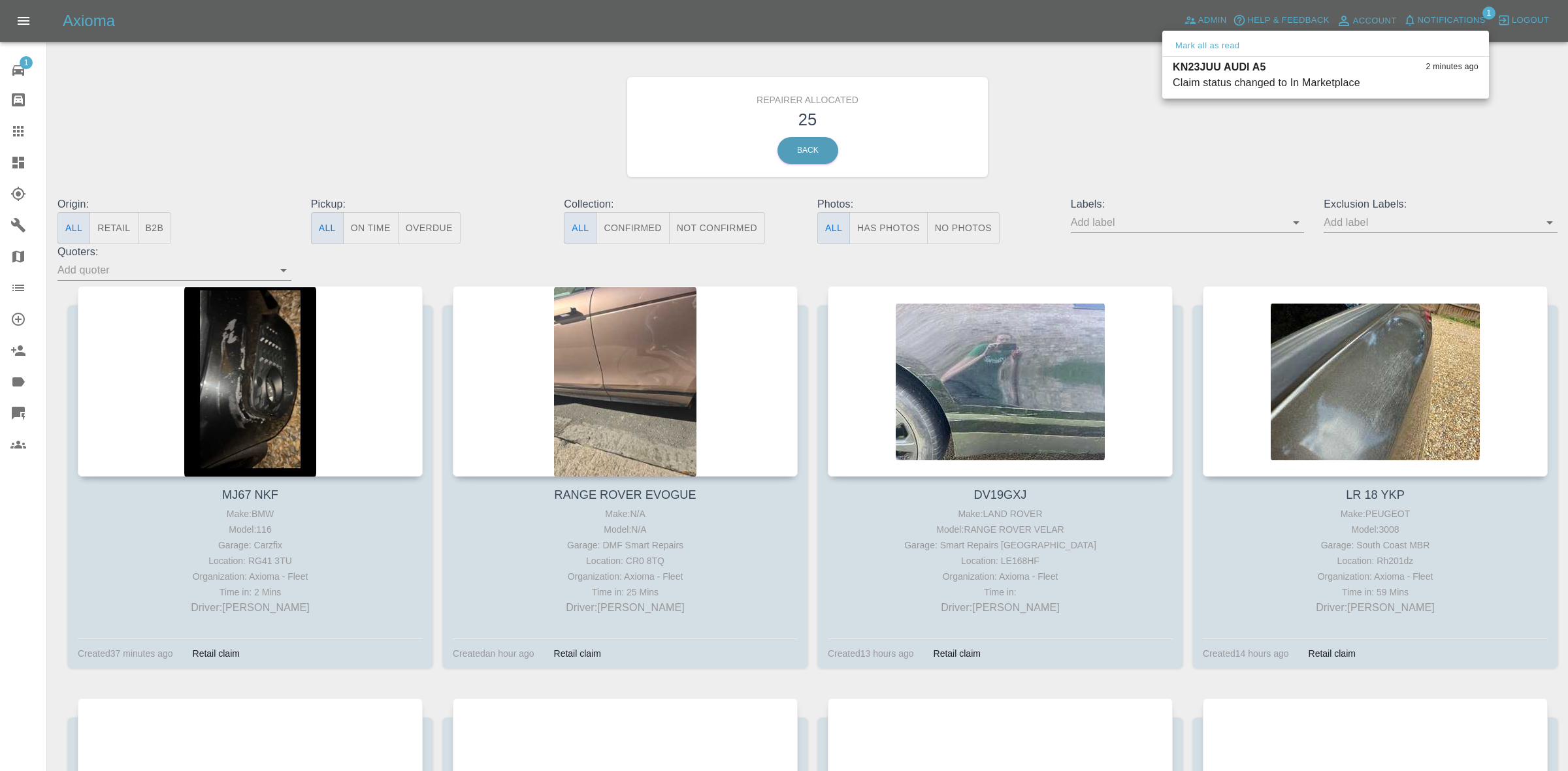
click at [1196, 141] on div at bounding box center [784, 385] width 1568 height 771
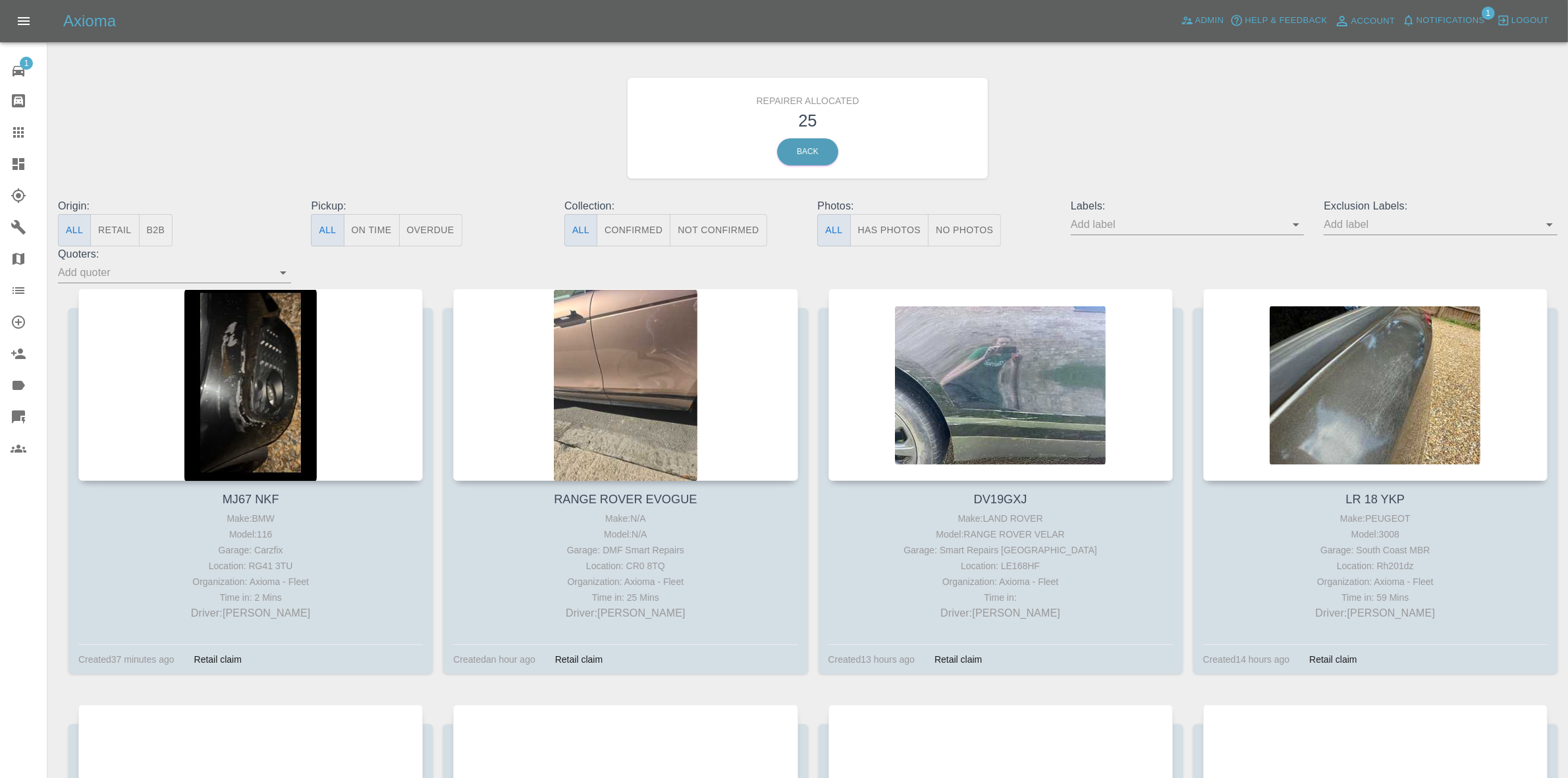
click at [117, 222] on button "Retail" at bounding box center [114, 230] width 49 height 32
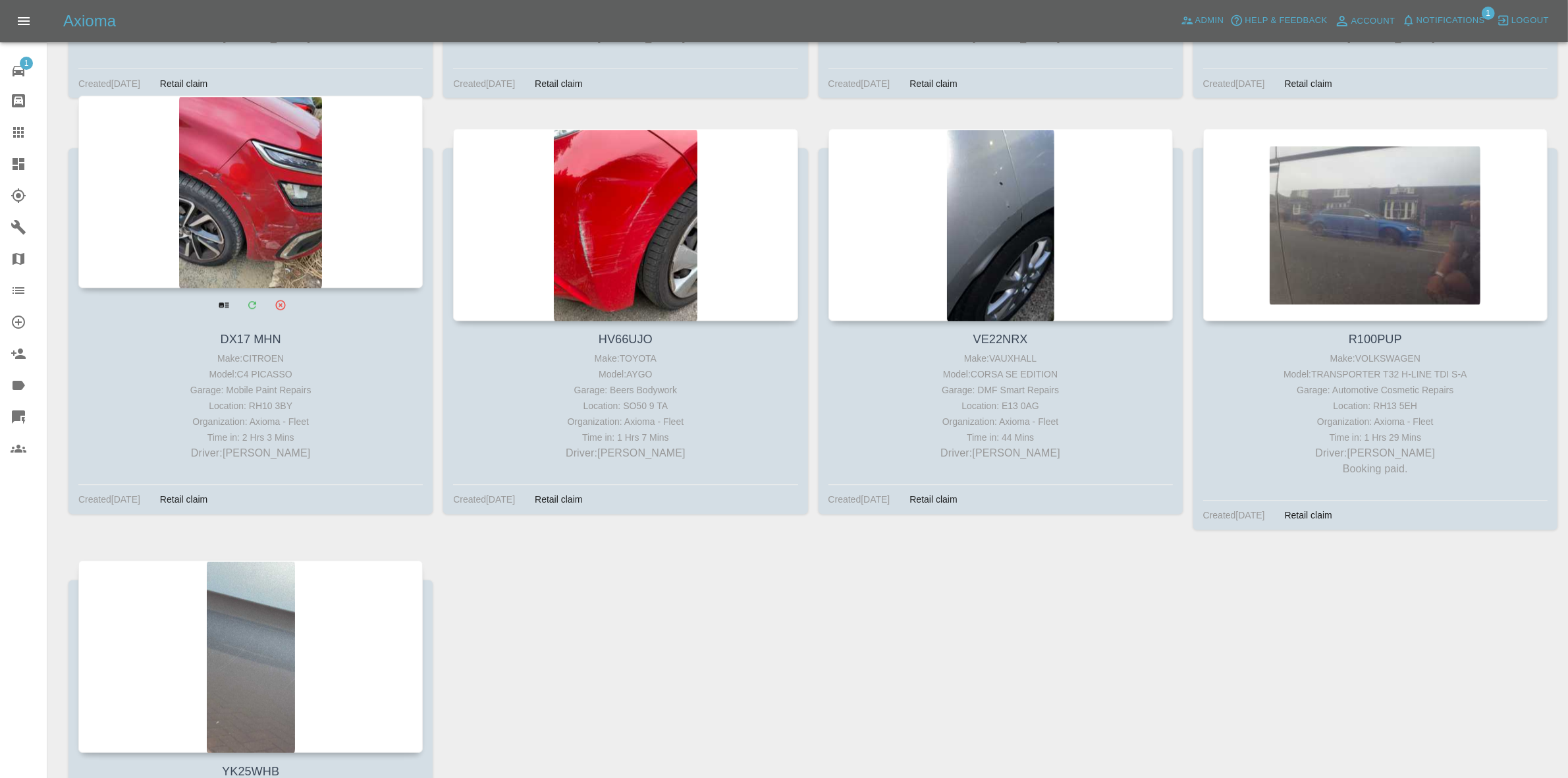
scroll to position [1347, 0]
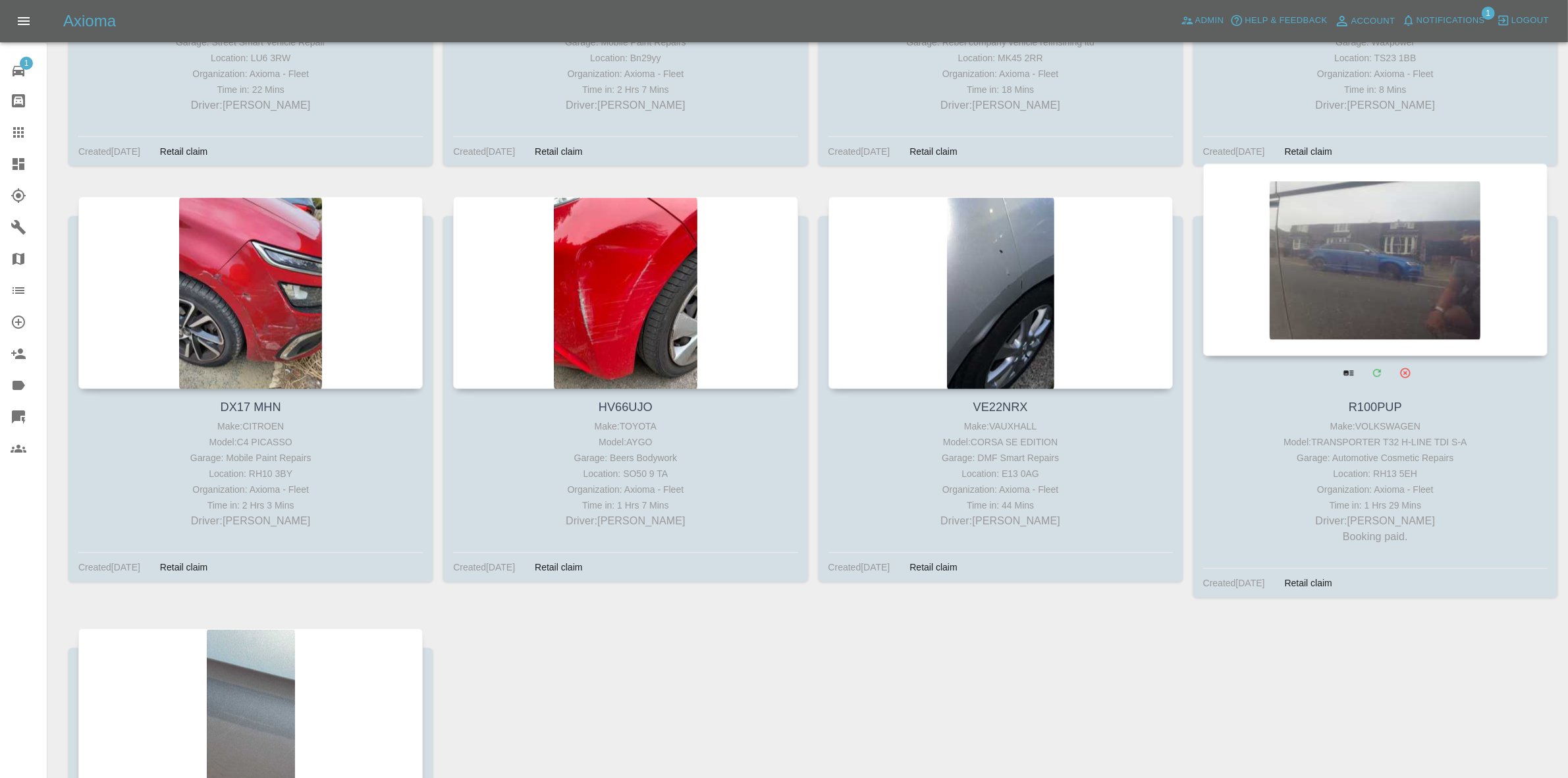
click at [1371, 282] on div at bounding box center [1376, 260] width 344 height 192
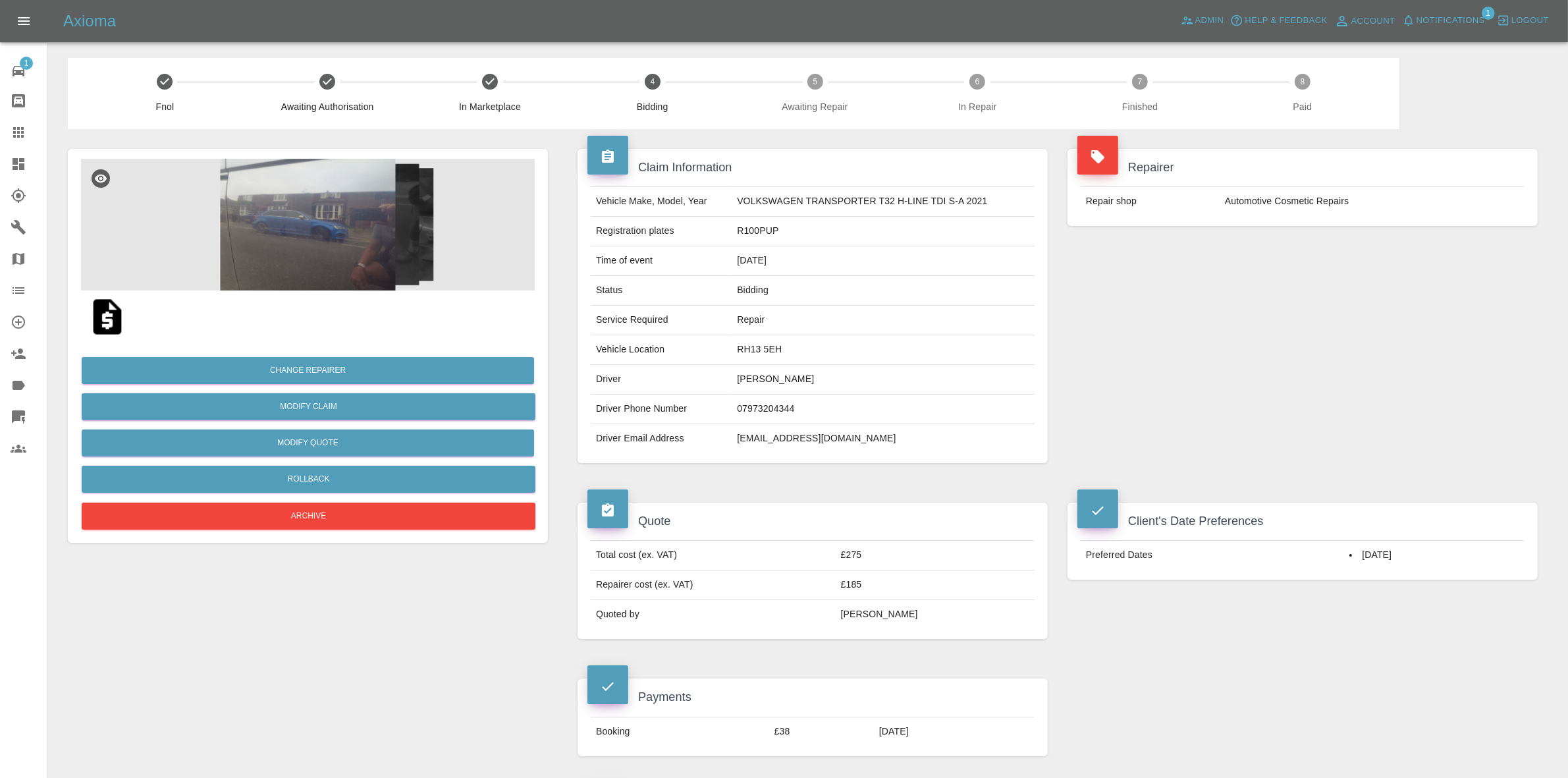
click at [8, 168] on link "Dashboard" at bounding box center [23, 164] width 47 height 31
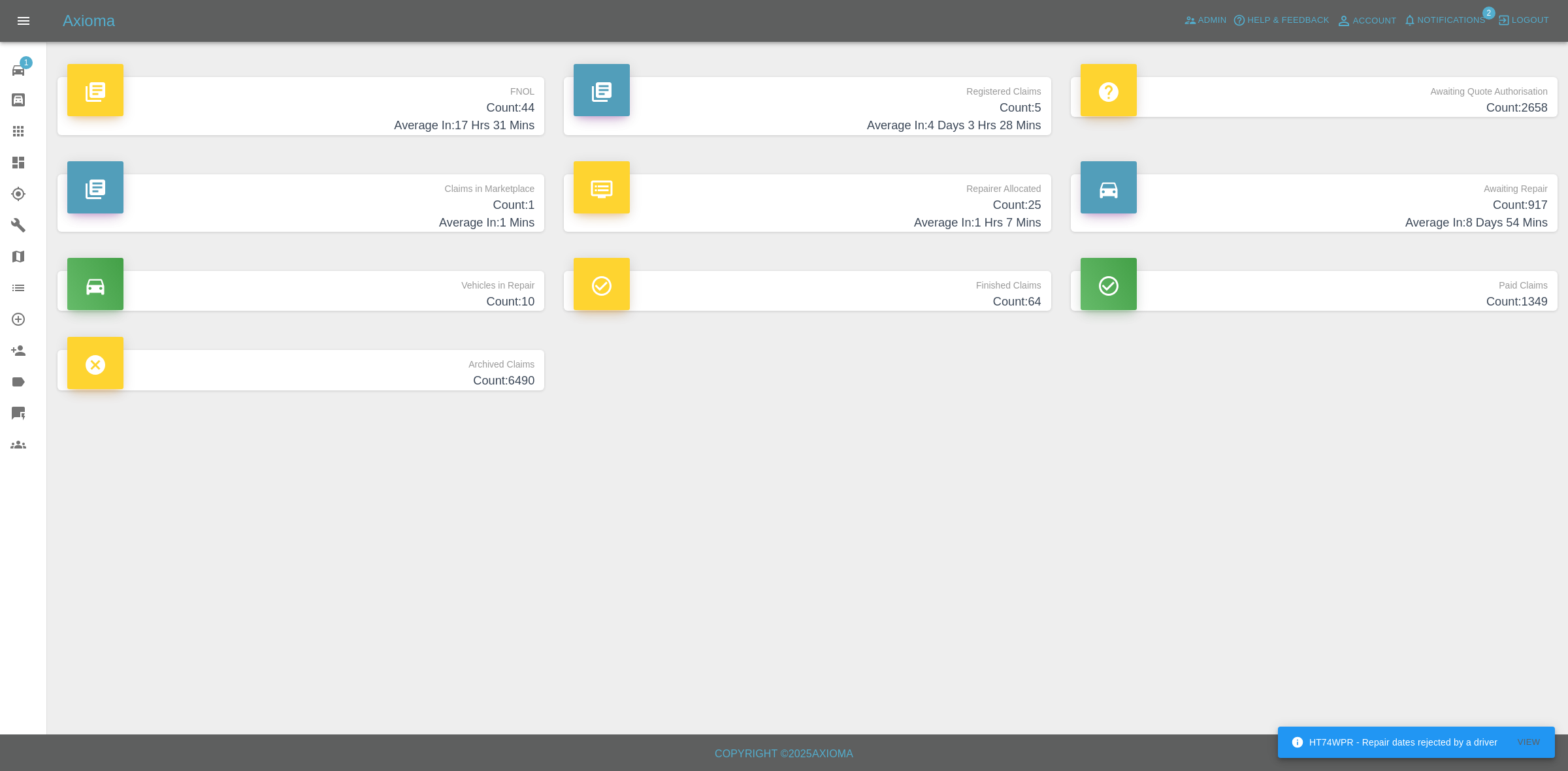
click at [445, 222] on h4 "Average In: 1 Mins" at bounding box center [301, 223] width 467 height 17
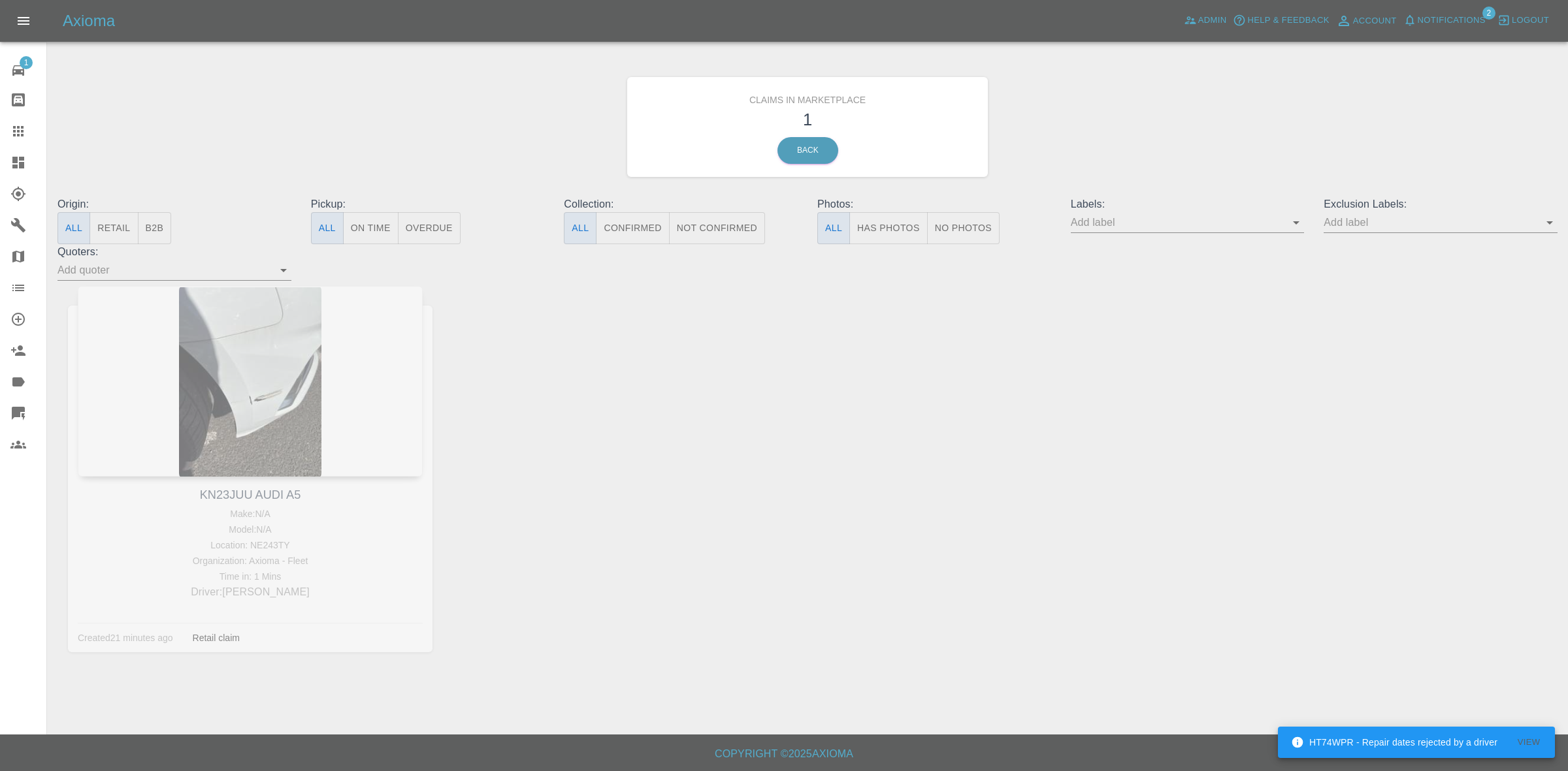
click at [1446, 22] on span "Notifications" at bounding box center [1451, 20] width 68 height 15
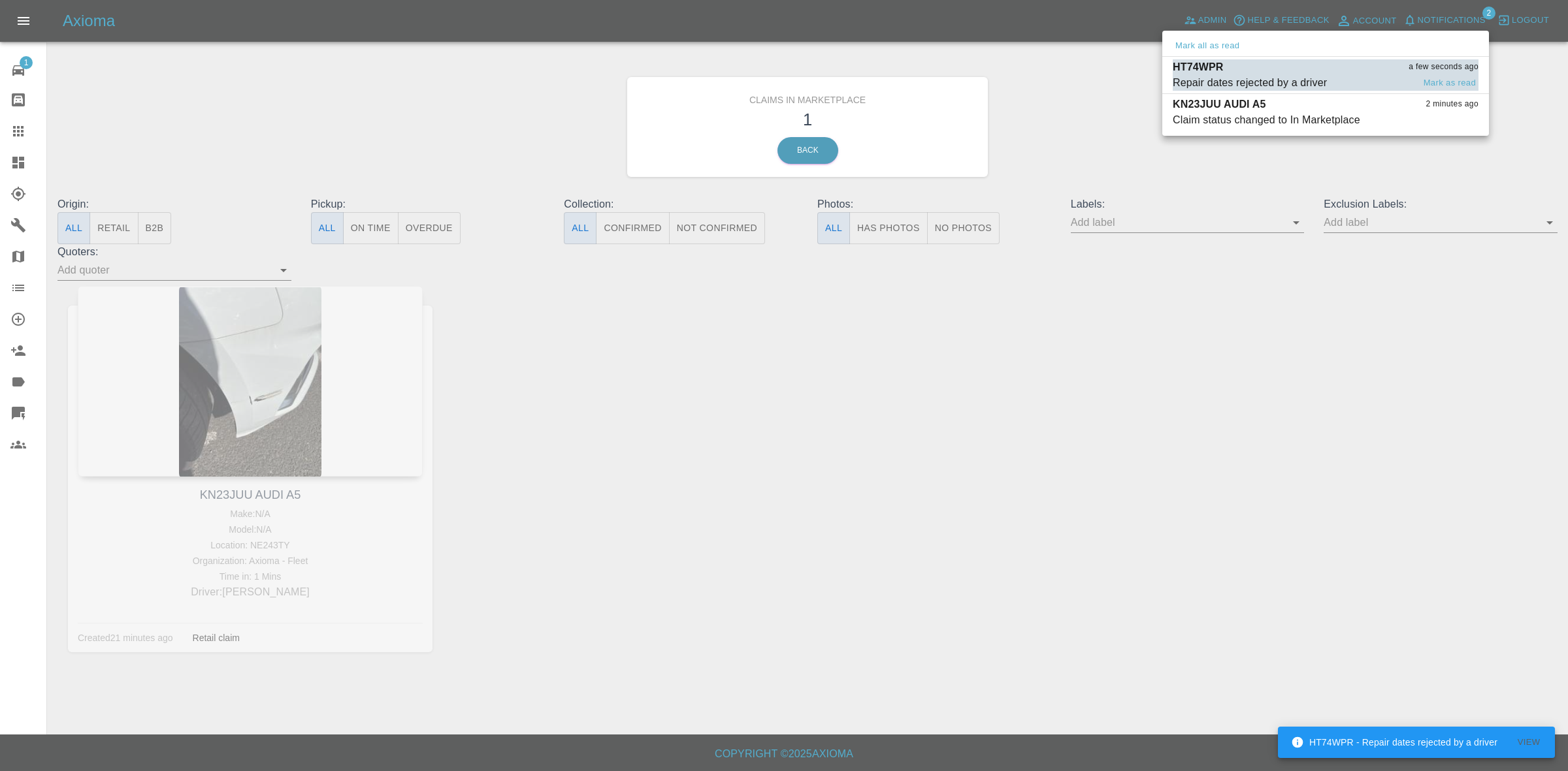
click at [1285, 76] on div "Repair dates rejected by a driver" at bounding box center [1249, 82] width 154 height 16
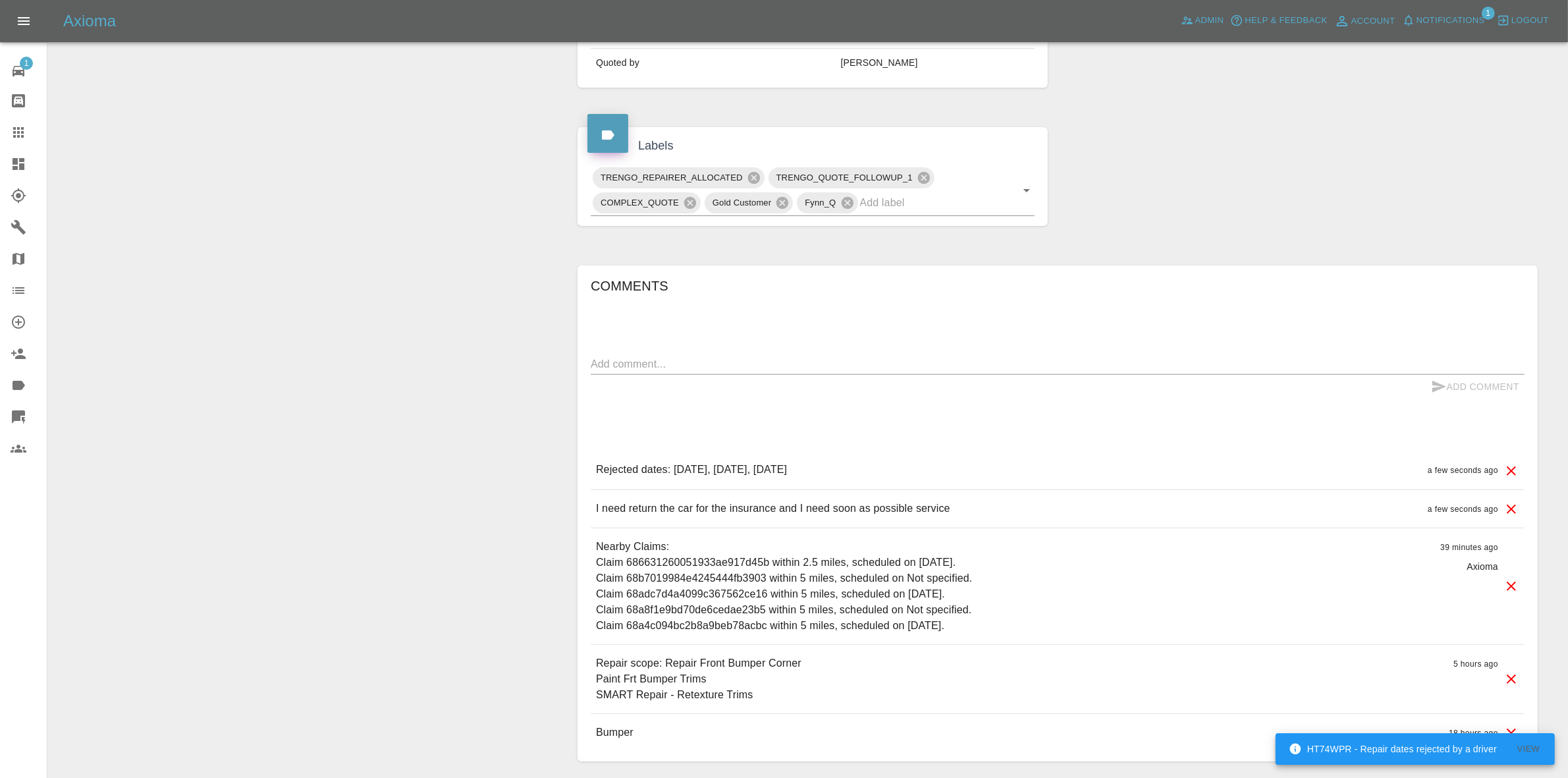
scroll to position [644, 0]
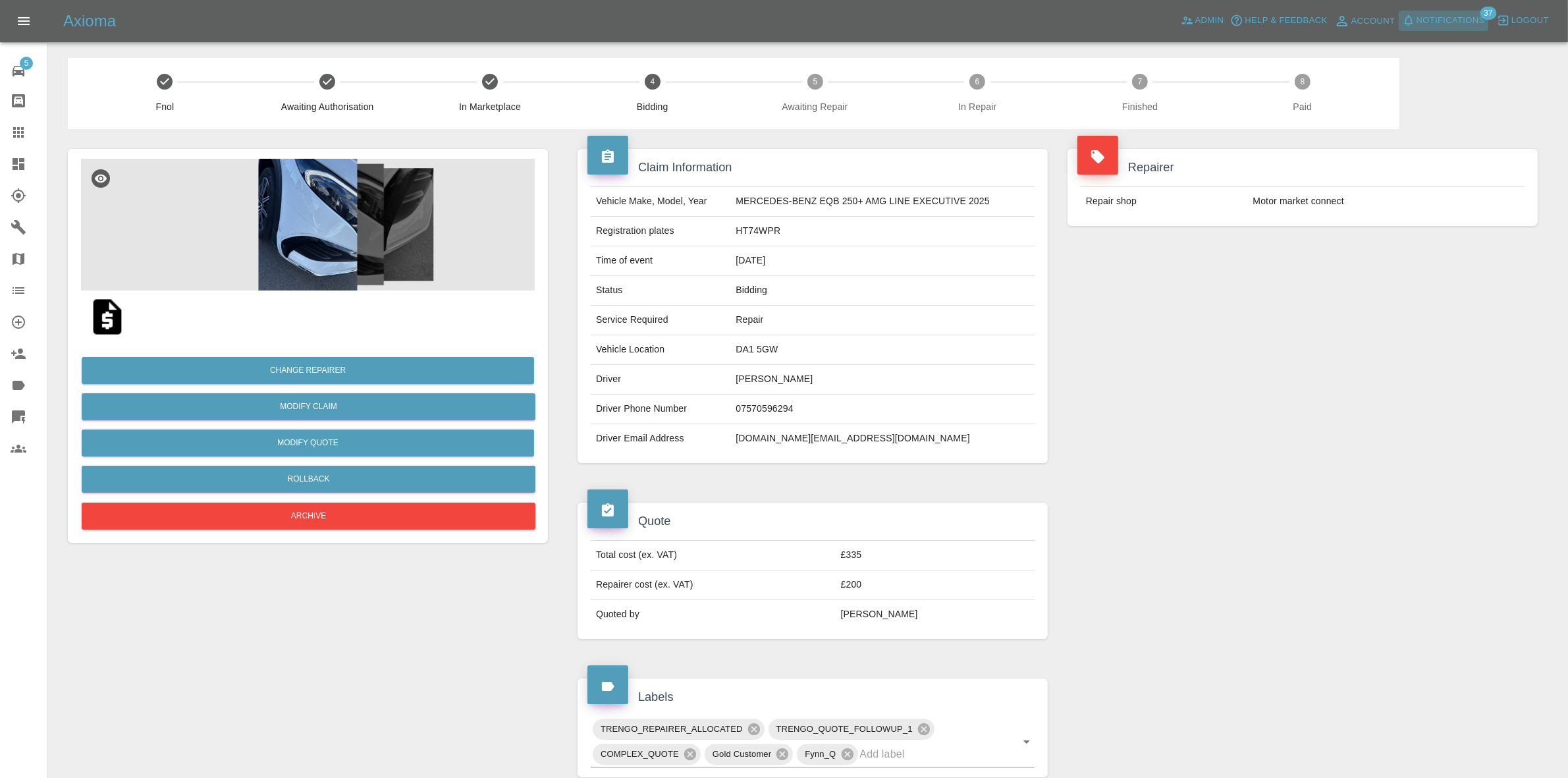
click at [1445, 29] on button "Notifications" at bounding box center [1444, 20] width 89 height 20
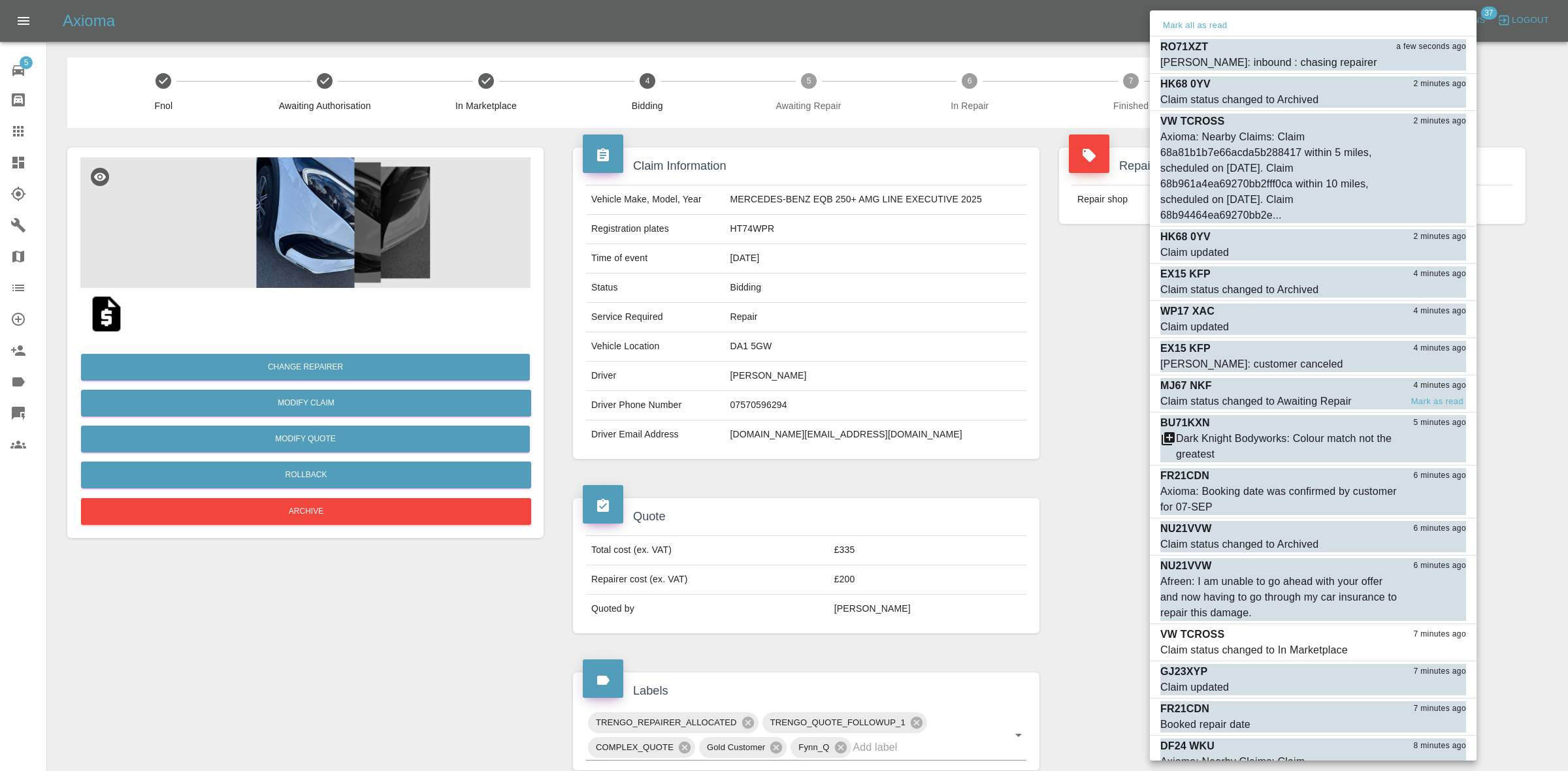
click at [1265, 396] on div "Claim status changed to Awaiting Repair" at bounding box center [1256, 401] width 192 height 16
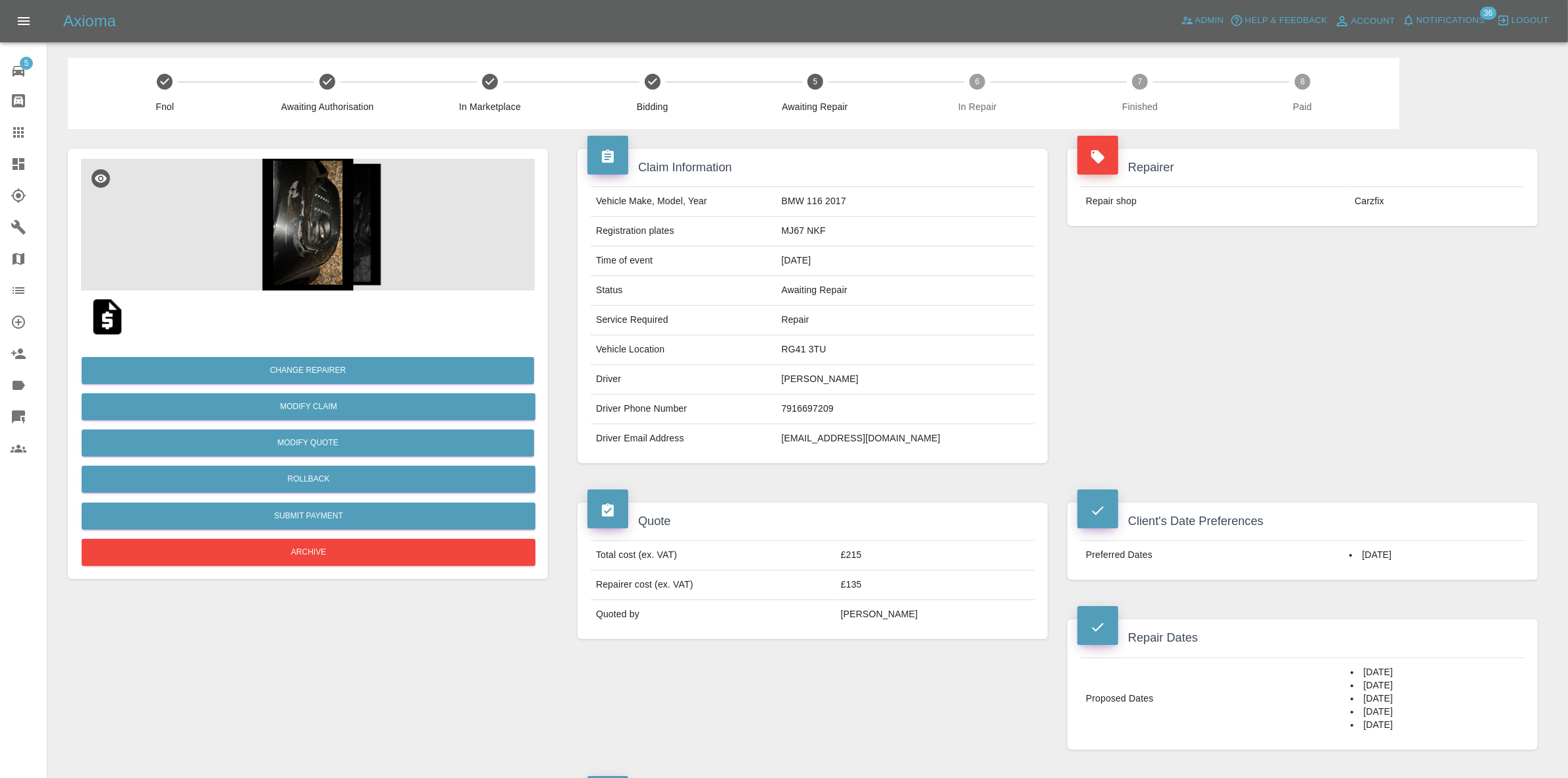
click at [1455, 15] on span "Notifications" at bounding box center [1451, 20] width 68 height 15
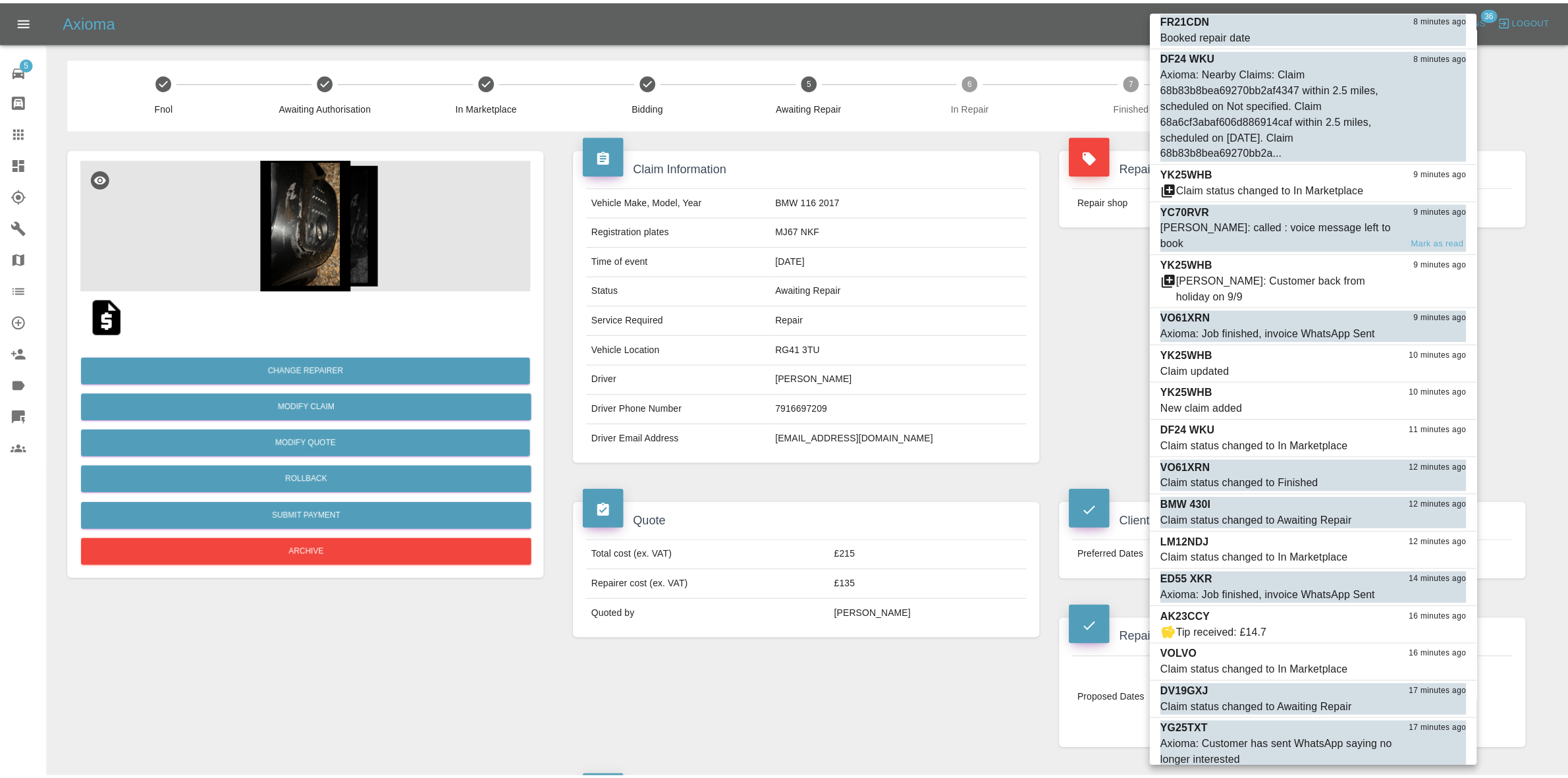
scroll to position [962, 0]
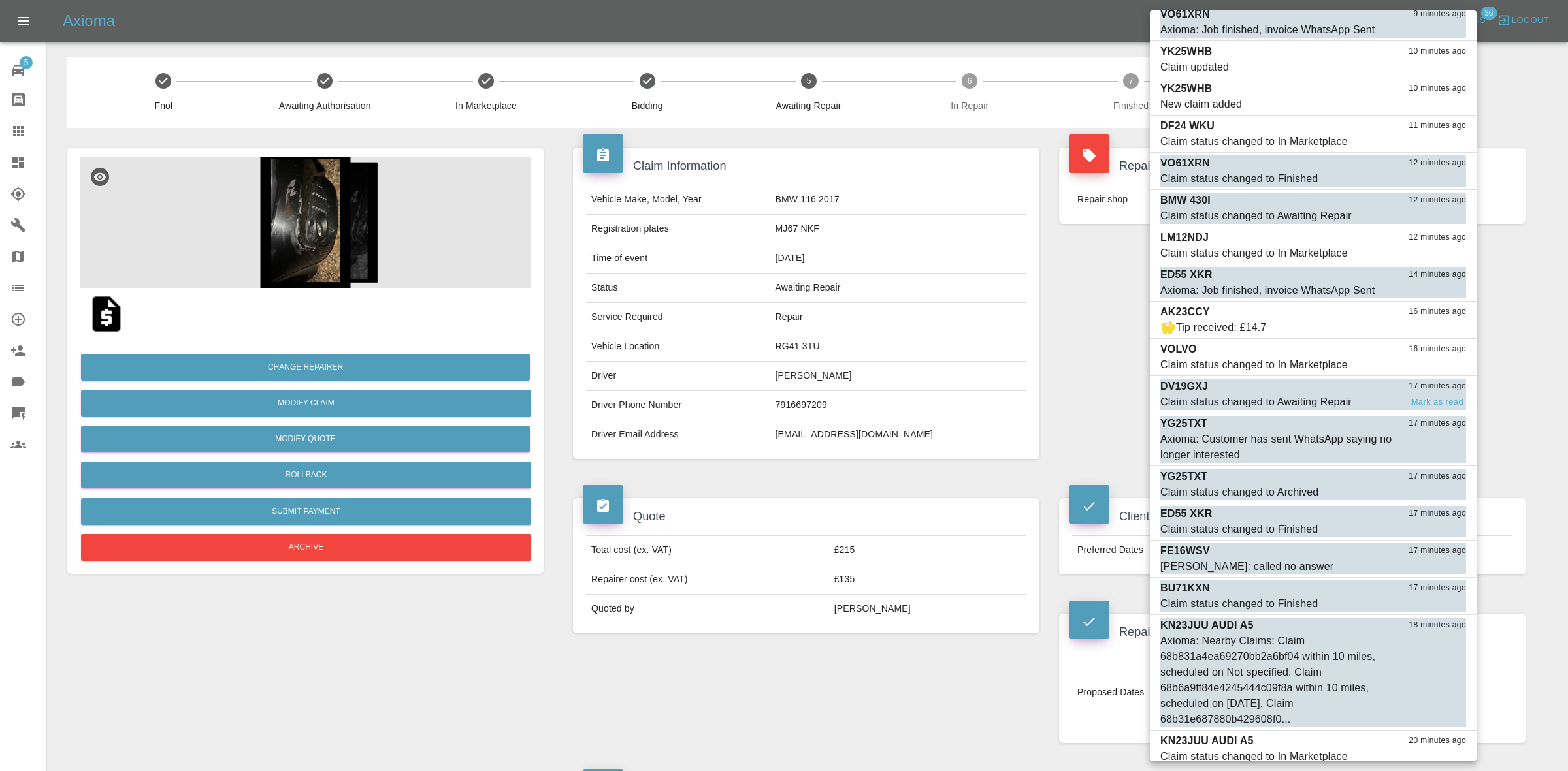
click at [1289, 394] on div "Claim status changed to Awaiting Repair" at bounding box center [1256, 401] width 192 height 16
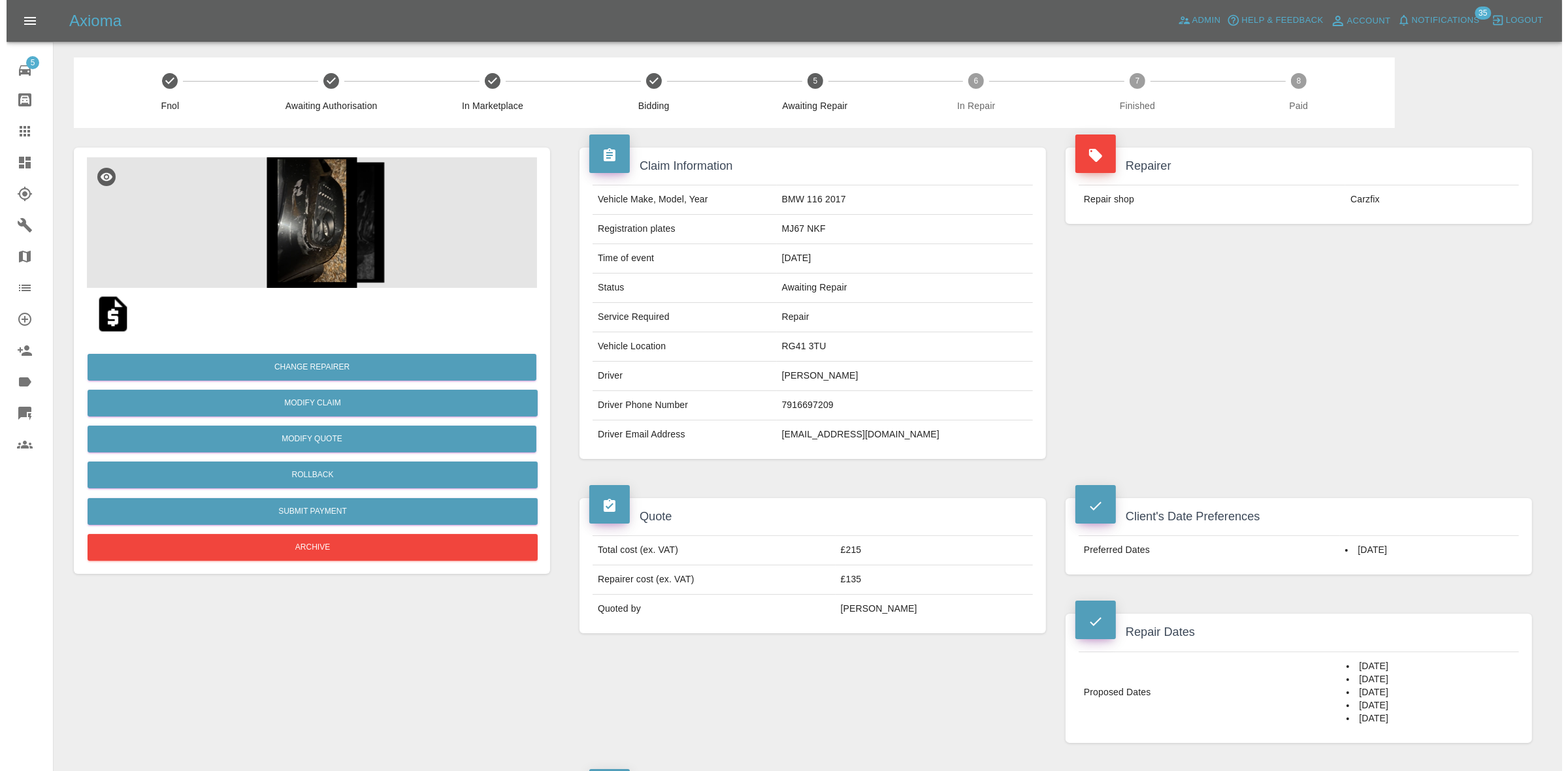
scroll to position [916, 0]
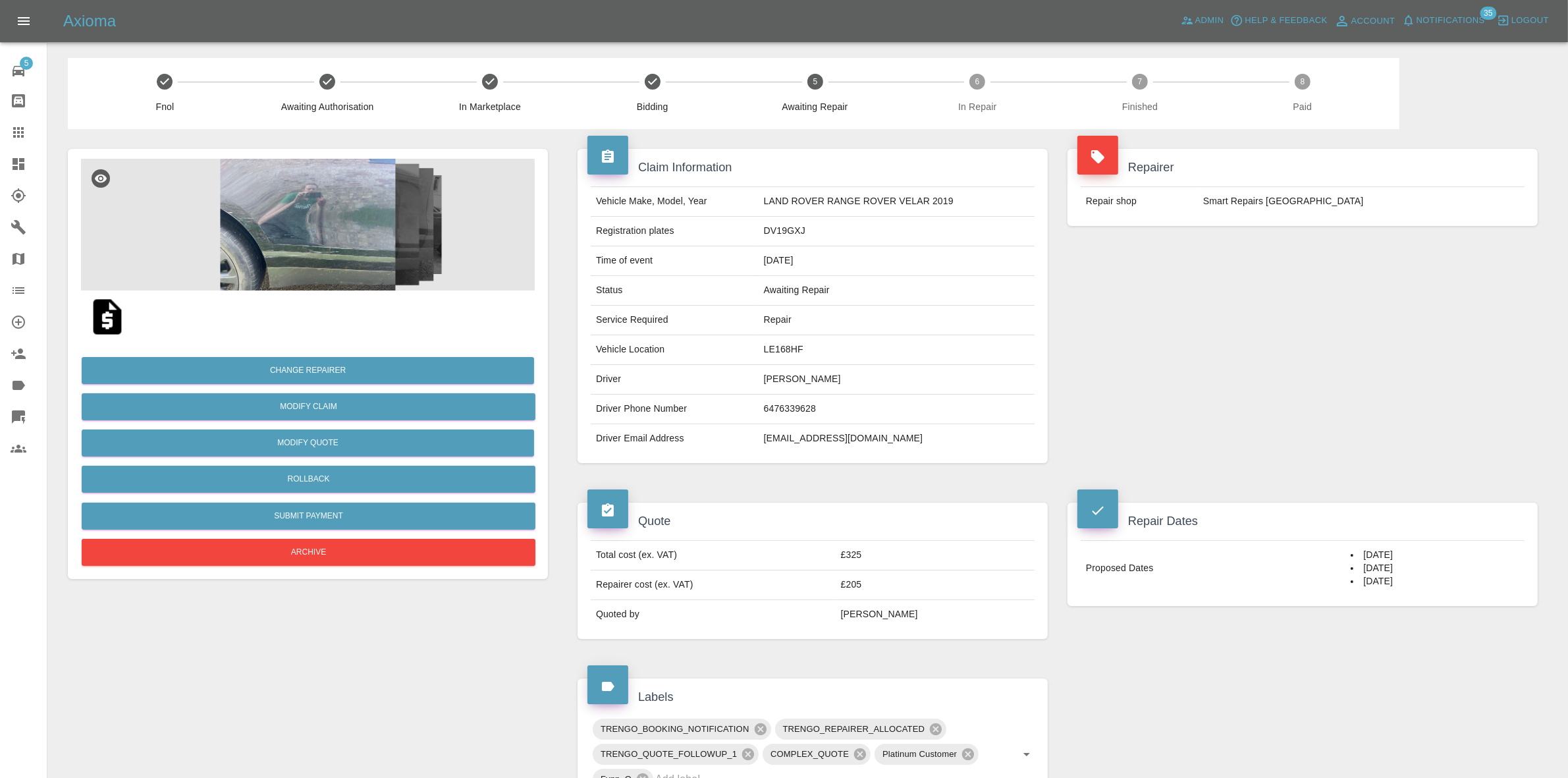
click at [1450, 17] on span "Notifications" at bounding box center [1451, 20] width 68 height 15
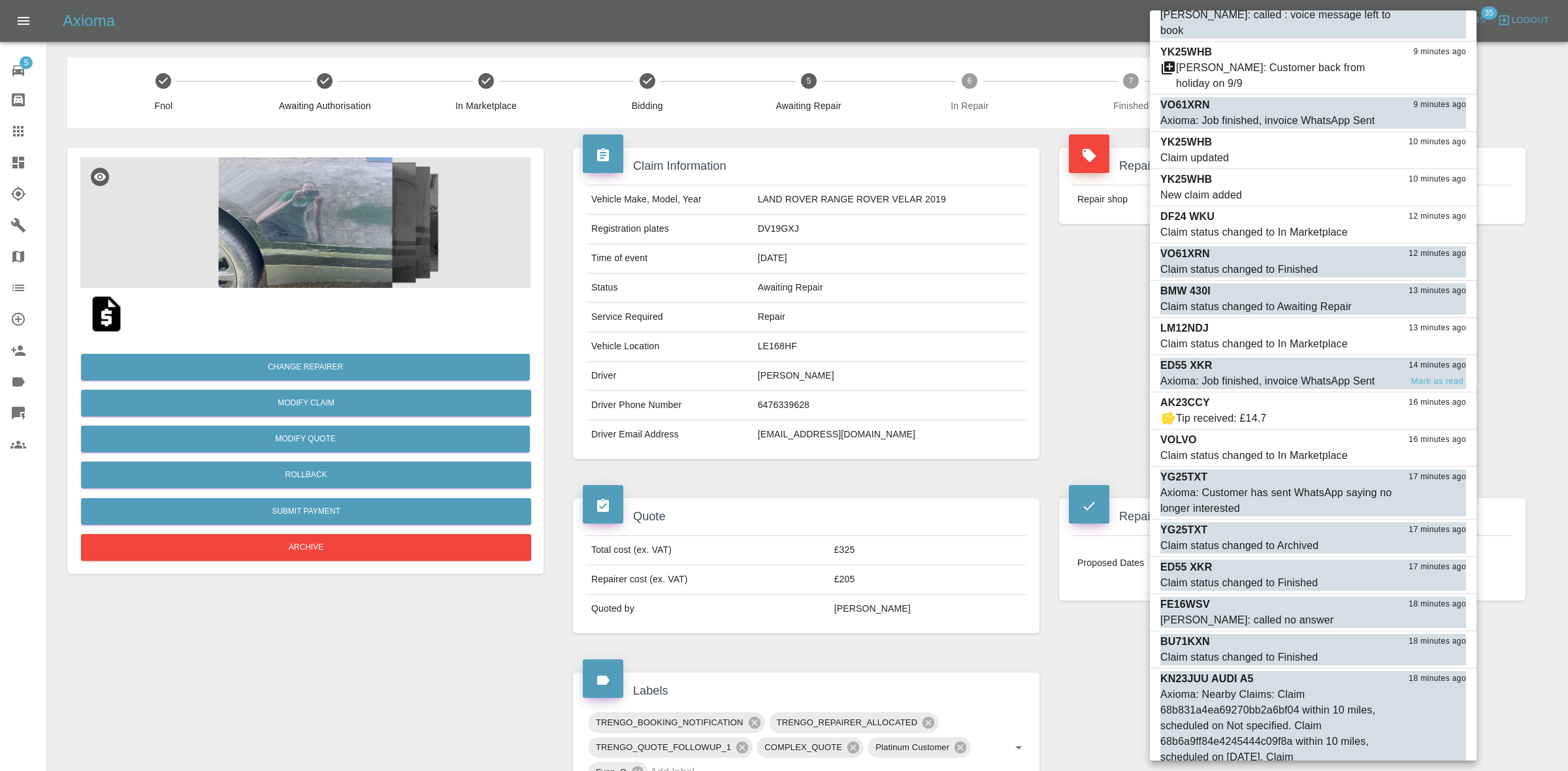
scroll to position [834, 0]
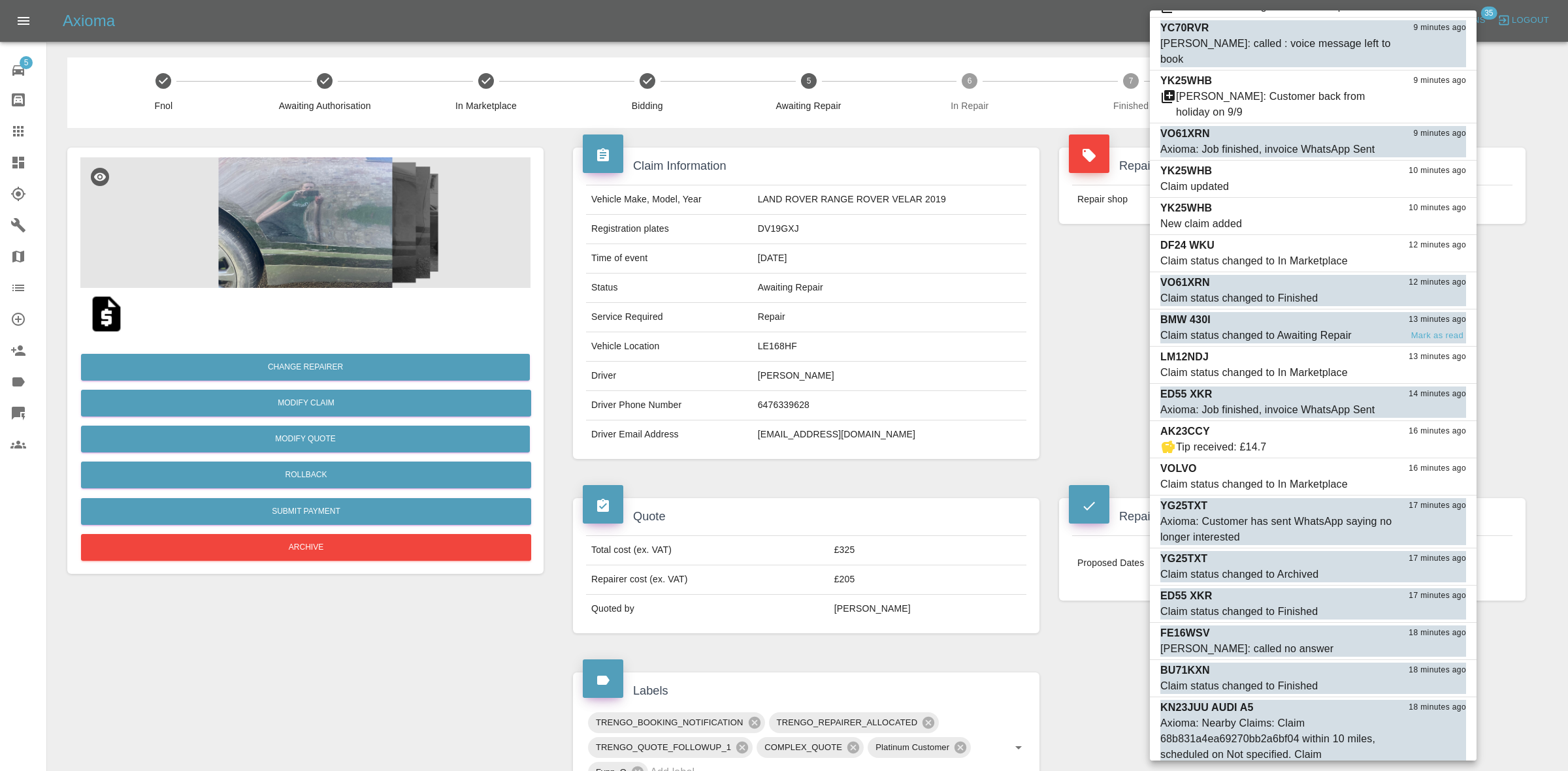
click at [1301, 312] on div "BMW 430I 13 minutes ago" at bounding box center [1312, 319] width 306 height 16
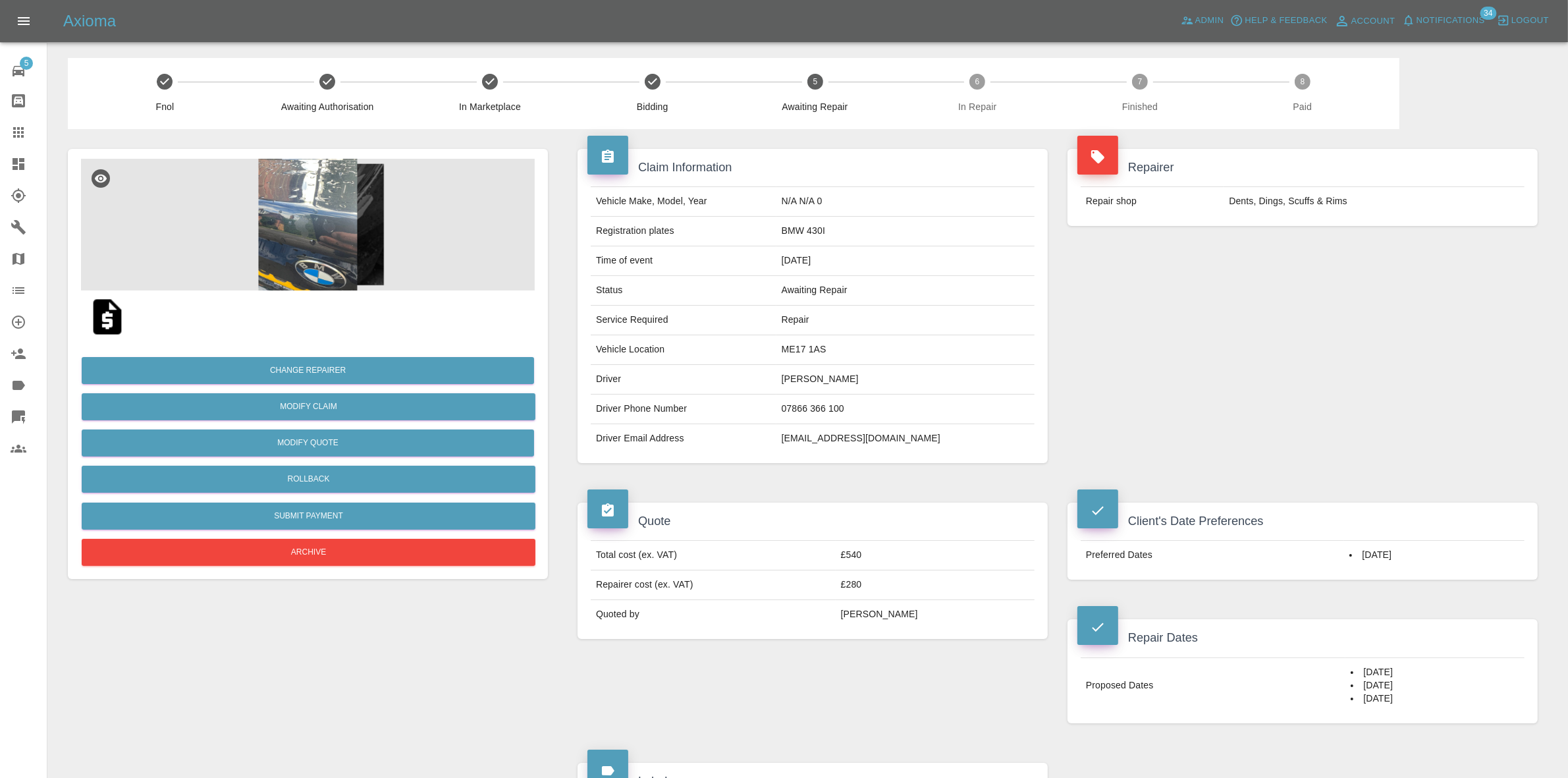
click at [1434, 17] on span "Notifications" at bounding box center [1451, 20] width 68 height 15
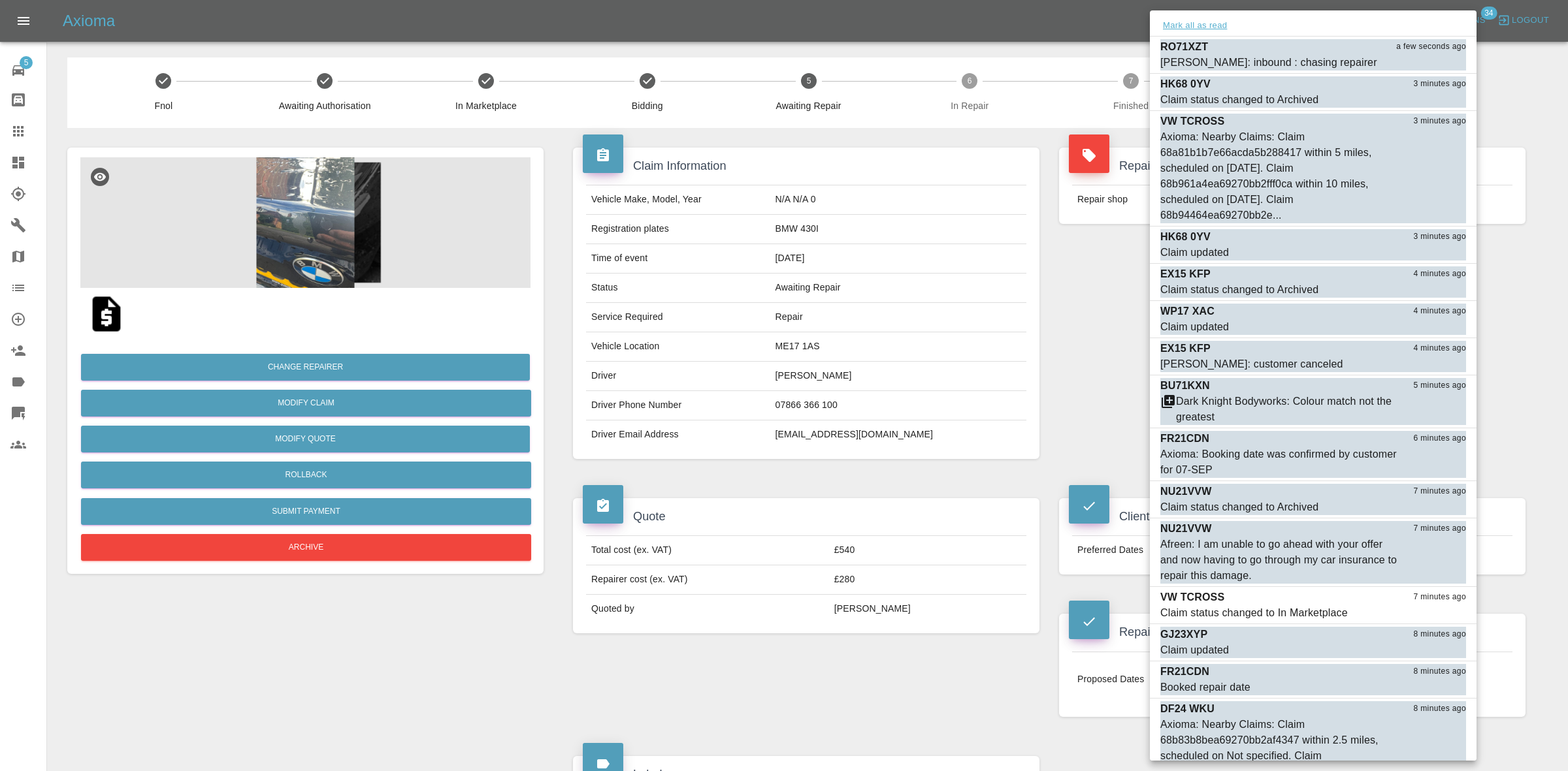
click at [1217, 25] on button "Mark all as read" at bounding box center [1195, 26] width 69 height 15
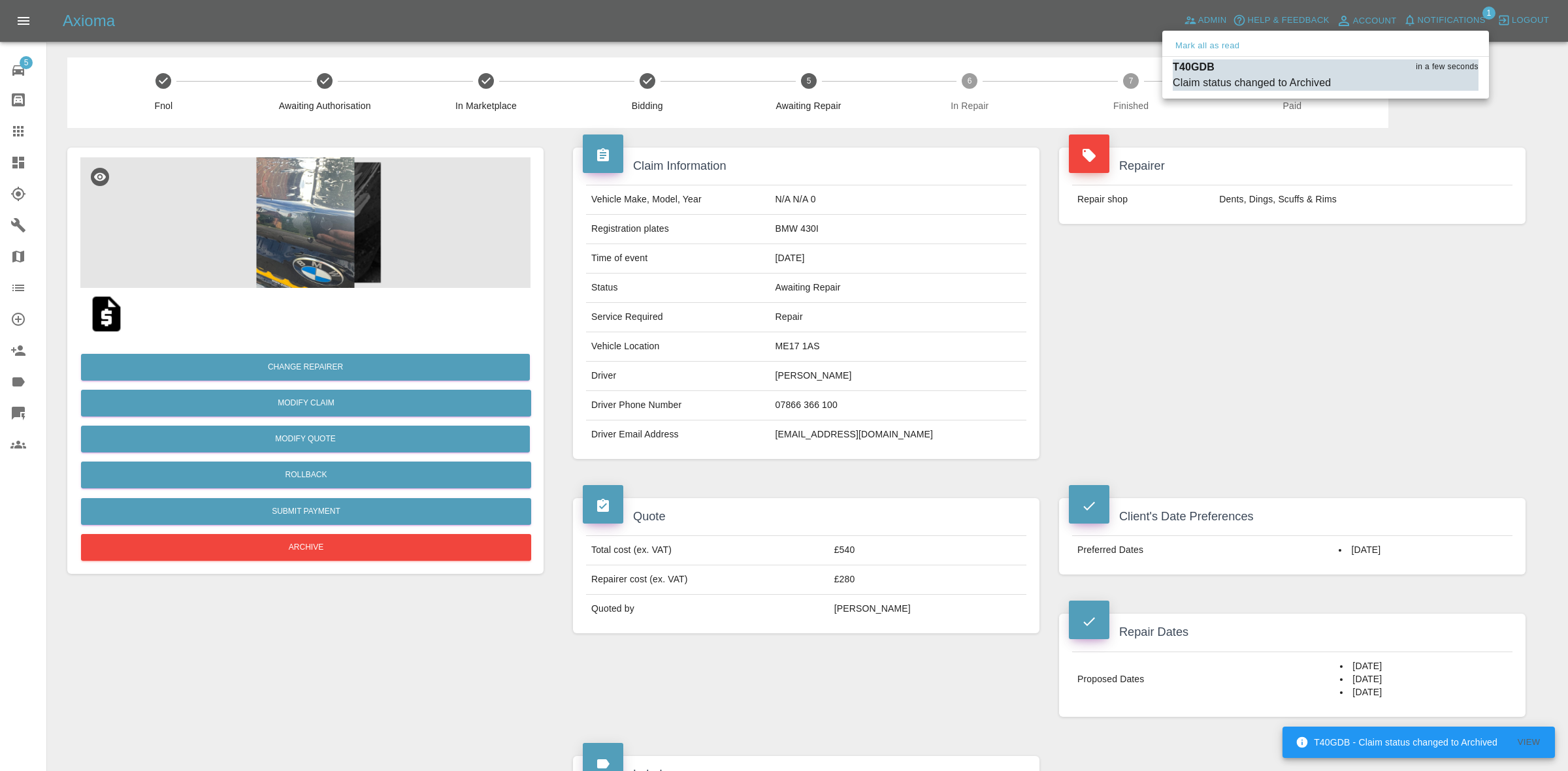
click at [1100, 190] on div at bounding box center [784, 385] width 1568 height 771
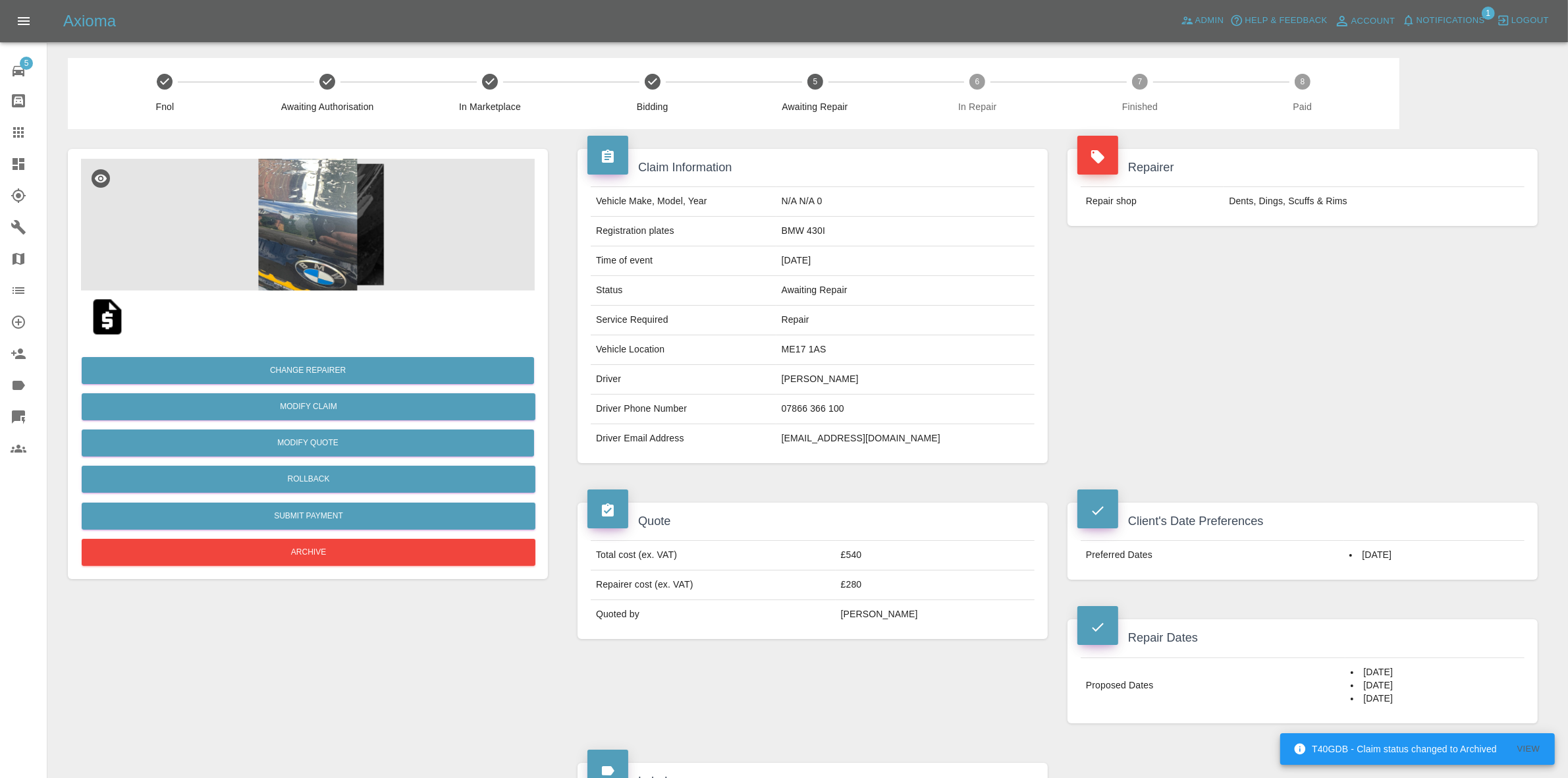
click at [1414, 24] on icon "button" at bounding box center [1409, 20] width 13 height 13
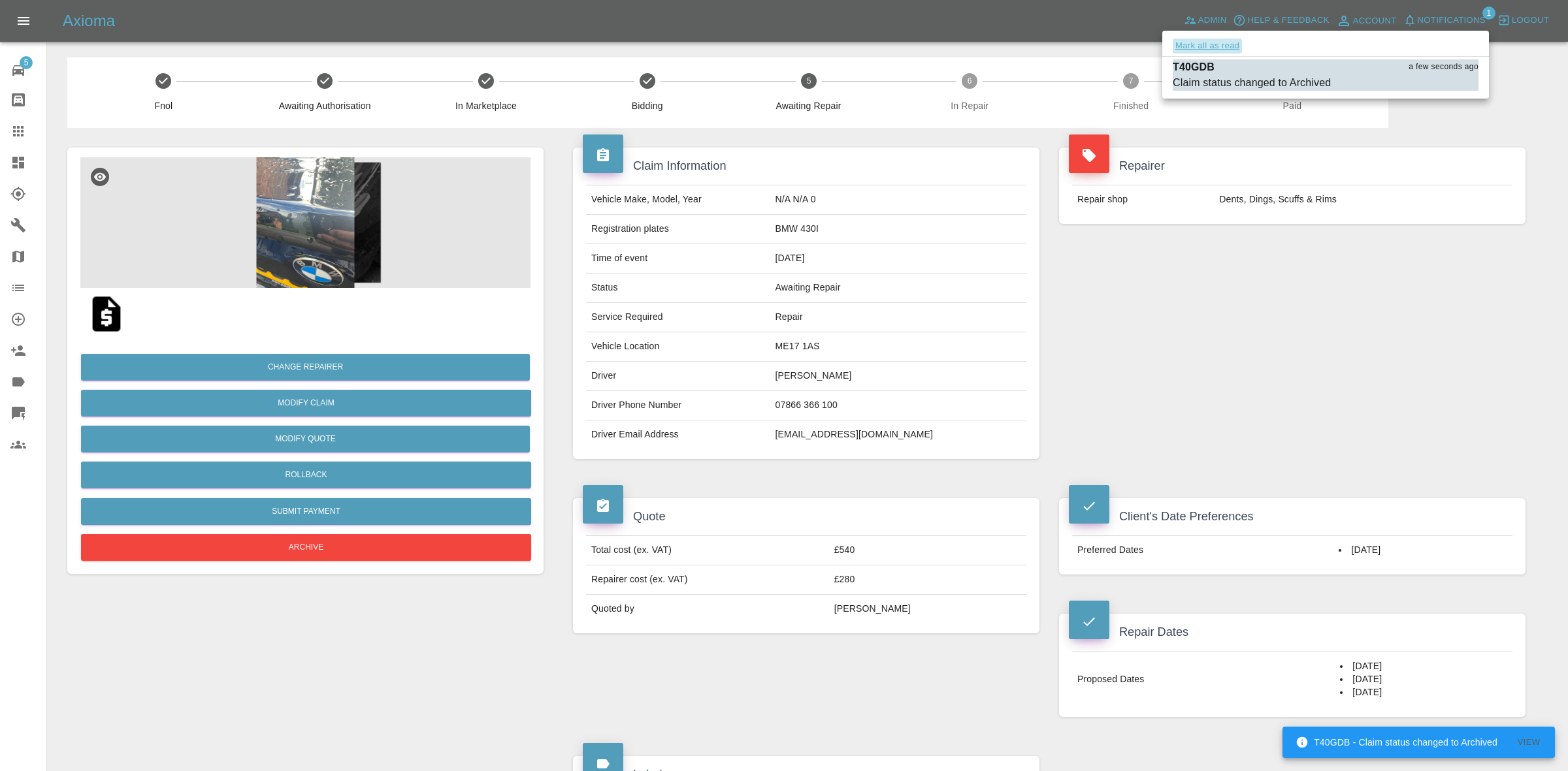
click at [1222, 45] on button "Mark all as read" at bounding box center [1207, 46] width 69 height 15
click at [1252, 295] on div at bounding box center [784, 385] width 1568 height 771
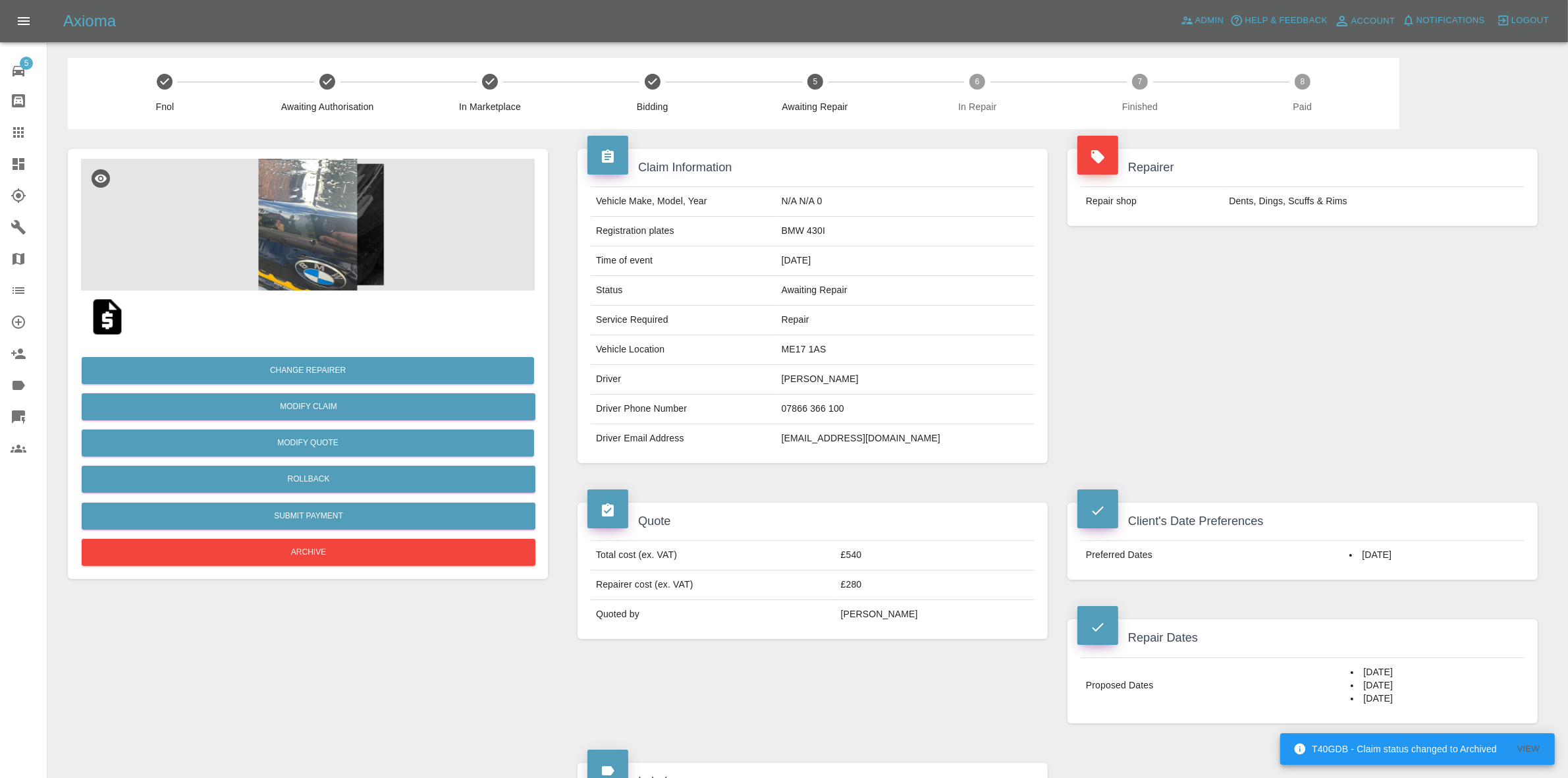
drag, startPoint x: 1052, startPoint y: 264, endPoint x: 1072, endPoint y: 284, distance: 28.3
click at [1053, 264] on div "Claim Information Vehicle Make, Model, Year N/A N/A 0 Registration plates BMW 4…" at bounding box center [813, 306] width 490 height 354
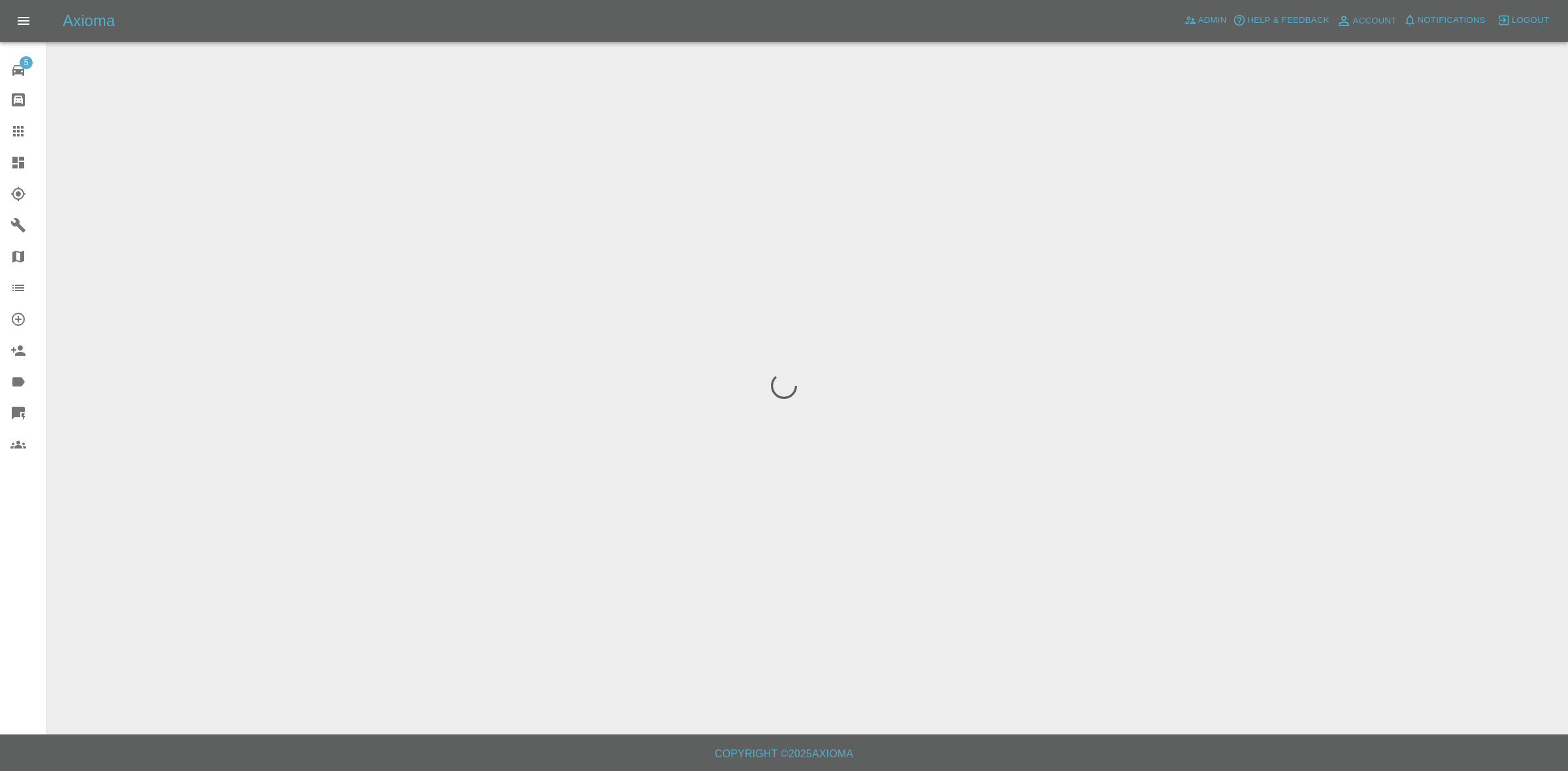
click at [1417, 17] on span "Notifications" at bounding box center [1451, 20] width 68 height 15
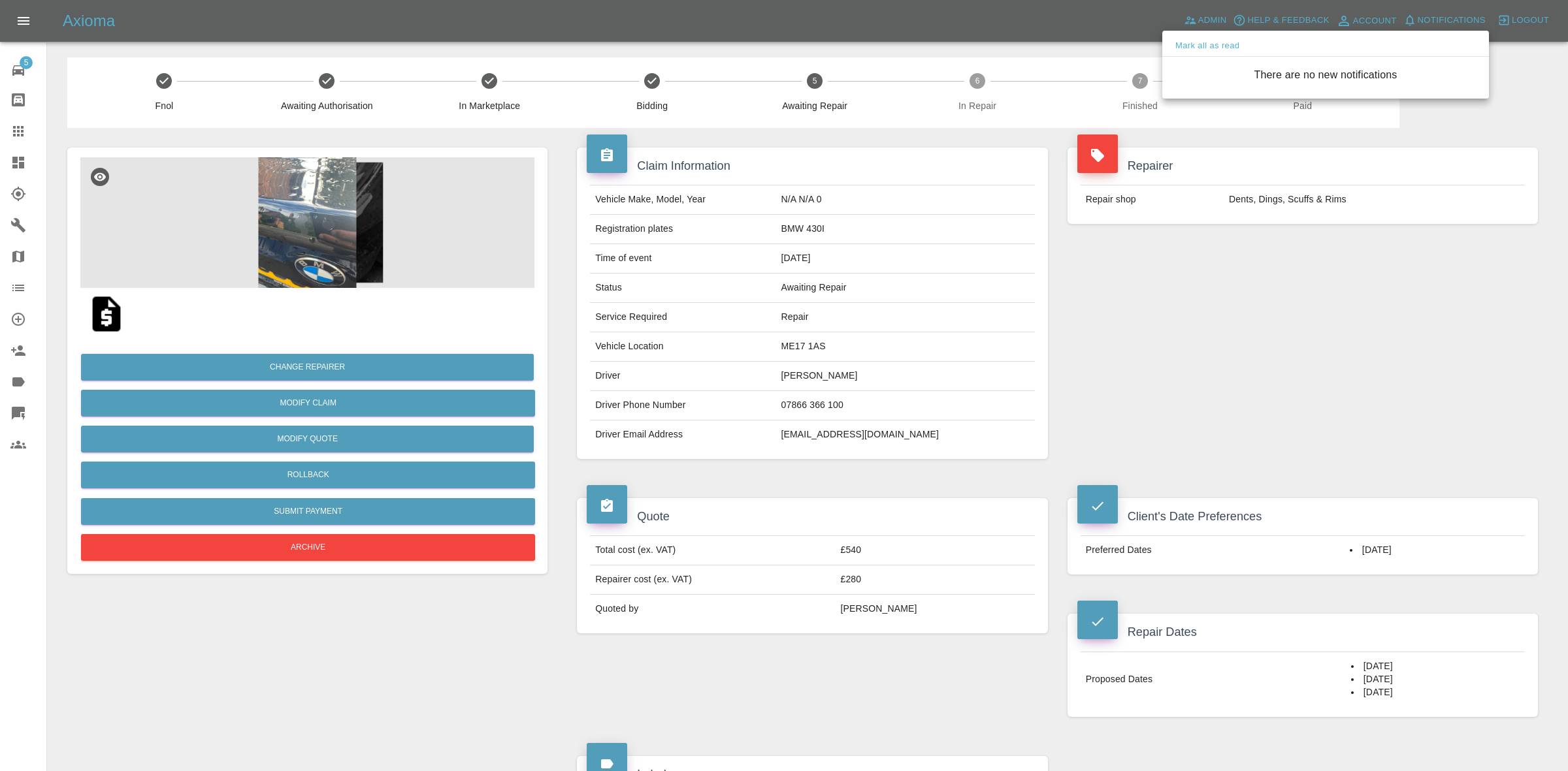
click at [1263, 203] on div at bounding box center [784, 385] width 1568 height 771
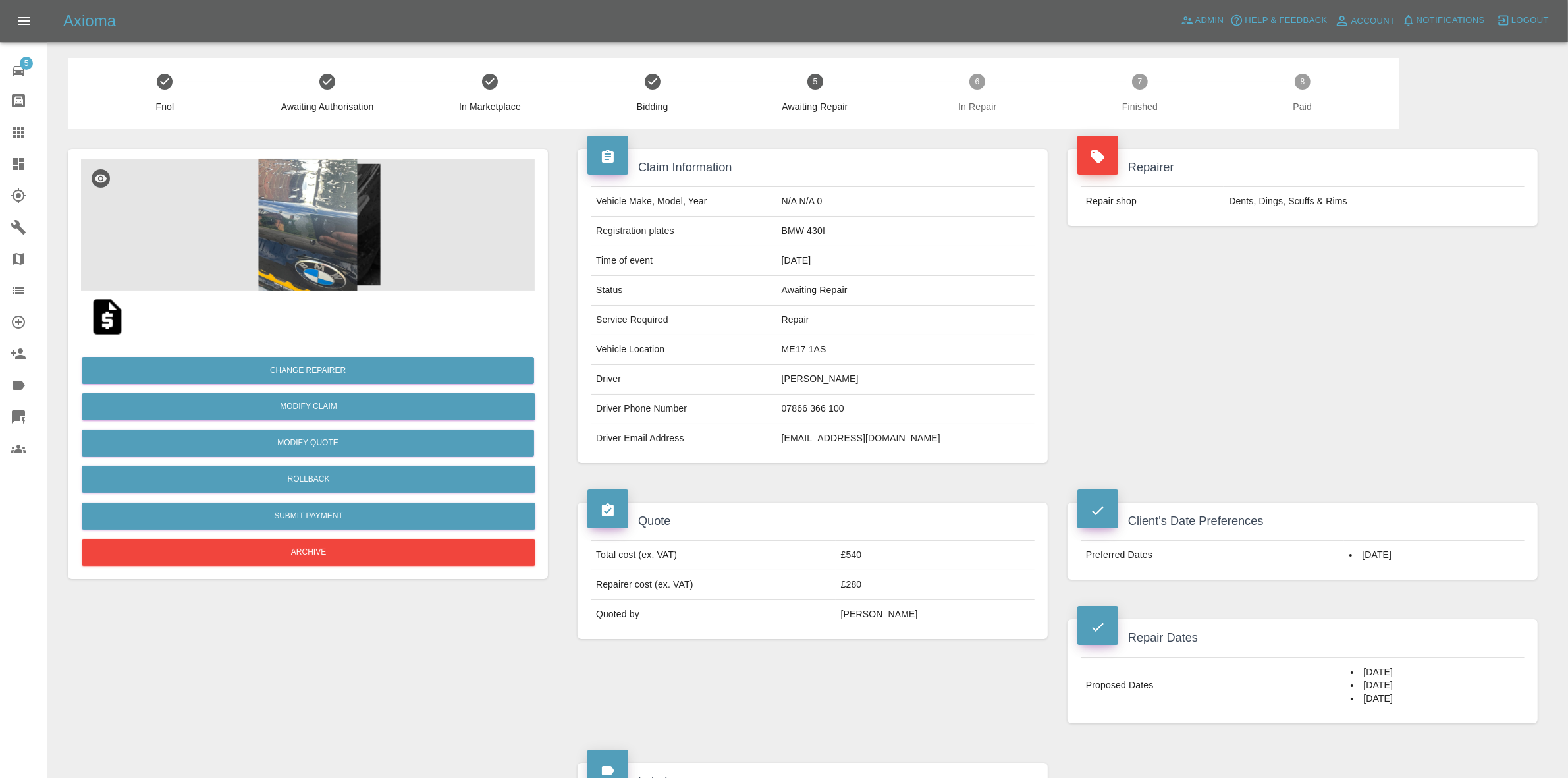
click at [0, 160] on link "Dashboard" at bounding box center [23, 164] width 47 height 31
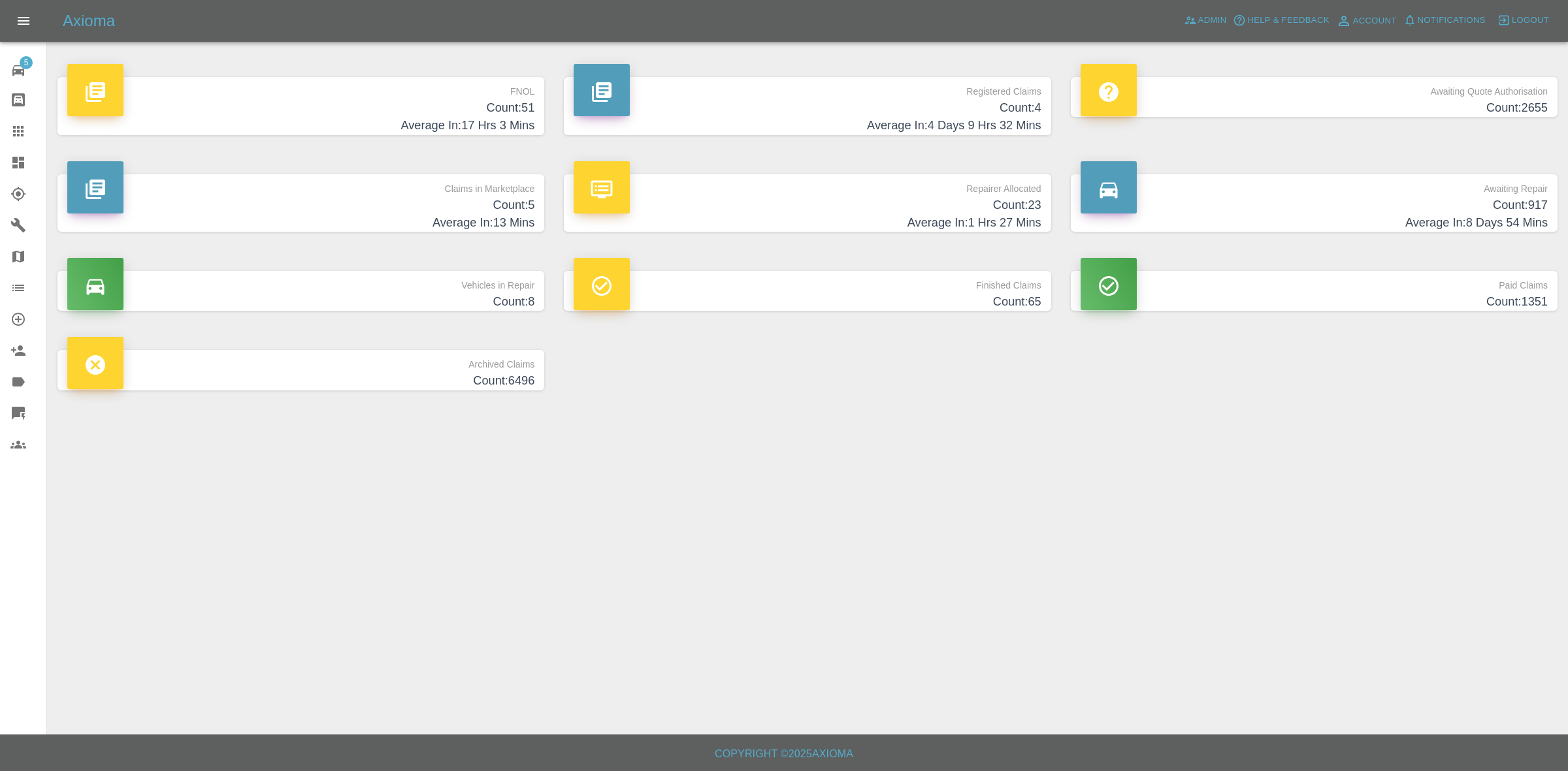
click at [1069, 463] on main "FNOL Count: 51 Average In: 17 Hrs 3 Mins Registered Claims Count: 4 Average In:…" at bounding box center [784, 367] width 1568 height 735
click at [361, 201] on h4 "Count: 5" at bounding box center [301, 204] width 467 height 17
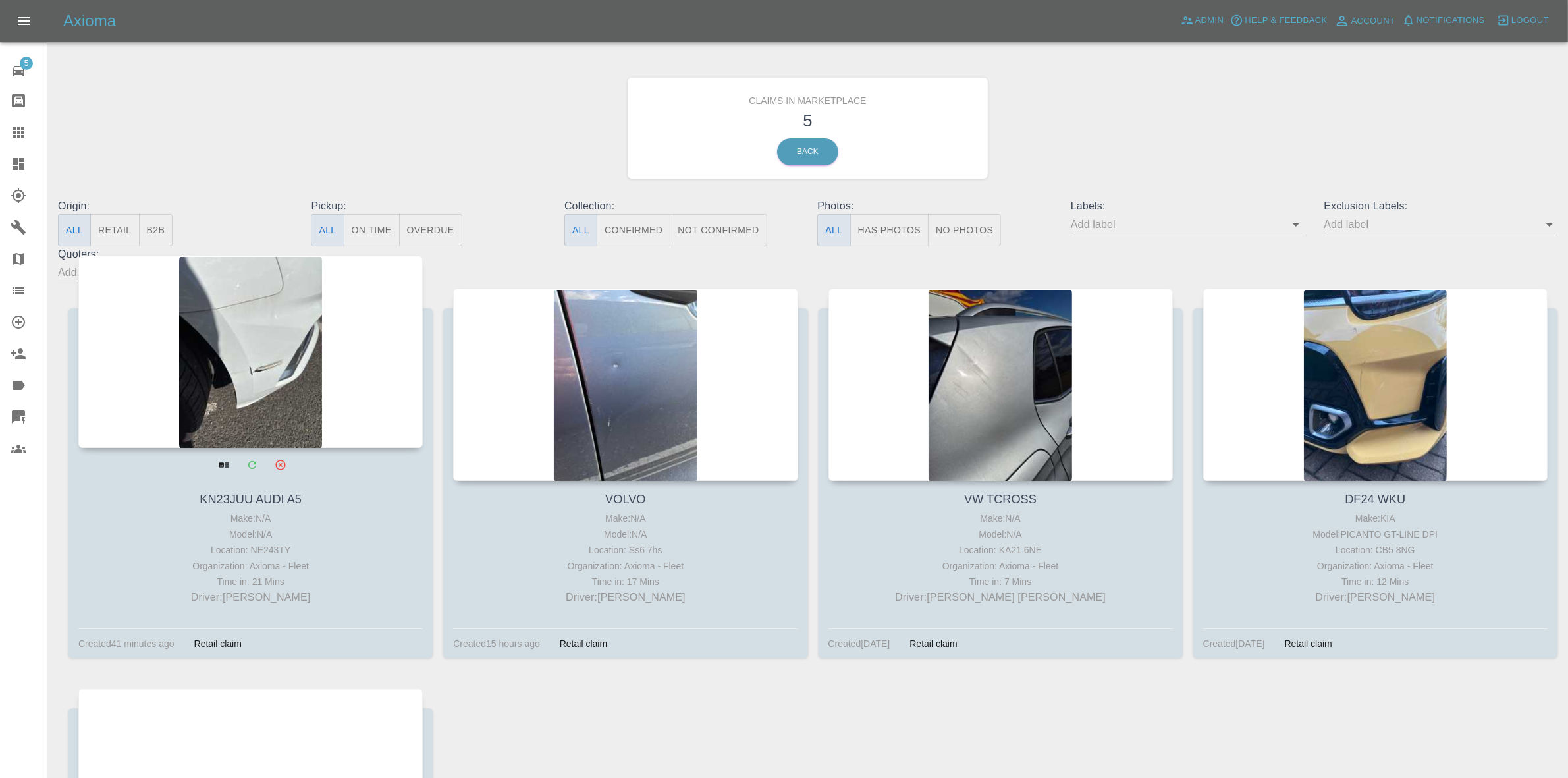
drag, startPoint x: 310, startPoint y: 353, endPoint x: 365, endPoint y: 365, distance: 56.3
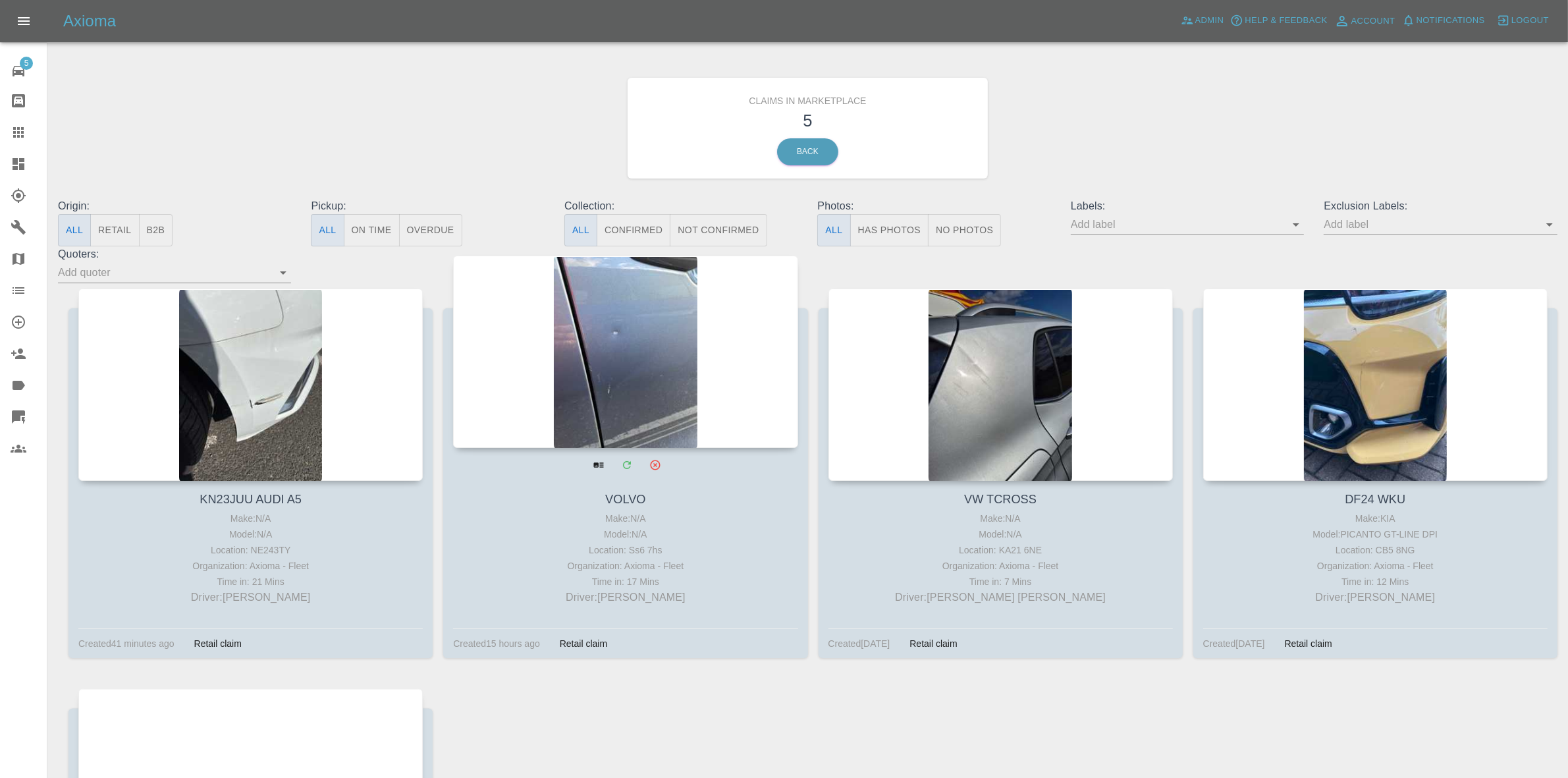
drag, startPoint x: 616, startPoint y: 393, endPoint x: 995, endPoint y: 388, distance: 379.0
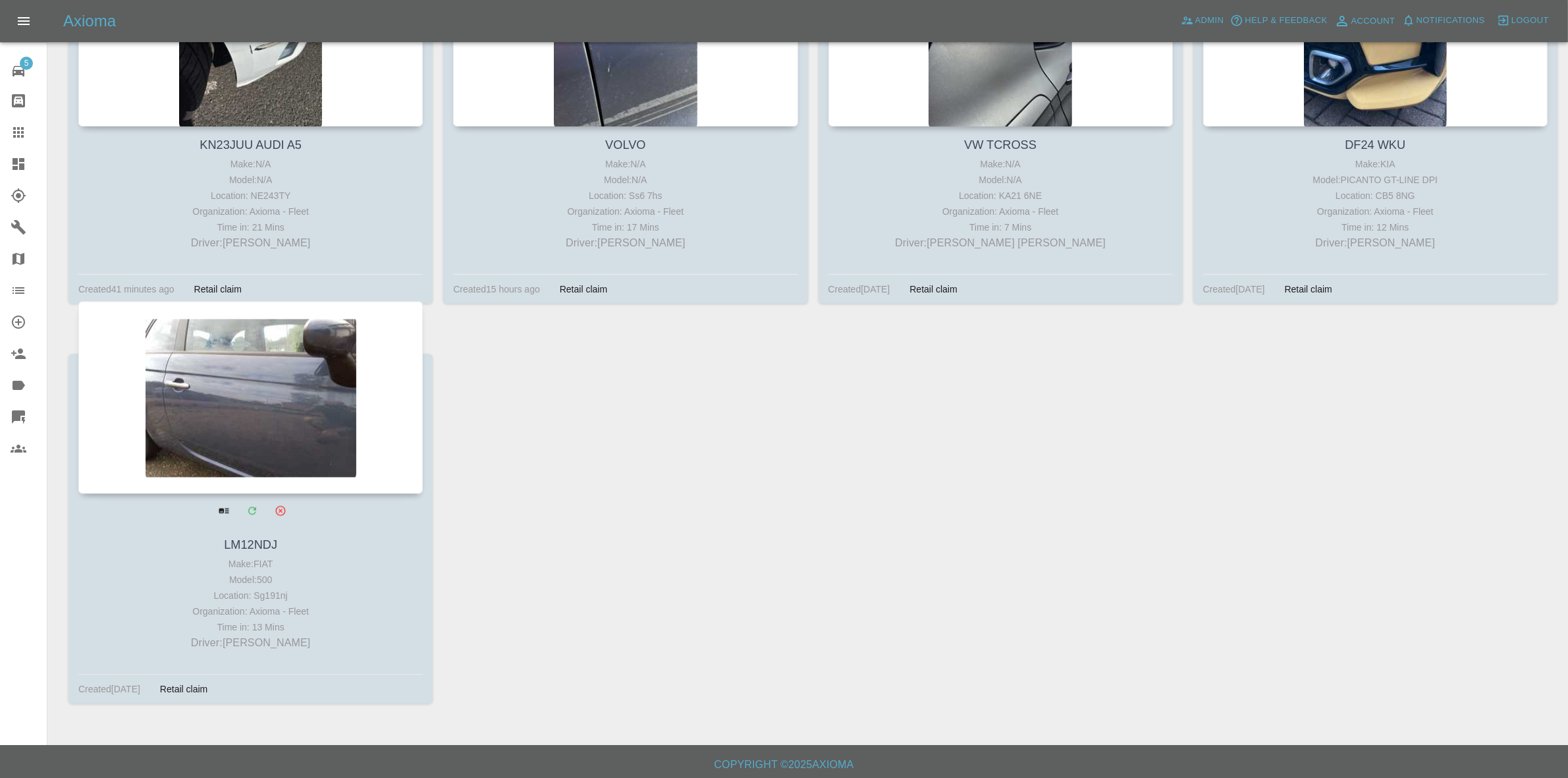
scroll to position [358, 0]
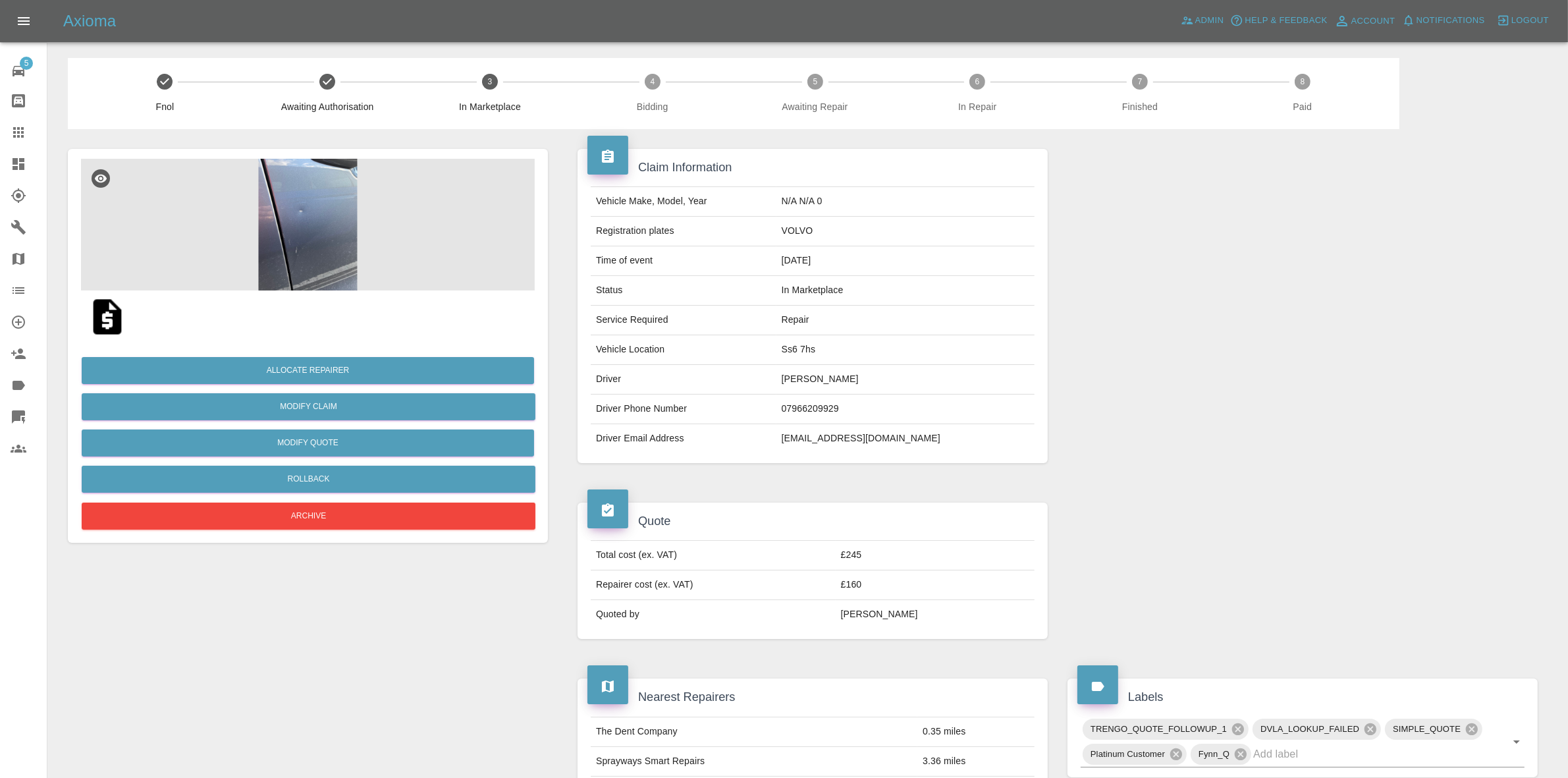
click at [338, 223] on img at bounding box center [307, 225] width 454 height 132
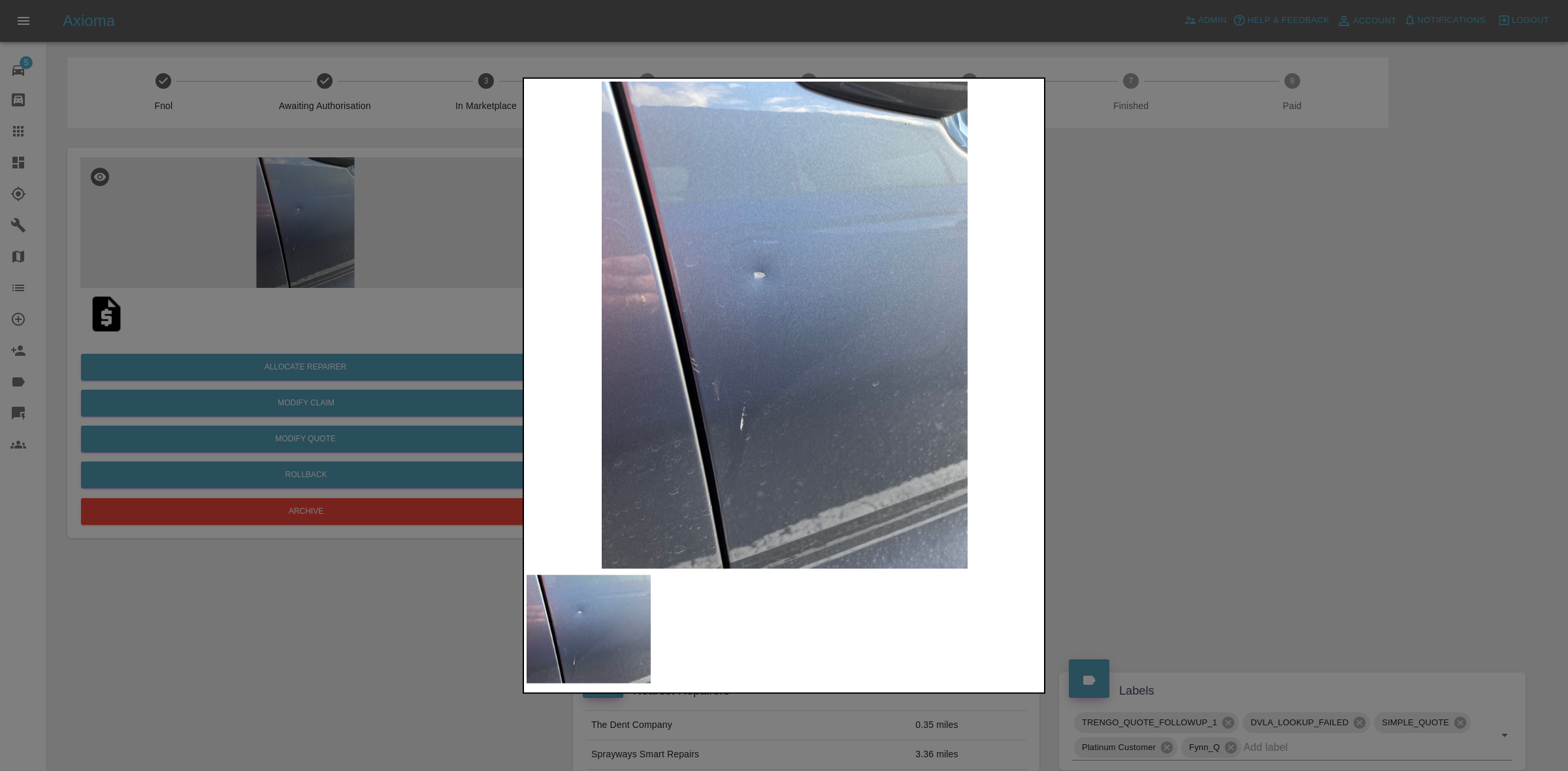
click at [299, 273] on div at bounding box center [784, 385] width 1568 height 771
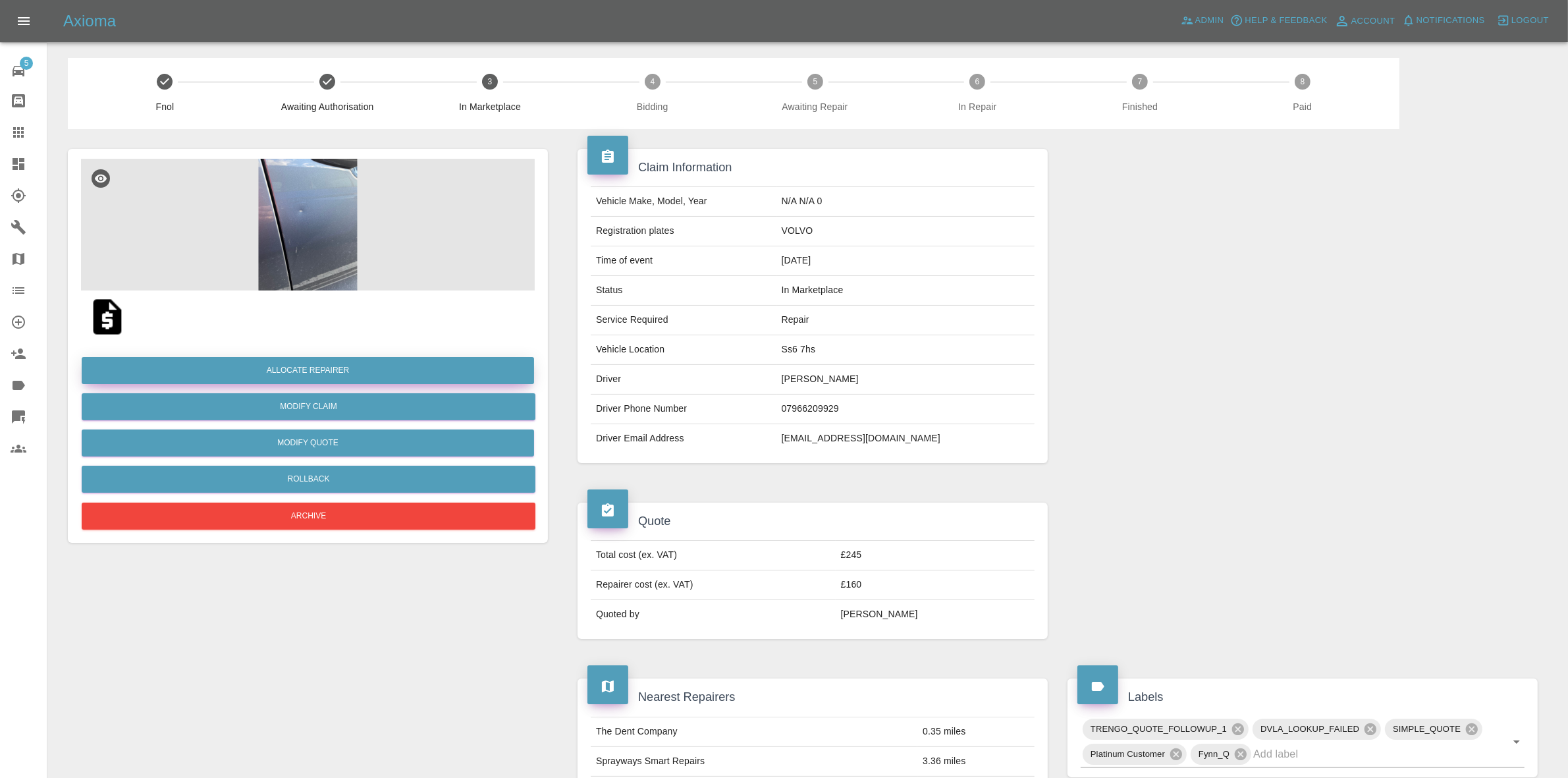
click at [291, 370] on button "Allocate Repairer" at bounding box center [308, 370] width 453 height 27
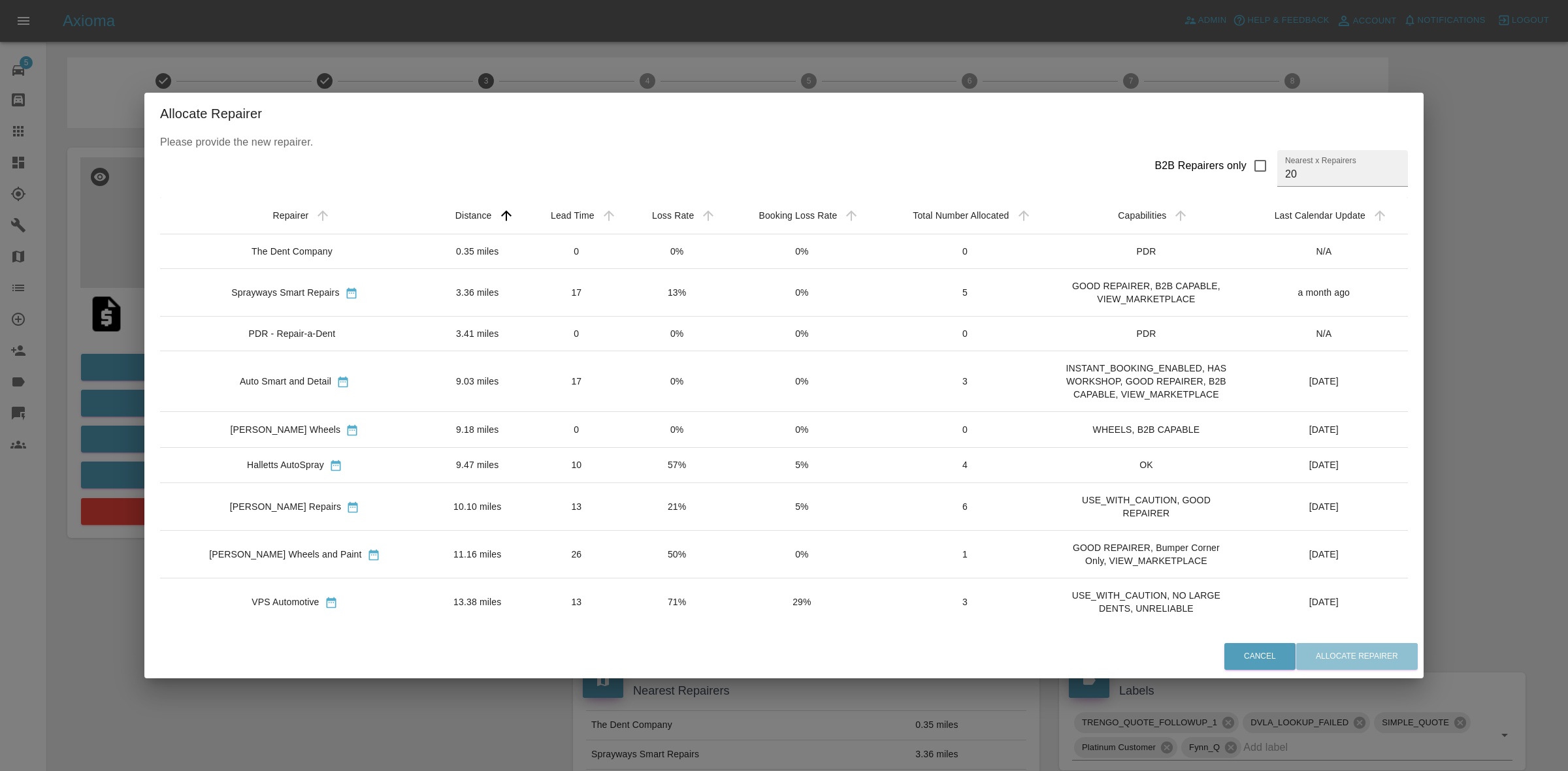
click at [641, 270] on td "13%" at bounding box center [676, 293] width 99 height 47
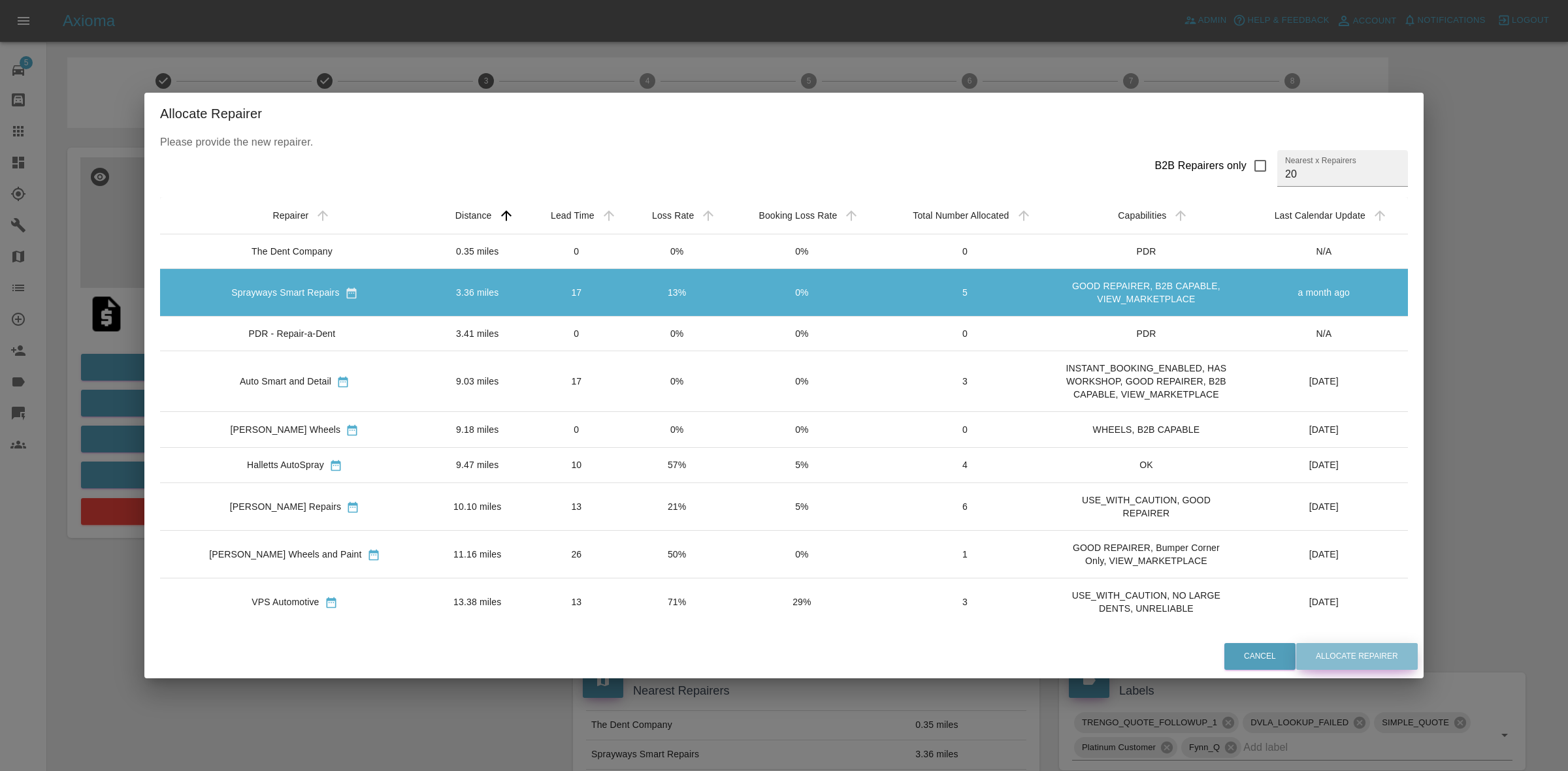
drag, startPoint x: 1358, startPoint y: 654, endPoint x: 1248, endPoint y: 705, distance: 121.2
click at [1356, 657] on button "Allocate Repairer" at bounding box center [1356, 656] width 121 height 26
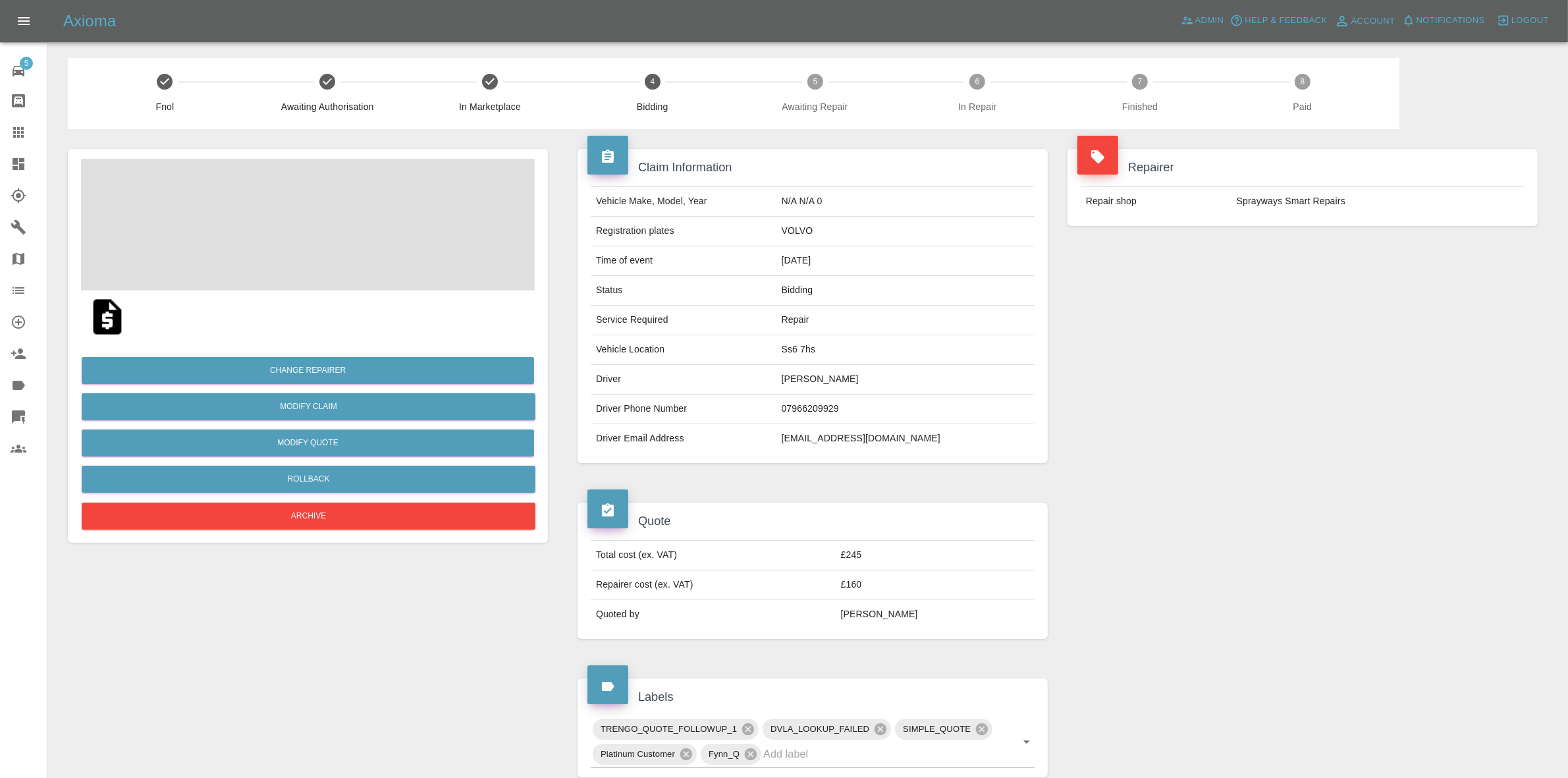
click at [1434, 265] on div "Repairer Repair shop Sprayways Smart Repairs" at bounding box center [1303, 306] width 490 height 354
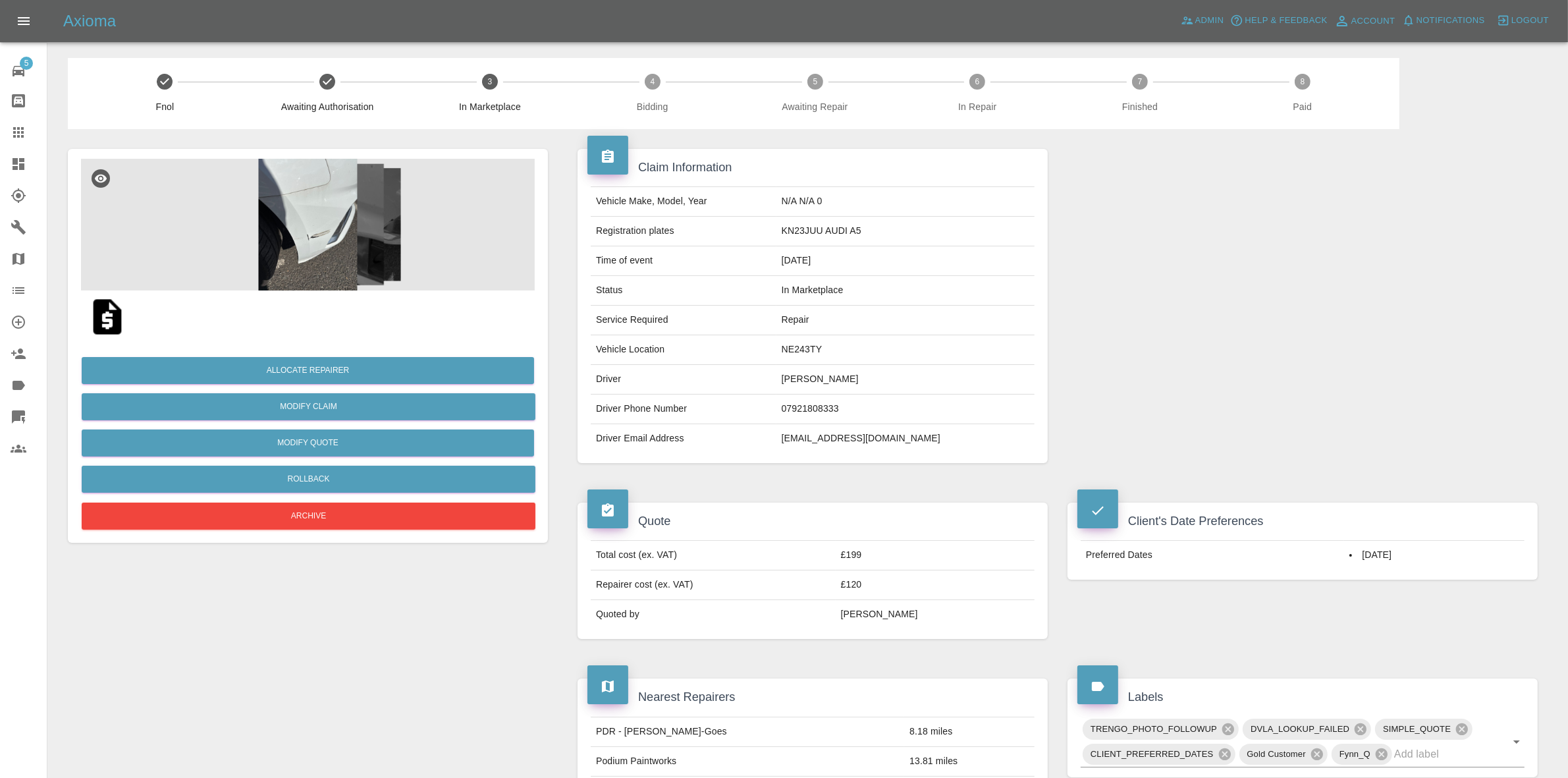
click at [321, 271] on img at bounding box center [307, 225] width 454 height 132
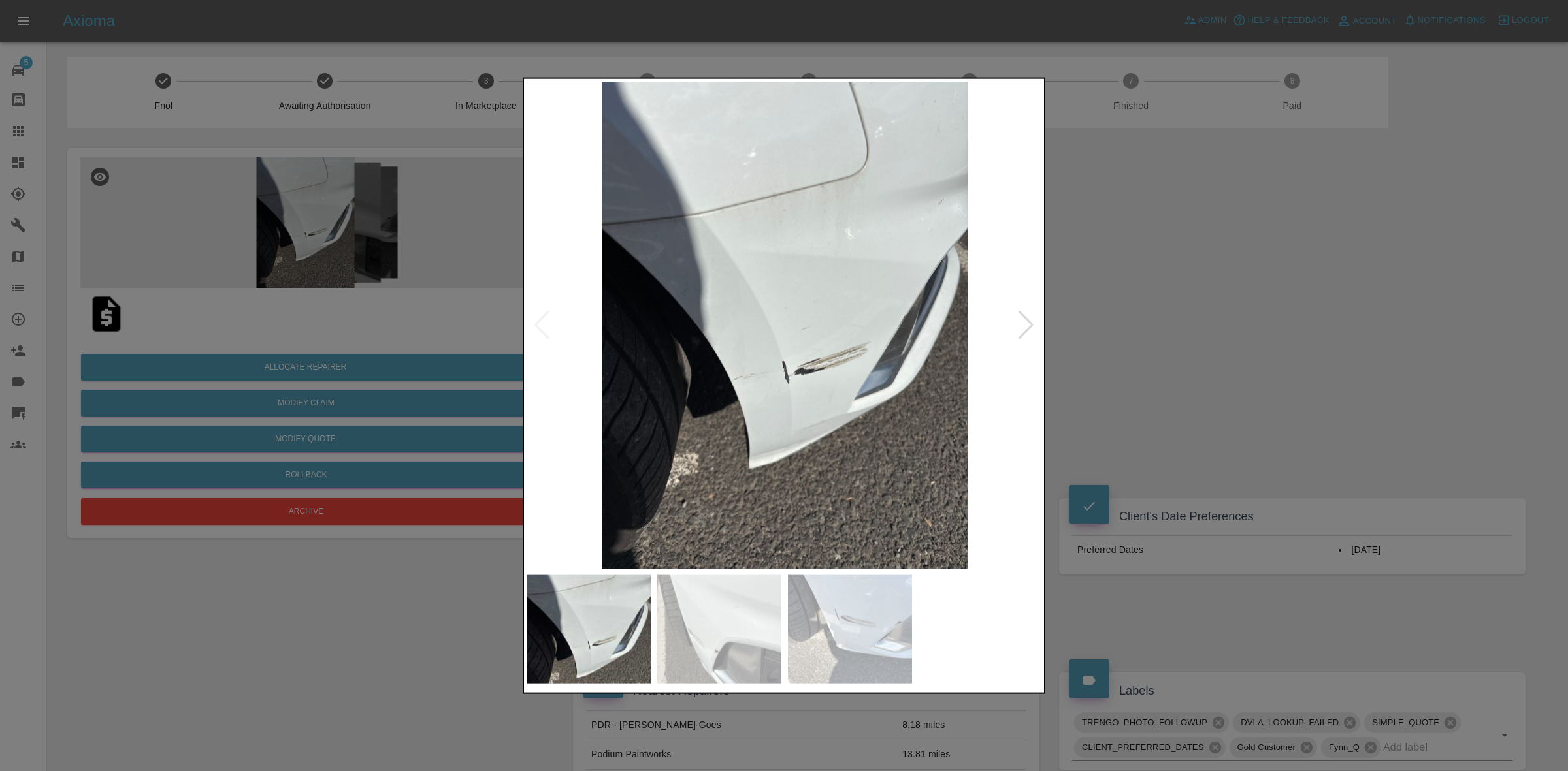
click at [1080, 320] on div at bounding box center [784, 385] width 1568 height 771
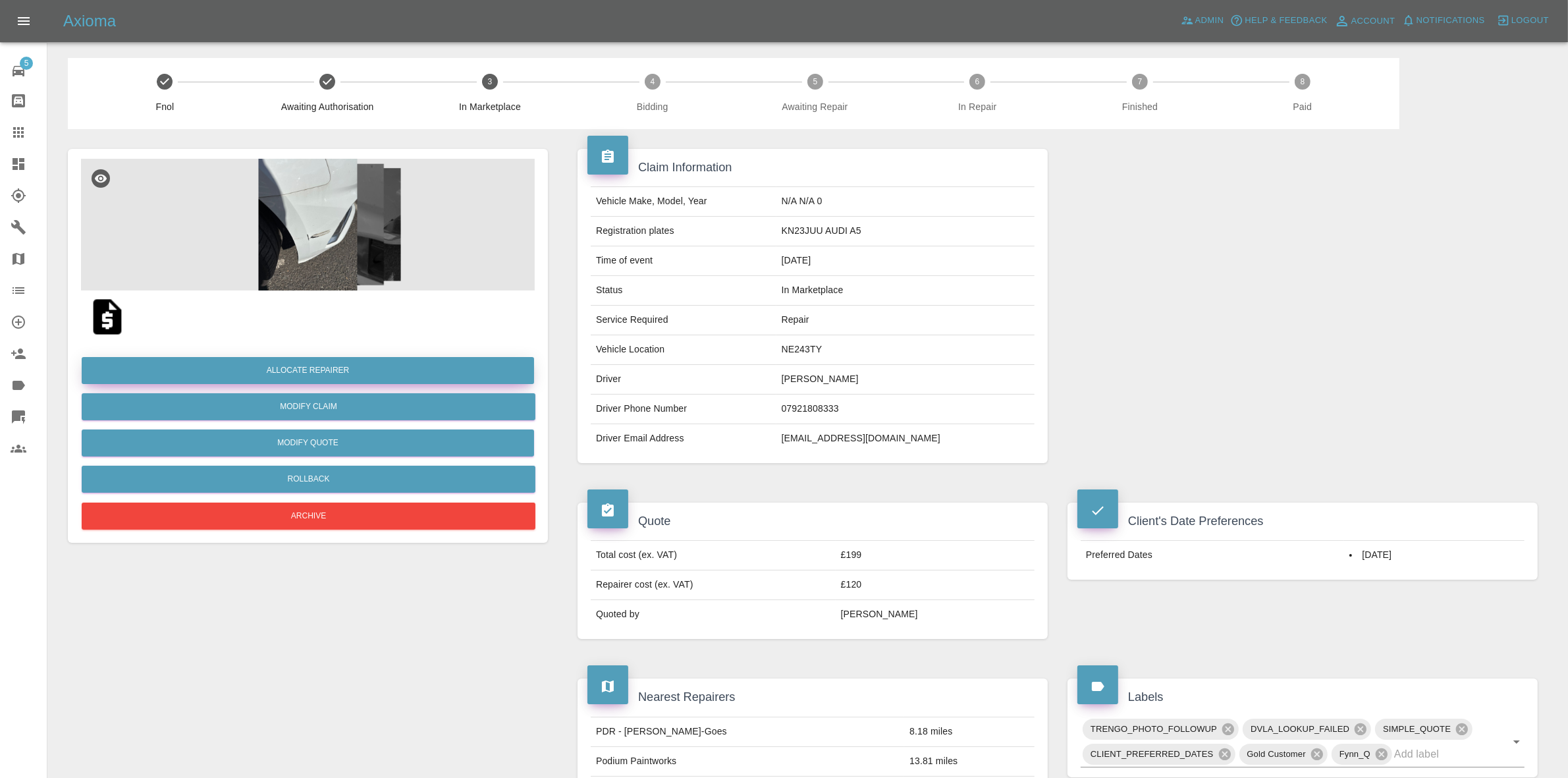
click at [306, 366] on button "Allocate Repairer" at bounding box center [308, 370] width 453 height 27
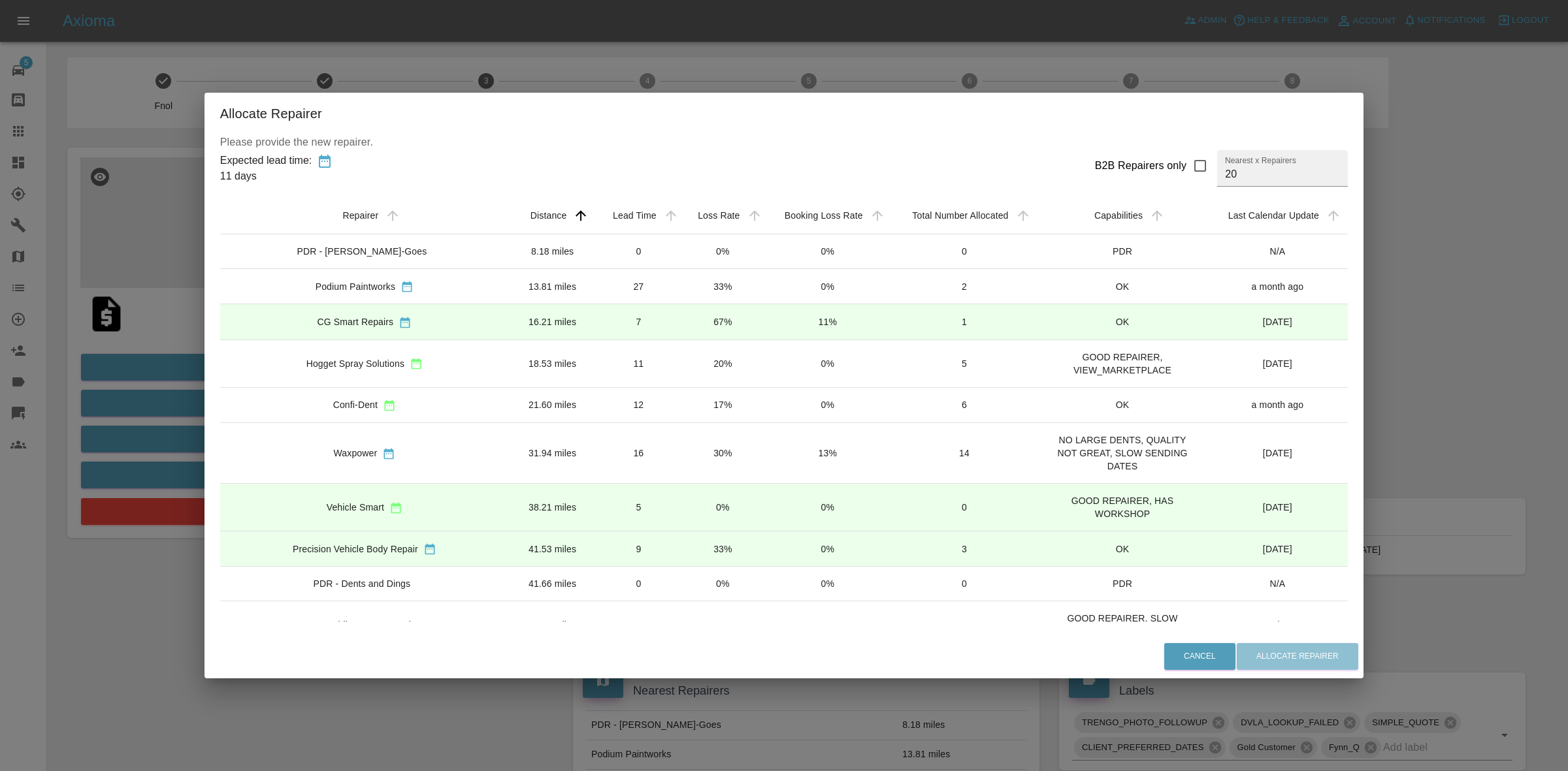
click at [700, 360] on td "20%" at bounding box center [724, 363] width 84 height 47
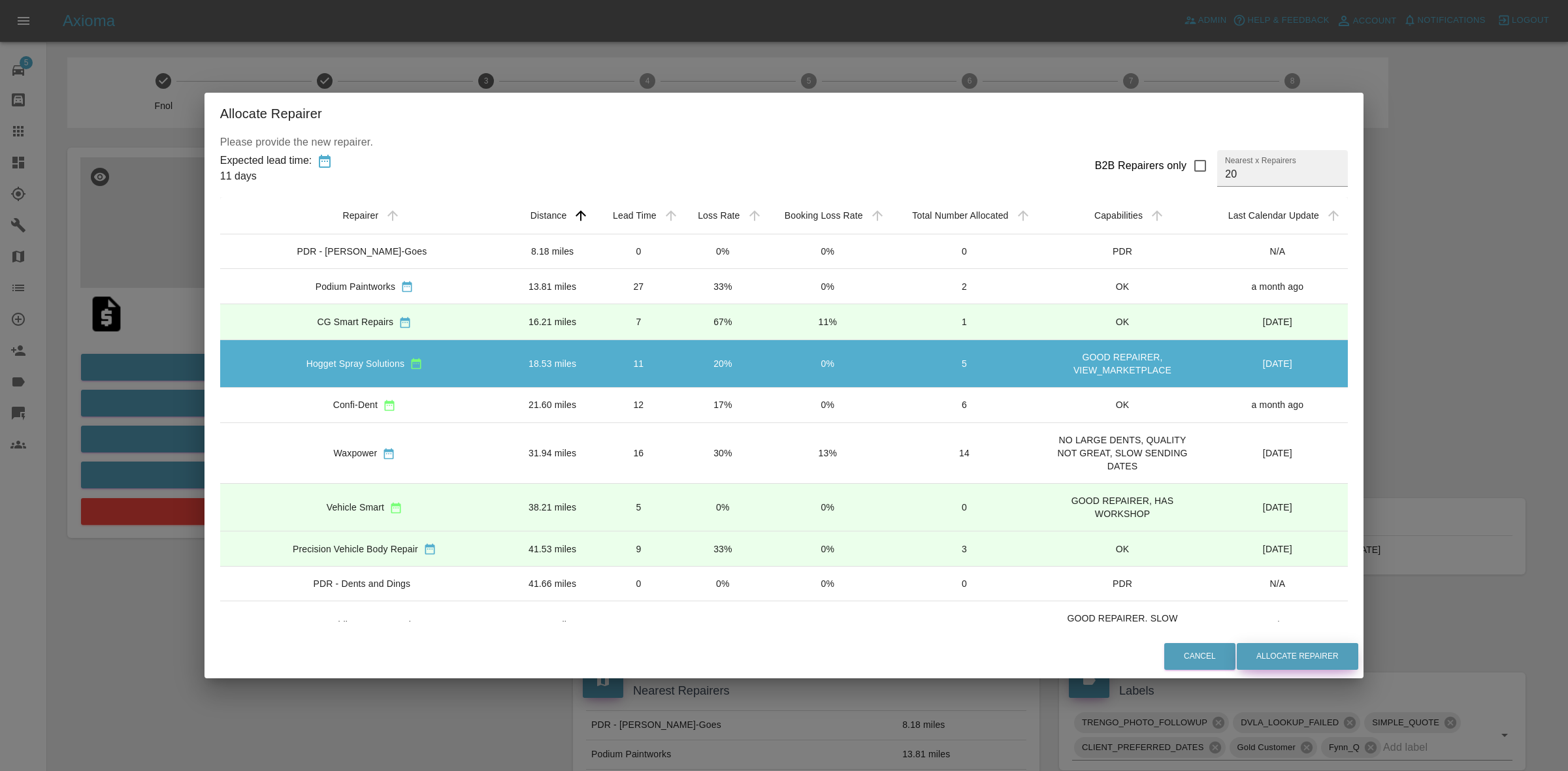
click at [1263, 666] on button "Allocate Repairer" at bounding box center [1297, 656] width 121 height 26
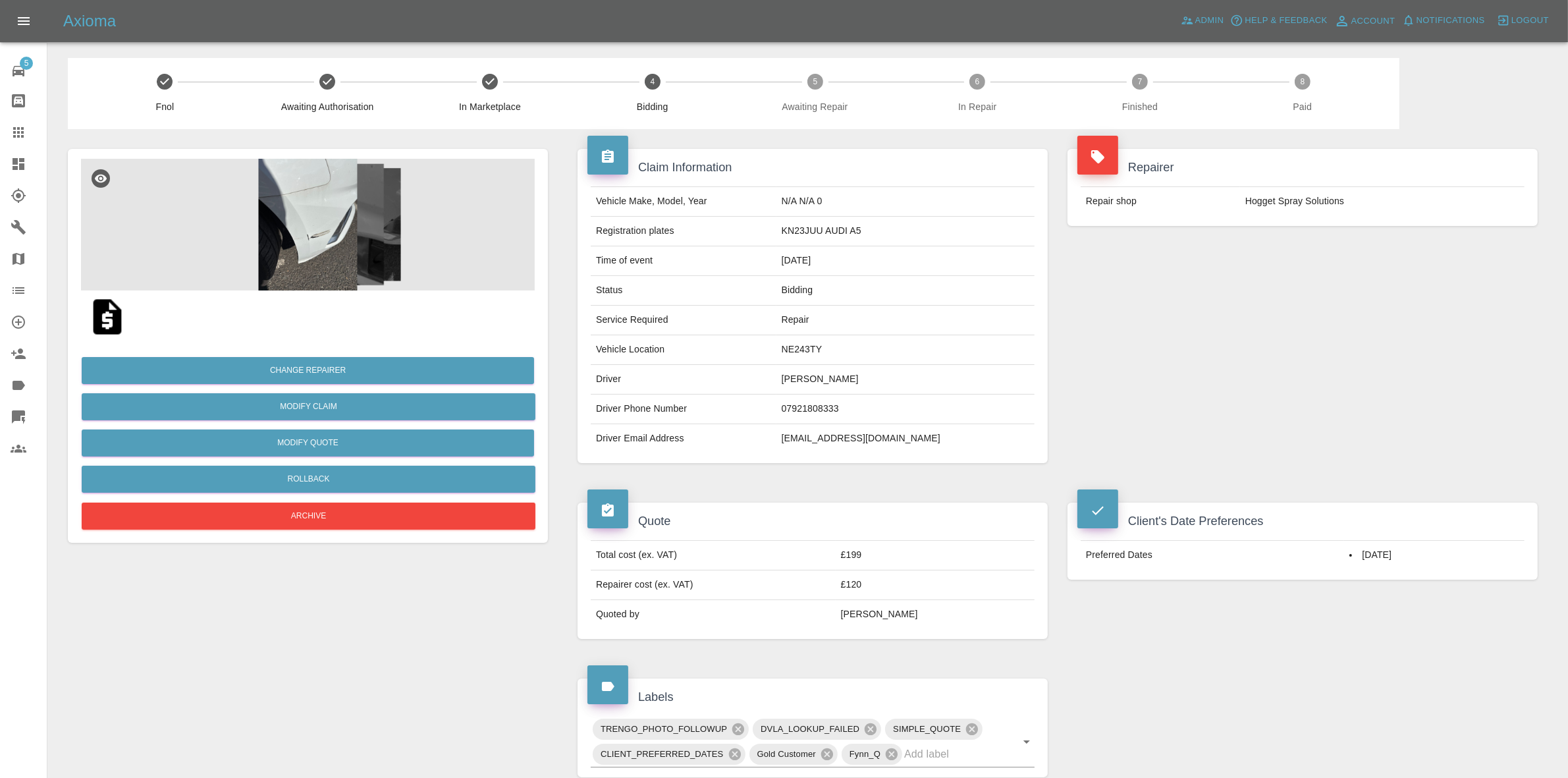
click at [1348, 231] on div "Repairer Repair shop Hogget Spray Solutions" at bounding box center [1303, 187] width 490 height 117
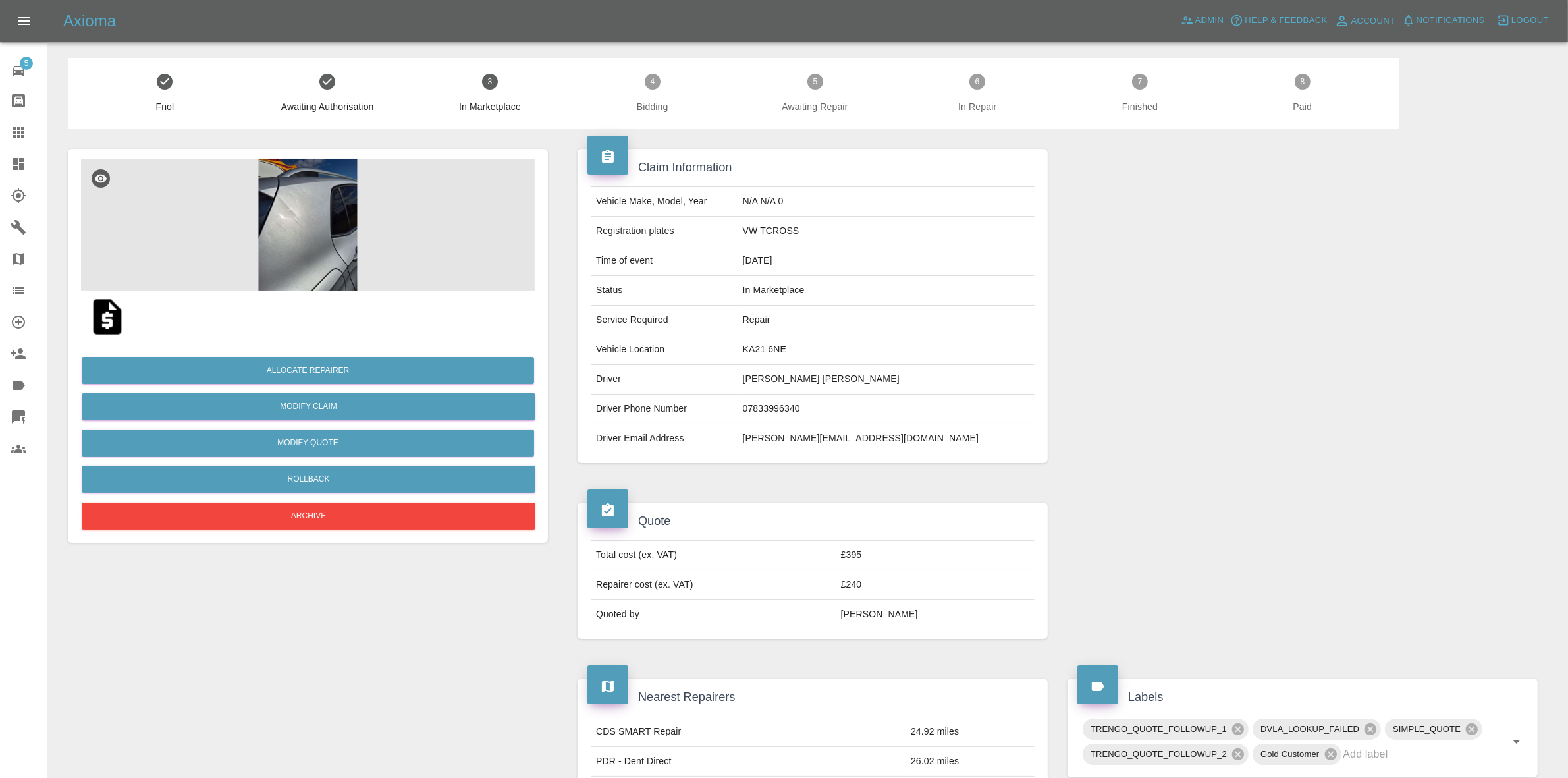
click at [284, 284] on img at bounding box center [307, 225] width 454 height 132
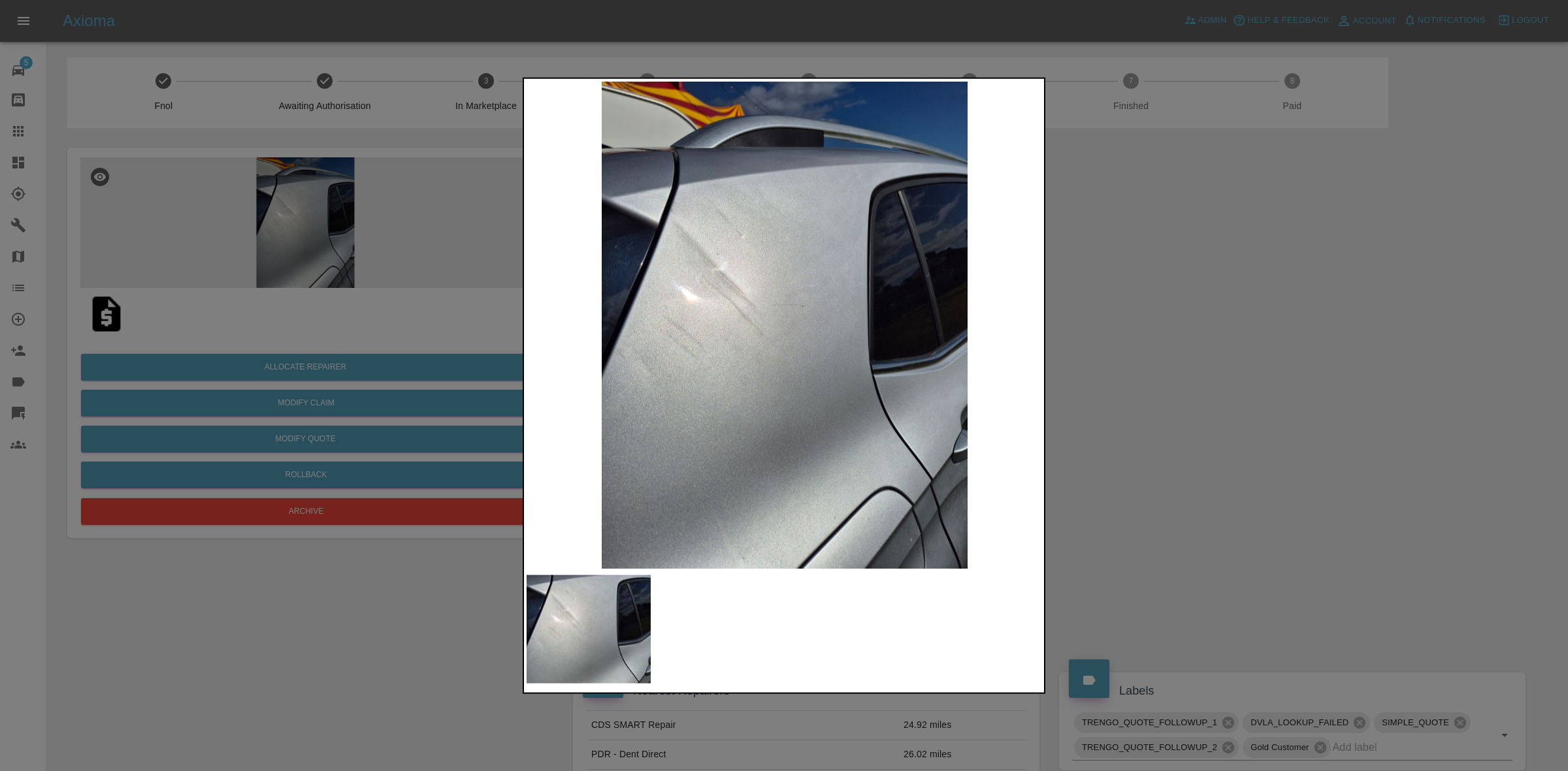
click at [1032, 330] on img at bounding box center [785, 325] width 517 height 487
click at [1113, 402] on div at bounding box center [784, 385] width 1568 height 771
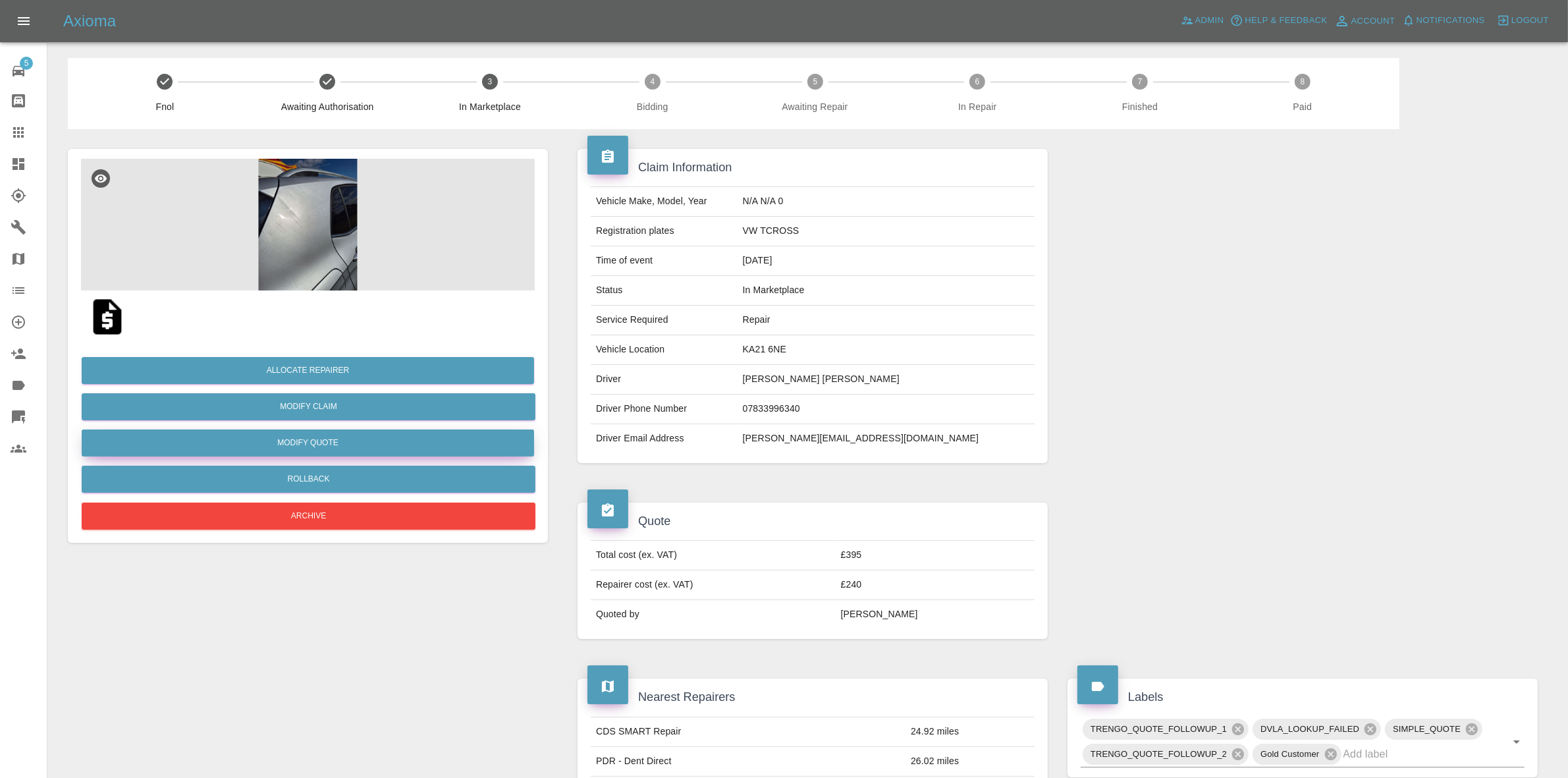
click at [298, 435] on button "Modify Quote" at bounding box center [308, 443] width 453 height 27
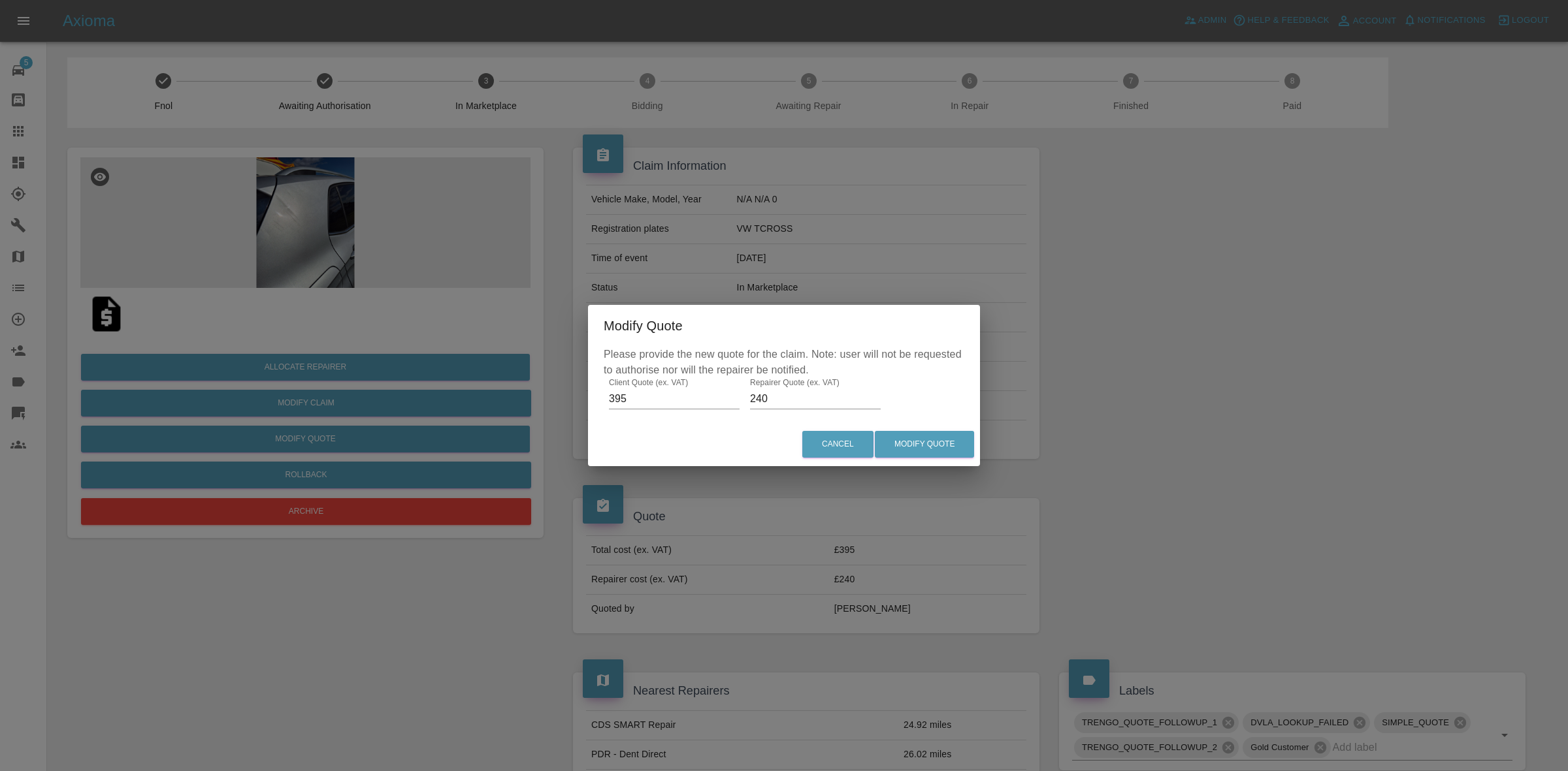
click at [810, 397] on input "240" at bounding box center [815, 399] width 131 height 21
type input "210"
click at [926, 444] on button "Modify Quote" at bounding box center [925, 443] width 99 height 26
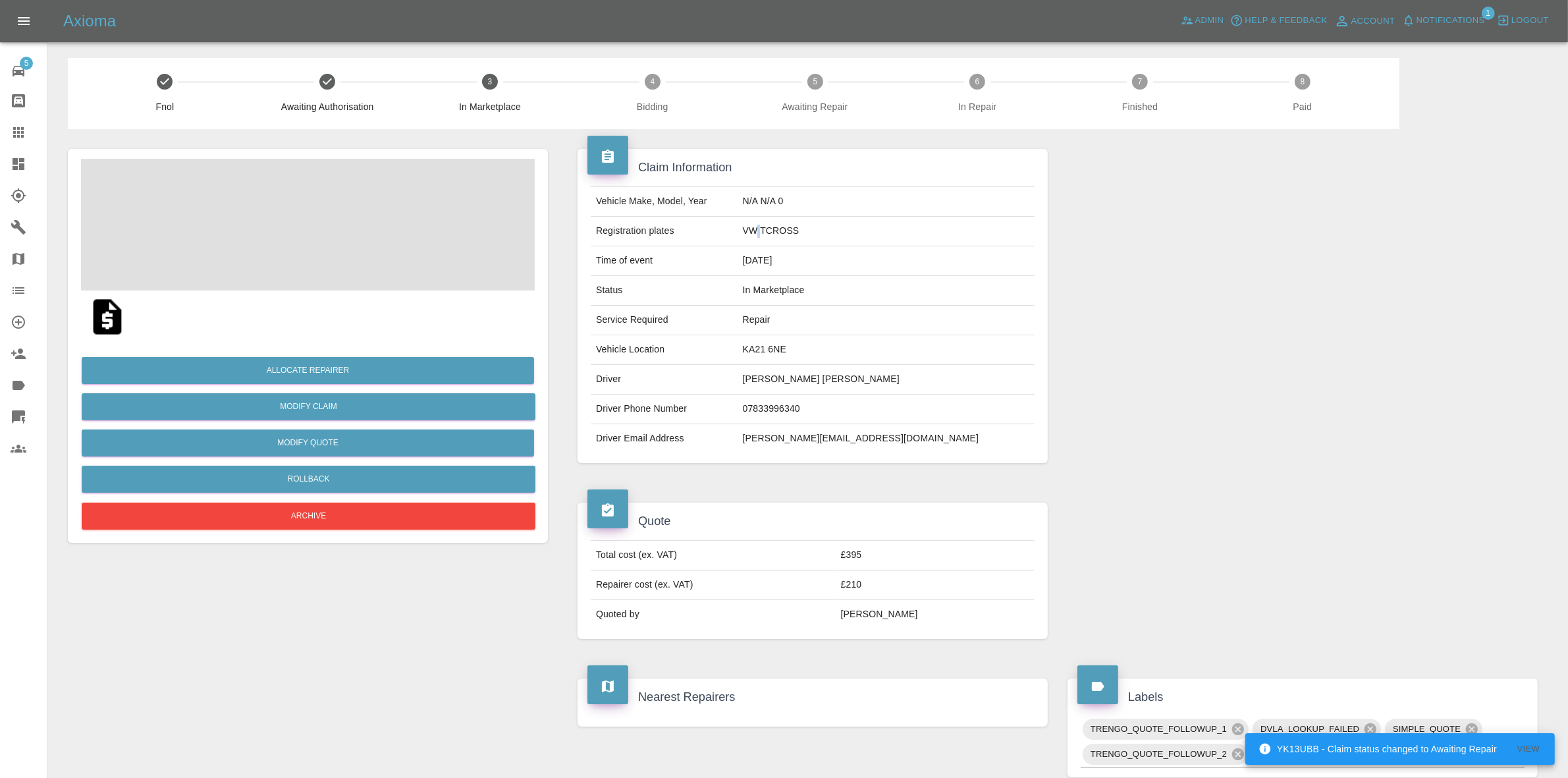
click at [811, 234] on td "VW TCROSS" at bounding box center [886, 232] width 297 height 29
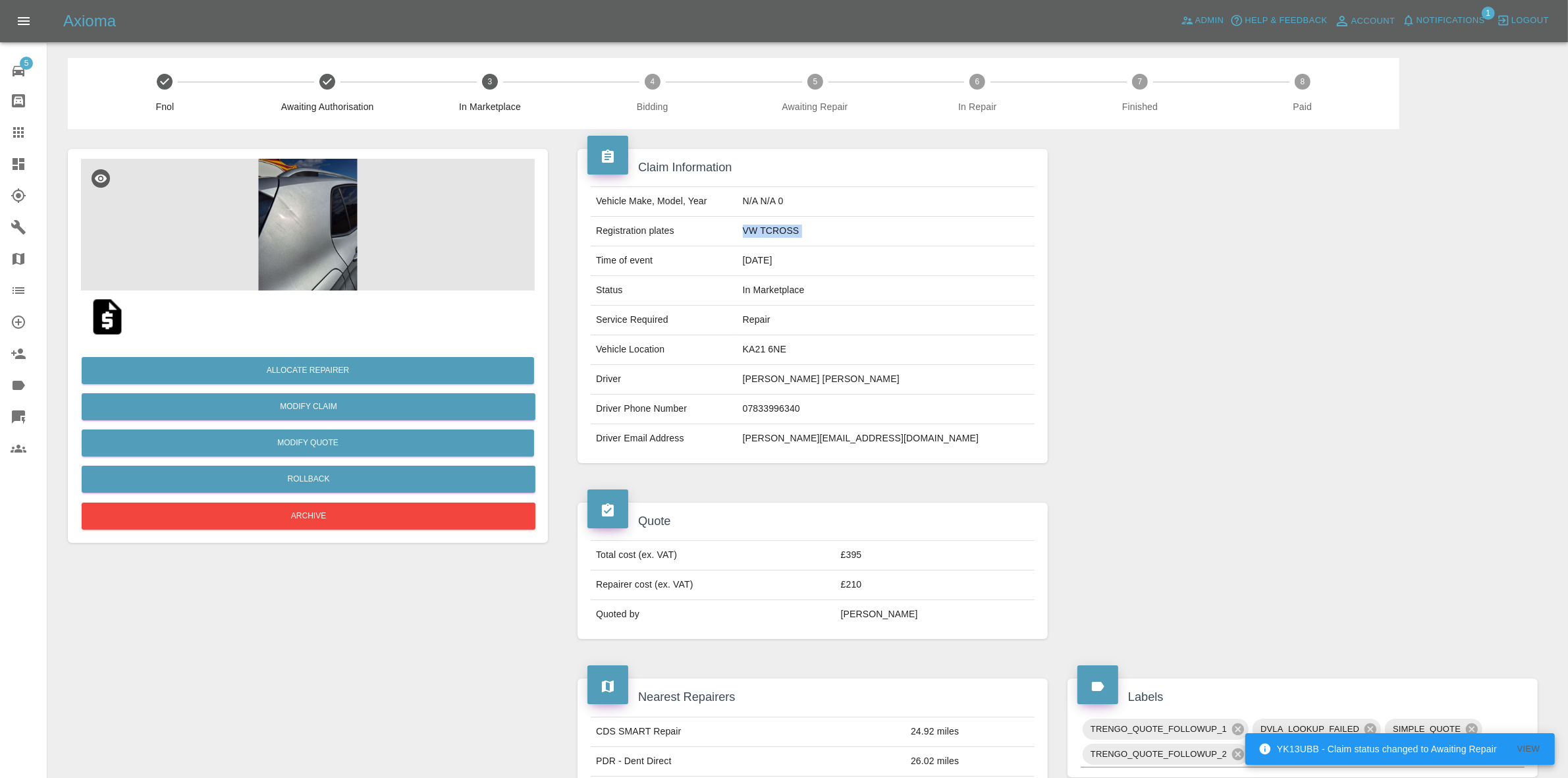
copy td "VW TCROSS"
click at [1409, 374] on div at bounding box center [1303, 306] width 490 height 354
click at [317, 366] on button "Allocate Repairer" at bounding box center [308, 370] width 453 height 27
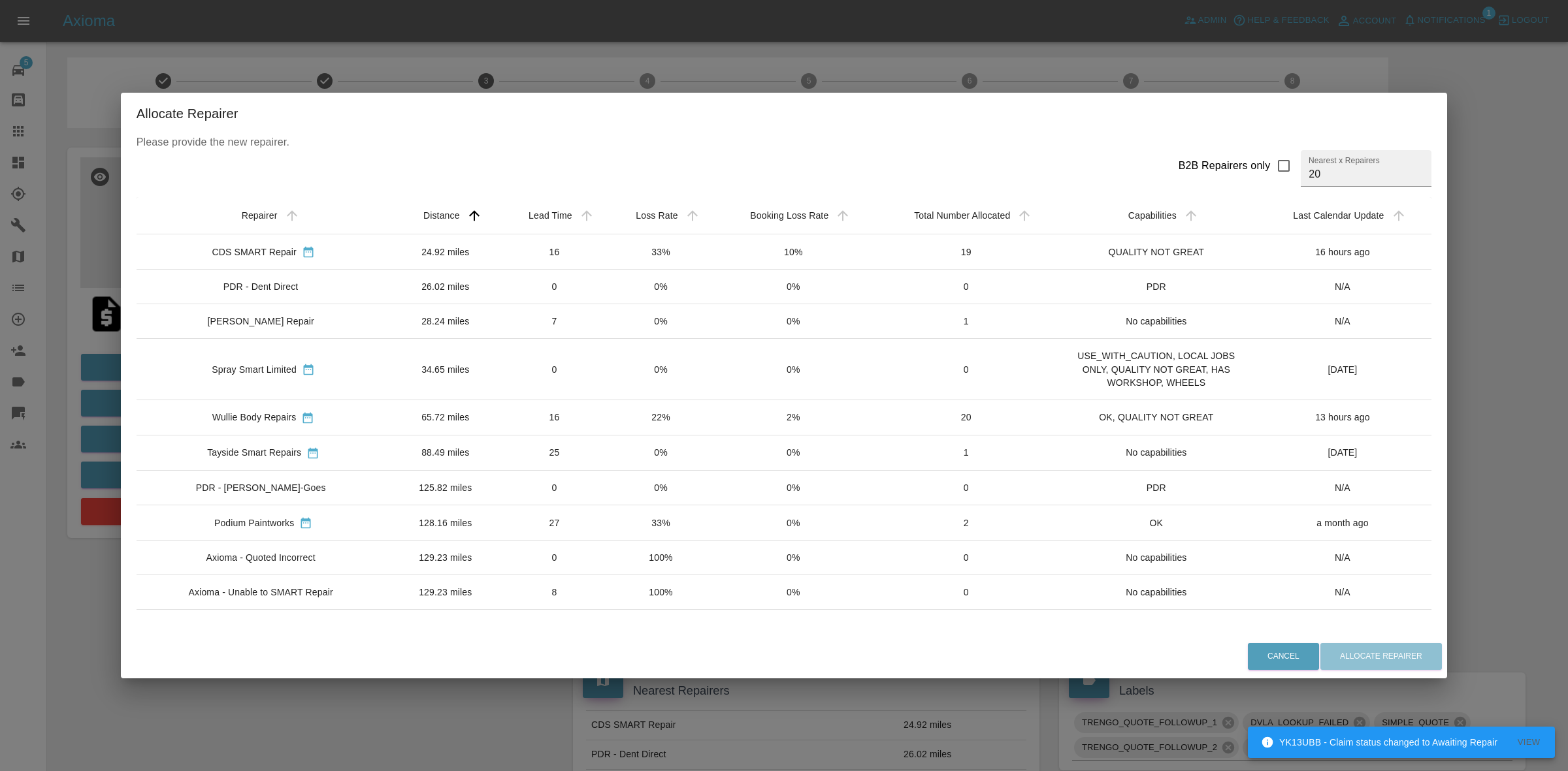
click at [694, 266] on td "33%" at bounding box center [660, 252] width 105 height 36
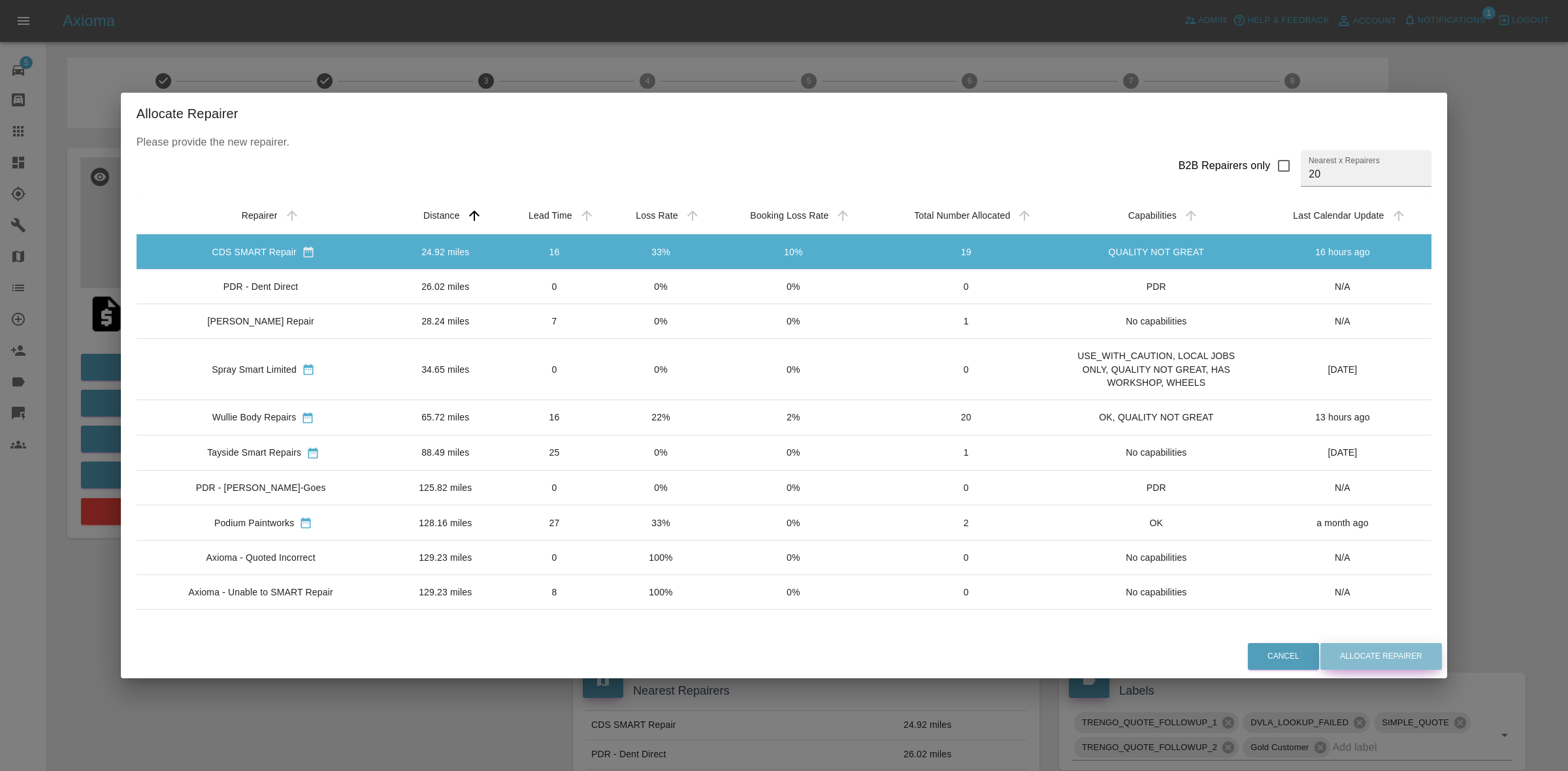
click at [1402, 656] on button "Allocate Repairer" at bounding box center [1381, 656] width 121 height 26
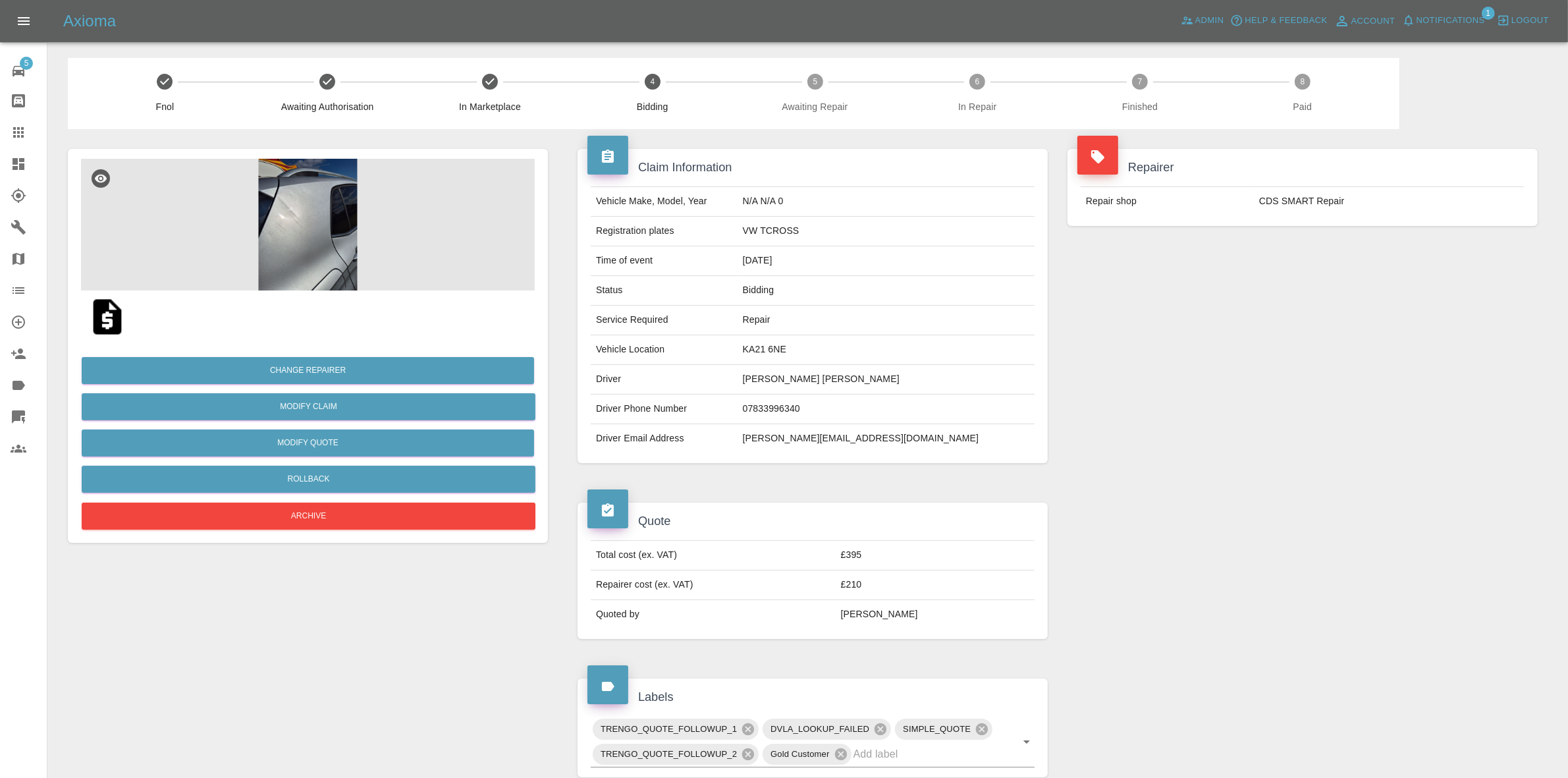
click at [1244, 215] on td "Repair shop" at bounding box center [1168, 201] width 173 height 29
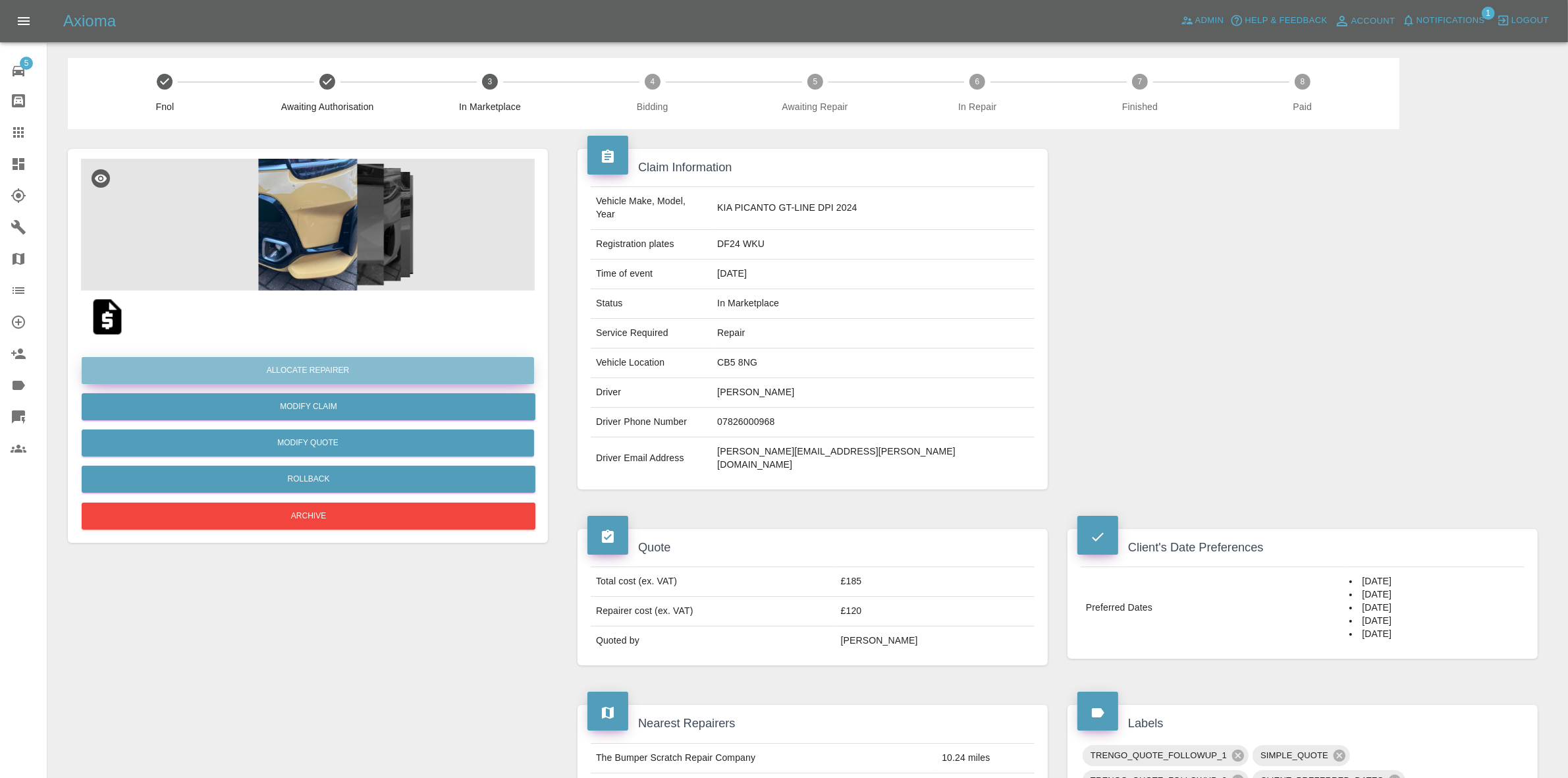
click at [304, 375] on button "Allocate Repairer" at bounding box center [308, 370] width 453 height 27
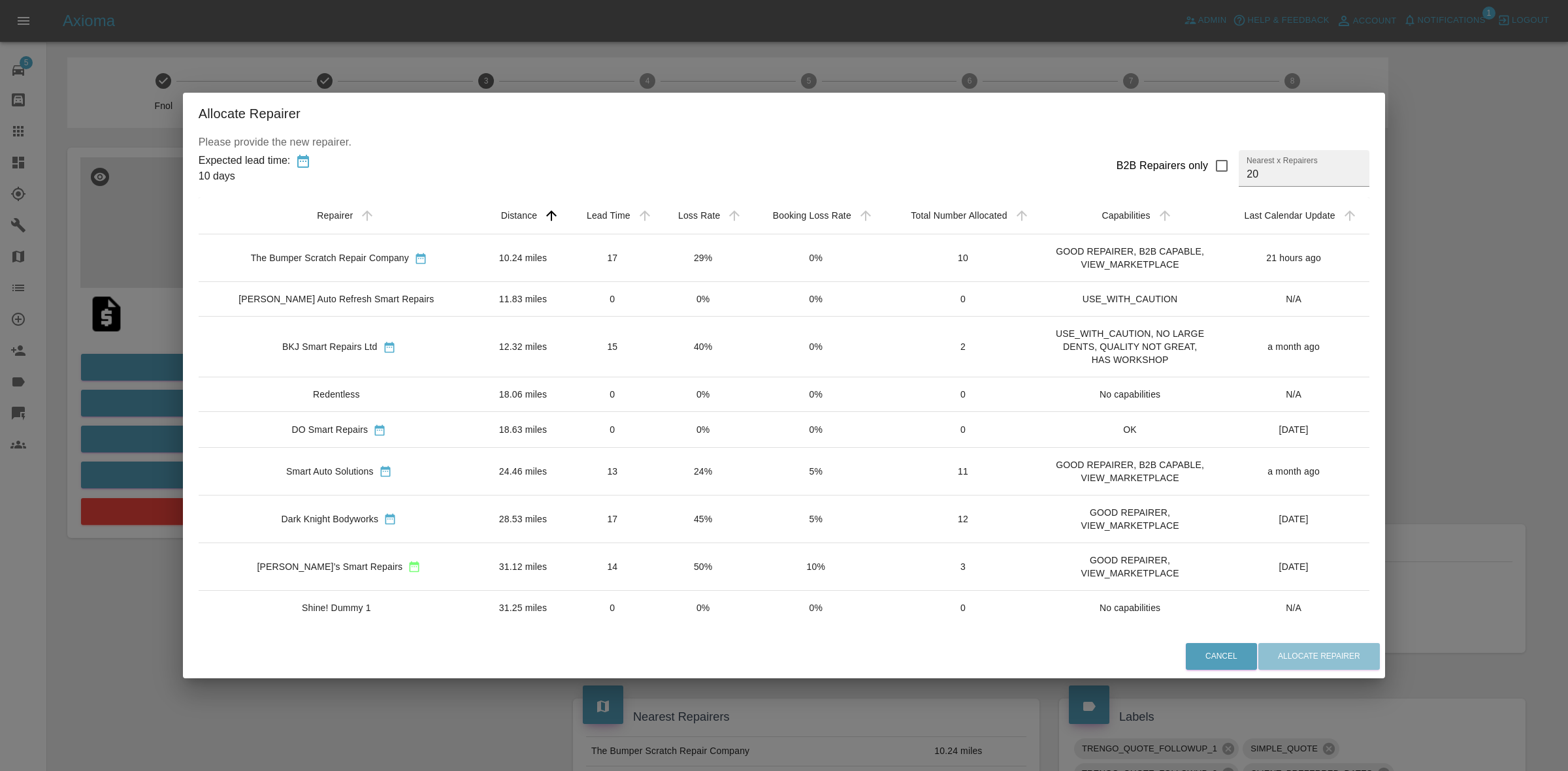
click at [680, 343] on td "40%" at bounding box center [704, 347] width 89 height 61
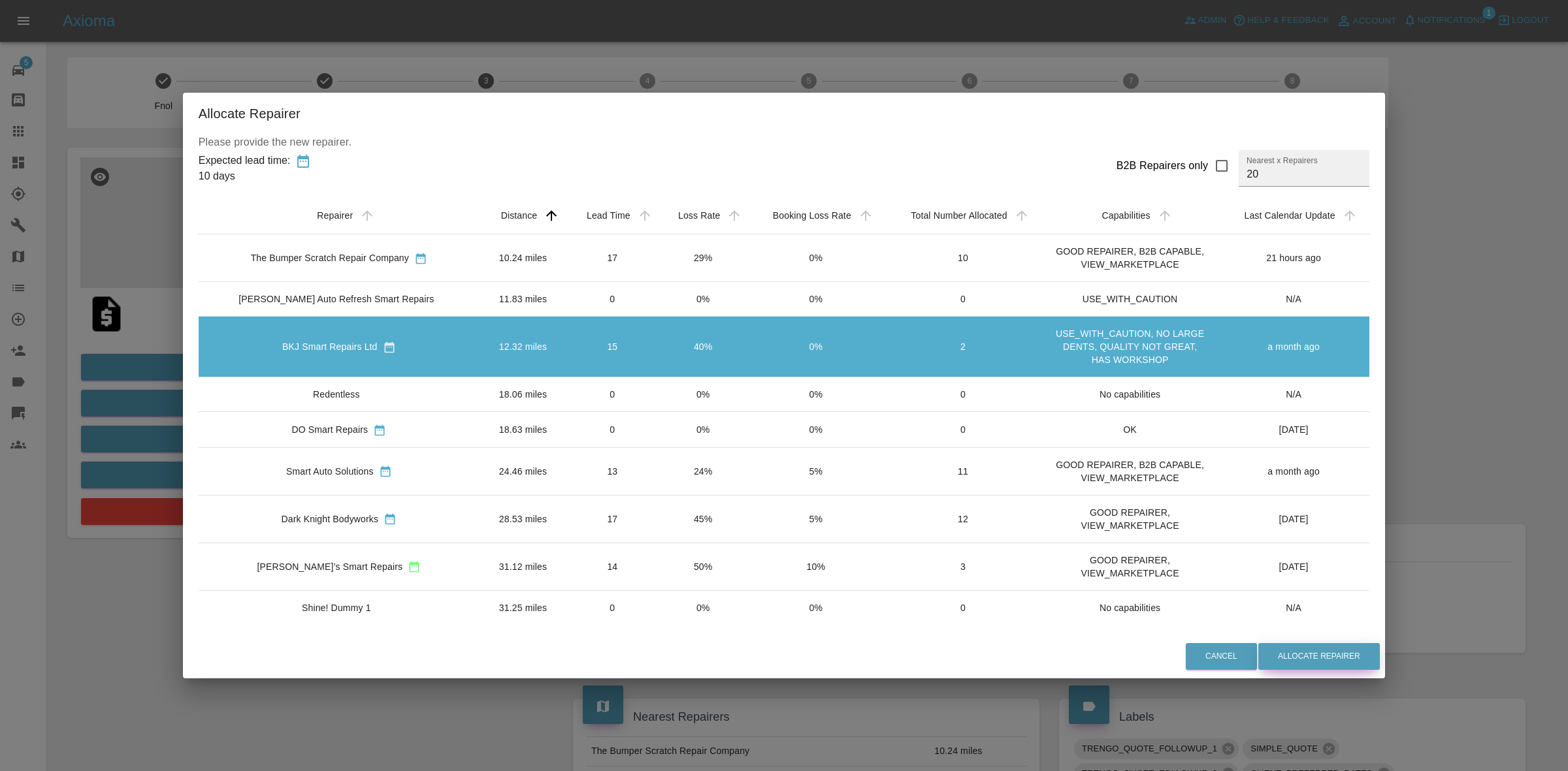
click at [1312, 645] on button "Allocate Repairer" at bounding box center [1319, 656] width 121 height 26
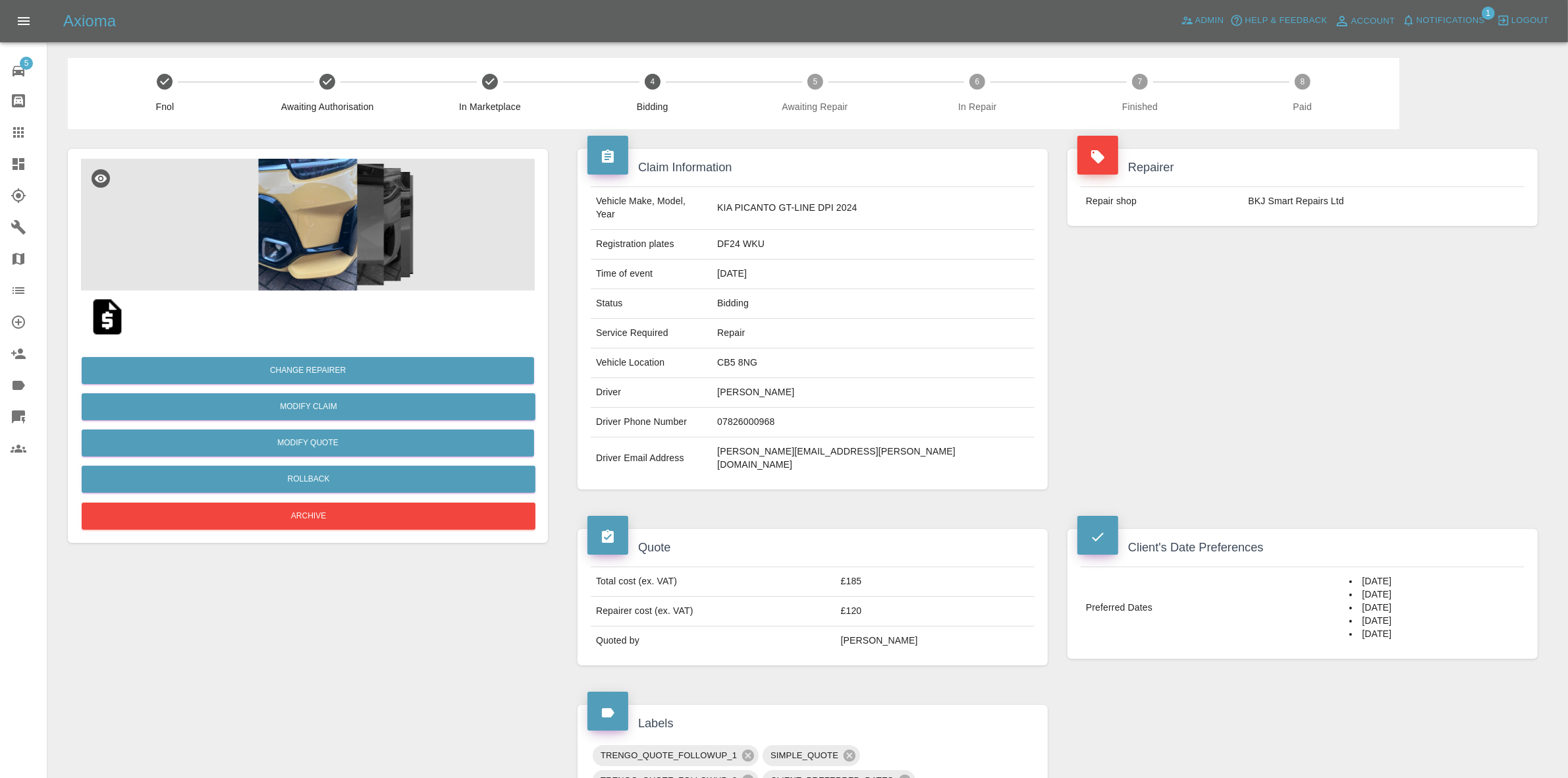
click at [333, 221] on img at bounding box center [307, 225] width 454 height 132
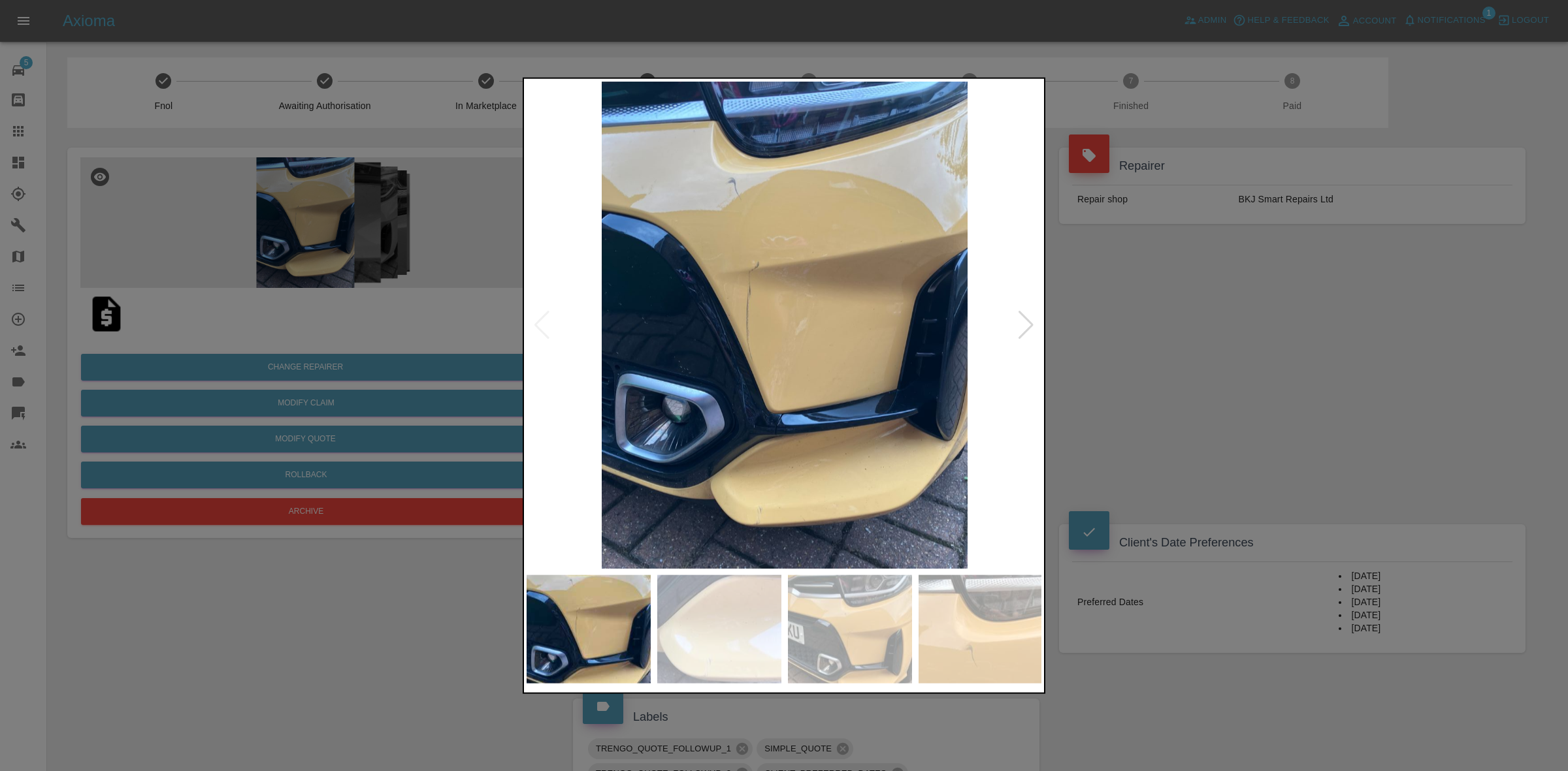
click at [1032, 315] on div at bounding box center [1026, 324] width 17 height 28
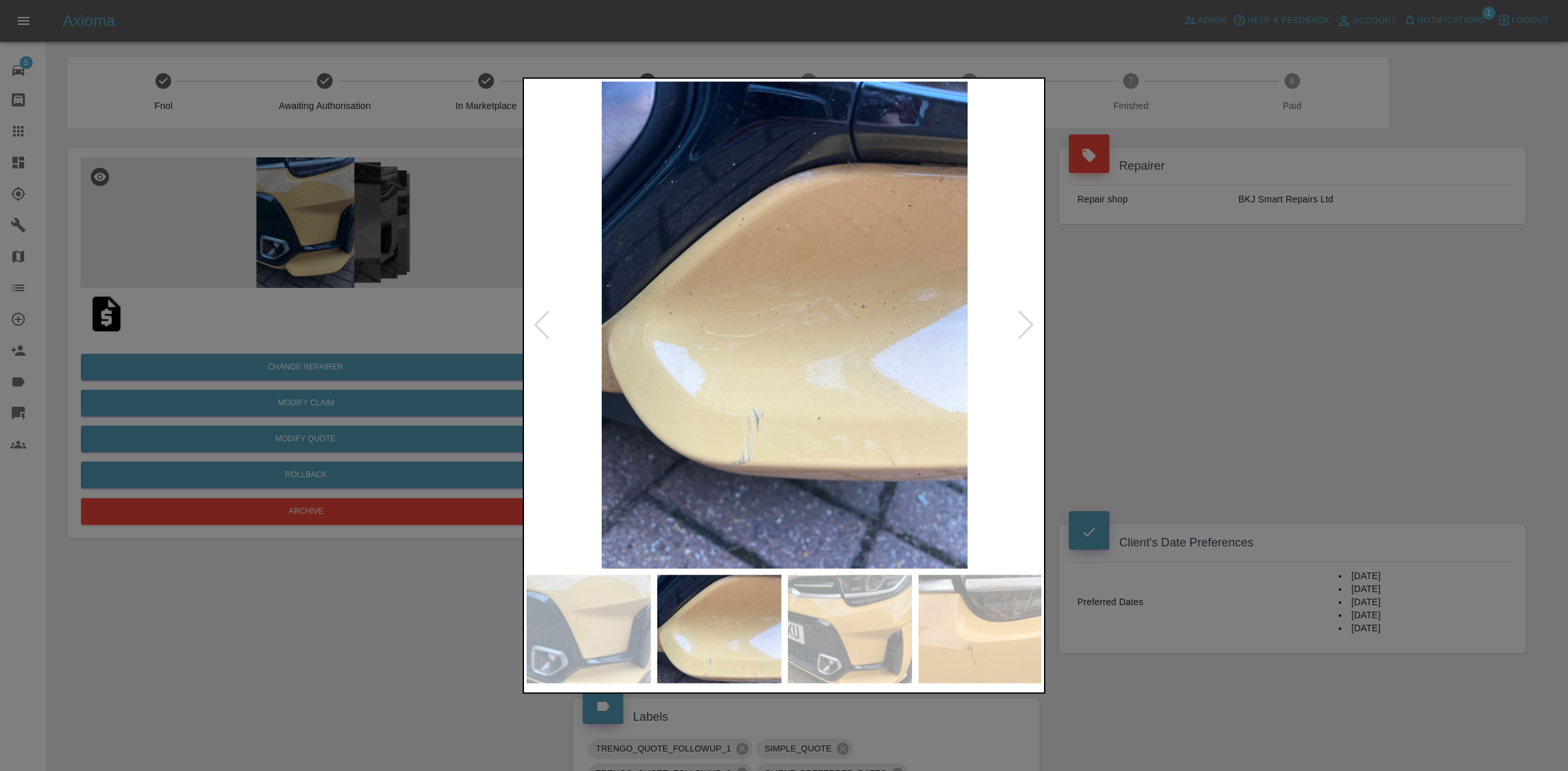
click at [1032, 315] on div at bounding box center [1026, 324] width 17 height 28
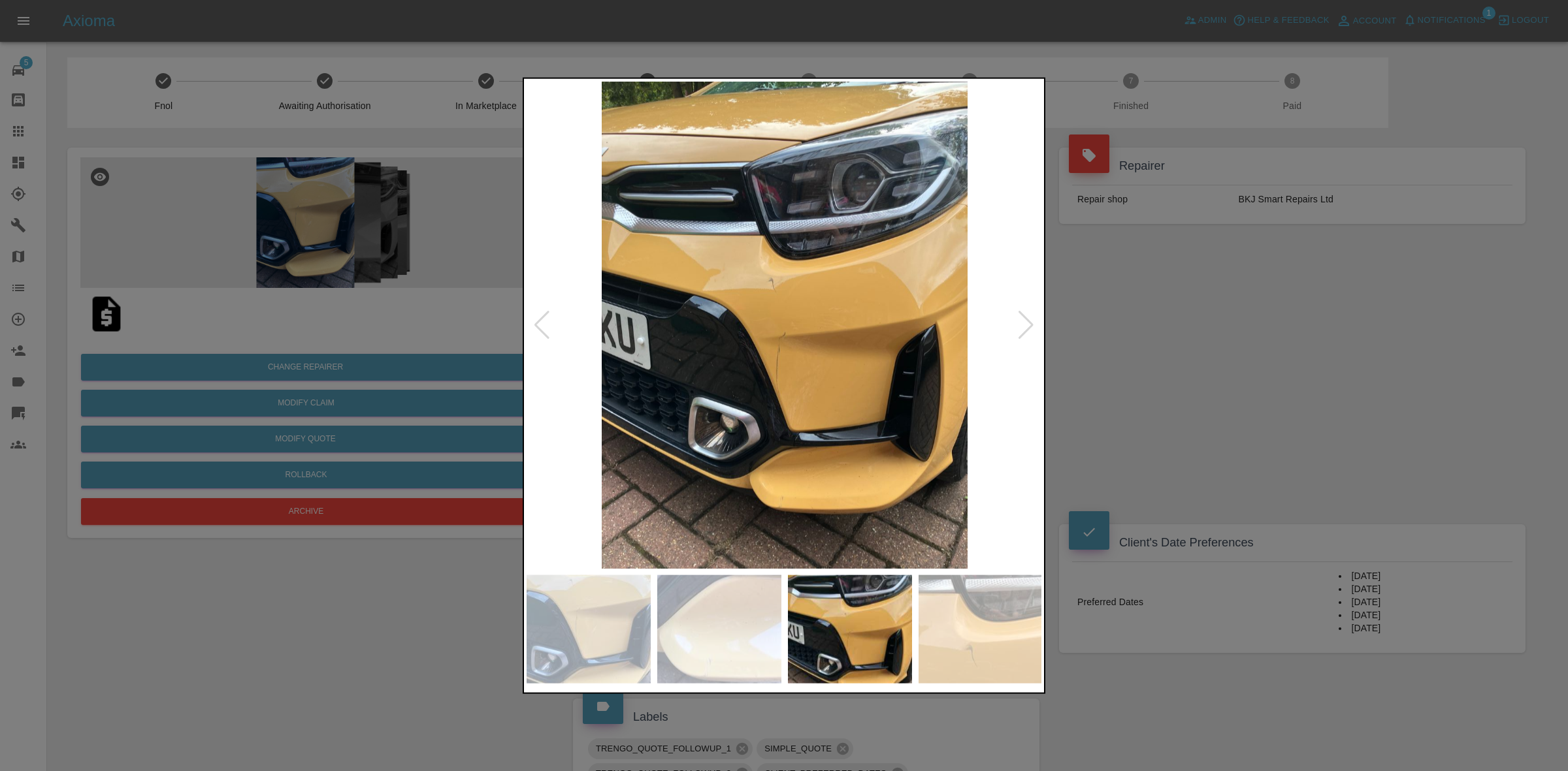
click at [1032, 315] on div at bounding box center [1026, 324] width 17 height 28
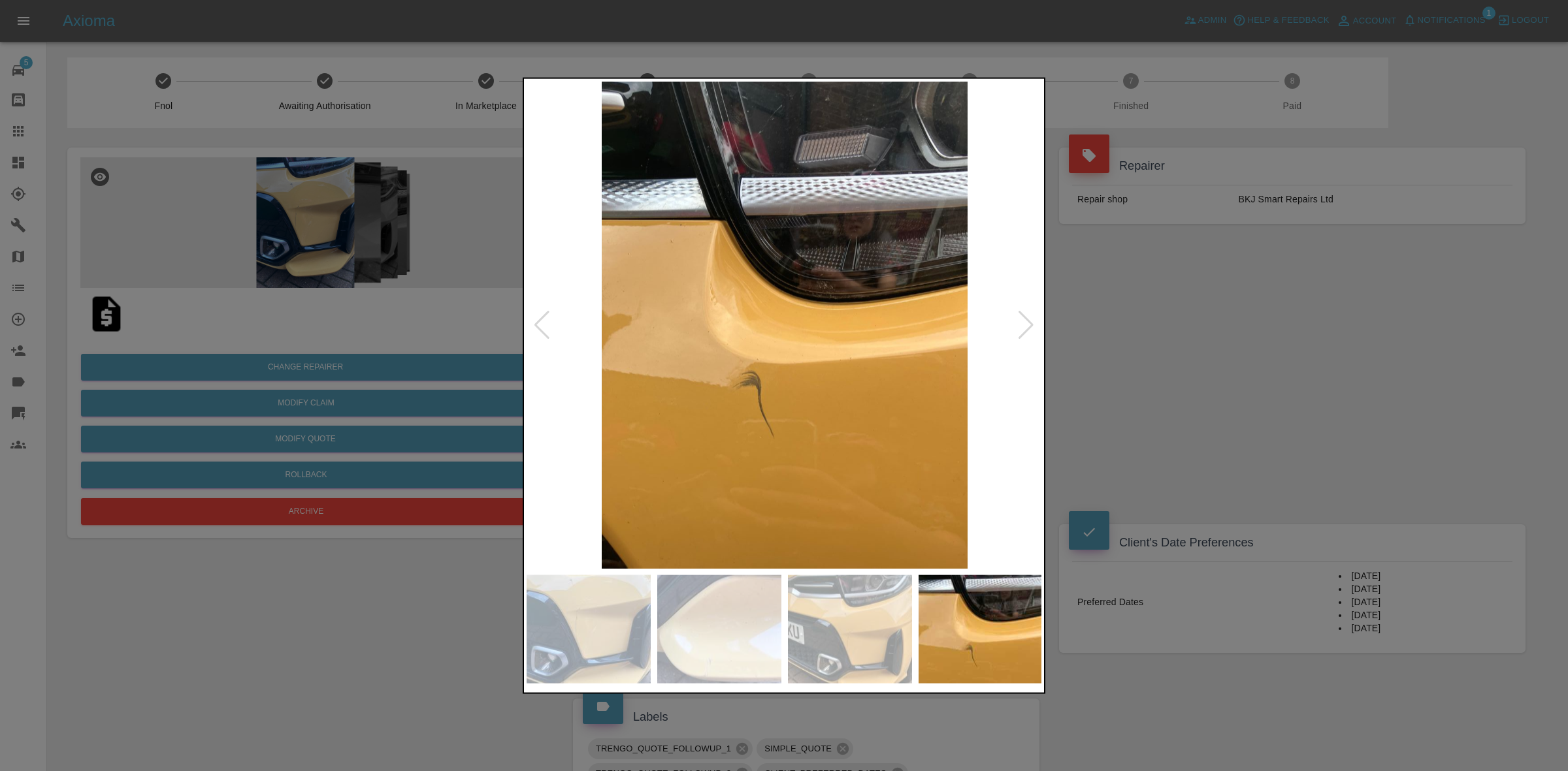
click at [1032, 315] on div at bounding box center [1026, 324] width 17 height 28
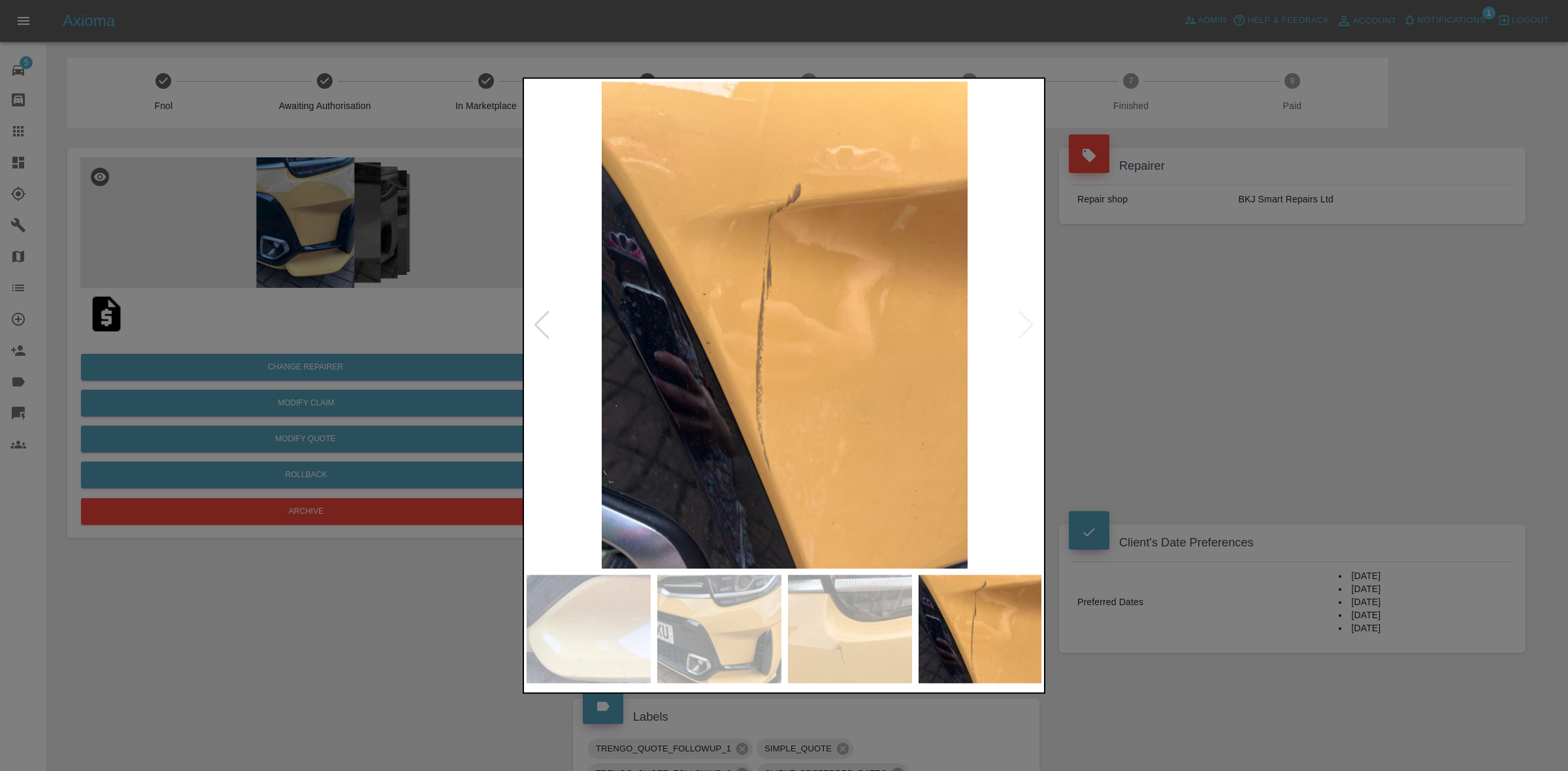
click at [1032, 315] on img at bounding box center [785, 325] width 517 height 487
click at [1260, 371] on div at bounding box center [784, 385] width 1568 height 771
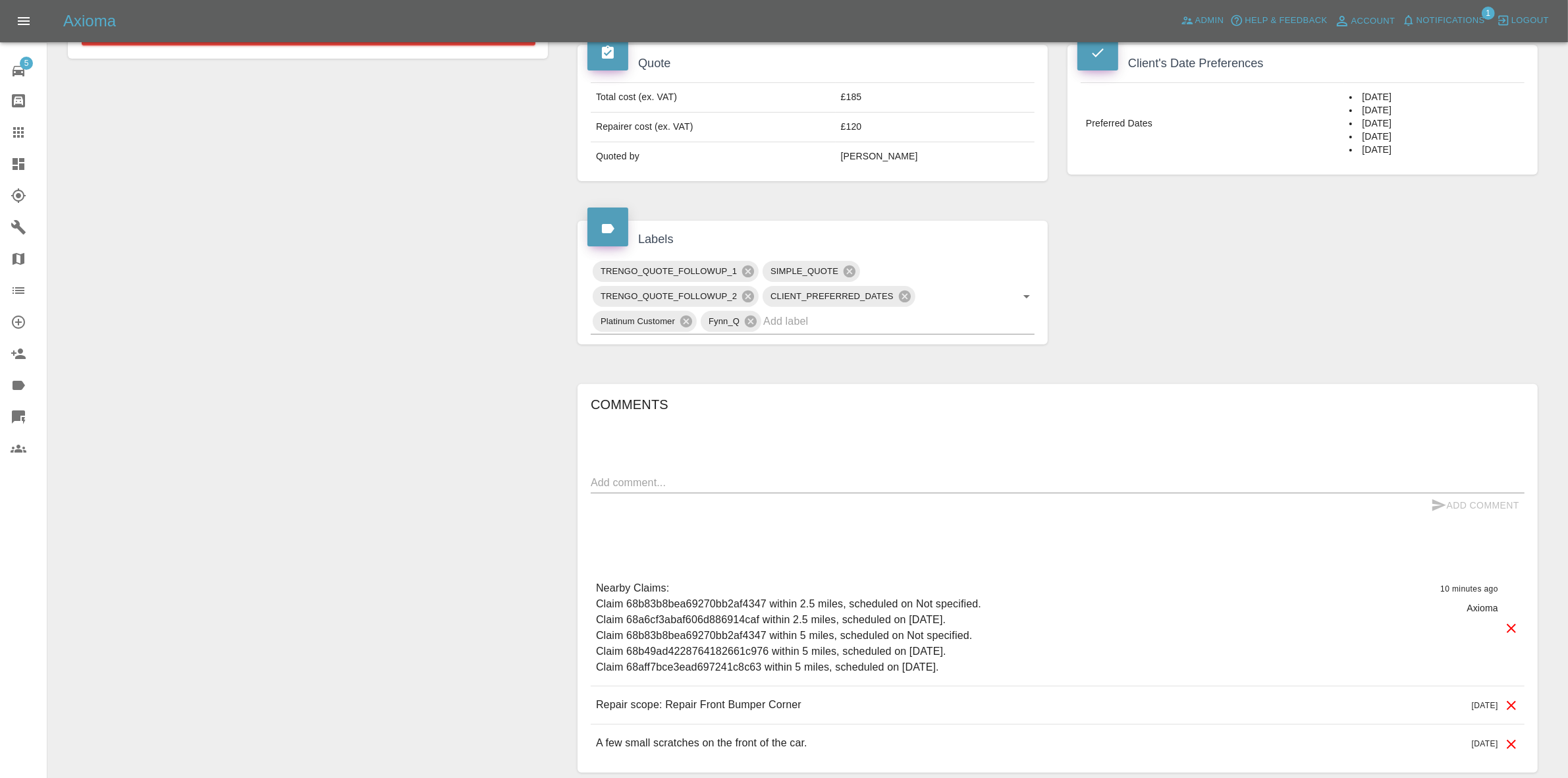
scroll to position [562, 0]
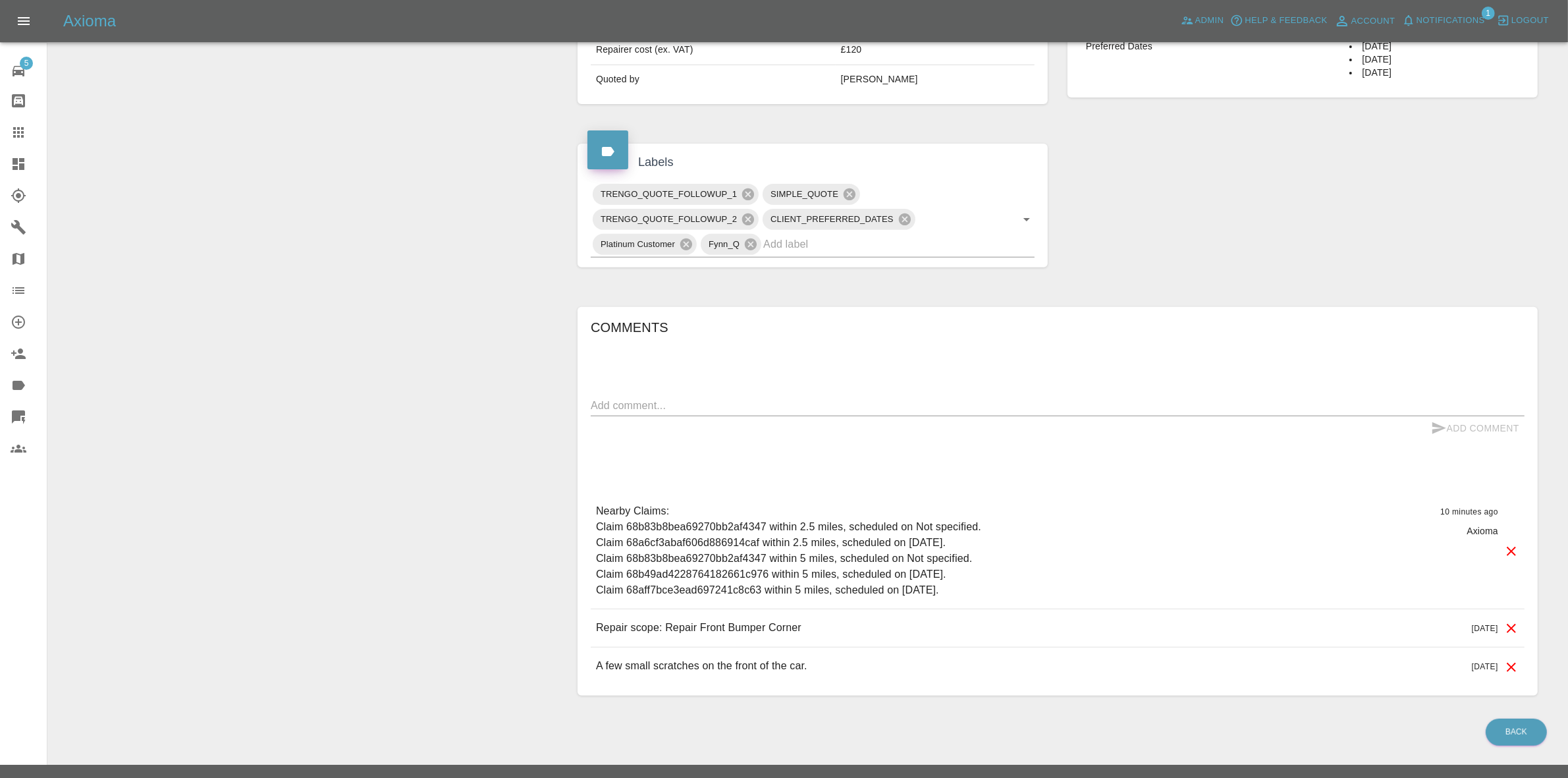
click at [1314, 251] on div "Claim Information Vehicle Make, Model, Year KIA PICANTO GT-LINE DPI 2024 Regist…" at bounding box center [1057, 141] width 980 height 1148
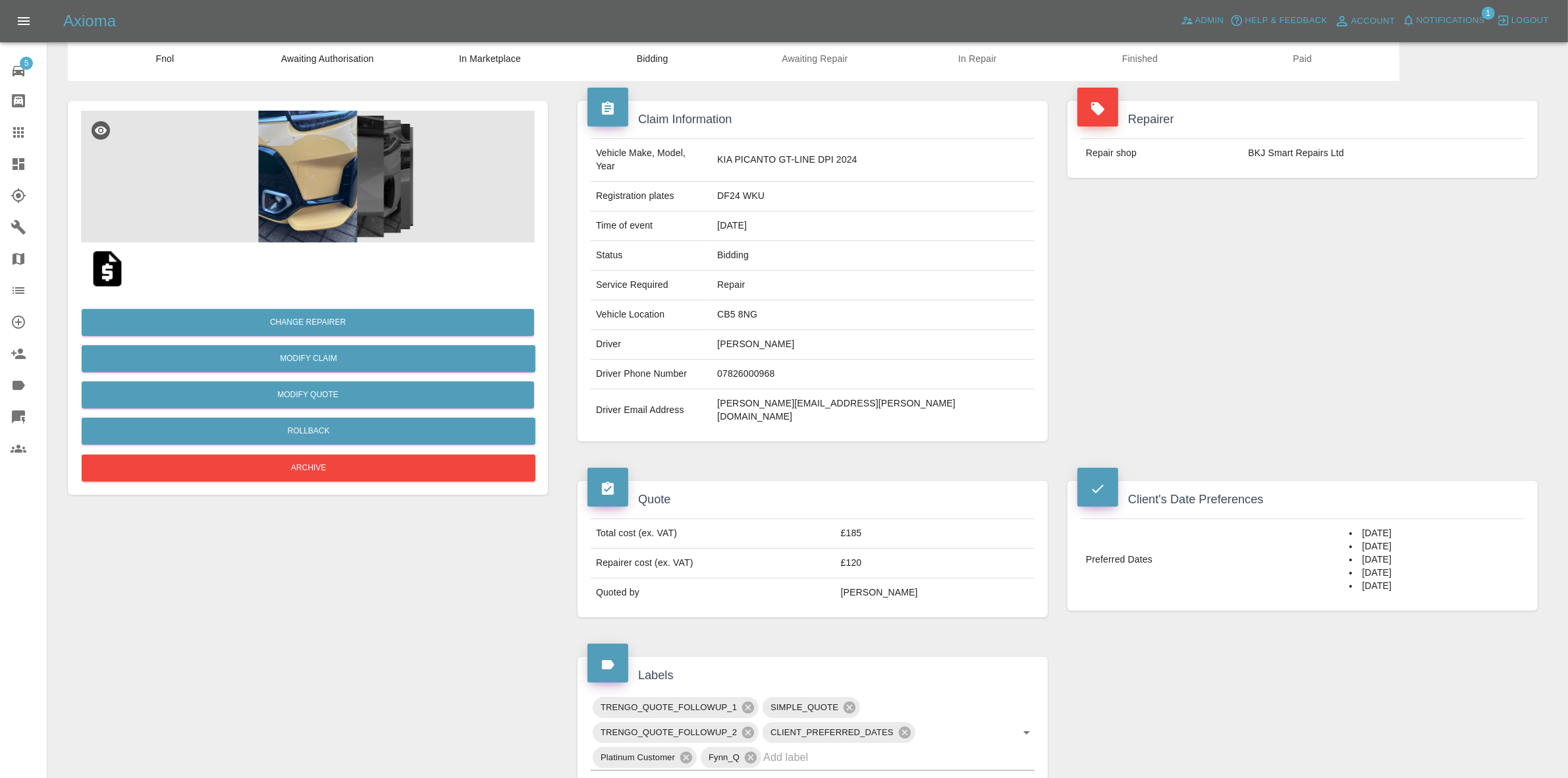
scroll to position [0, 0]
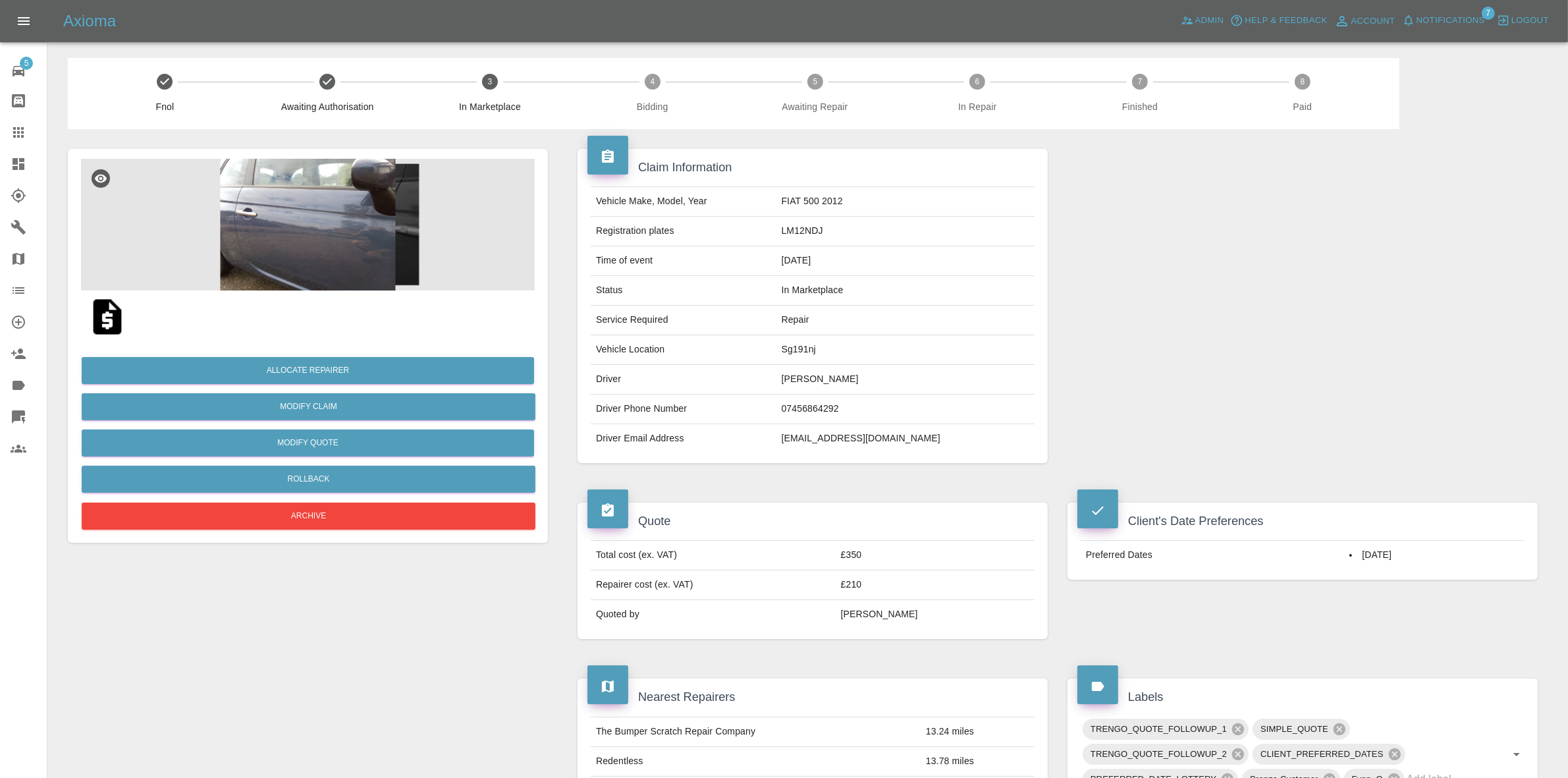
click at [335, 221] on img at bounding box center [307, 225] width 454 height 132
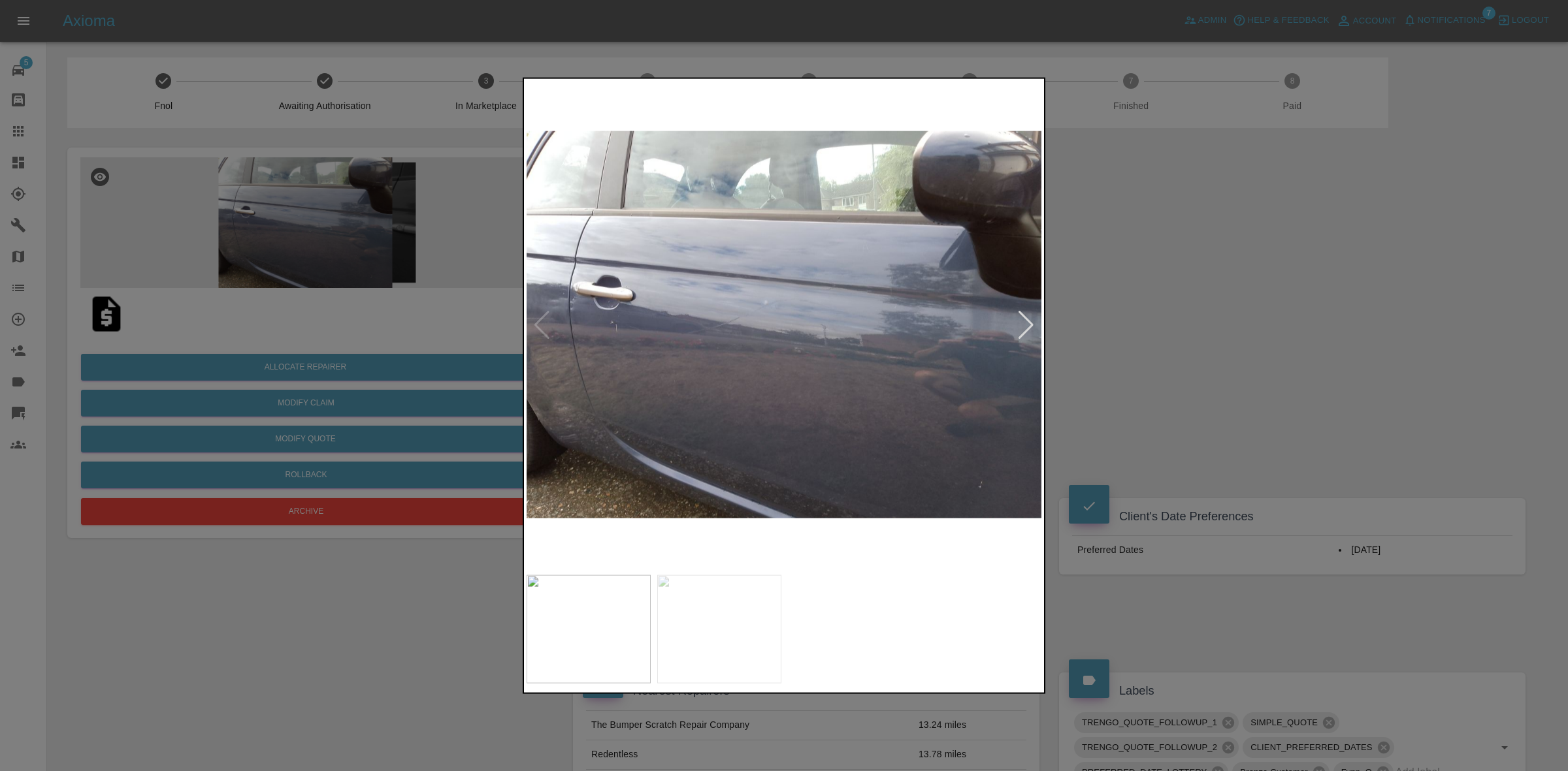
click at [1023, 330] on div at bounding box center [1026, 324] width 17 height 28
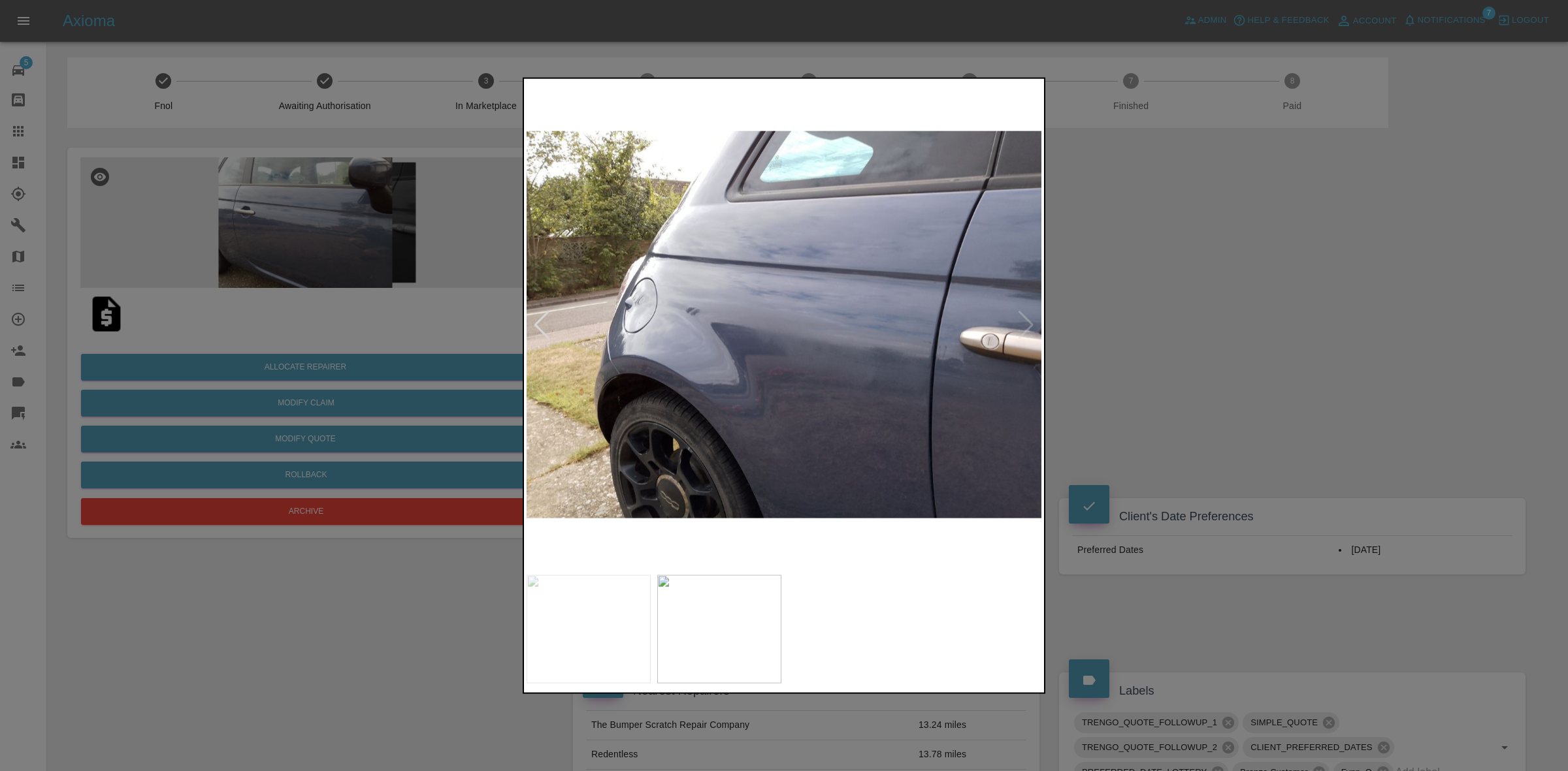
click at [1023, 330] on img at bounding box center [785, 325] width 517 height 487
drag, startPoint x: 1190, startPoint y: 380, endPoint x: 1172, endPoint y: 380, distance: 18.0
click at [1191, 380] on div at bounding box center [784, 385] width 1568 height 771
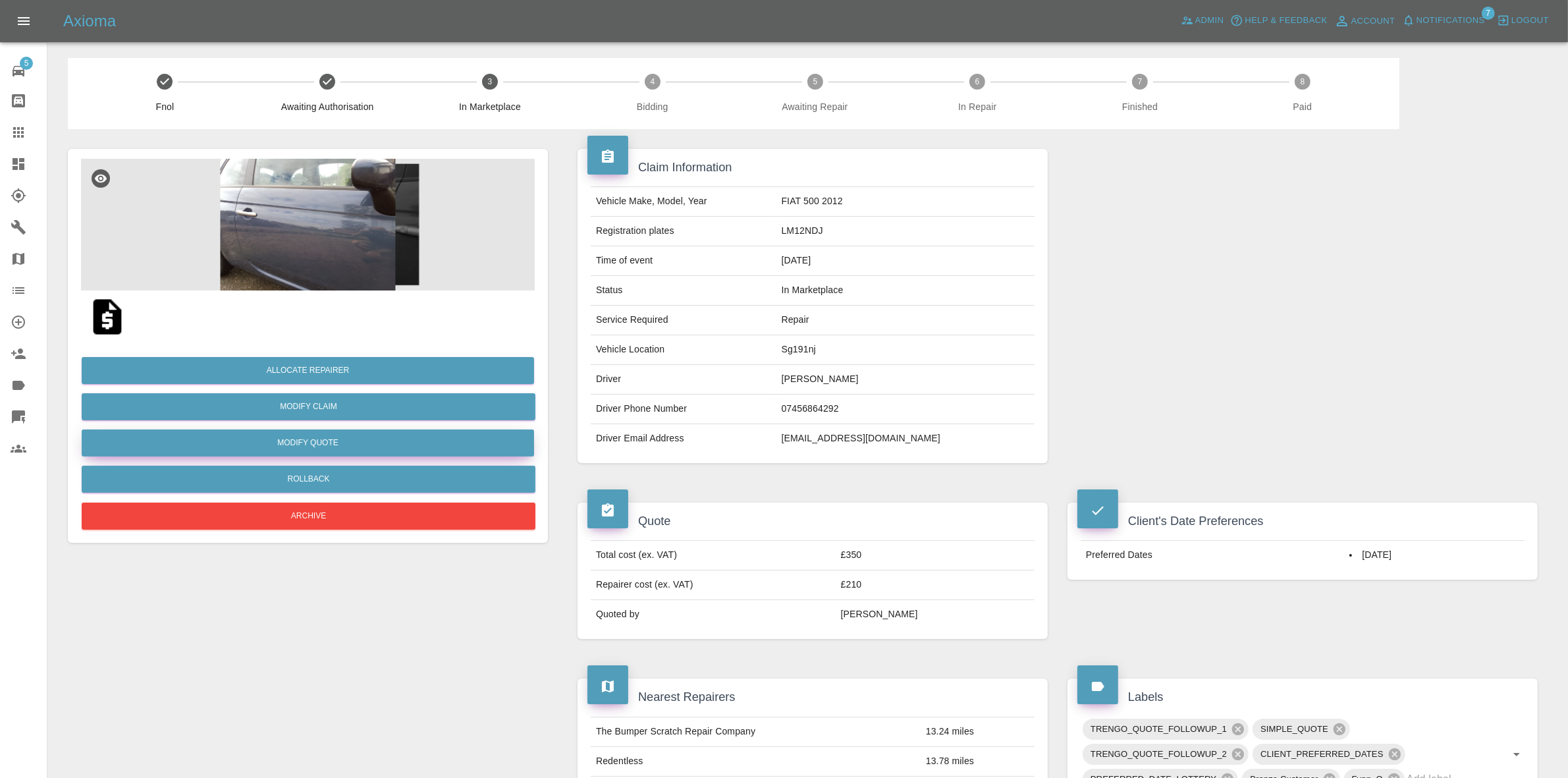
click at [372, 437] on button "Modify Quote" at bounding box center [308, 443] width 453 height 27
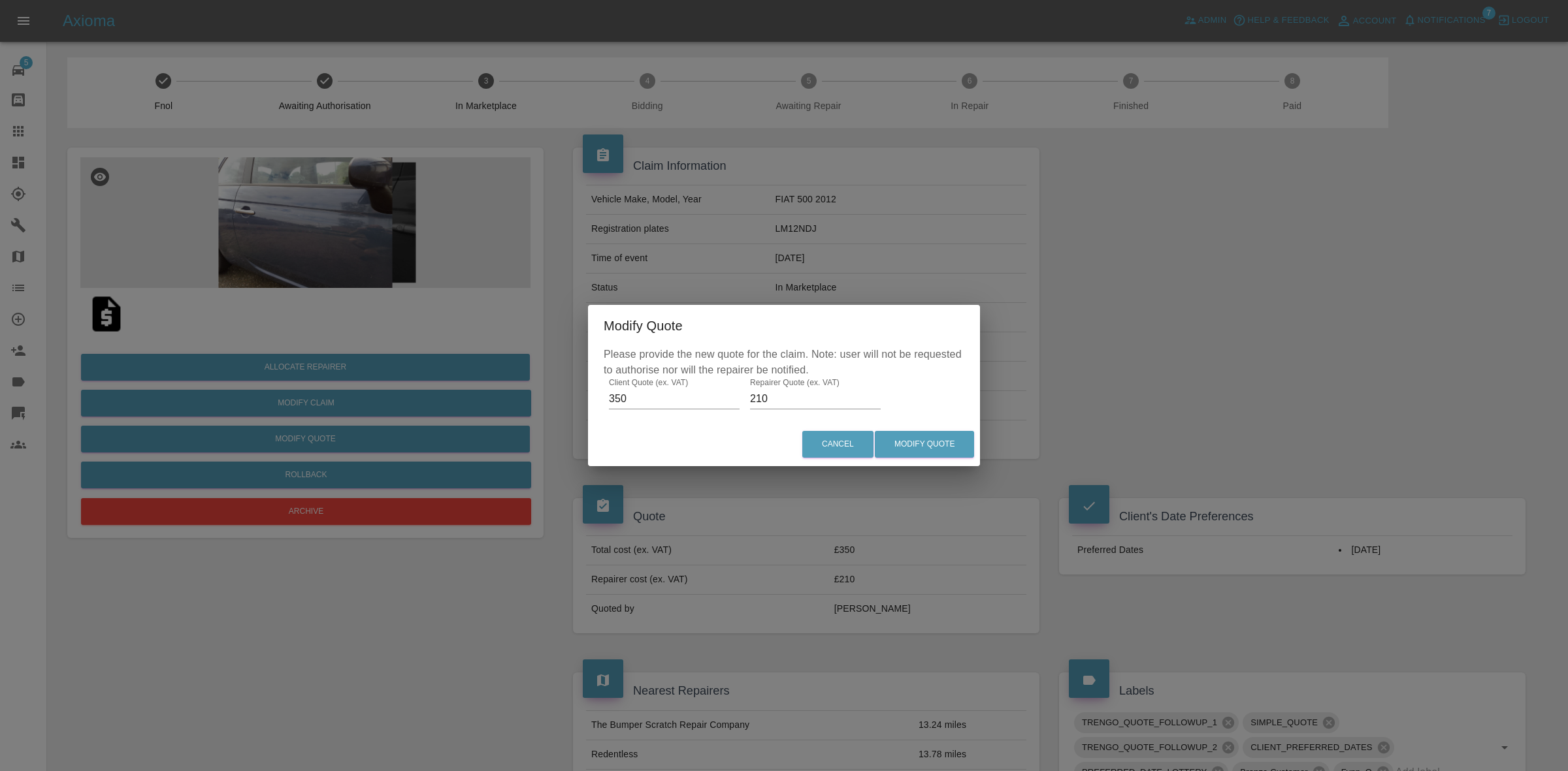
click at [813, 403] on input "210" at bounding box center [815, 399] width 131 height 21
click at [812, 403] on input "2102" at bounding box center [815, 399] width 131 height 21
click at [812, 403] on input "21022" at bounding box center [815, 399] width 131 height 21
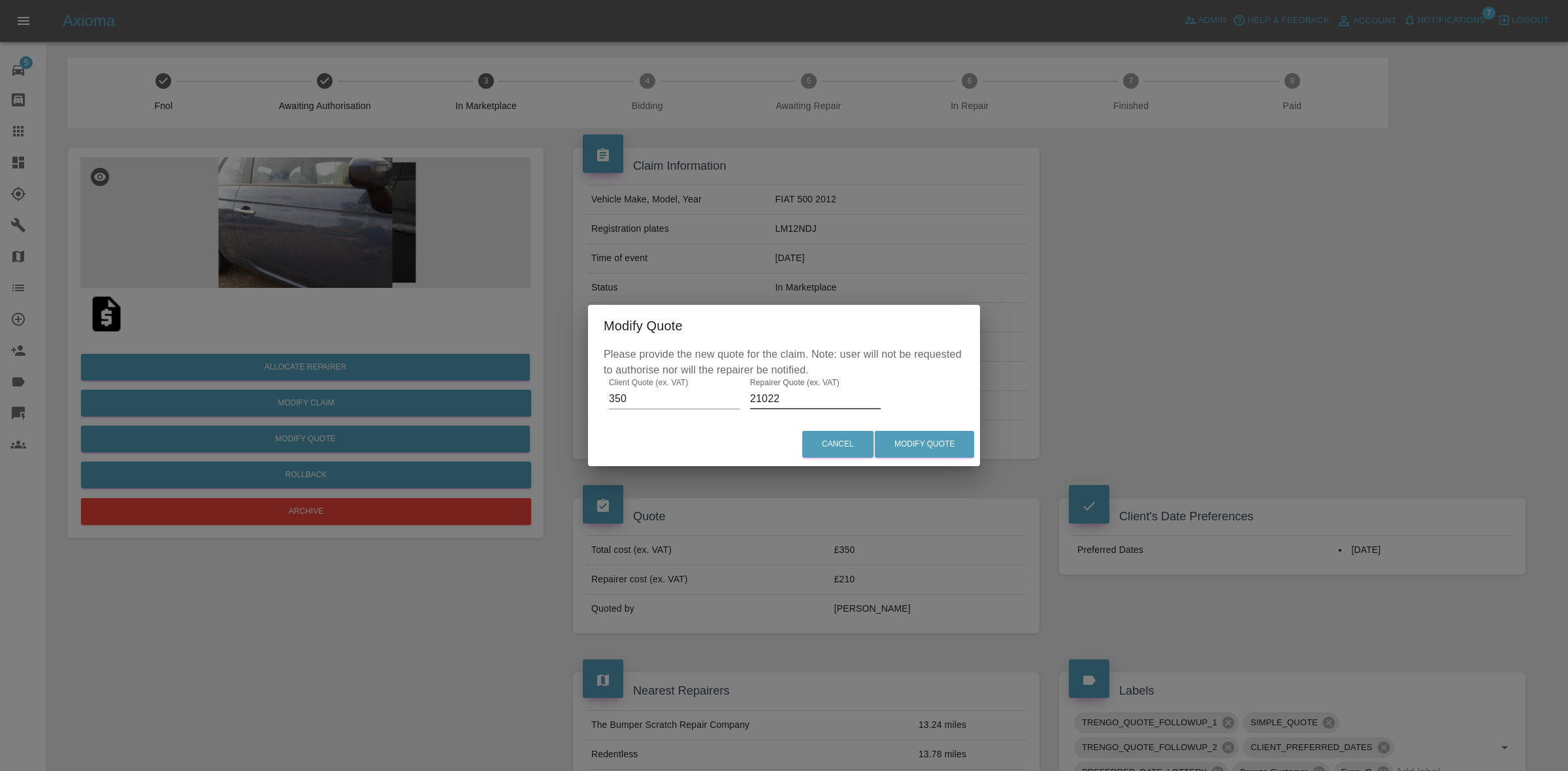
click at [812, 403] on input "21022" at bounding box center [815, 399] width 131 height 21
type input "220"
click at [972, 440] on button "Modify Quote" at bounding box center [925, 443] width 99 height 26
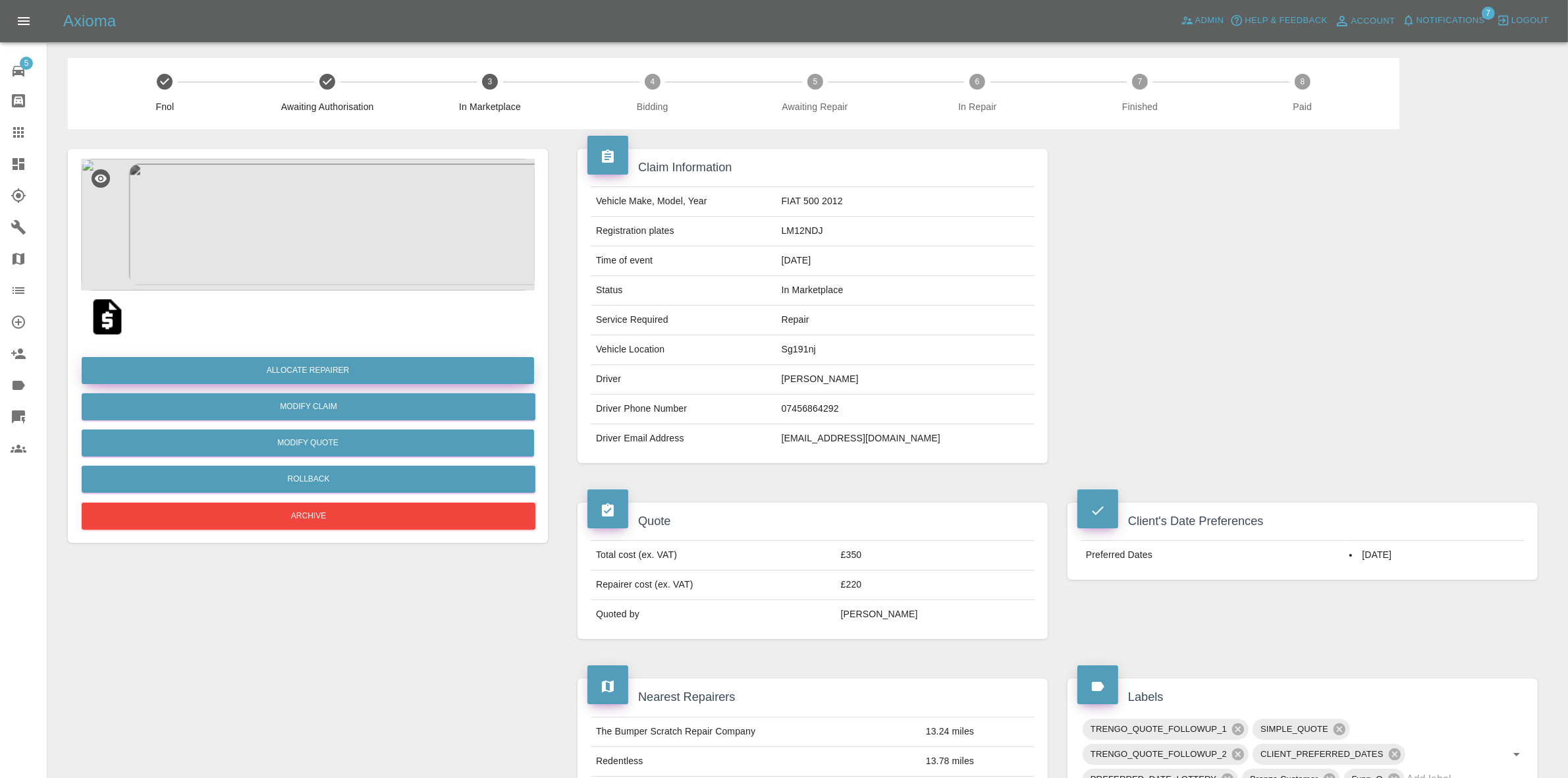
click at [353, 375] on button "Allocate Repairer" at bounding box center [308, 370] width 453 height 27
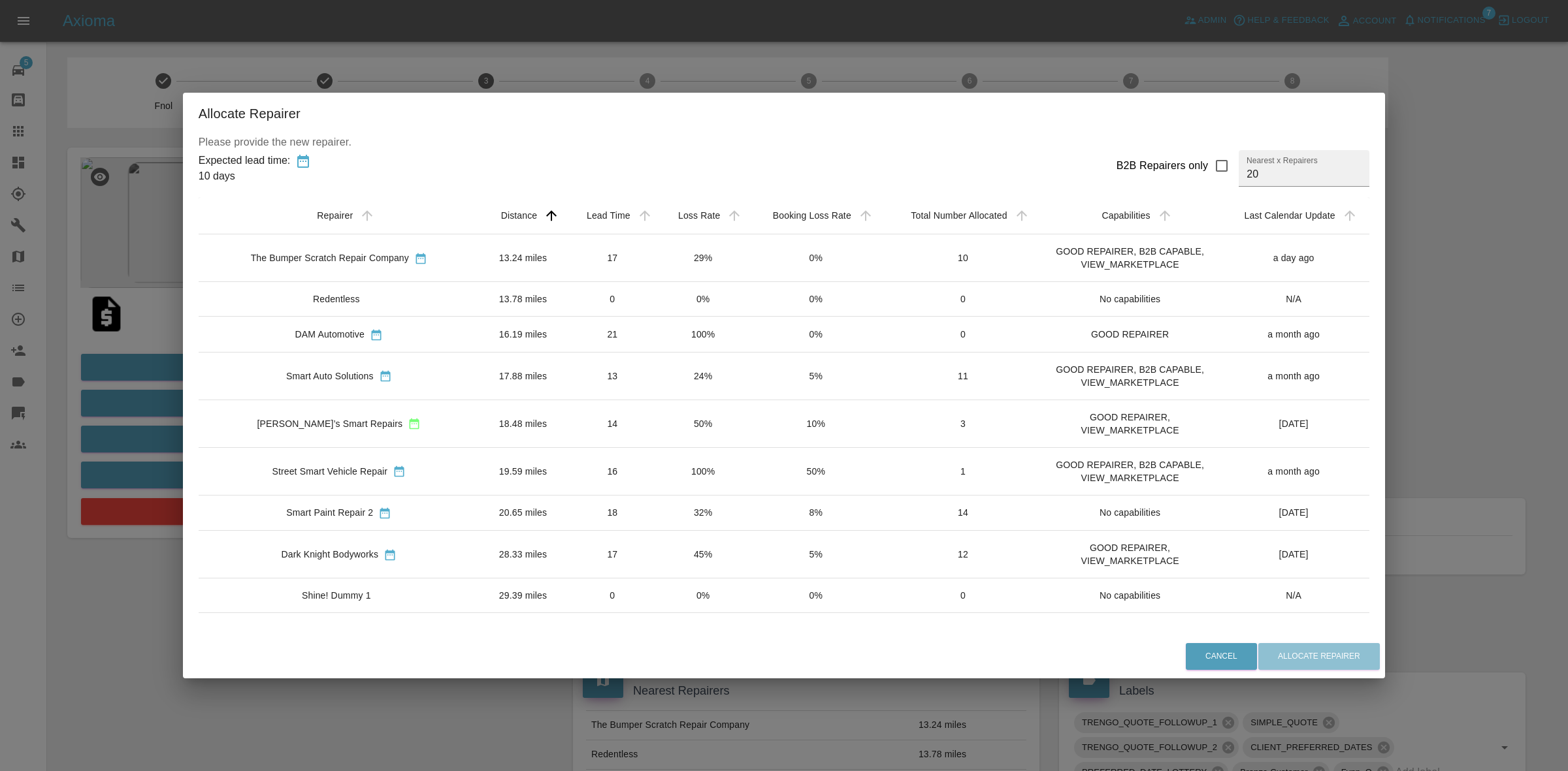
click at [599, 368] on td "13" at bounding box center [612, 376] width 91 height 47
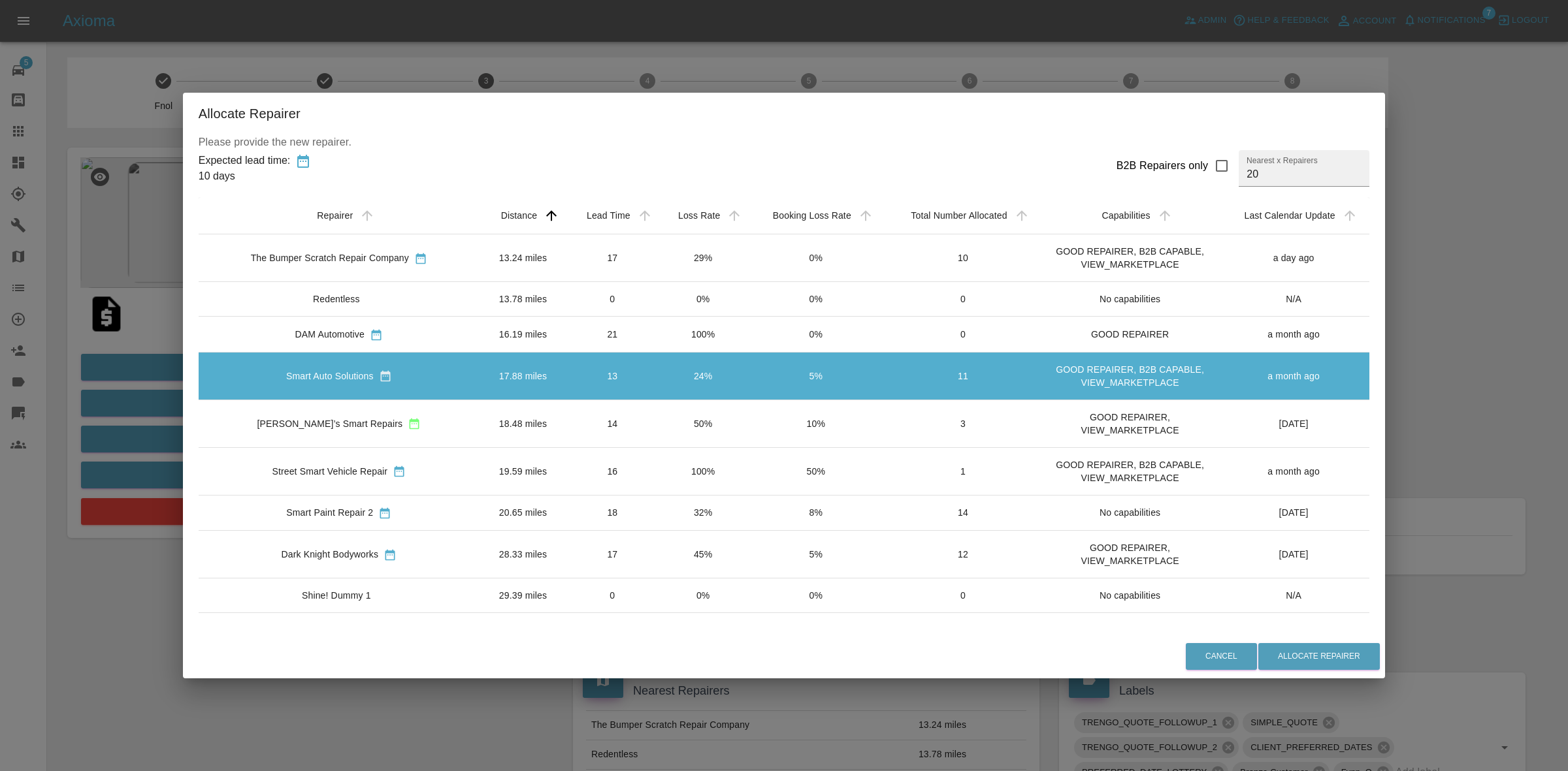
click at [610, 412] on td "14" at bounding box center [612, 423] width 91 height 47
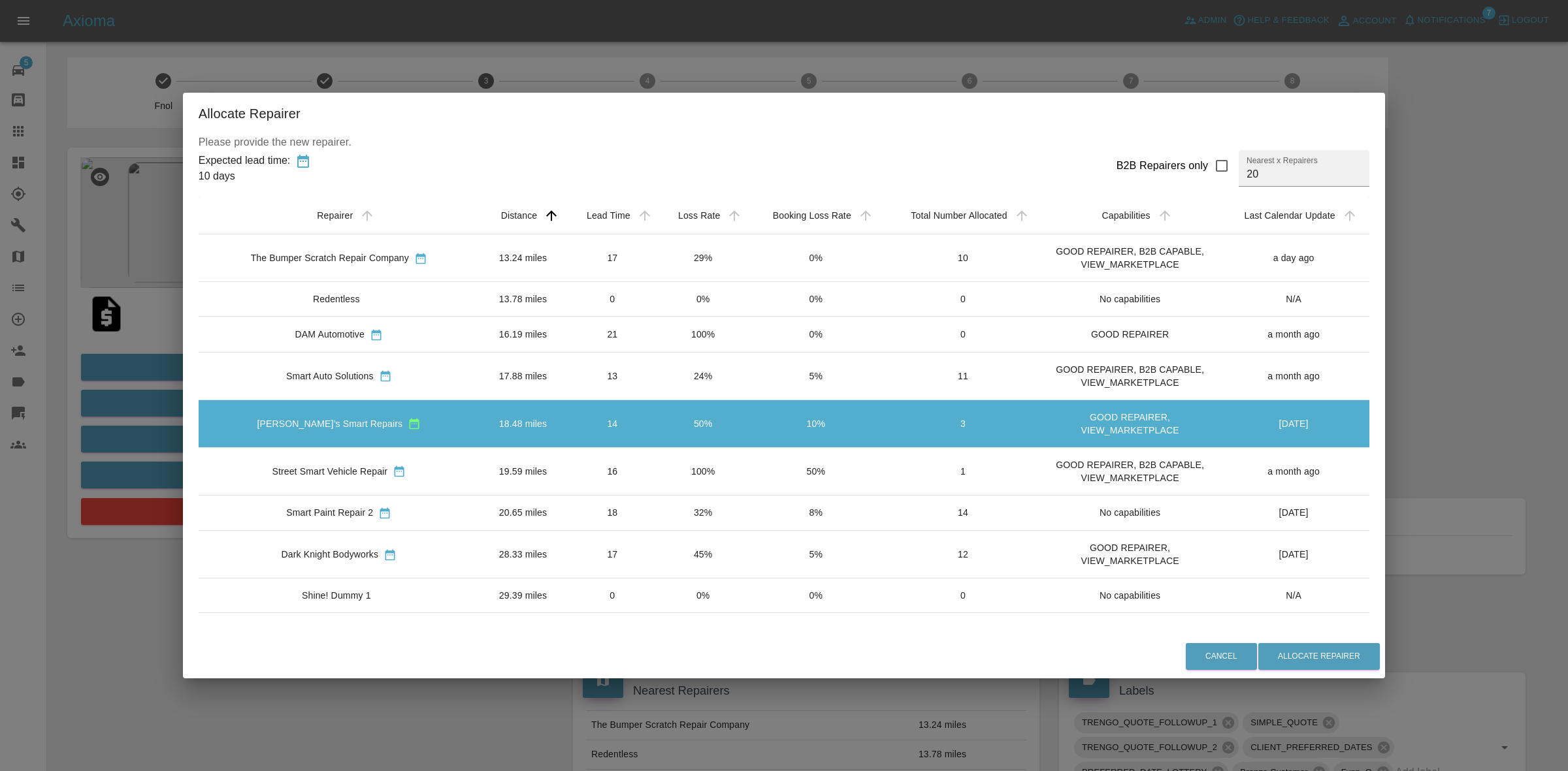
click at [1441, 455] on div "Allocate Repairer Please provide the new repairer. Expected lead time: 10 days …" at bounding box center [784, 385] width 1568 height 771
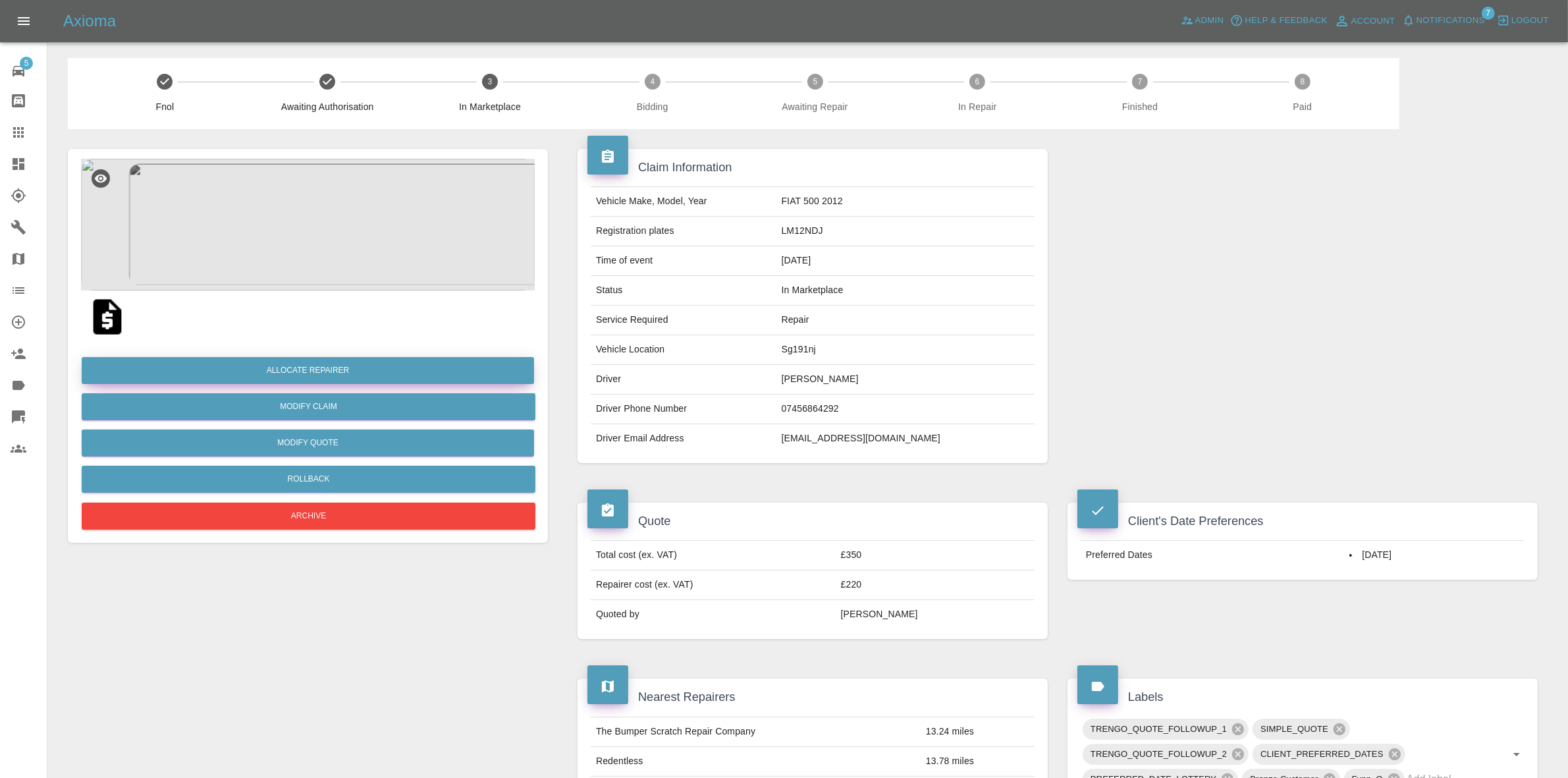
click at [301, 357] on button "Allocate Repairer" at bounding box center [308, 370] width 453 height 27
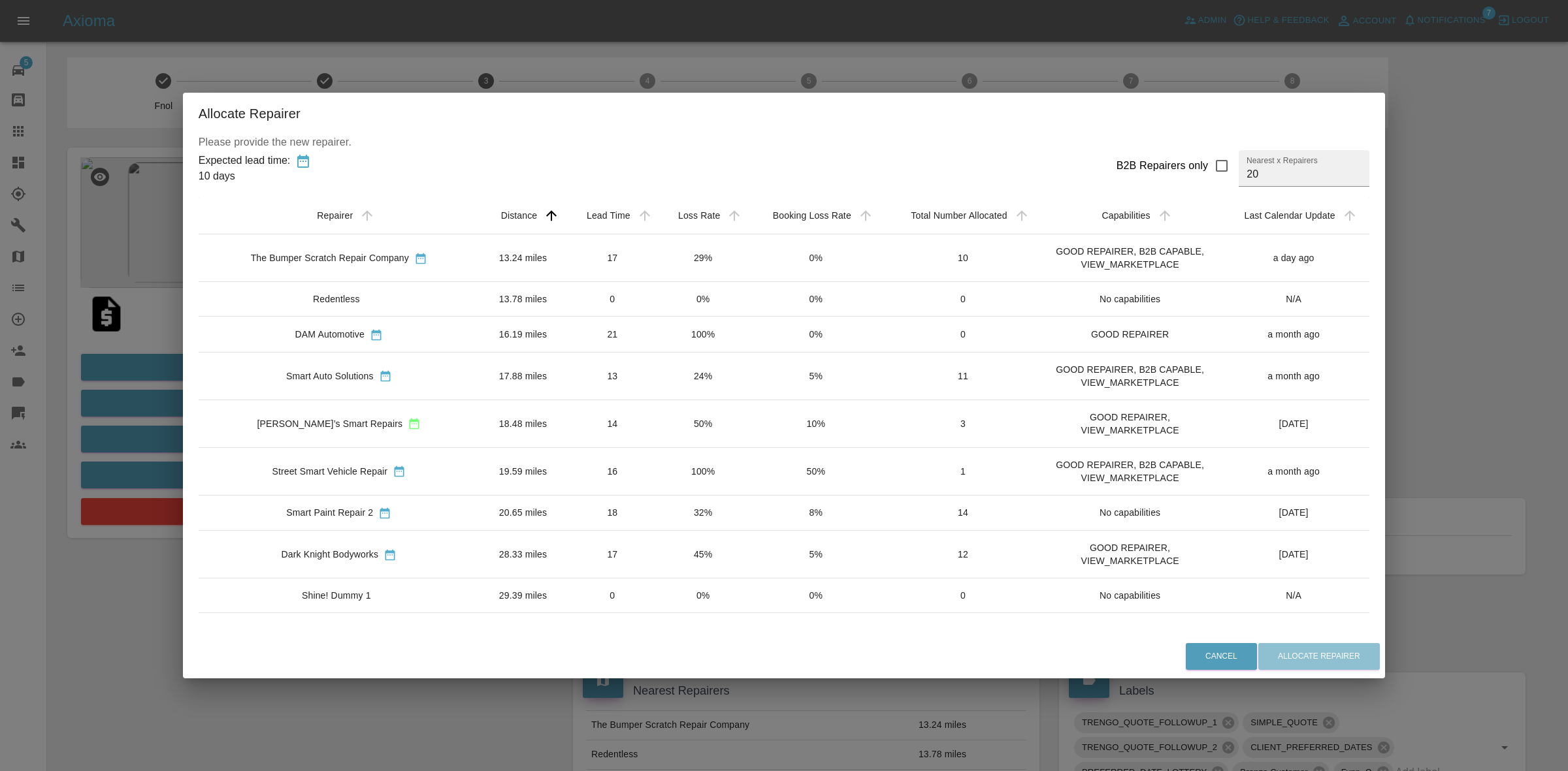
click at [659, 432] on td "50%" at bounding box center [704, 423] width 89 height 47
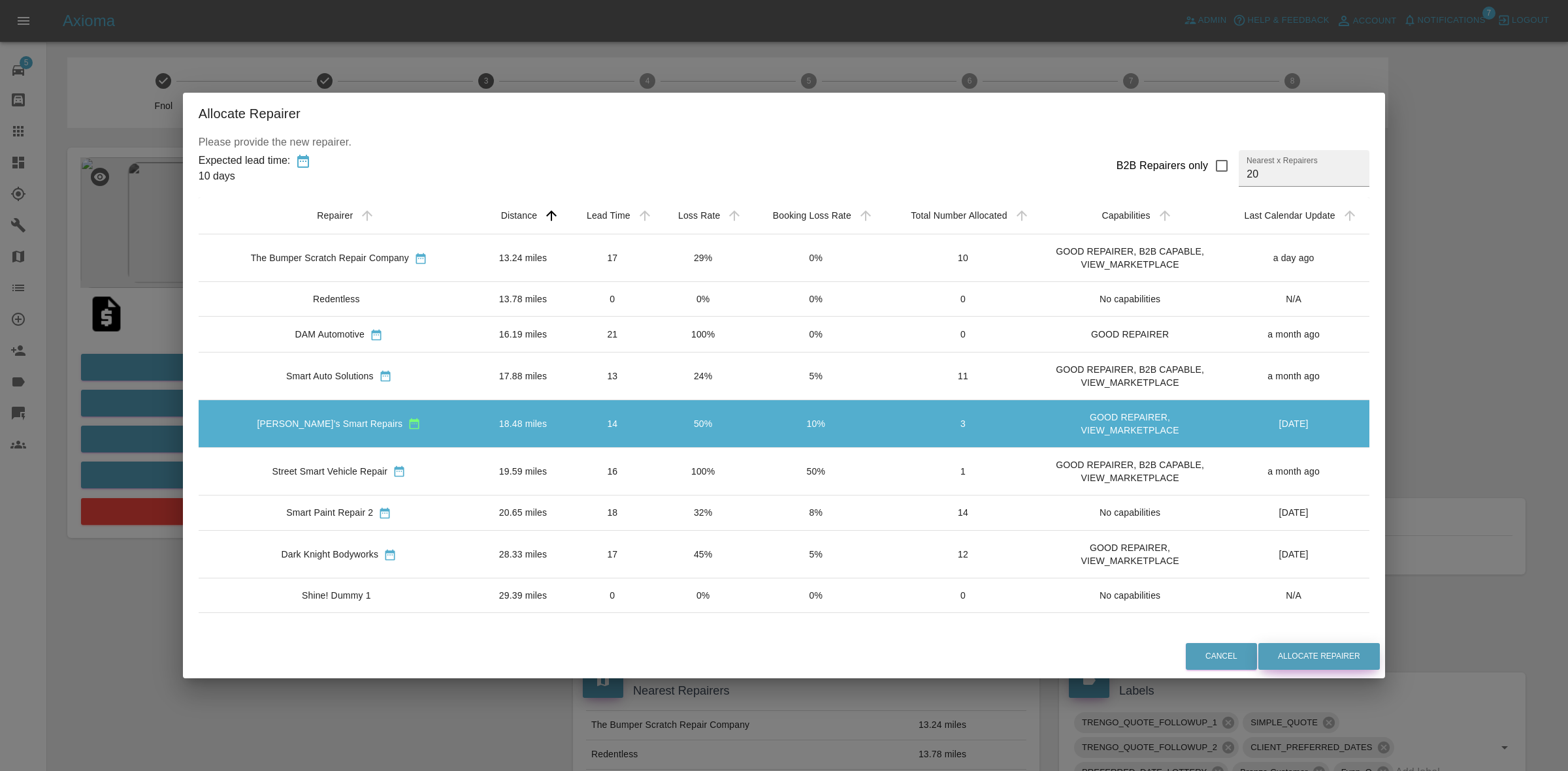
click at [1328, 650] on button "Allocate Repairer" at bounding box center [1319, 656] width 121 height 26
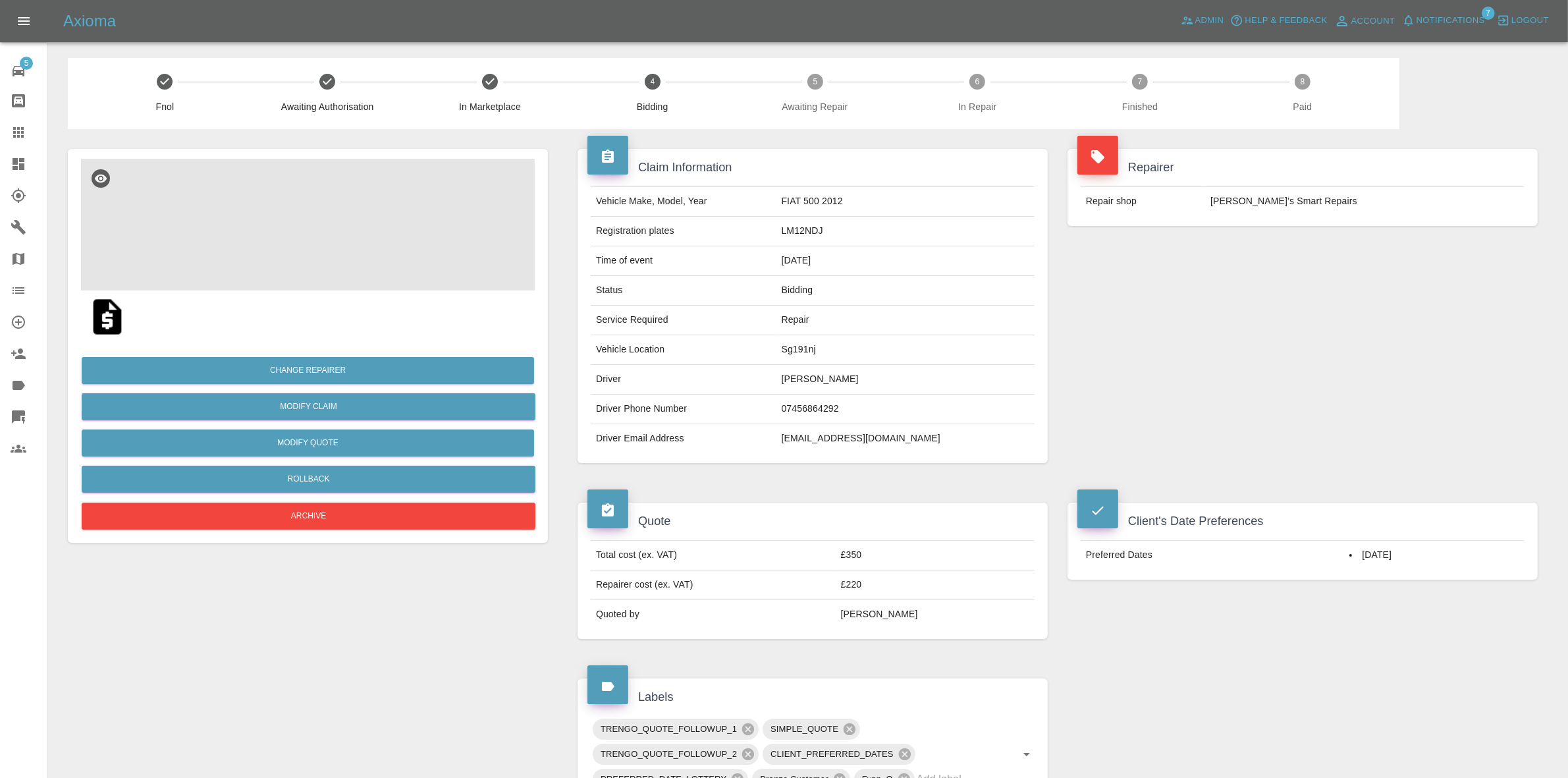
drag, startPoint x: 1214, startPoint y: 272, endPoint x: 1195, endPoint y: 263, distance: 21.0
click at [1216, 273] on div "Repairer Repair shop Freddie’s Smart Repairs" at bounding box center [1303, 306] width 490 height 354
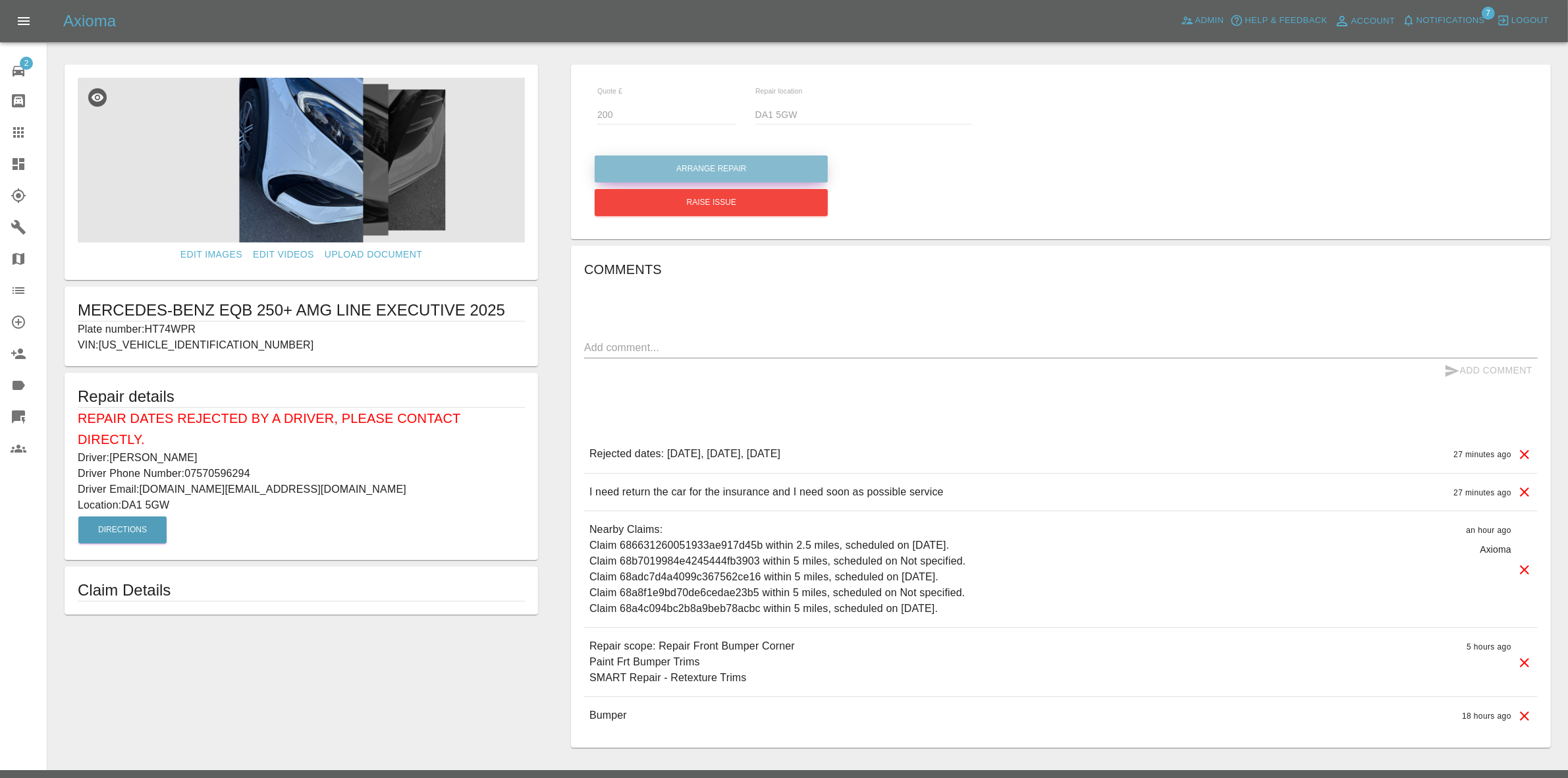
click at [690, 179] on button "Arrange Repair" at bounding box center [710, 168] width 233 height 27
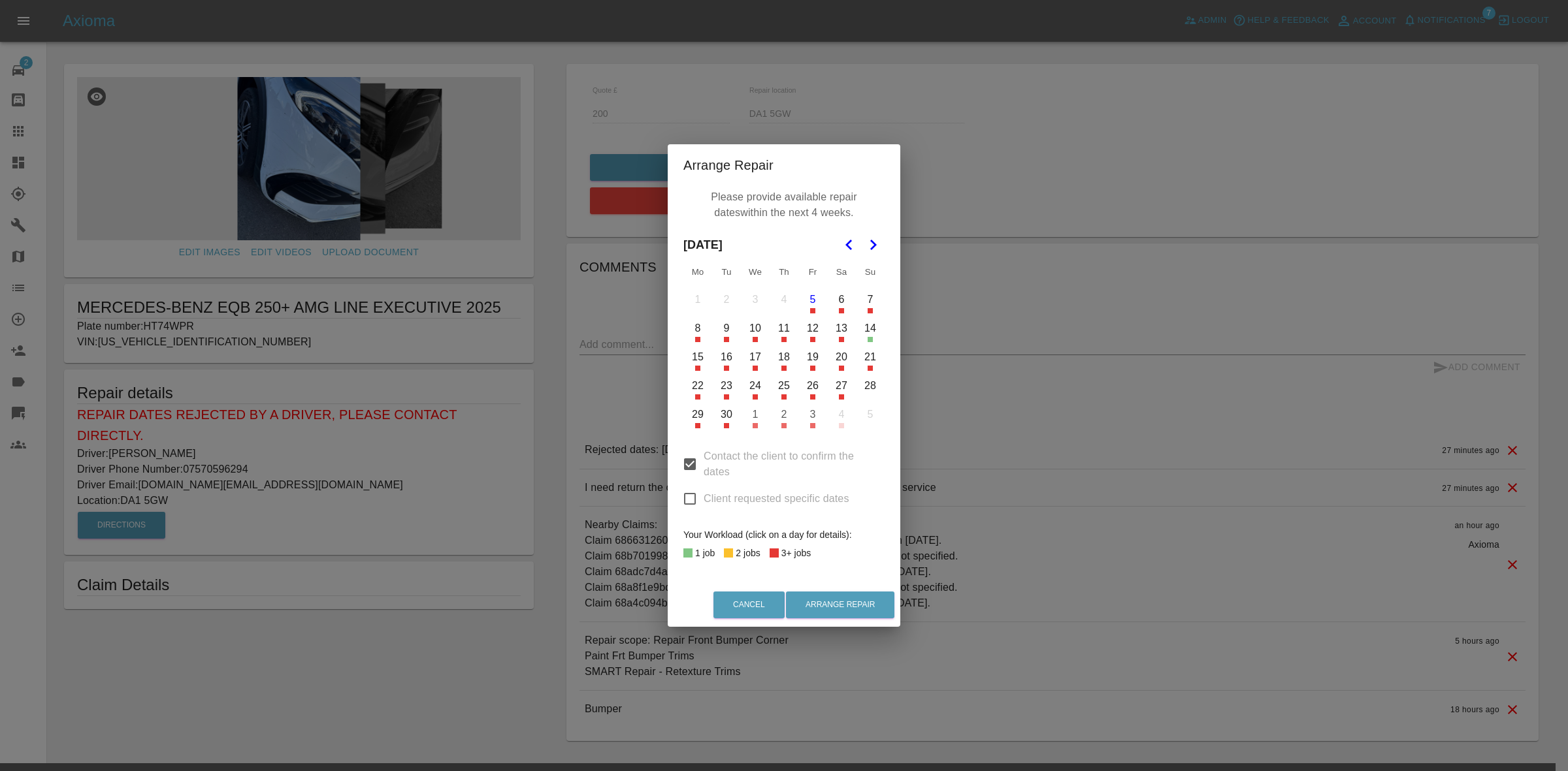
click at [688, 495] on input "Client requested specific dates" at bounding box center [690, 499] width 27 height 27
checkbox input "true"
click at [696, 339] on button "8" at bounding box center [698, 328] width 27 height 27
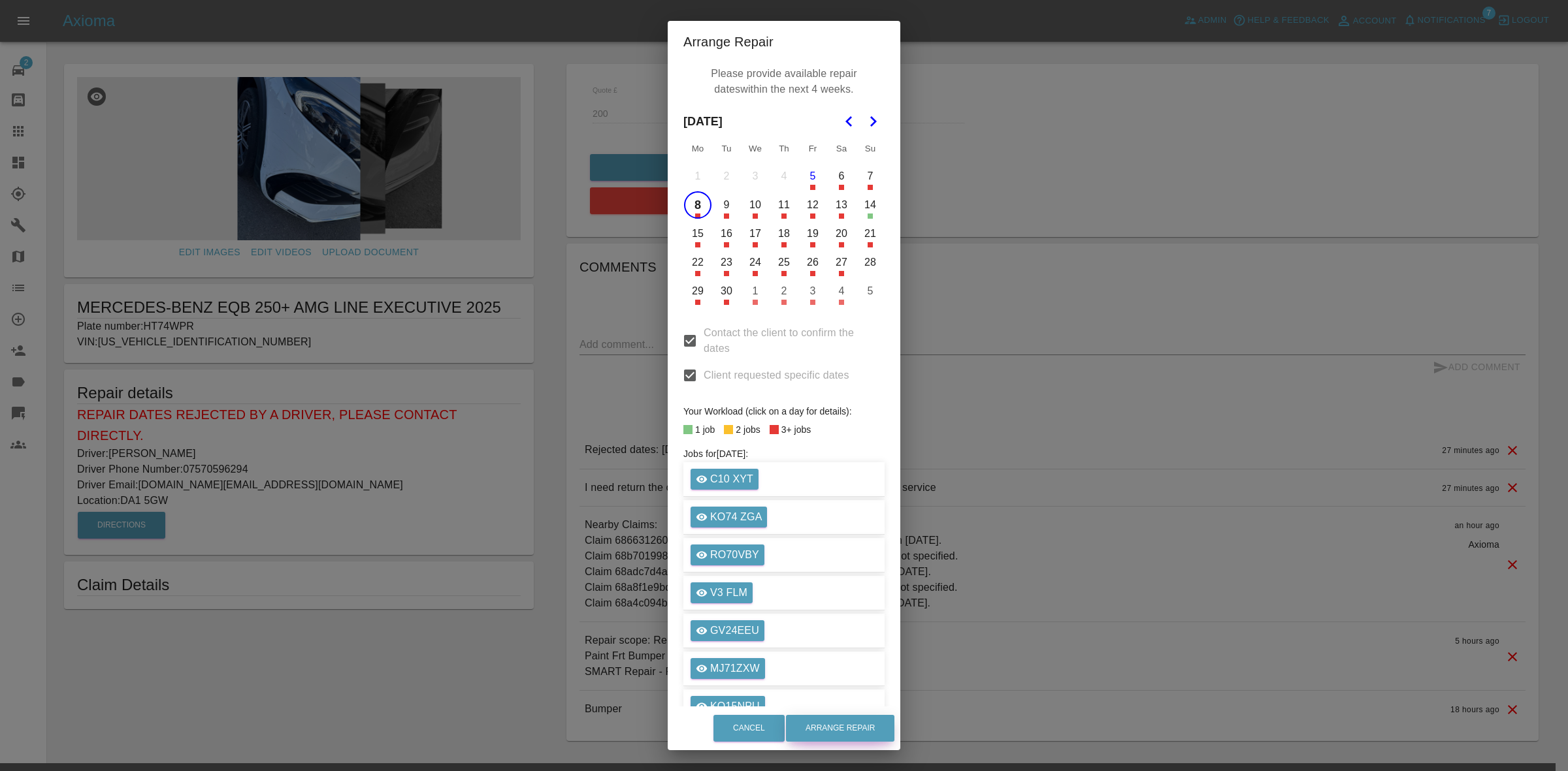
click at [858, 728] on button "Arrange Repair" at bounding box center [840, 728] width 109 height 26
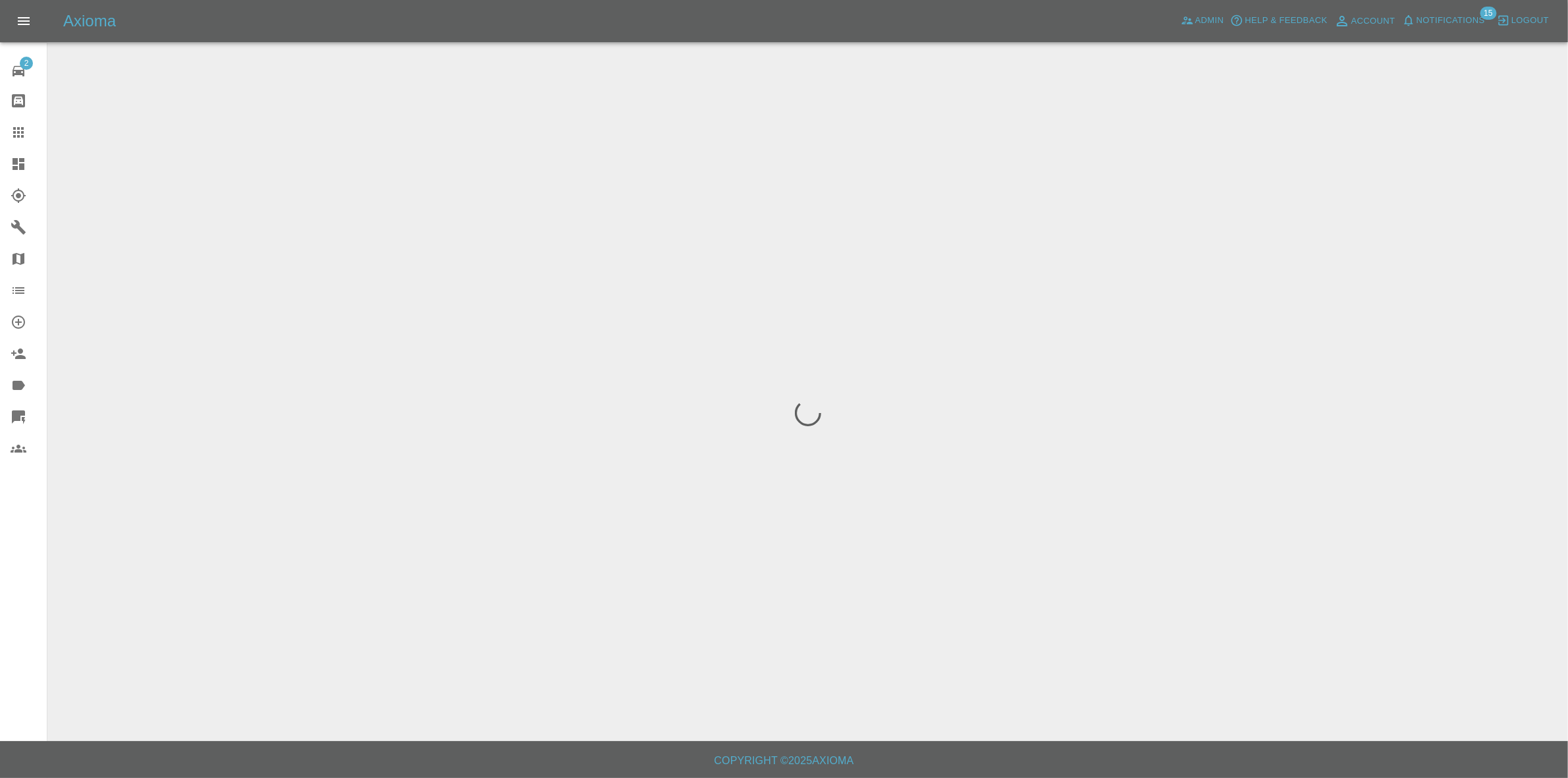
click at [1461, 15] on span "Notifications" at bounding box center [1451, 20] width 68 height 15
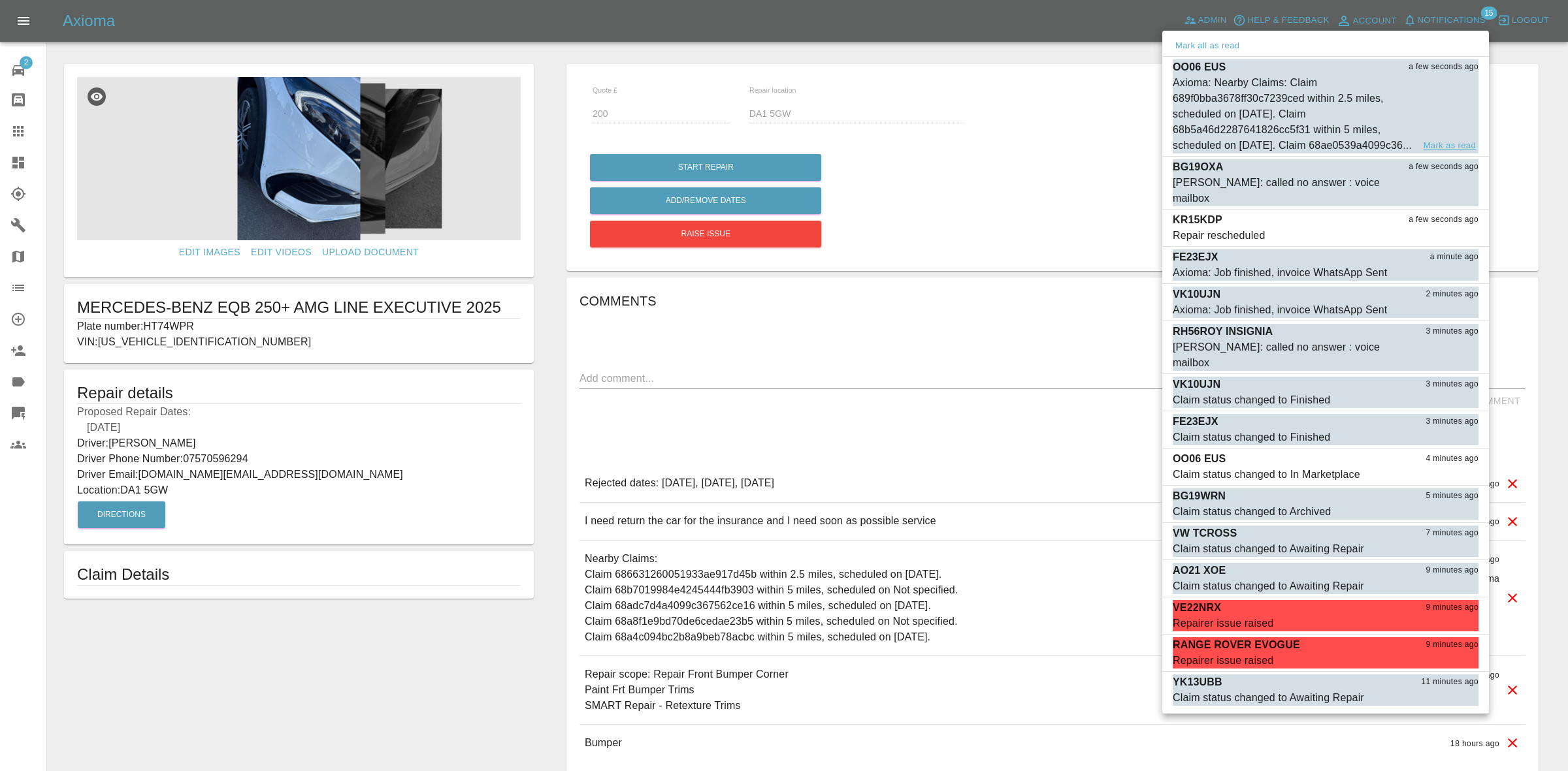
click at [1452, 153] on button "Mark as read" at bounding box center [1449, 146] width 57 height 15
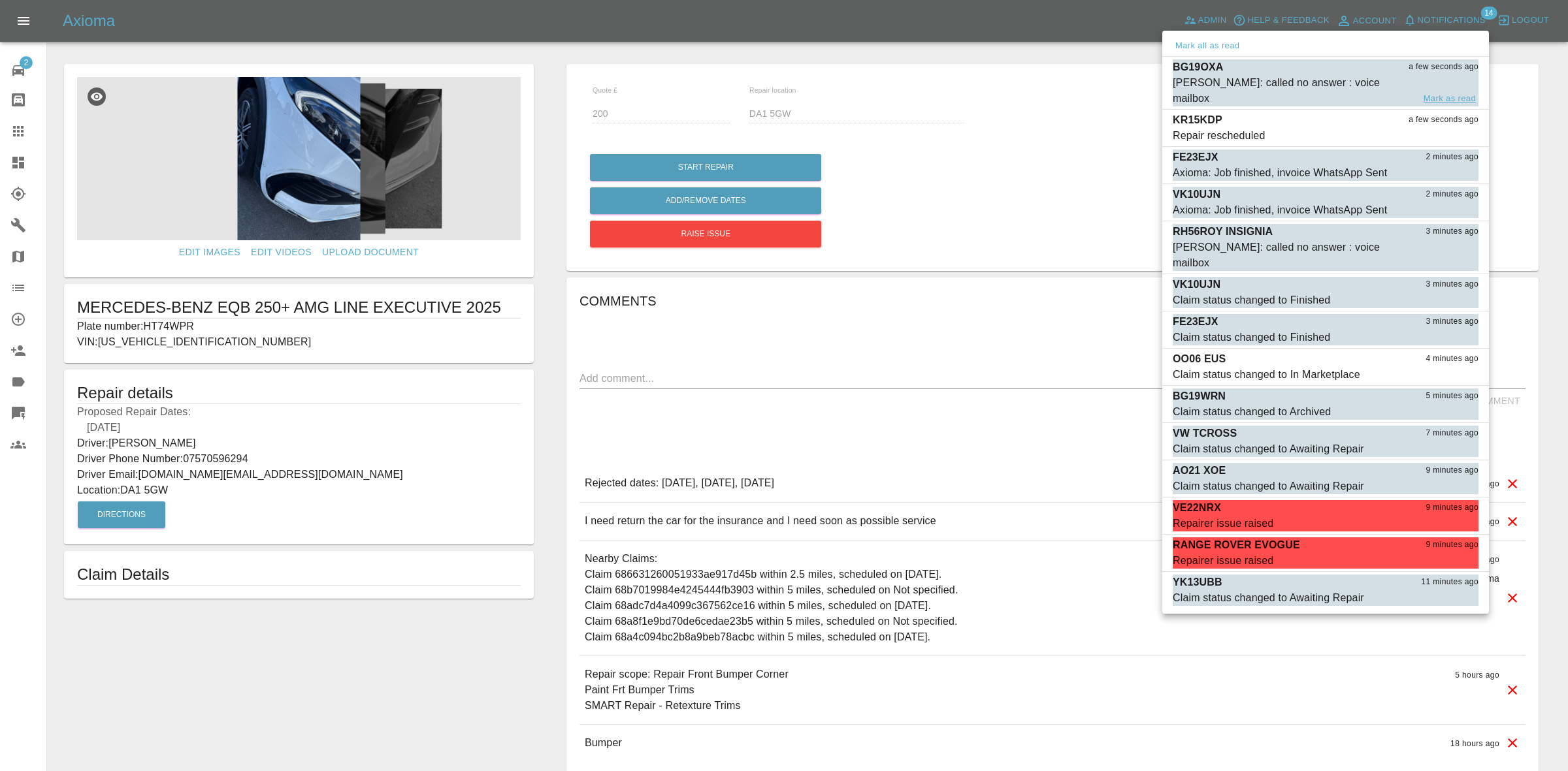
click at [1429, 91] on button "Mark as read" at bounding box center [1449, 99] width 57 height 15
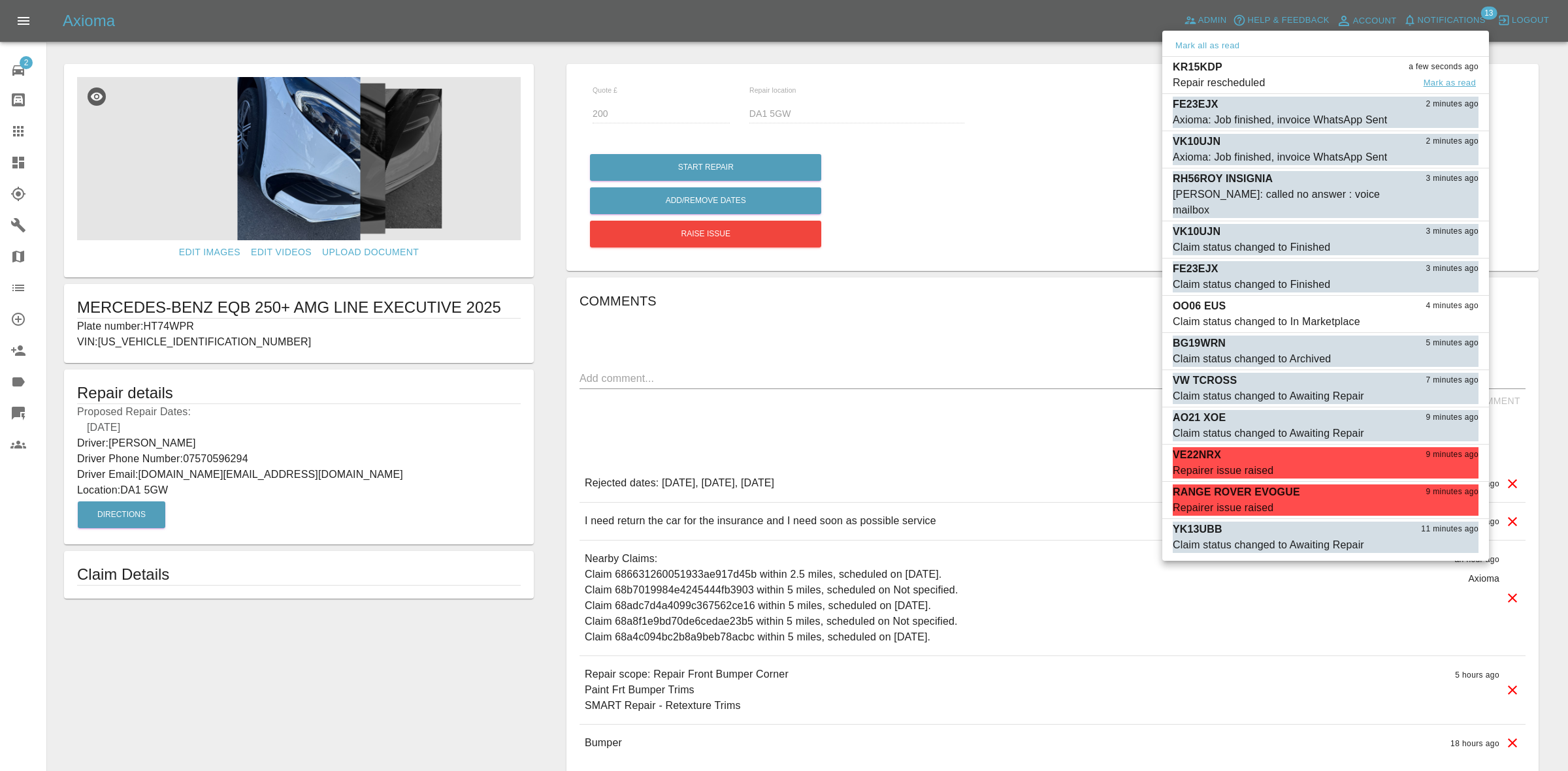
click at [1466, 86] on button "Mark as read" at bounding box center [1449, 83] width 57 height 15
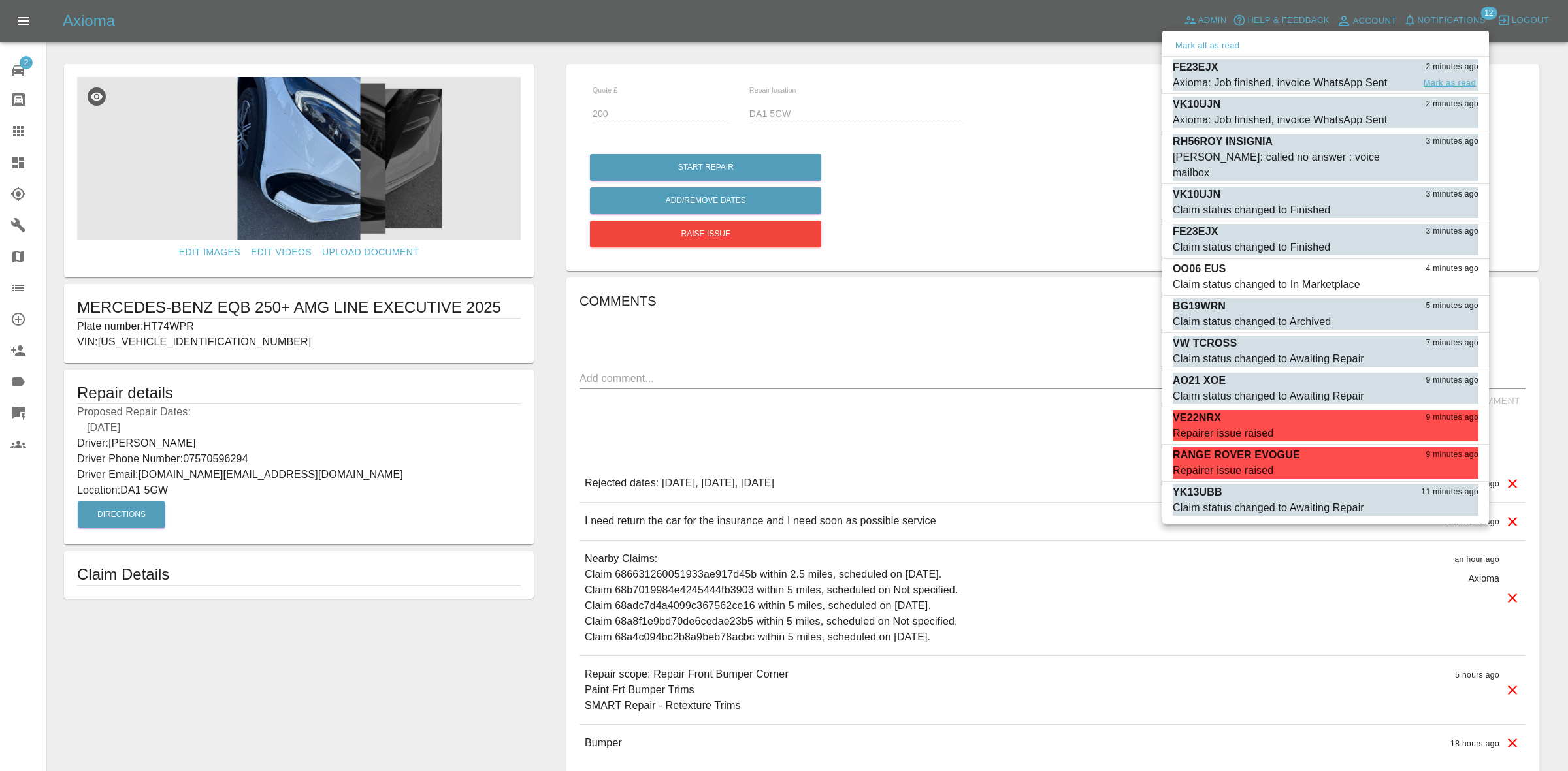
click at [1449, 79] on button "Mark as read" at bounding box center [1449, 83] width 57 height 15
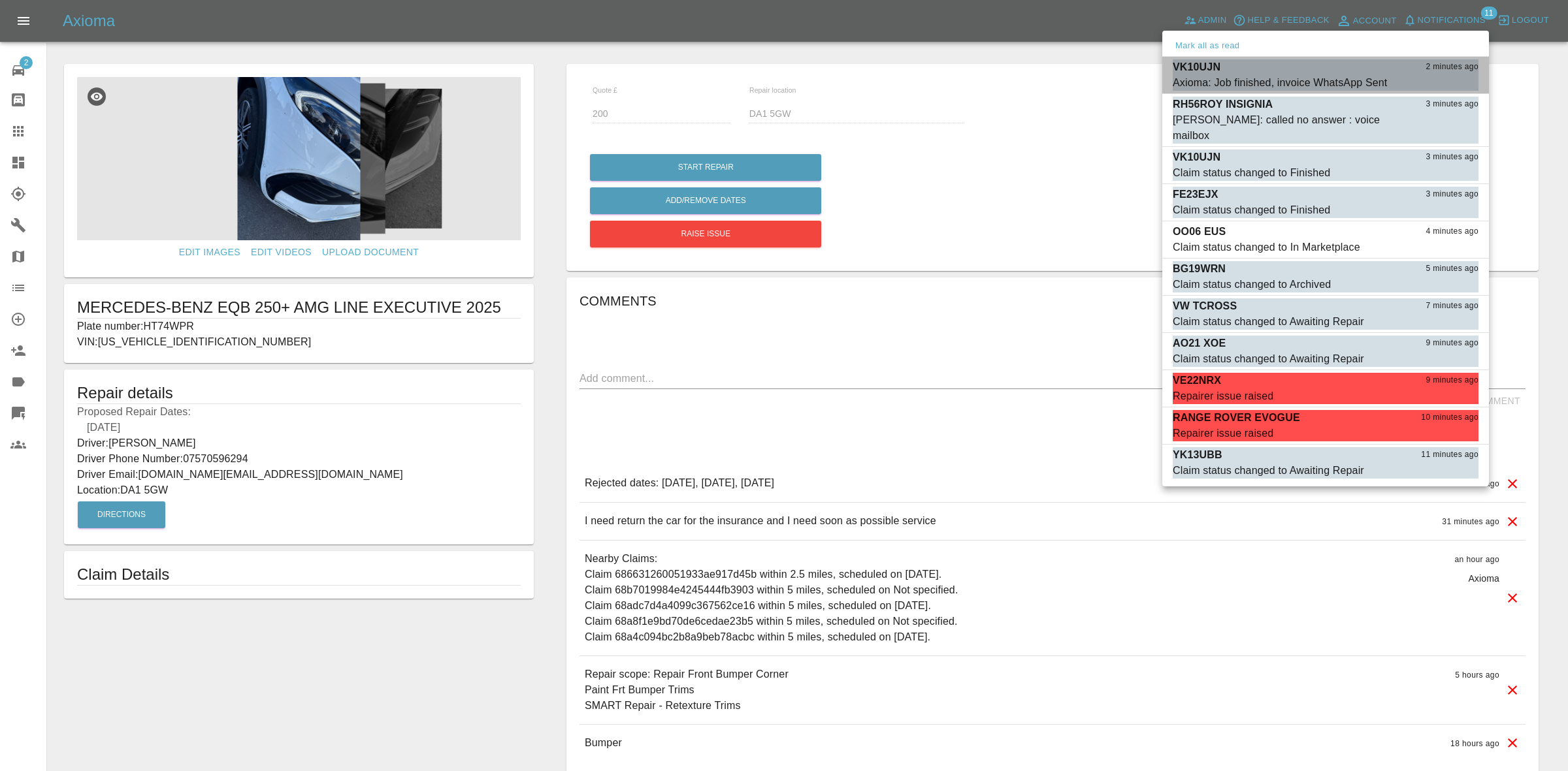
click at [1449, 79] on button "Mark as read" at bounding box center [1449, 83] width 57 height 15
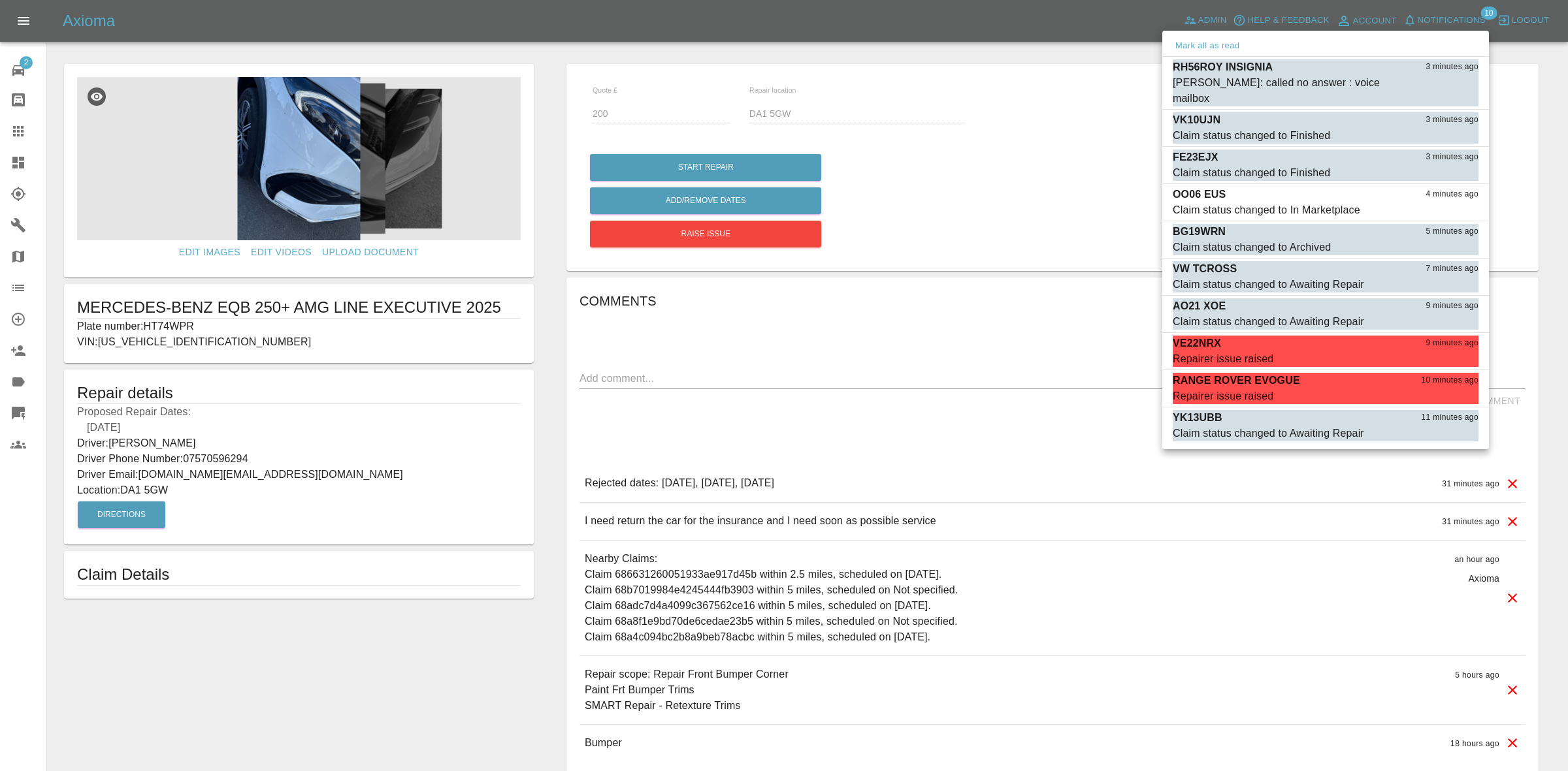
click at [1449, 91] on button "Mark as read" at bounding box center [1449, 99] width 57 height 15
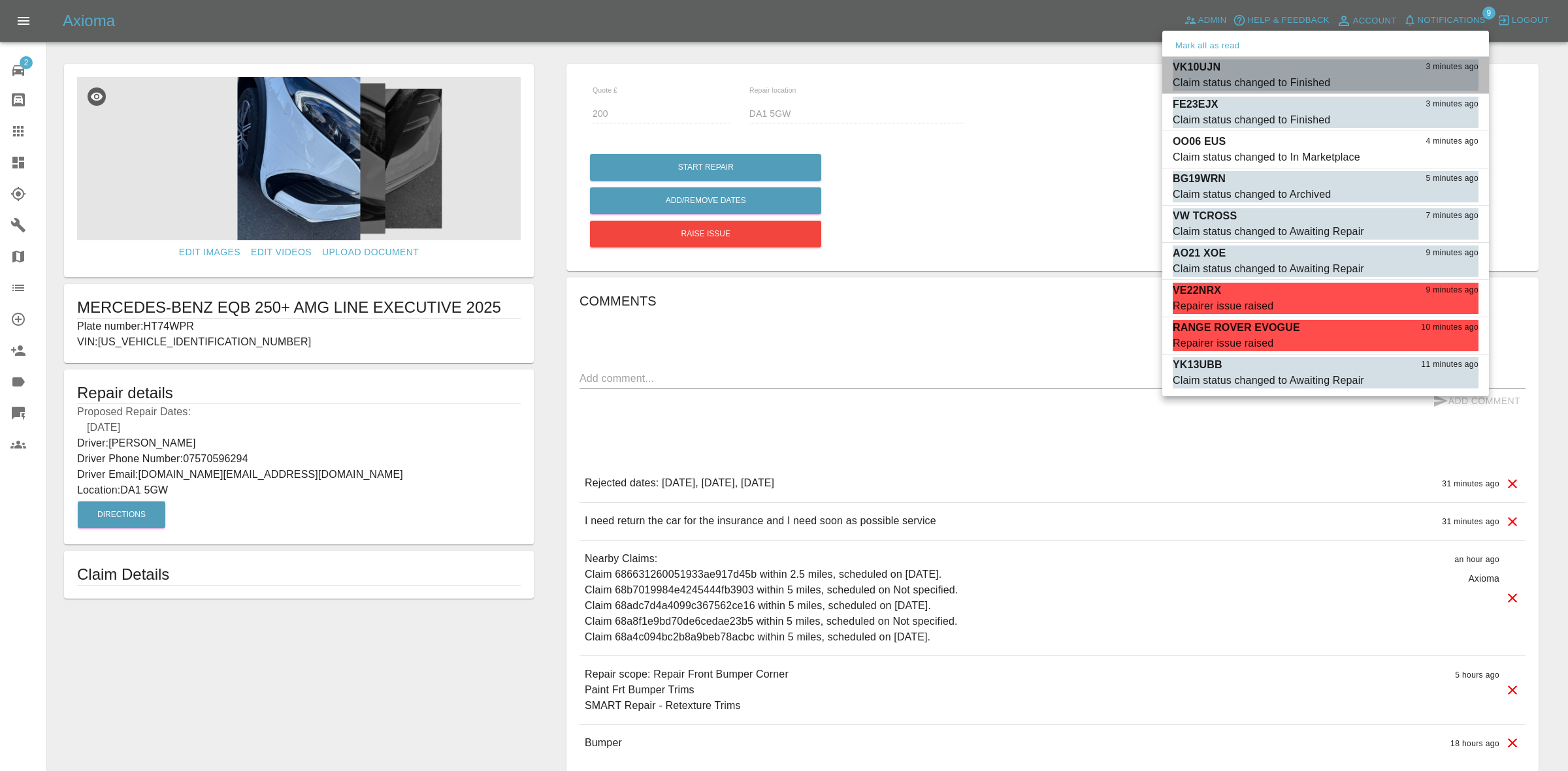
click at [1449, 79] on button "Mark as read" at bounding box center [1449, 83] width 57 height 15
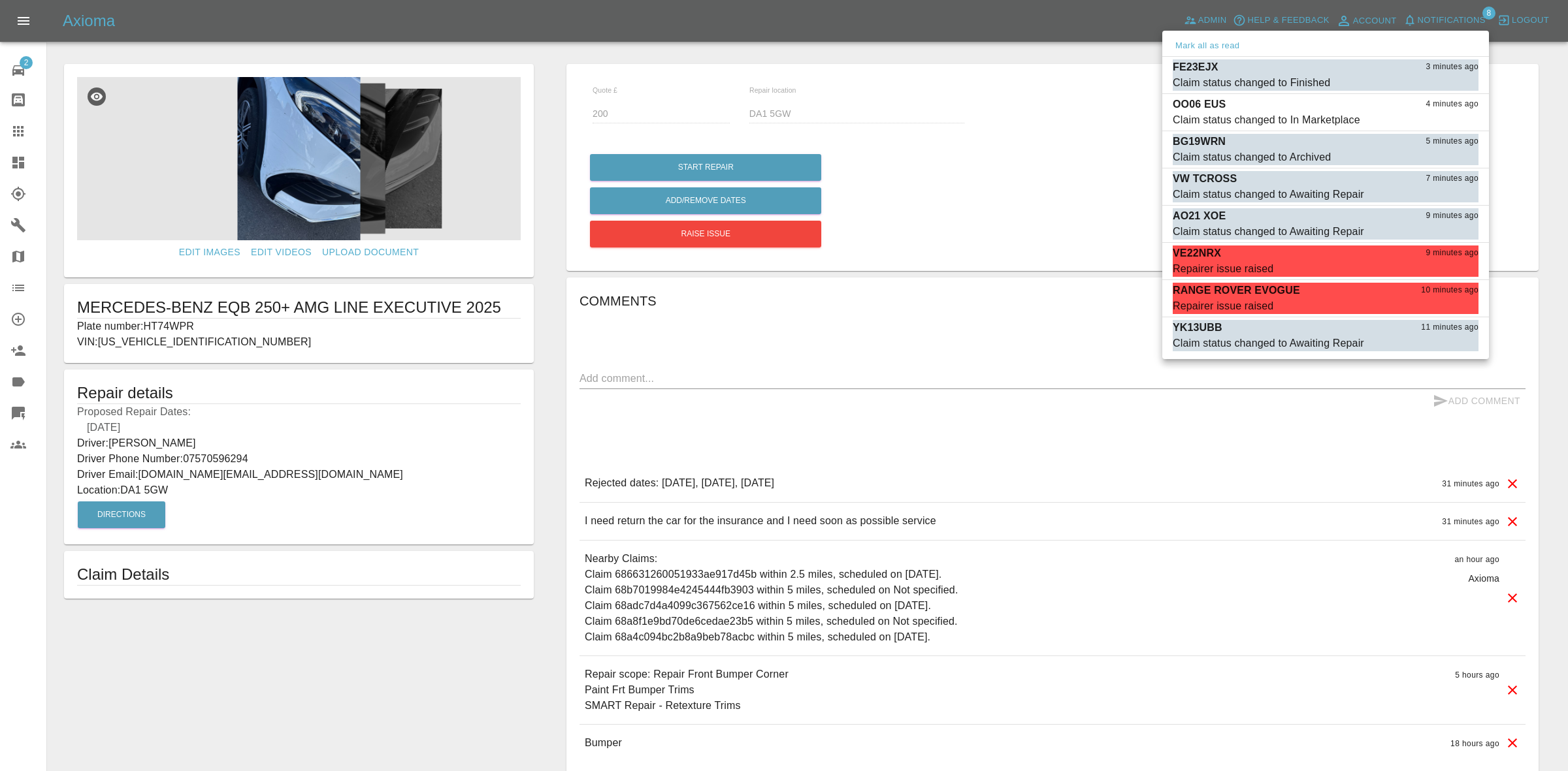
click at [1449, 79] on button "Mark as read" at bounding box center [1449, 83] width 57 height 15
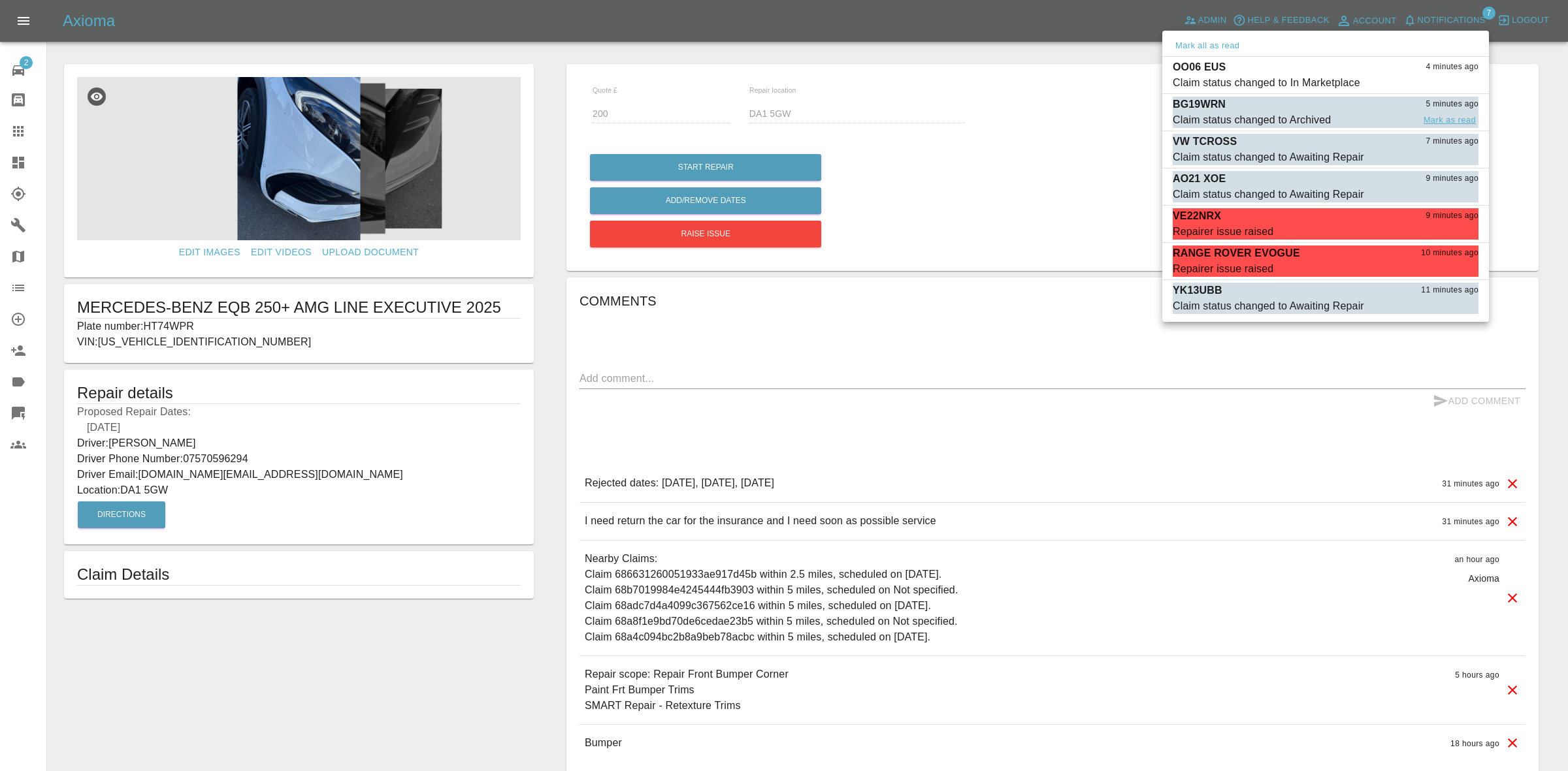
click at [1446, 118] on button "Mark as read" at bounding box center [1449, 120] width 57 height 15
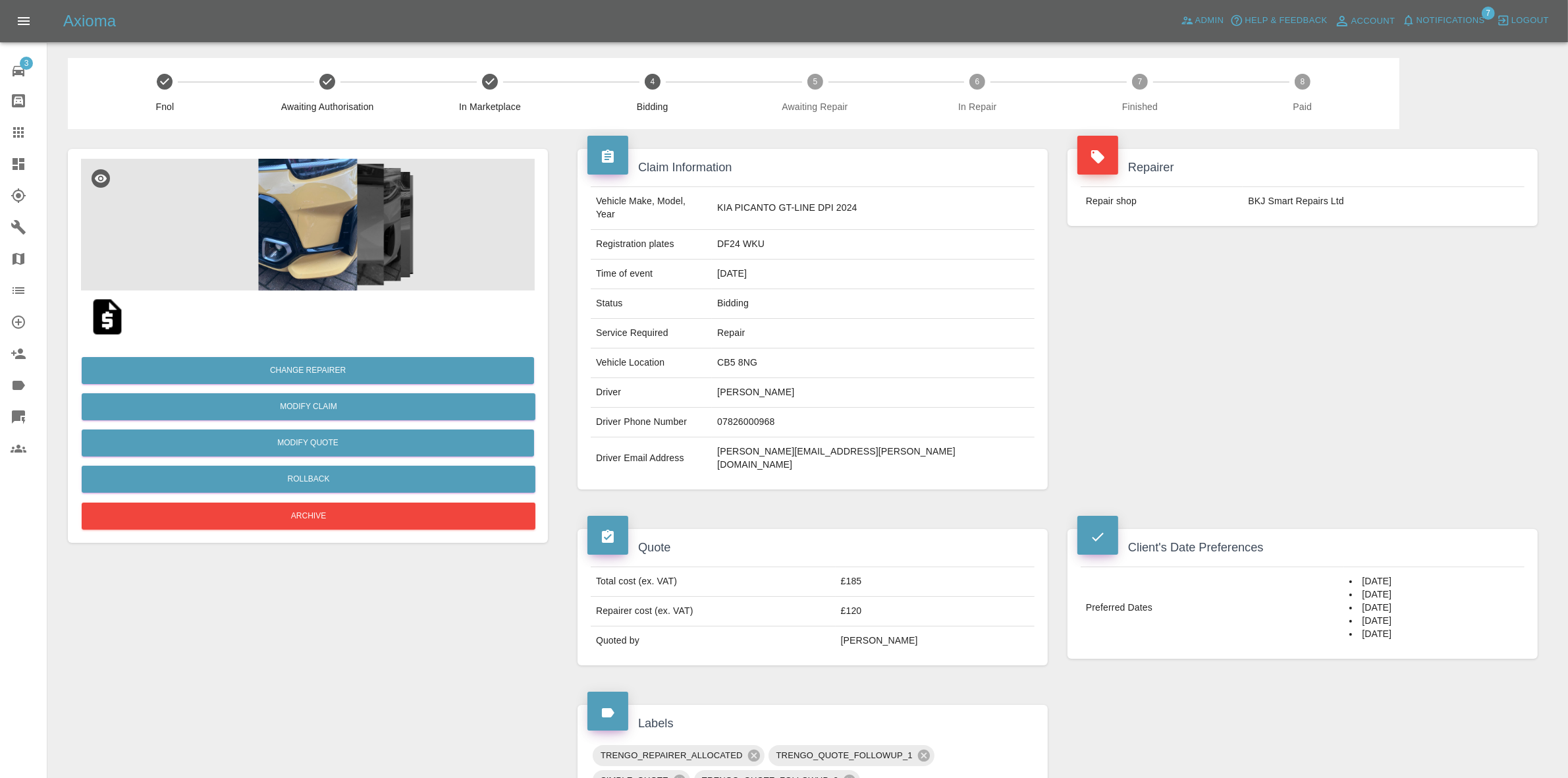
click at [1420, 228] on div "Repairer Repair shop BKJ Smart Repairs Ltd" at bounding box center [1303, 187] width 490 height 117
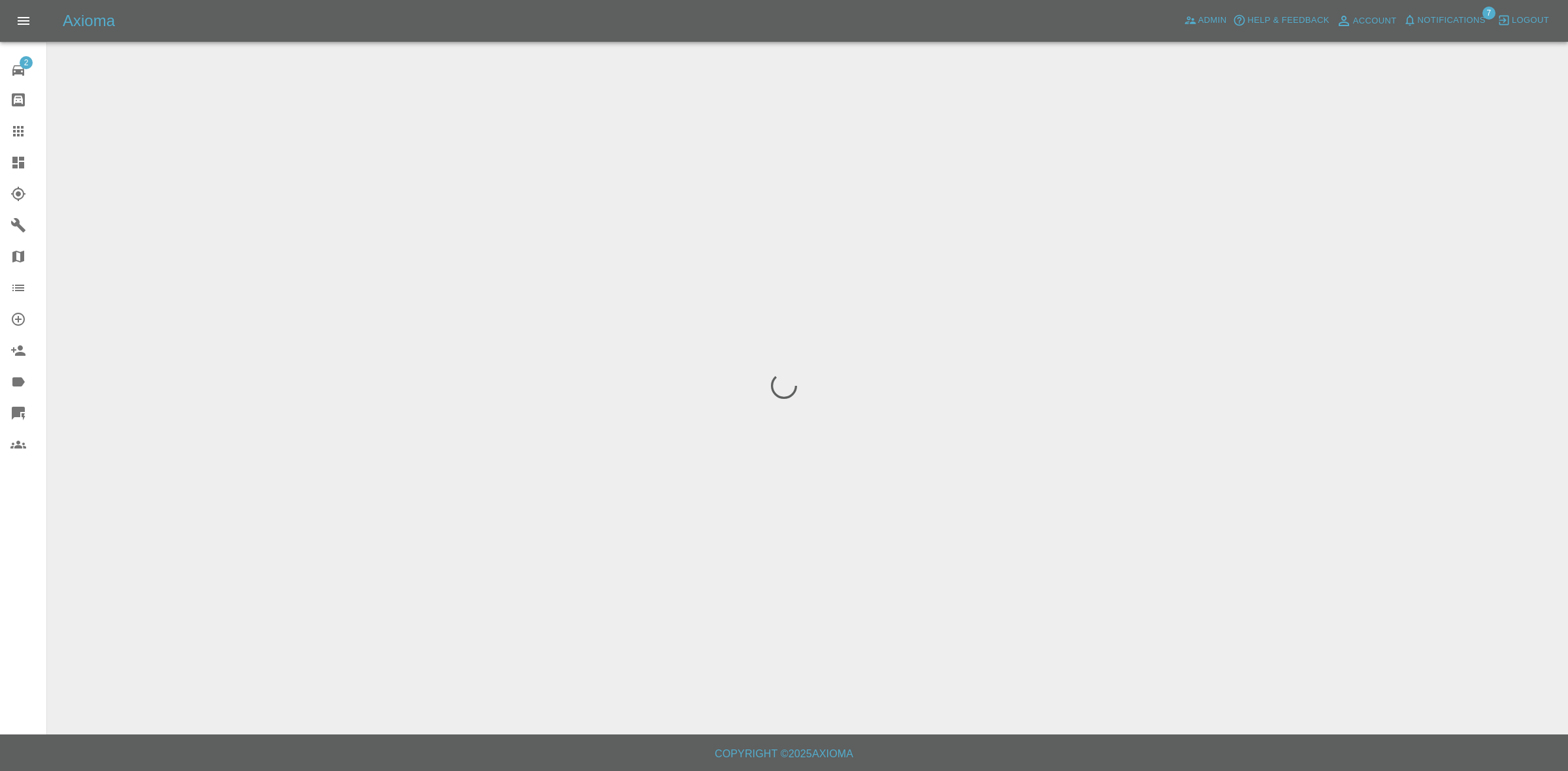
click at [1437, 25] on span "Notifications" at bounding box center [1451, 20] width 68 height 15
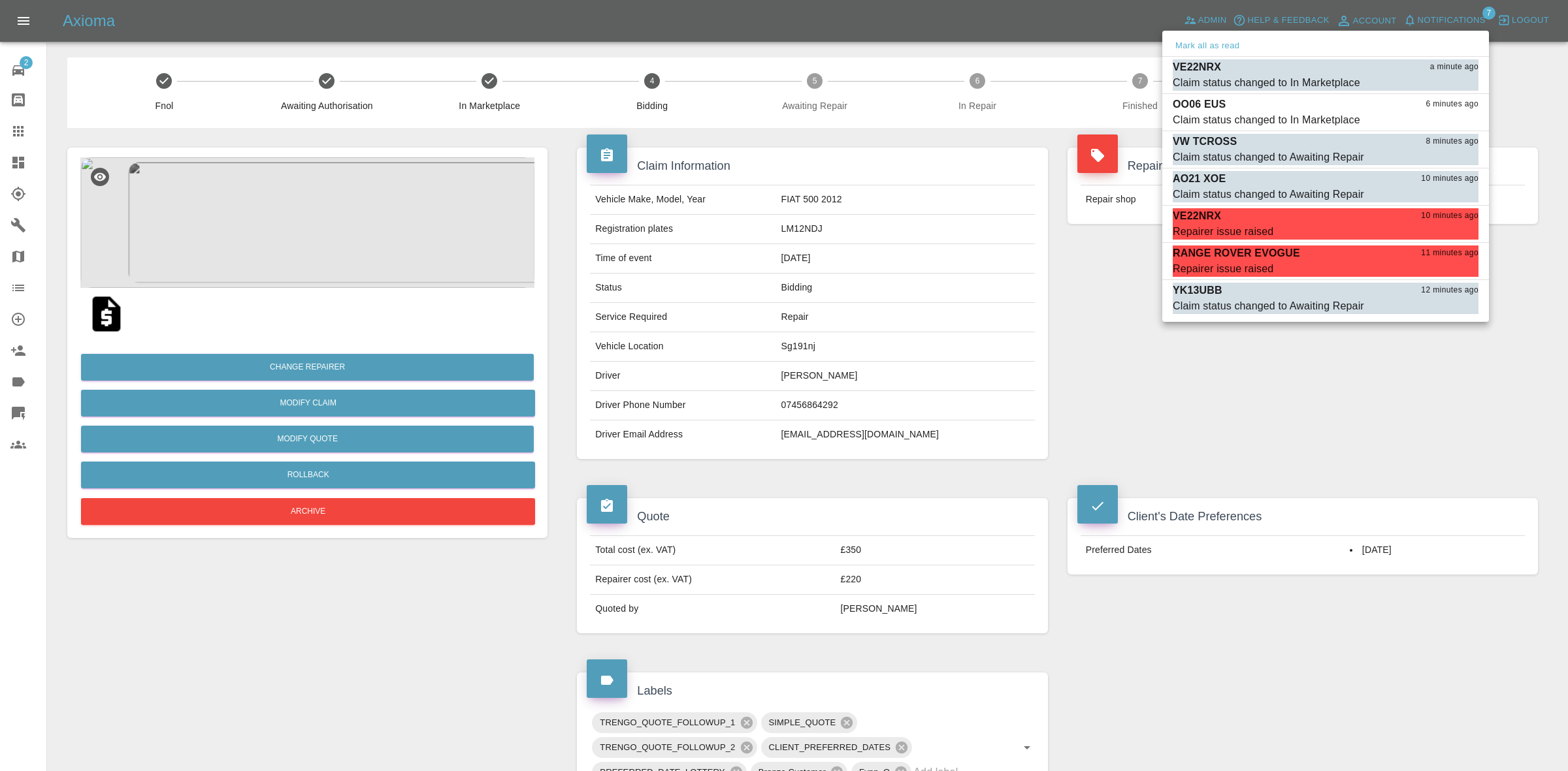
click at [1007, 266] on div at bounding box center [784, 385] width 1568 height 771
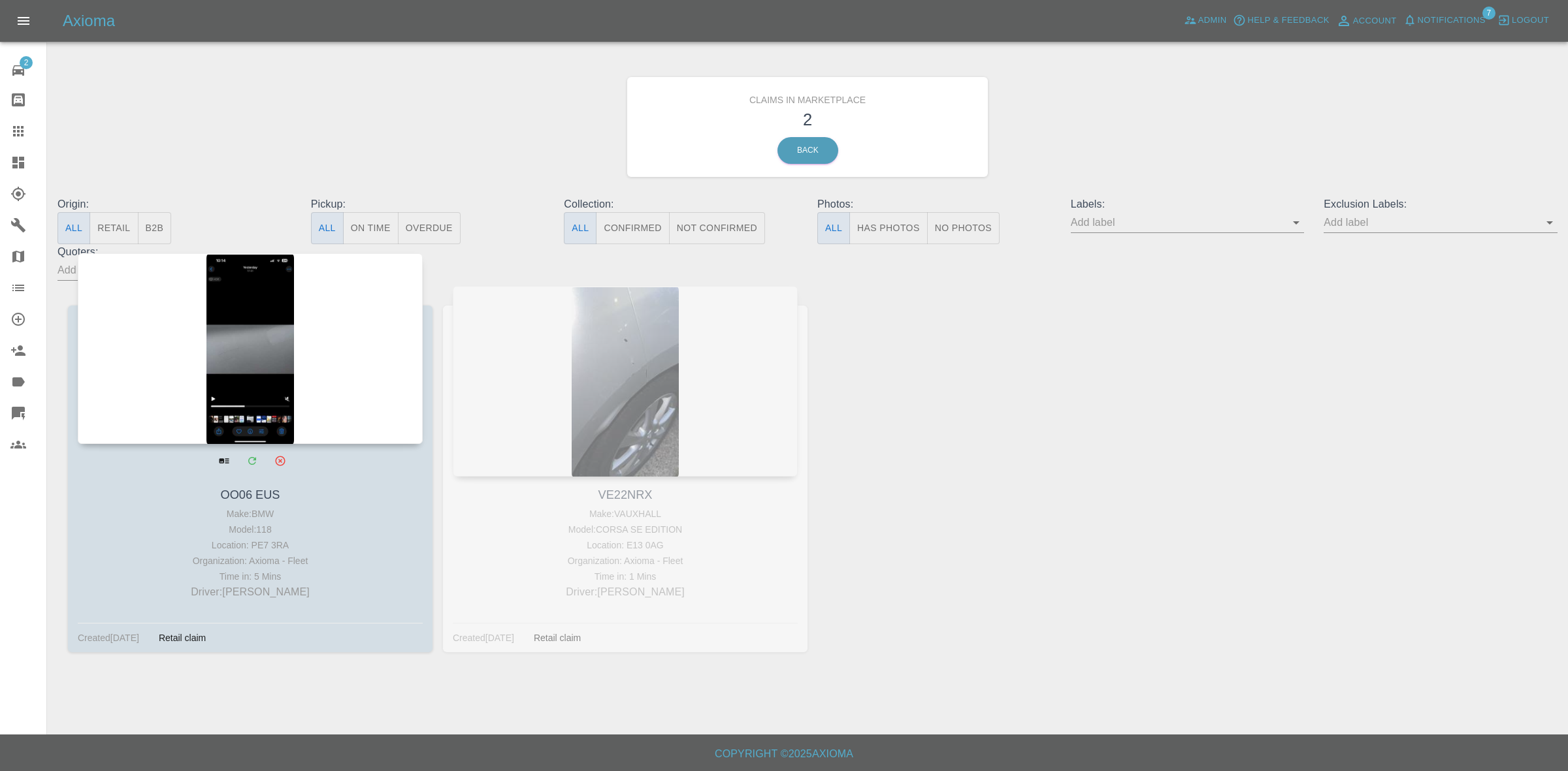
drag, startPoint x: 279, startPoint y: 373, endPoint x: 302, endPoint y: 369, distance: 23.3
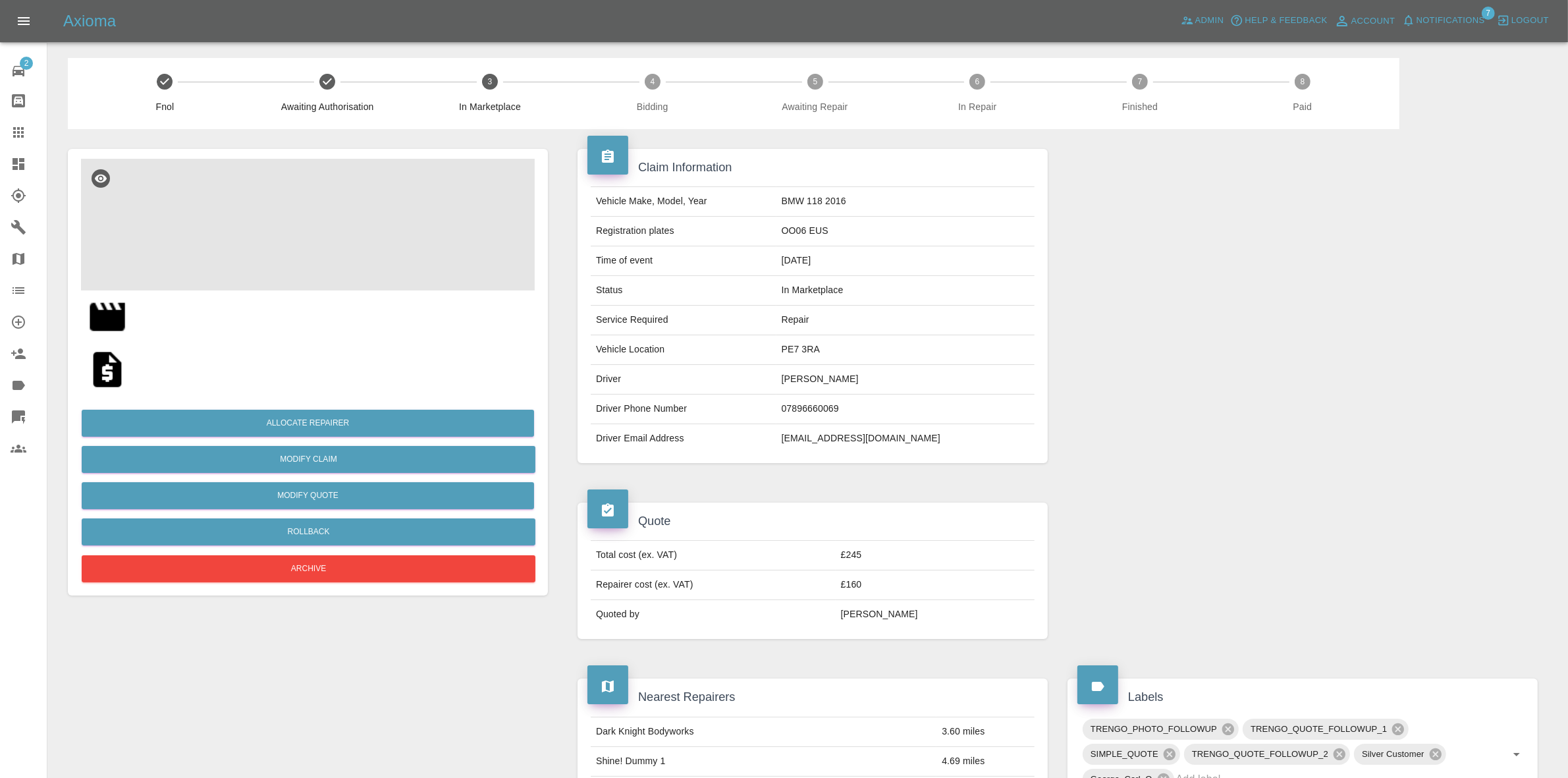
click at [356, 235] on img at bounding box center [307, 225] width 454 height 132
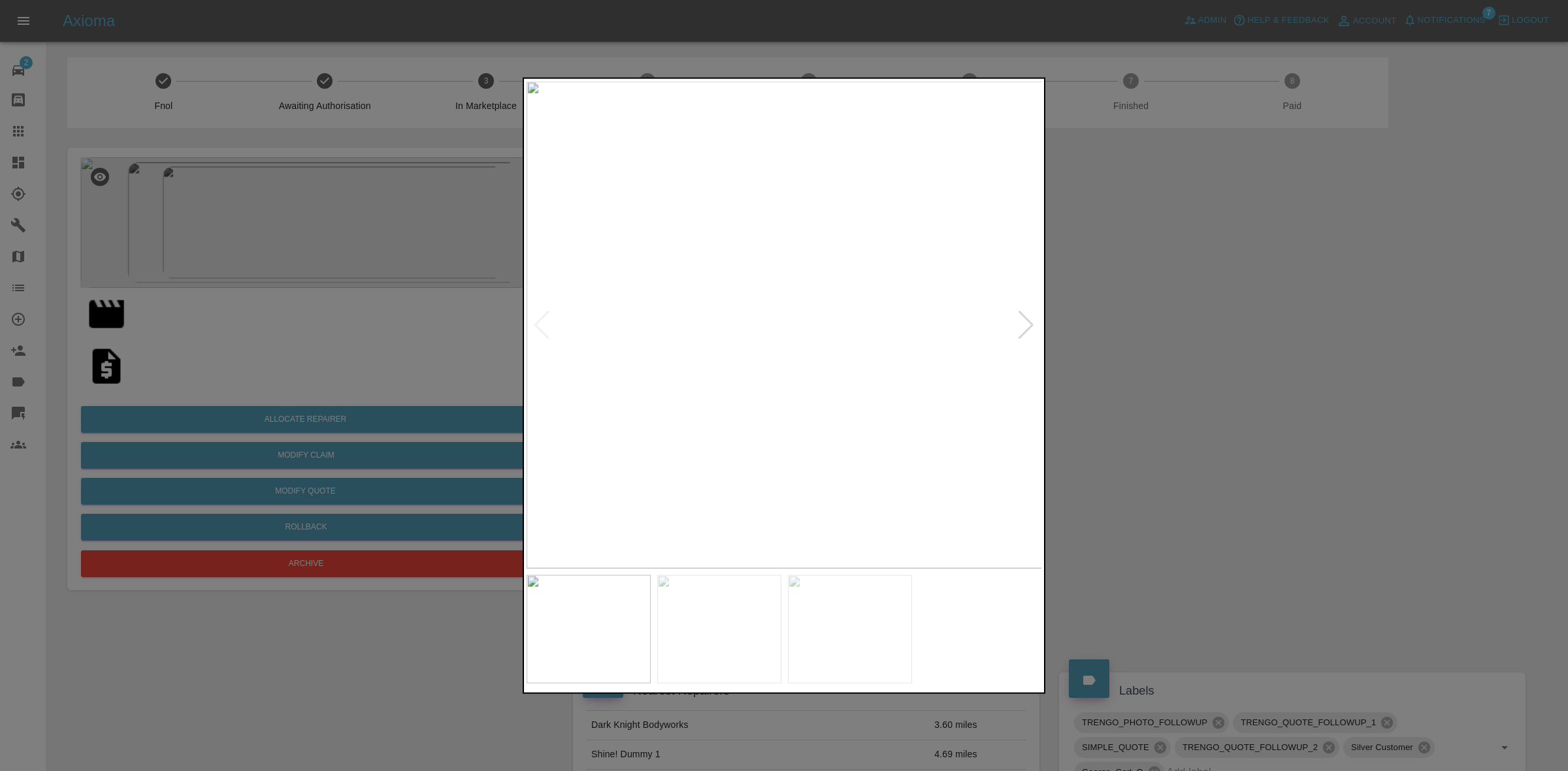
click at [1030, 327] on div at bounding box center [1026, 324] width 17 height 28
click at [1030, 327] on img at bounding box center [785, 325] width 517 height 487
click at [1157, 368] on div at bounding box center [784, 385] width 1568 height 771
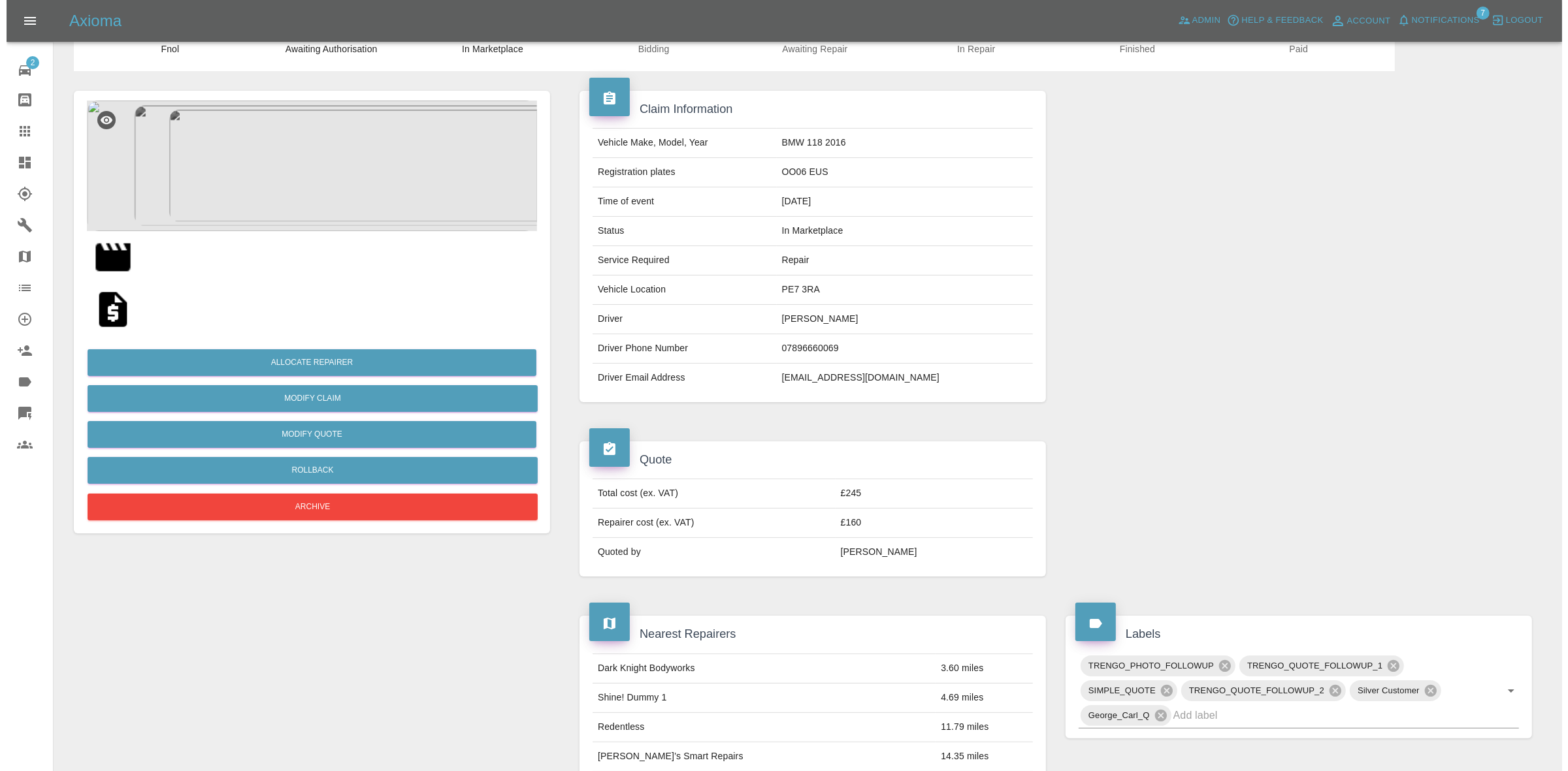
scroll to position [57, 0]
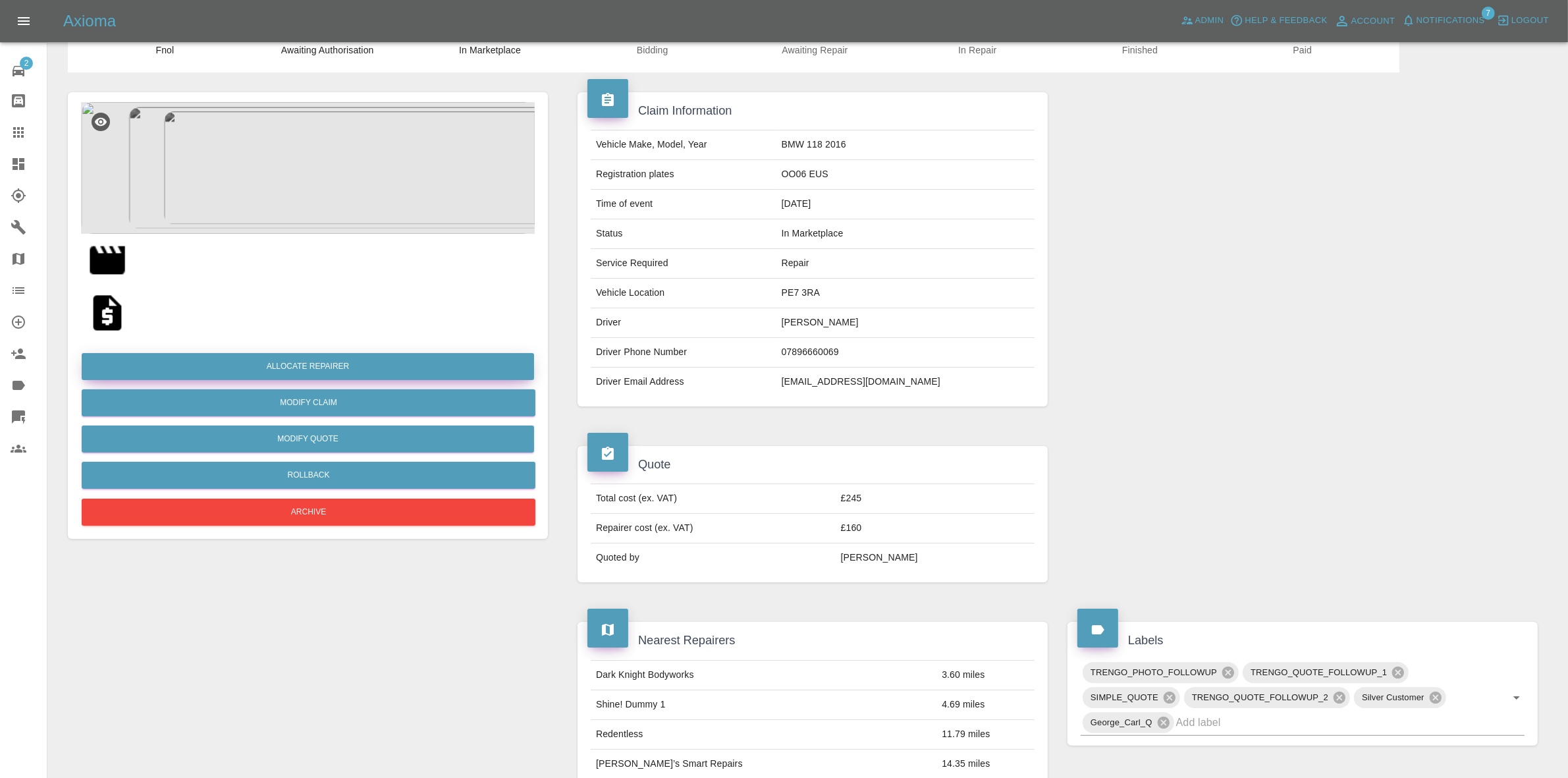
click at [300, 367] on button "Allocate Repairer" at bounding box center [308, 366] width 453 height 27
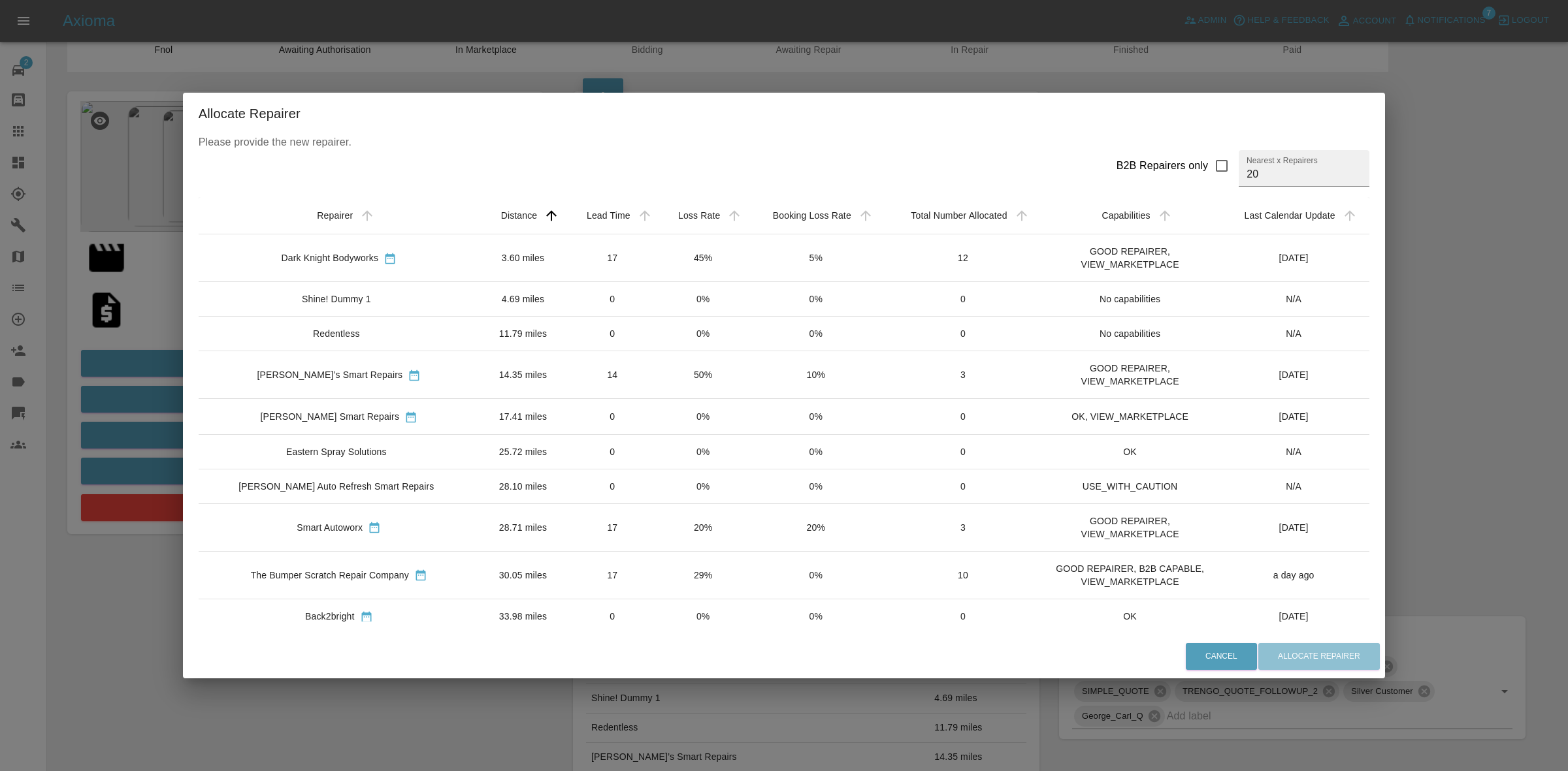
click at [720, 253] on td "45%" at bounding box center [704, 258] width 89 height 47
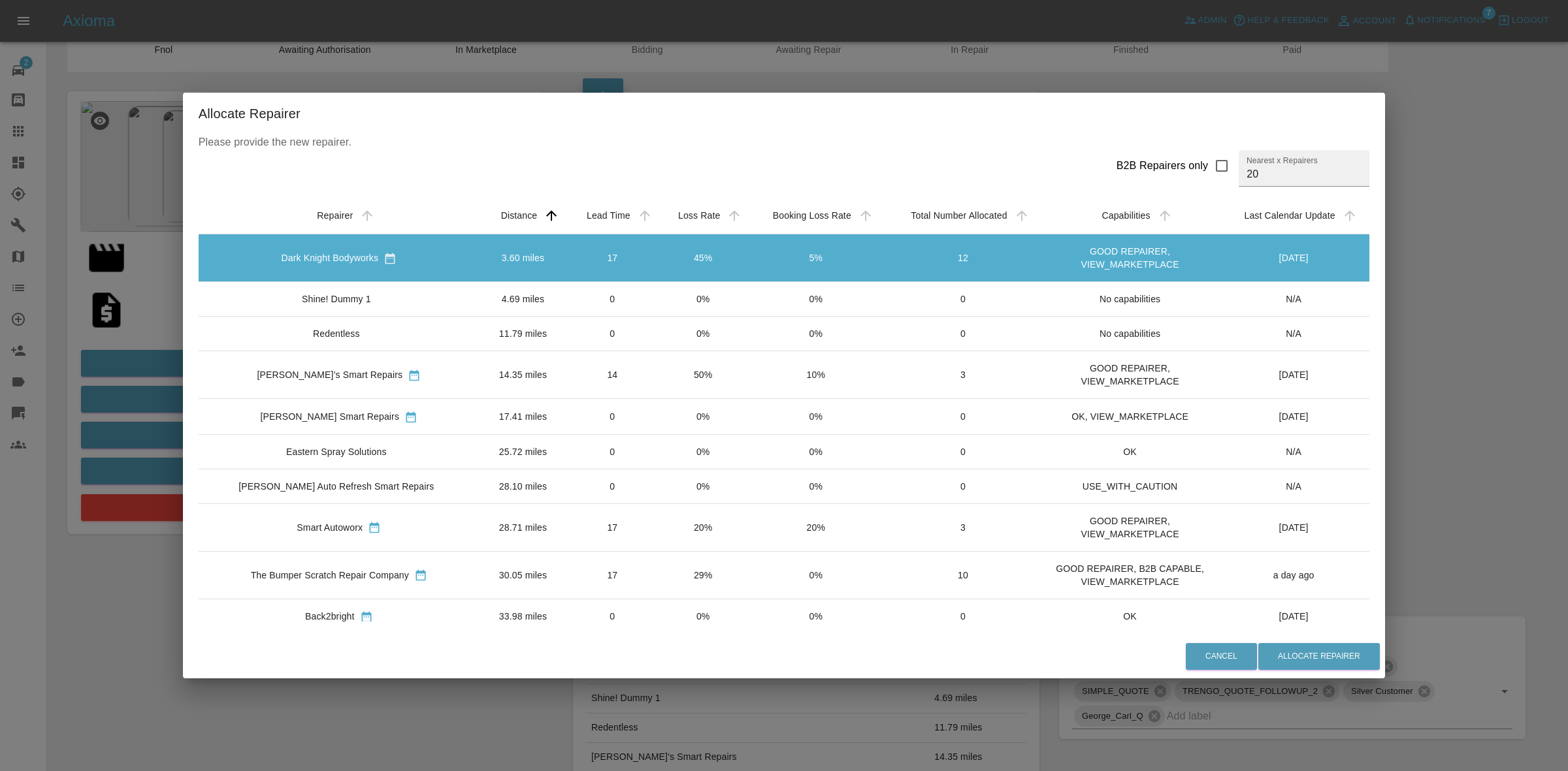
click at [677, 297] on td "0%" at bounding box center [704, 299] width 89 height 35
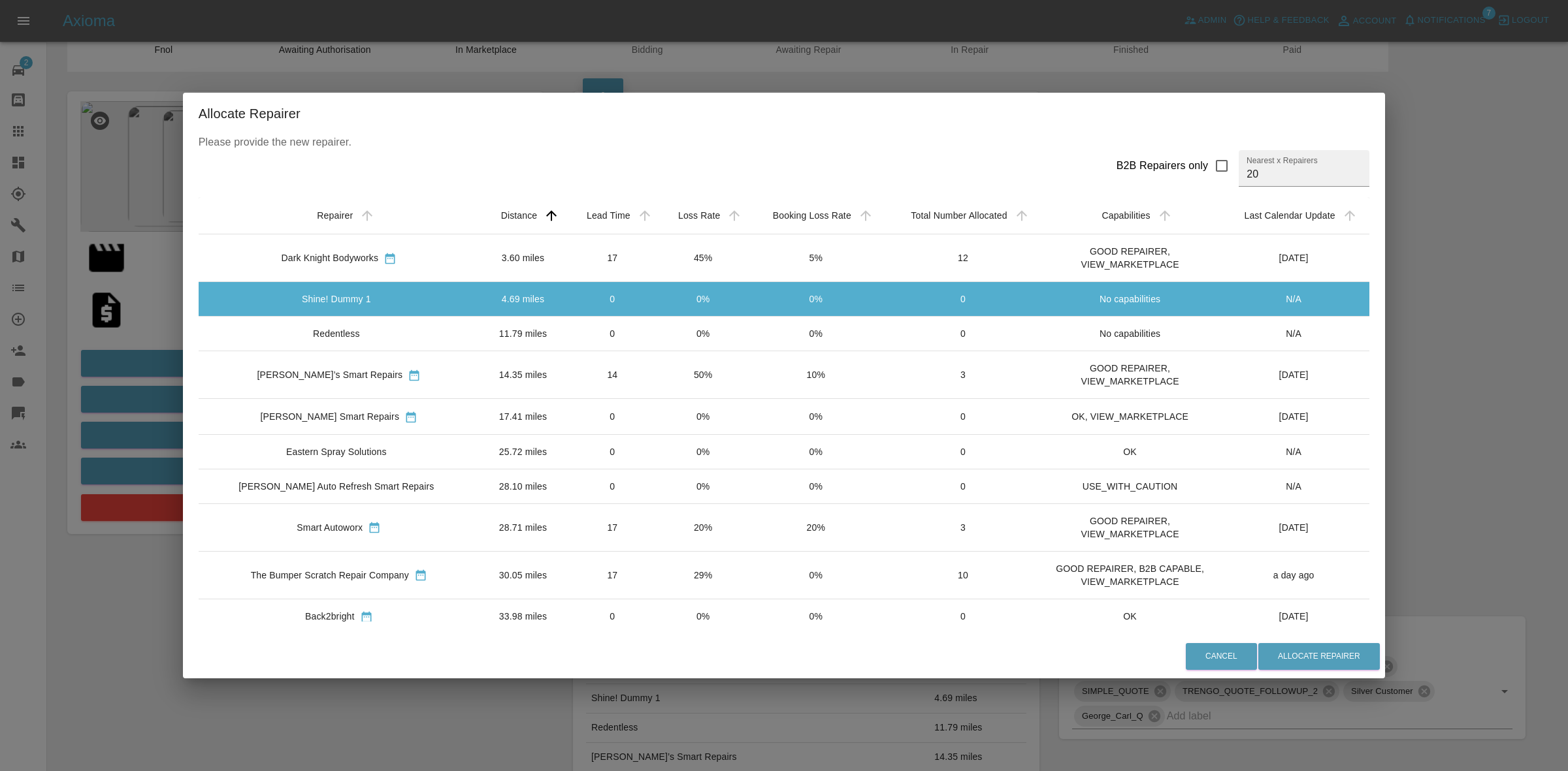
click at [632, 334] on td "0" at bounding box center [612, 334] width 91 height 35
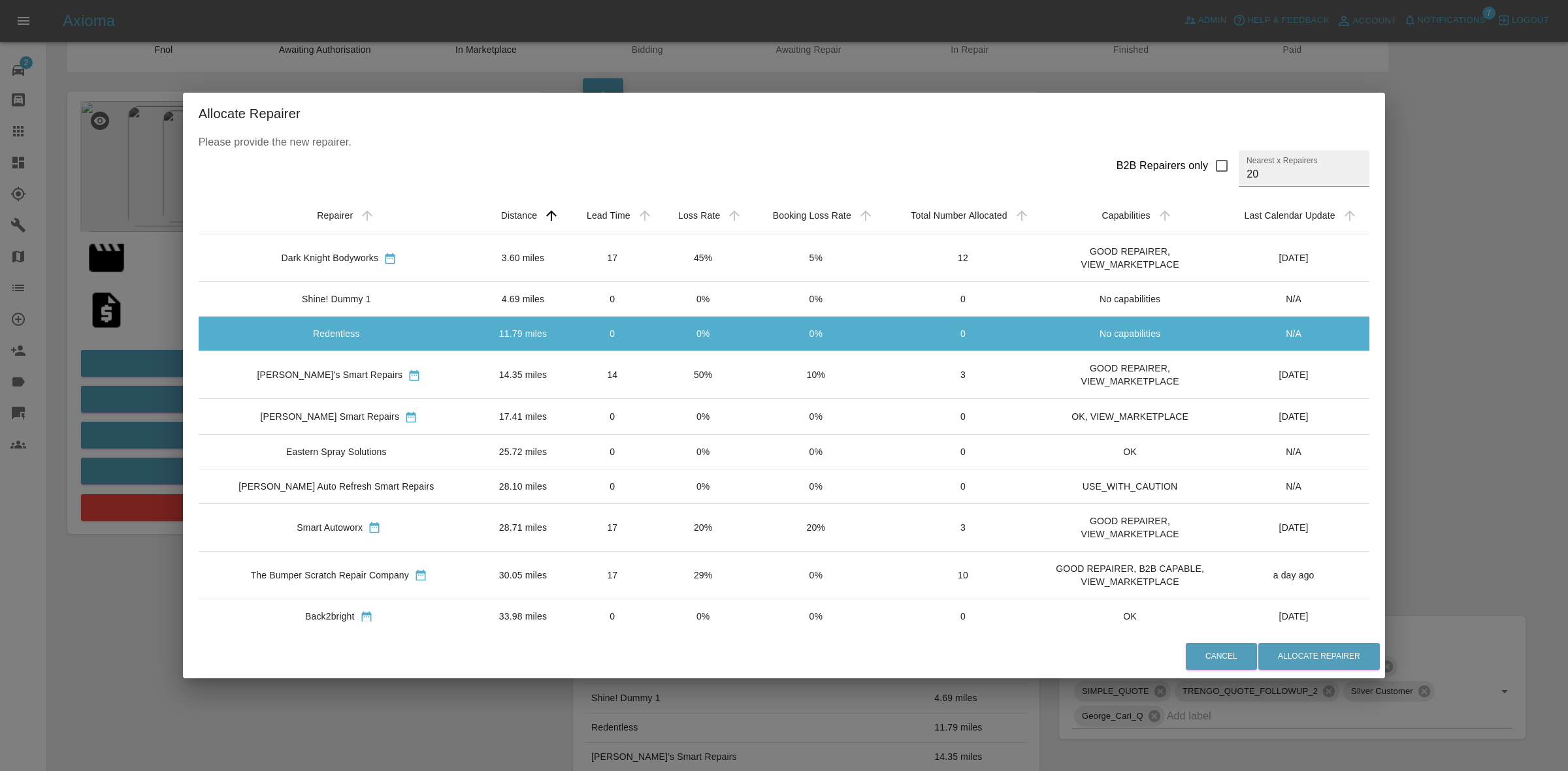
click at [631, 367] on td "14" at bounding box center [612, 375] width 91 height 47
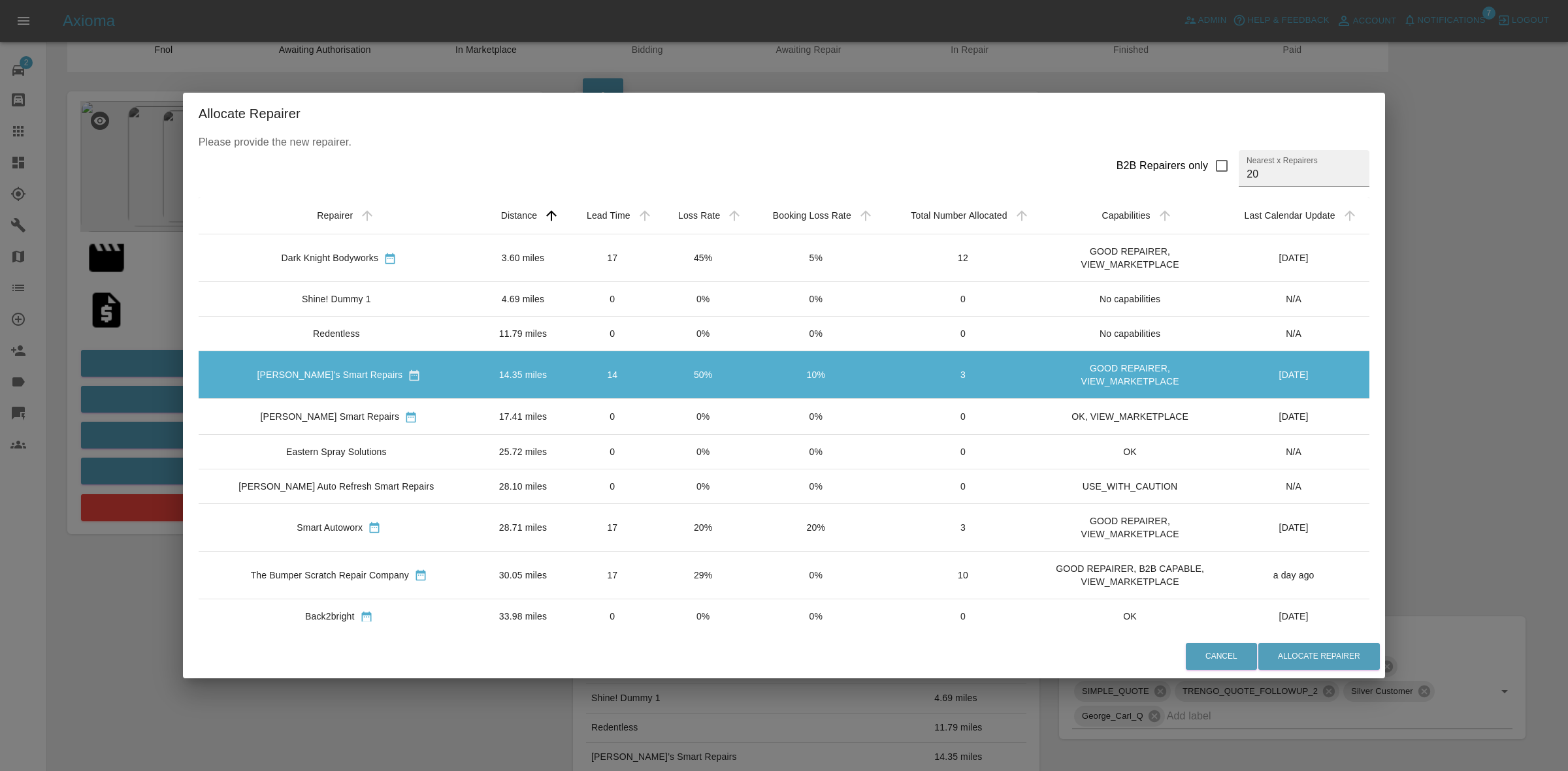
click at [629, 399] on td "0" at bounding box center [612, 416] width 91 height 36
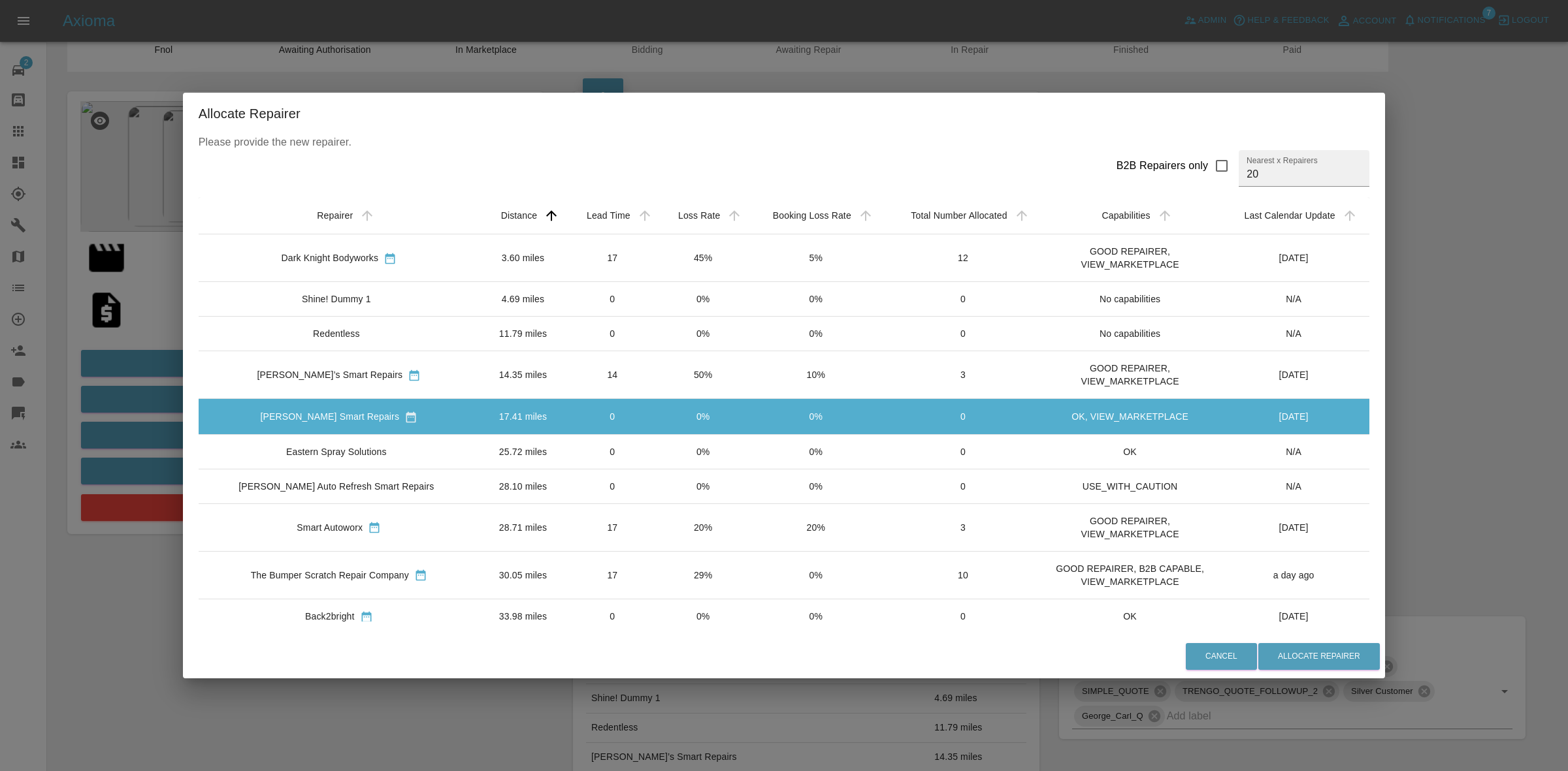
click at [619, 441] on td "0" at bounding box center [612, 452] width 91 height 35
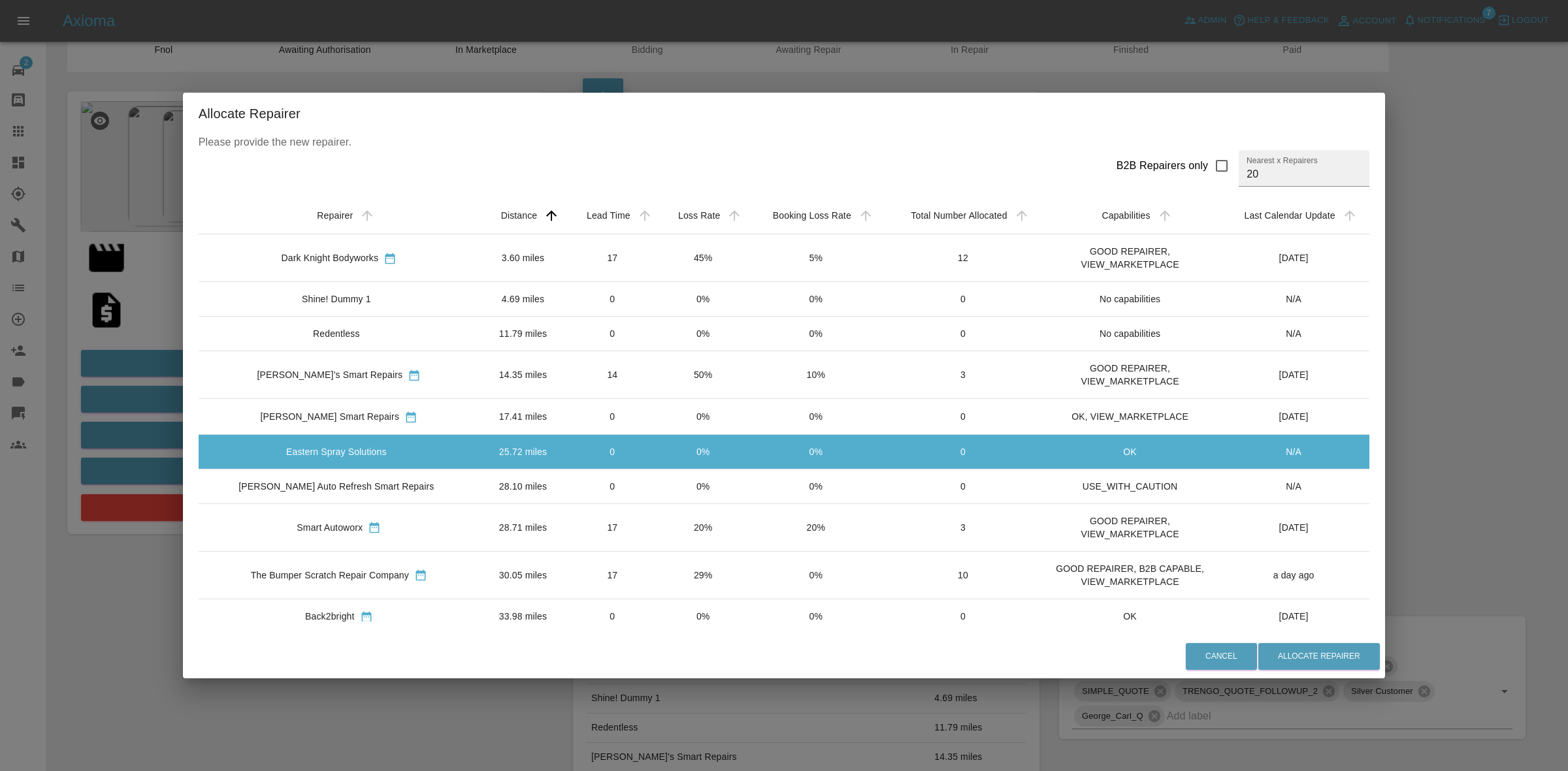
click at [620, 470] on td "0" at bounding box center [612, 486] width 91 height 35
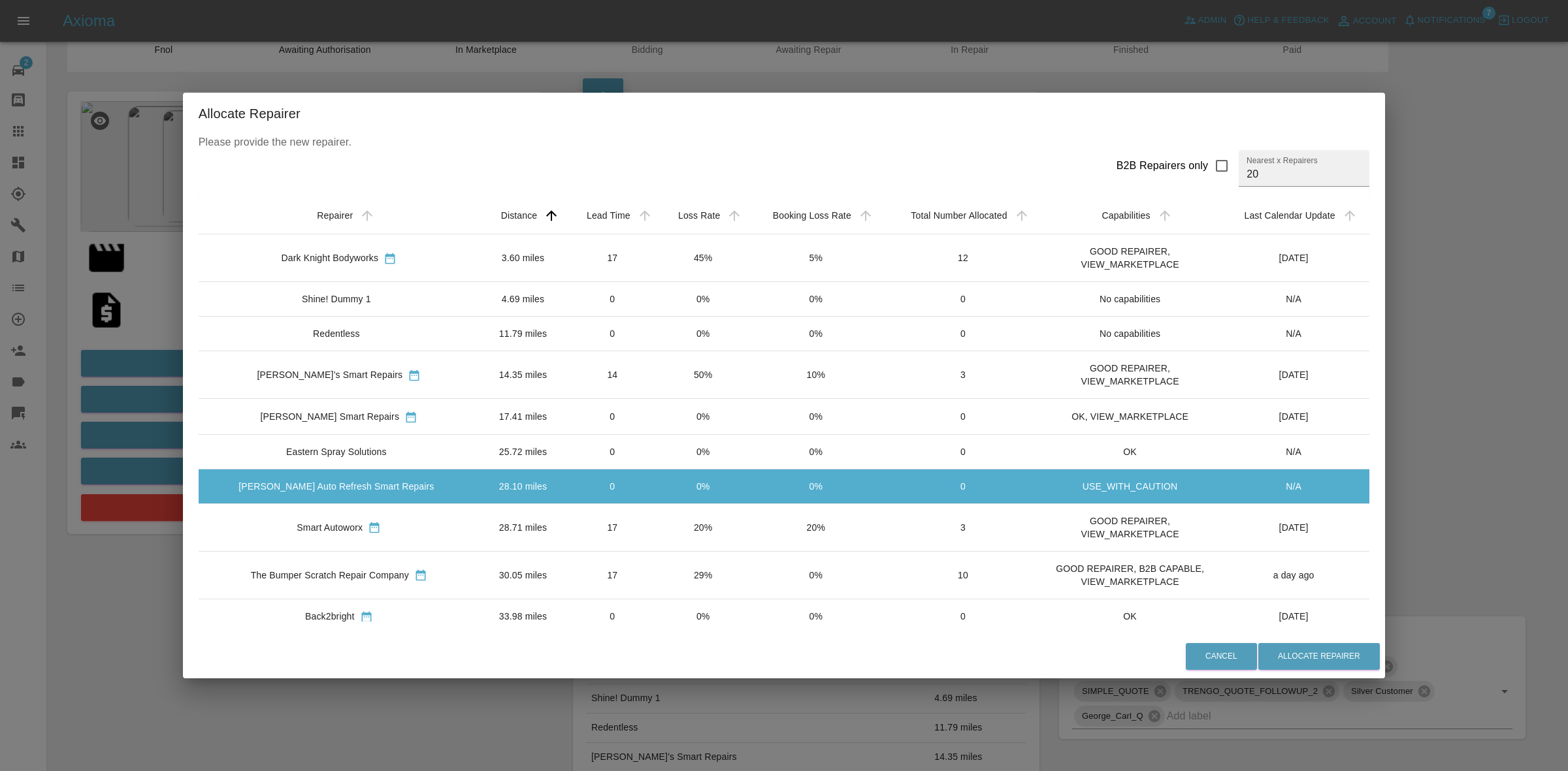
click at [659, 505] on td "20%" at bounding box center [704, 527] width 89 height 47
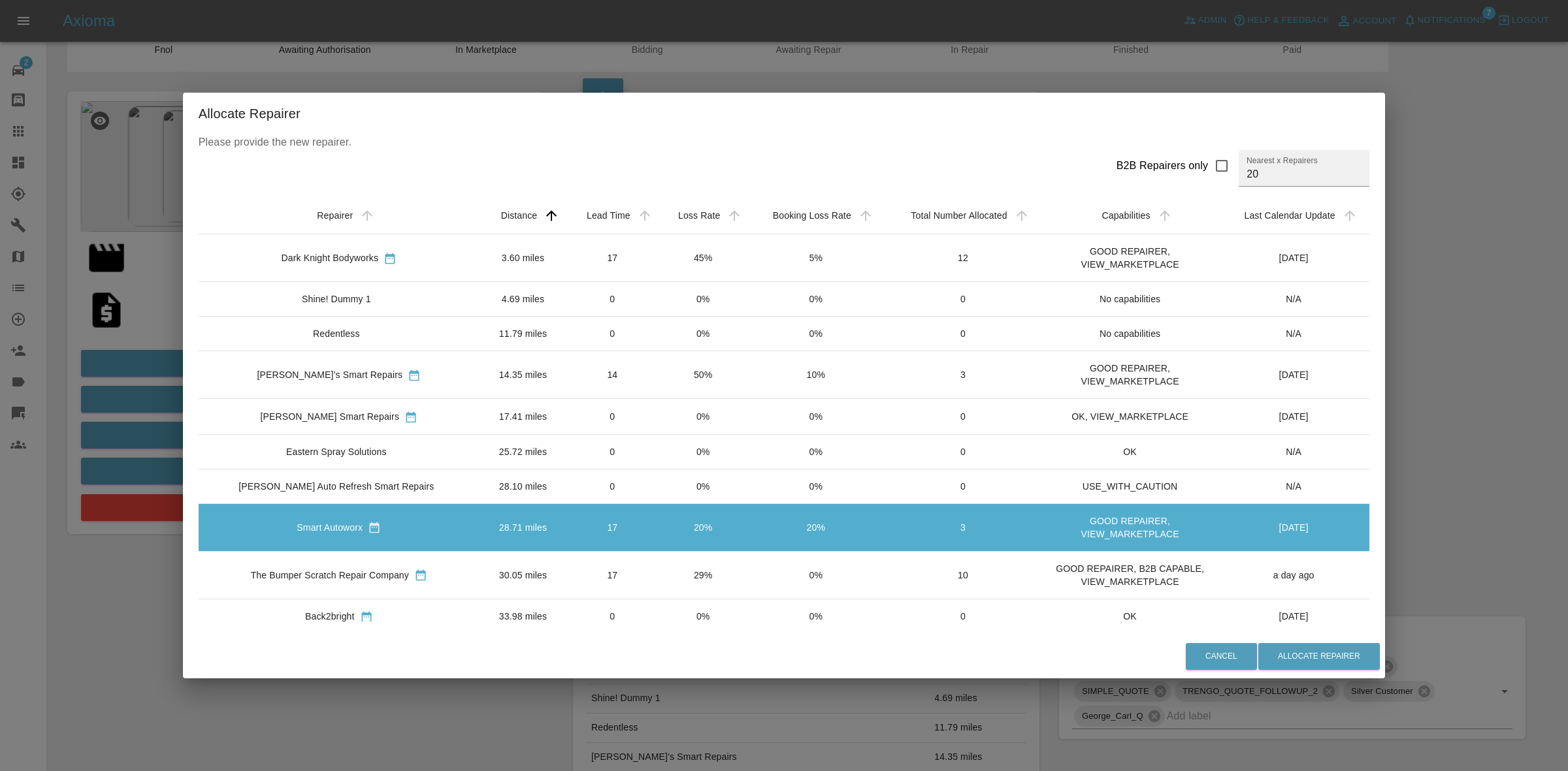
click at [659, 565] on td "29%" at bounding box center [704, 575] width 89 height 47
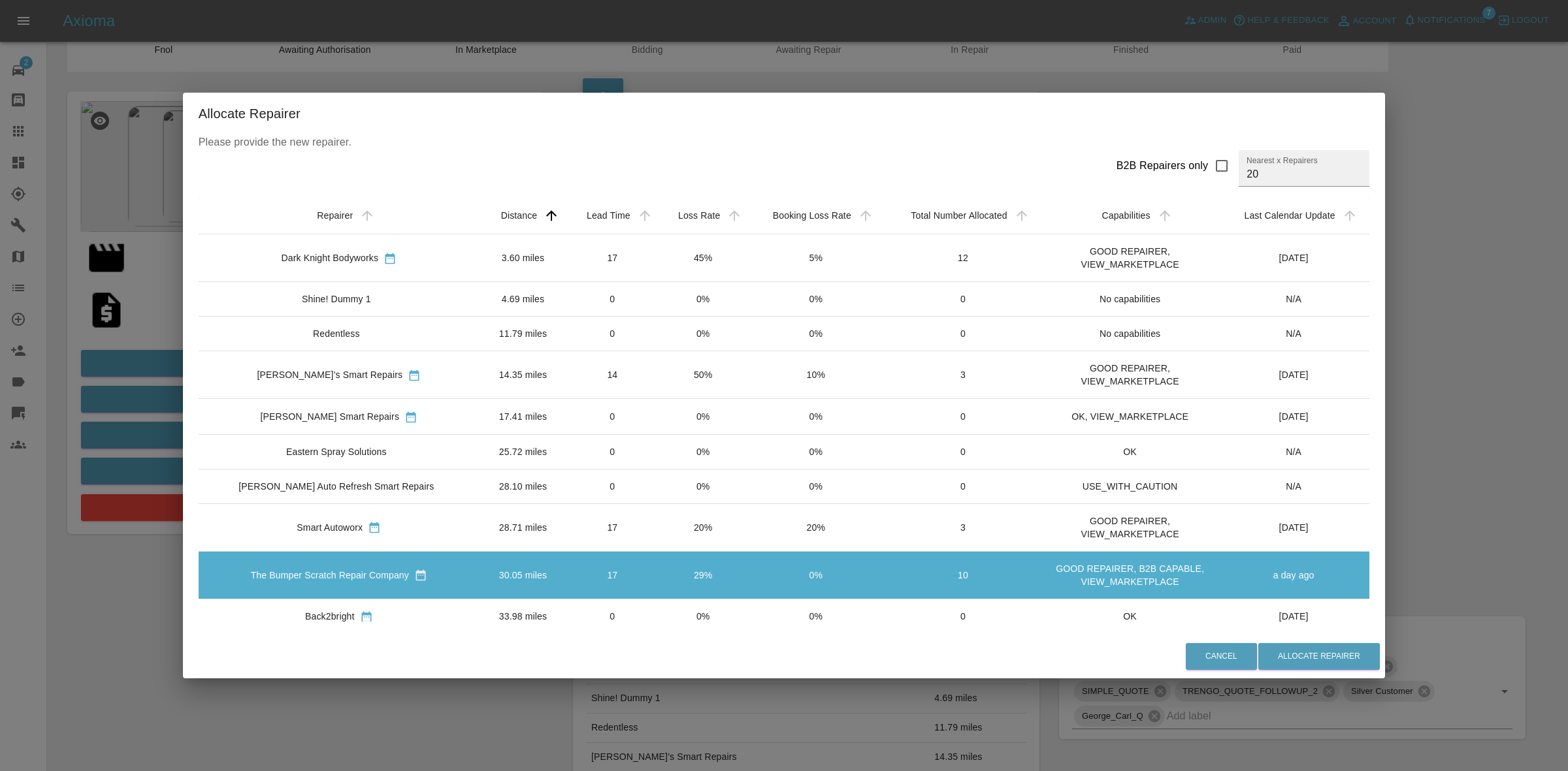
click at [659, 519] on td "20%" at bounding box center [704, 527] width 89 height 47
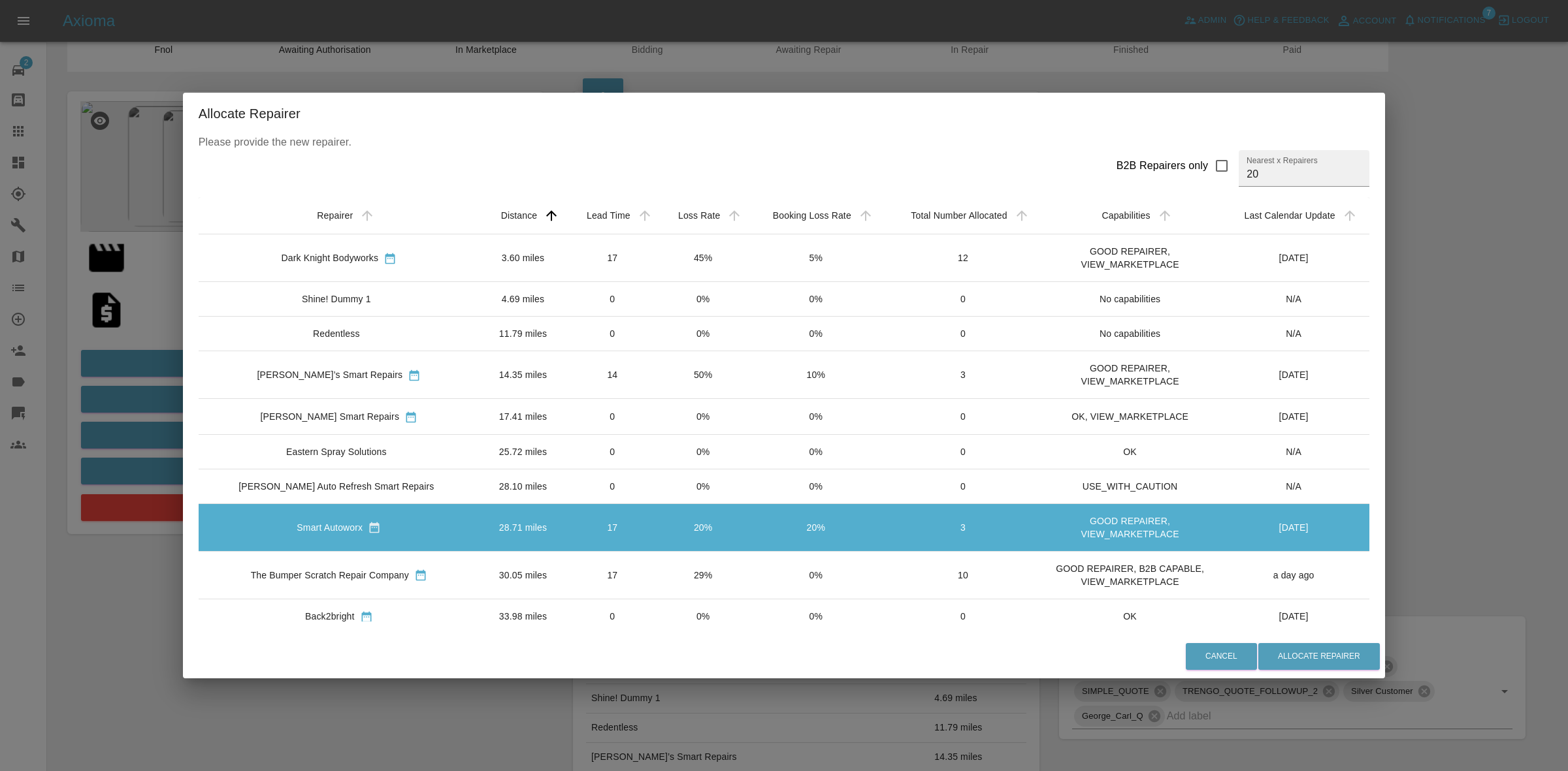
click at [635, 485] on td "0" at bounding box center [612, 486] width 91 height 35
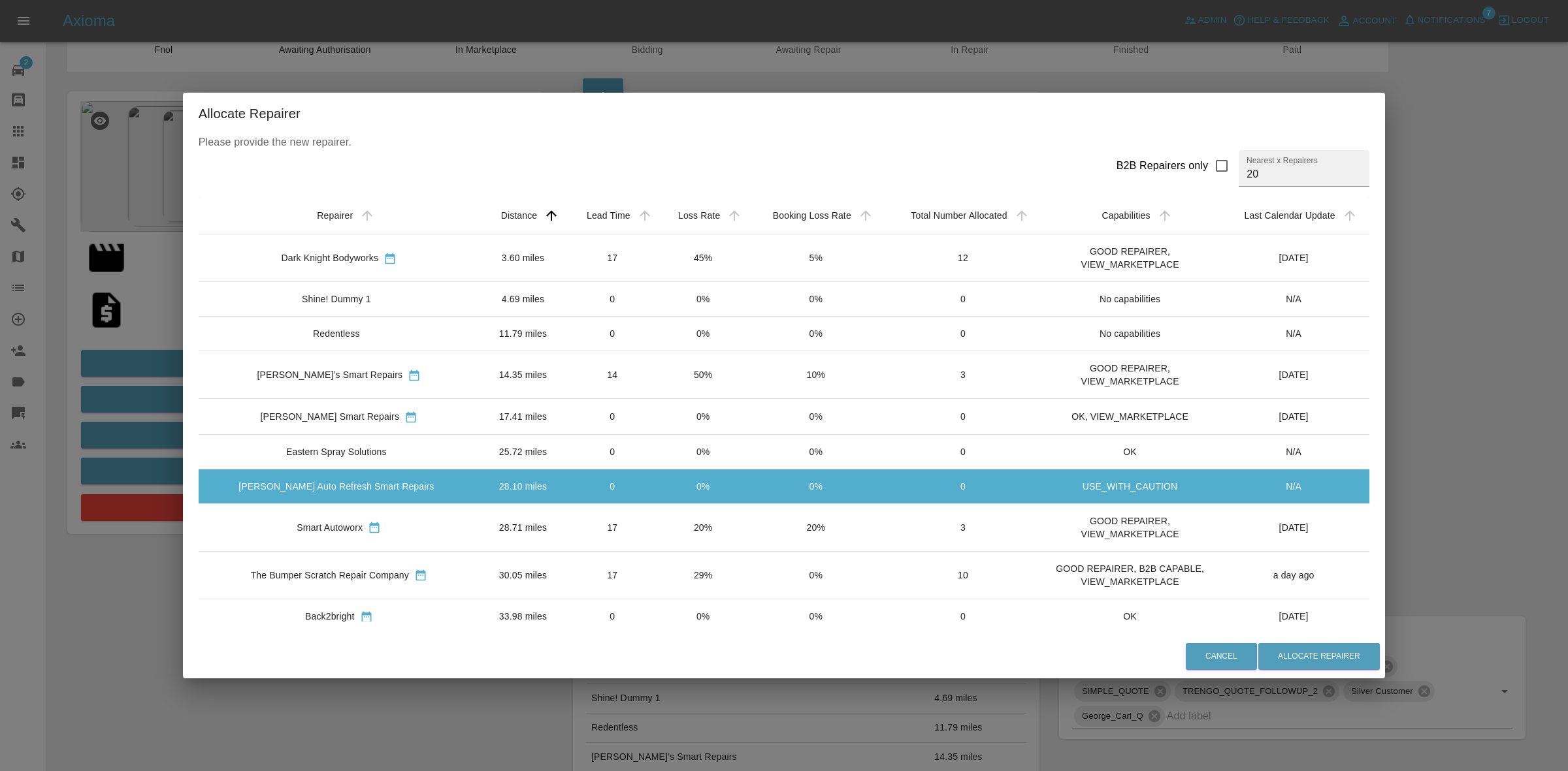
click at [621, 451] on td "0" at bounding box center [612, 452] width 91 height 35
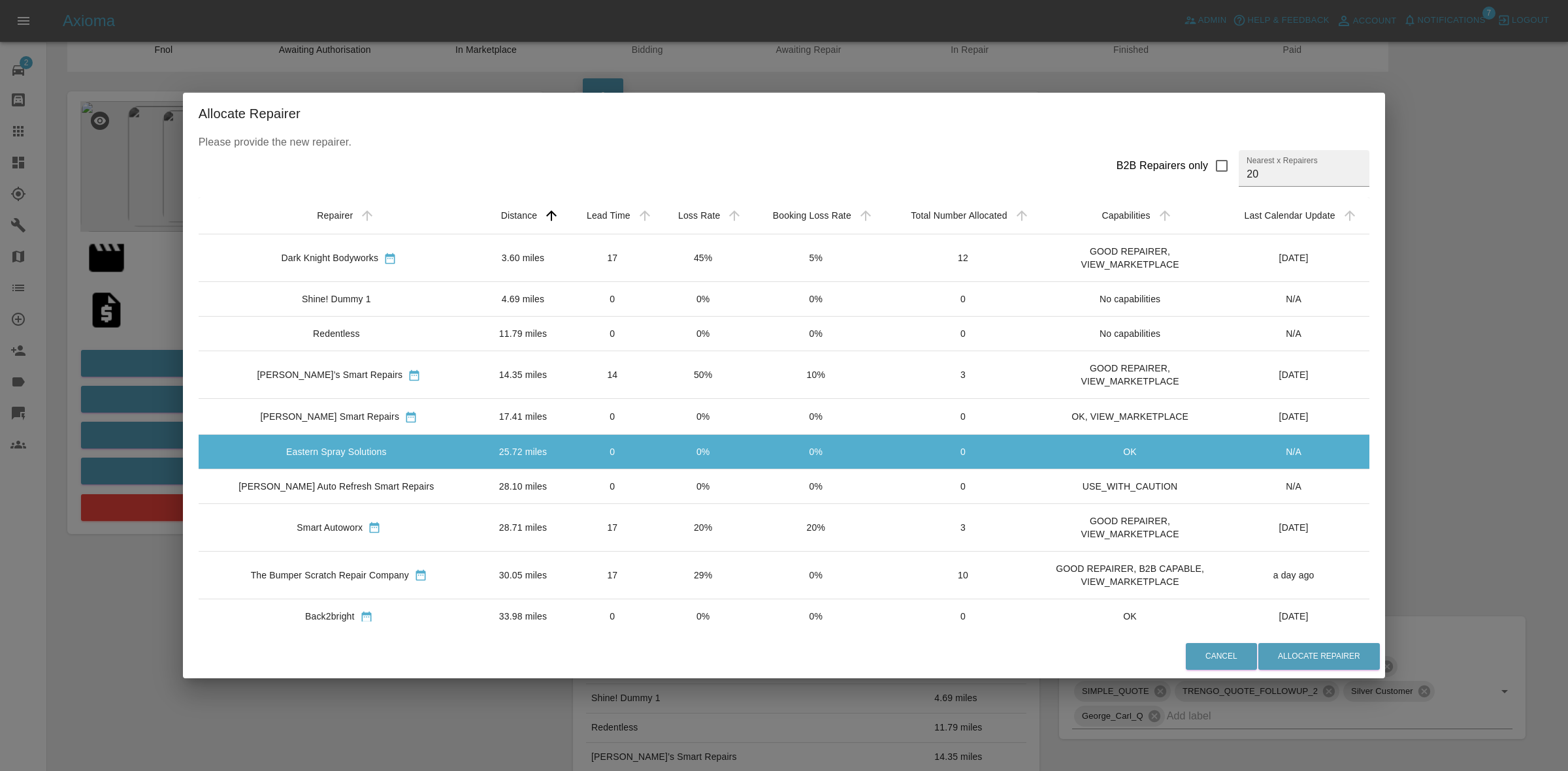
click at [618, 412] on td "0" at bounding box center [612, 416] width 91 height 36
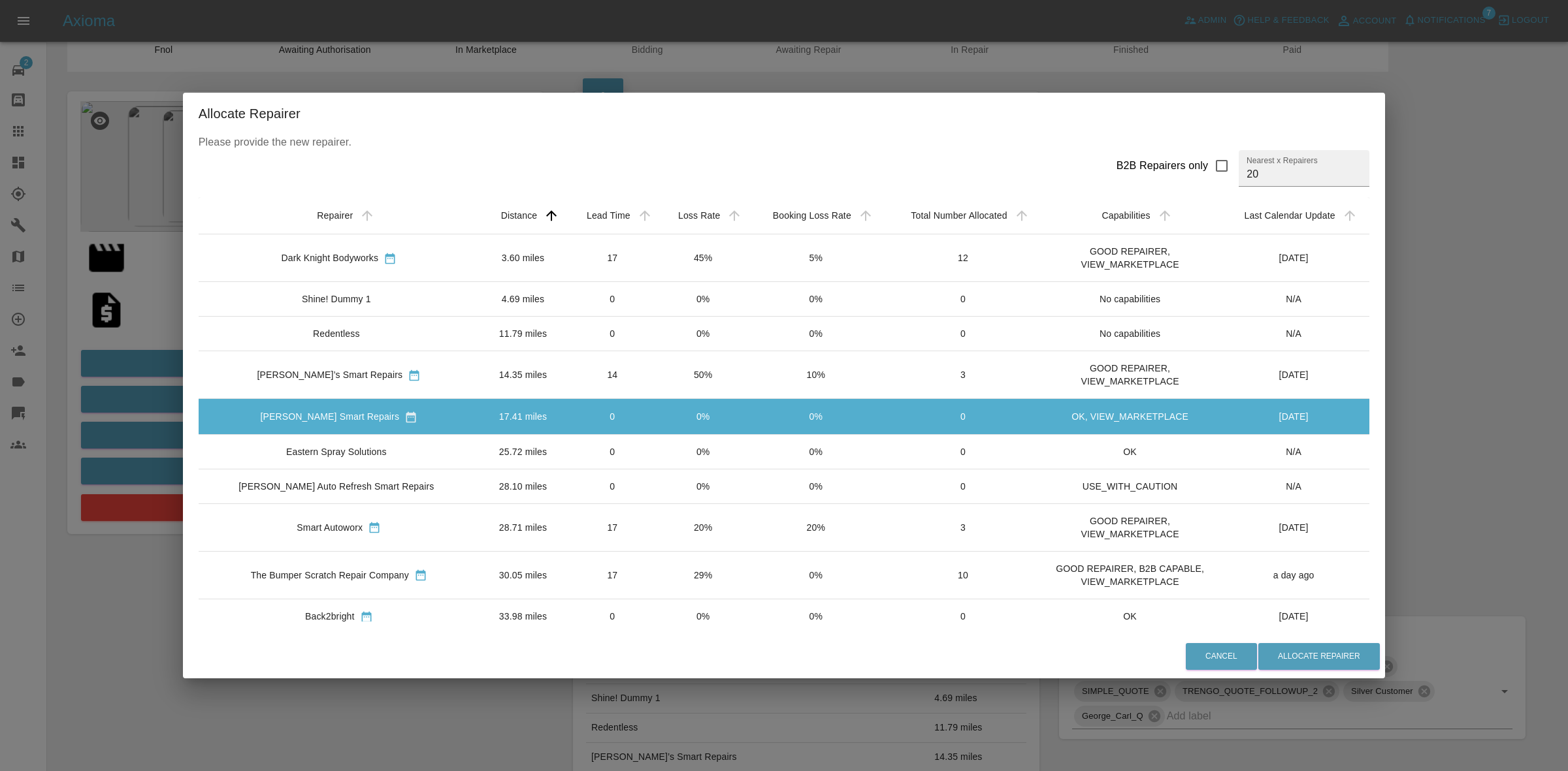
click at [695, 380] on td "50%" at bounding box center [704, 375] width 89 height 47
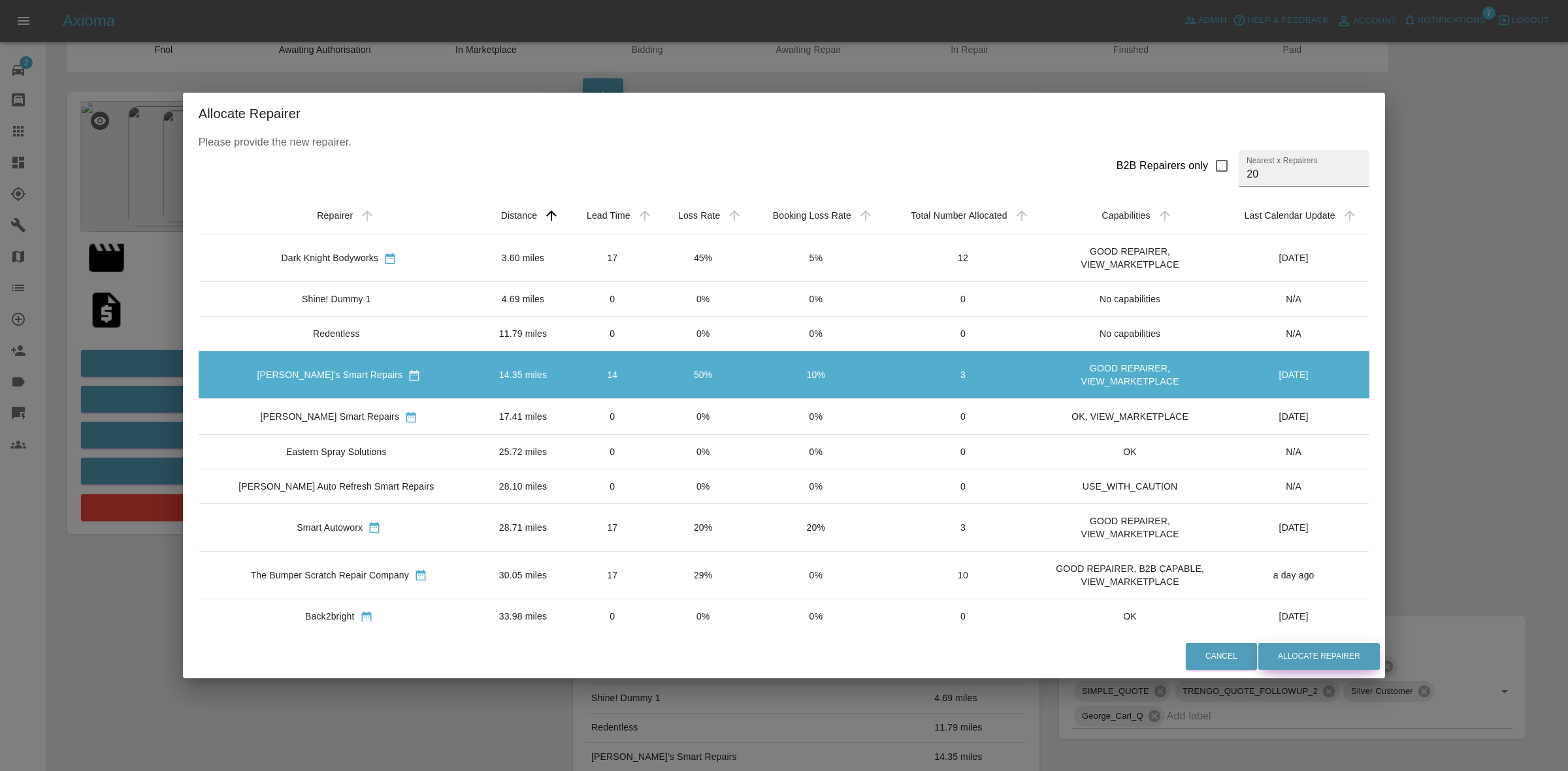
click at [1315, 656] on button "Allocate Repairer" at bounding box center [1319, 656] width 121 height 26
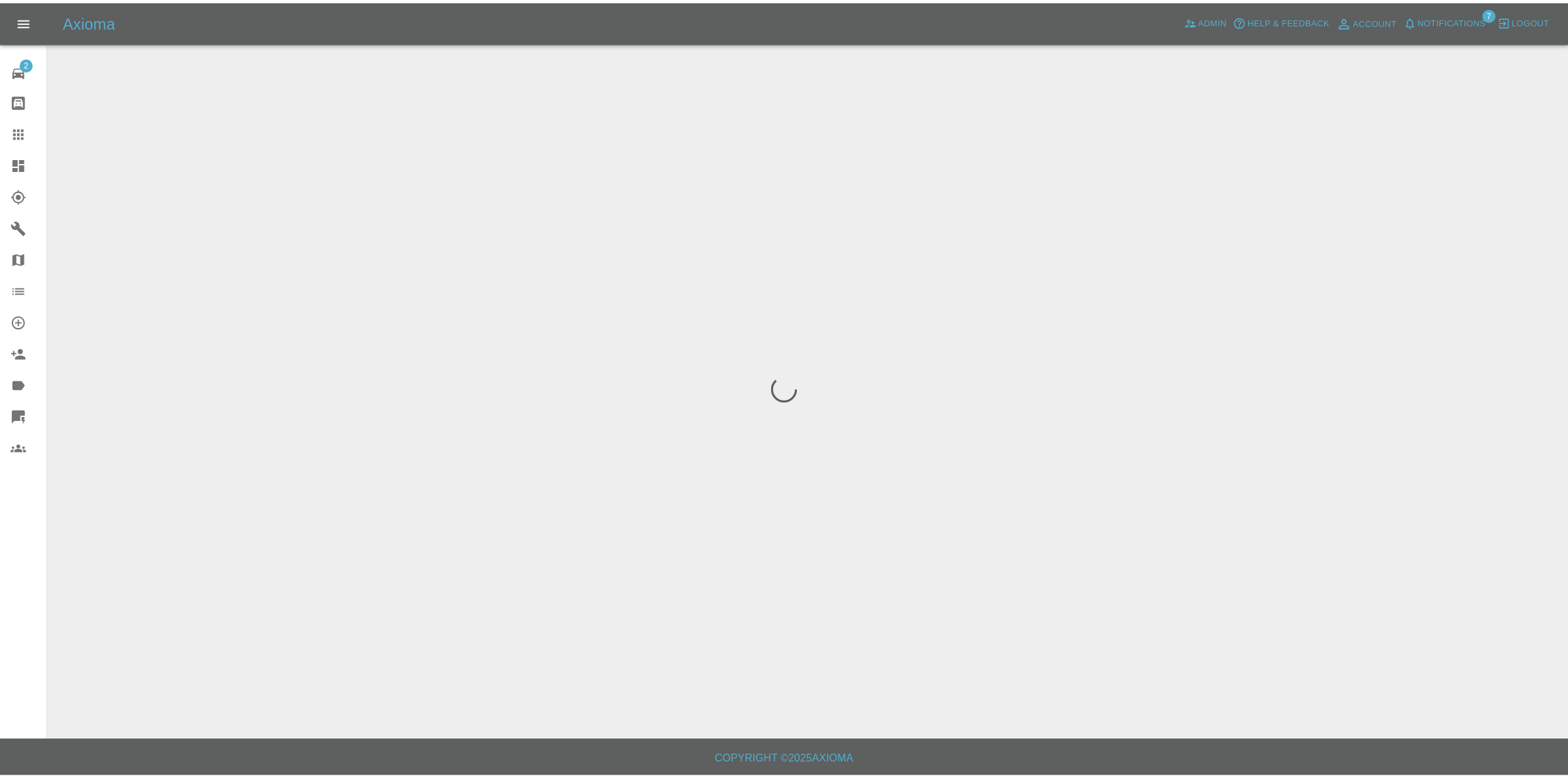
scroll to position [0, 0]
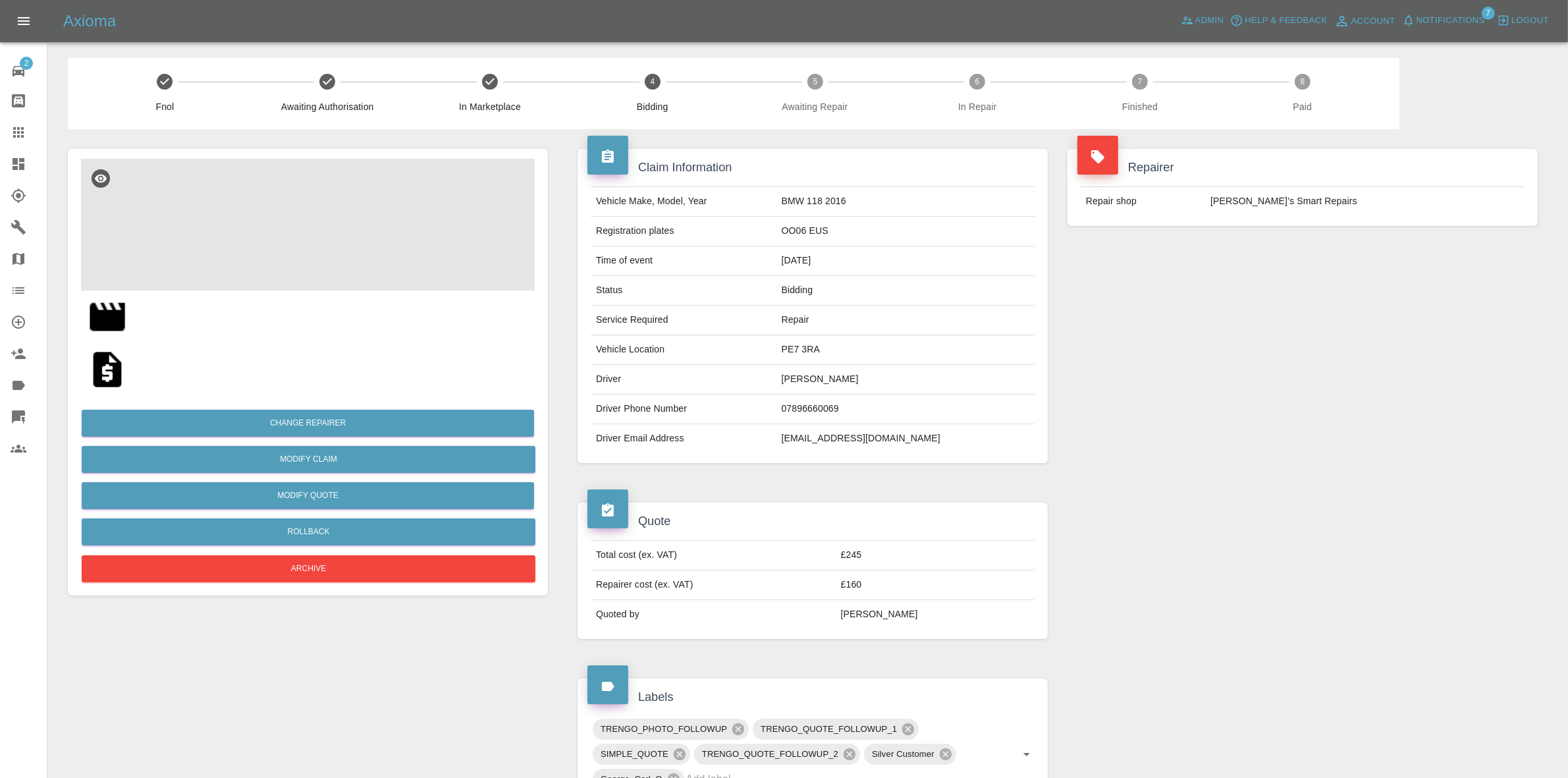
click at [1366, 210] on td "[PERSON_NAME]’s Smart Repairs" at bounding box center [1365, 201] width 319 height 29
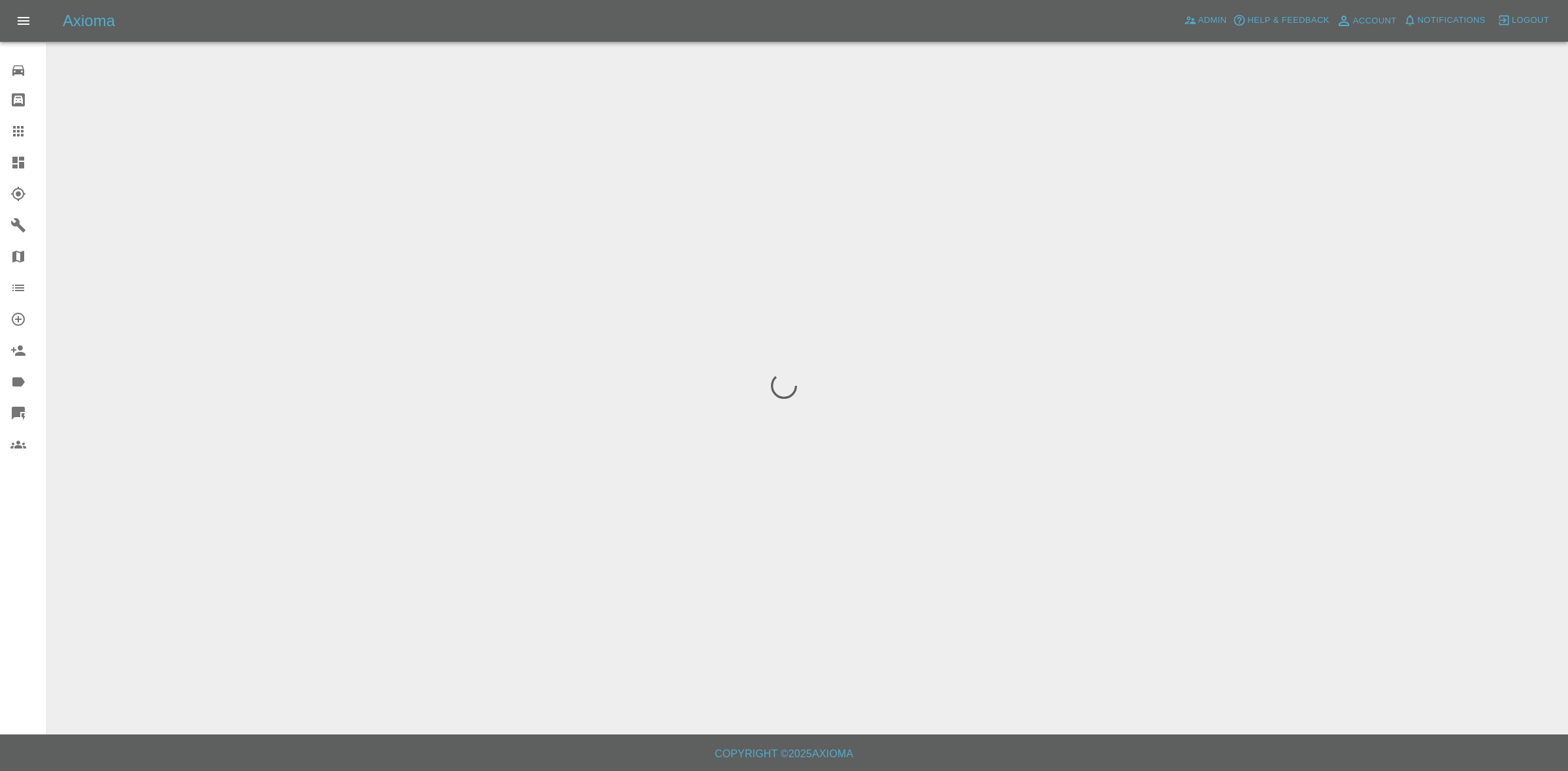
click at [1417, 20] on span "Notifications" at bounding box center [1451, 20] width 68 height 15
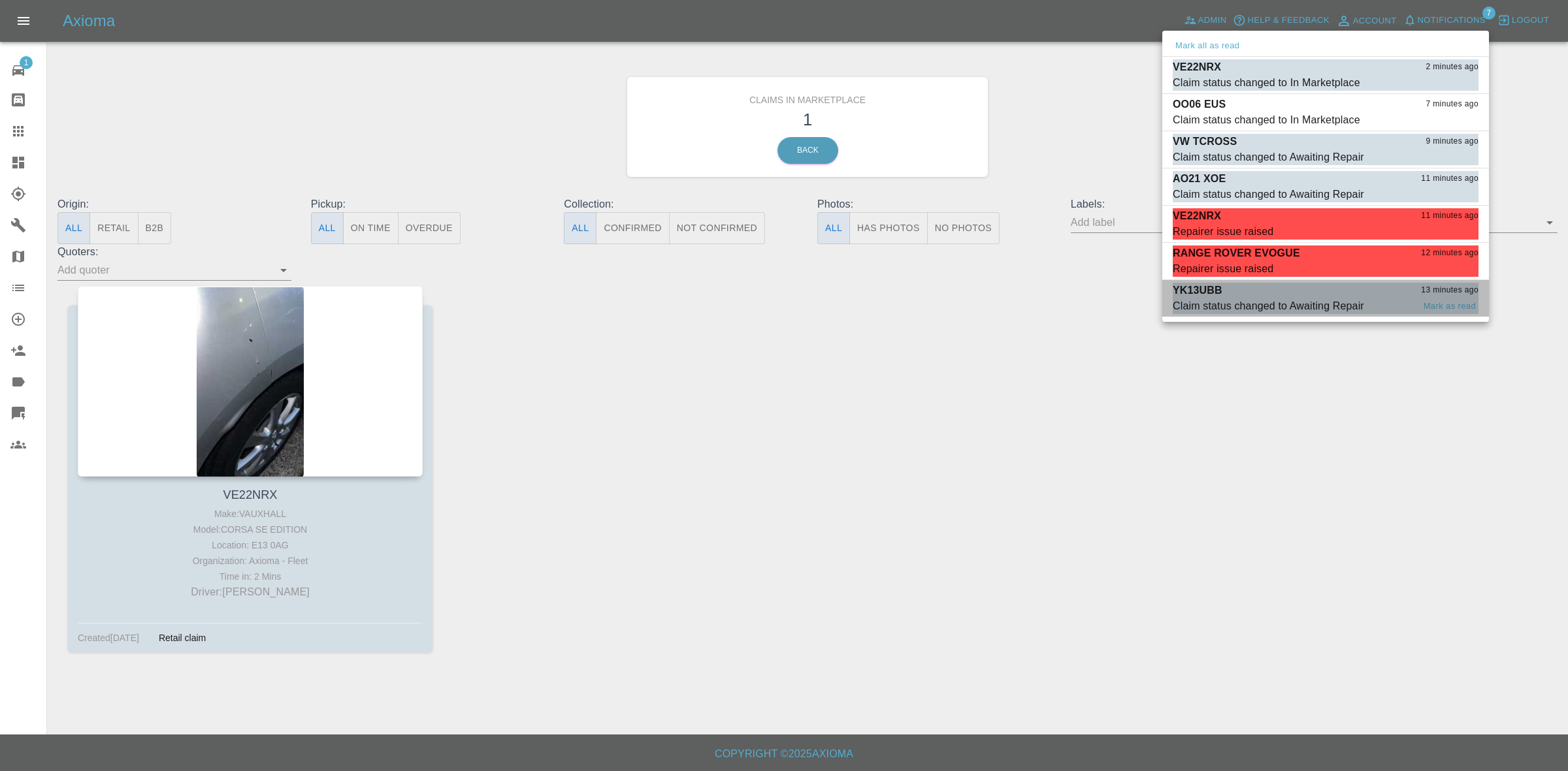
click at [1282, 307] on div "Claim status changed to Awaiting Repair" at bounding box center [1269, 306] width 192 height 16
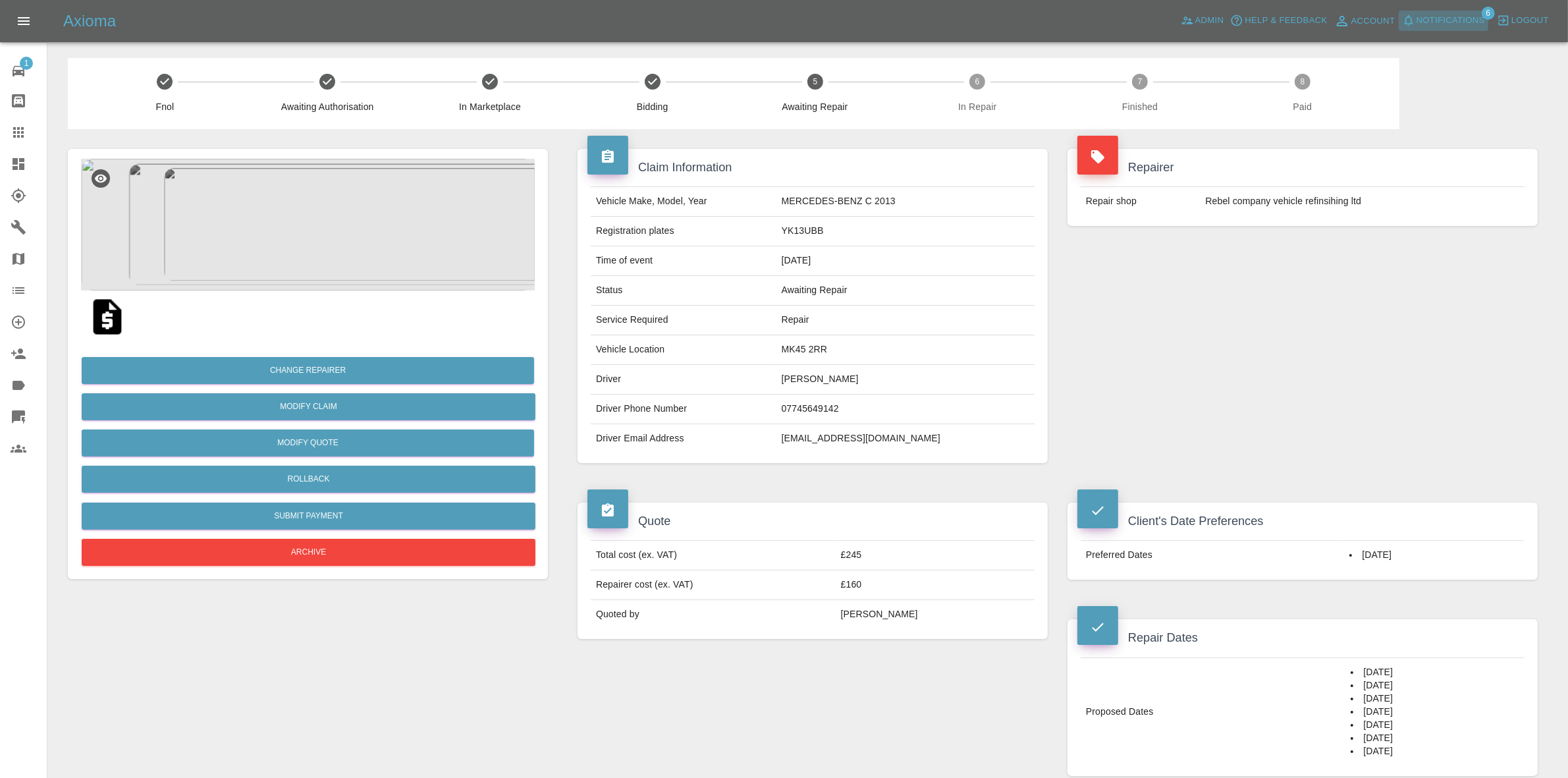
click at [1447, 21] on span "Notifications" at bounding box center [1451, 20] width 68 height 15
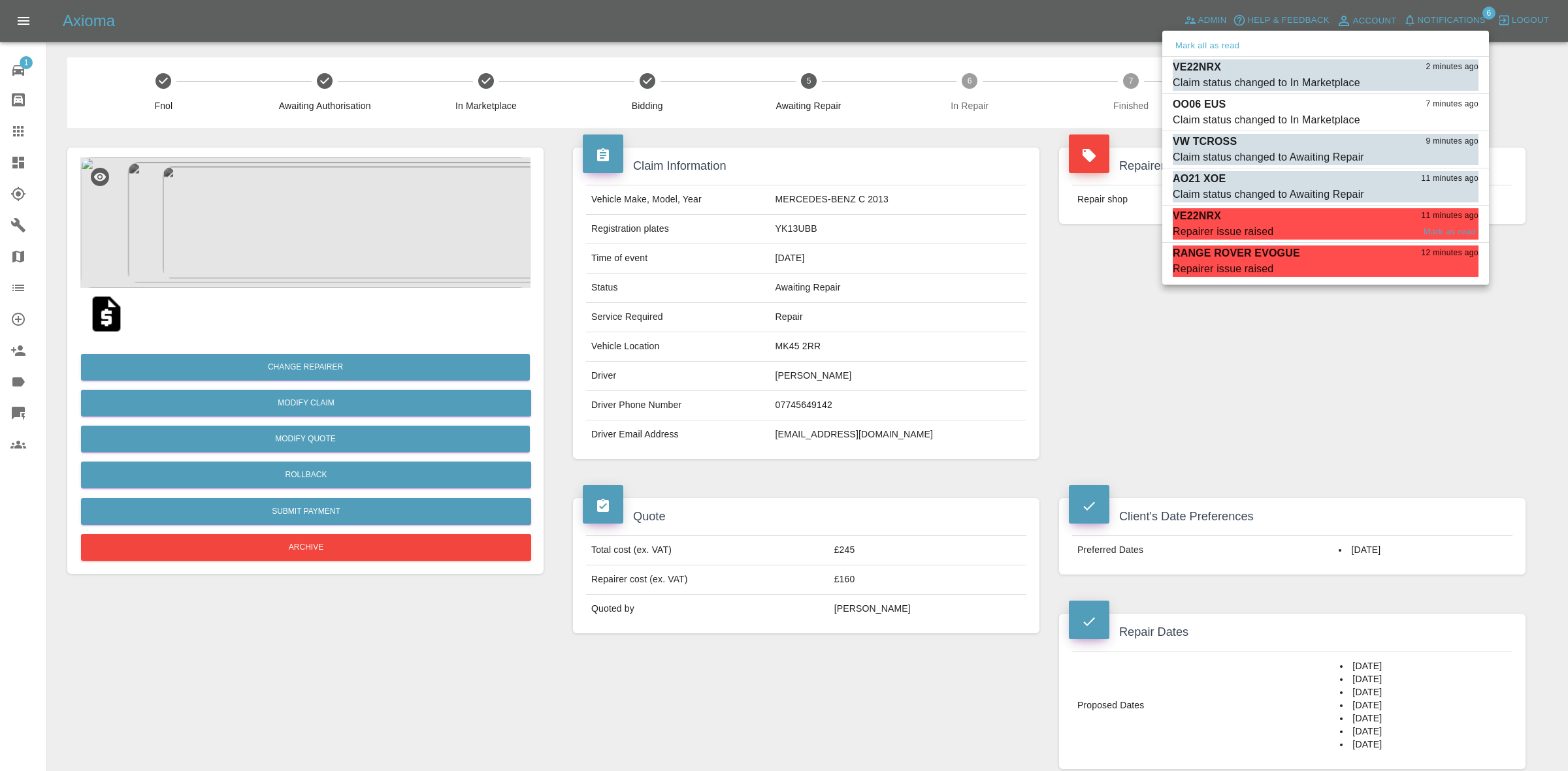
click at [1305, 260] on div "RANGE ROVER EVOGUE 12 minutes ago" at bounding box center [1325, 253] width 306 height 16
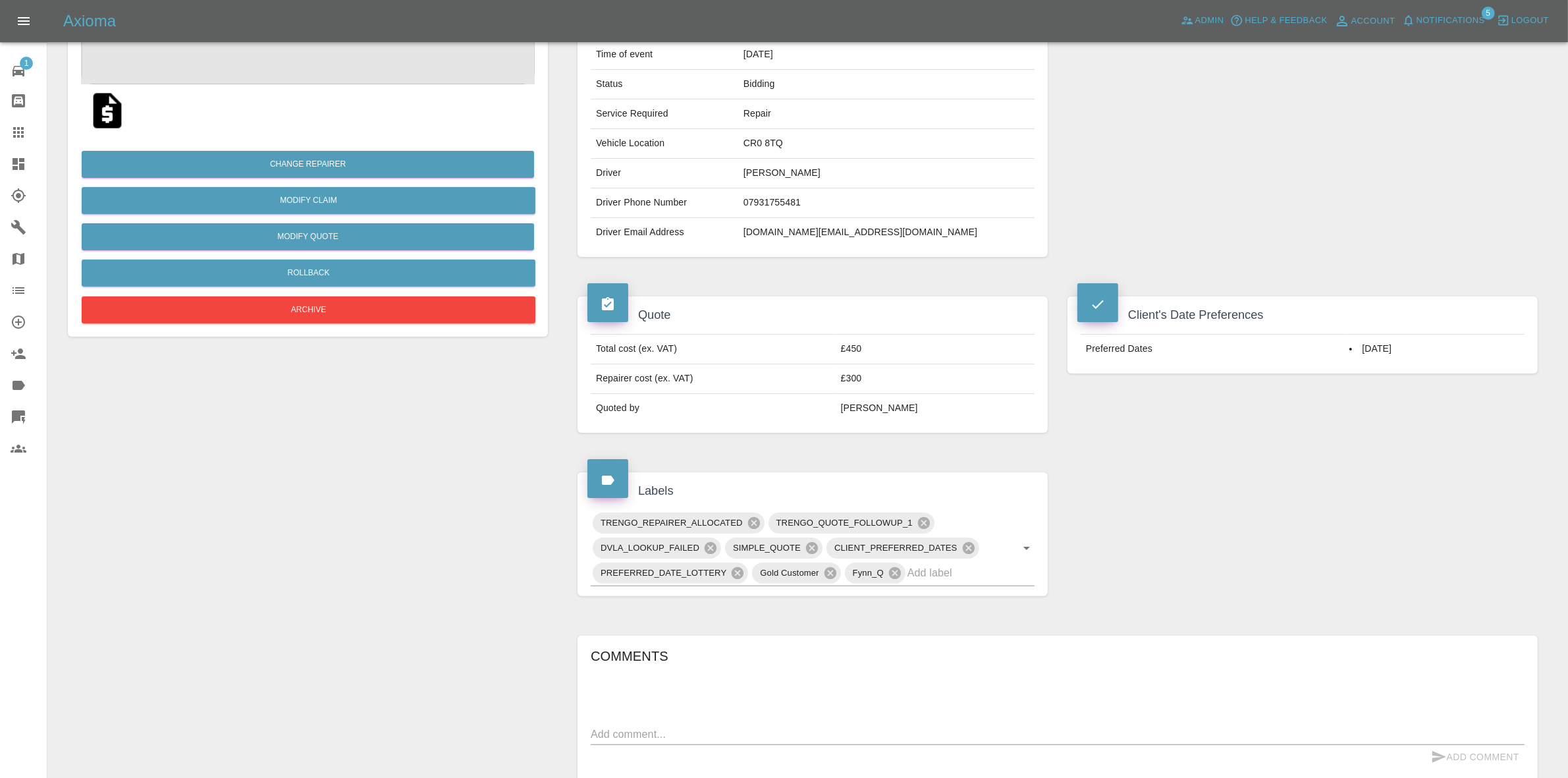
scroll to position [445, 0]
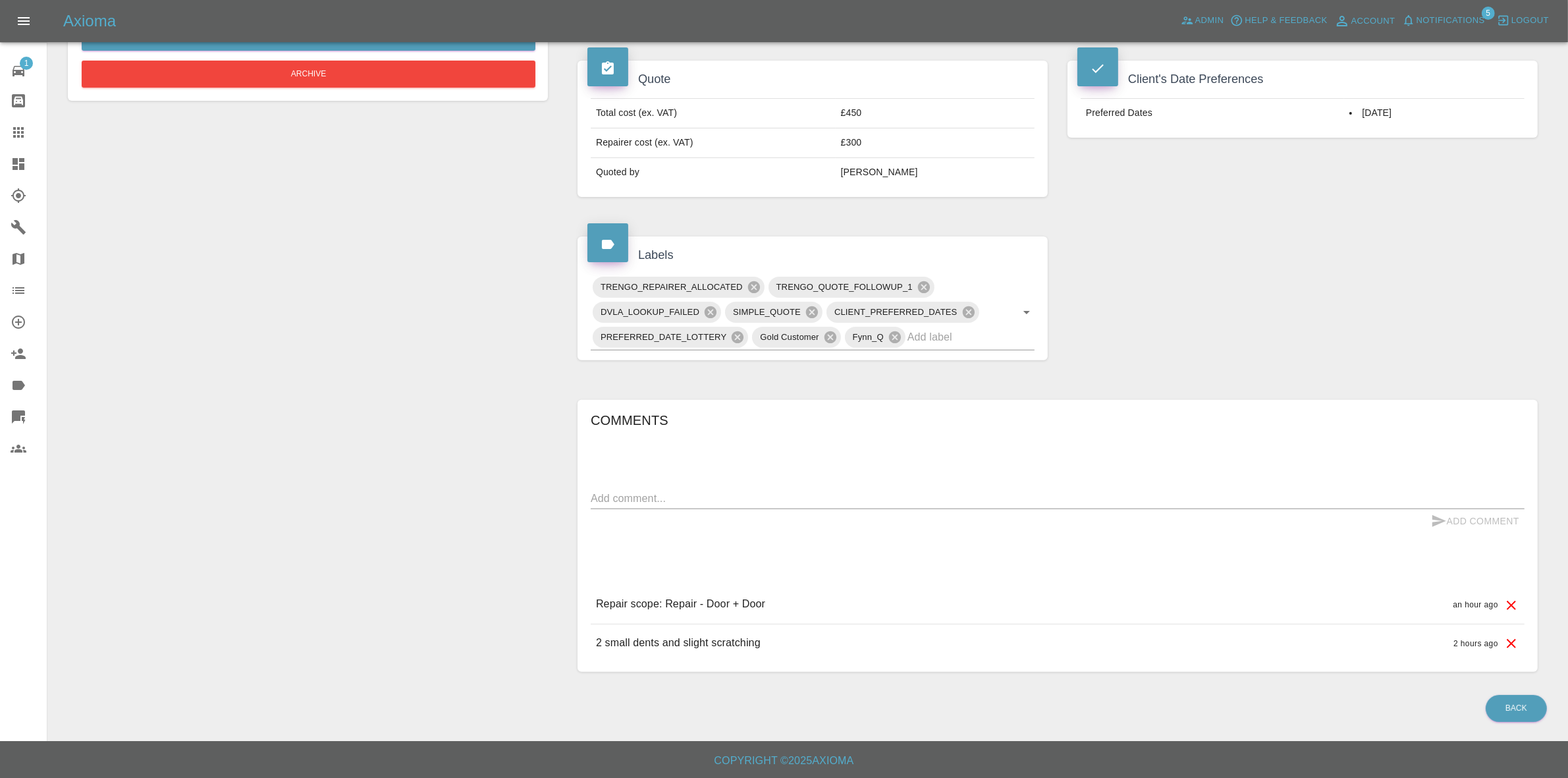
click at [1382, 179] on div "Client's Date Preferences Preferred Dates 15/09/2025" at bounding box center [1303, 128] width 490 height 176
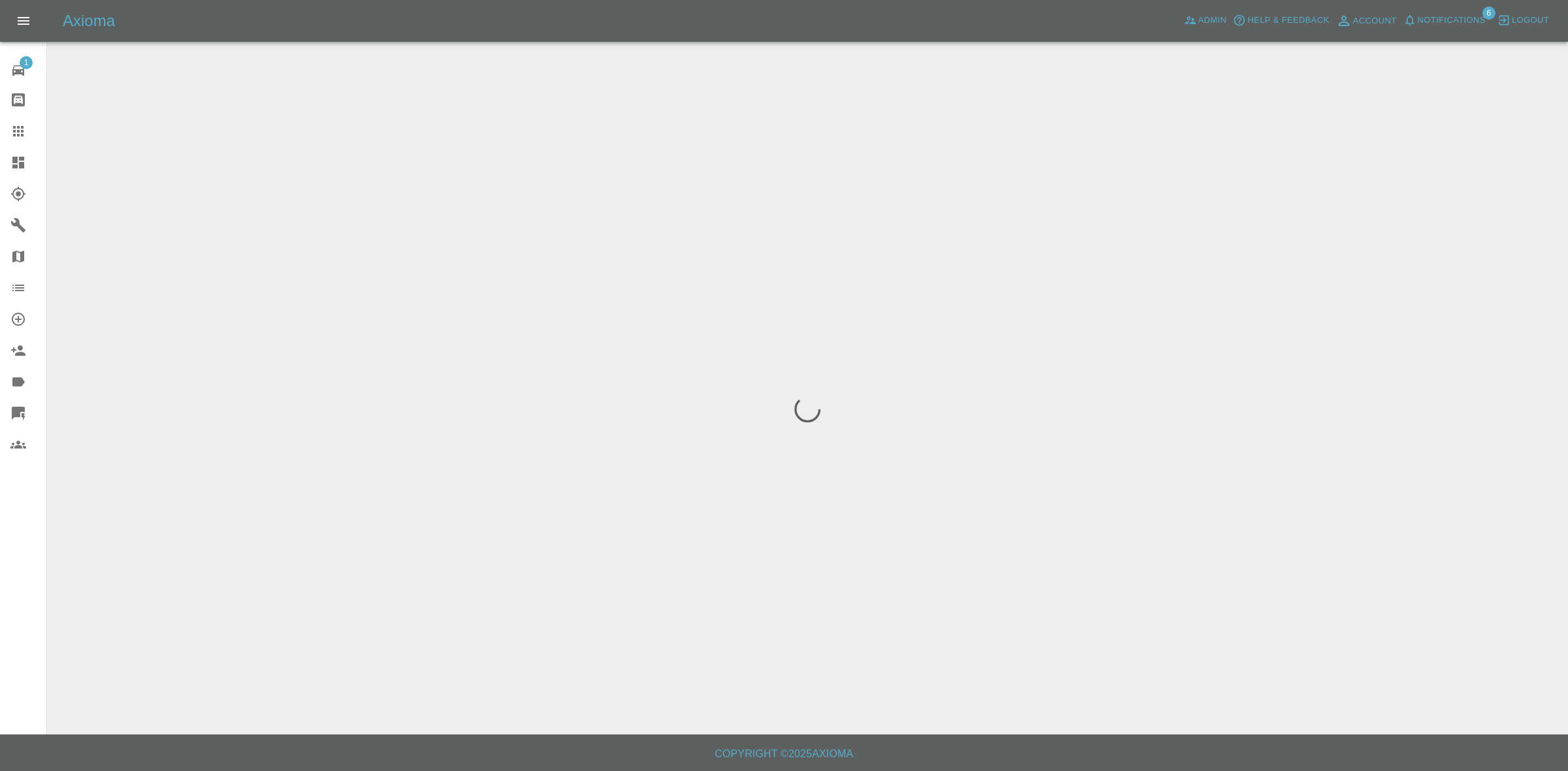
click at [1457, 19] on span "Notifications" at bounding box center [1451, 20] width 68 height 15
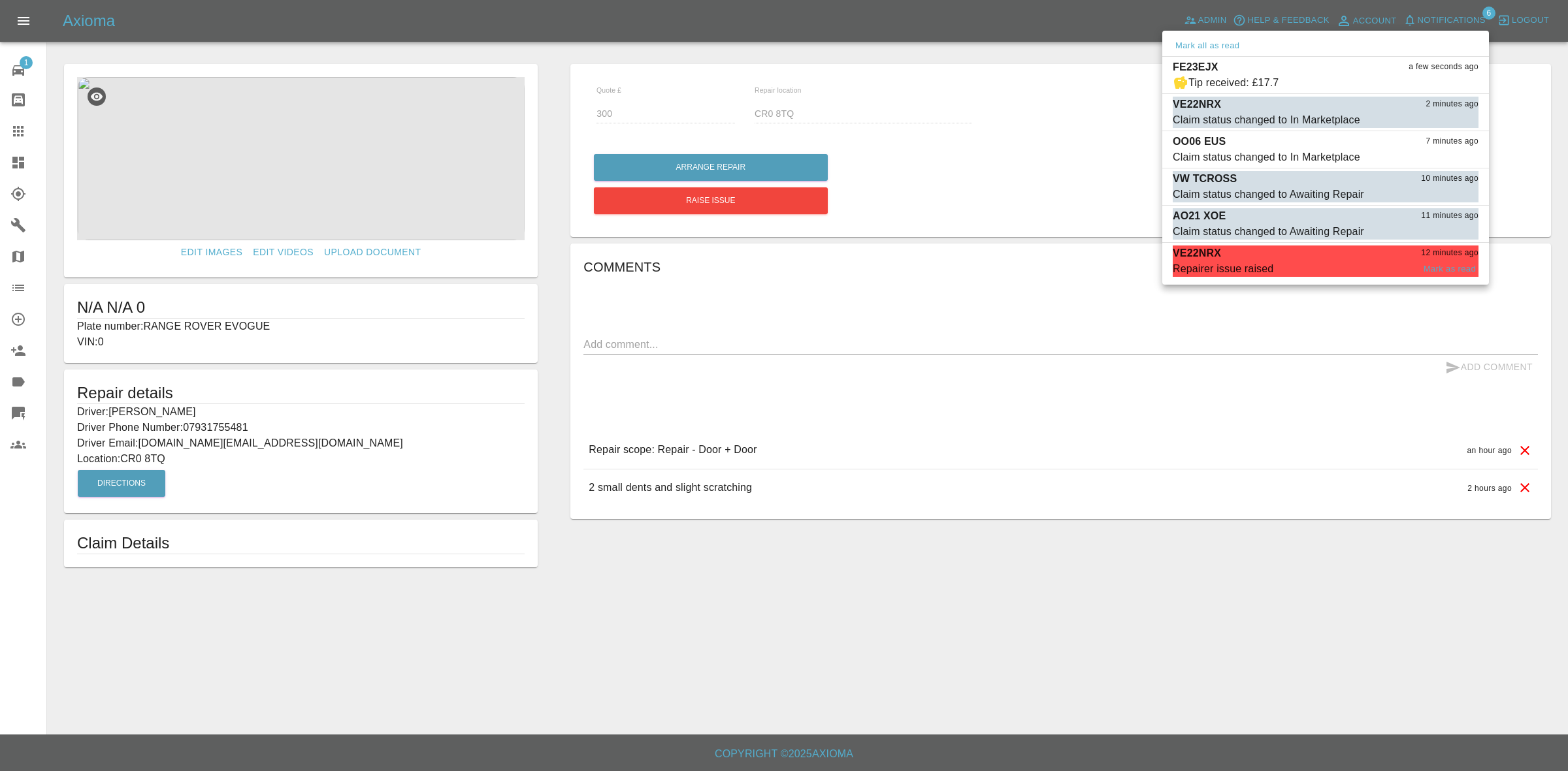
click at [1295, 268] on span "Repairer issue raised" at bounding box center [1292, 268] width 240 height 16
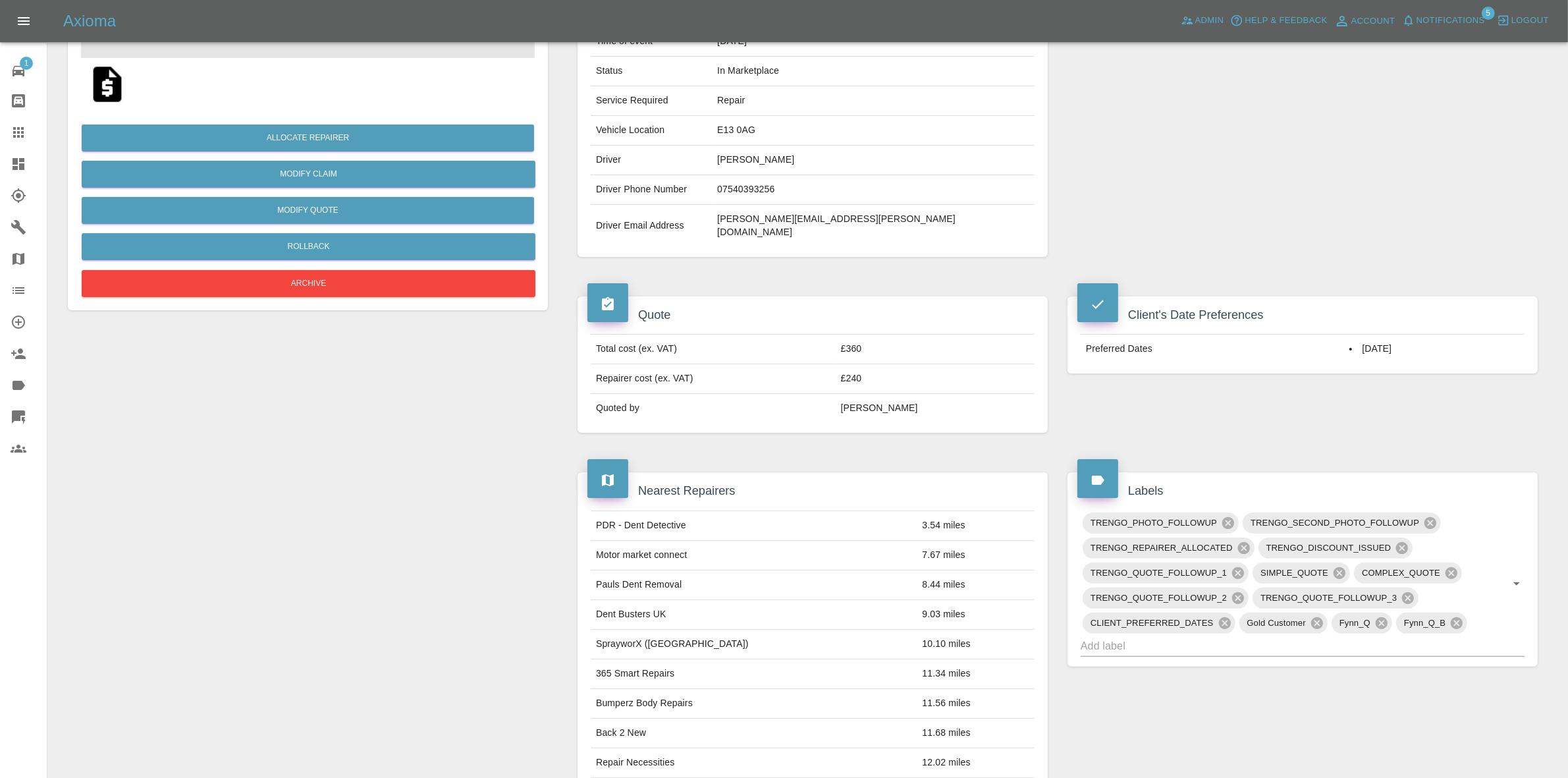
scroll to position [146, 0]
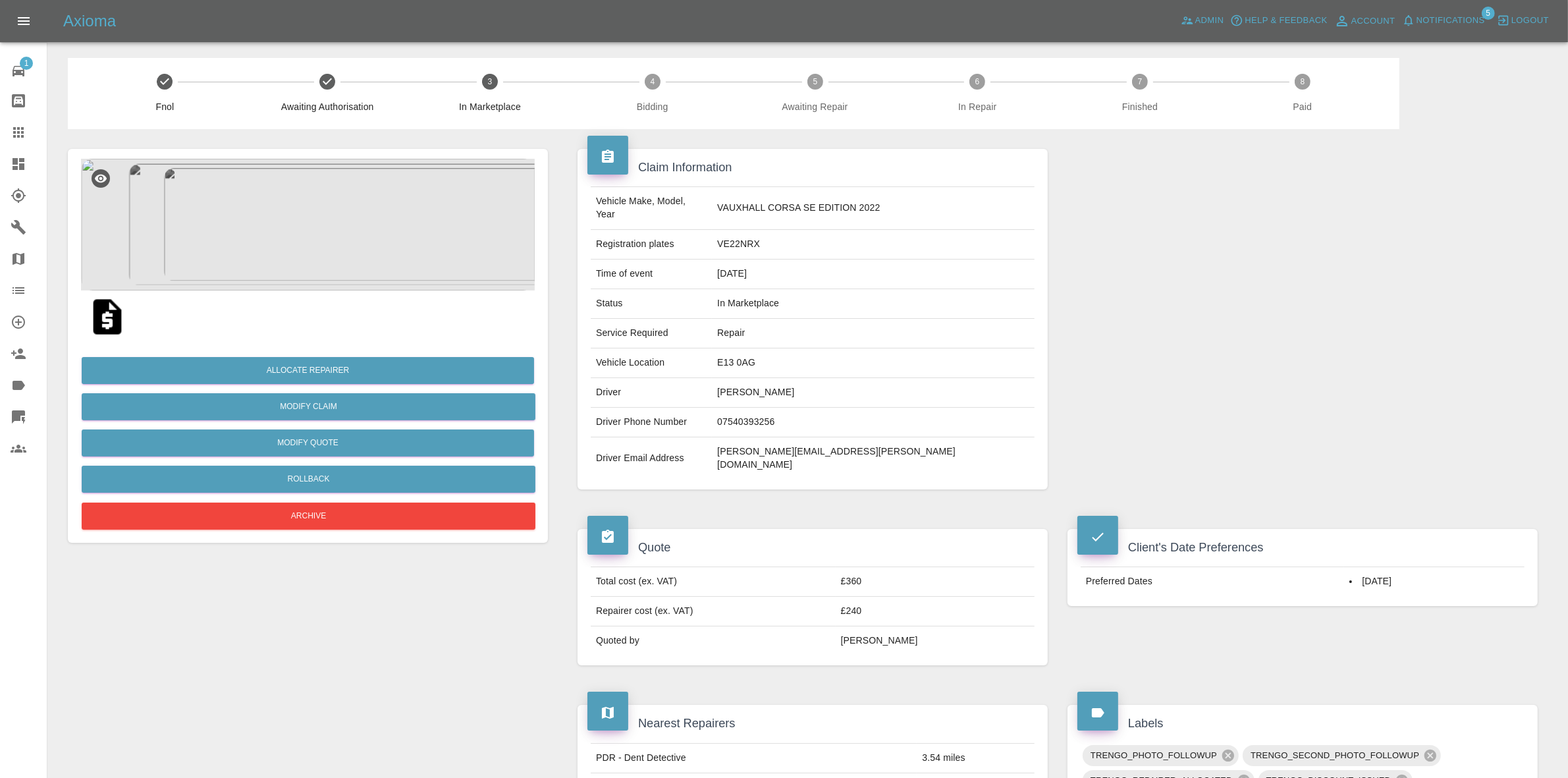
click at [311, 352] on div "Allocate Repairer Modify Claim Modify Quote Rollback Archive" at bounding box center [307, 438] width 454 height 190
click at [323, 367] on button "Allocate Repairer" at bounding box center [308, 370] width 453 height 27
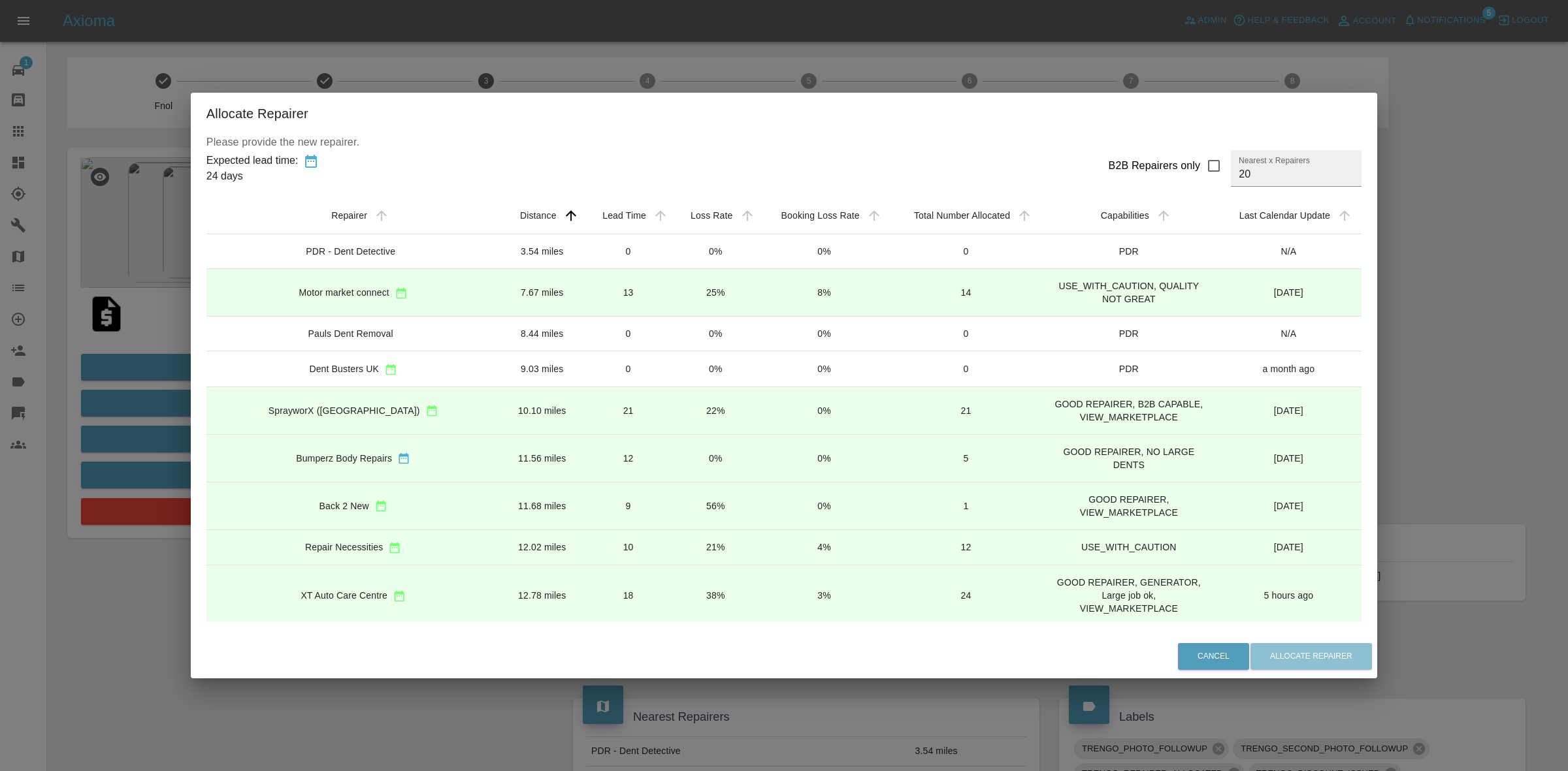
click at [66, 215] on div "Allocate Repairer Please provide the new repairer. Expected lead time: 24 days …" at bounding box center [784, 385] width 1568 height 771
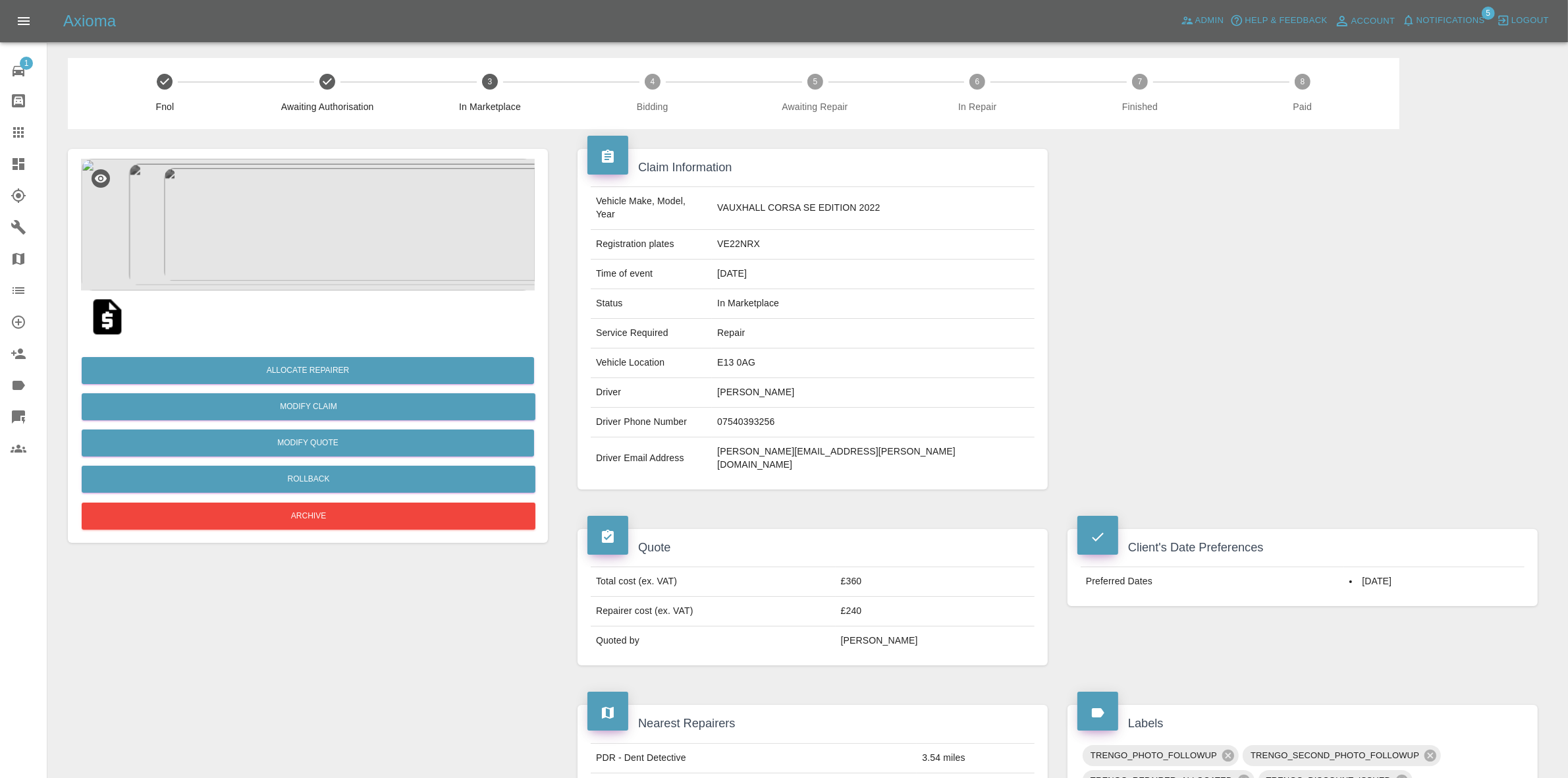
click at [712, 349] on td "Vehicle Location" at bounding box center [651, 364] width 121 height 29
click at [801, 358] on td "E13 0AG" at bounding box center [873, 364] width 323 height 29
click at [801, 357] on td "E13 0AG" at bounding box center [873, 364] width 323 height 29
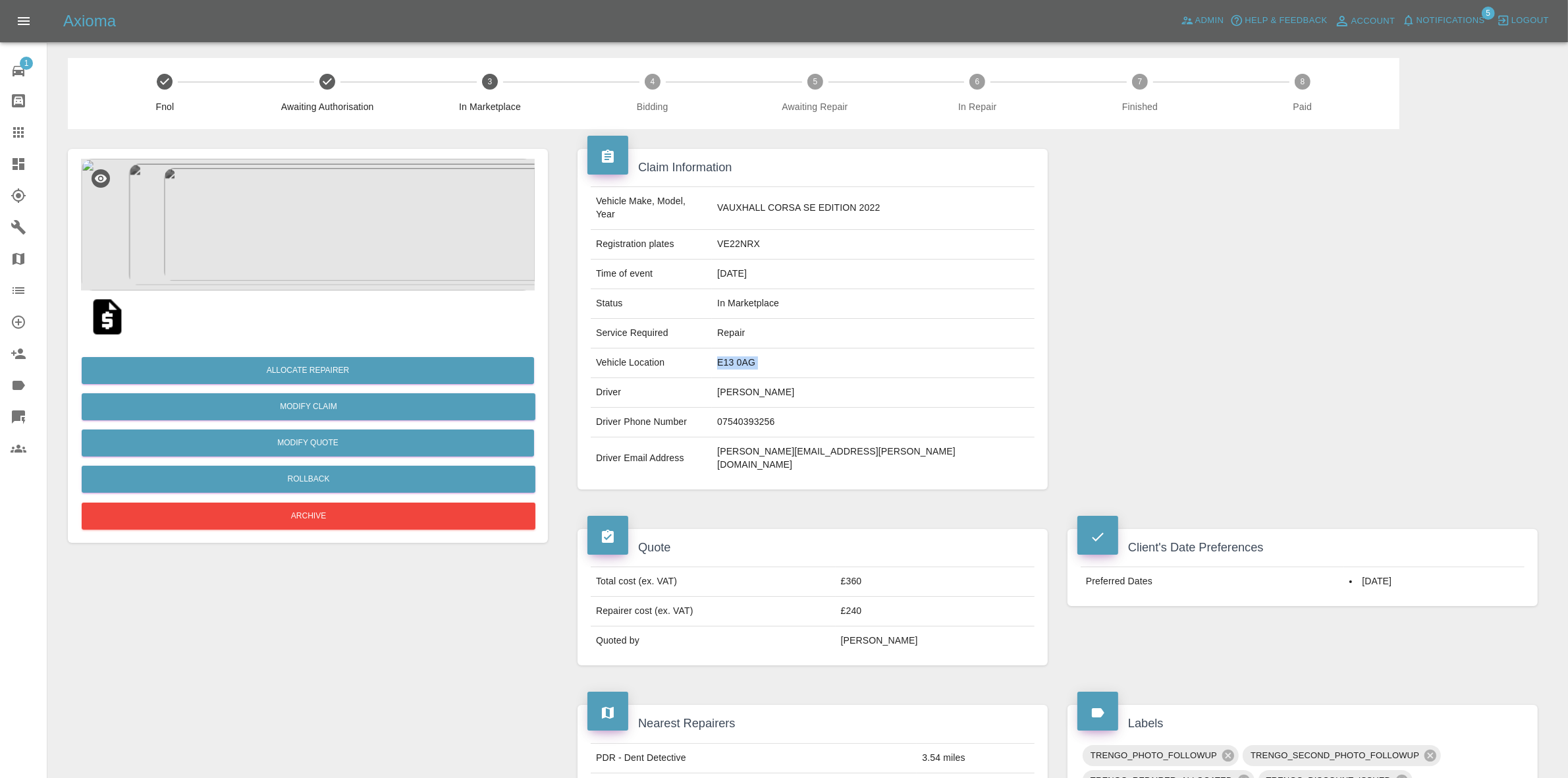
click at [801, 357] on td "E13 0AG" at bounding box center [873, 364] width 323 height 29
copy td "E13 0AG"
click at [313, 367] on button "Allocate Repairer" at bounding box center [308, 370] width 453 height 27
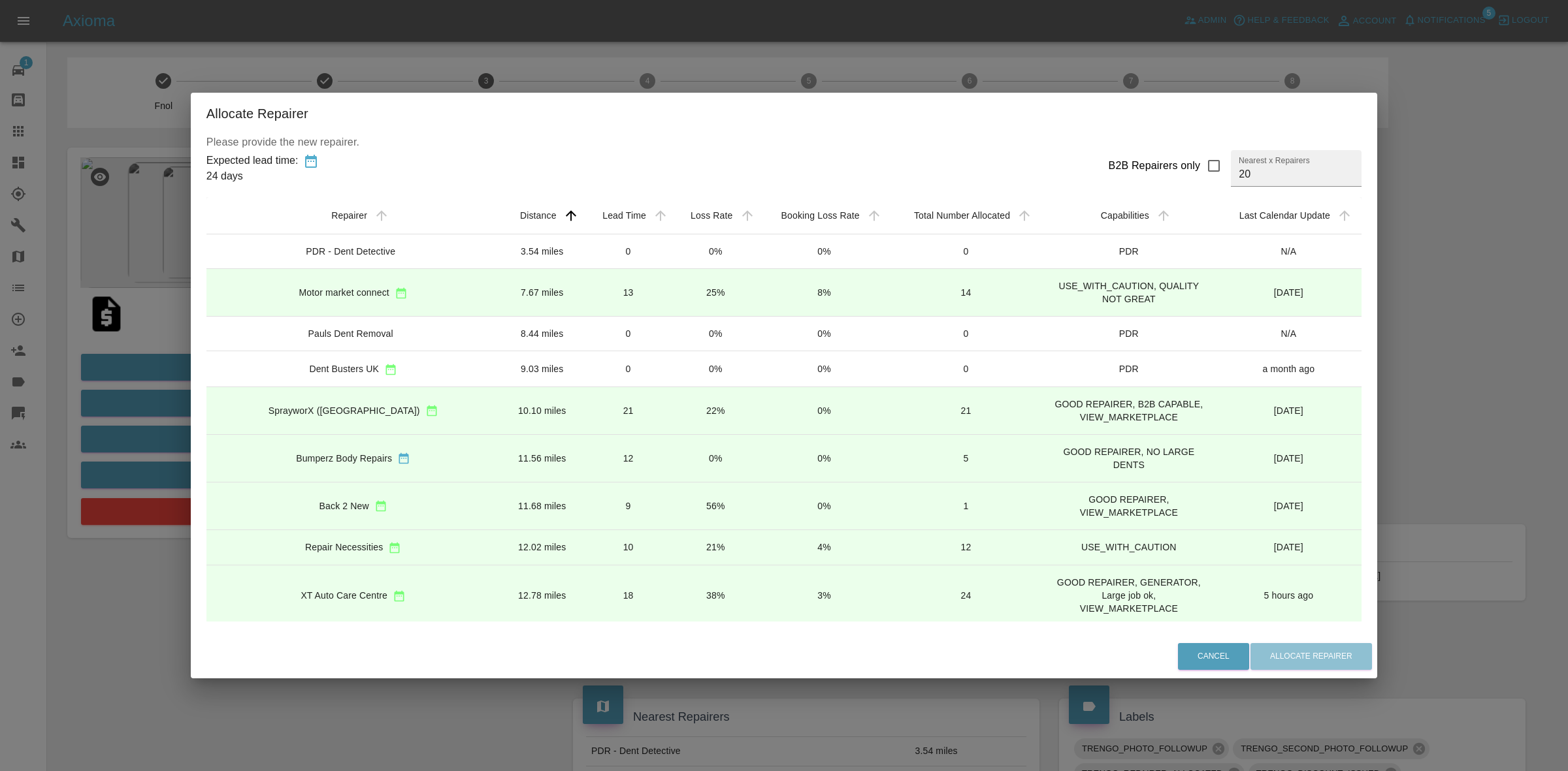
click at [673, 411] on td "22%" at bounding box center [716, 411] width 86 height 47
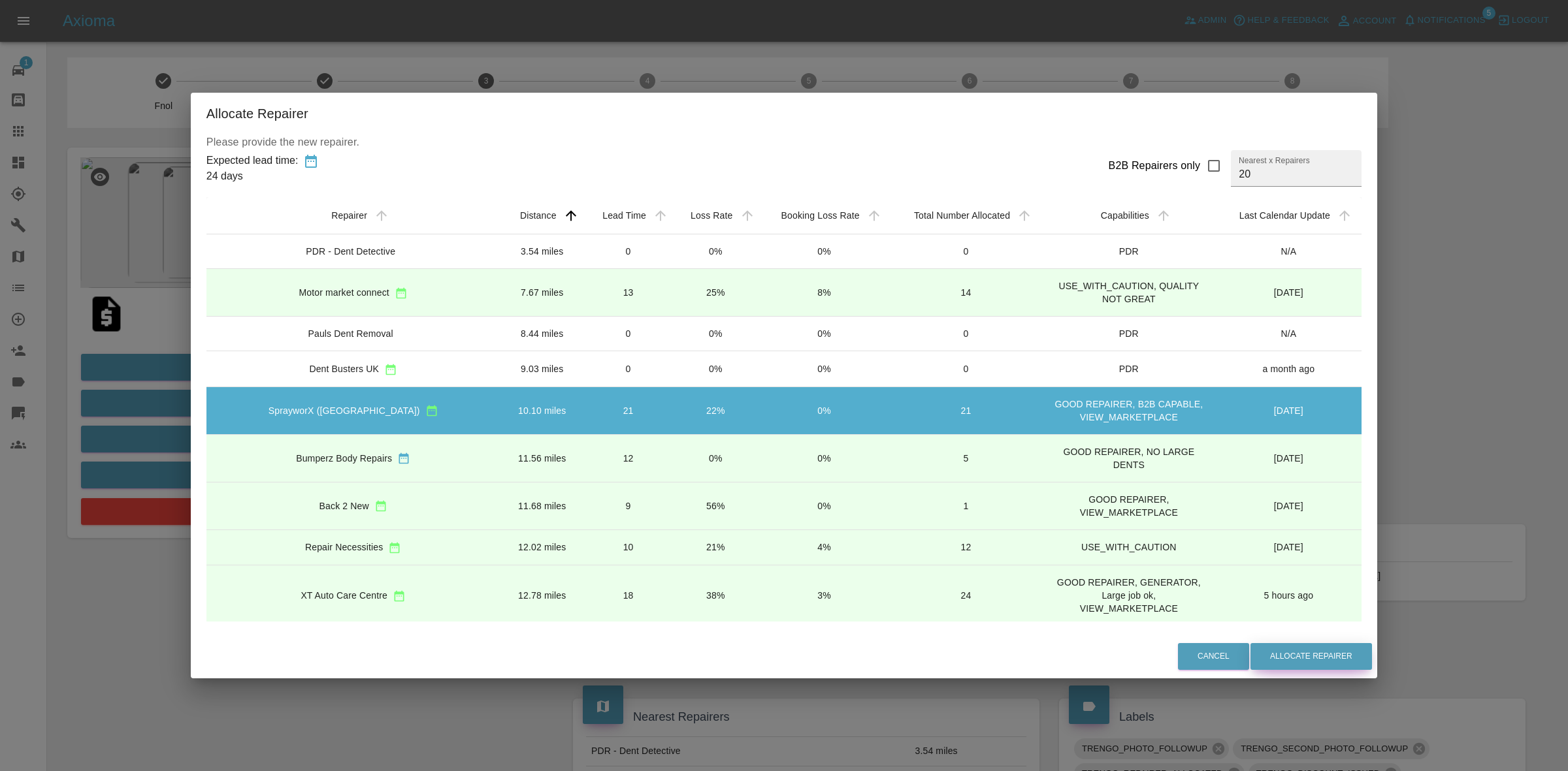
click at [1276, 663] on button "Allocate Repairer" at bounding box center [1311, 656] width 121 height 26
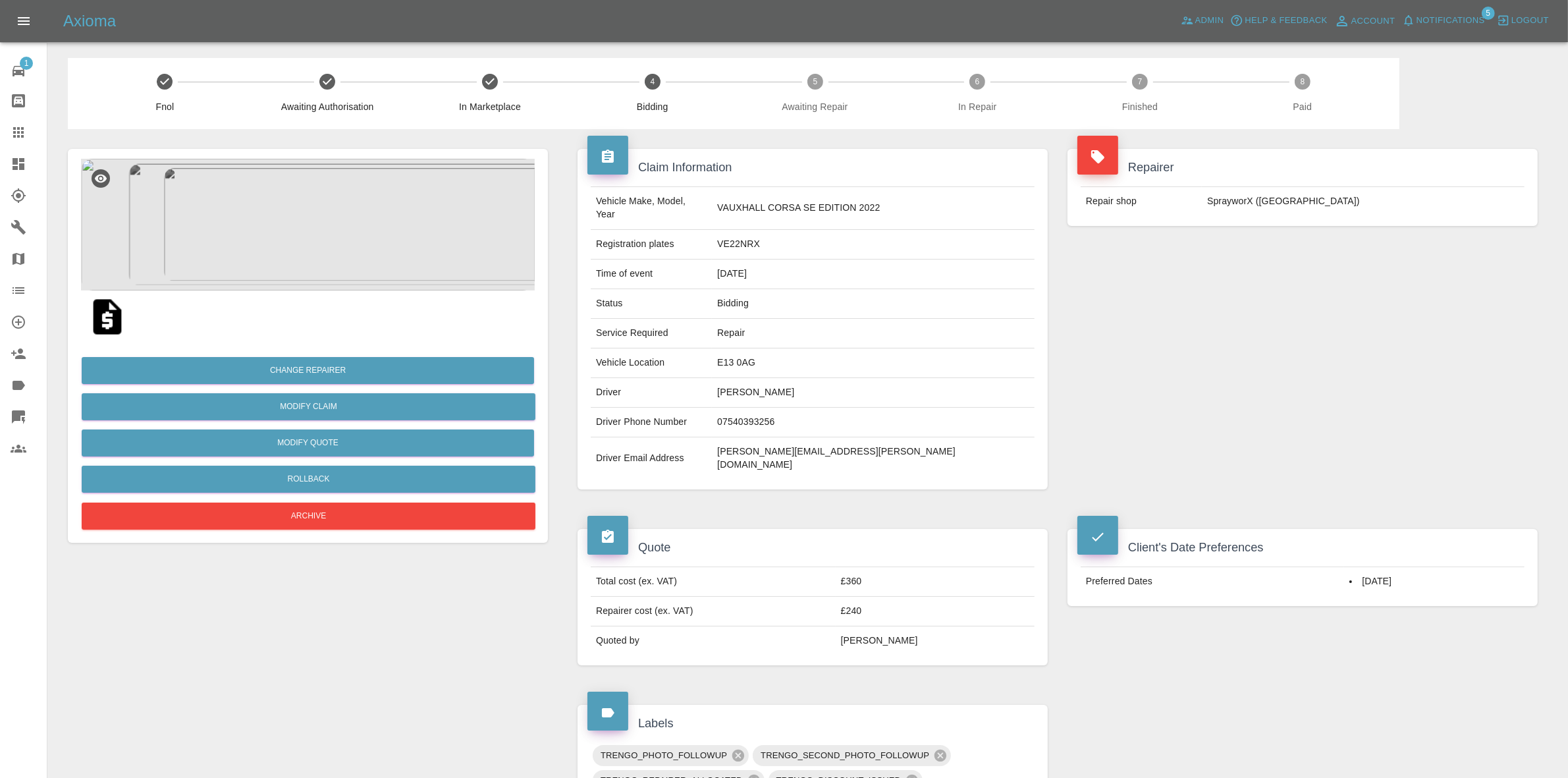
drag, startPoint x: 1299, startPoint y: 252, endPoint x: 1285, endPoint y: 249, distance: 14.3
click at [1299, 252] on div "Repairer Repair shop SprayworX (Kent)" at bounding box center [1303, 319] width 490 height 380
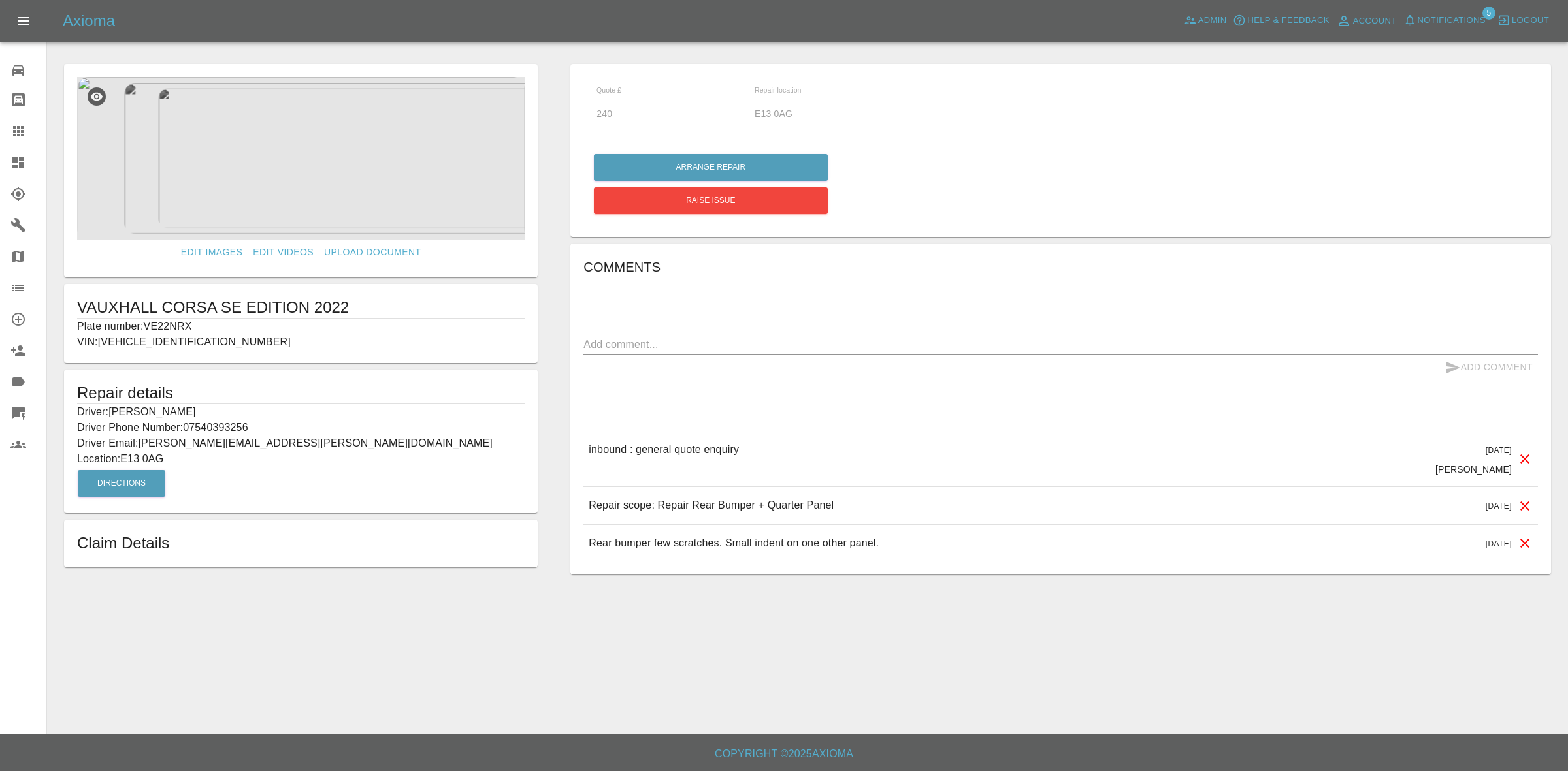
click at [23, 159] on icon at bounding box center [18, 162] width 12 height 12
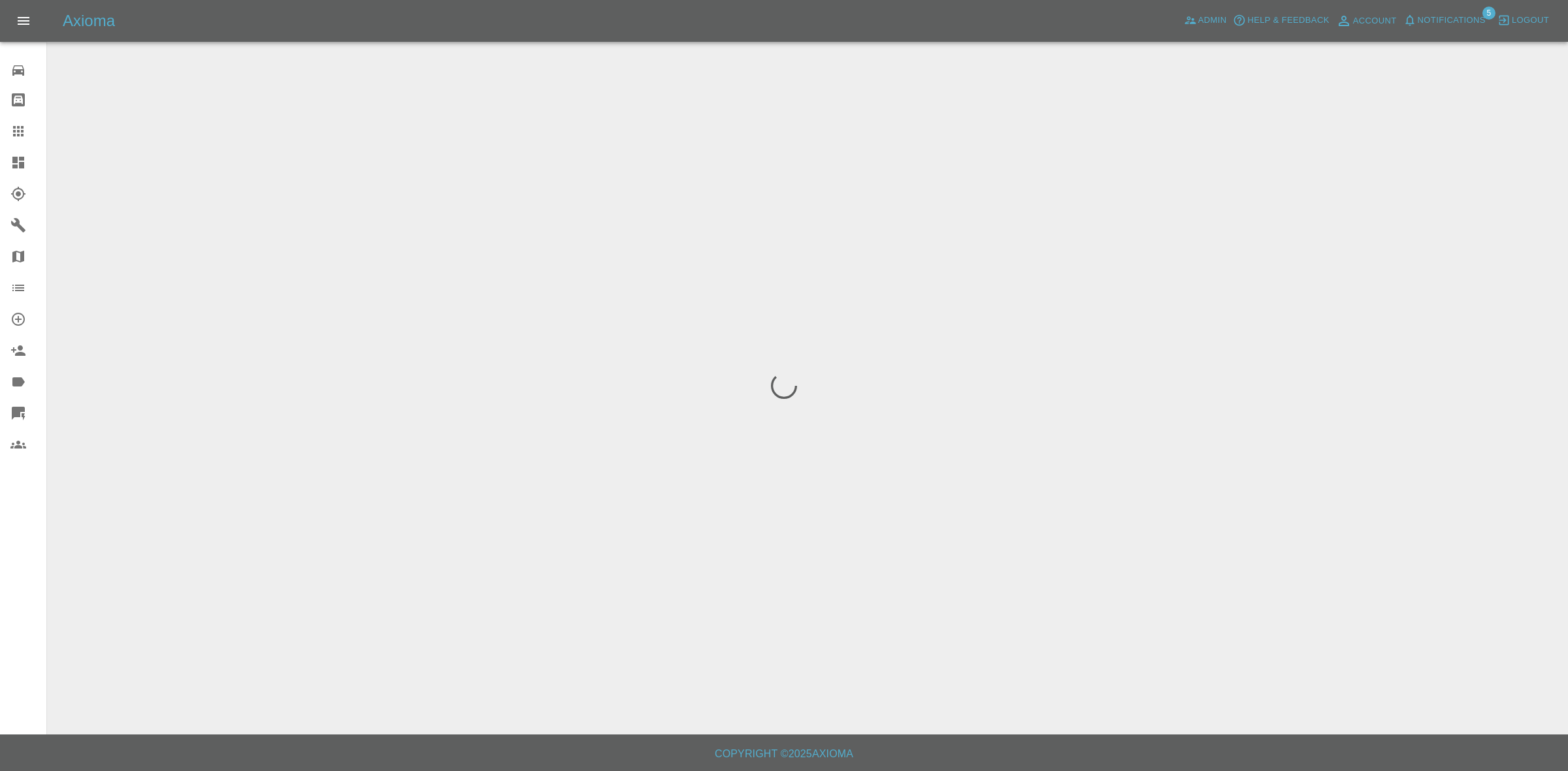
click at [1431, 22] on span "Notifications" at bounding box center [1451, 20] width 68 height 15
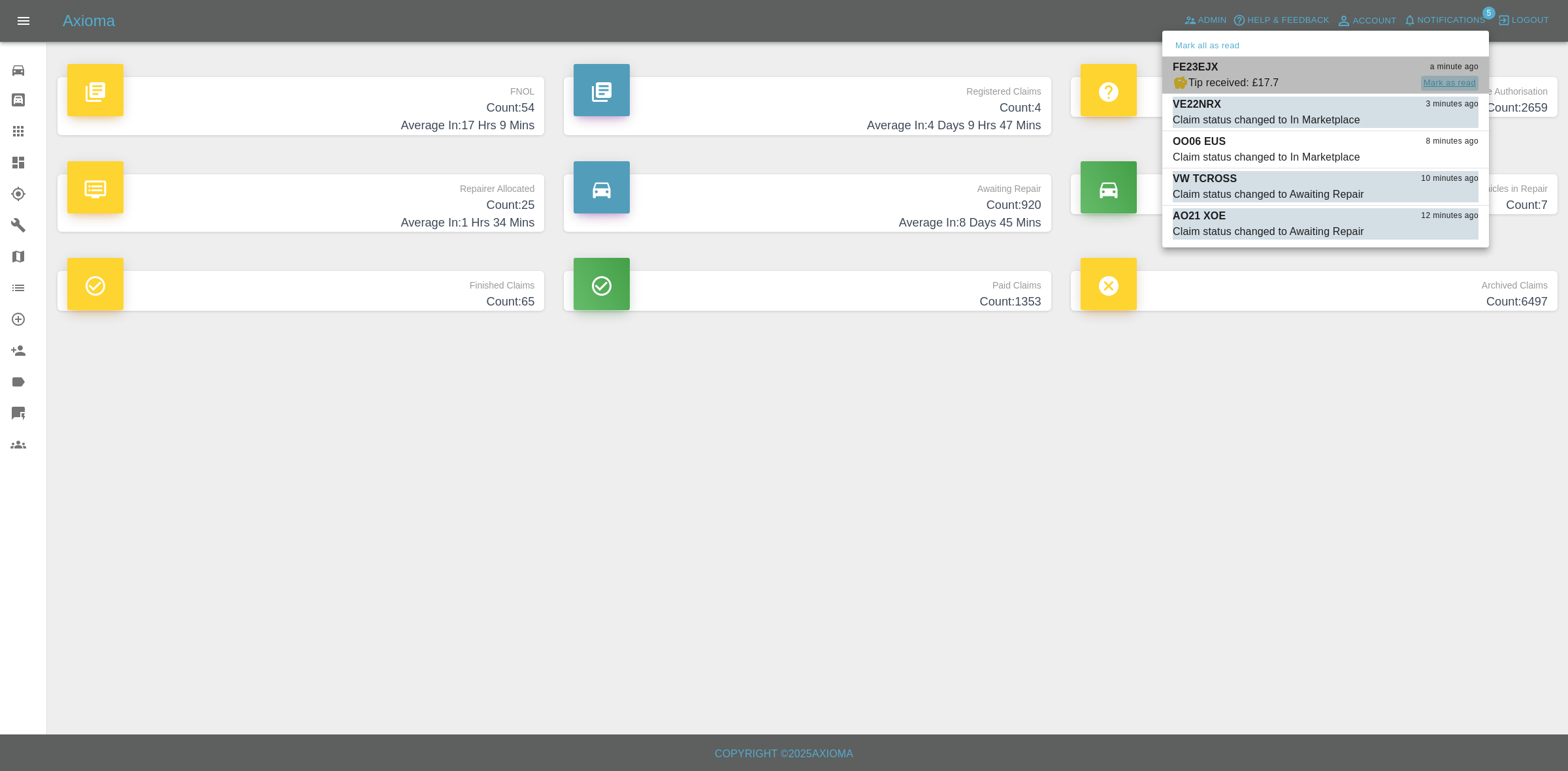
click at [1446, 79] on button "Mark as read" at bounding box center [1449, 83] width 57 height 15
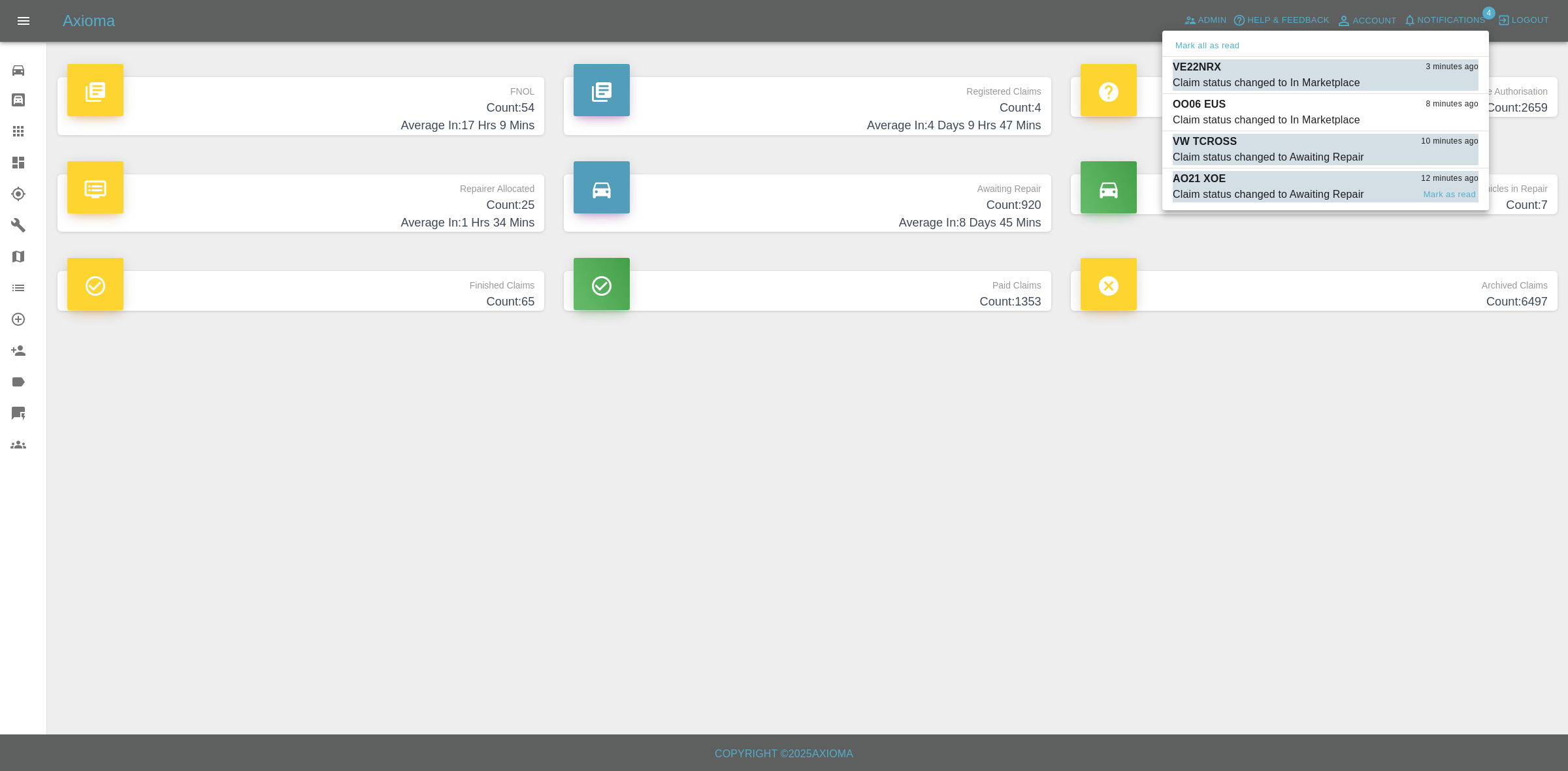
click at [1303, 192] on div "Claim status changed to Awaiting Repair" at bounding box center [1269, 194] width 192 height 16
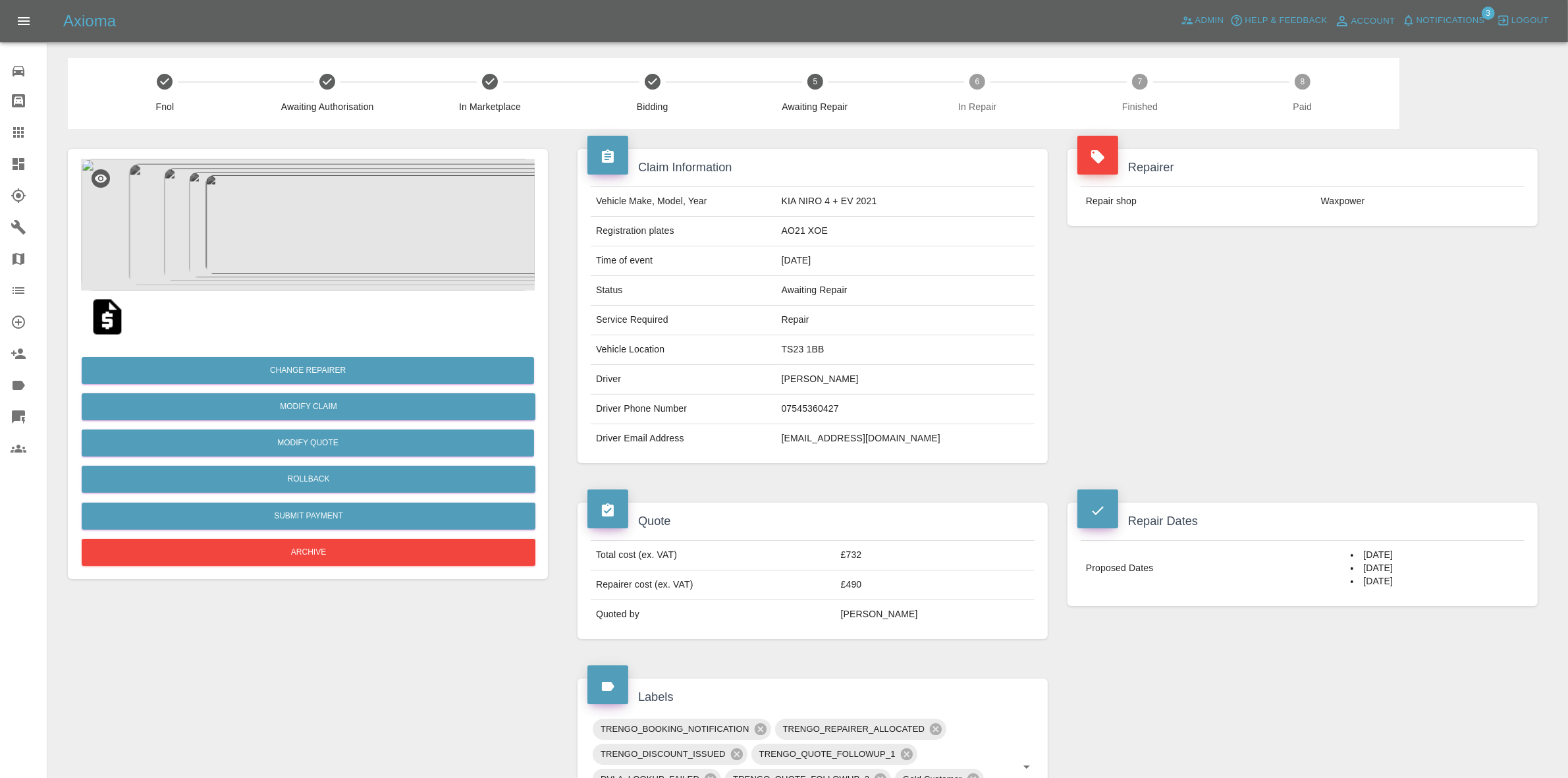
click at [1454, 21] on span "Notifications" at bounding box center [1451, 20] width 68 height 15
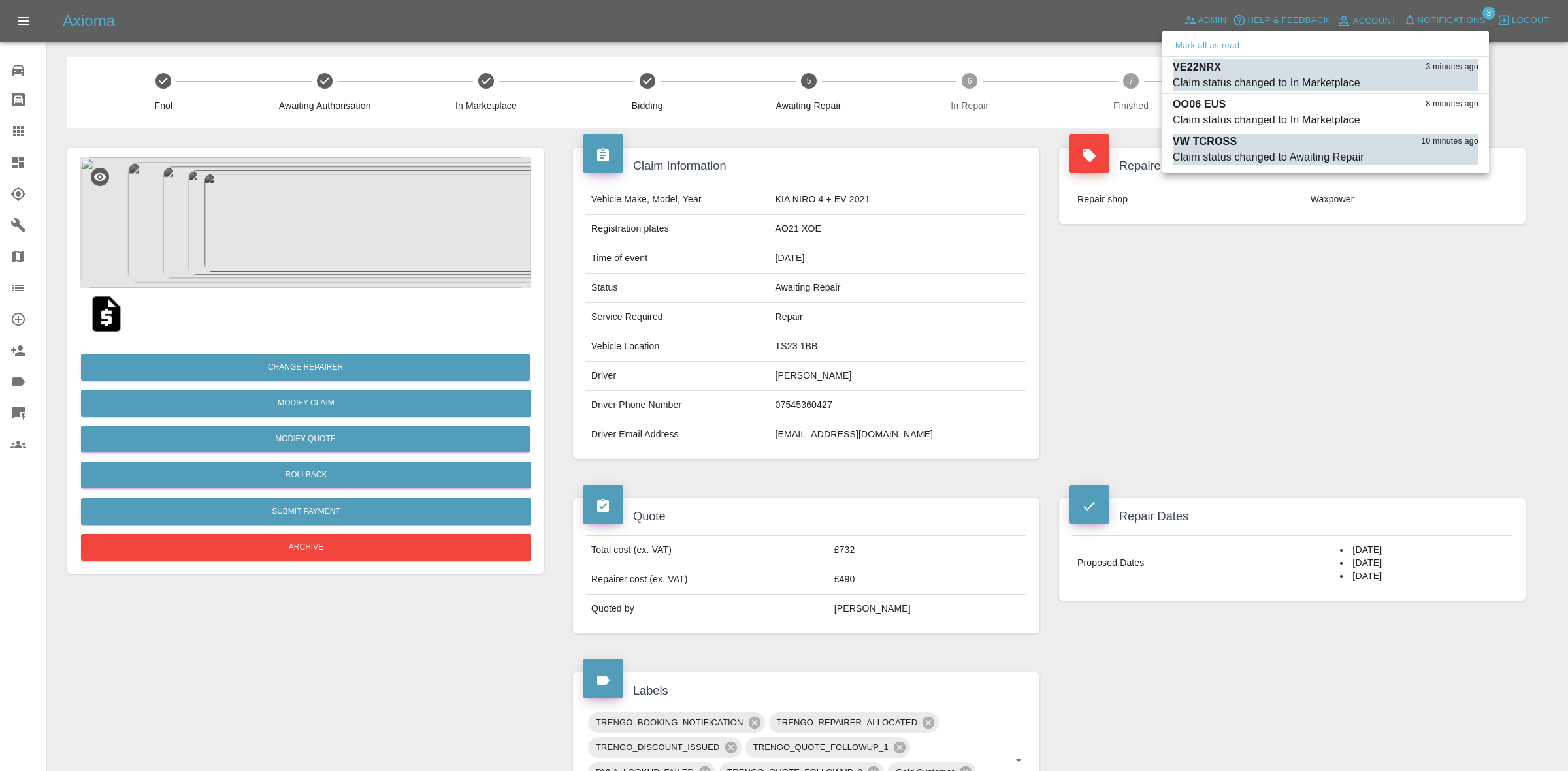
click at [1326, 169] on ul "Mark all as read VE22NRX 3 minutes ago Claim status changed to In Marketplace M…" at bounding box center [1326, 102] width 327 height 142
click at [1321, 151] on div "Claim status changed to Awaiting Repair" at bounding box center [1269, 157] width 192 height 16
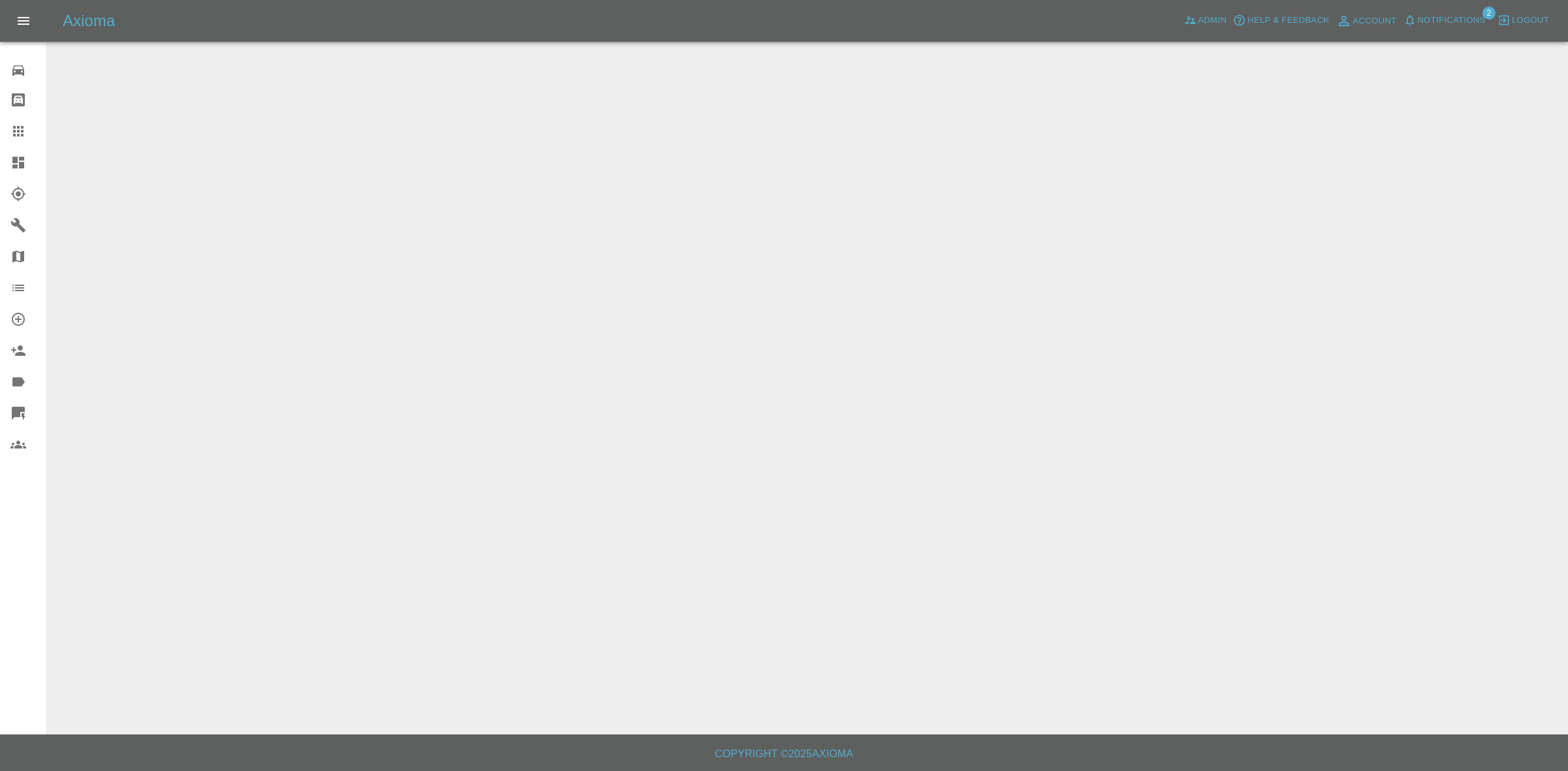
click at [1458, 20] on span "Notifications" at bounding box center [1451, 20] width 68 height 15
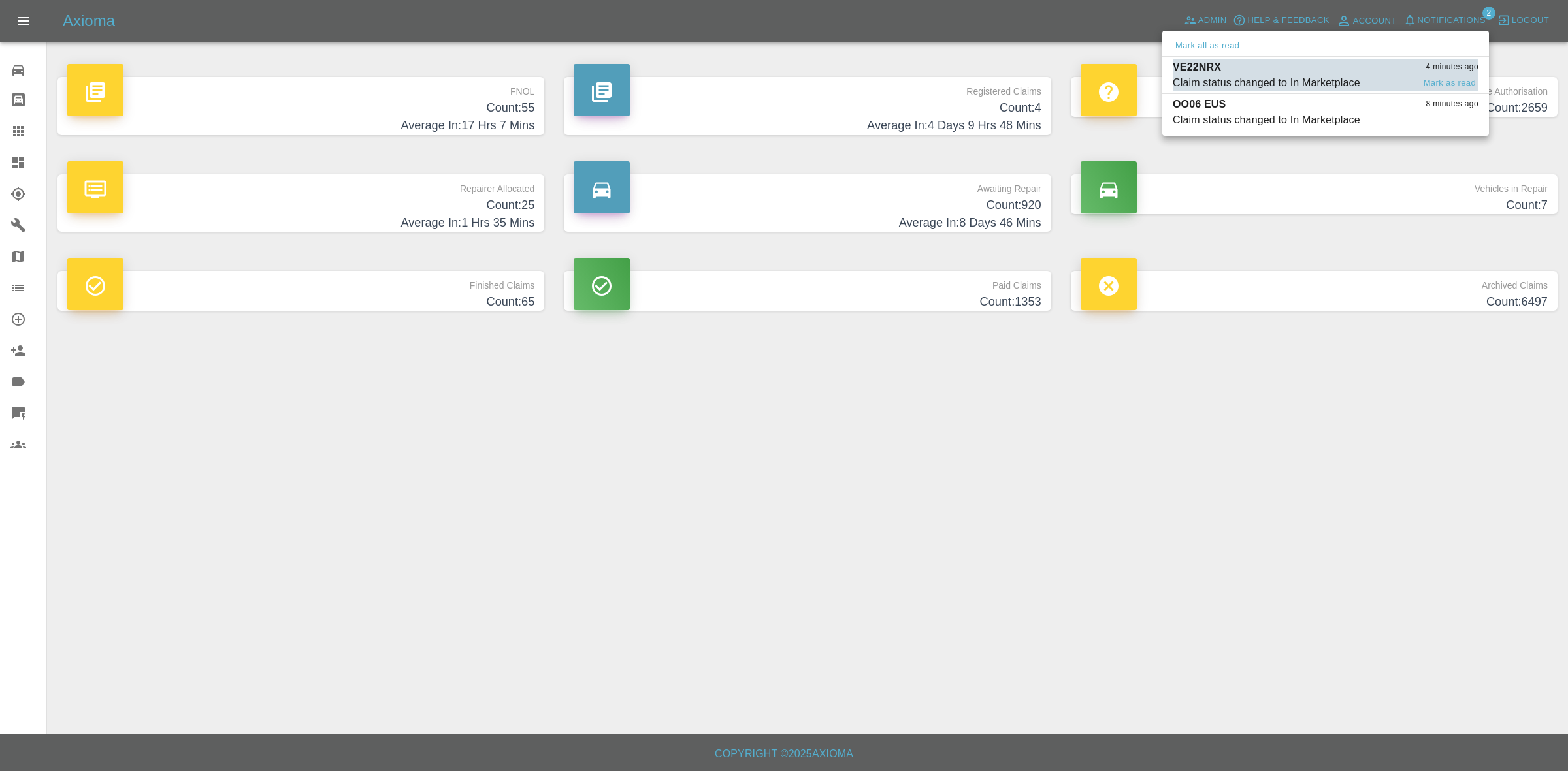
drag, startPoint x: 1265, startPoint y: 113, endPoint x: 1360, endPoint y: 69, distance: 104.7
click at [1266, 112] on div "Claim status changed to In Marketplace" at bounding box center [1266, 120] width 187 height 16
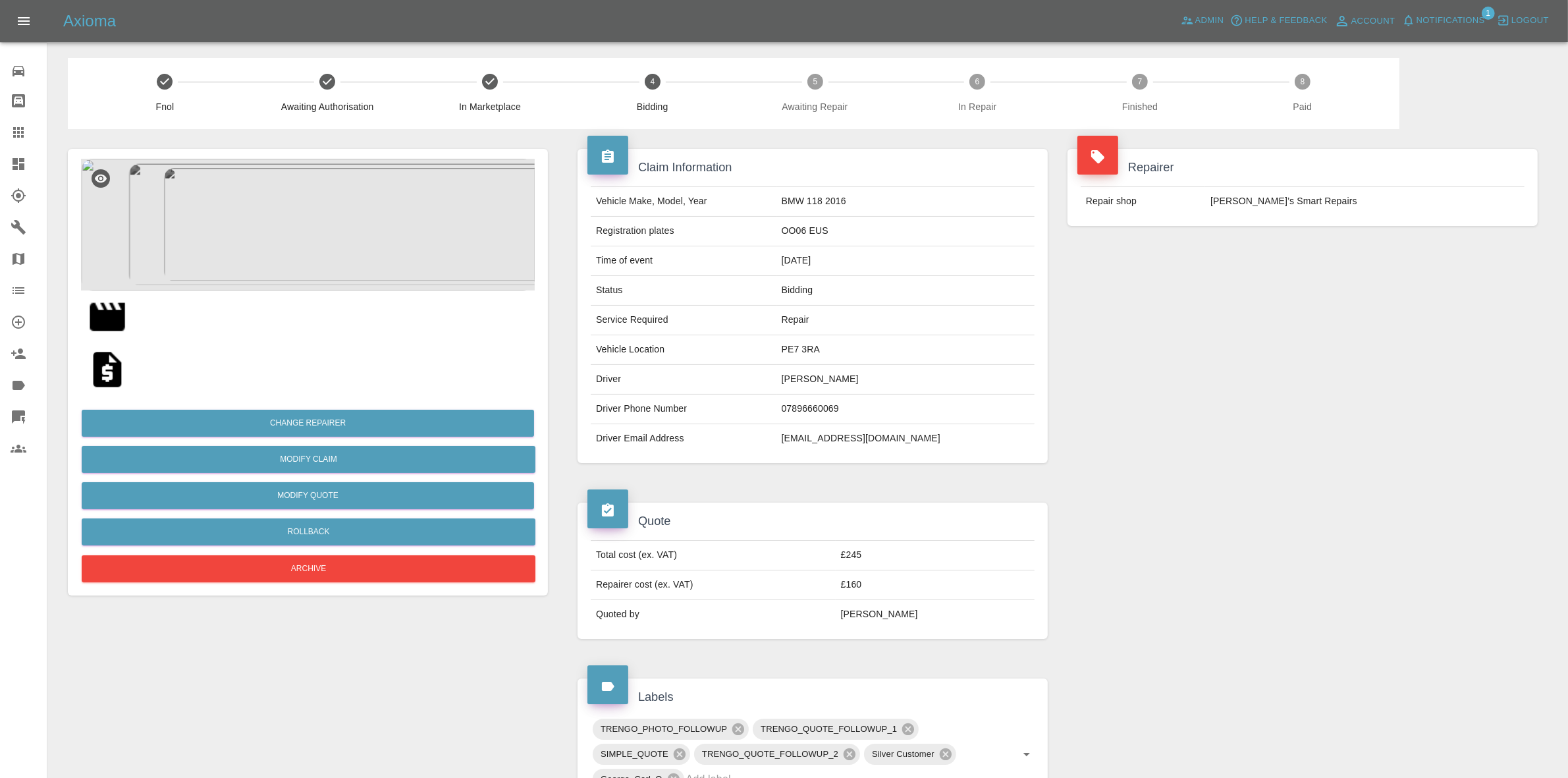
click at [1447, 20] on span "Notifications" at bounding box center [1451, 20] width 68 height 15
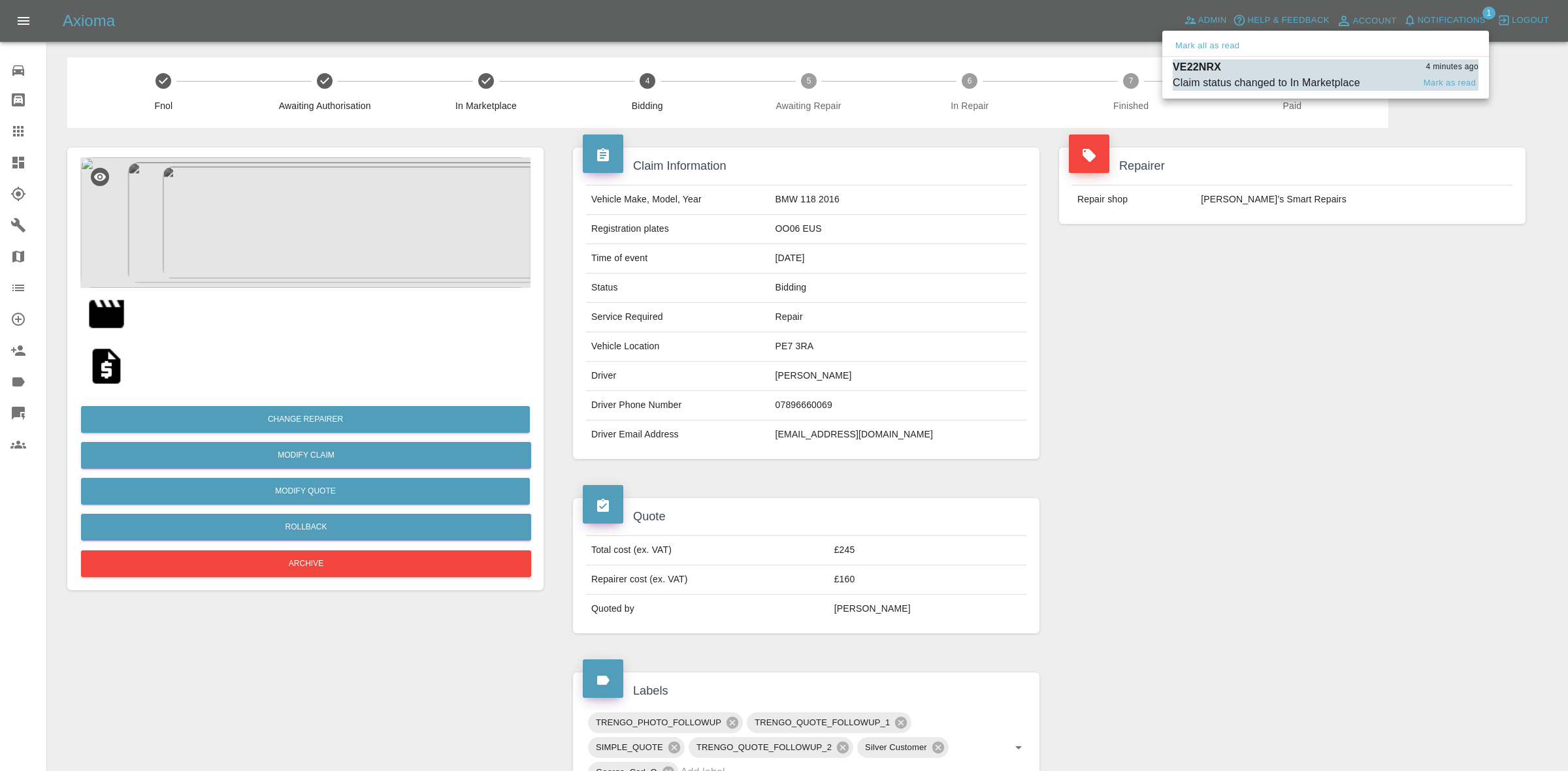
click at [1304, 63] on div "VE22NRX 4 minutes ago" at bounding box center [1325, 67] width 306 height 16
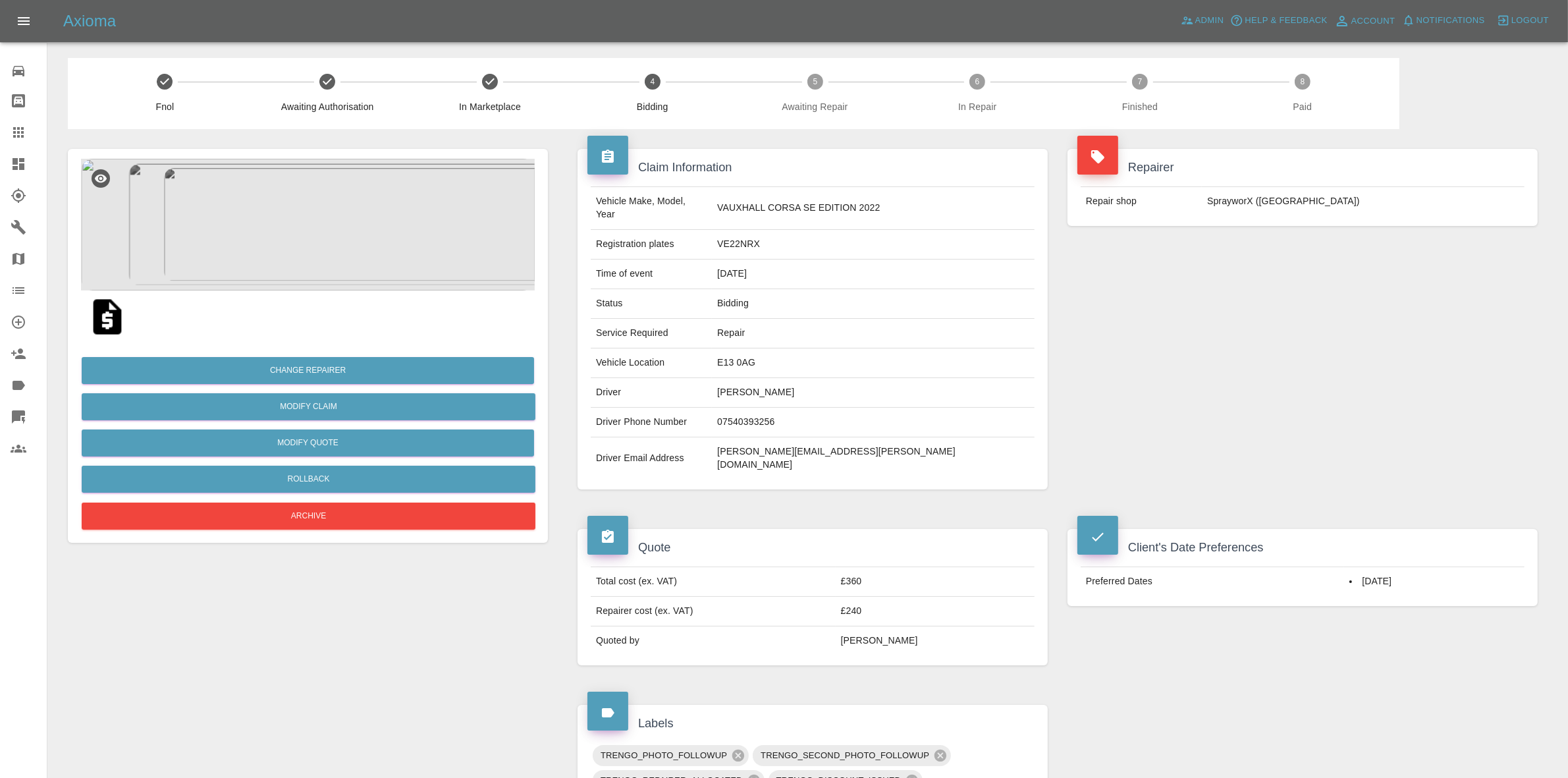
click at [0, 157] on link "Dashboard" at bounding box center [23, 164] width 47 height 31
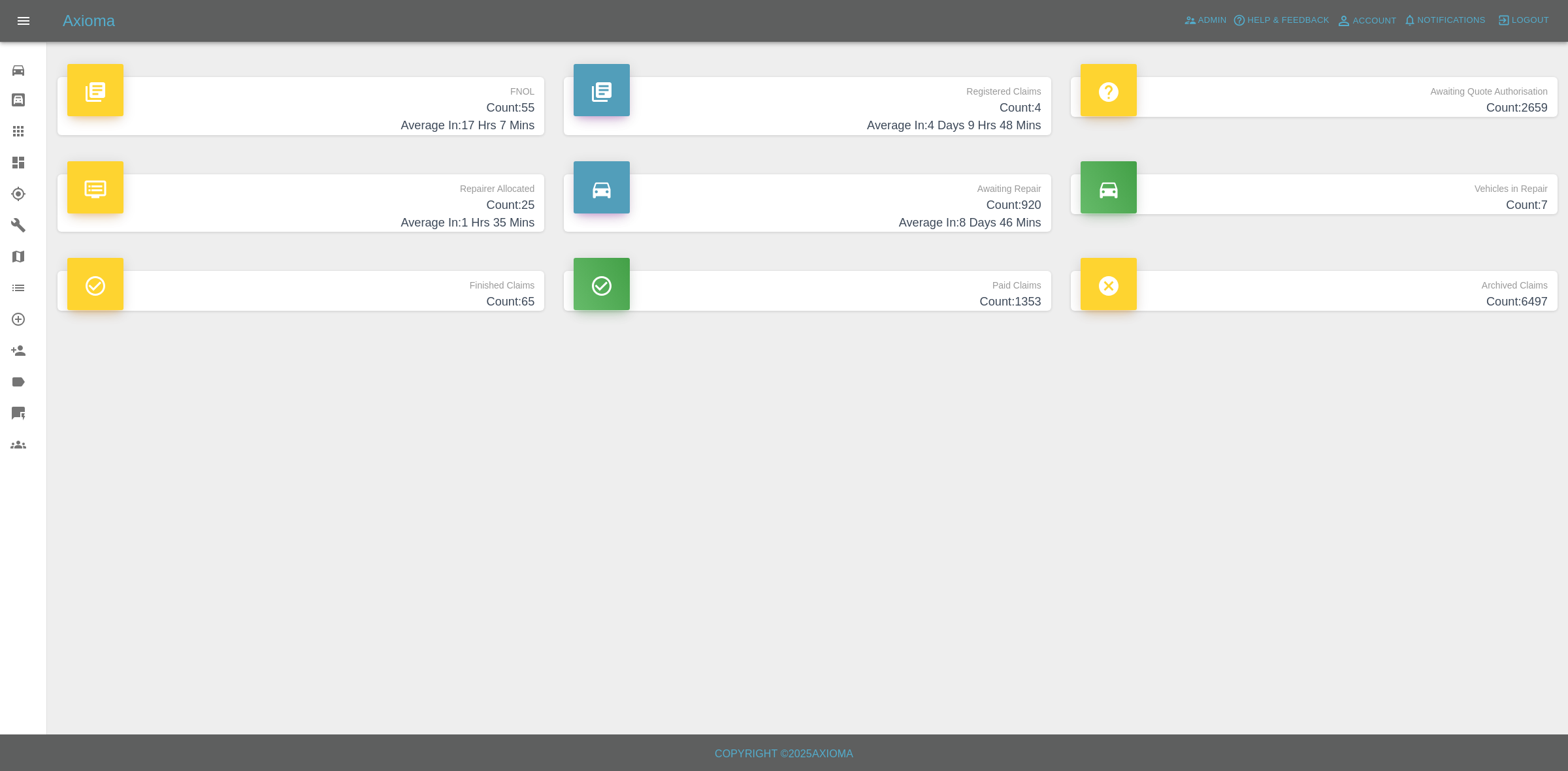
click at [395, 194] on p "Repairer Allocated" at bounding box center [301, 185] width 467 height 22
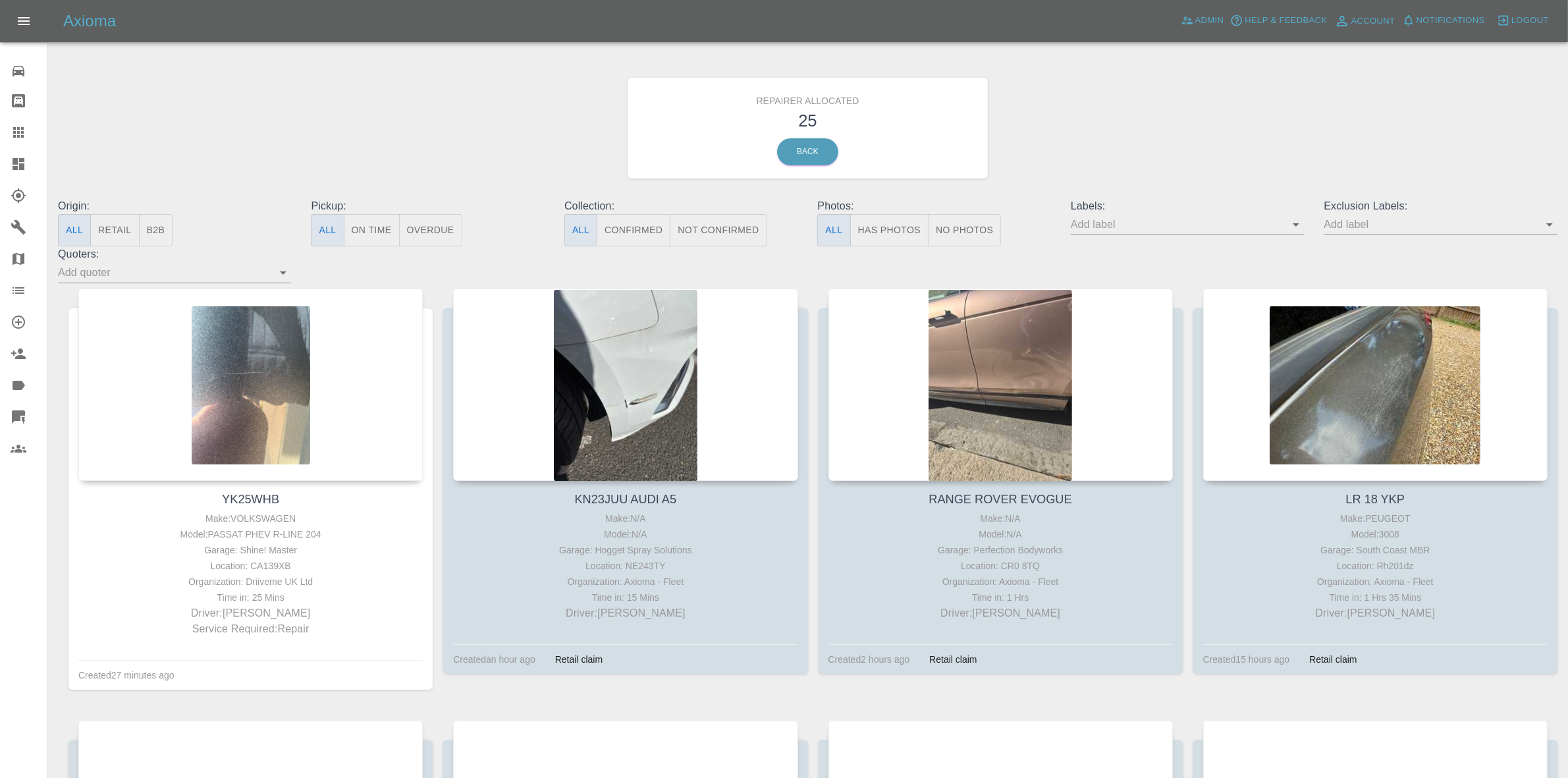
drag, startPoint x: 104, startPoint y: 222, endPoint x: 117, endPoint y: 239, distance: 21.4
click at [106, 222] on button "Retail" at bounding box center [114, 230] width 49 height 32
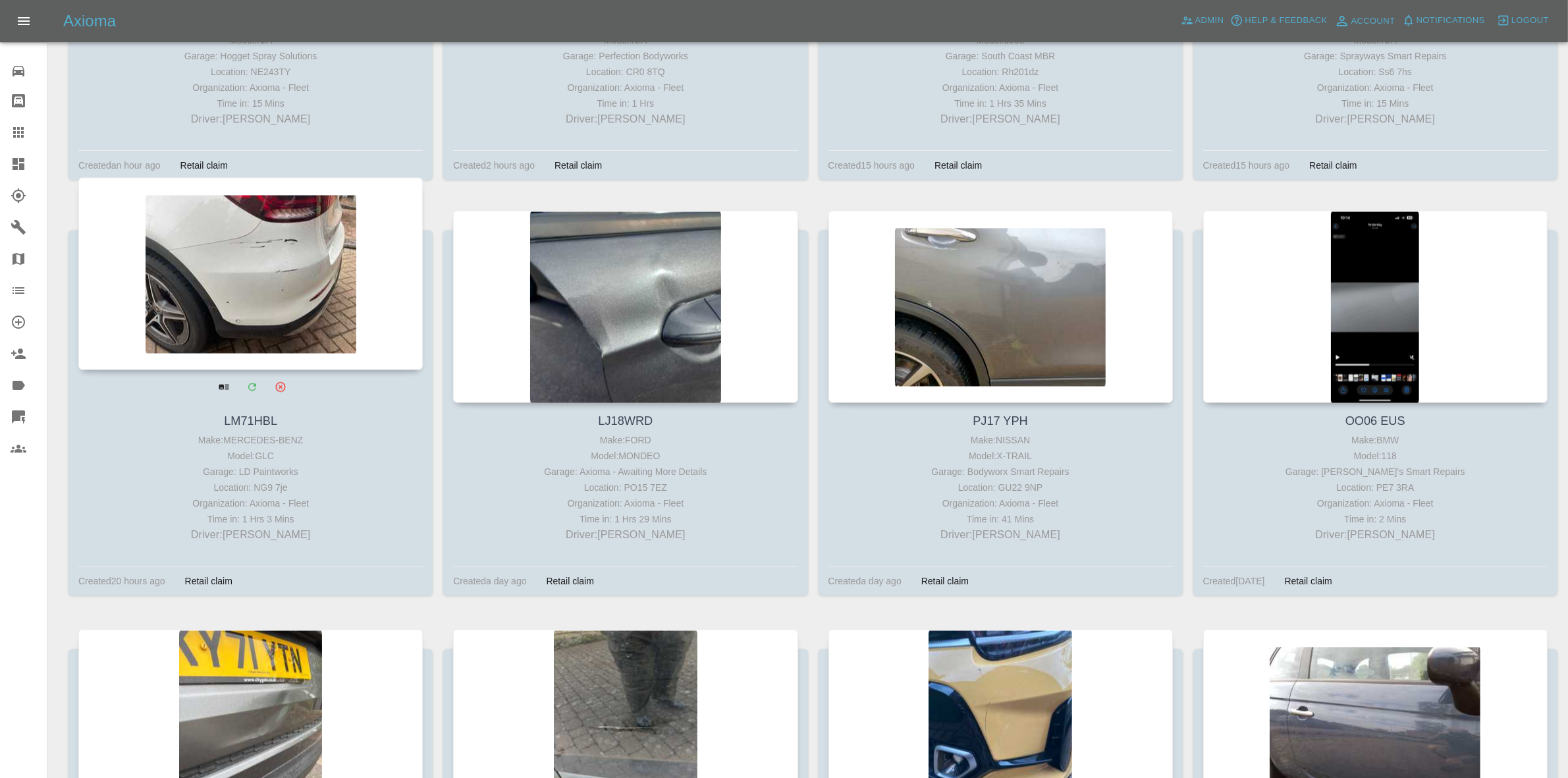
scroll to position [576, 0]
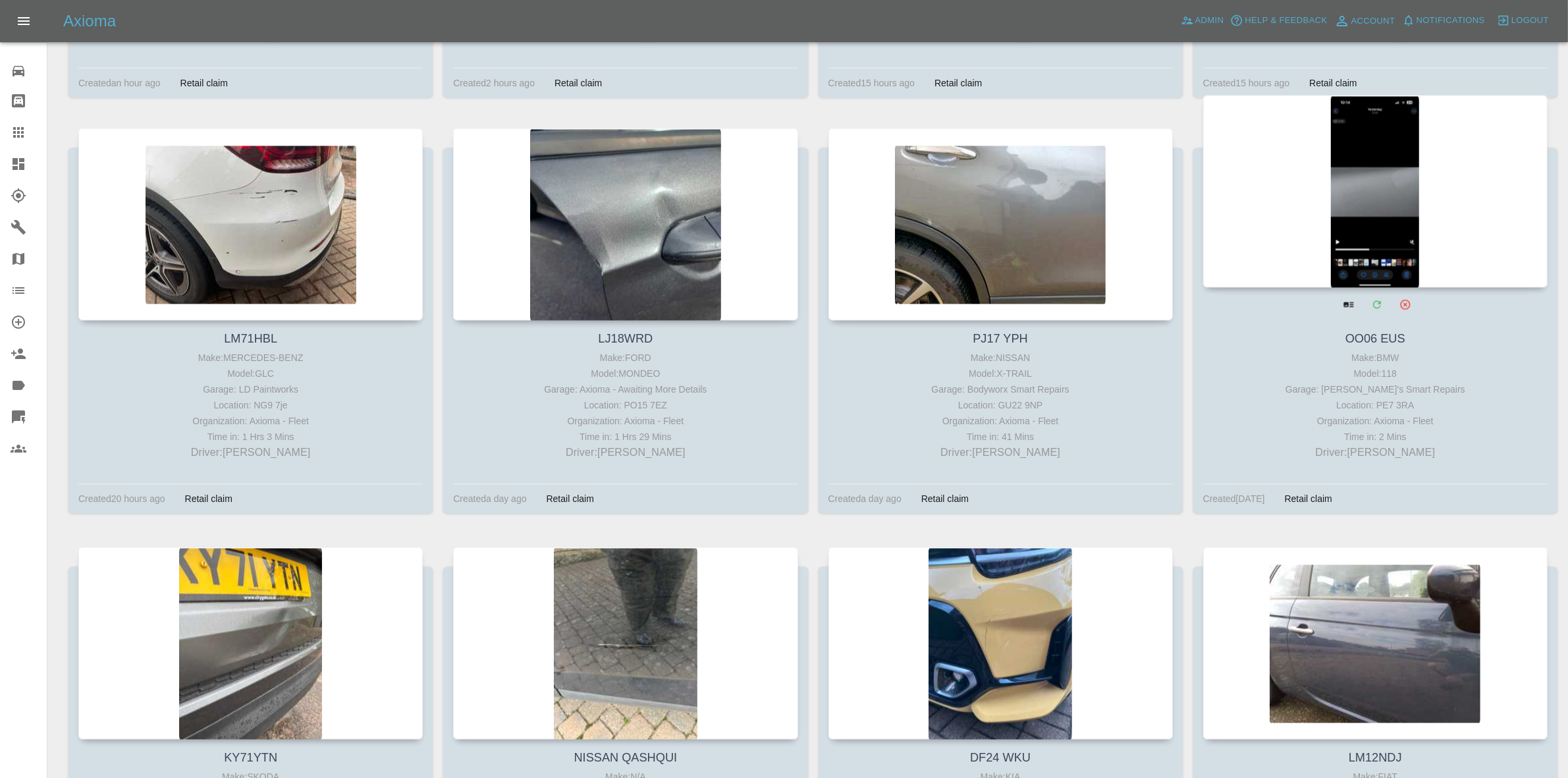
drag, startPoint x: 1203, startPoint y: 300, endPoint x: 1239, endPoint y: 318, distance: 40.2
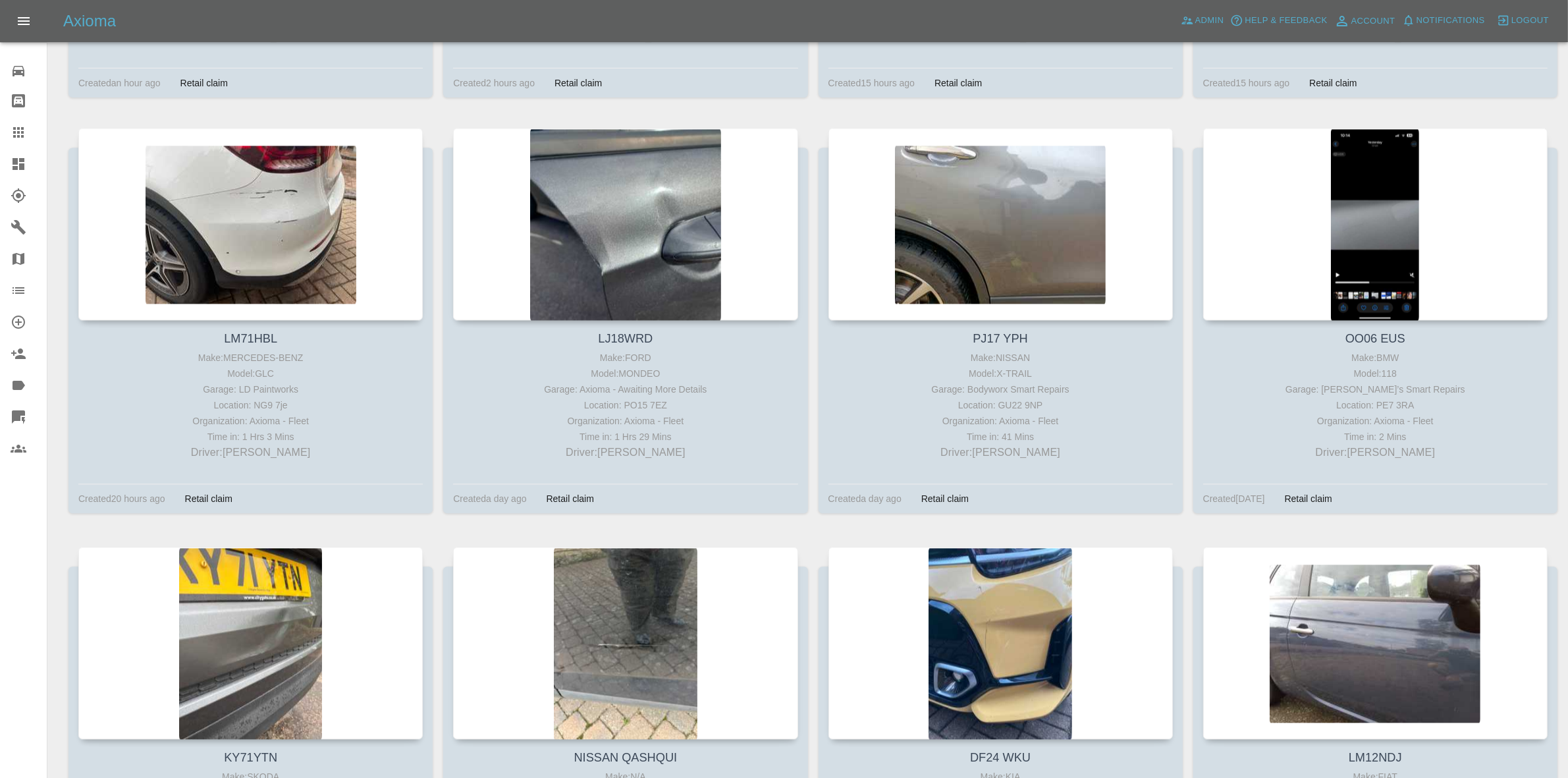
drag, startPoint x: 1239, startPoint y: 318, endPoint x: 1190, endPoint y: 205, distance: 123.2
click at [1190, 198] on div "LM71HBL Make: MERCEDES-BENZ Model: GLC Garage: LD Paintworks Location: NG9 7je …" at bounding box center [797, 331] width 1479 height 416
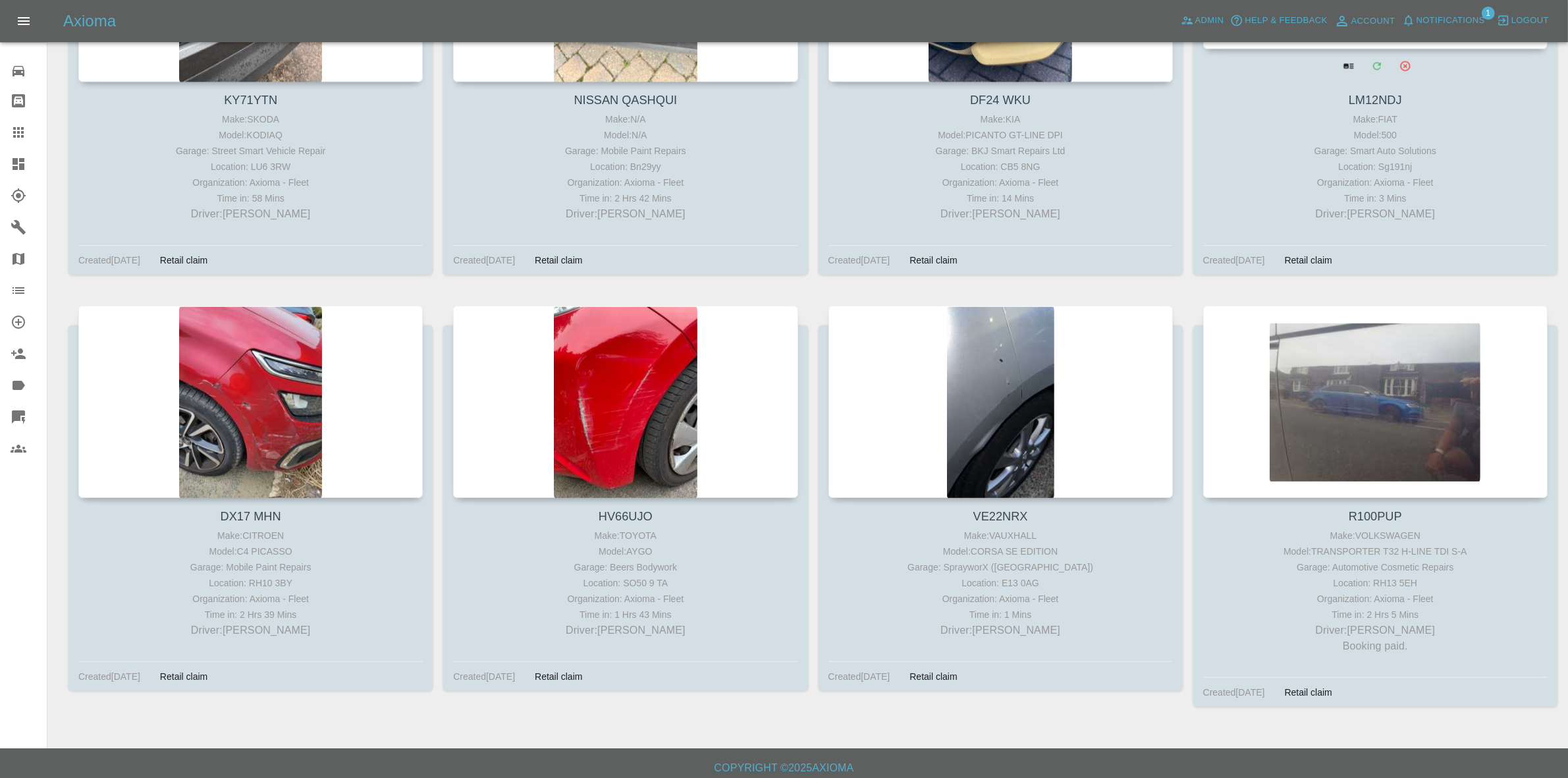
scroll to position [1241, 0]
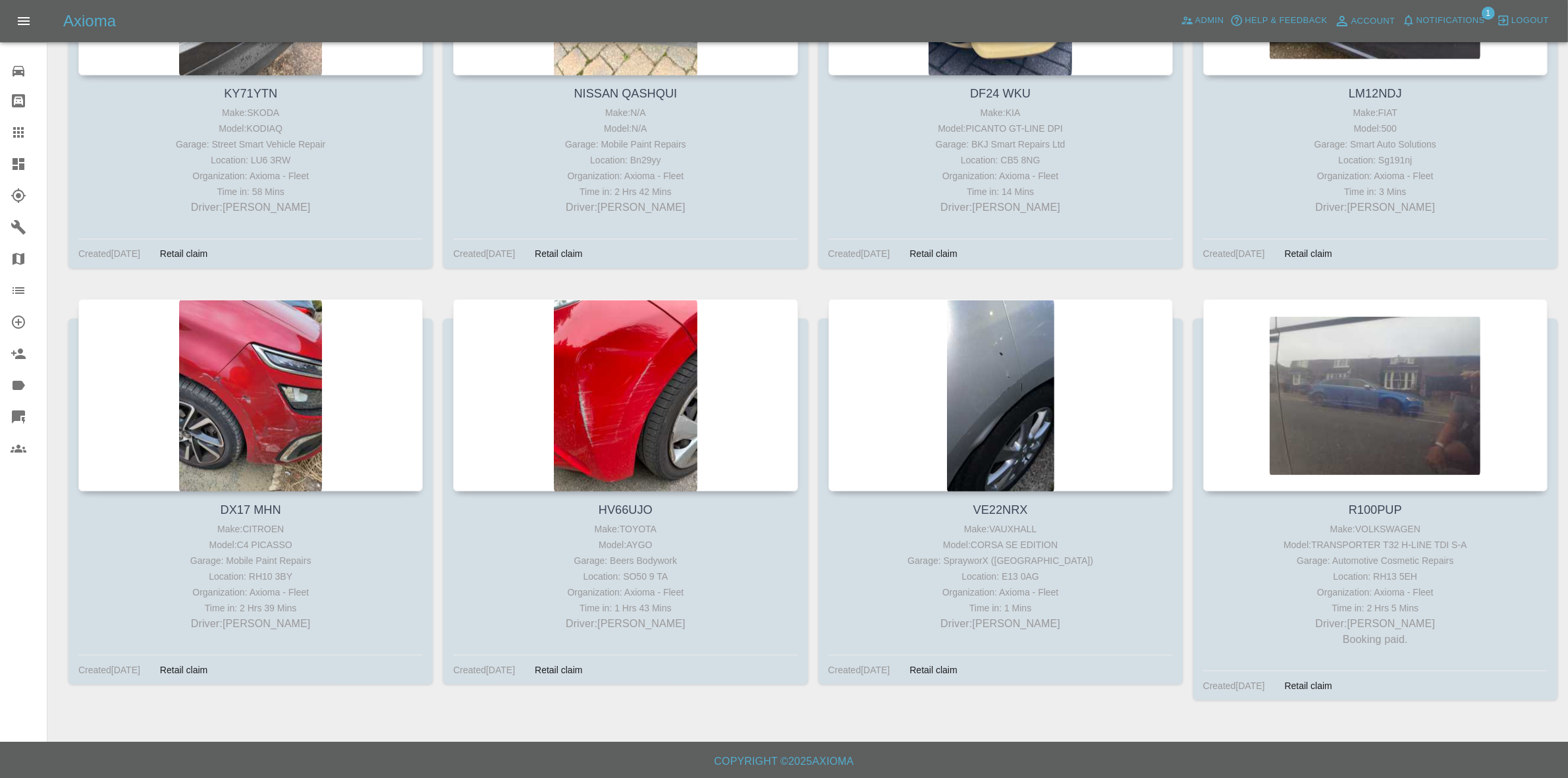
click at [1467, 17] on span "Notifications" at bounding box center [1451, 20] width 68 height 15
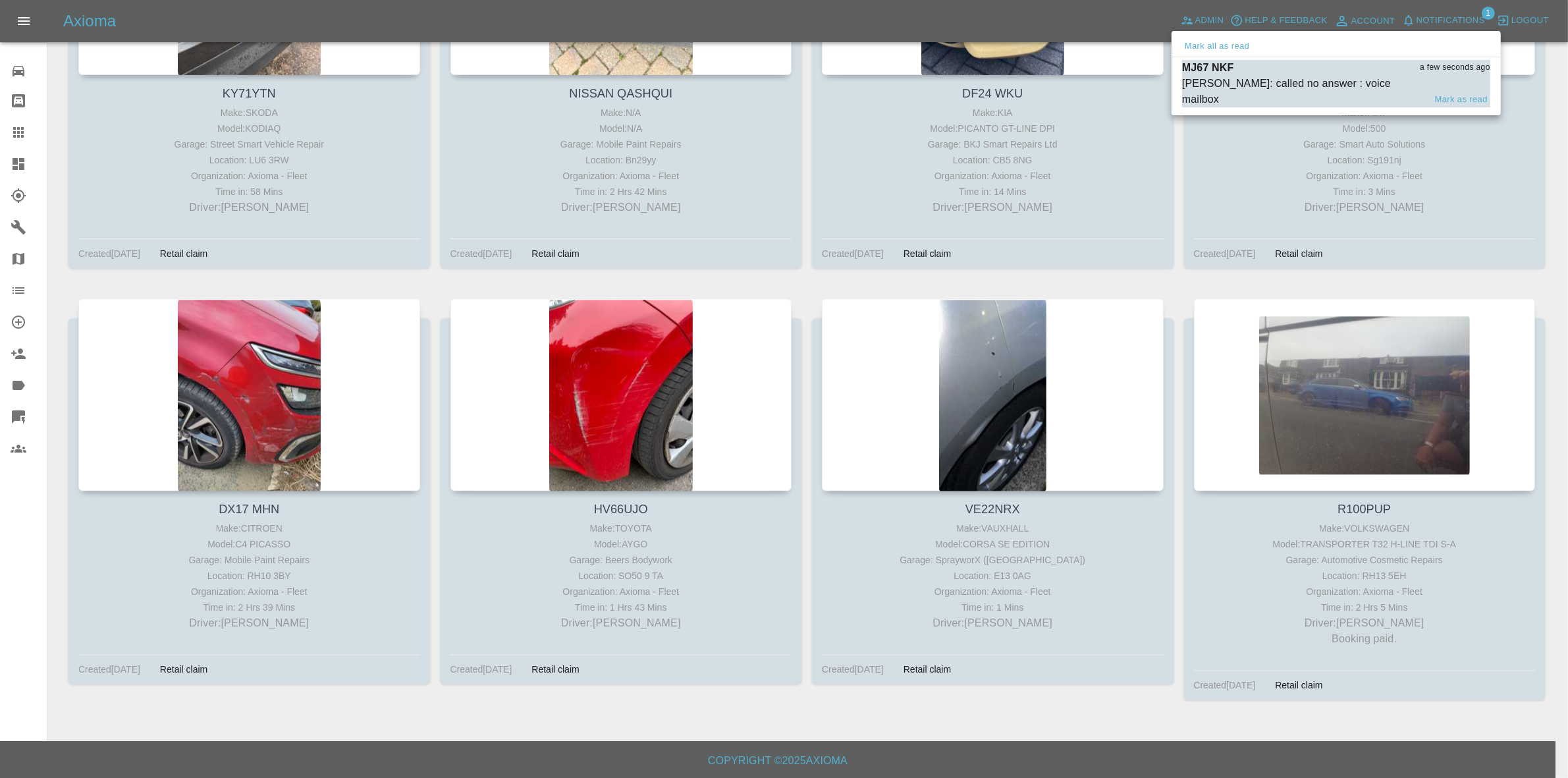
scroll to position [1237, 0]
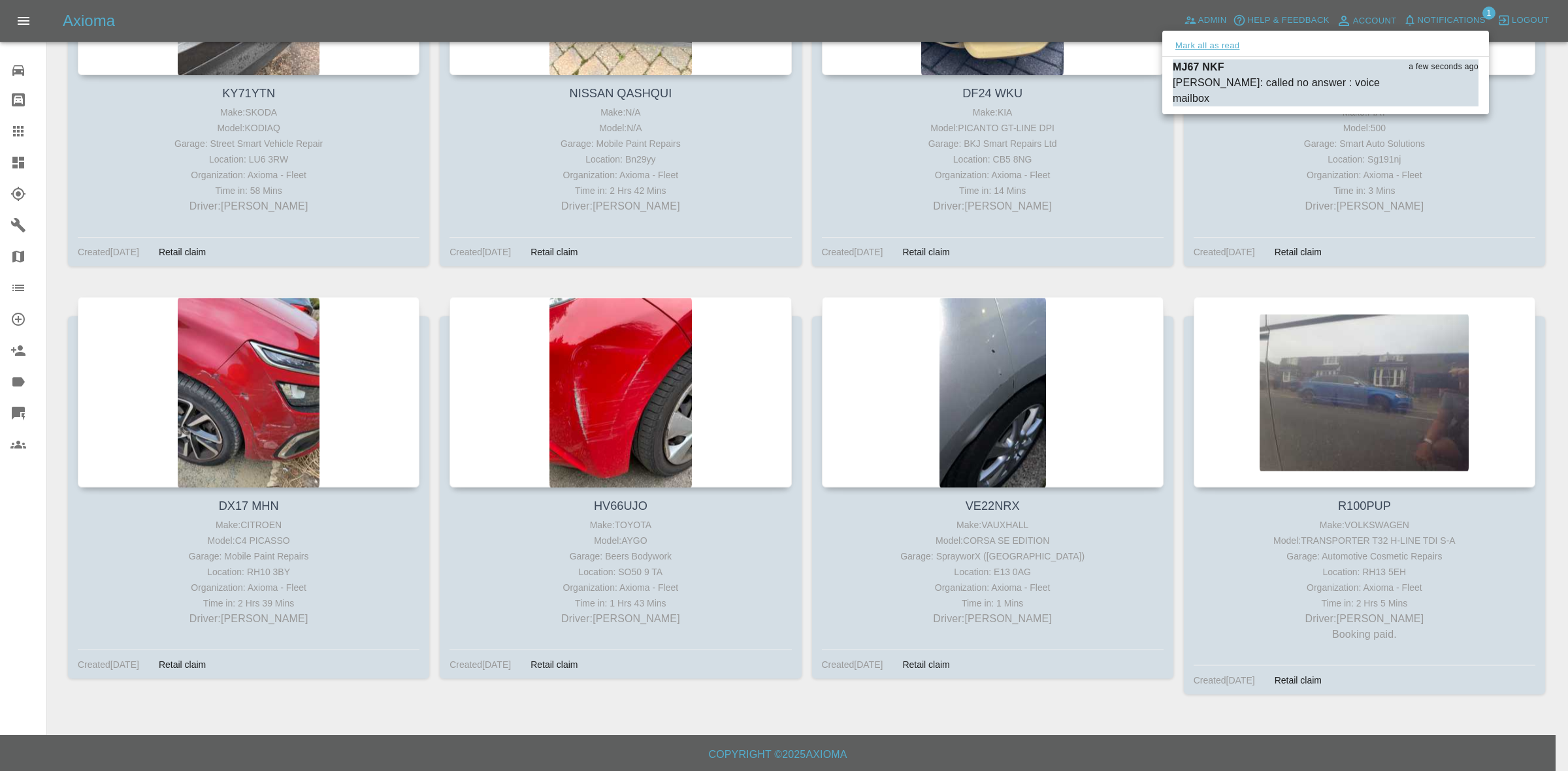
click at [1237, 46] on button "Mark all as read" at bounding box center [1207, 46] width 69 height 15
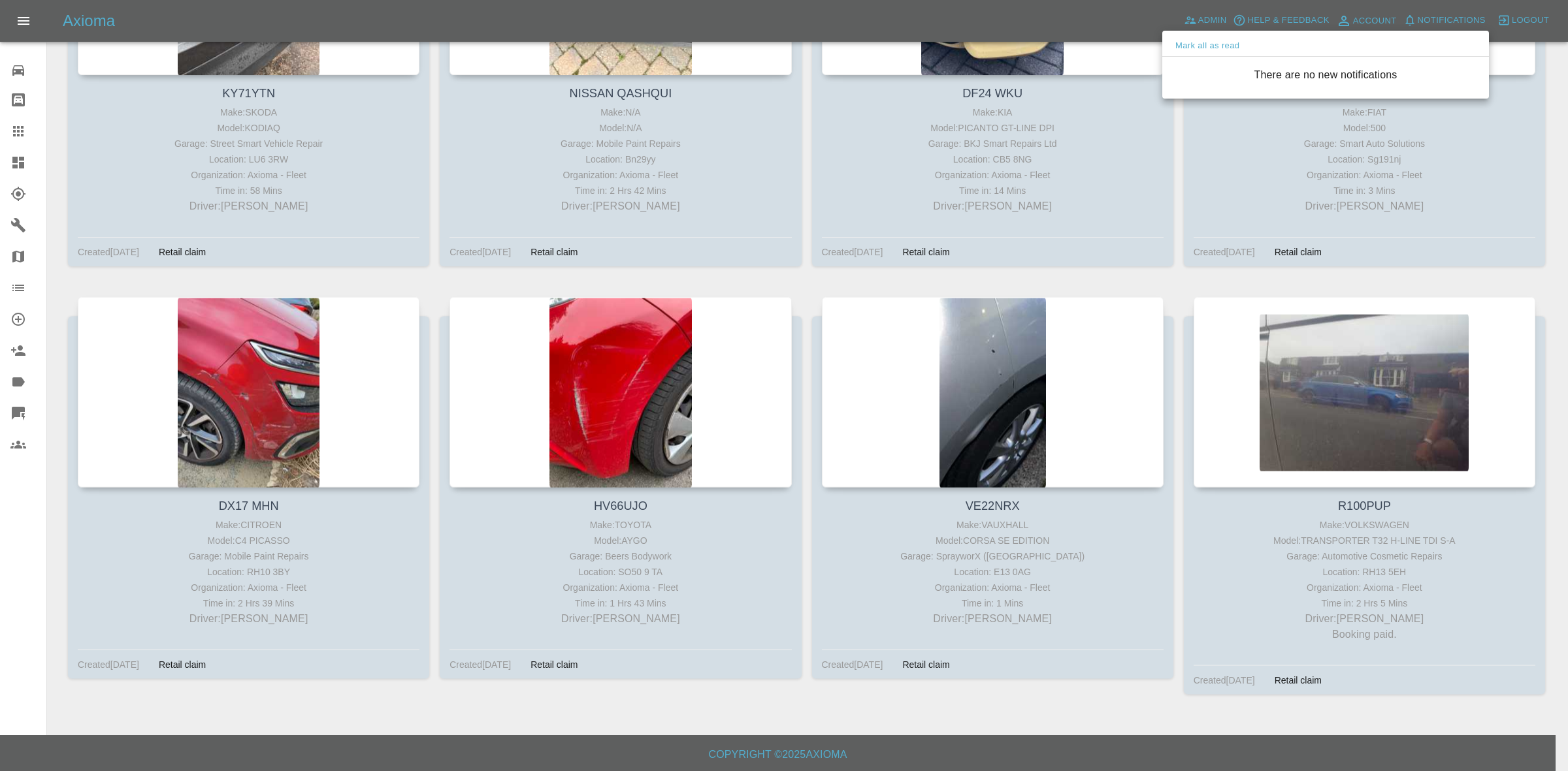
click at [1197, 272] on div at bounding box center [784, 385] width 1568 height 771
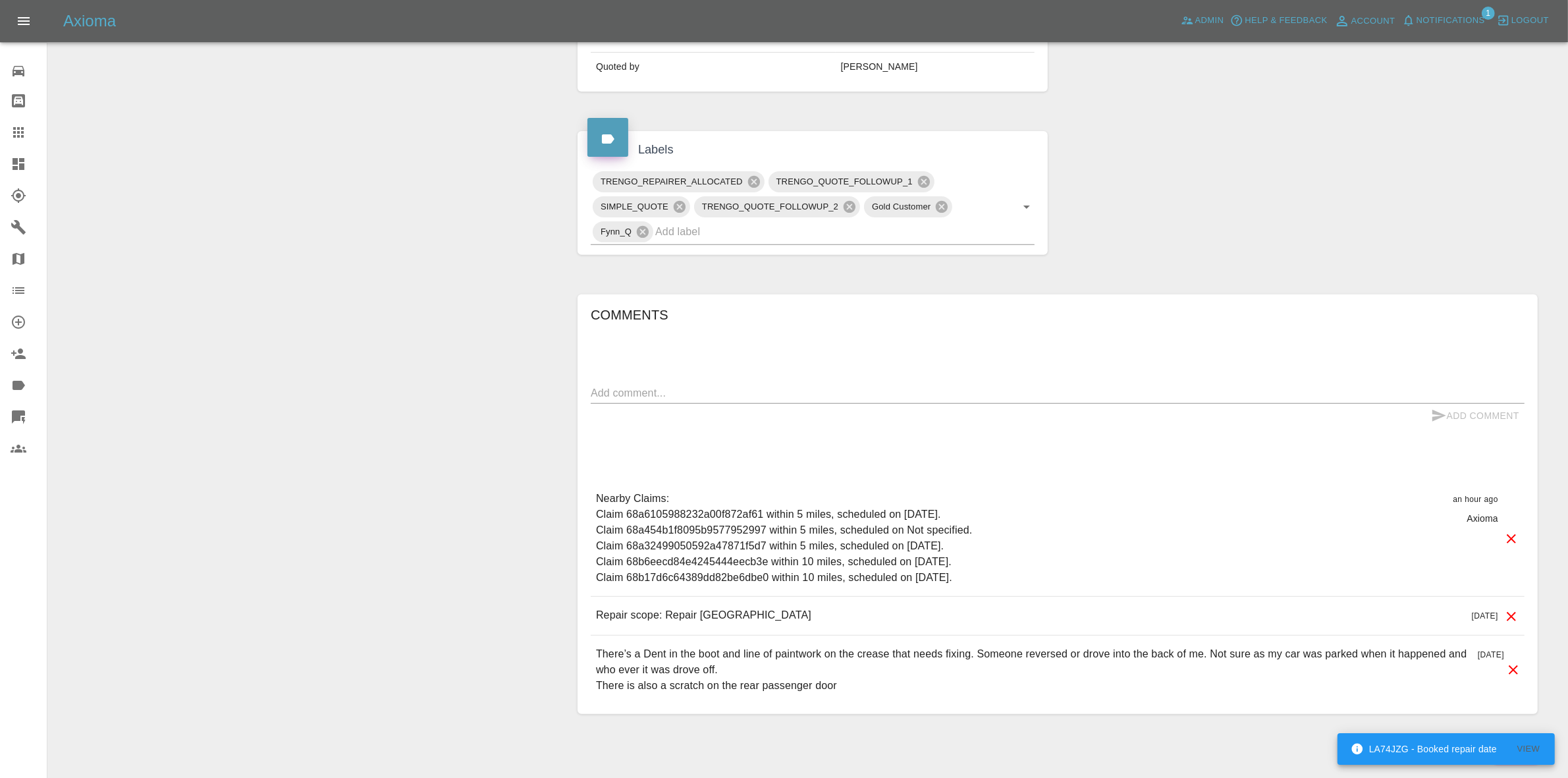
scroll to position [576, 0]
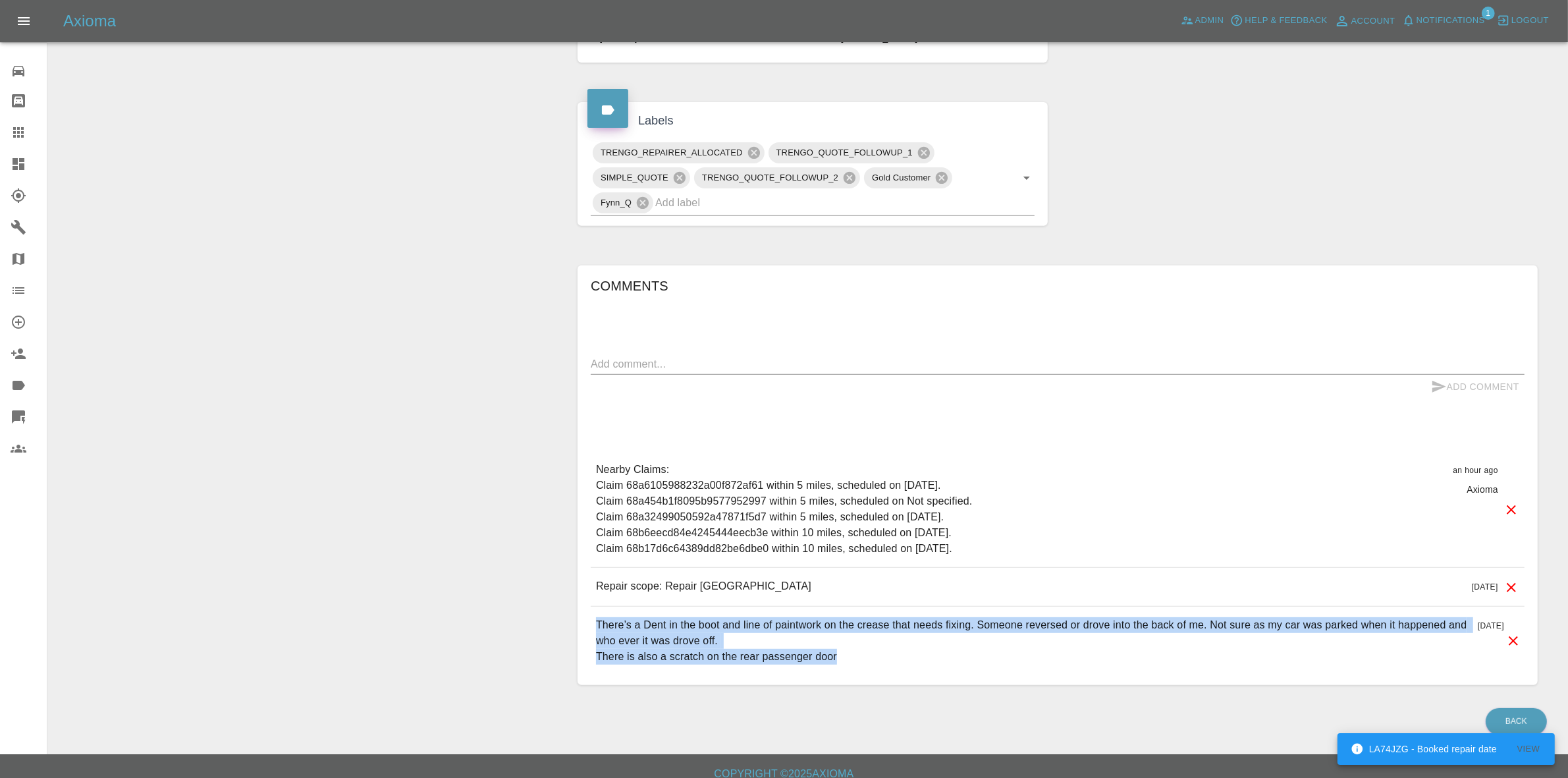
drag, startPoint x: 579, startPoint y: 614, endPoint x: 863, endPoint y: 671, distance: 289.7
click at [863, 671] on div "Comments x Add Comment Nearby Claims: Claim 68a6105988232a00f872af61 within 5 m…" at bounding box center [1057, 475] width 980 height 459
click at [863, 671] on div "There’s a Dent in the boot and line of paintwork on the crease that needs fixin…" at bounding box center [1057, 641] width 934 height 68
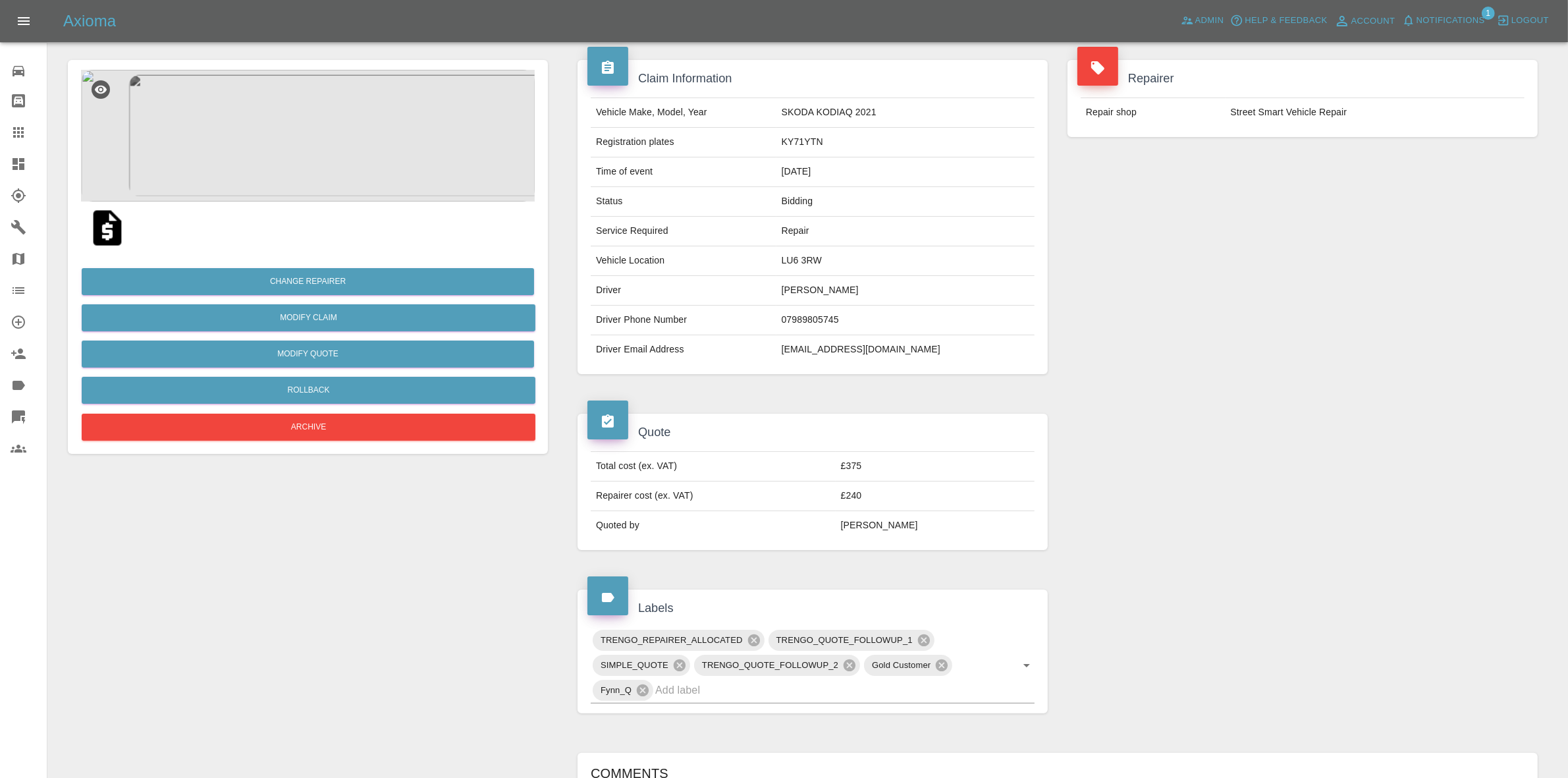
scroll to position [0, 0]
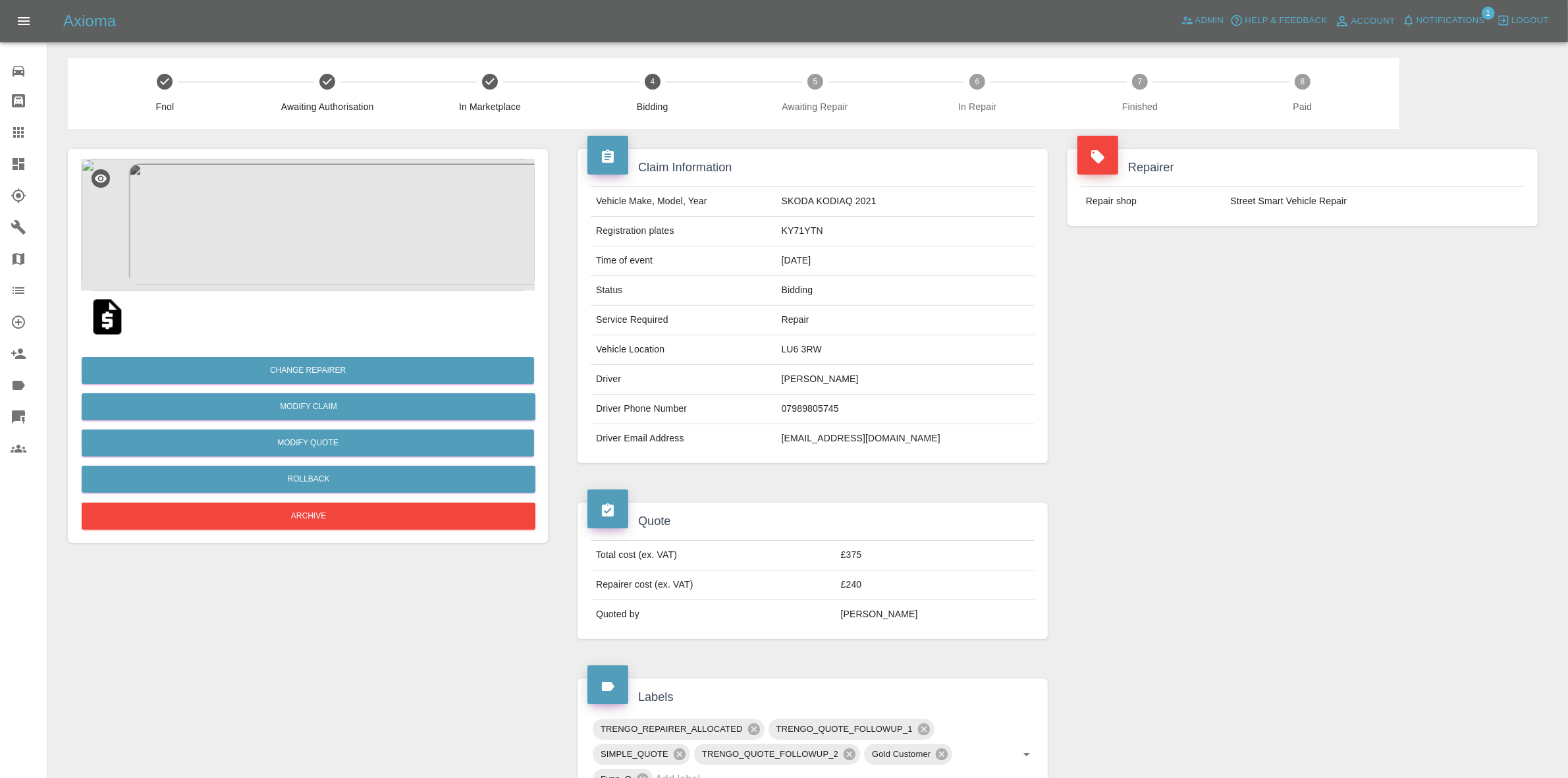
click at [826, 432] on td "[EMAIL_ADDRESS][DOMAIN_NAME]" at bounding box center [905, 438] width 259 height 29
copy div "[EMAIL_ADDRESS][DOMAIN_NAME]"
click at [1011, 451] on td "[EMAIL_ADDRESS][DOMAIN_NAME]" at bounding box center [905, 438] width 259 height 29
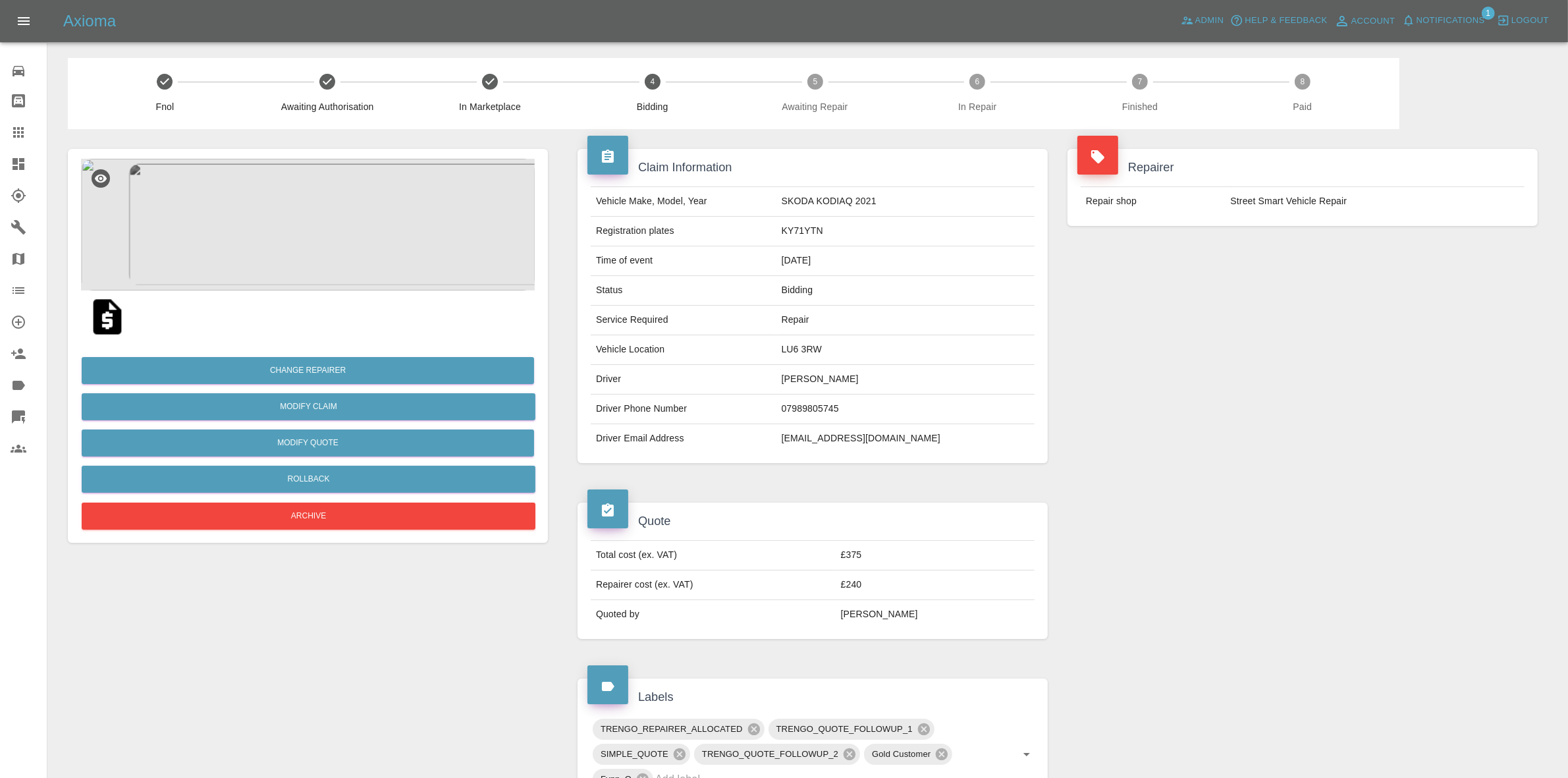
click at [1440, 21] on span "Notifications" at bounding box center [1451, 20] width 68 height 15
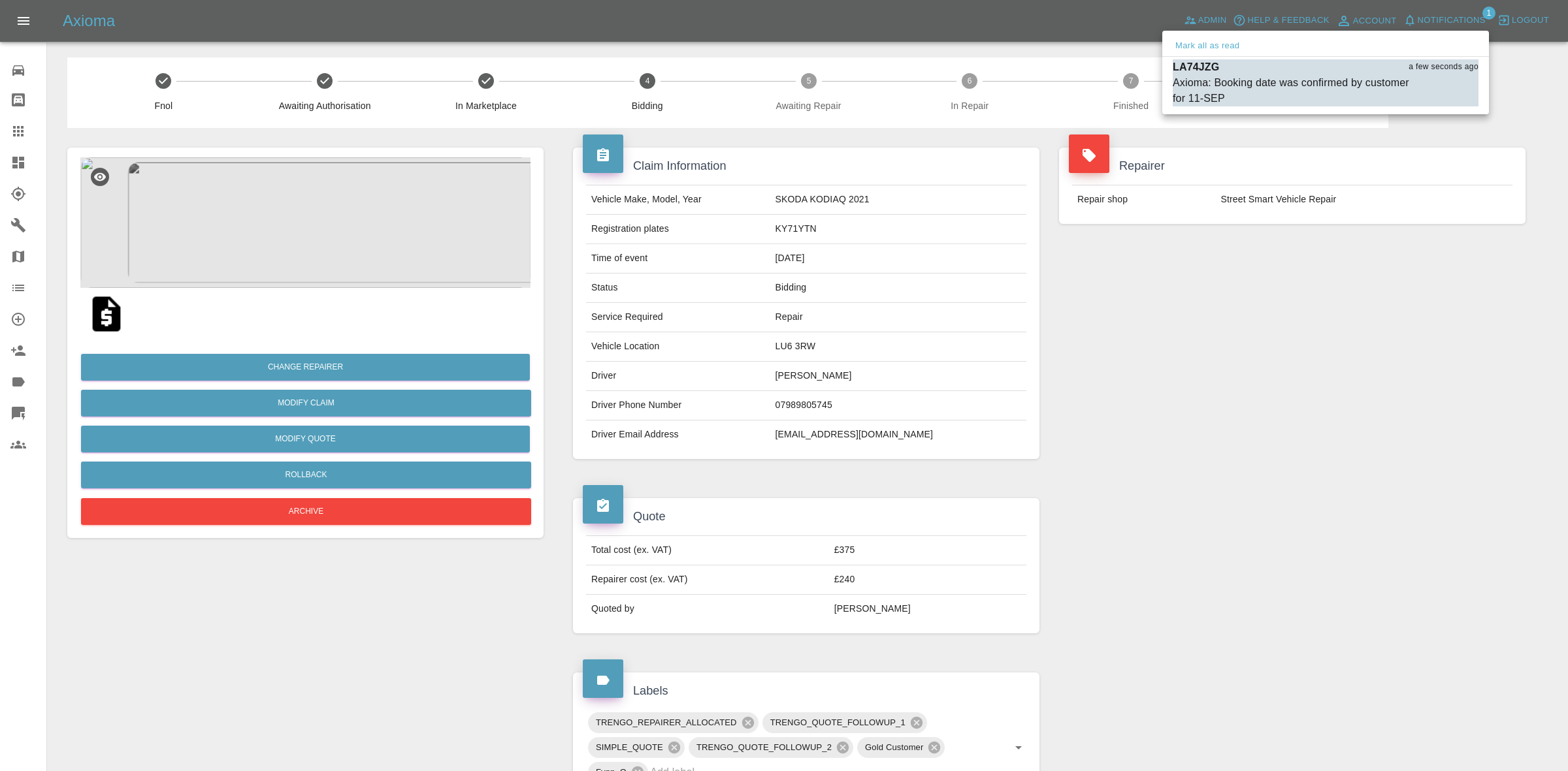
drag, startPoint x: 1216, startPoint y: 43, endPoint x: 1245, endPoint y: 101, distance: 64.8
click at [1214, 49] on button "Mark all as read" at bounding box center [1207, 46] width 69 height 15
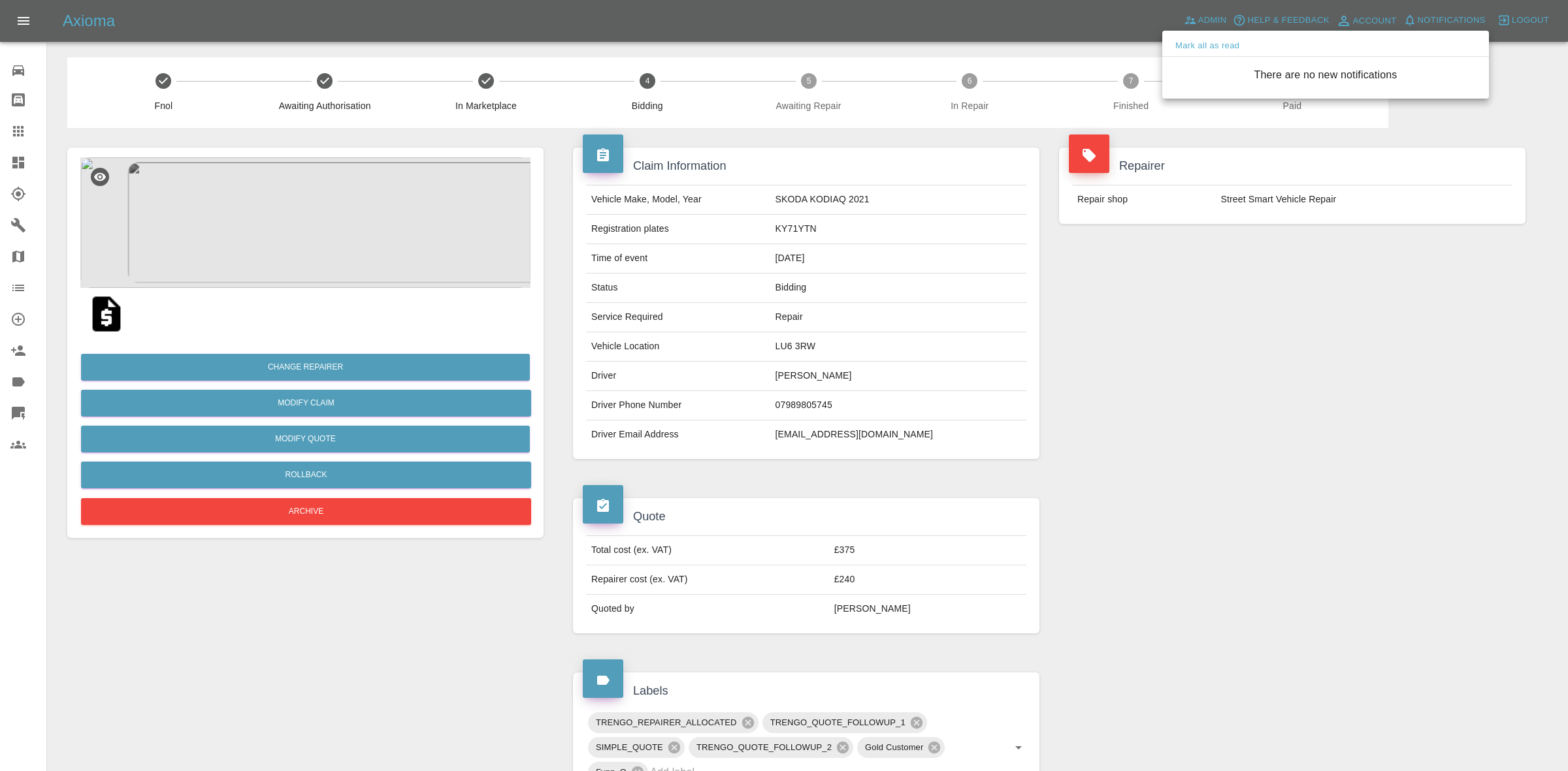
click at [1301, 356] on div at bounding box center [784, 385] width 1568 height 771
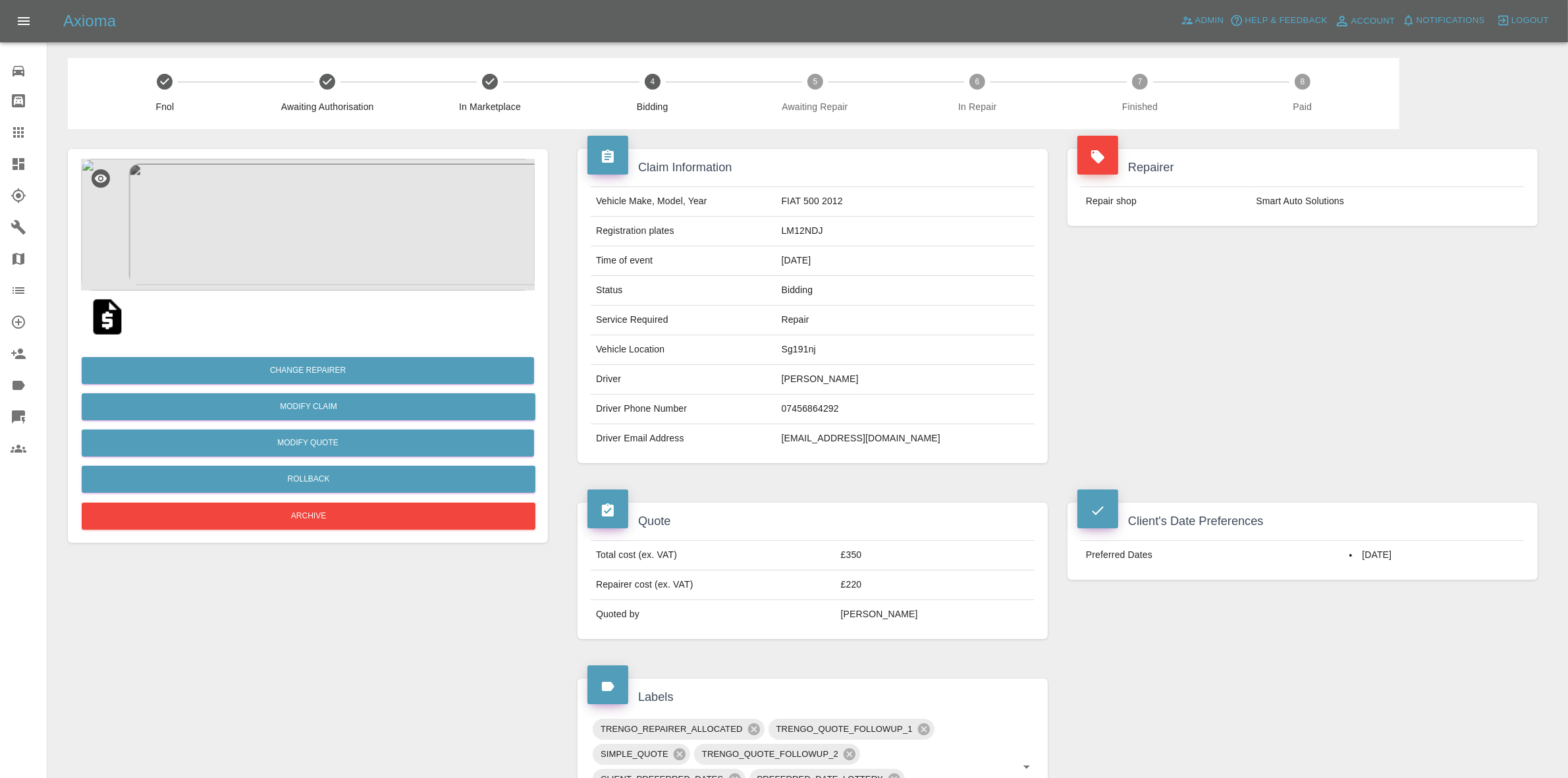
click at [1293, 308] on div "Repairer Repair shop Smart Auto Solutions" at bounding box center [1303, 306] width 490 height 354
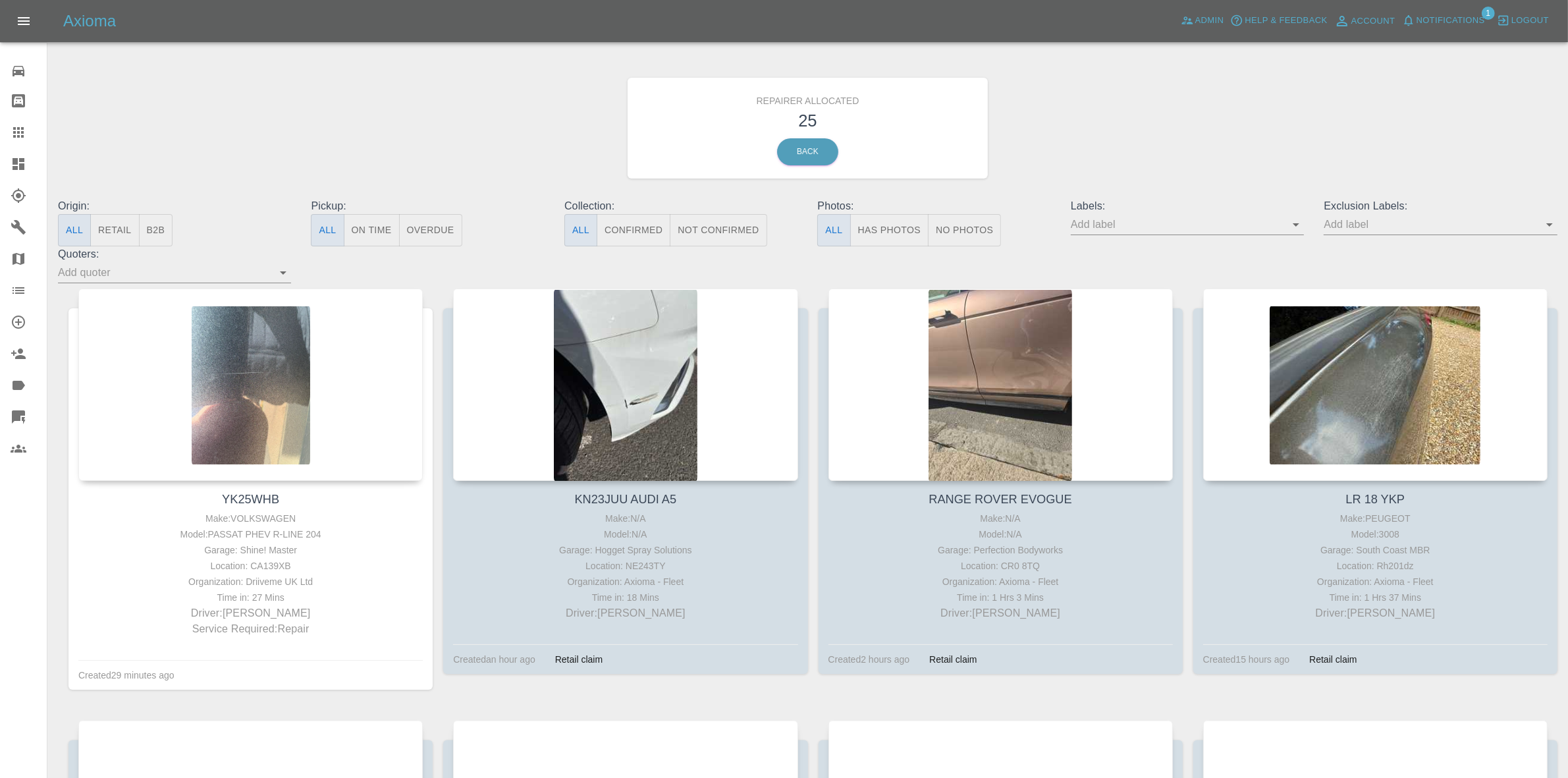
click at [1433, 27] on span "Notifications" at bounding box center [1451, 20] width 68 height 15
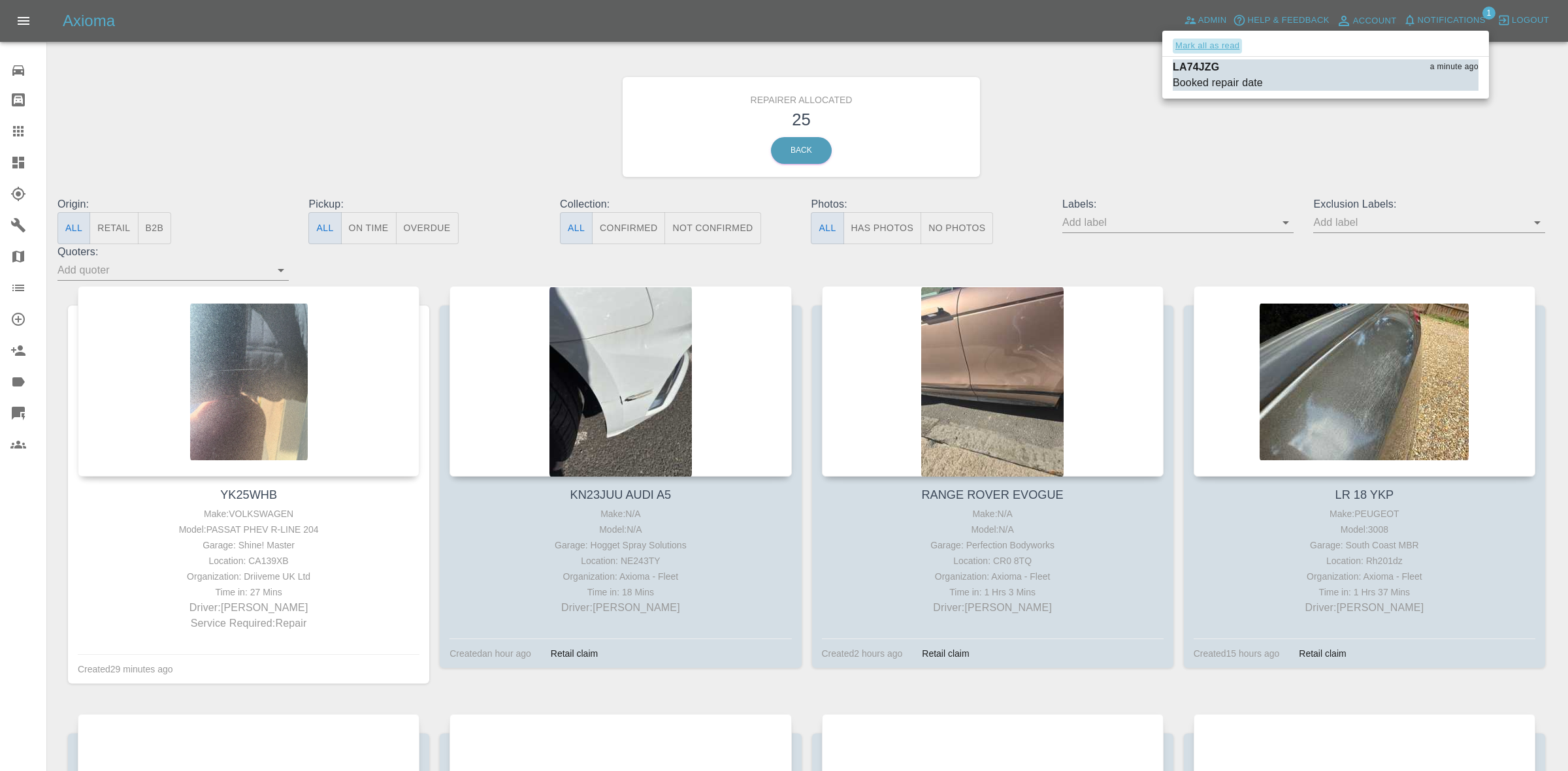
click at [1222, 47] on button "Mark all as read" at bounding box center [1207, 46] width 69 height 15
click at [1261, 141] on div at bounding box center [784, 385] width 1568 height 771
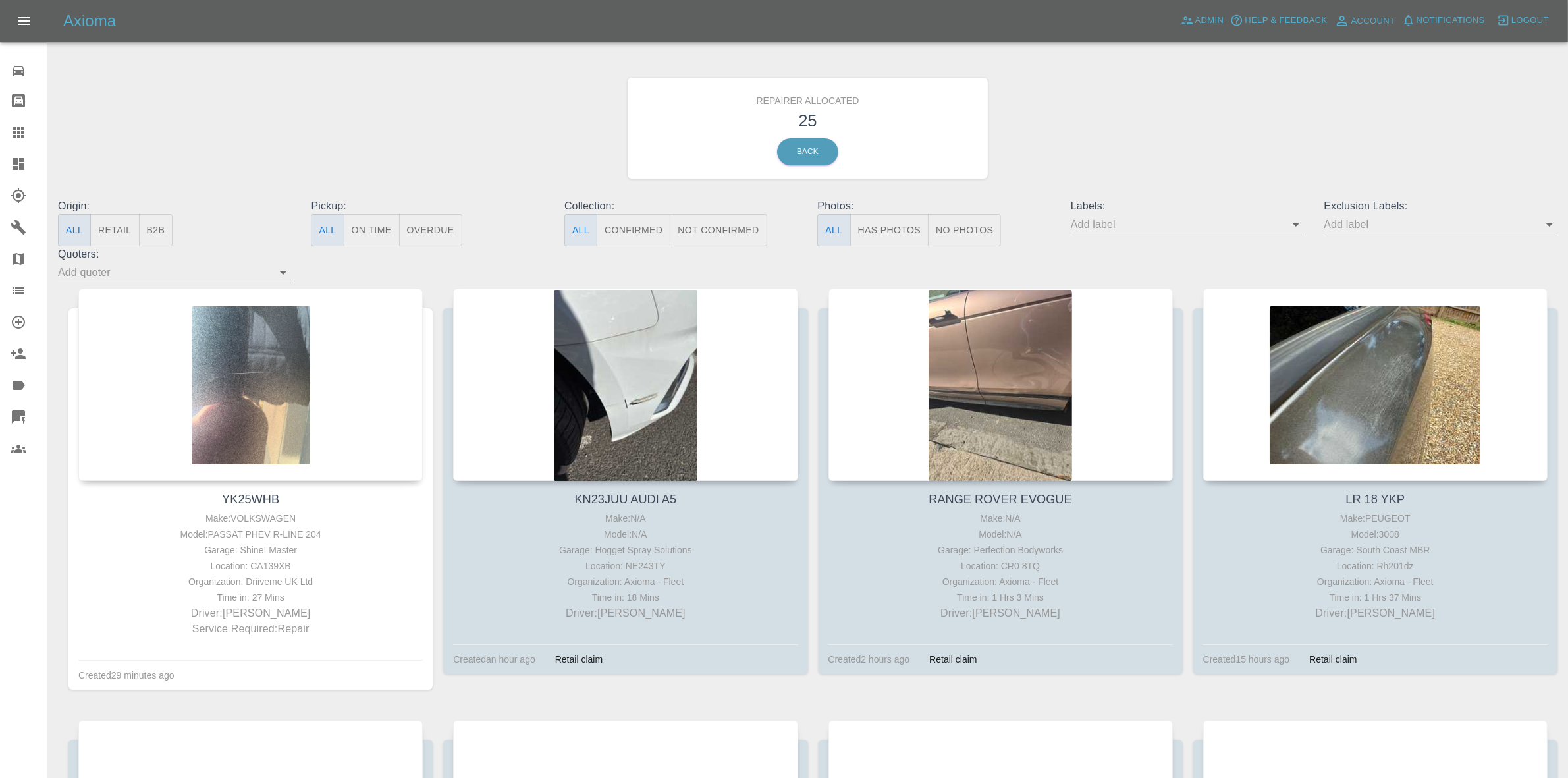
click at [116, 235] on button "Retail" at bounding box center [114, 230] width 49 height 32
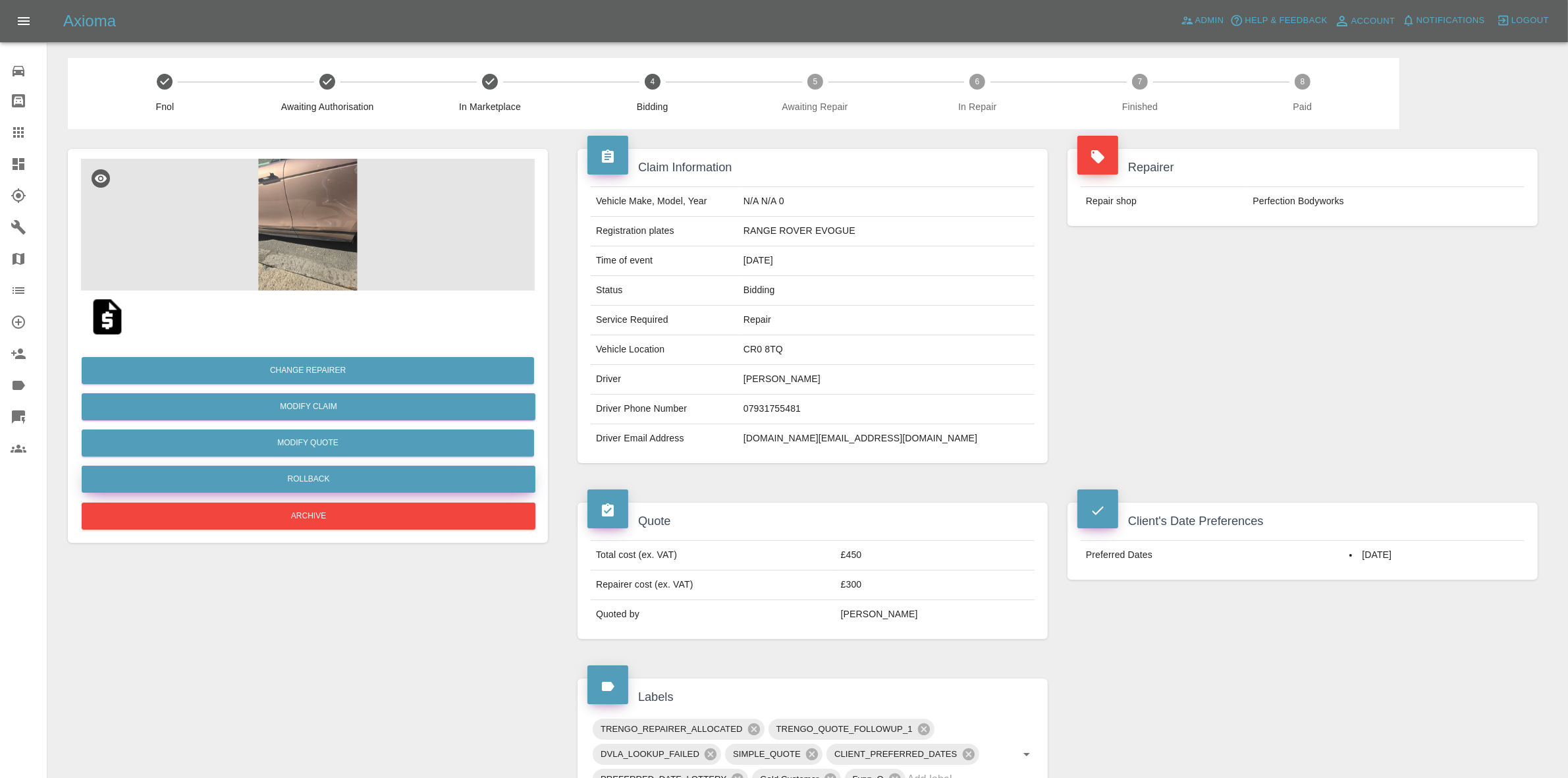
click at [329, 488] on button "Rollback" at bounding box center [308, 479] width 454 height 27
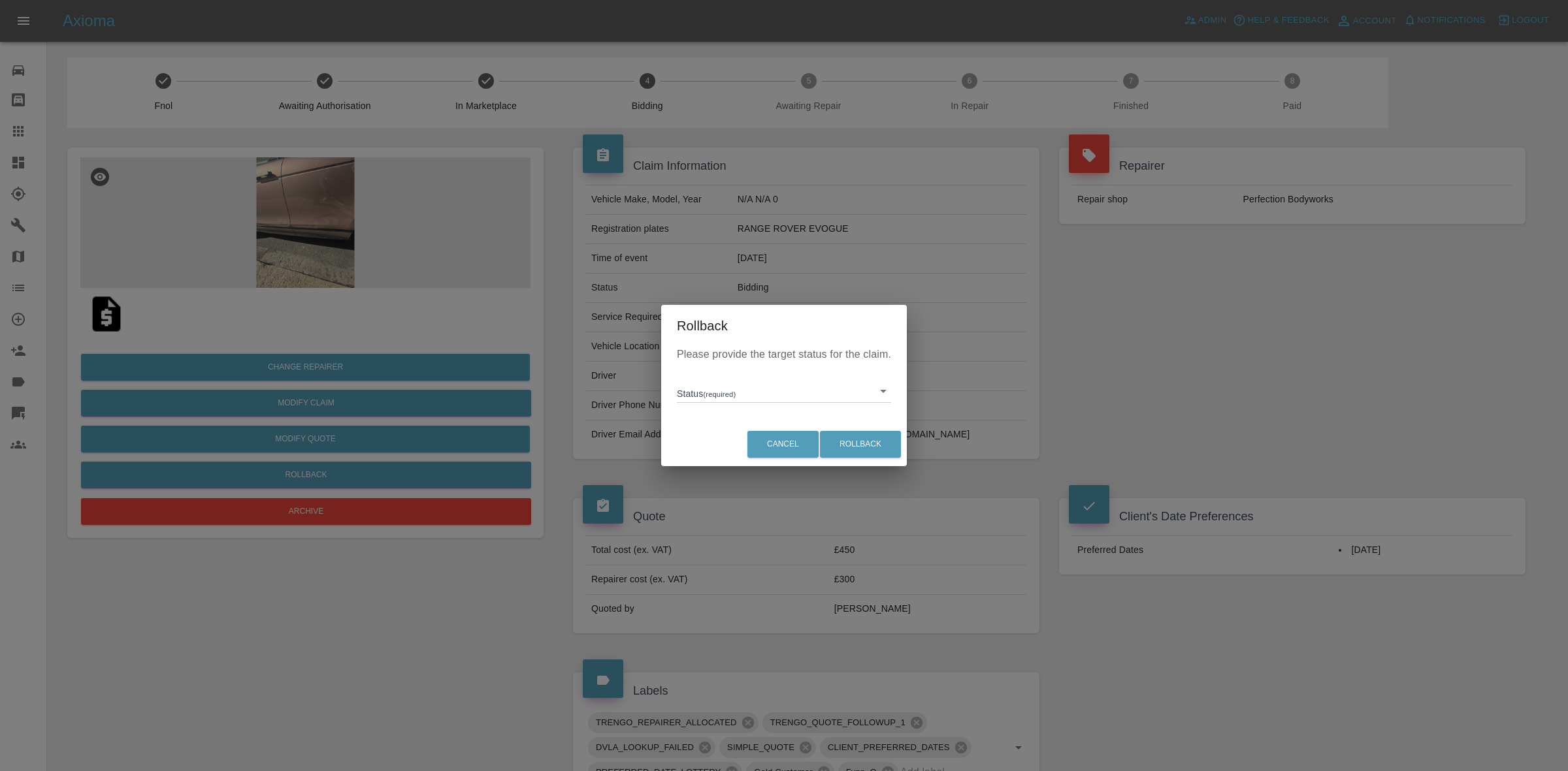
click at [762, 389] on body "Axioma Admin Help & Feedback Account Notifications 0 Logout Repair home Bodysho…" at bounding box center [784, 605] width 1568 height 1210
drag, startPoint x: 762, startPoint y: 389, endPoint x: 866, endPoint y: 454, distance: 122.6
click at [730, 456] on li "In Marketplace" at bounding box center [784, 451] width 208 height 30
type input "in-marketplace"
click at [857, 443] on button "Rollback" at bounding box center [860, 443] width 81 height 26
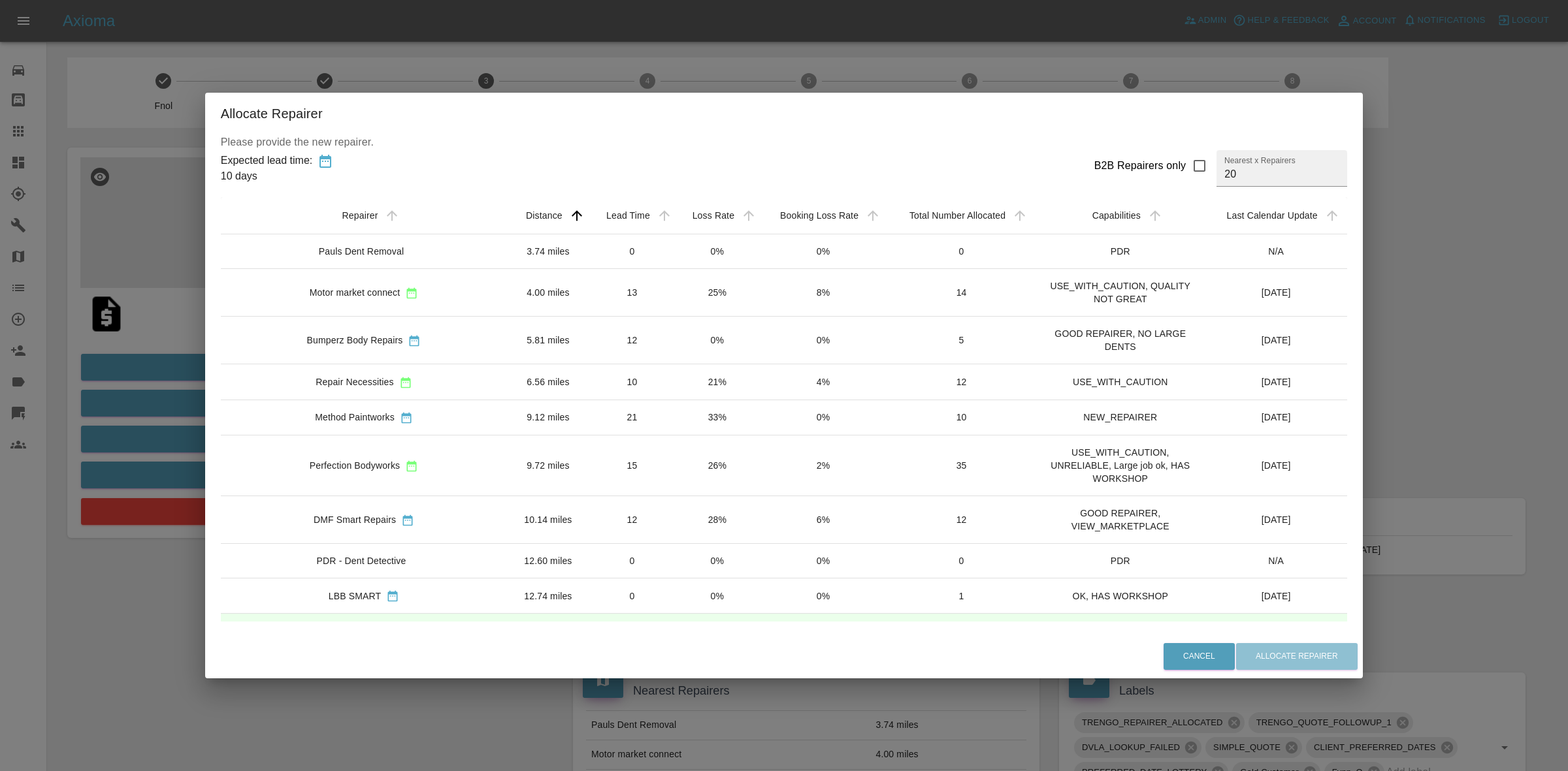
click at [606, 451] on td "15" at bounding box center [632, 465] width 86 height 61
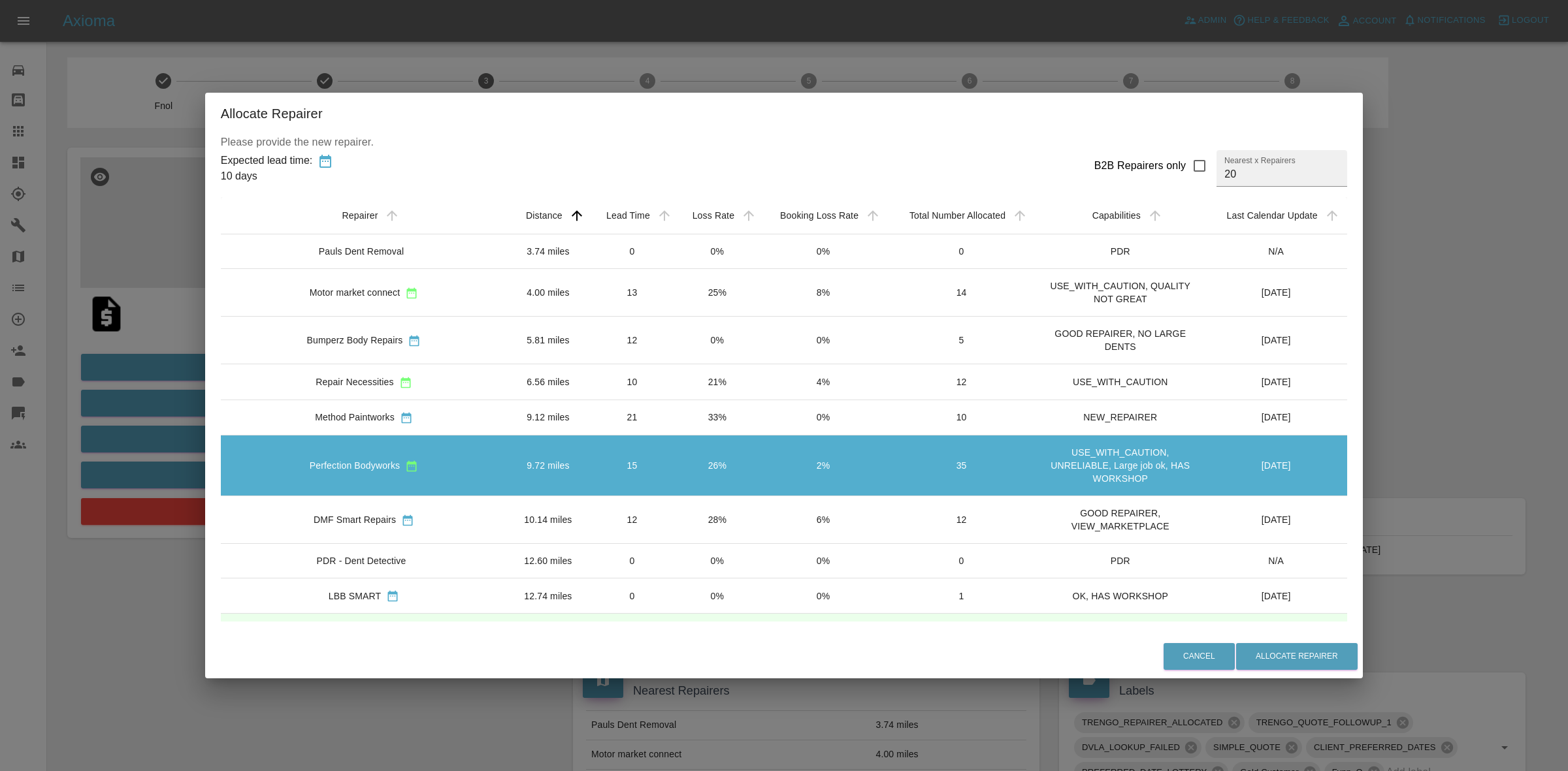
click at [1233, 641] on div "Cancel Allocate Repairer" at bounding box center [784, 657] width 1158 height 44
click at [1236, 651] on button "Allocate Repairer" at bounding box center [1296, 656] width 121 height 26
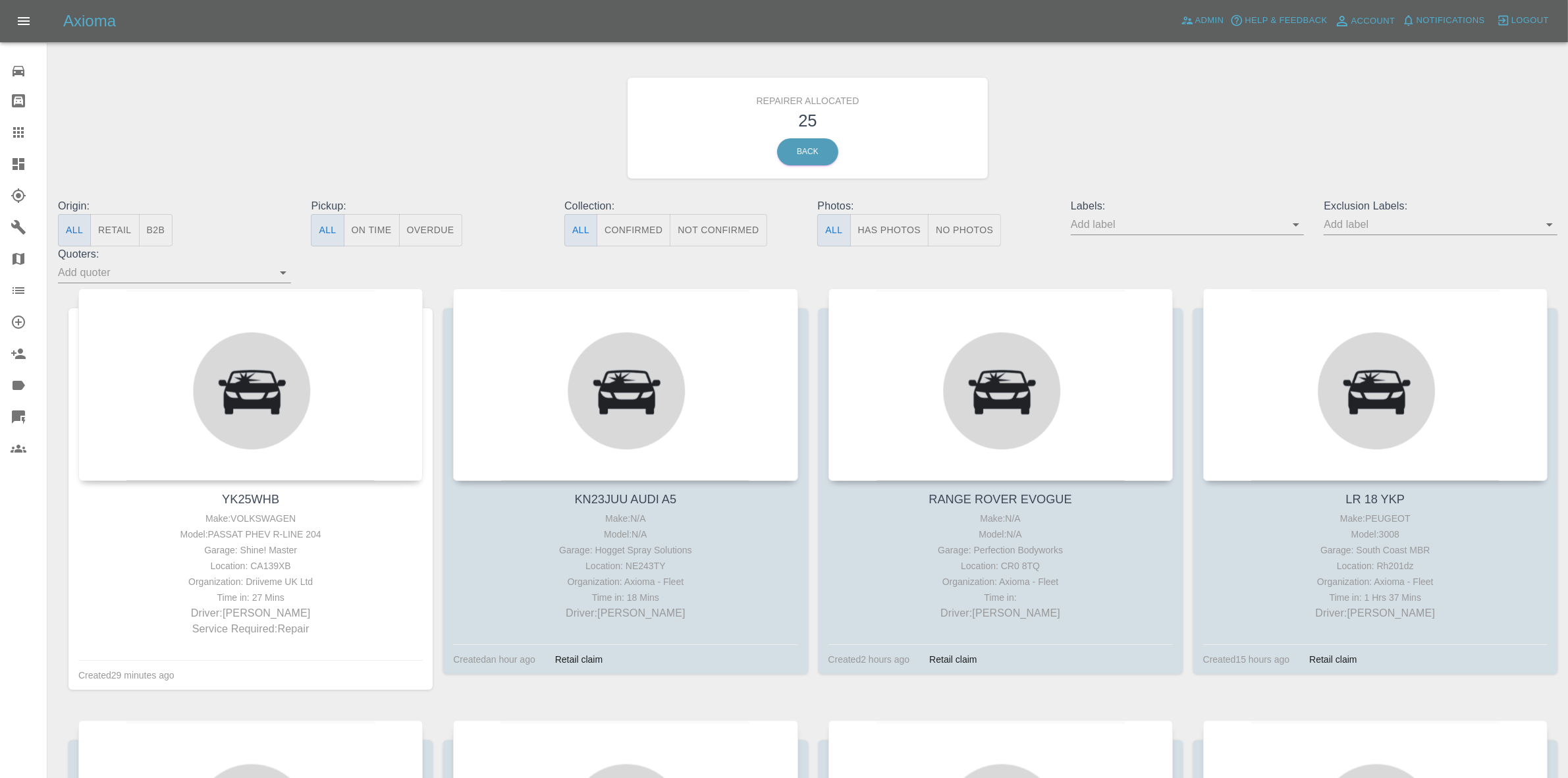
click at [109, 225] on button "Retail" at bounding box center [114, 230] width 49 height 32
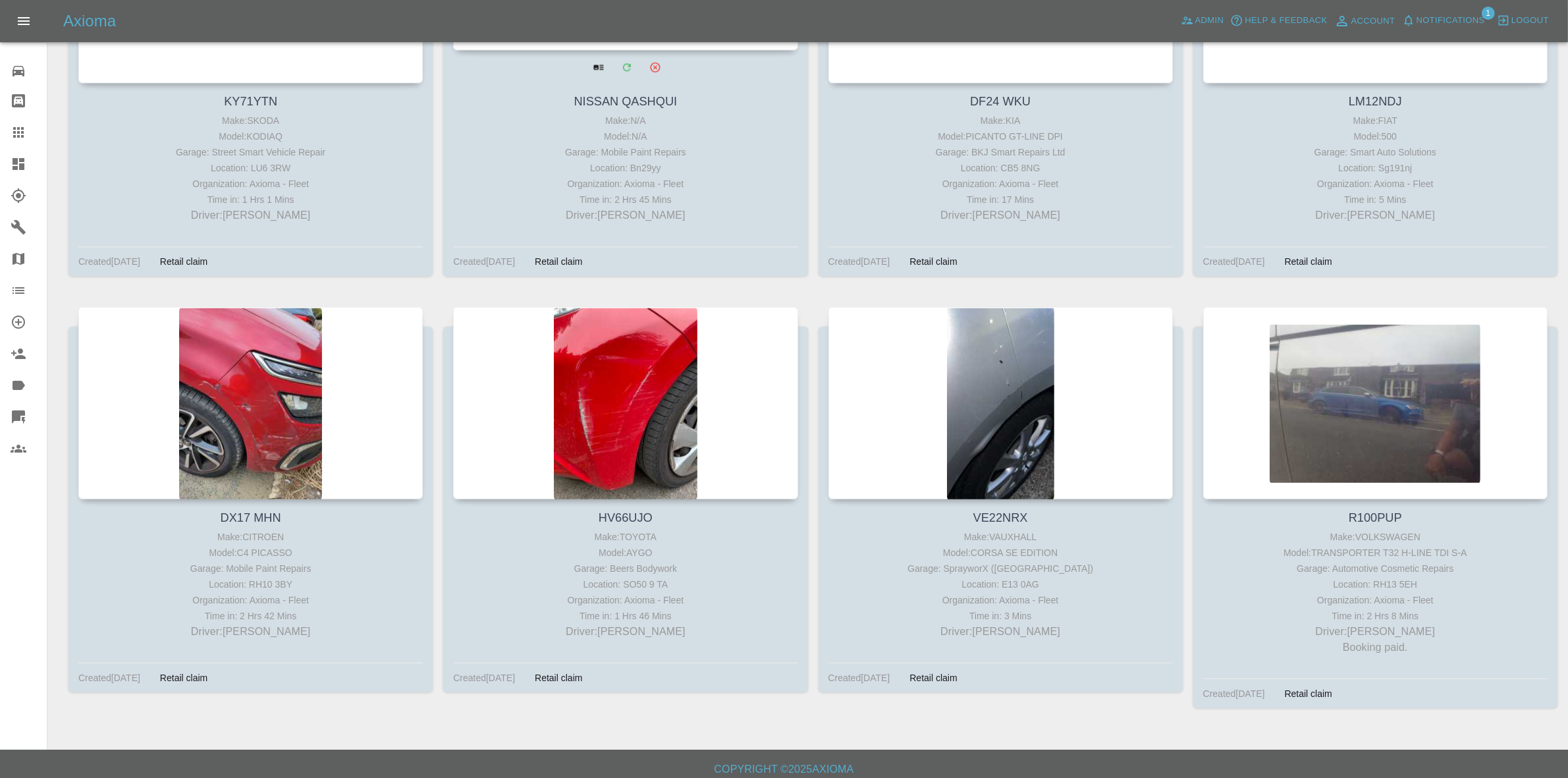
scroll to position [1241, 0]
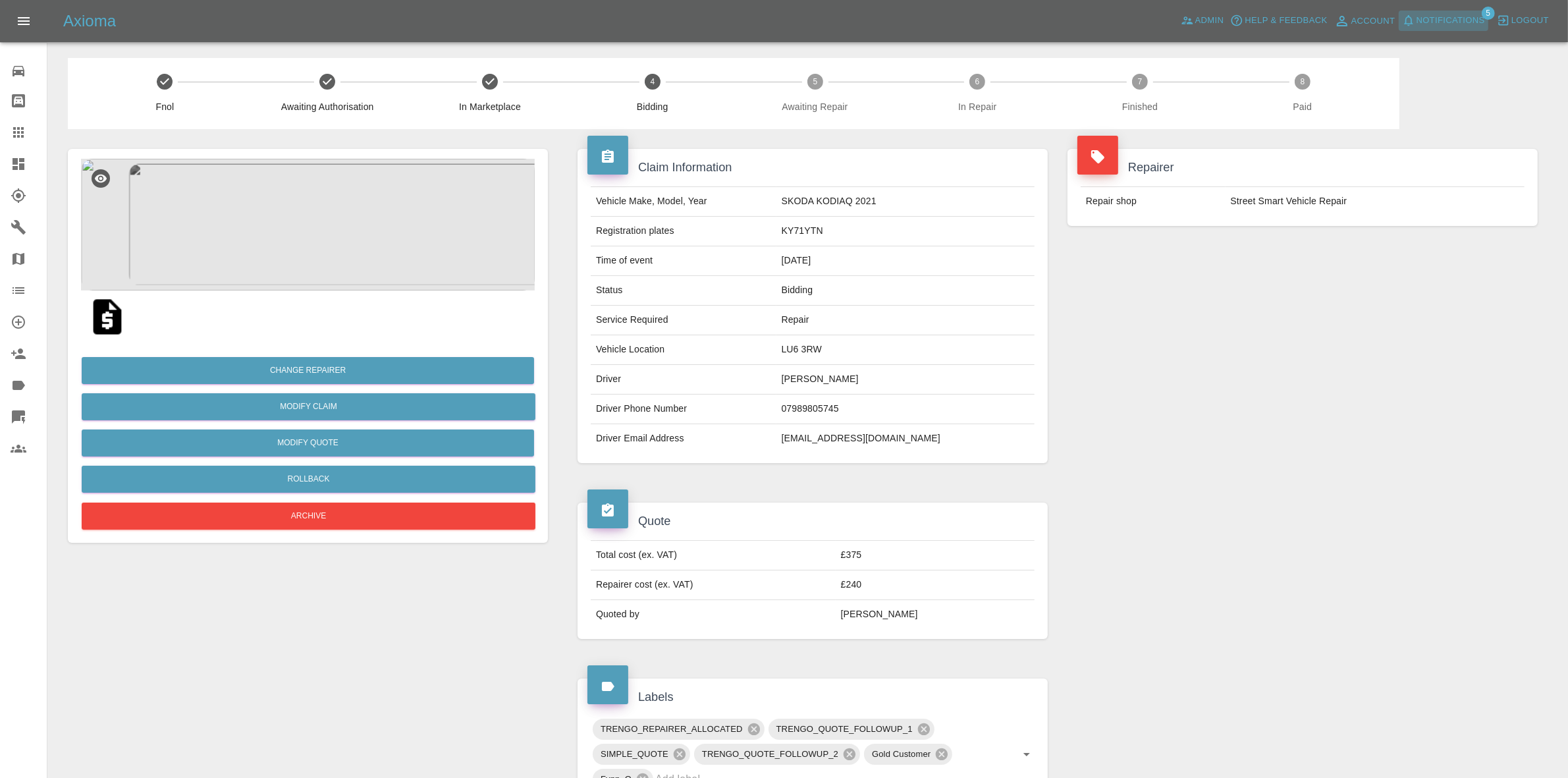
click at [1424, 18] on span "Notifications" at bounding box center [1451, 20] width 68 height 15
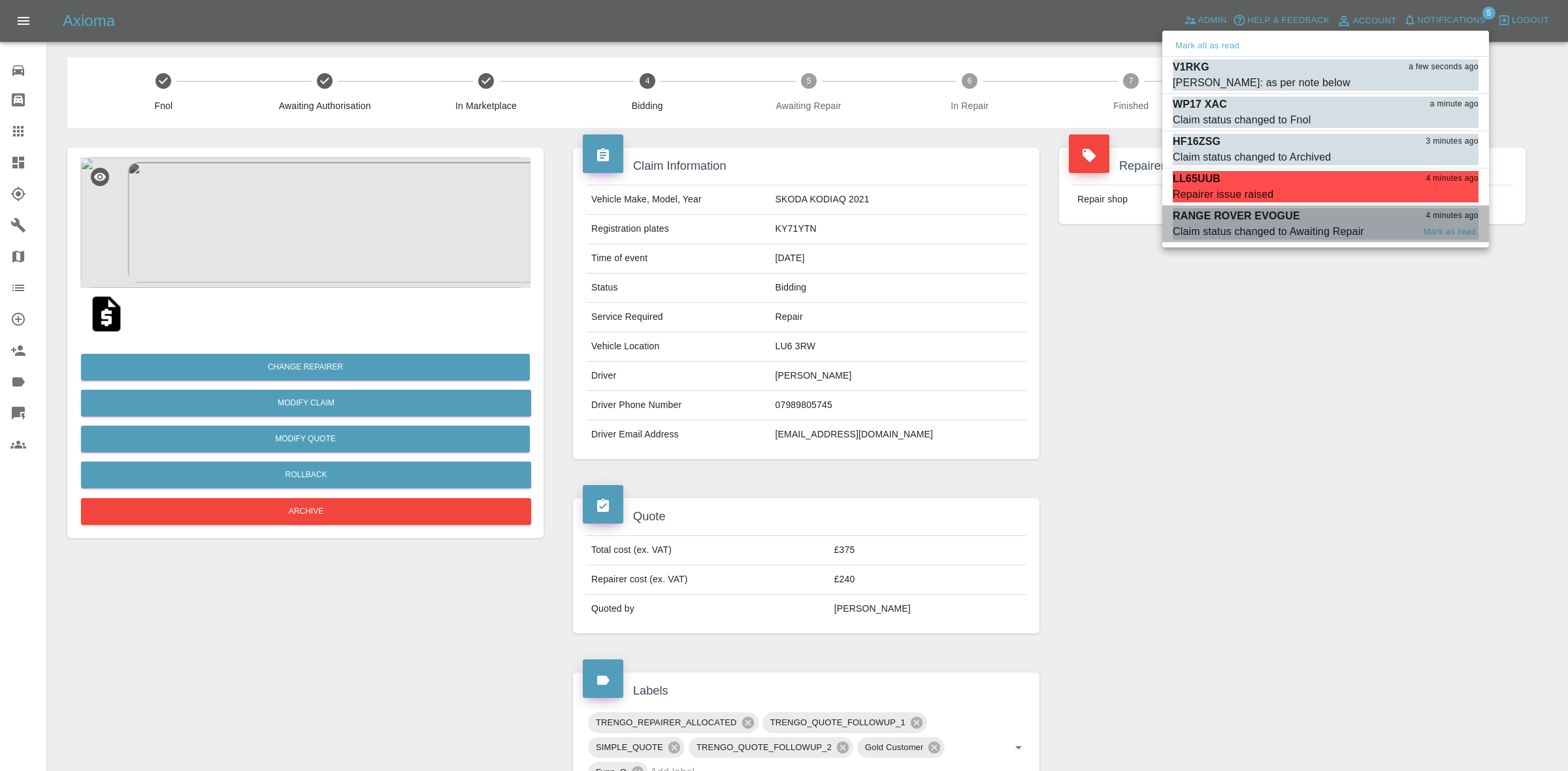
click at [1307, 224] on div "Claim status changed to Awaiting Repair" at bounding box center [1269, 232] width 192 height 16
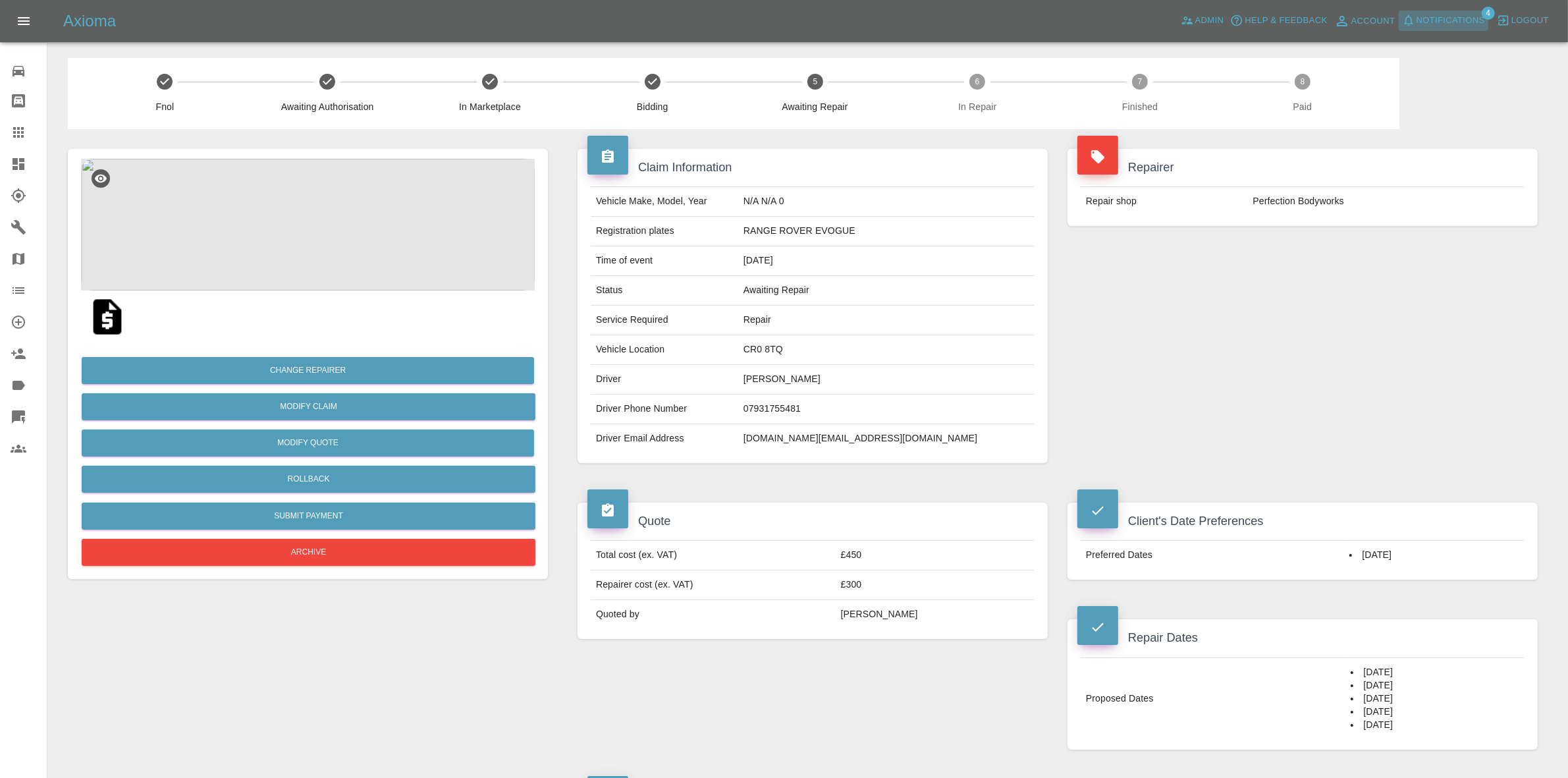
click at [1450, 17] on span "Notifications" at bounding box center [1451, 20] width 68 height 15
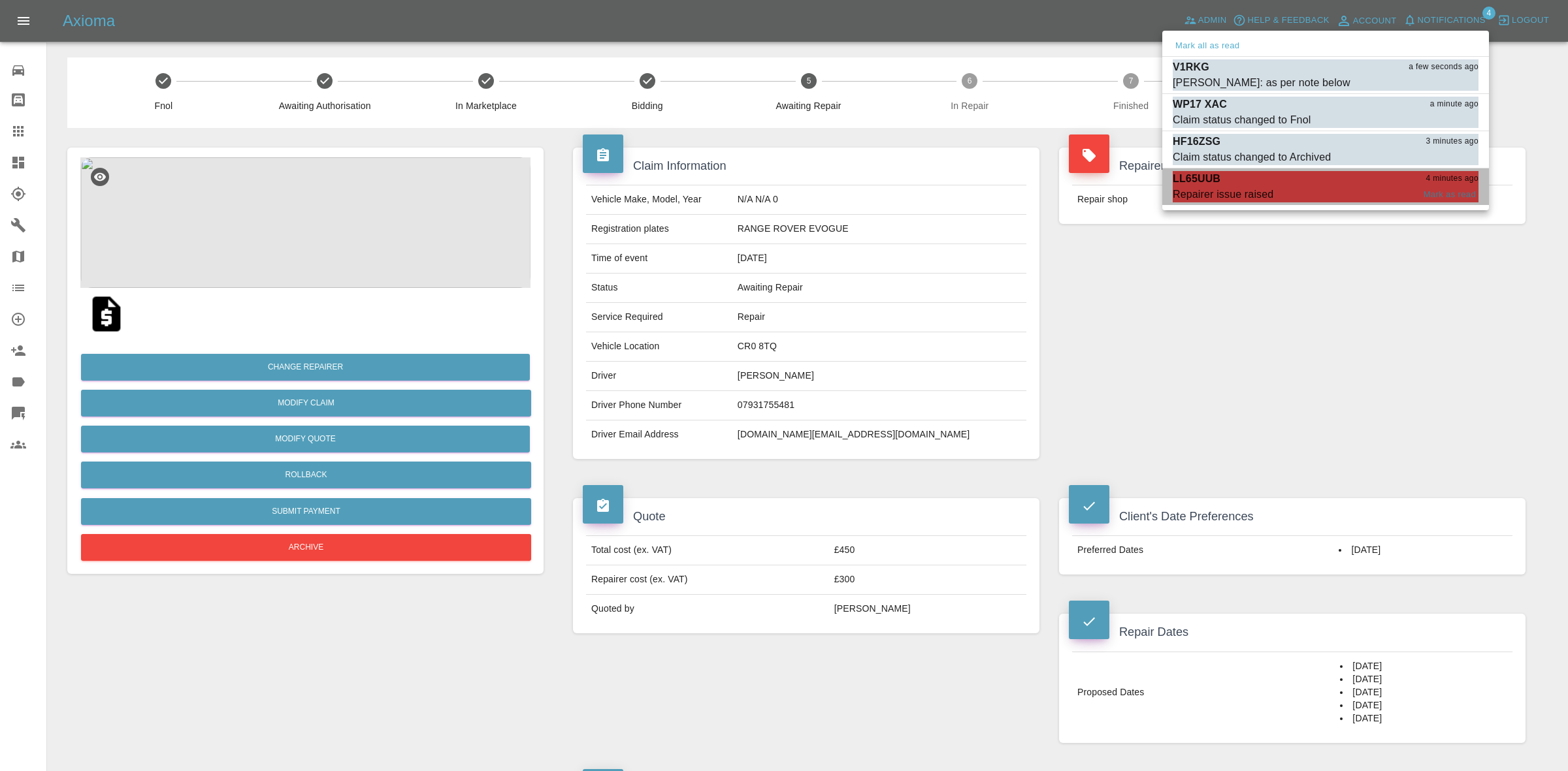
click at [1270, 173] on div "LL65UUB 4 minutes ago" at bounding box center [1325, 179] width 306 height 16
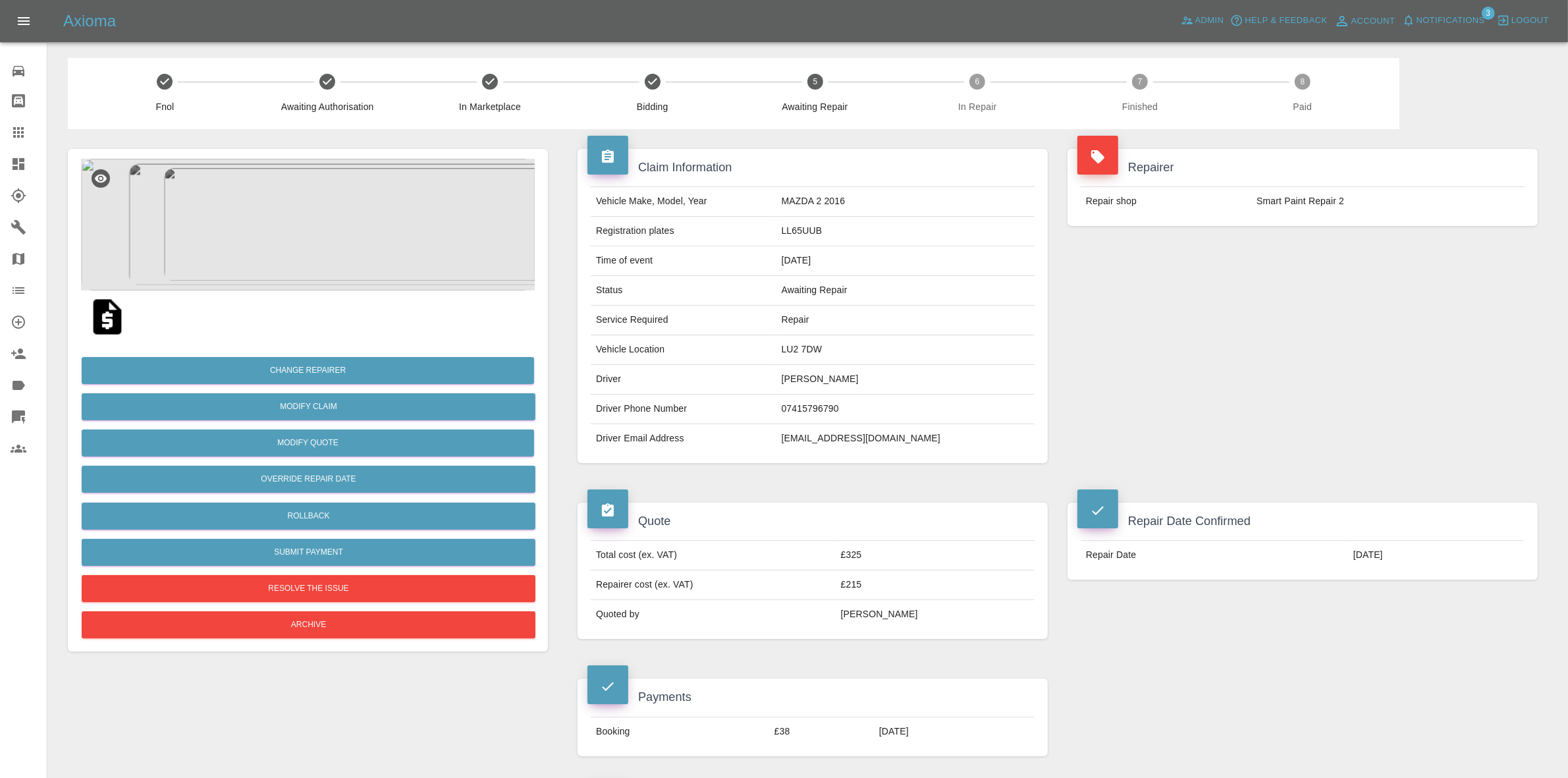
click at [1457, 21] on span "Notifications" at bounding box center [1451, 20] width 68 height 15
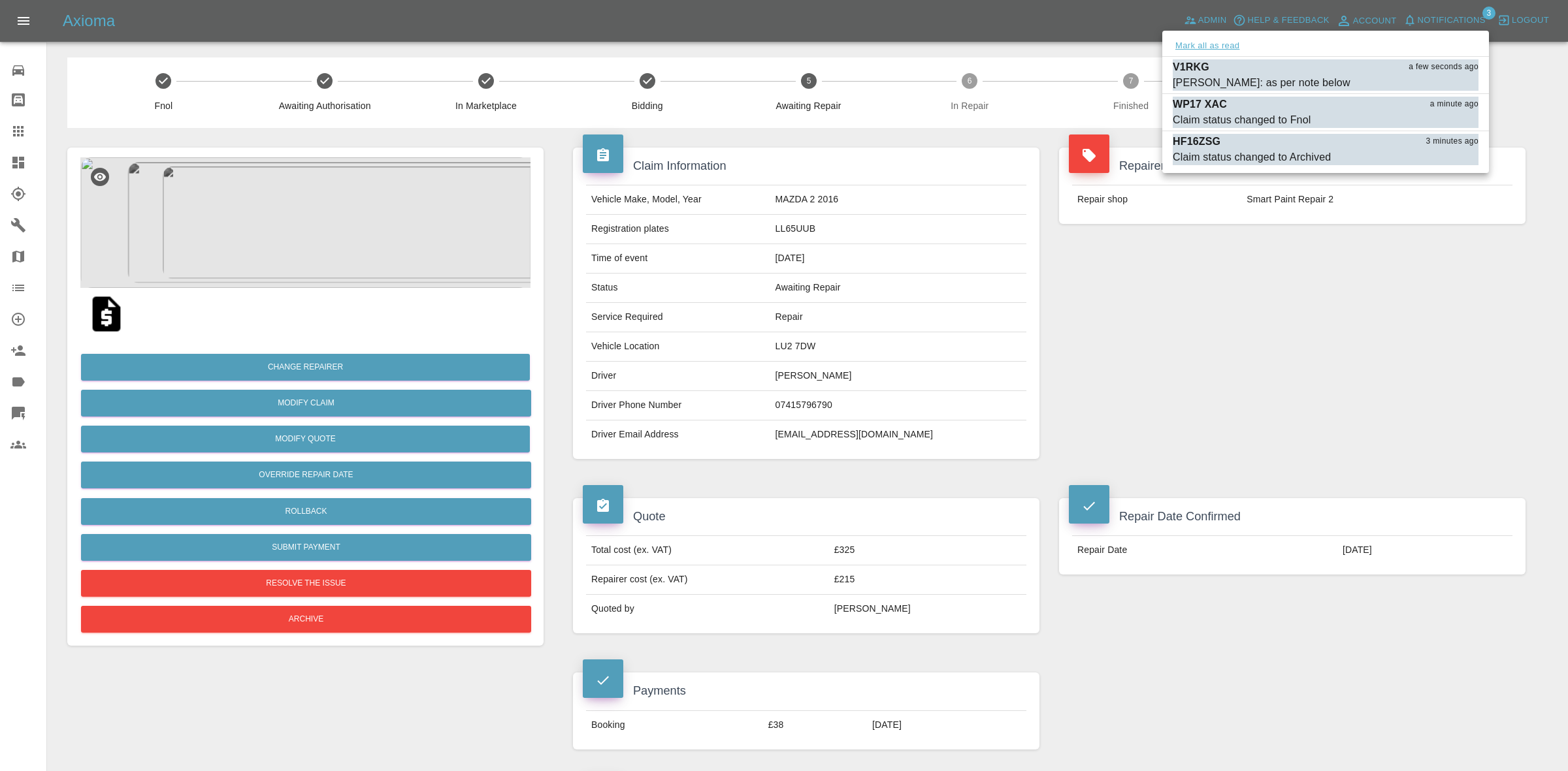
click at [1218, 49] on button "Mark all as read" at bounding box center [1207, 46] width 69 height 15
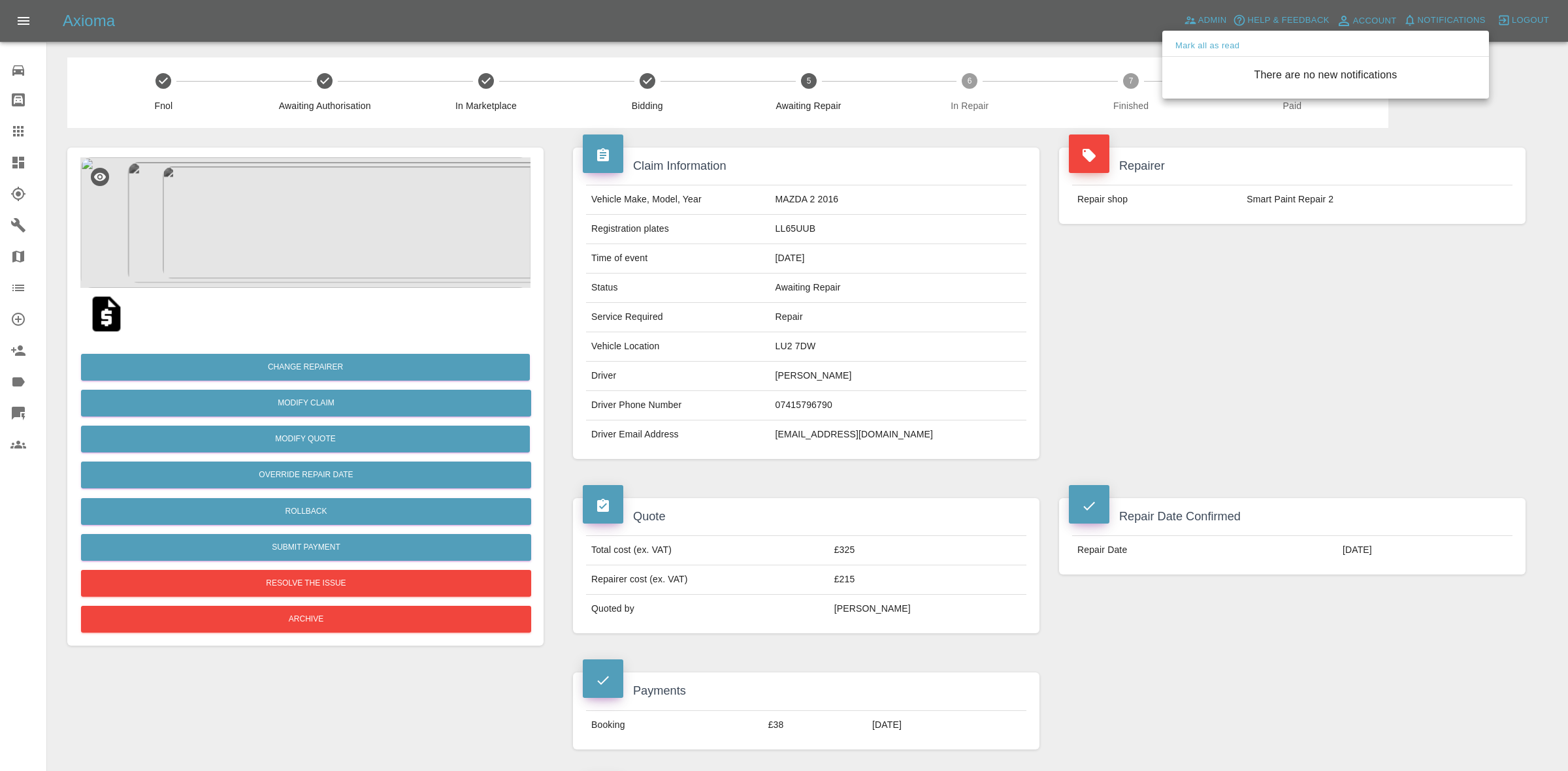
drag, startPoint x: 1228, startPoint y: 295, endPoint x: 1204, endPoint y: 276, distance: 30.6
click at [1228, 296] on div at bounding box center [784, 385] width 1568 height 771
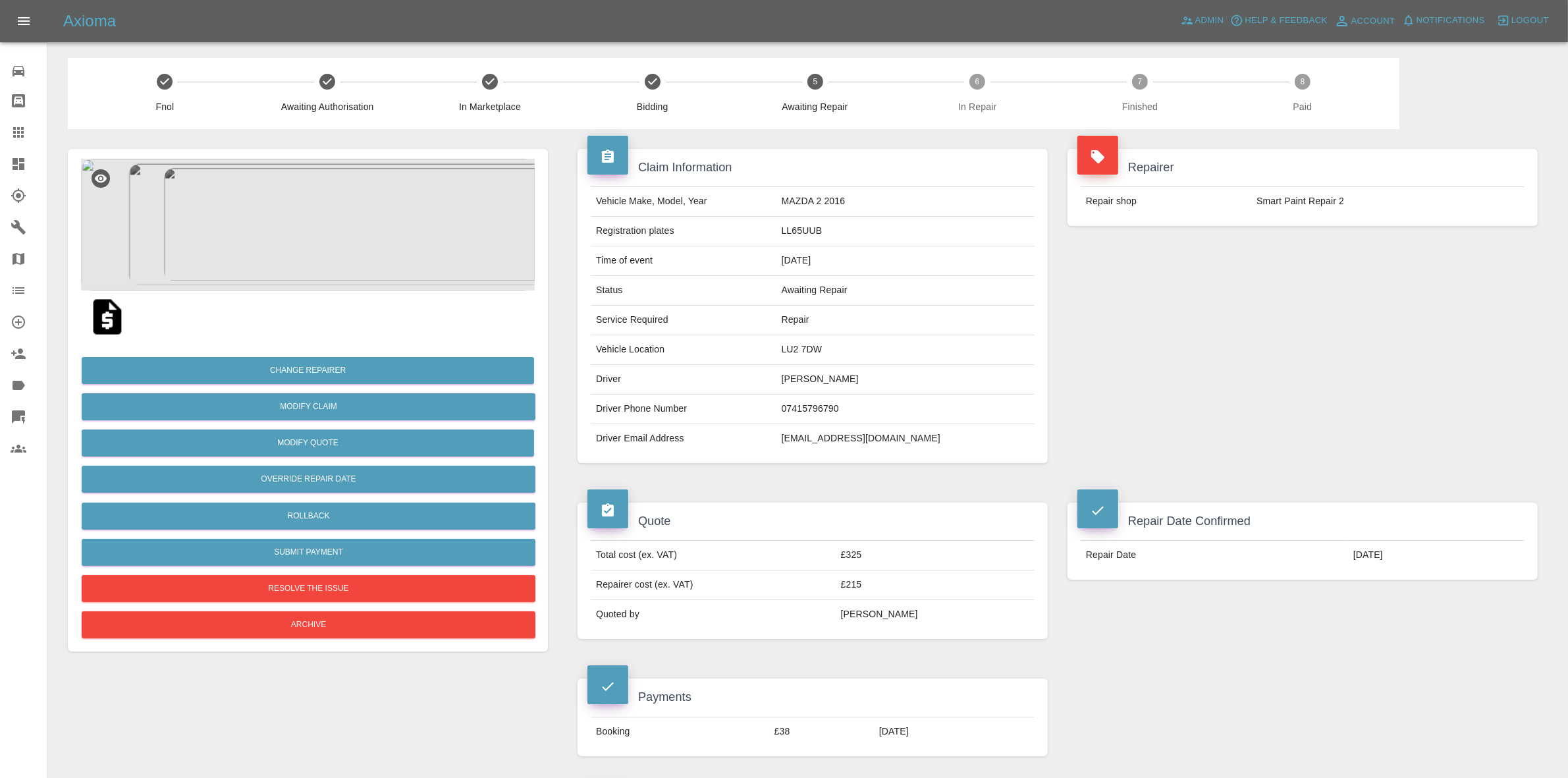
click at [415, 196] on img at bounding box center [307, 225] width 454 height 132
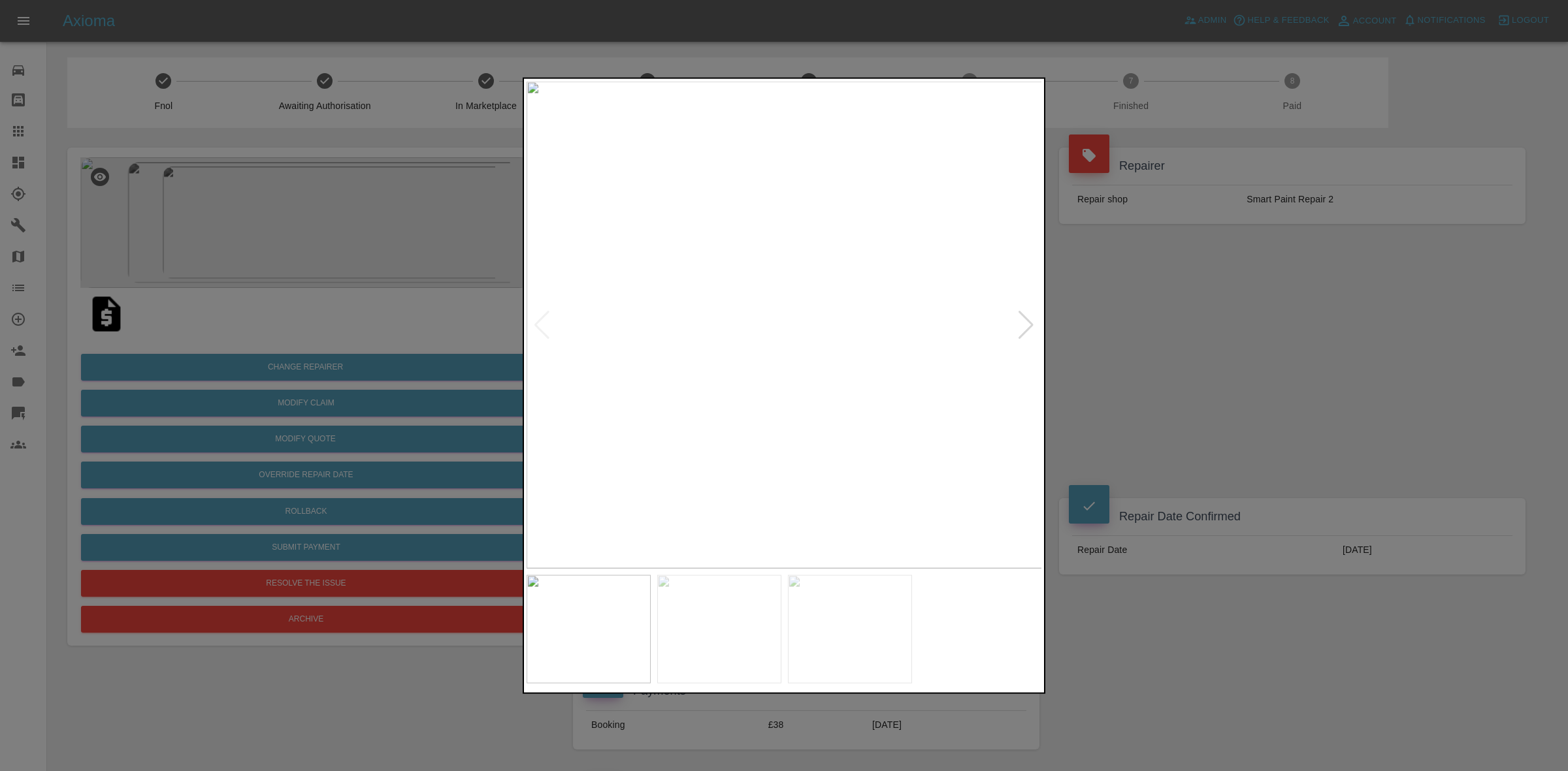
click at [1036, 318] on img at bounding box center [785, 325] width 517 height 487
click at [1031, 318] on div at bounding box center [1026, 324] width 17 height 28
click at [1093, 326] on div at bounding box center [784, 385] width 1568 height 771
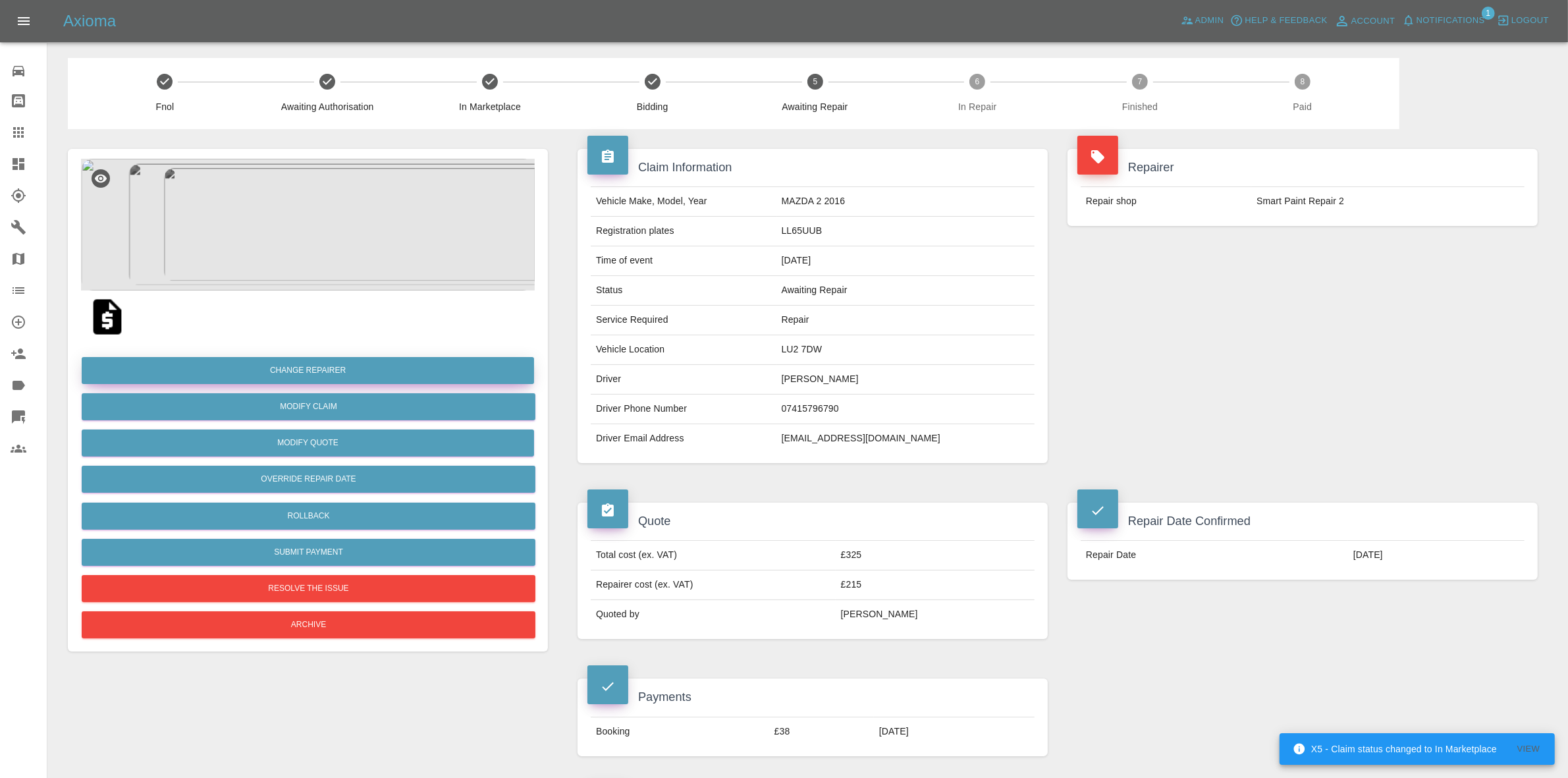
click at [333, 365] on button "Change Repairer" at bounding box center [308, 370] width 453 height 27
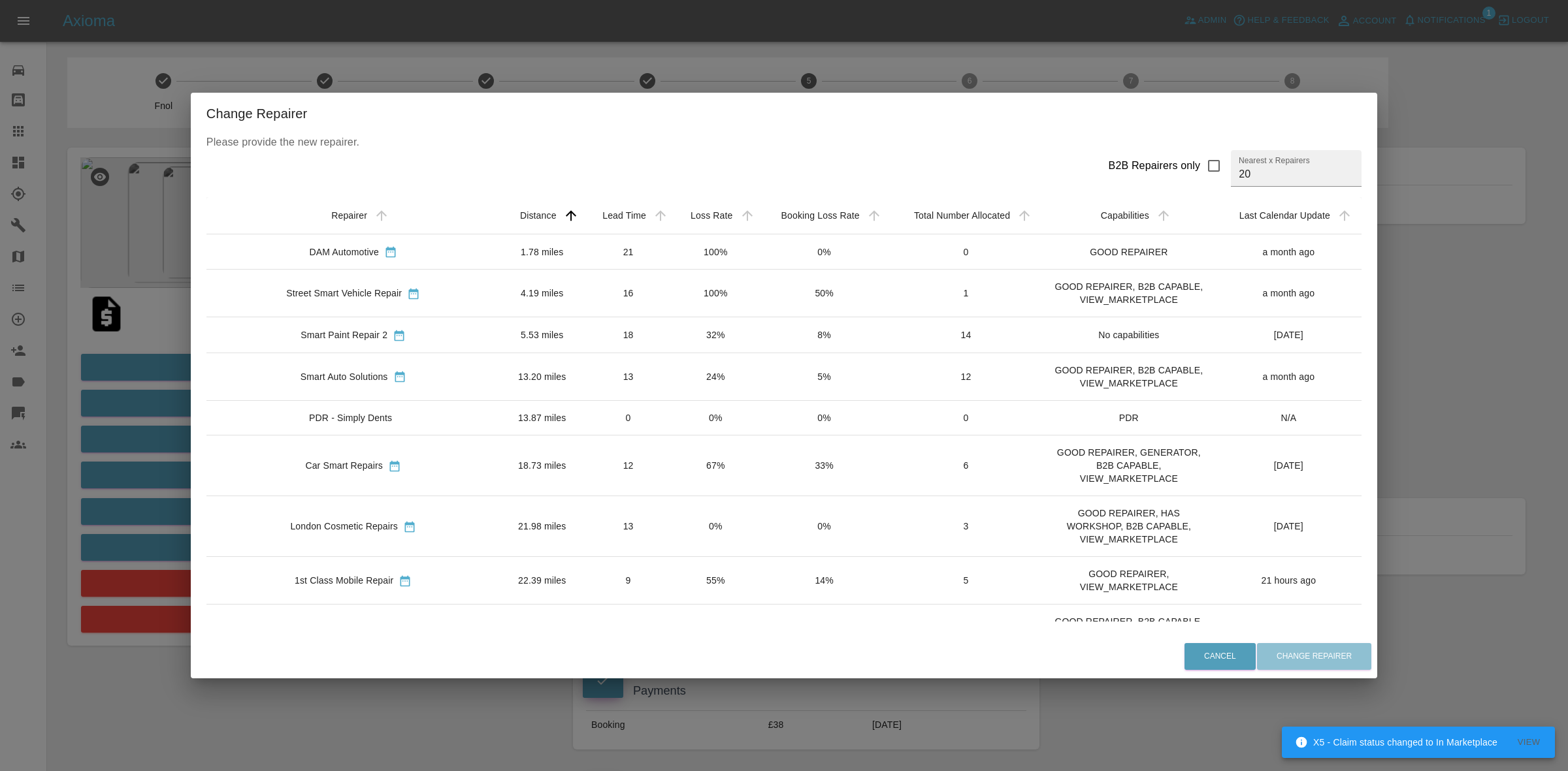
click at [632, 61] on div "Change Repairer Please provide the new repairer. B2B Repairers only Nearest x R…" at bounding box center [784, 385] width 1568 height 771
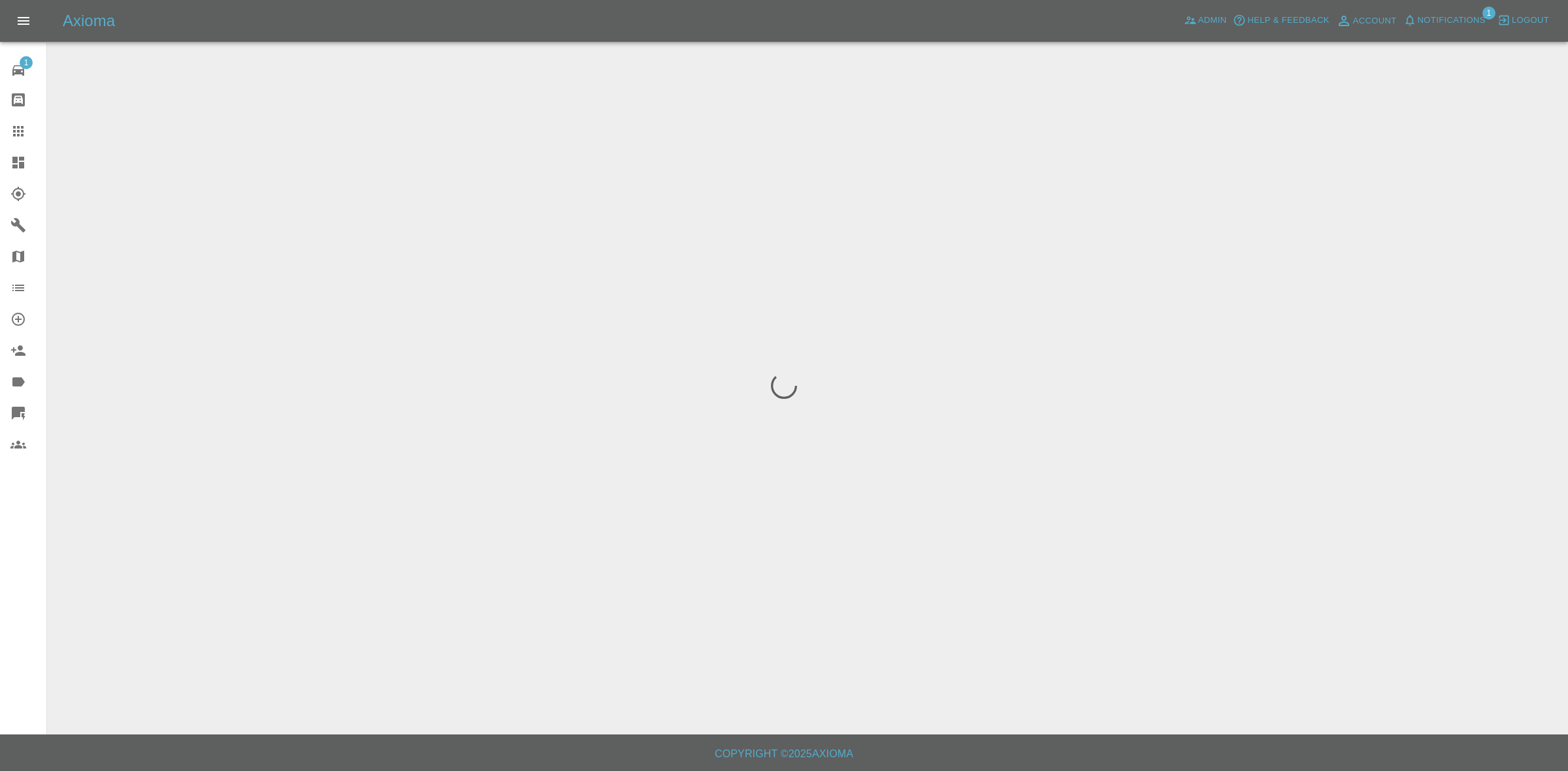
click at [1417, 18] on span "Notifications" at bounding box center [1451, 20] width 68 height 15
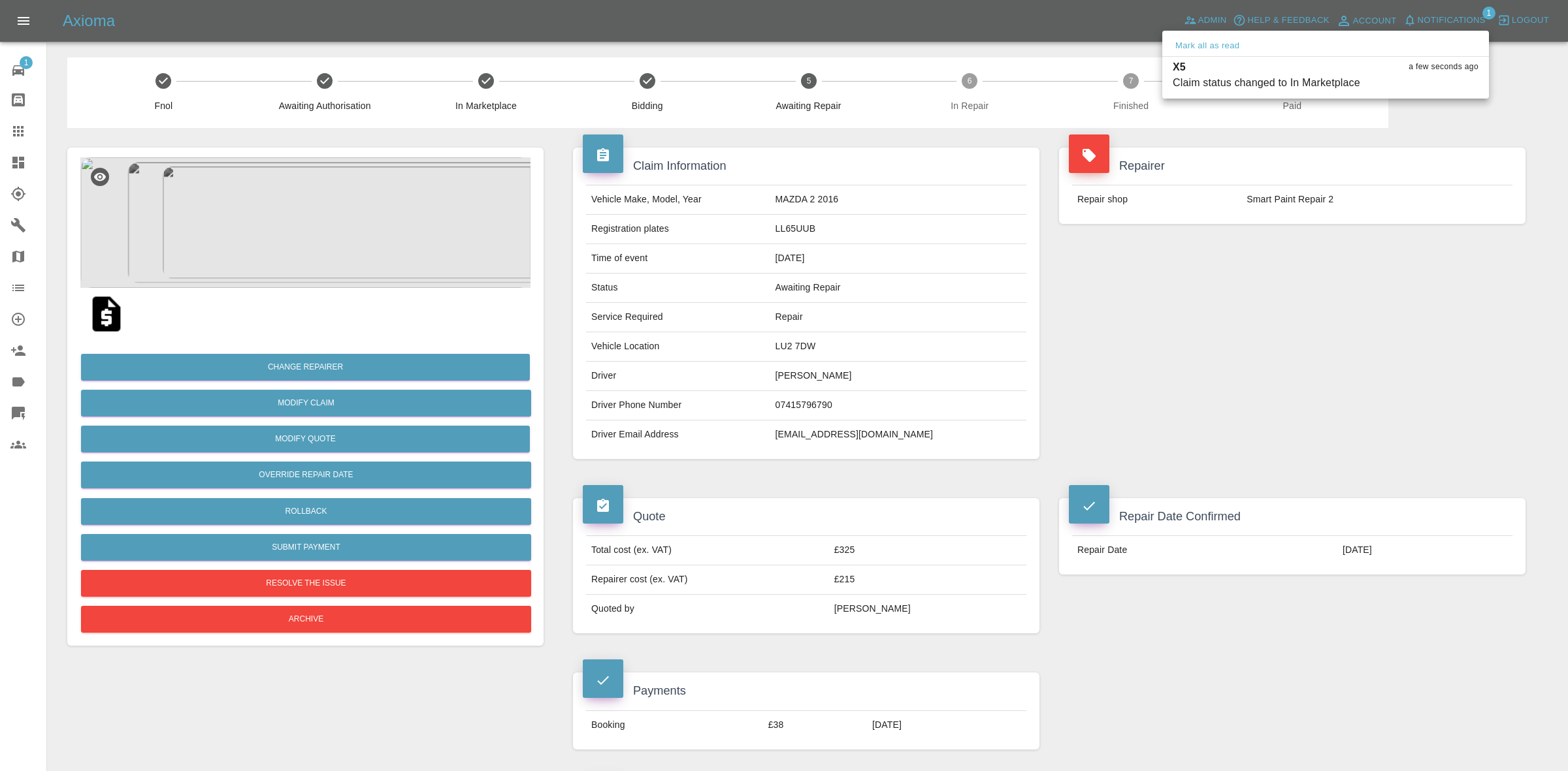
click at [1243, 234] on div at bounding box center [784, 385] width 1568 height 771
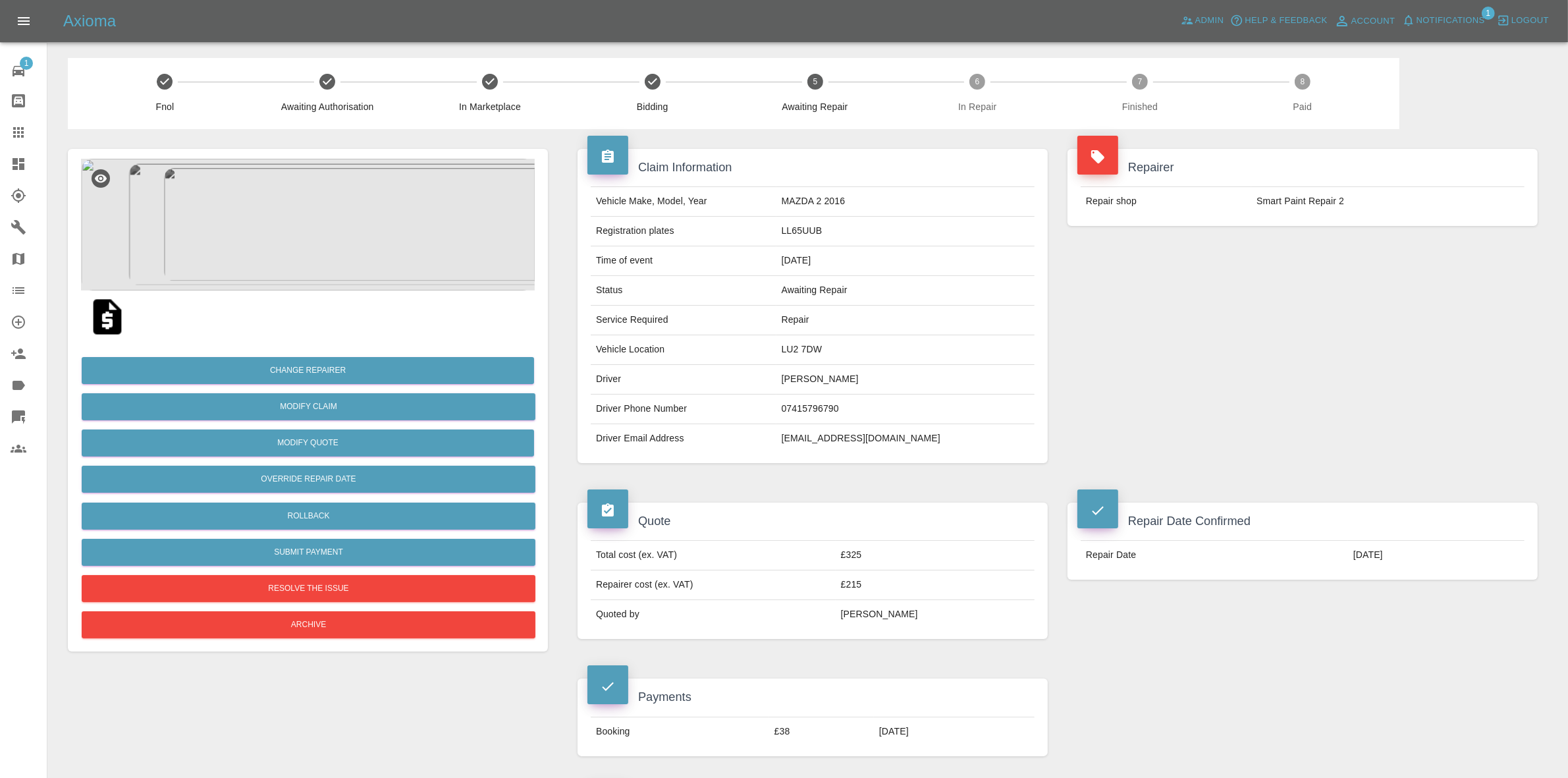
click at [523, 5] on div "Axioma Admin Help & Feedback Account Notifications 1 Logout" at bounding box center [784, 21] width 1568 height 42
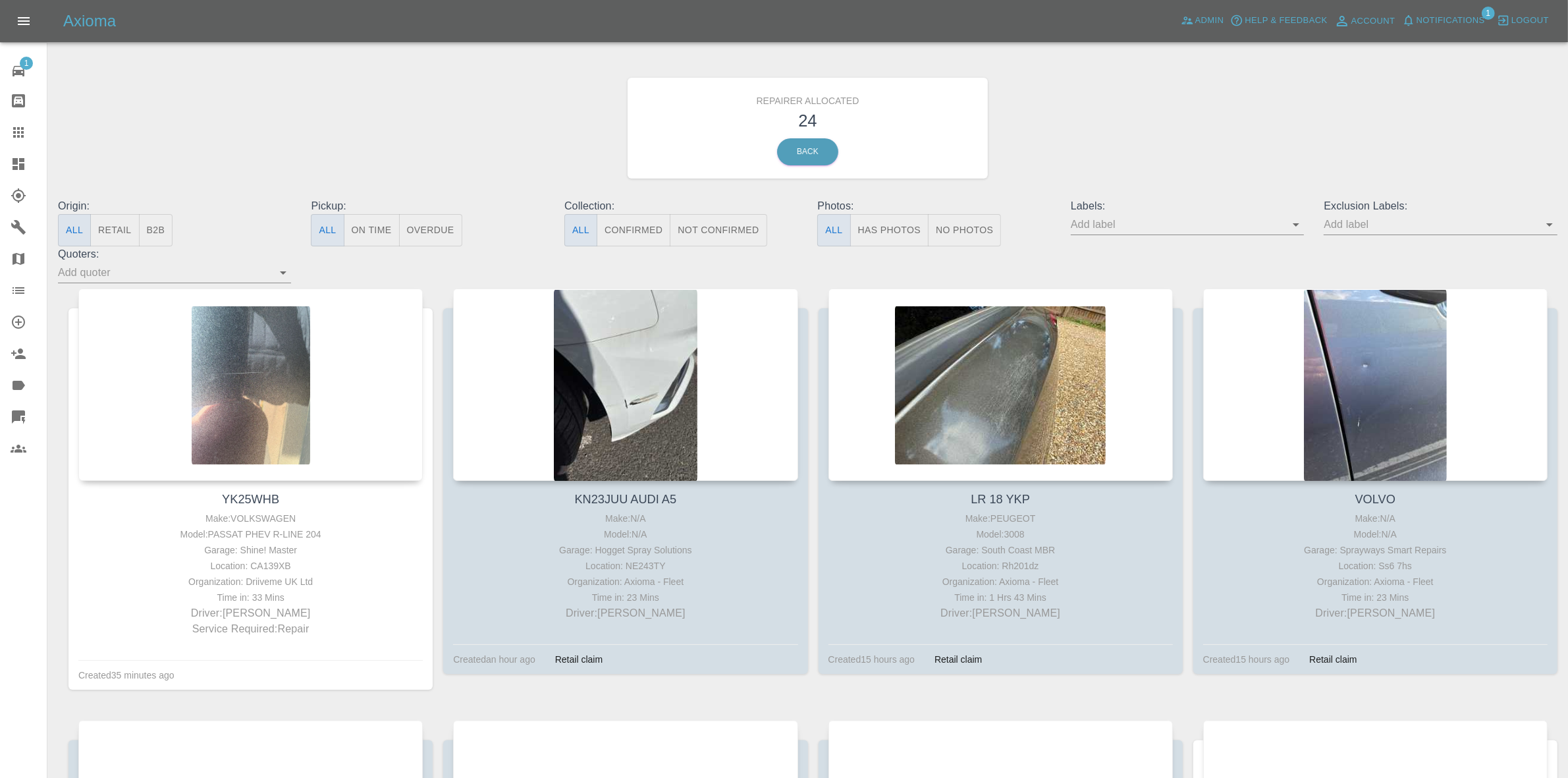
click at [103, 225] on button "Retail" at bounding box center [114, 230] width 49 height 32
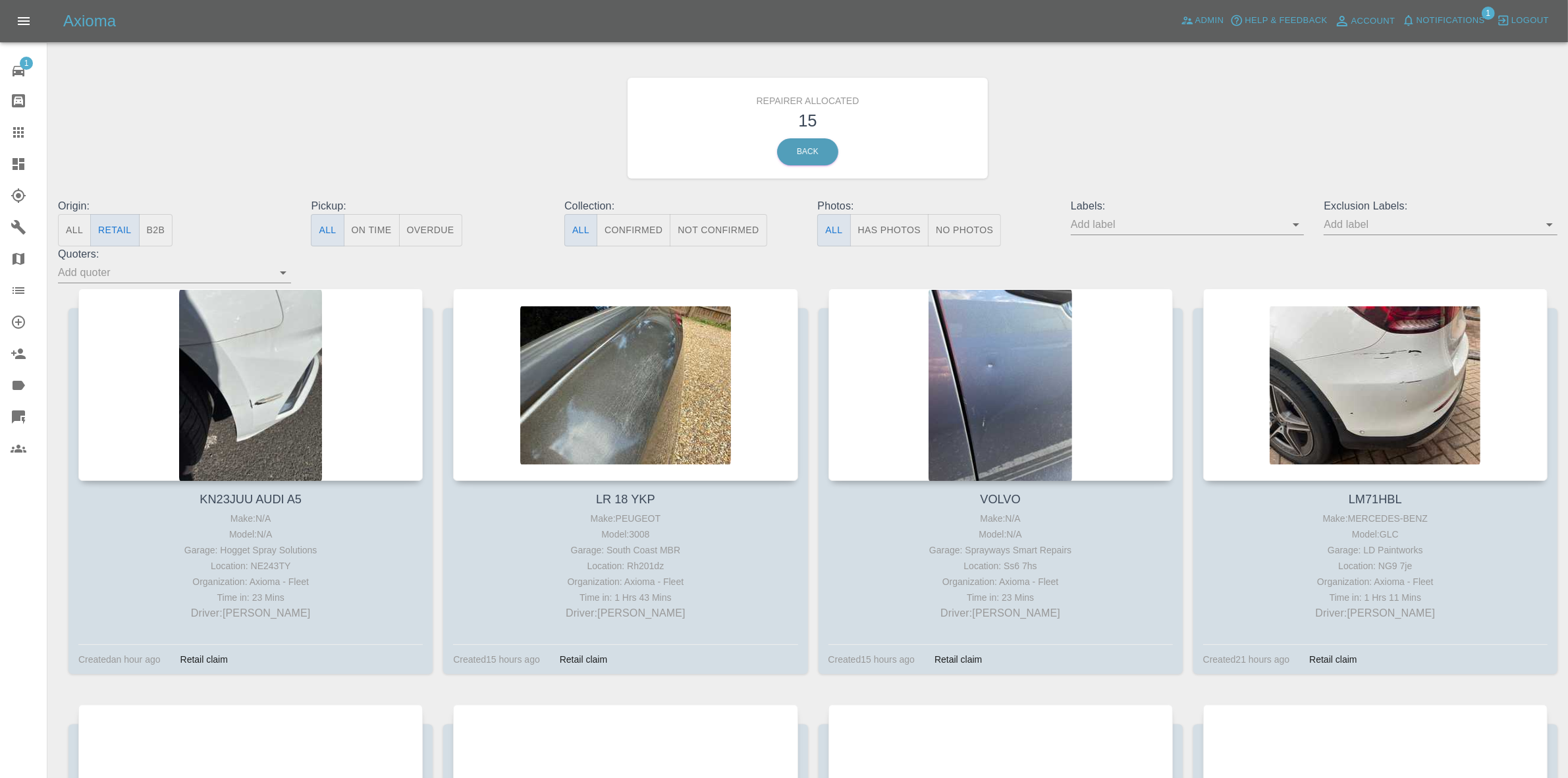
click at [1441, 43] on div at bounding box center [808, 37] width 1500 height 42
click at [1440, 24] on span "Notifications" at bounding box center [1451, 20] width 68 height 15
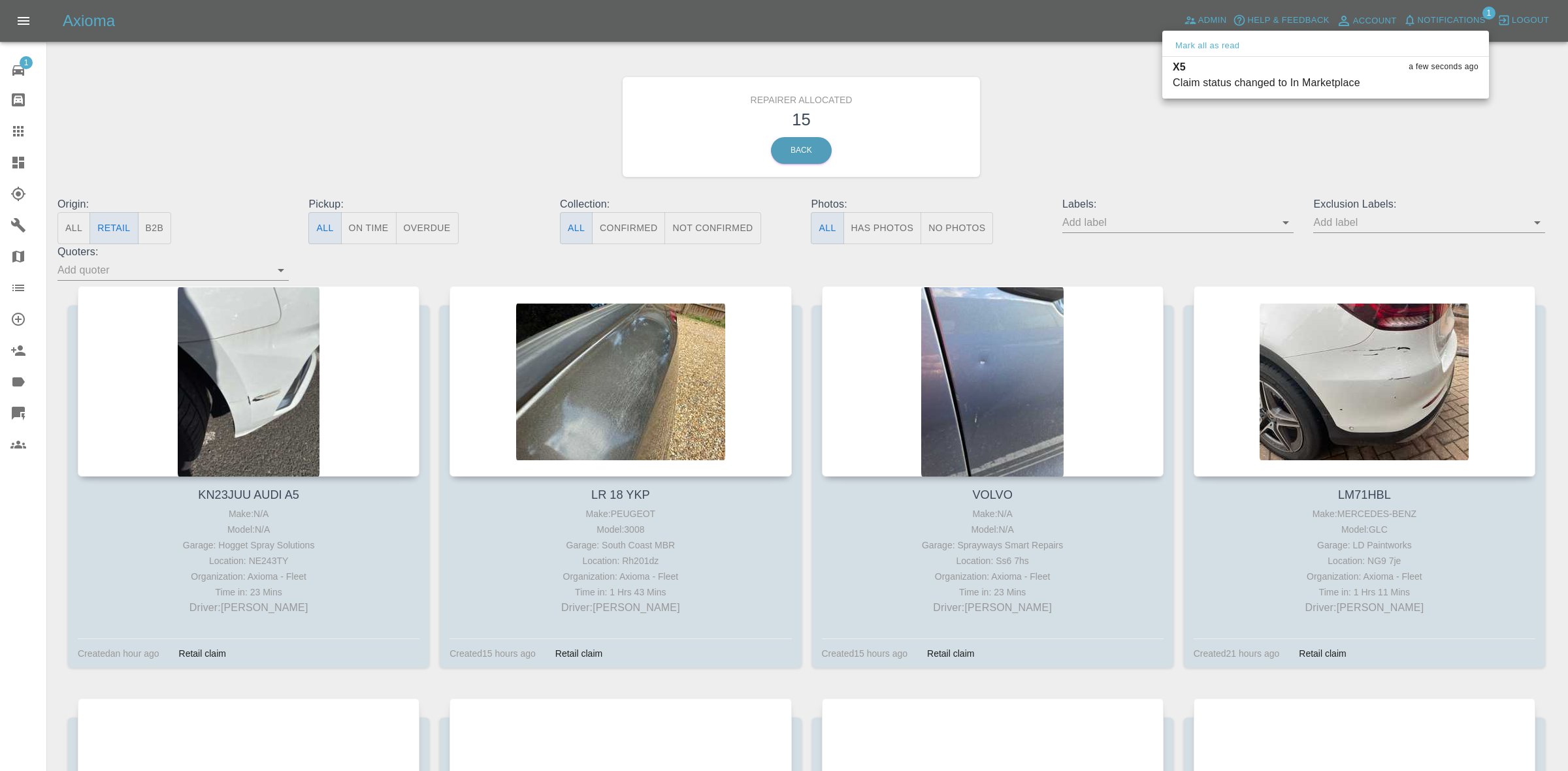
click at [1314, 146] on div at bounding box center [784, 385] width 1568 height 771
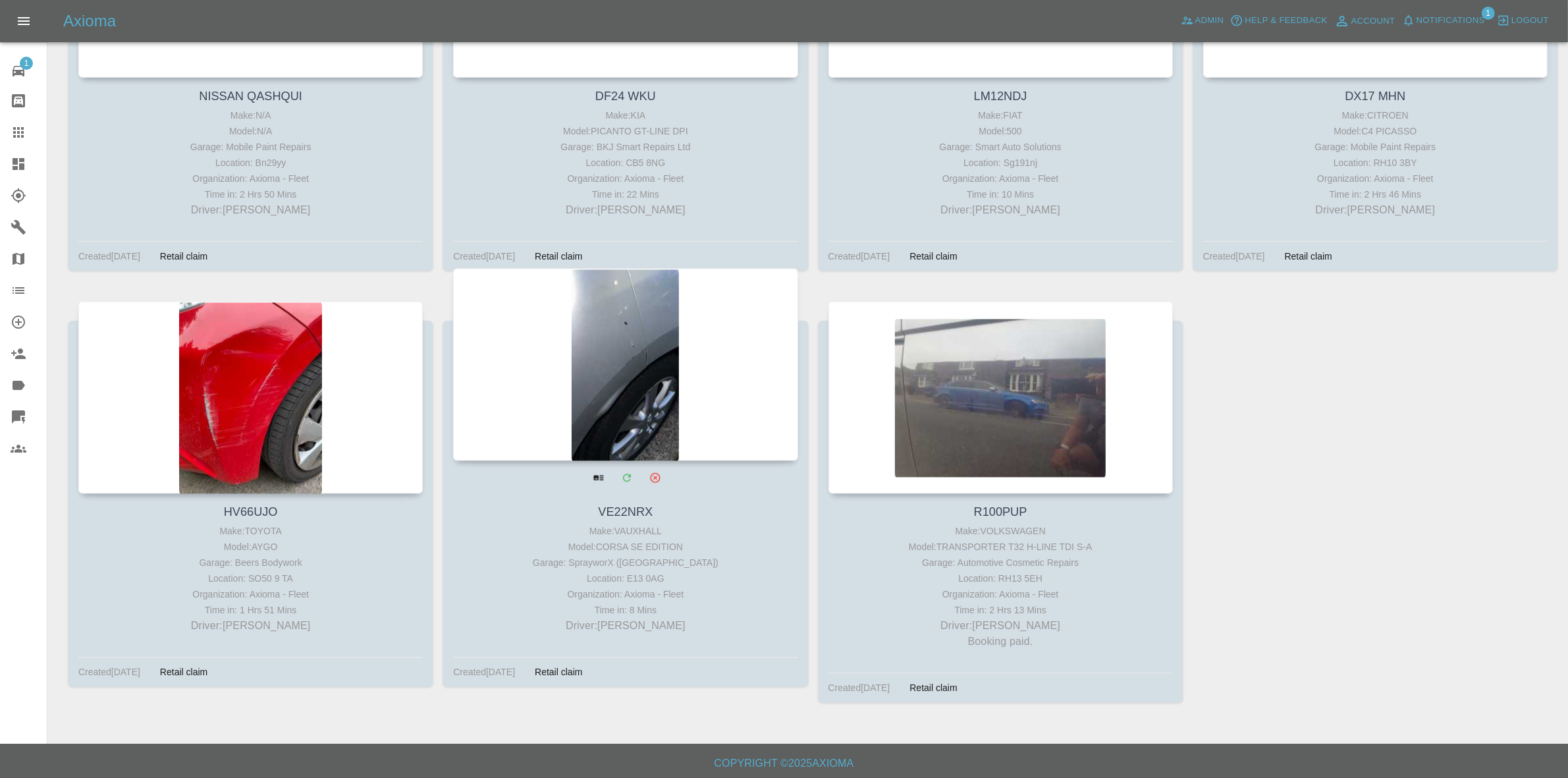
scroll to position [1237, 0]
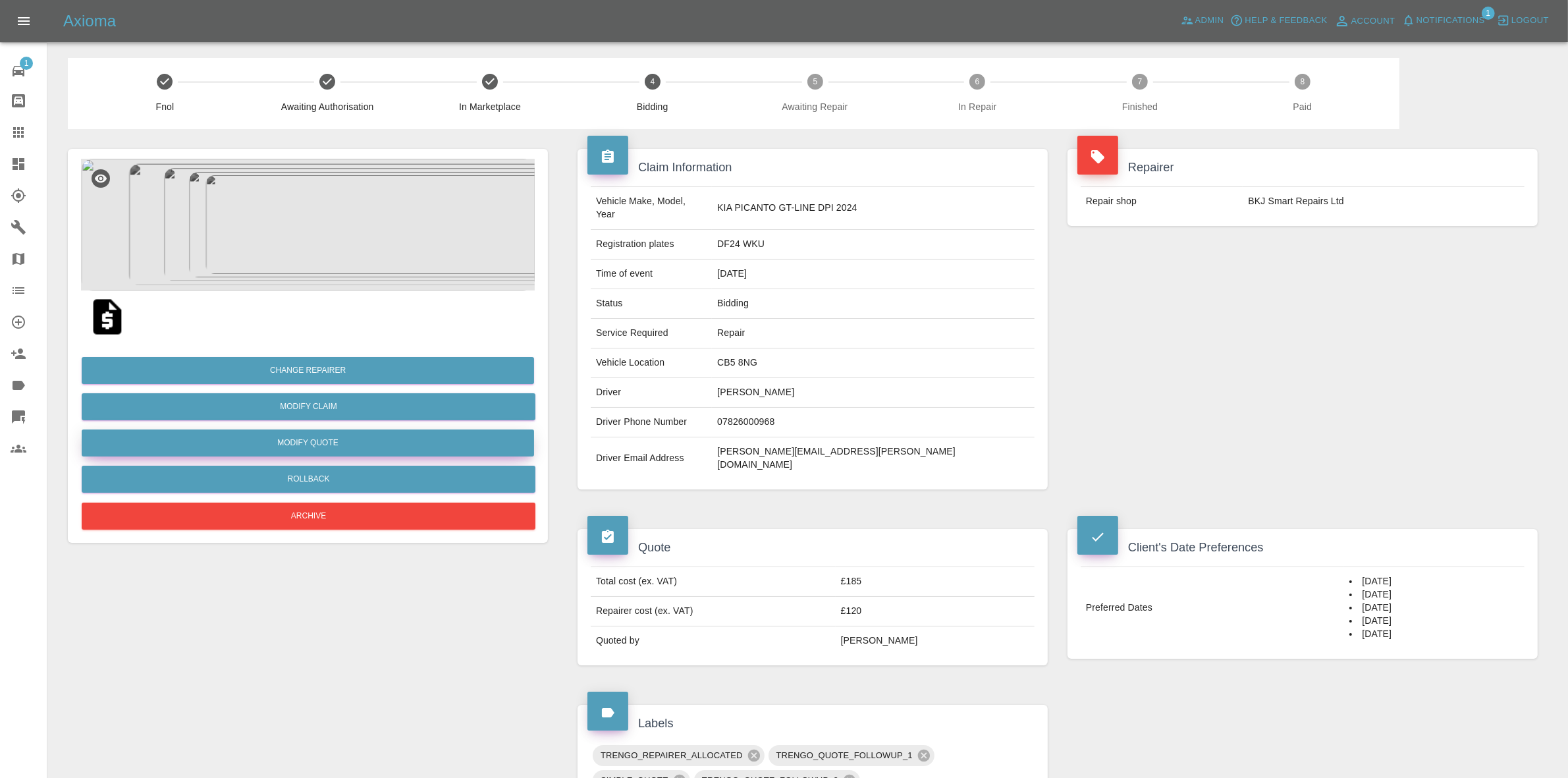
click at [317, 439] on button "Modify Quote" at bounding box center [308, 443] width 453 height 27
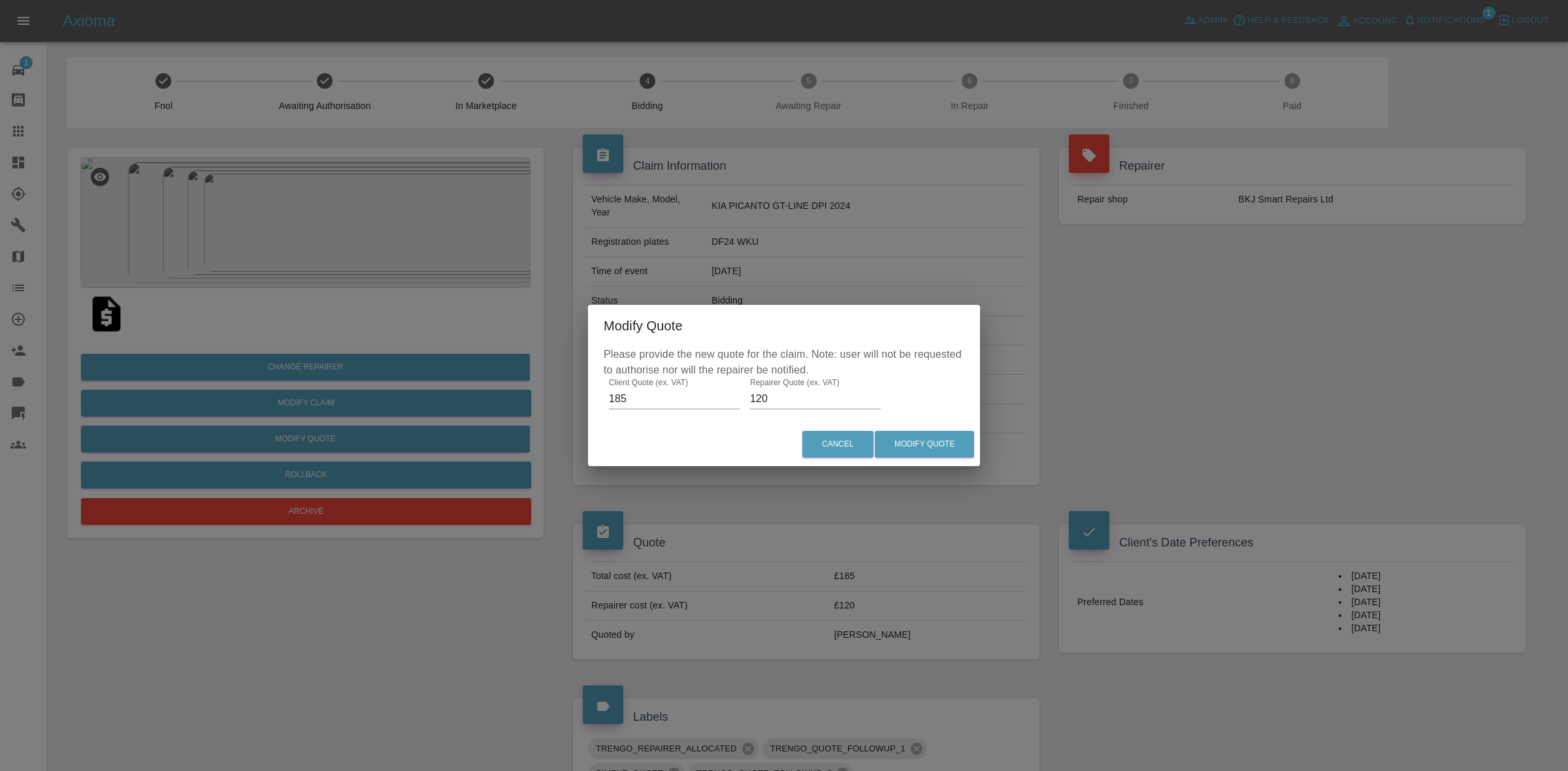
click at [621, 399] on input "185" at bounding box center [674, 399] width 131 height 21
type input "170"
click at [902, 440] on button "Modify Quote" at bounding box center [925, 443] width 99 height 26
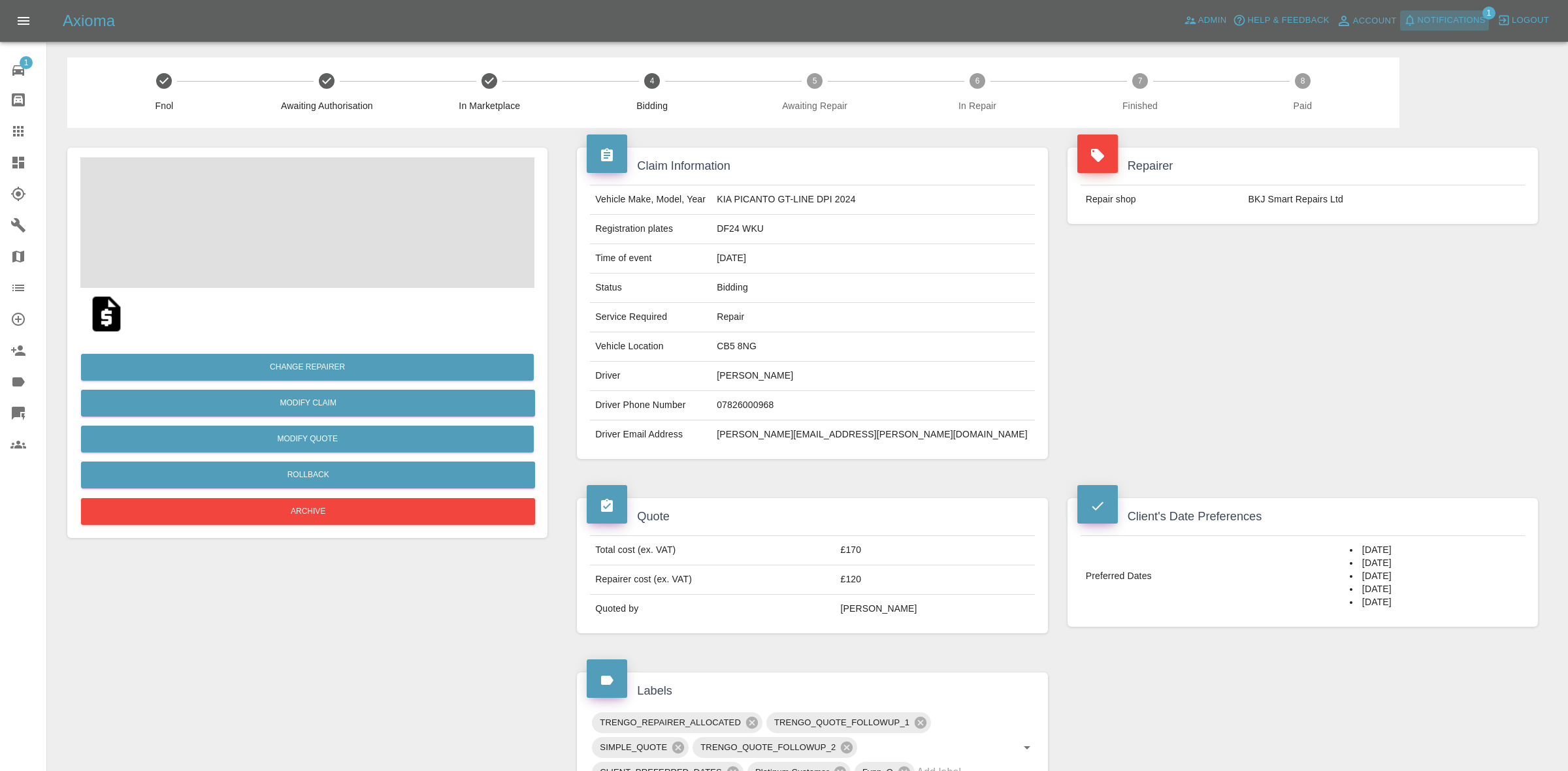
click at [1455, 18] on span "Notifications" at bounding box center [1451, 20] width 68 height 15
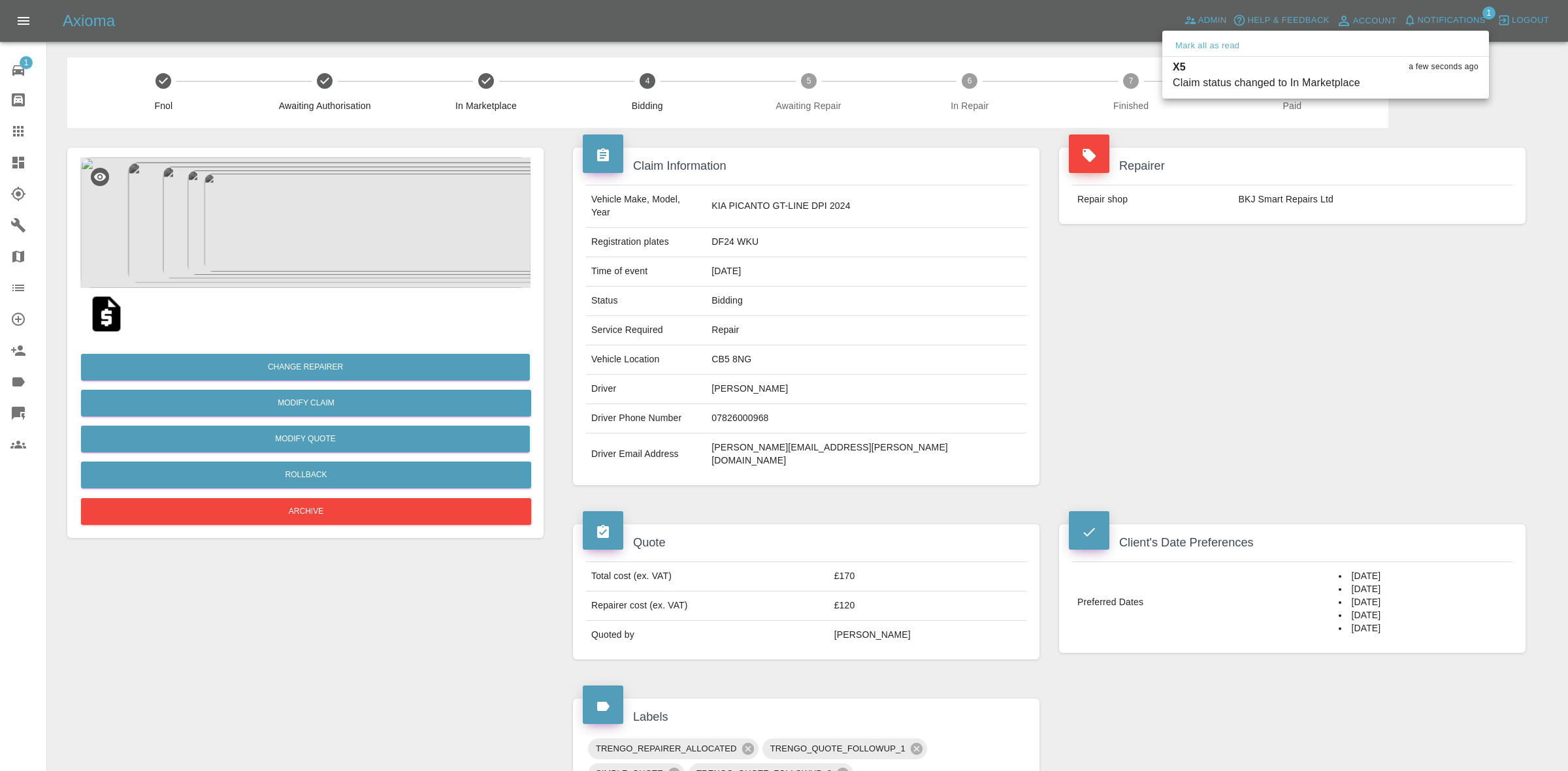
click at [1231, 357] on div at bounding box center [784, 385] width 1568 height 771
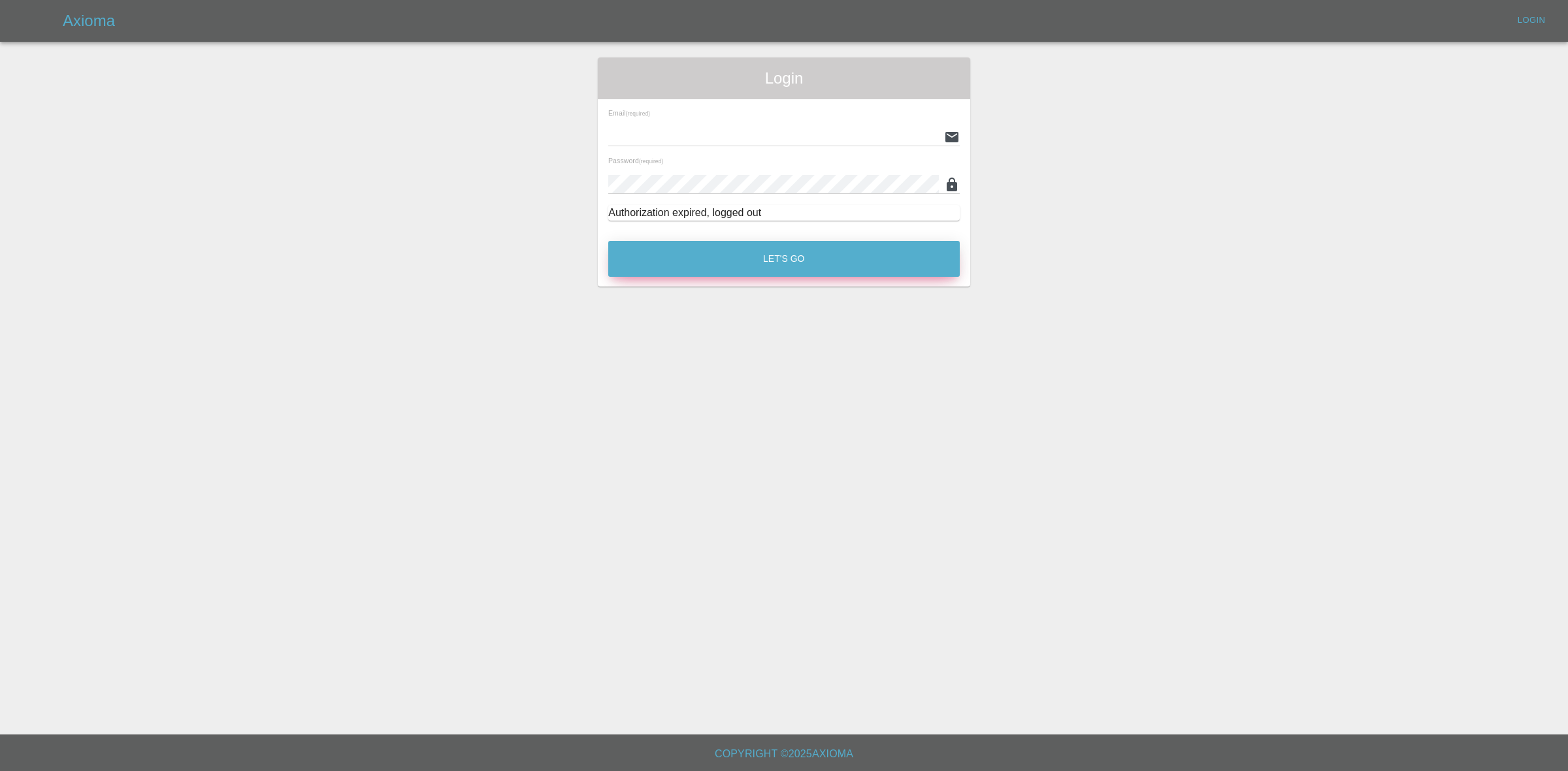
type input "[EMAIL_ADDRESS][DOMAIN_NAME]"
click at [821, 265] on button "Let's Go" at bounding box center [783, 258] width 351 height 36
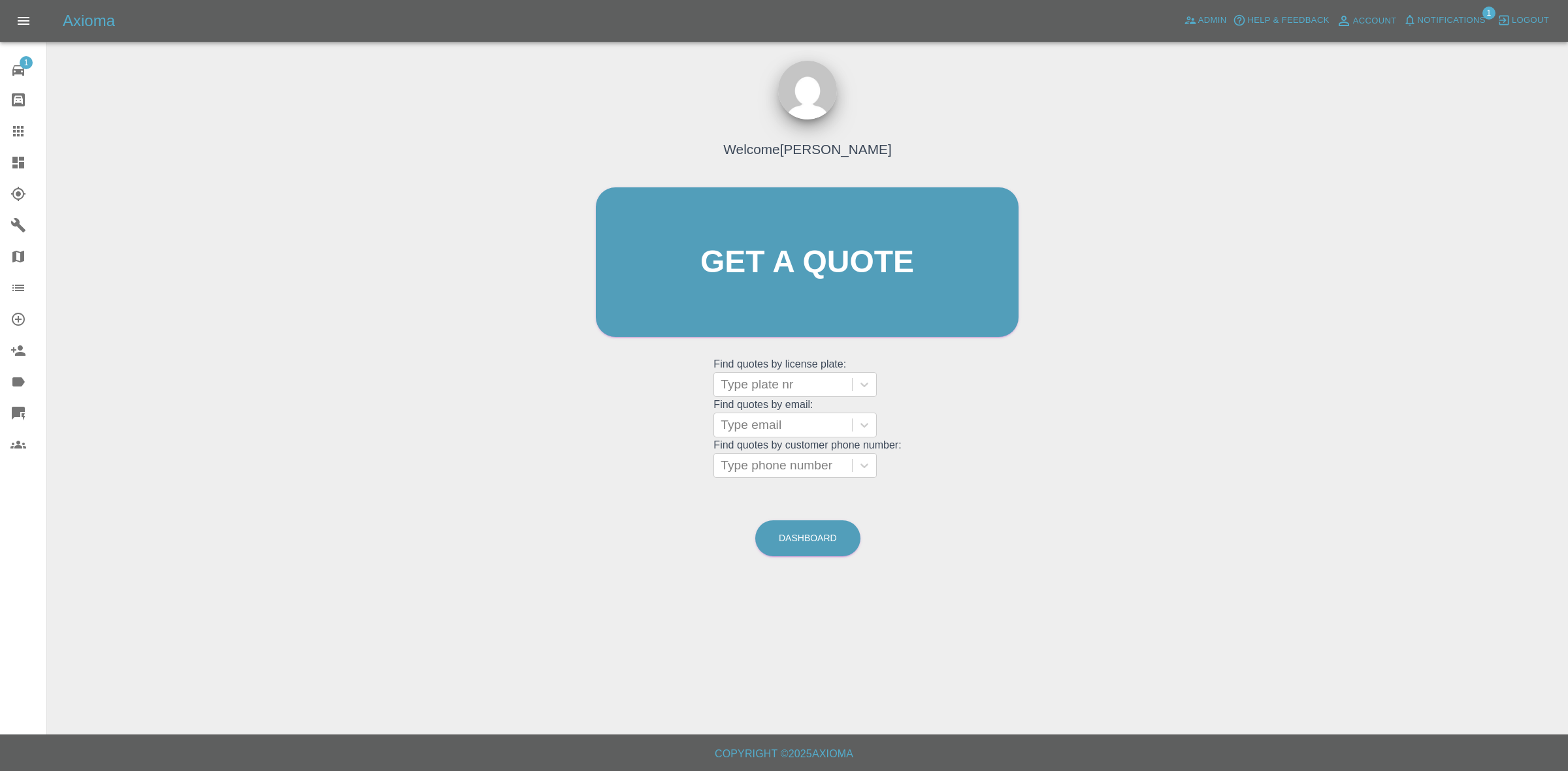
click at [0, 151] on link "Dashboard" at bounding box center [23, 162] width 47 height 31
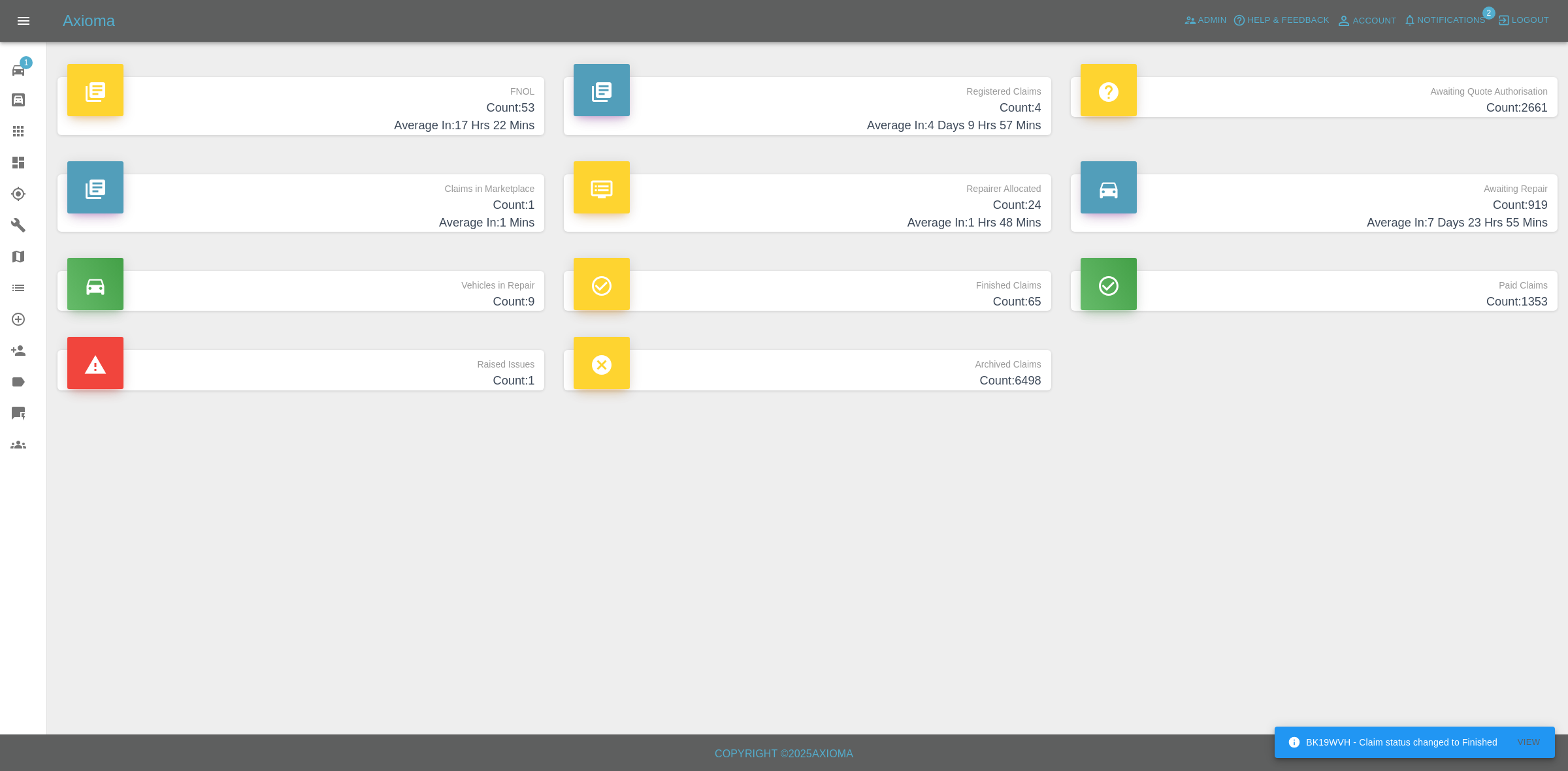
click at [827, 214] on h4 "Average In: 1 Hrs 48 Mins" at bounding box center [808, 223] width 467 height 17
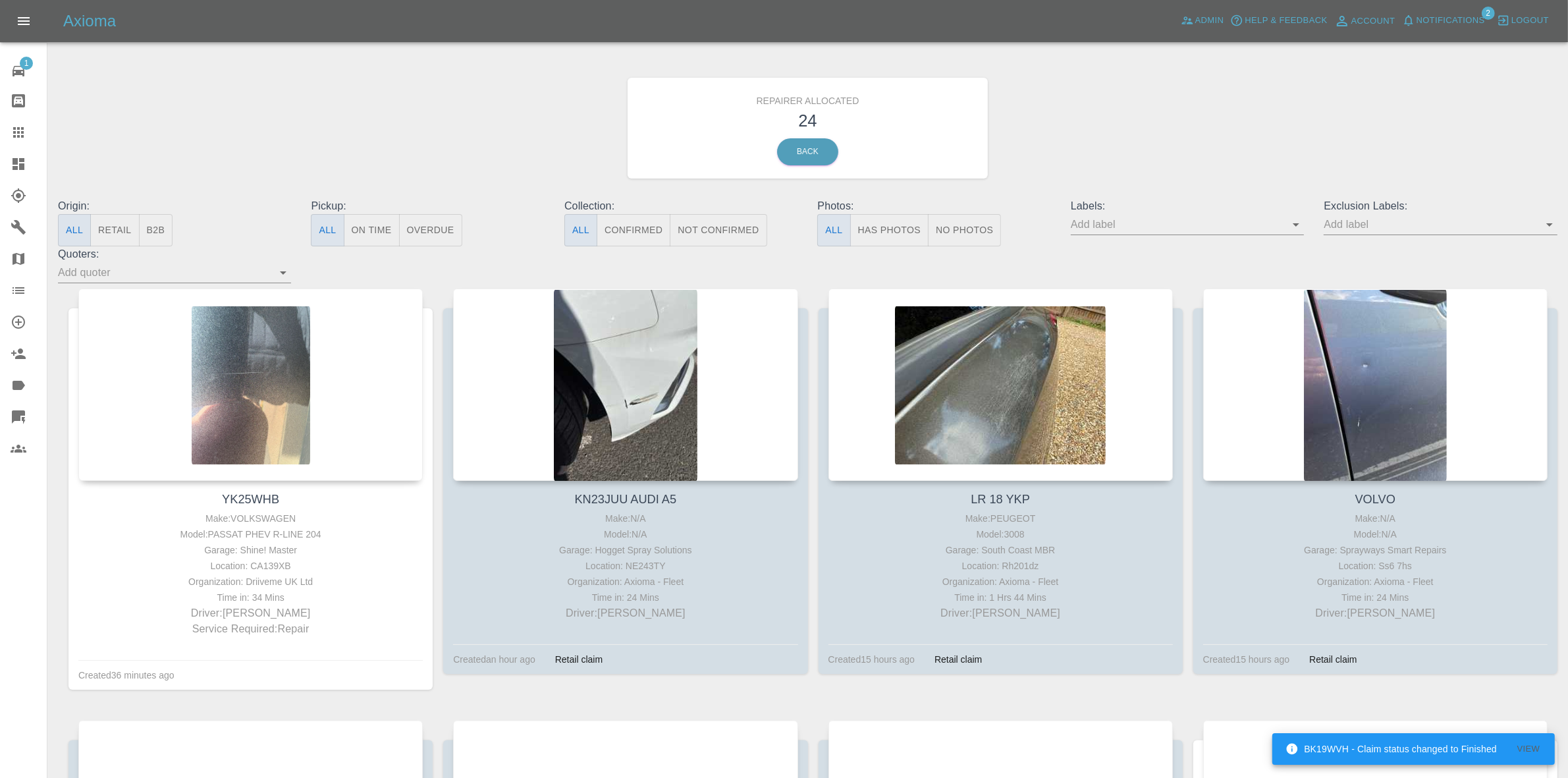
click at [106, 222] on button "Retail" at bounding box center [114, 230] width 49 height 32
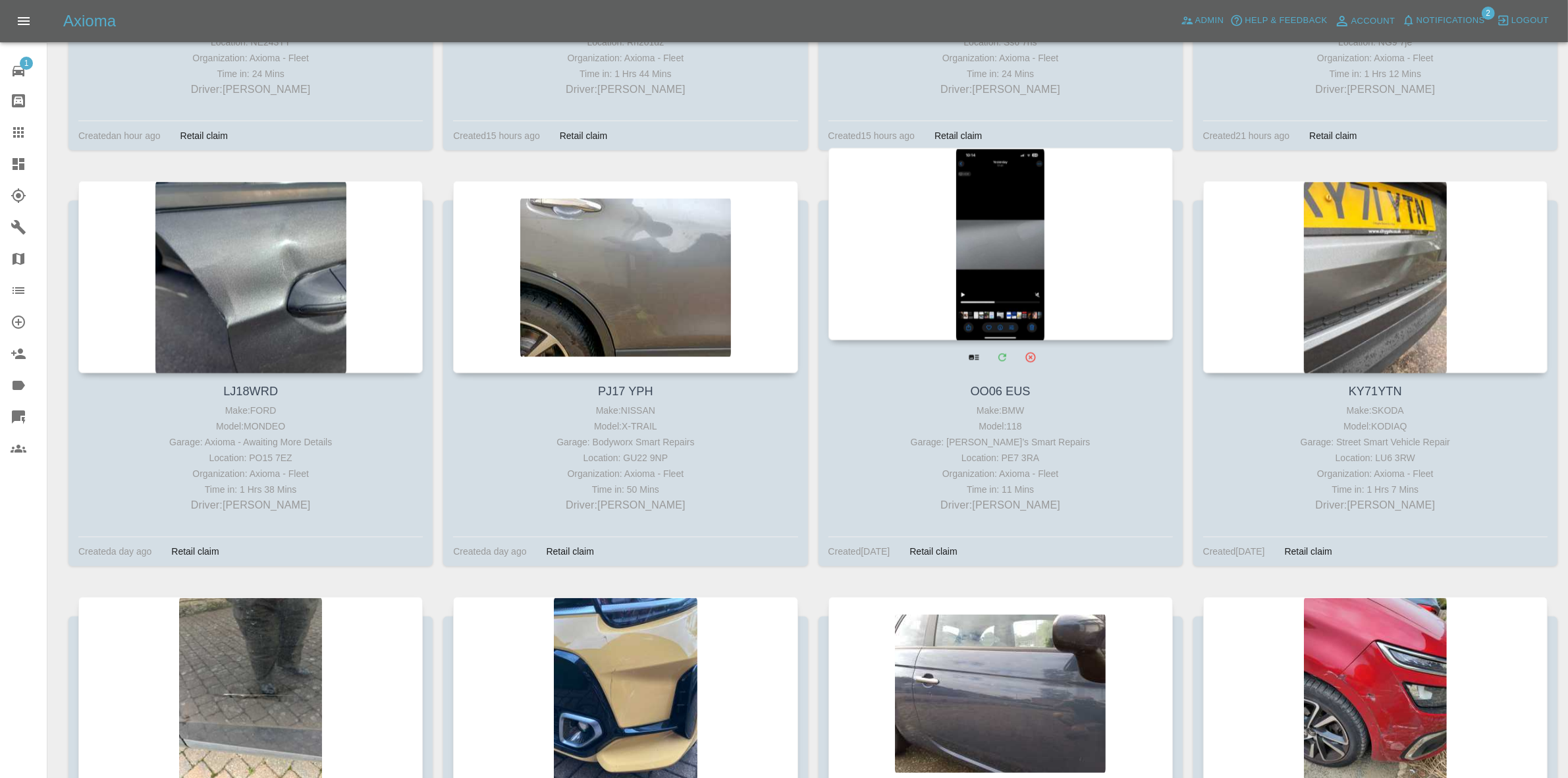
scroll to position [414, 0]
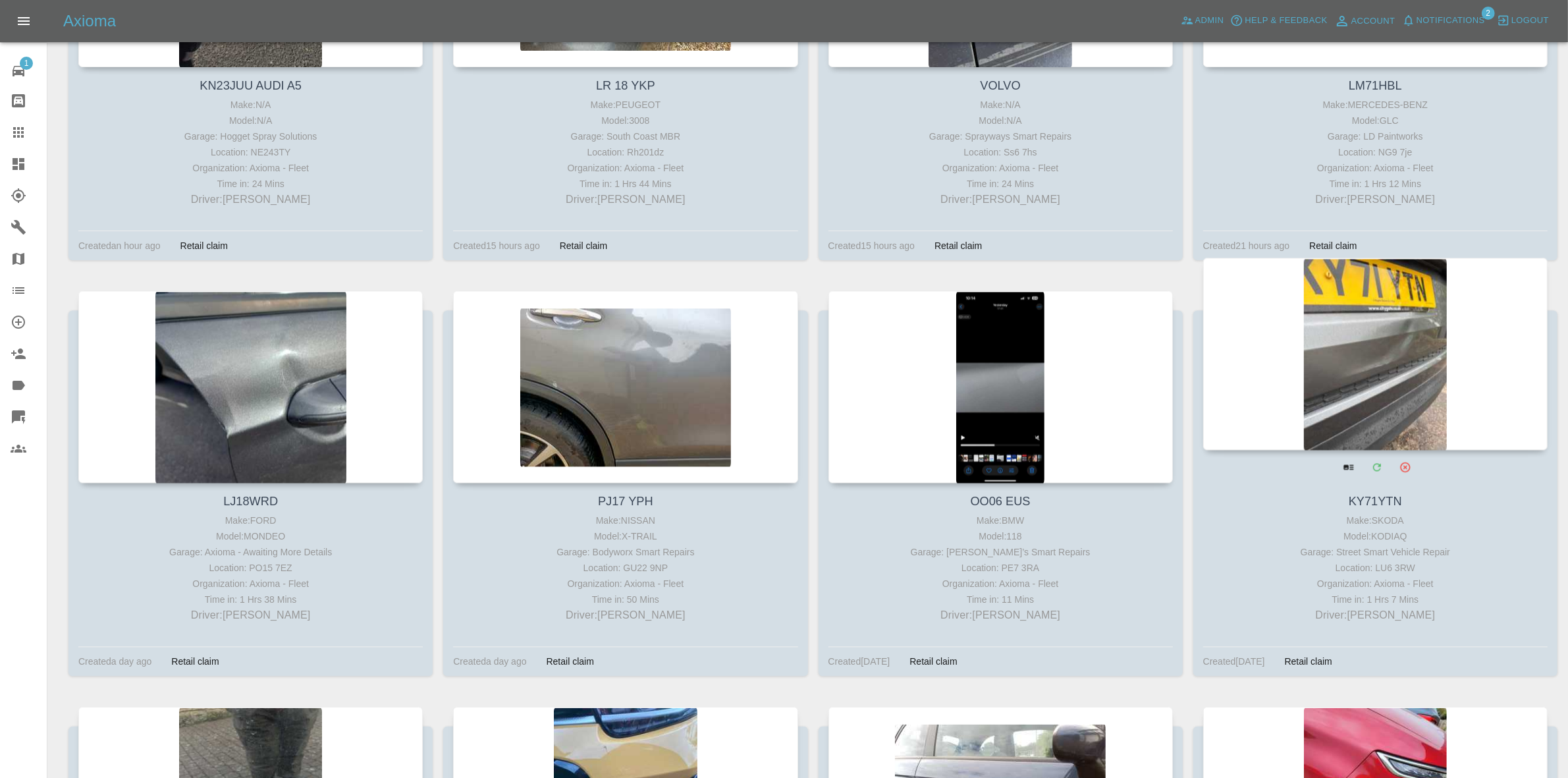
click at [1342, 384] on div at bounding box center [1376, 354] width 344 height 192
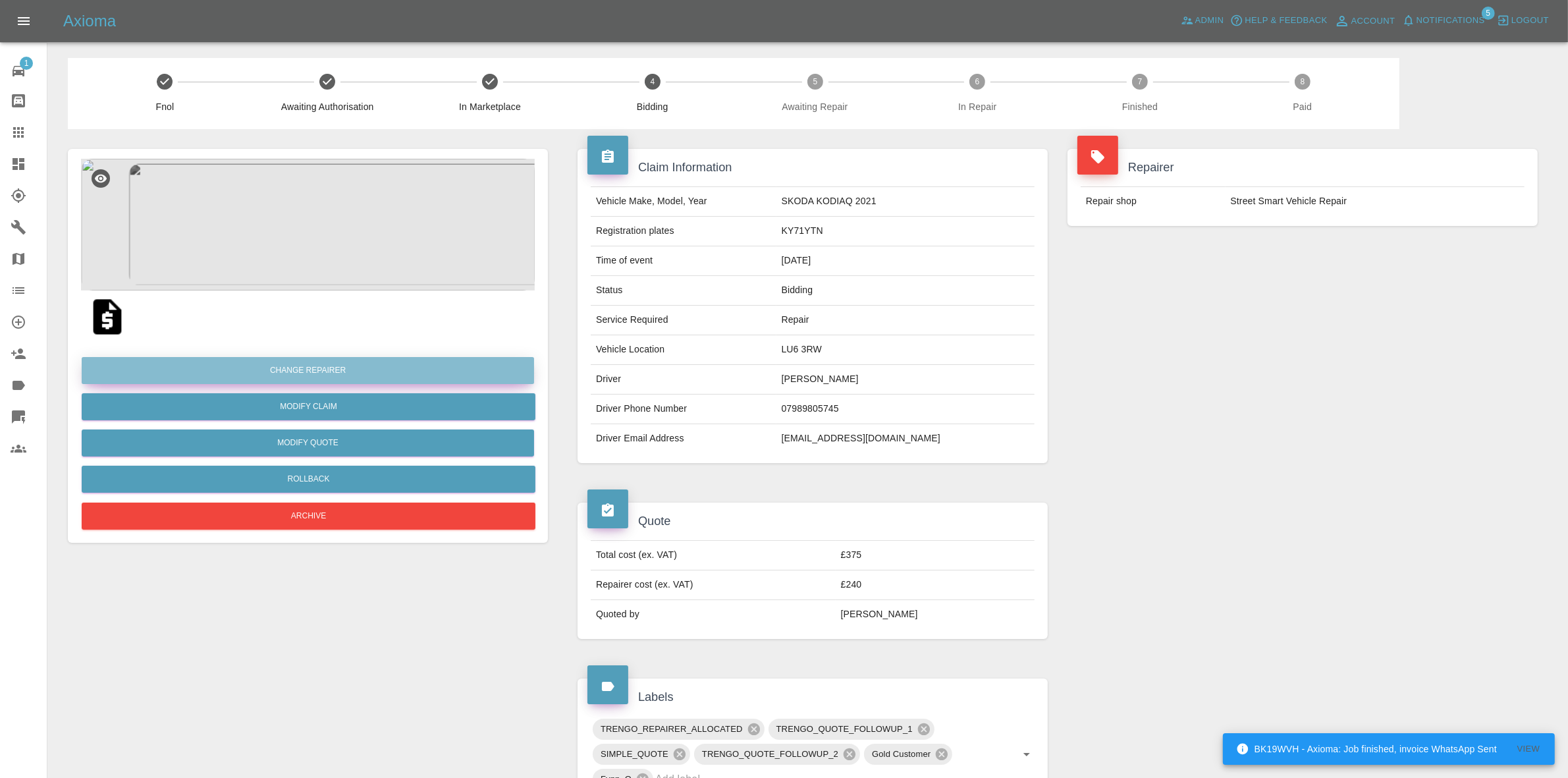
click at [310, 358] on button "Change Repairer" at bounding box center [308, 370] width 453 height 27
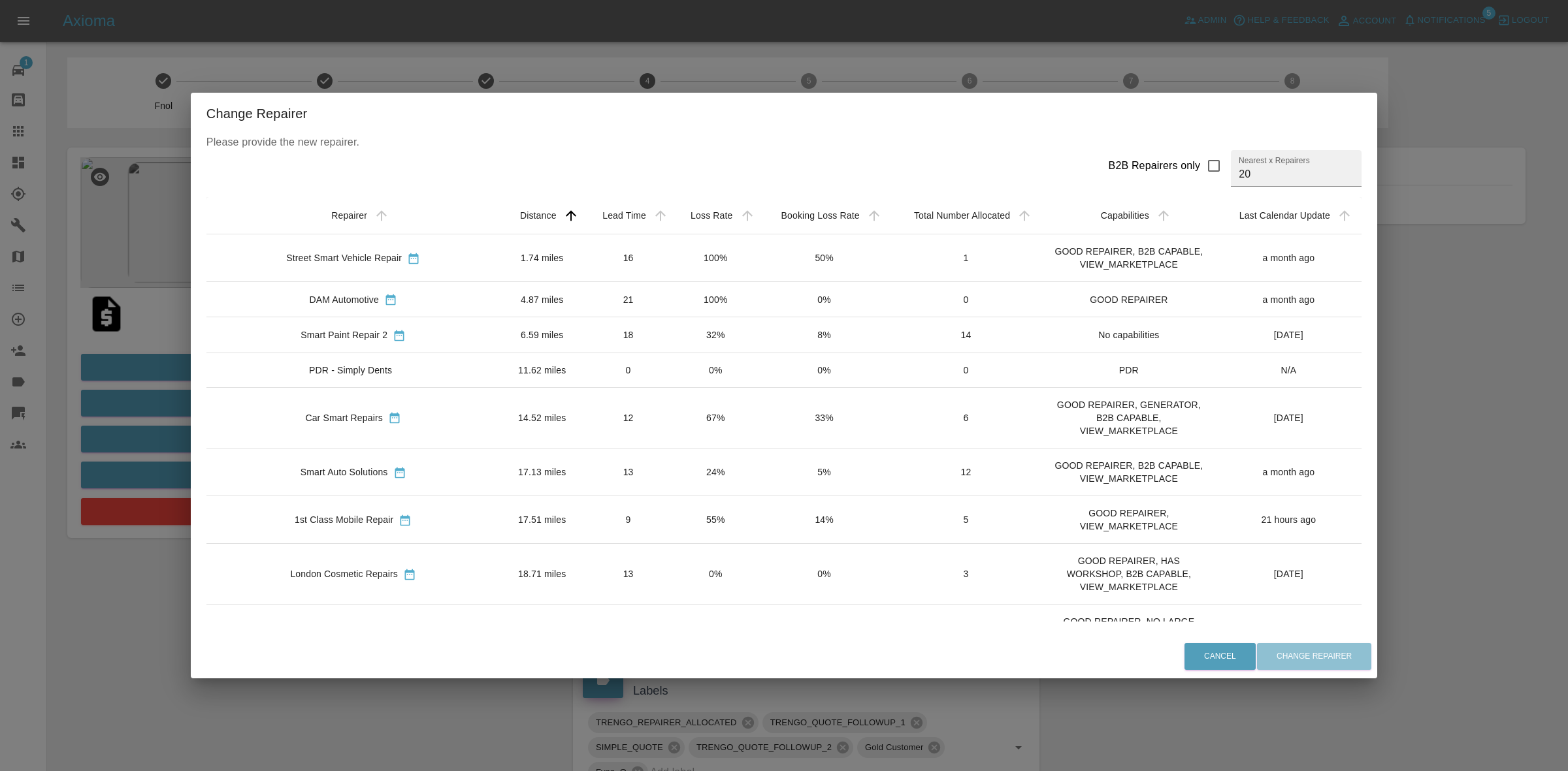
click at [149, 380] on div "Change Repairer Please provide the new repairer. B2B Repairers only Nearest x R…" at bounding box center [784, 385] width 1568 height 771
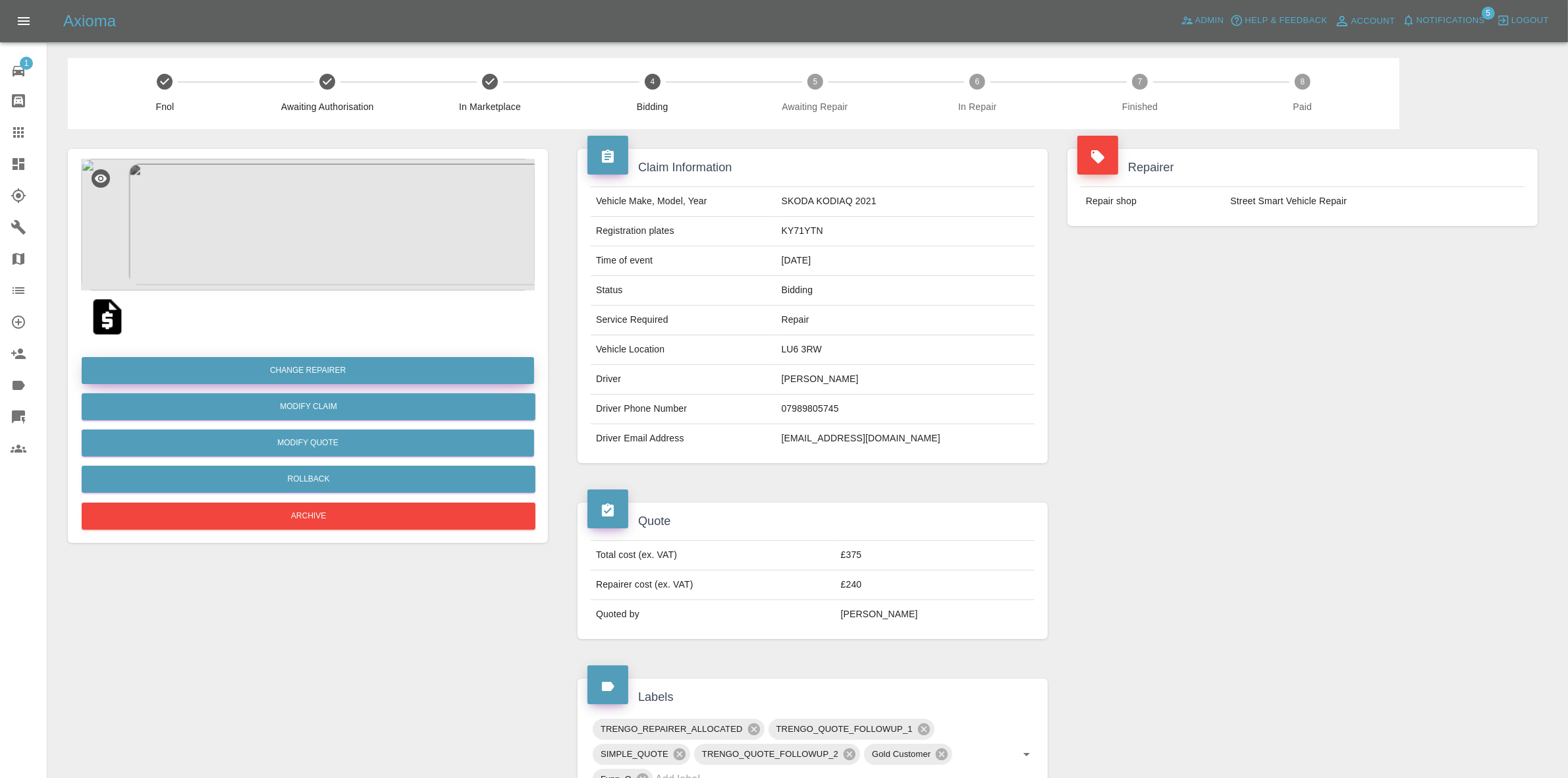
click at [306, 376] on button "Change Repairer" at bounding box center [308, 370] width 453 height 27
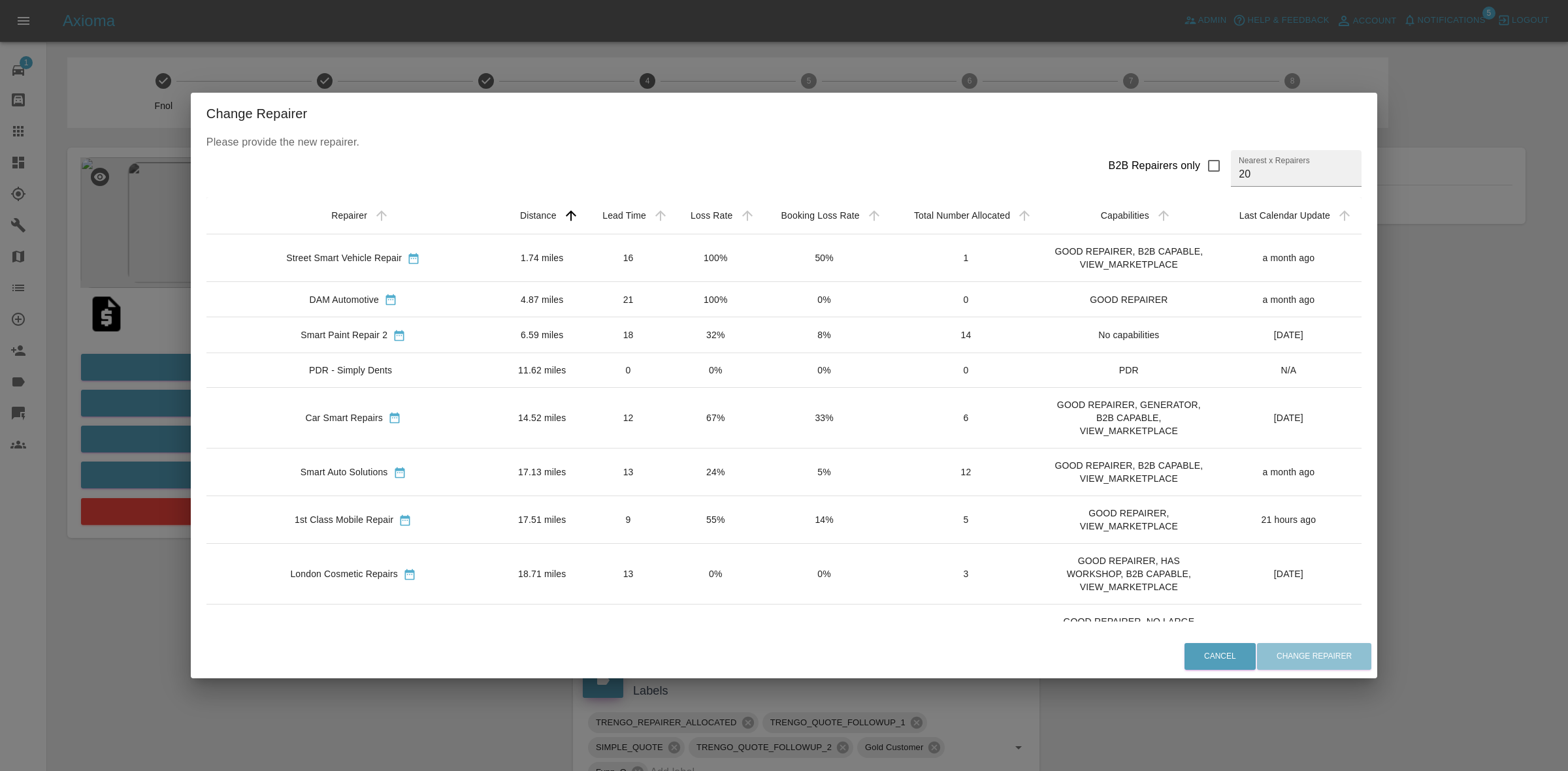
click at [169, 436] on div "Change Repairer Please provide the new repairer. B2B Repairers only Nearest x R…" at bounding box center [784, 385] width 1568 height 771
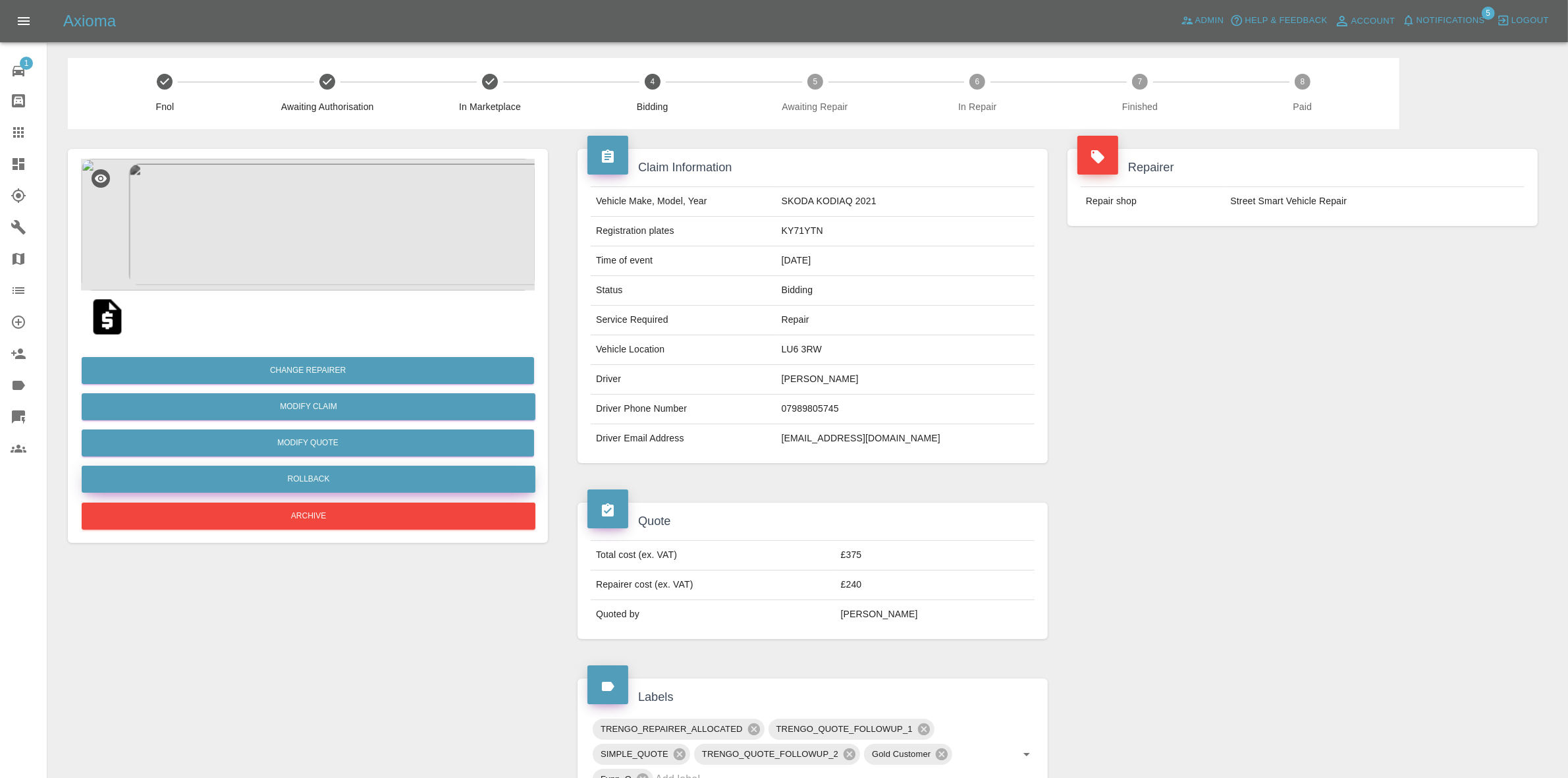
click at [323, 470] on button "Rollback" at bounding box center [308, 479] width 454 height 27
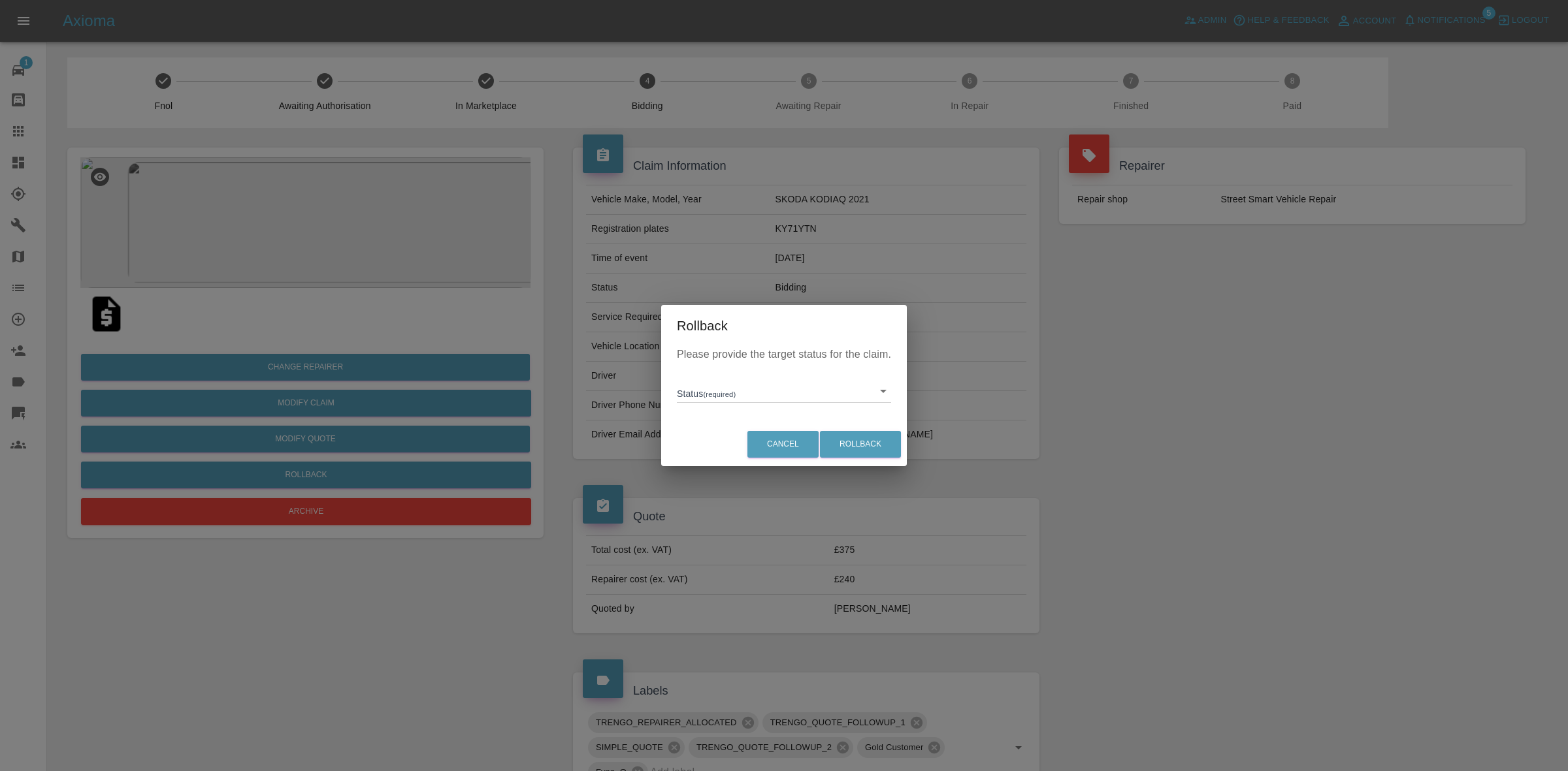
click at [753, 396] on body "Axioma Admin Help & Feedback Account Notifications 5 Logout 1 Repair home Bodys…" at bounding box center [784, 678] width 1568 height 1356
click at [739, 455] on li "In Marketplace" at bounding box center [784, 451] width 208 height 30
type input "in-marketplace"
click at [854, 441] on button "Rollback" at bounding box center [860, 443] width 81 height 26
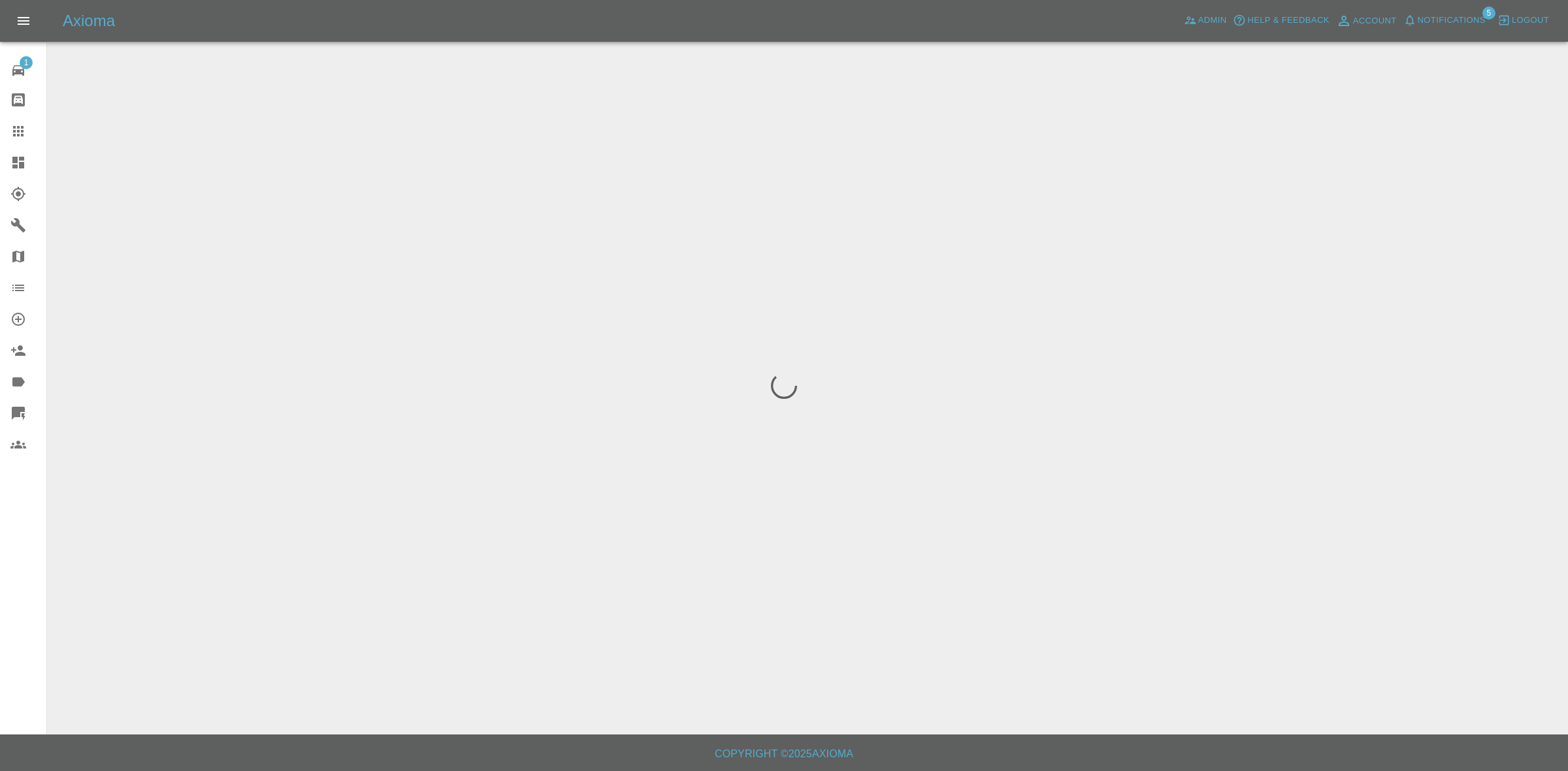
click at [292, 367] on div at bounding box center [784, 385] width 1568 height 771
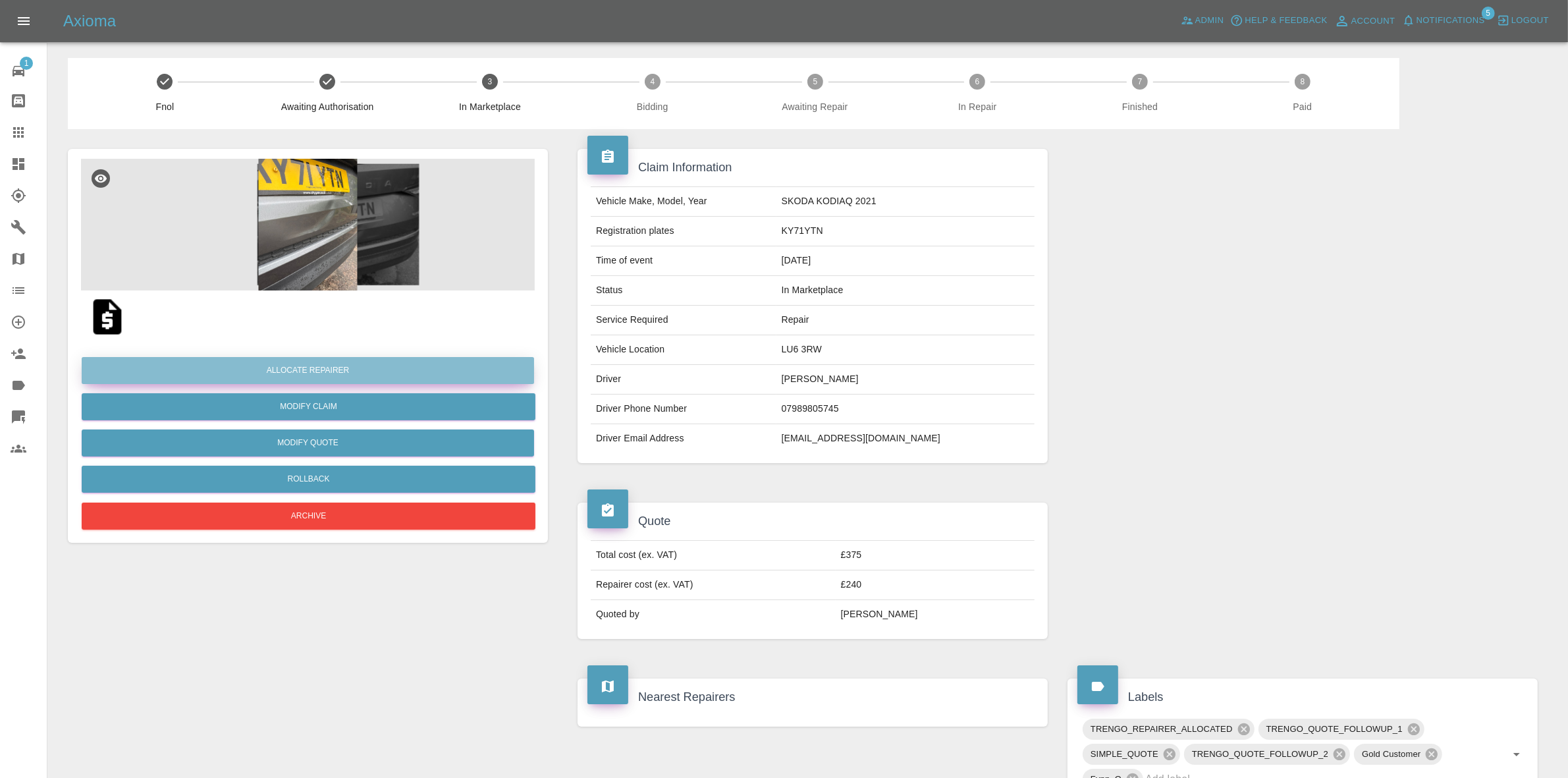
click at [297, 370] on button "Allocate Repairer" at bounding box center [308, 370] width 453 height 27
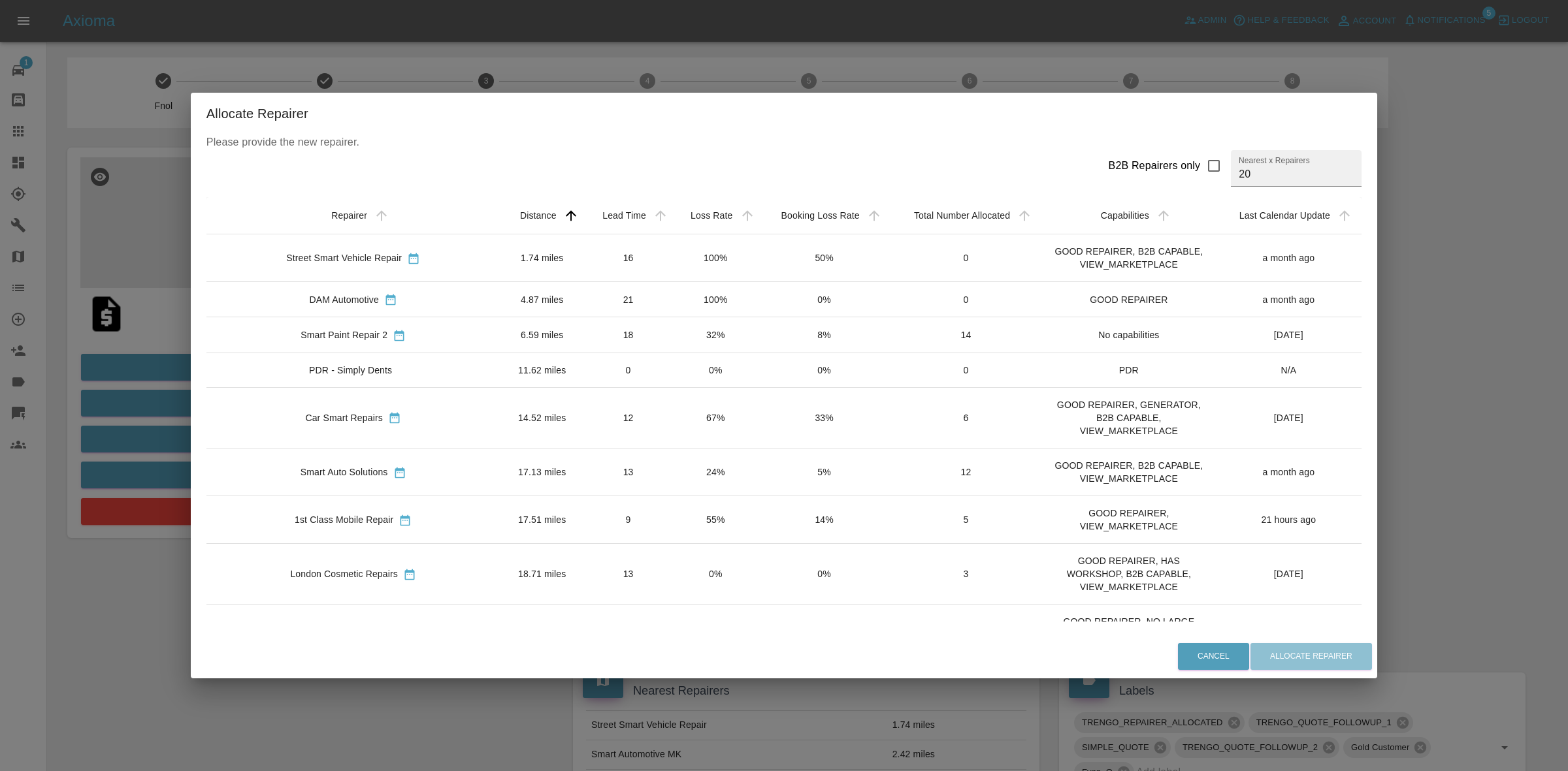
click at [722, 480] on td "24%" at bounding box center [716, 472] width 86 height 47
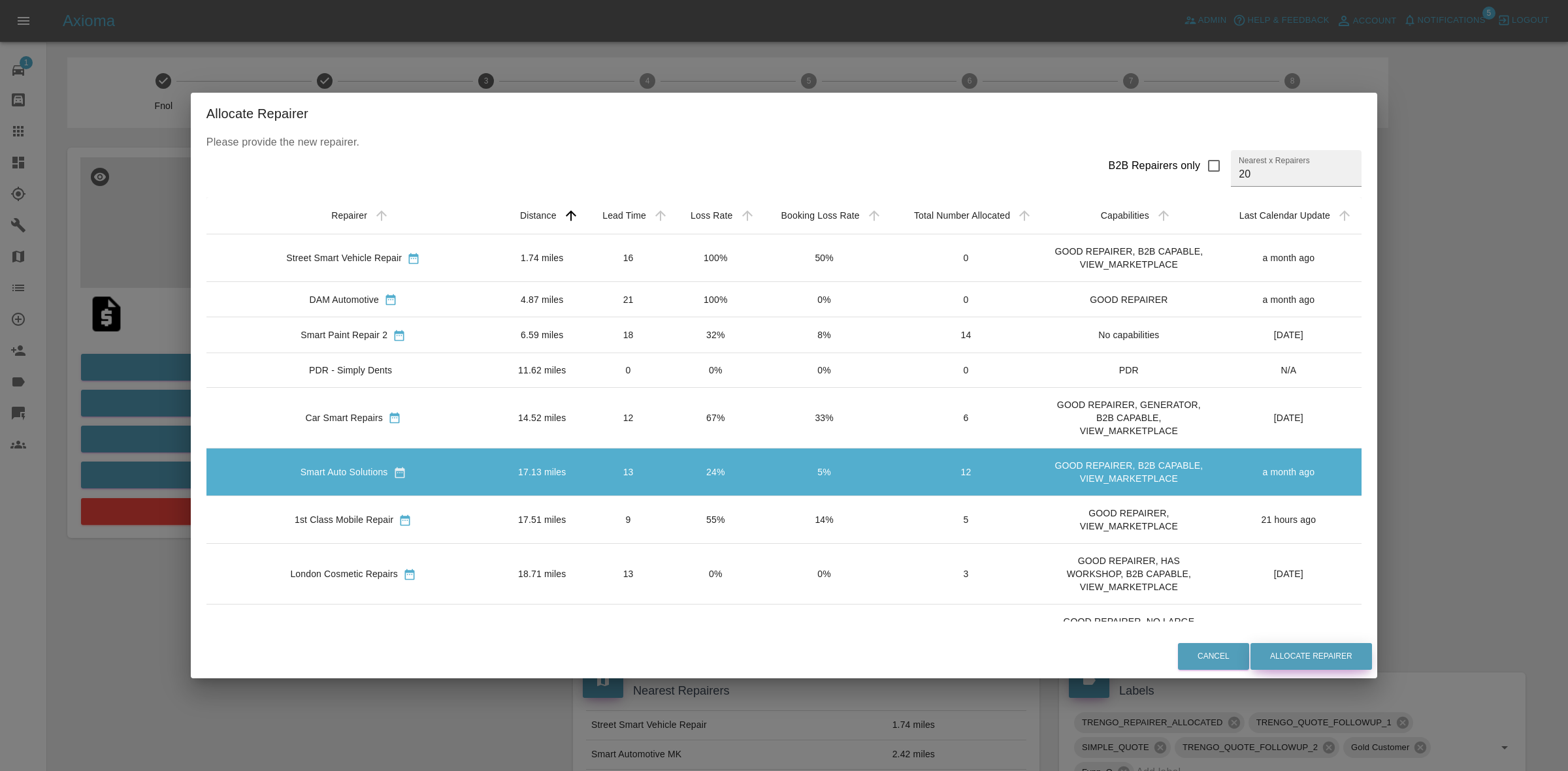
click at [1312, 661] on button "Allocate Repairer" at bounding box center [1311, 656] width 121 height 26
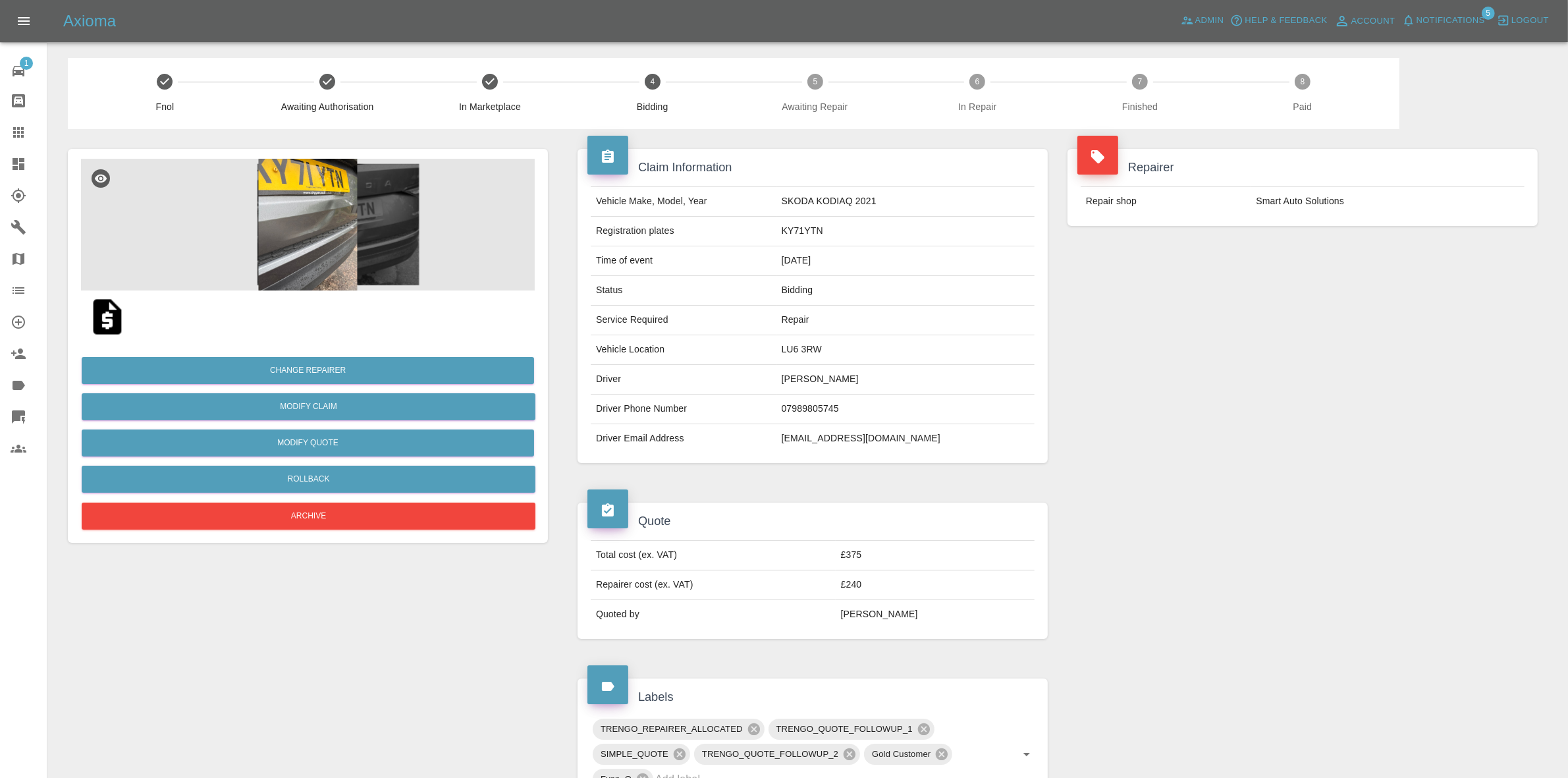
click at [1423, 273] on div "Repairer Repair shop Smart Auto Solutions" at bounding box center [1303, 306] width 490 height 354
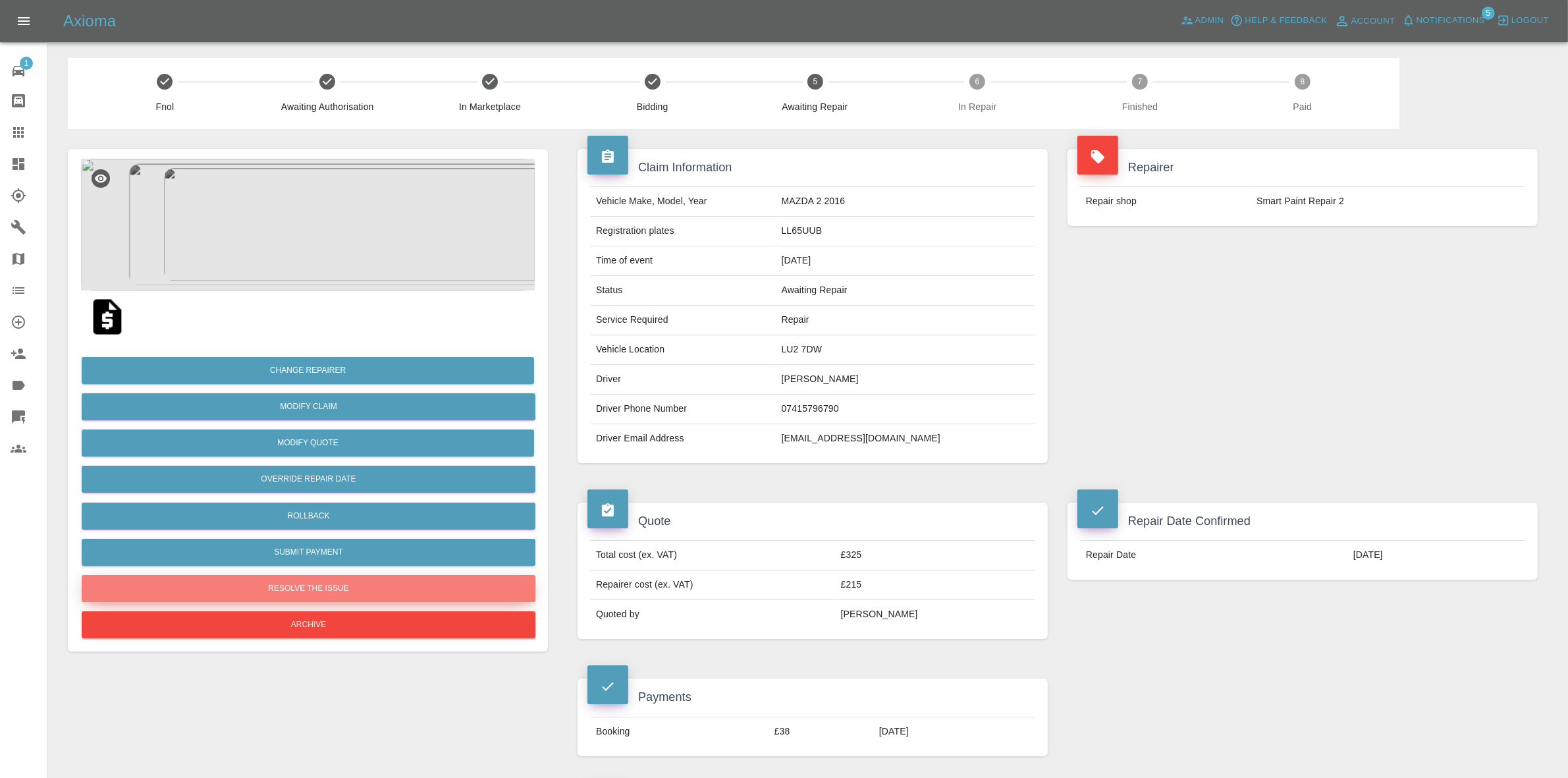
click at [309, 591] on button "Resolve the issue" at bounding box center [308, 588] width 454 height 27
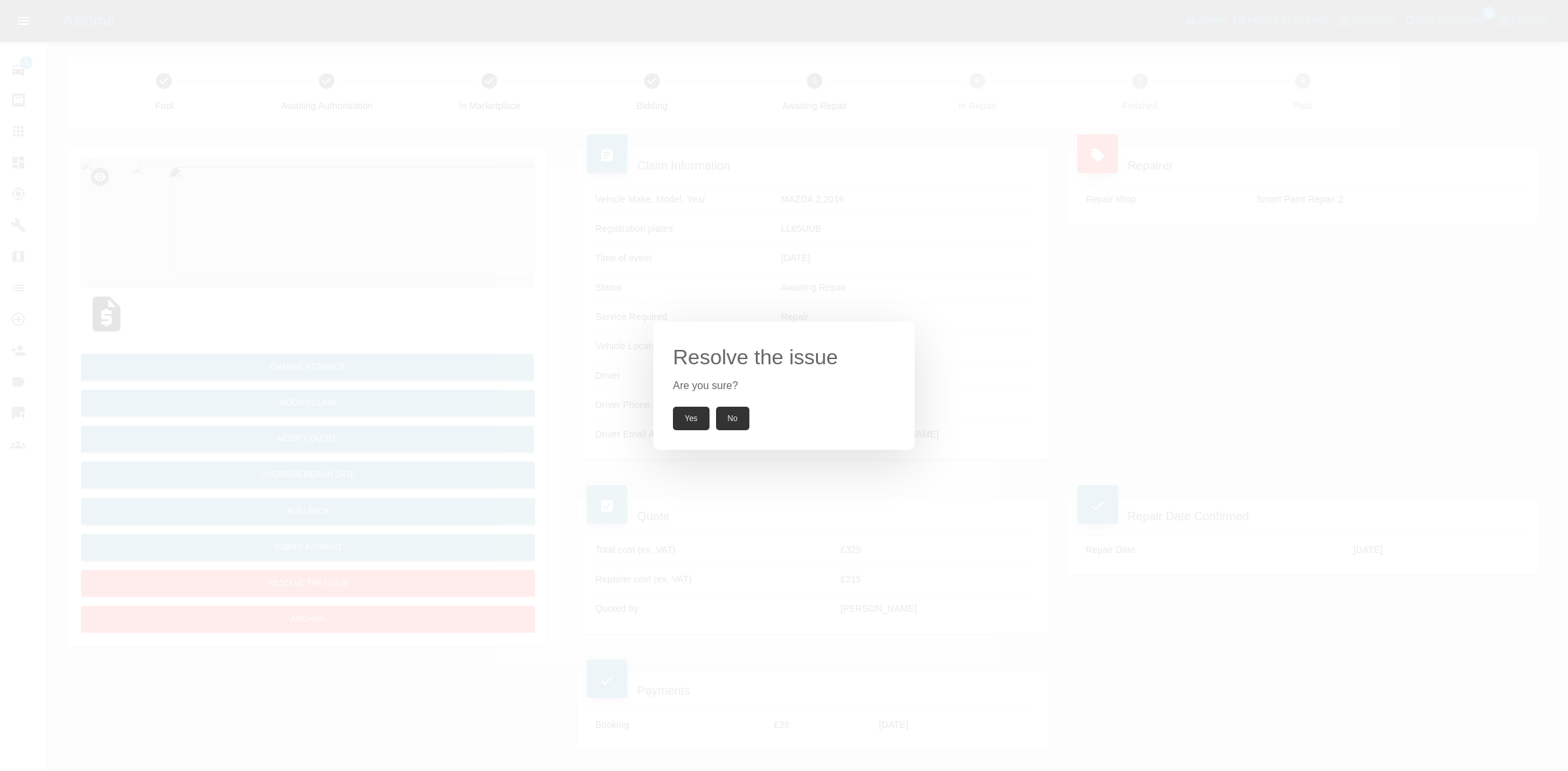
click at [686, 419] on button "Yes" at bounding box center [691, 419] width 37 height 24
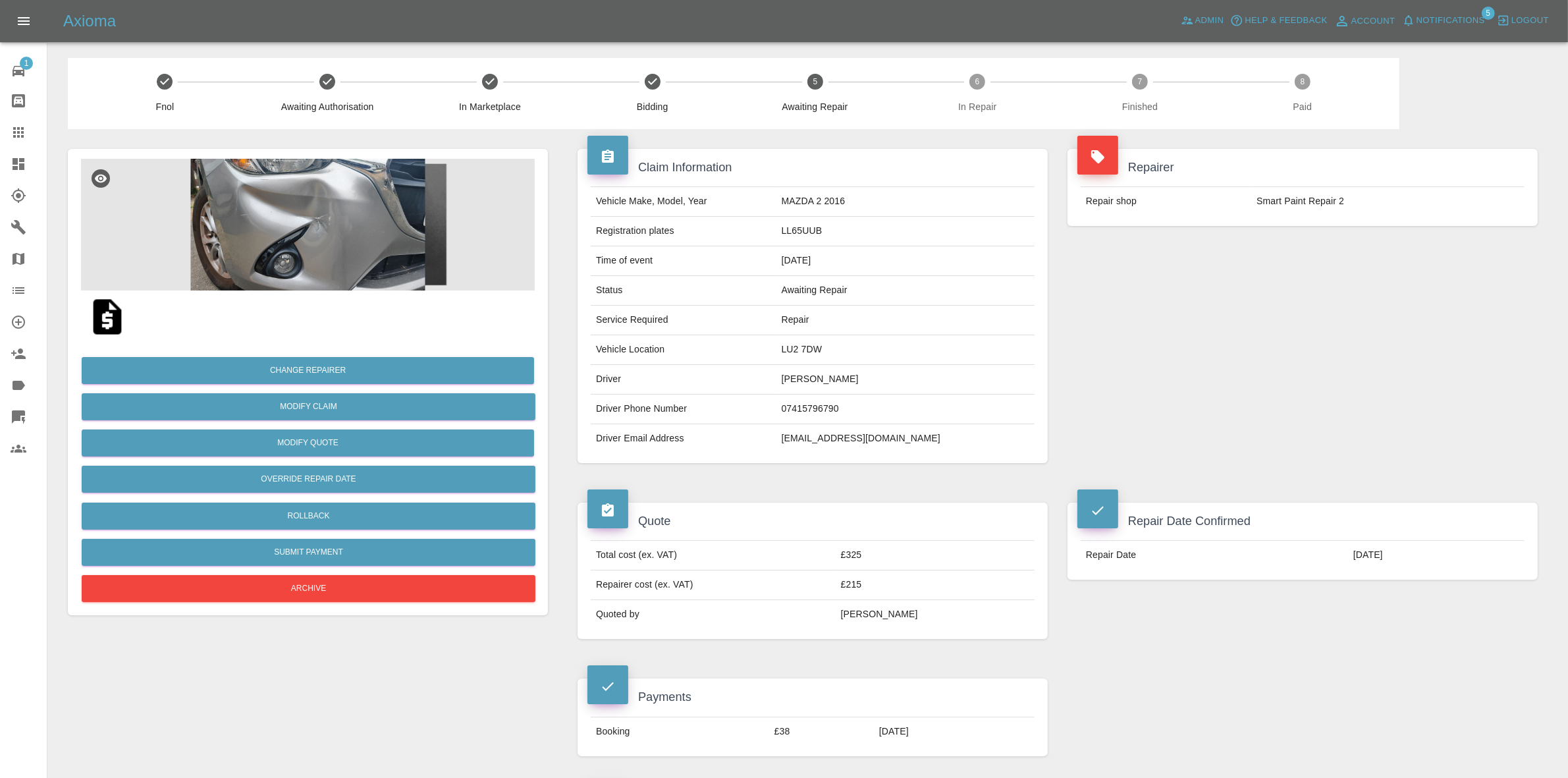
drag, startPoint x: 1288, startPoint y: 300, endPoint x: 1181, endPoint y: 271, distance: 110.9
click at [1288, 300] on div "Repairer Repair shop Smart Paint Repair 2" at bounding box center [1303, 306] width 490 height 354
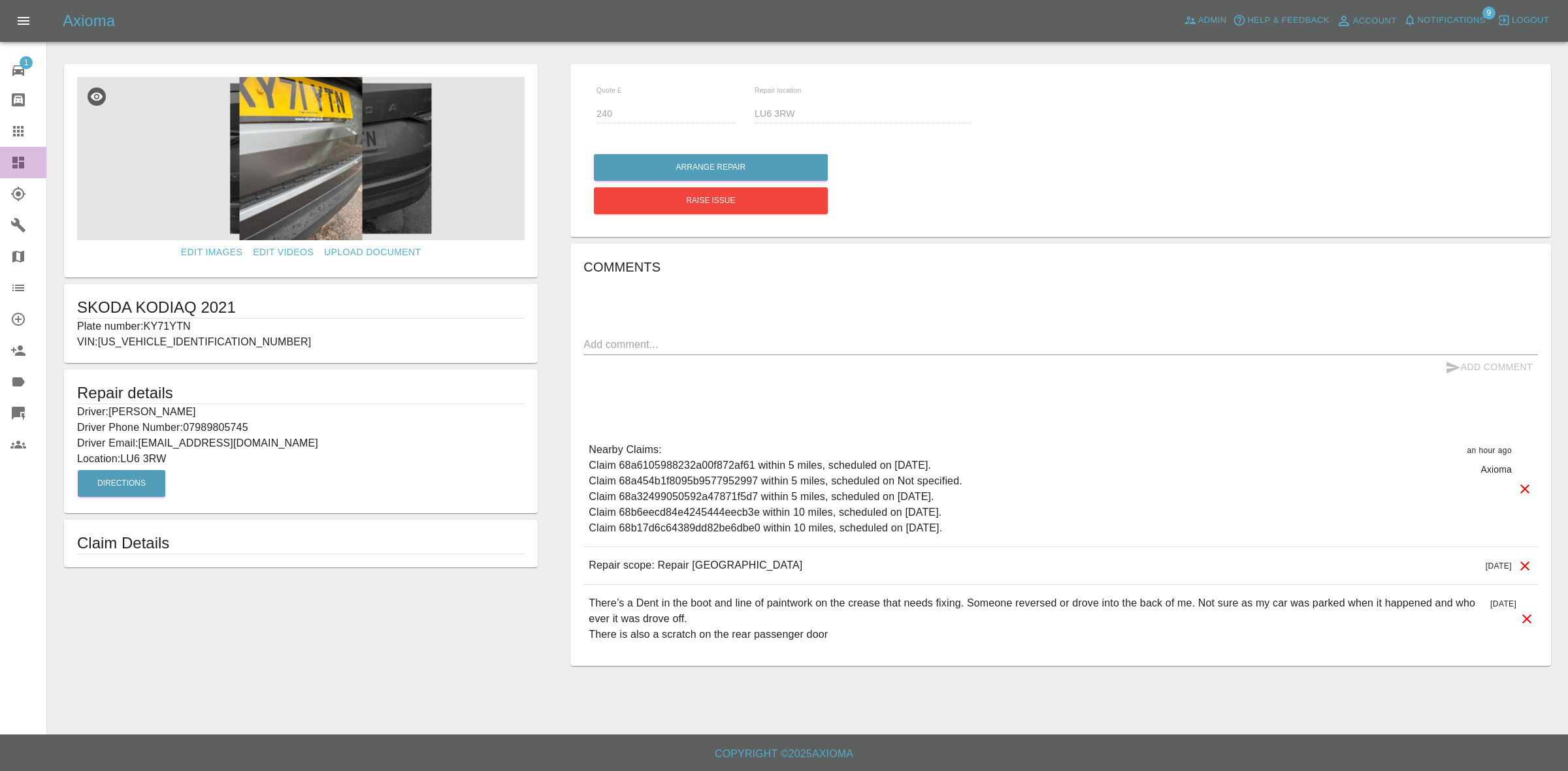
click at [12, 151] on link "Dashboard" at bounding box center [23, 162] width 47 height 31
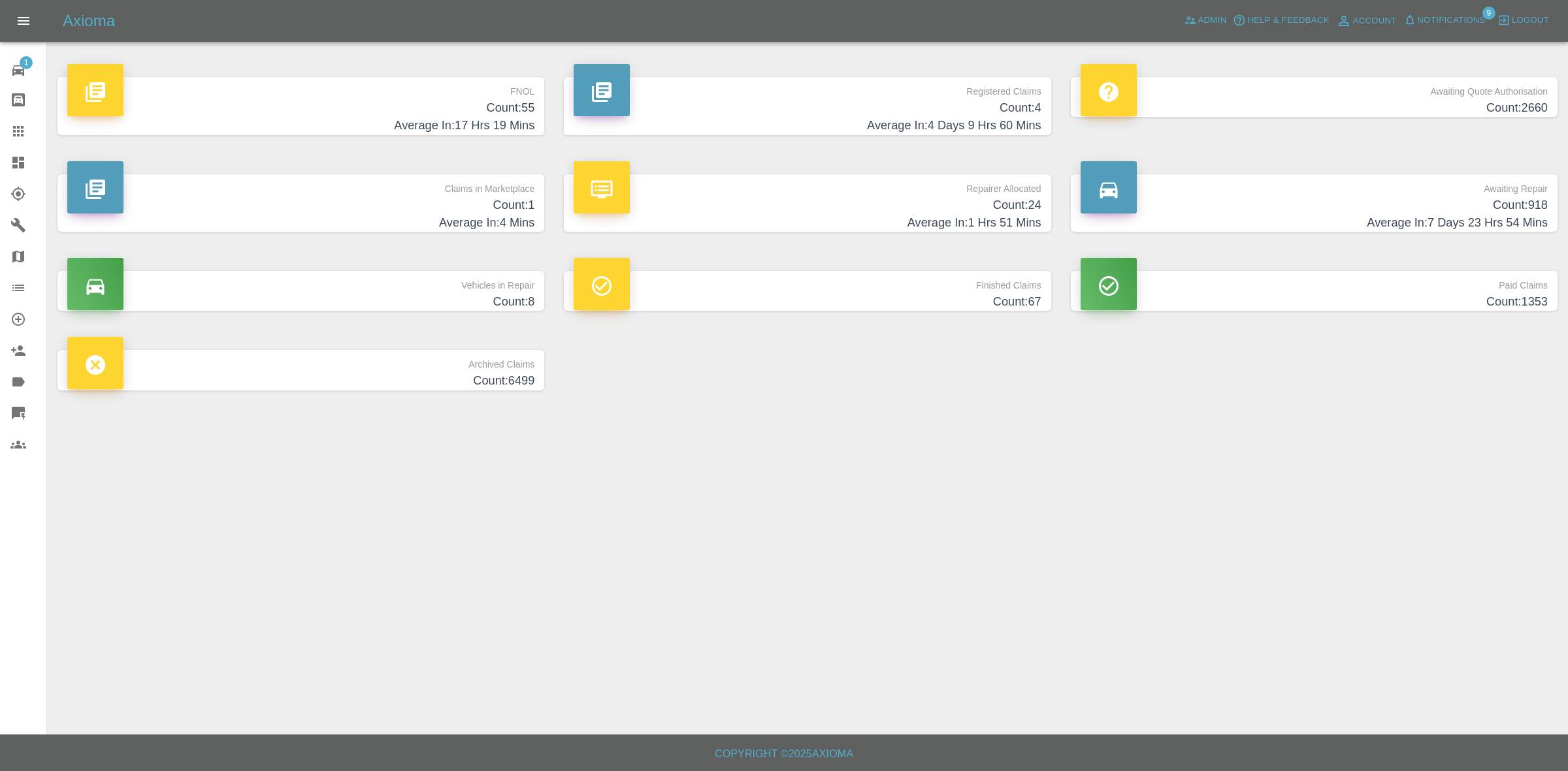
click at [744, 208] on h4 "Count: 24" at bounding box center [808, 204] width 467 height 17
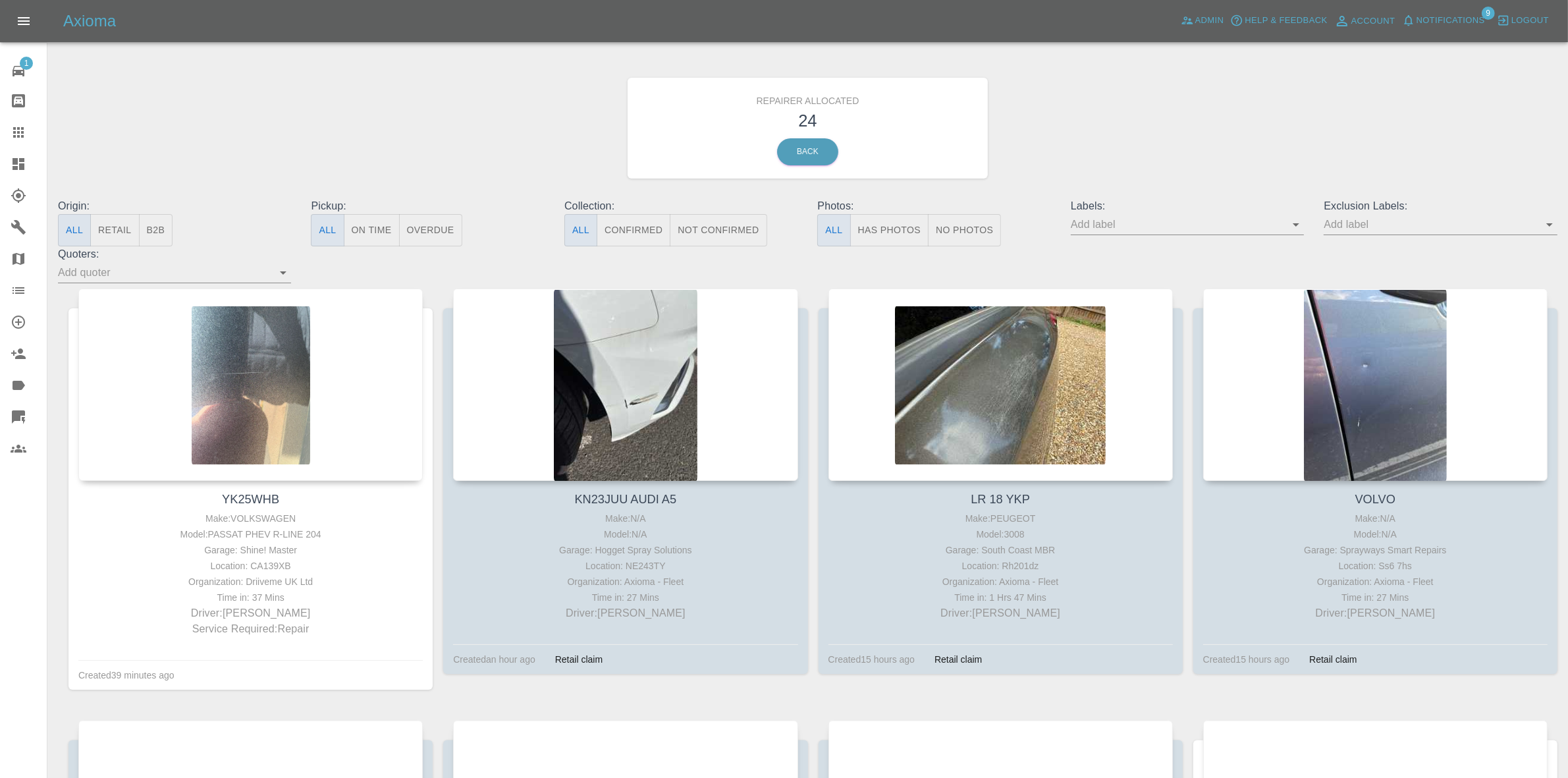
click at [97, 225] on button "Retail" at bounding box center [114, 230] width 49 height 32
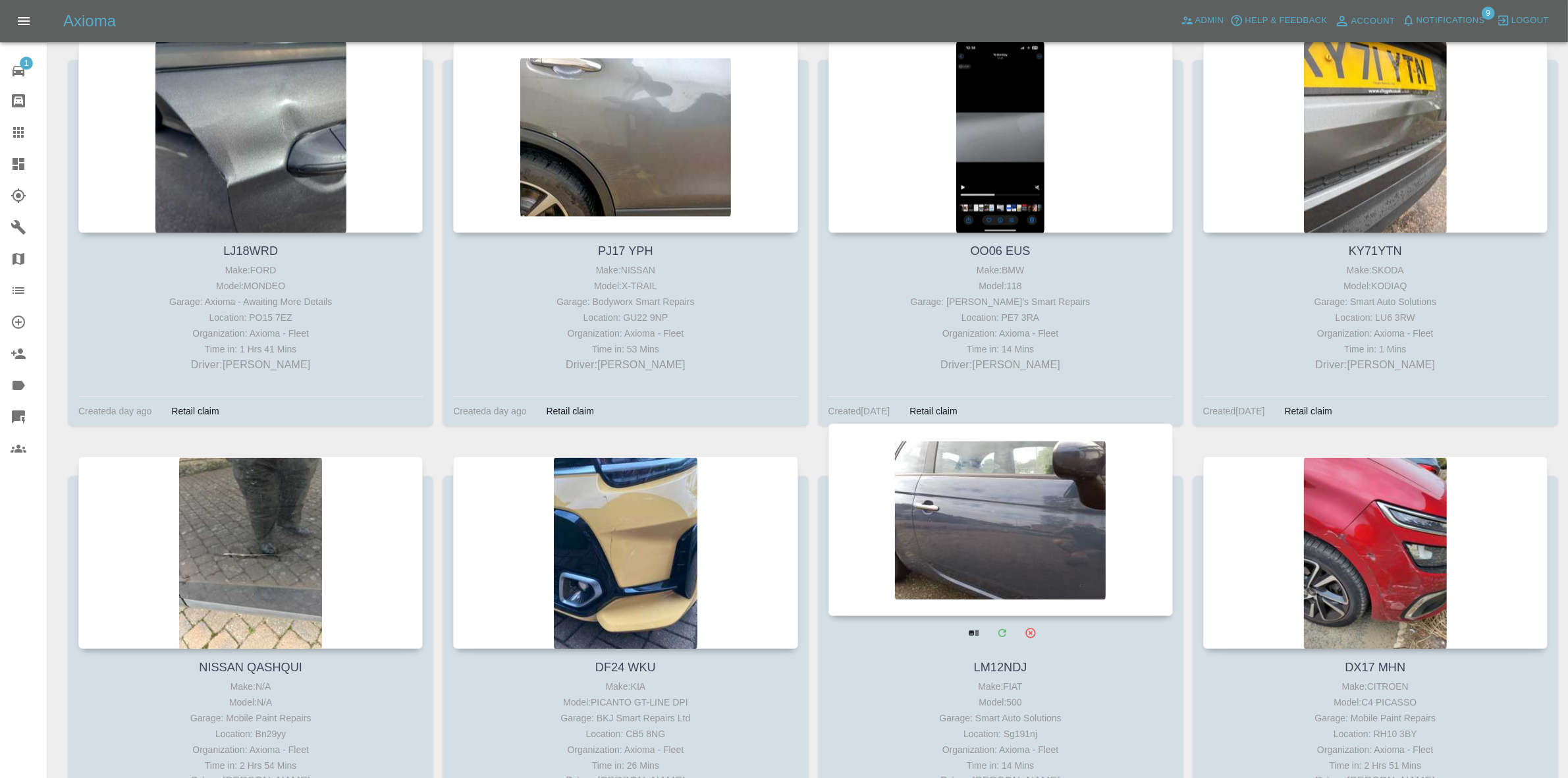
scroll to position [741, 0]
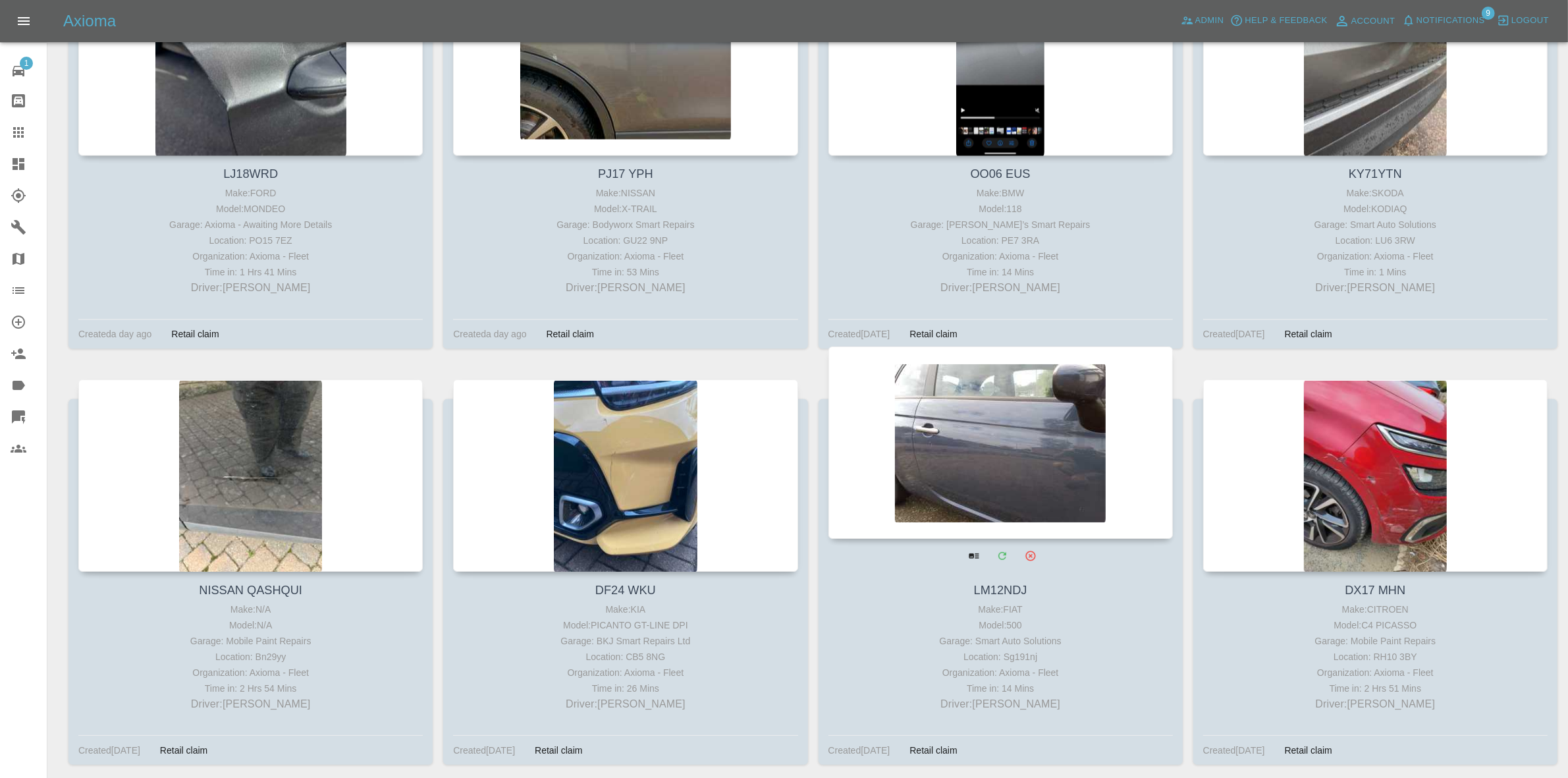
click at [993, 454] on div at bounding box center [1001, 443] width 344 height 192
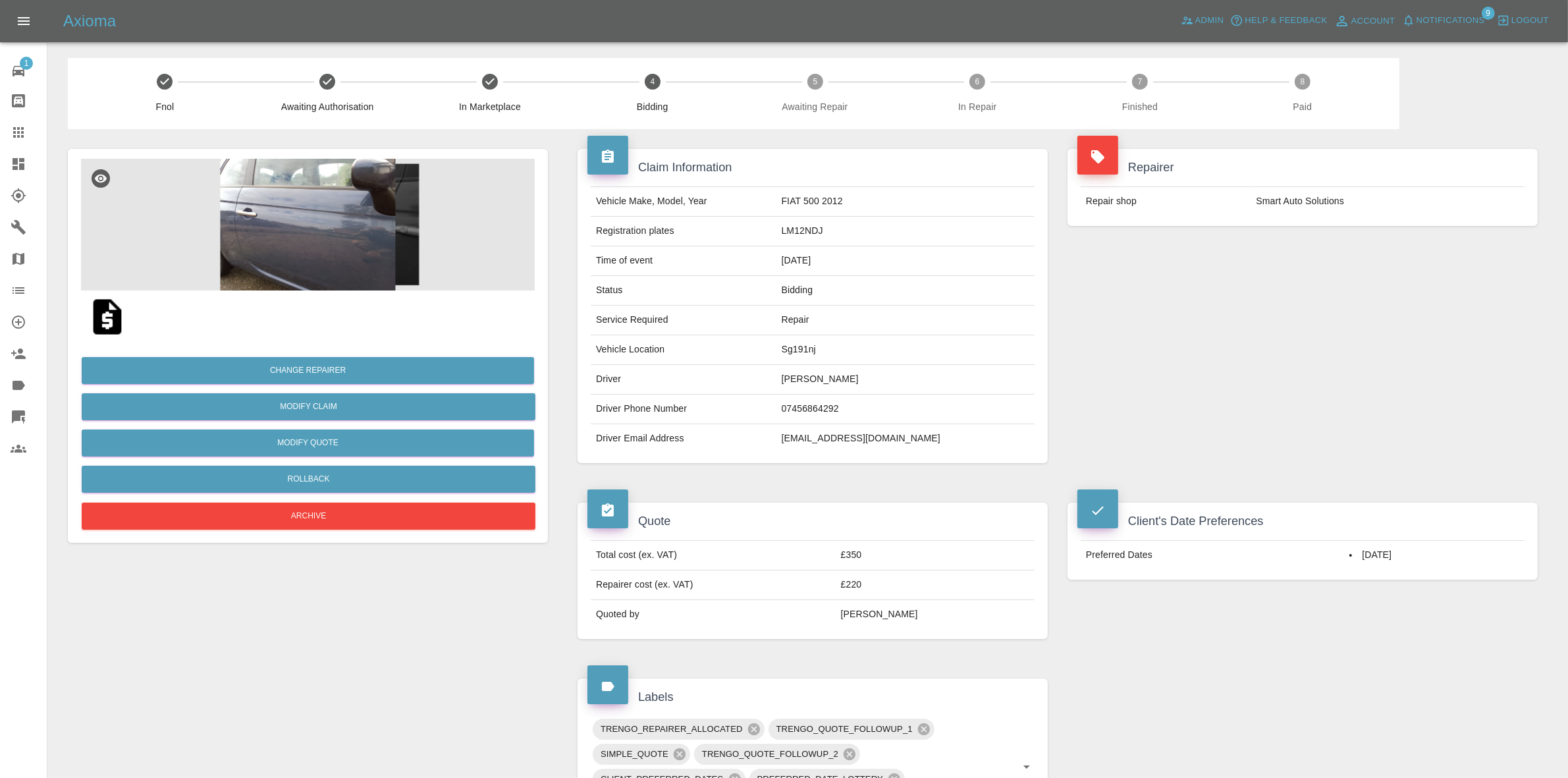
click at [0, 162] on link "Dashboard" at bounding box center [23, 164] width 47 height 31
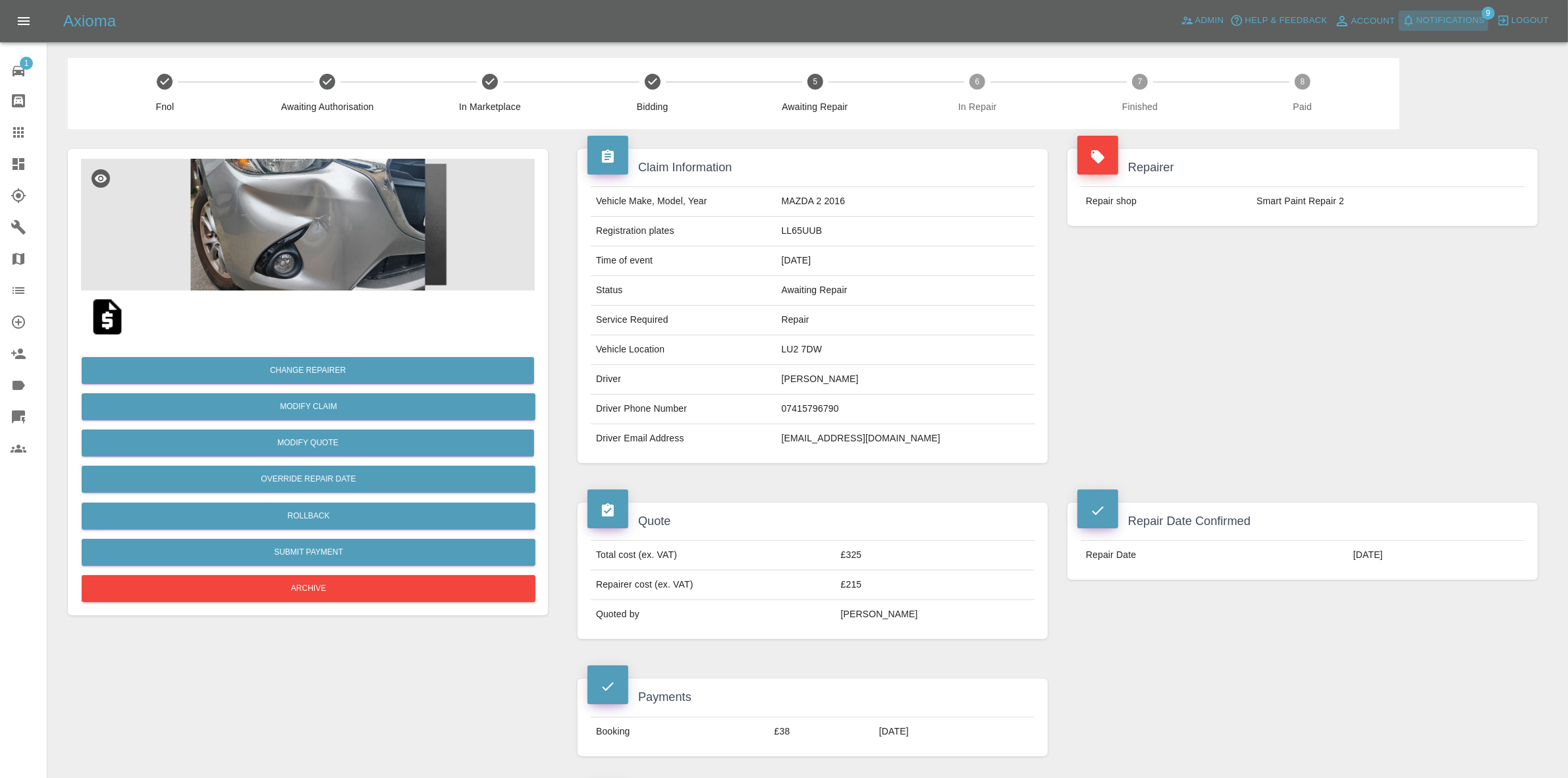
click at [1476, 17] on span "Notifications" at bounding box center [1451, 20] width 68 height 15
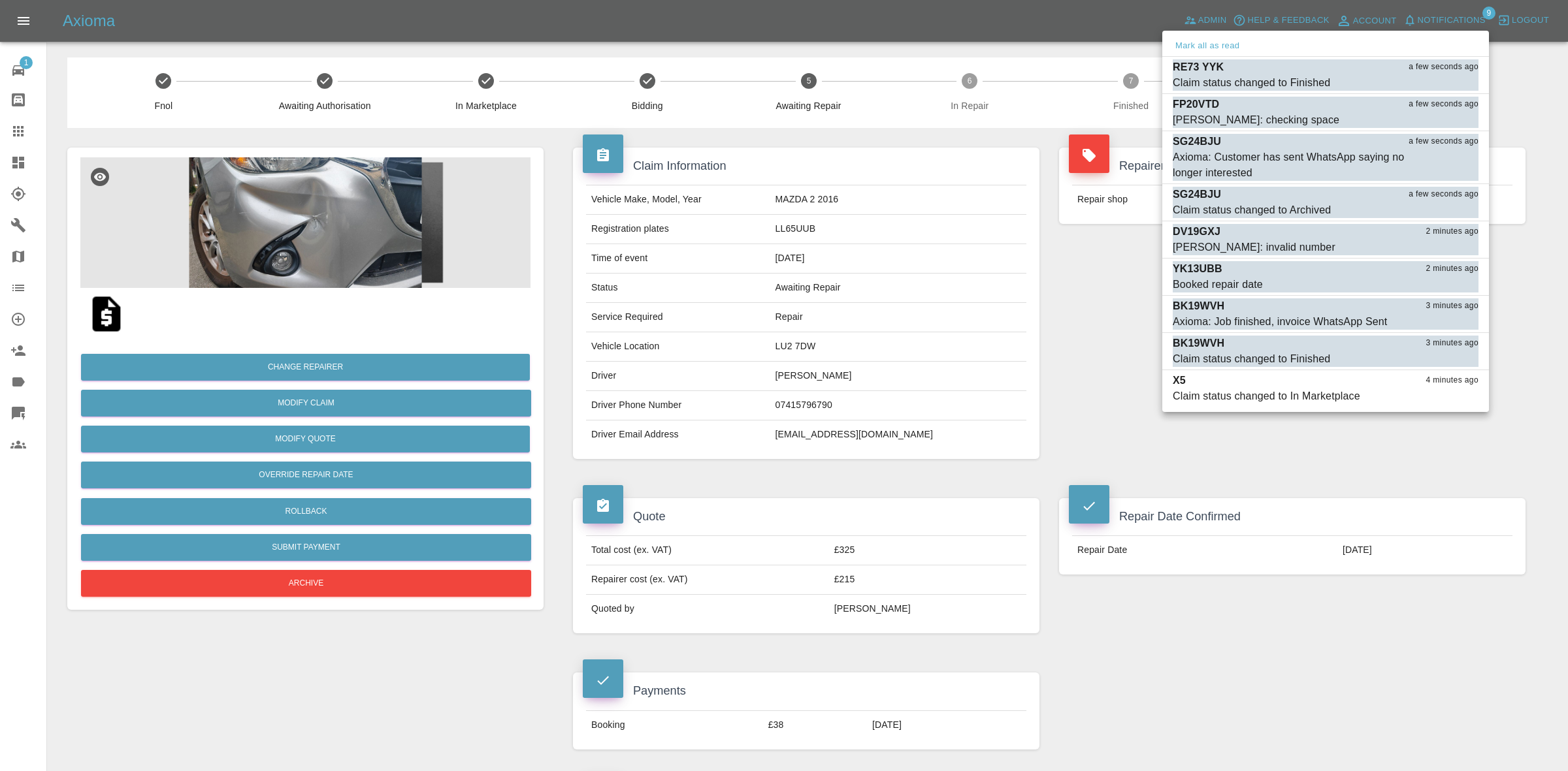
click at [993, 164] on div at bounding box center [784, 385] width 1568 height 771
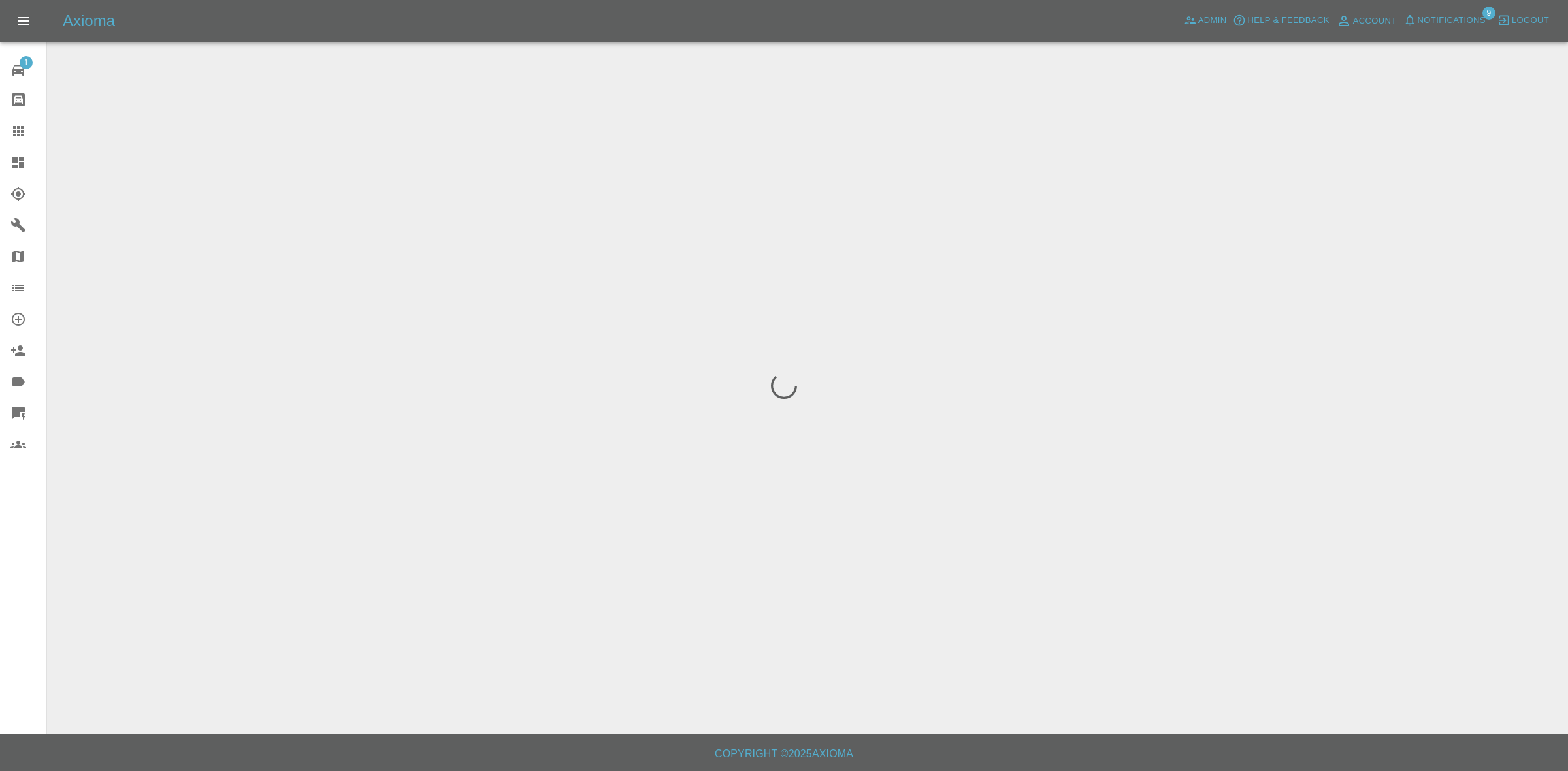
click at [1432, 17] on span "Notifications" at bounding box center [1451, 20] width 68 height 15
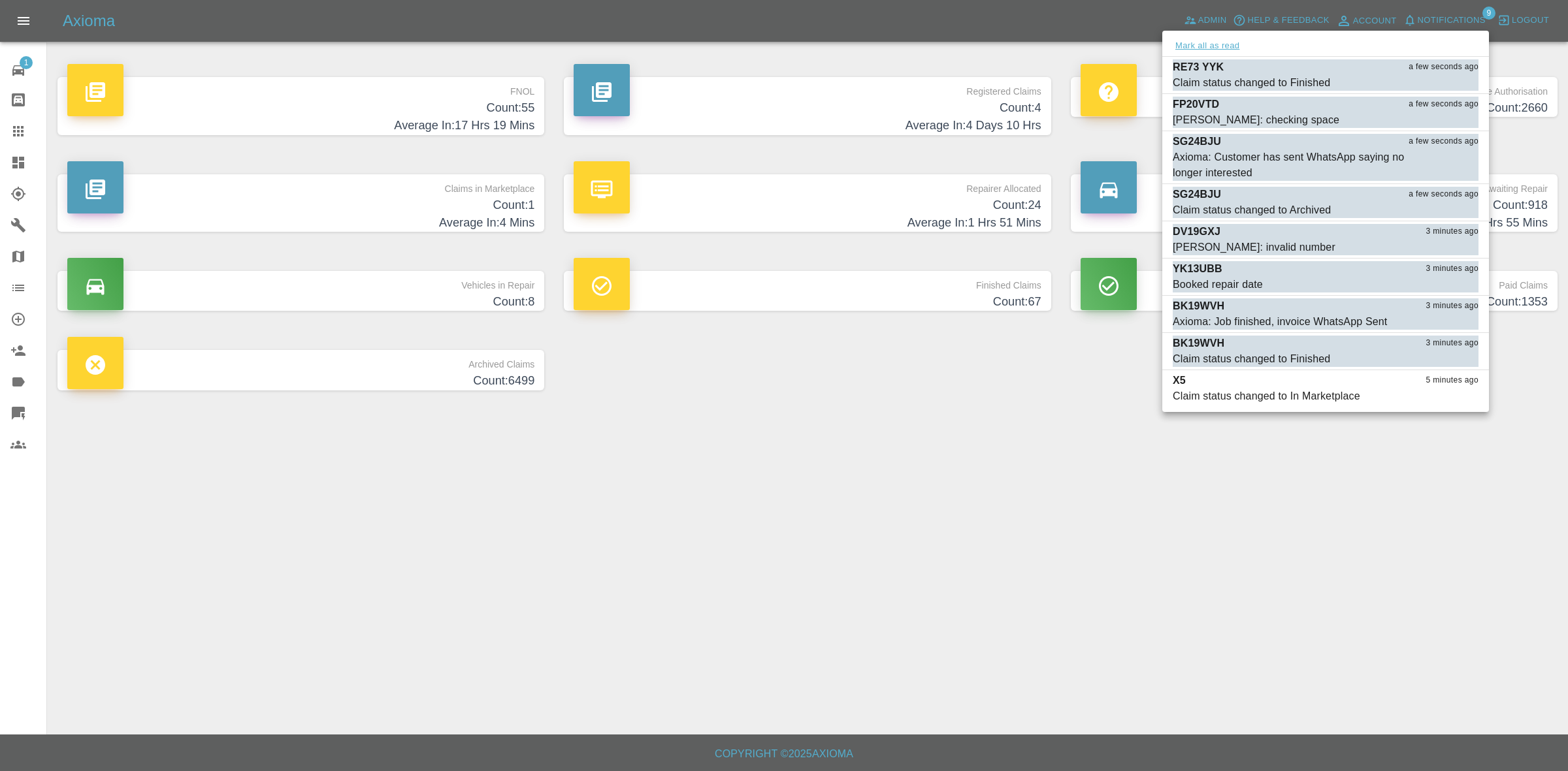
click at [1218, 44] on button "Mark all as read" at bounding box center [1207, 46] width 69 height 15
click at [1096, 442] on div at bounding box center [784, 385] width 1568 height 771
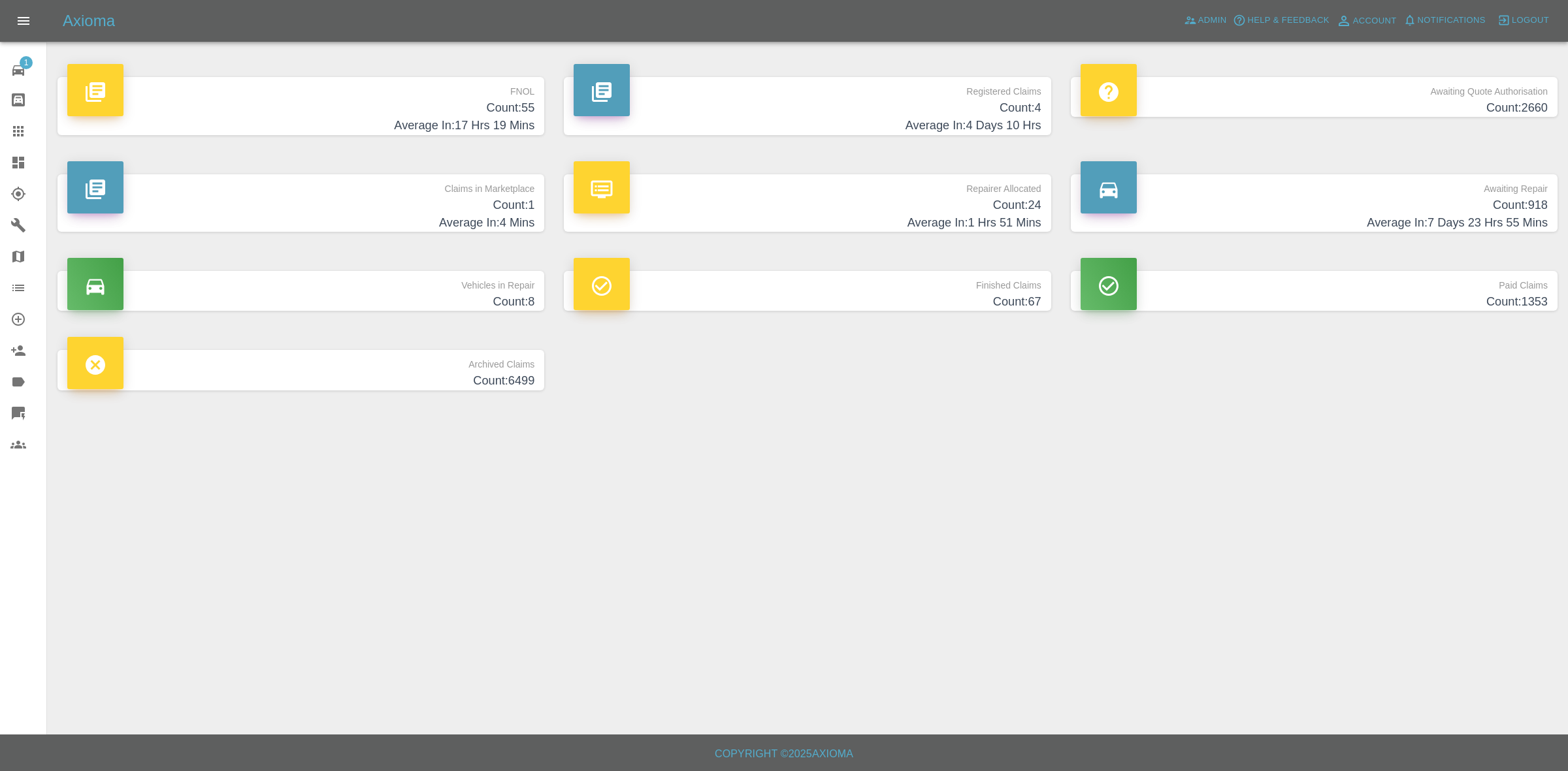
click at [447, 200] on h4 "Count: 1" at bounding box center [301, 204] width 467 height 17
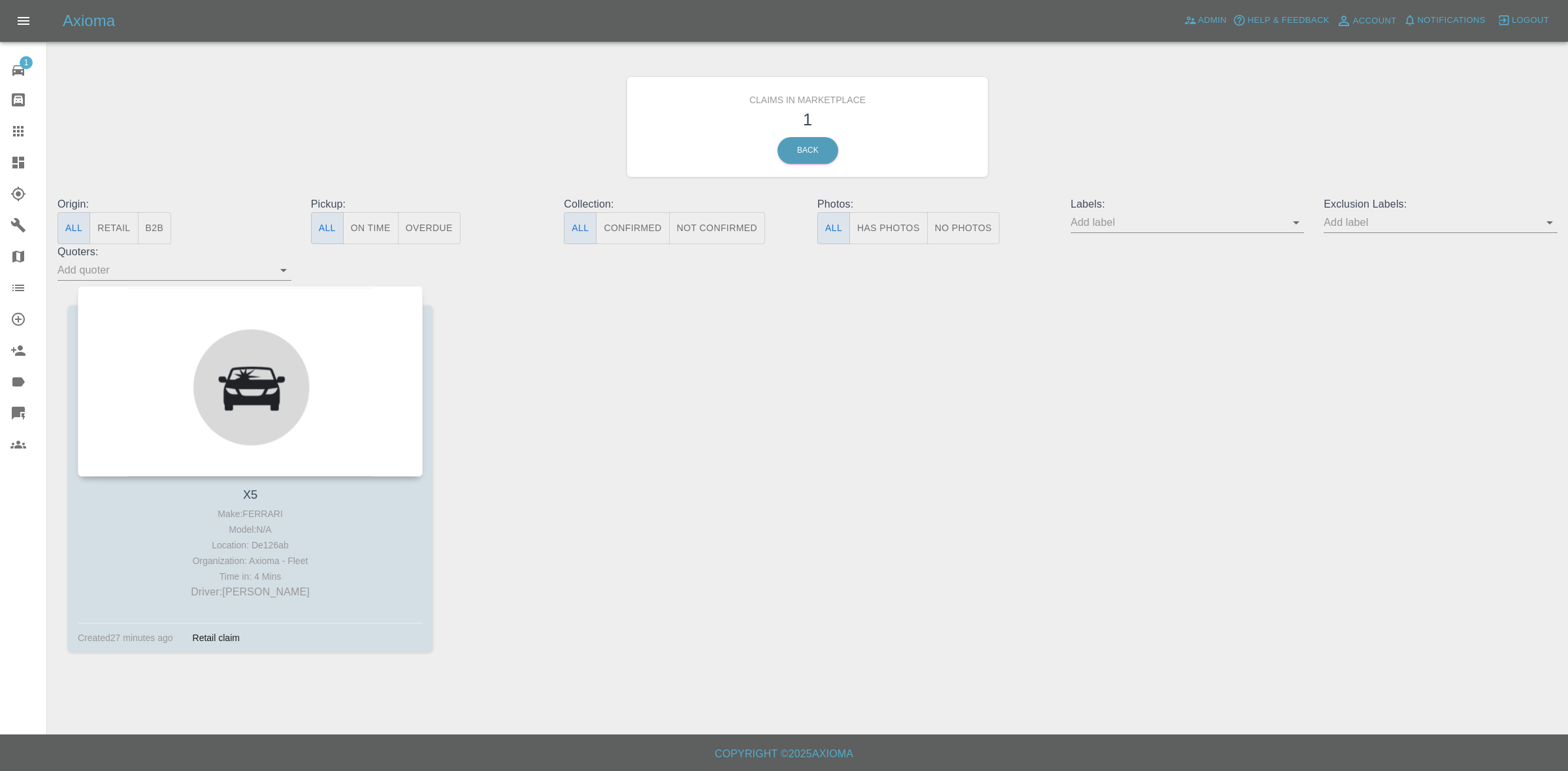
click at [266, 325] on div at bounding box center [250, 381] width 345 height 191
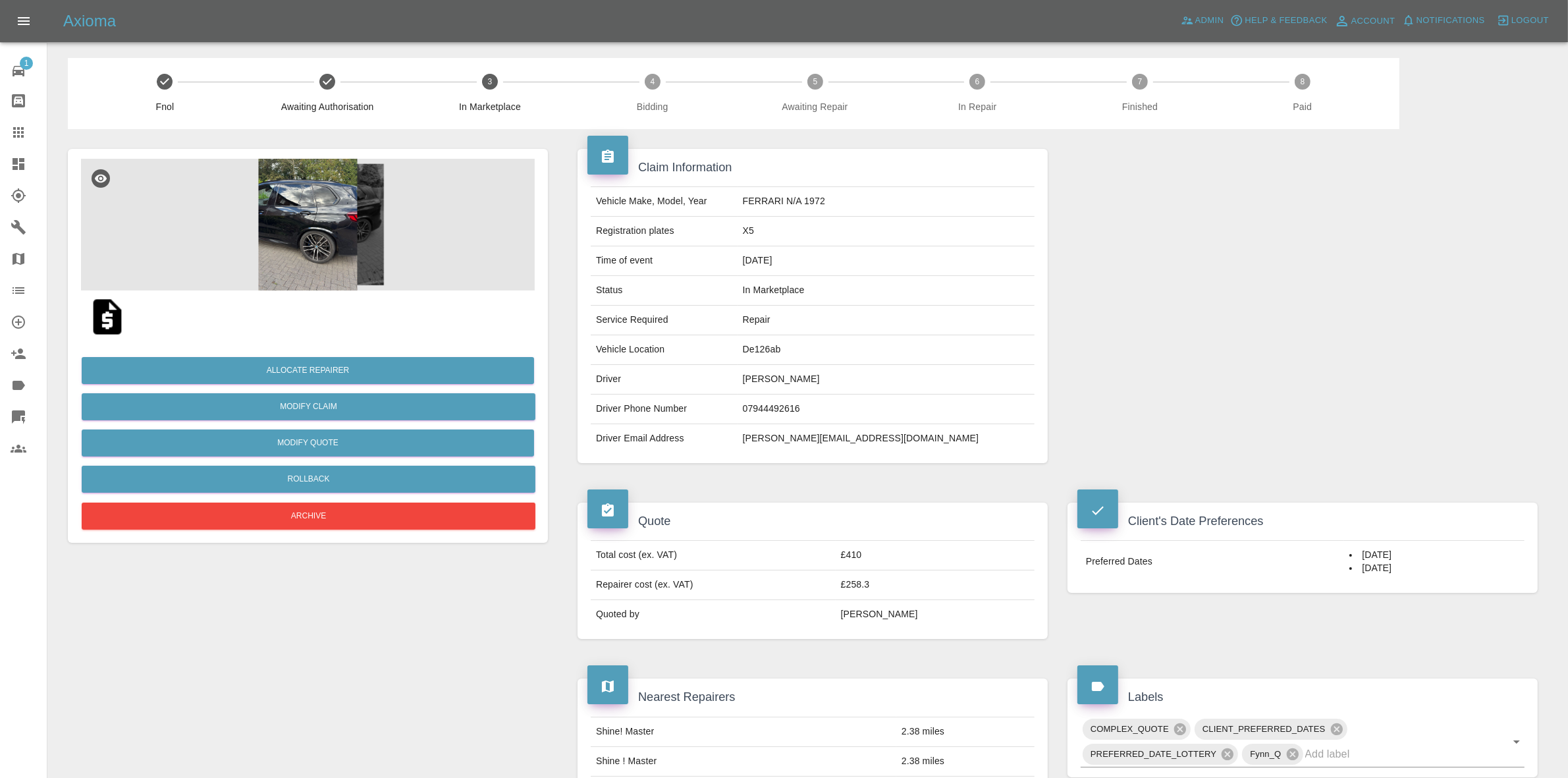
click at [301, 262] on img at bounding box center [307, 225] width 454 height 132
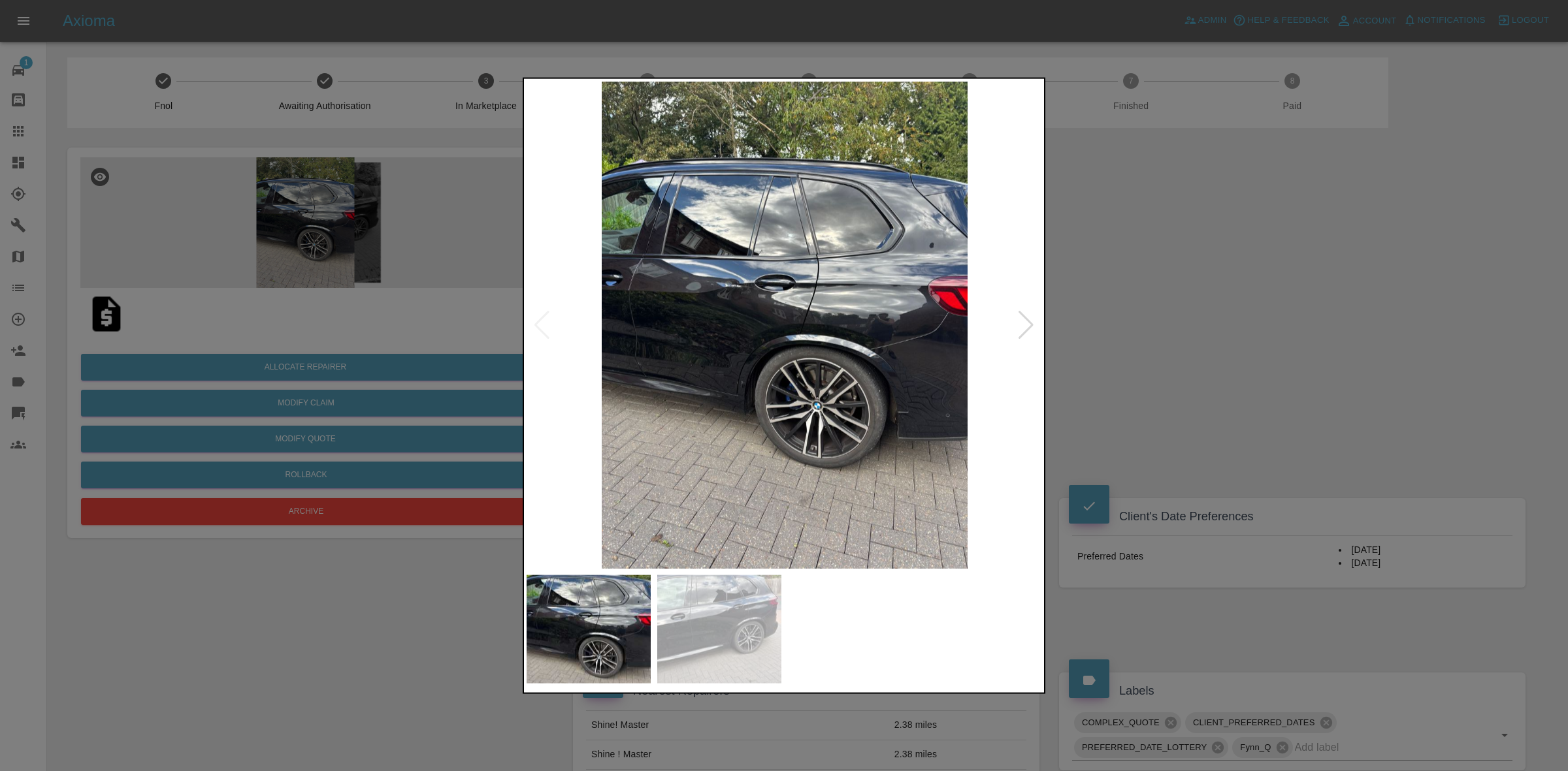
click at [1027, 333] on div at bounding box center [1026, 324] width 17 height 28
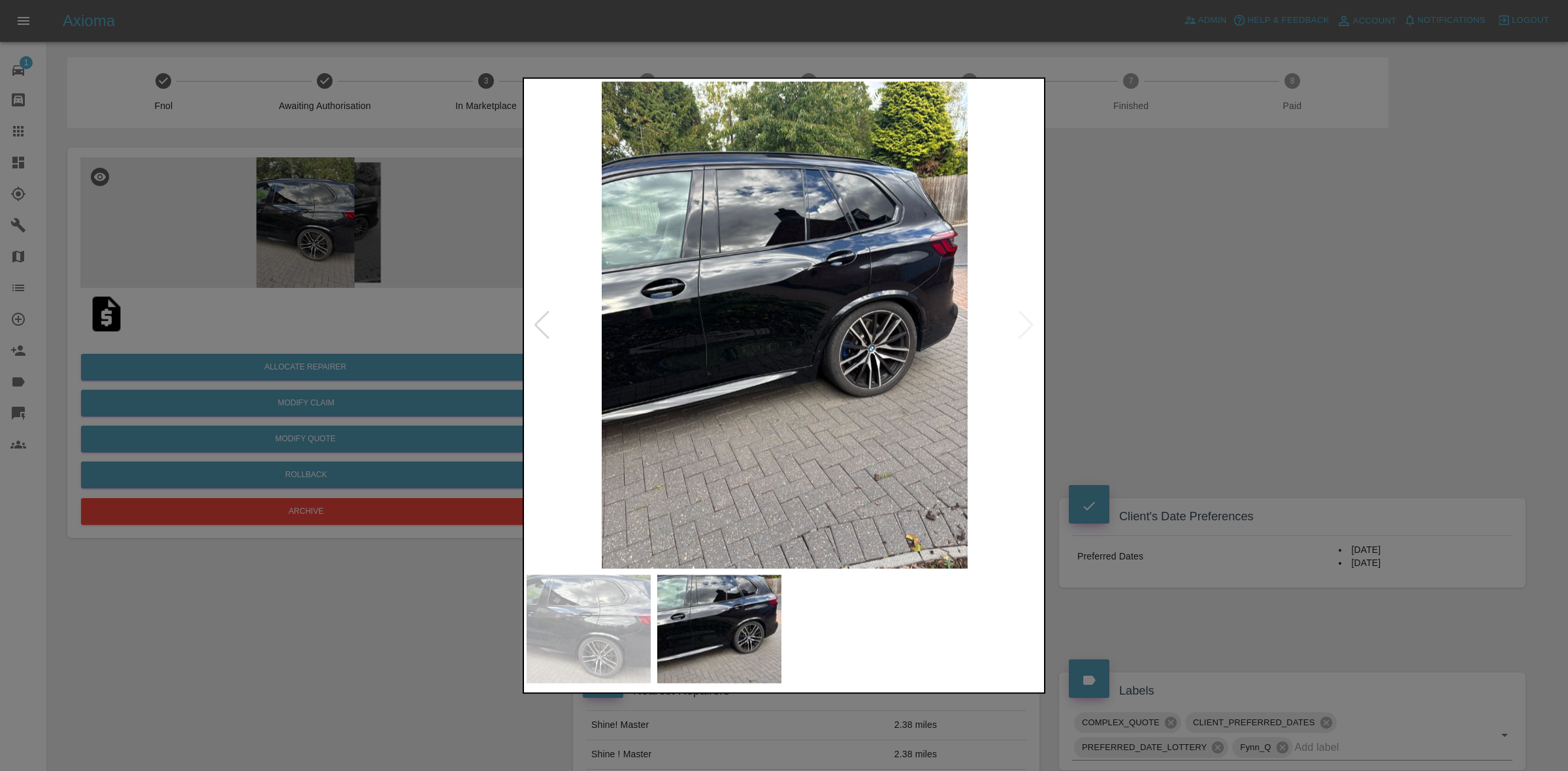
click at [1111, 345] on div at bounding box center [784, 385] width 1568 height 771
